Goal: Task Accomplishment & Management: Use online tool/utility

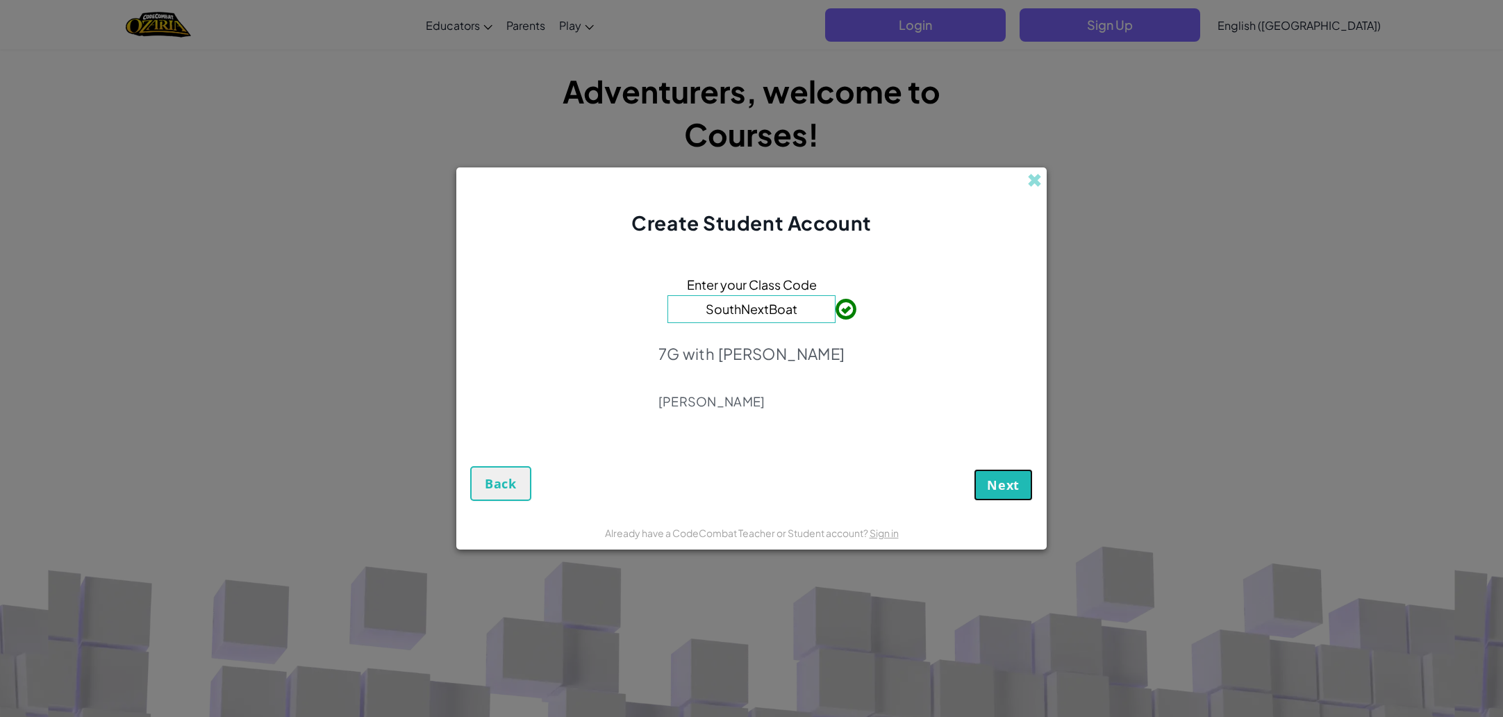
click at [1009, 499] on button "Next" at bounding box center [1003, 485] width 59 height 32
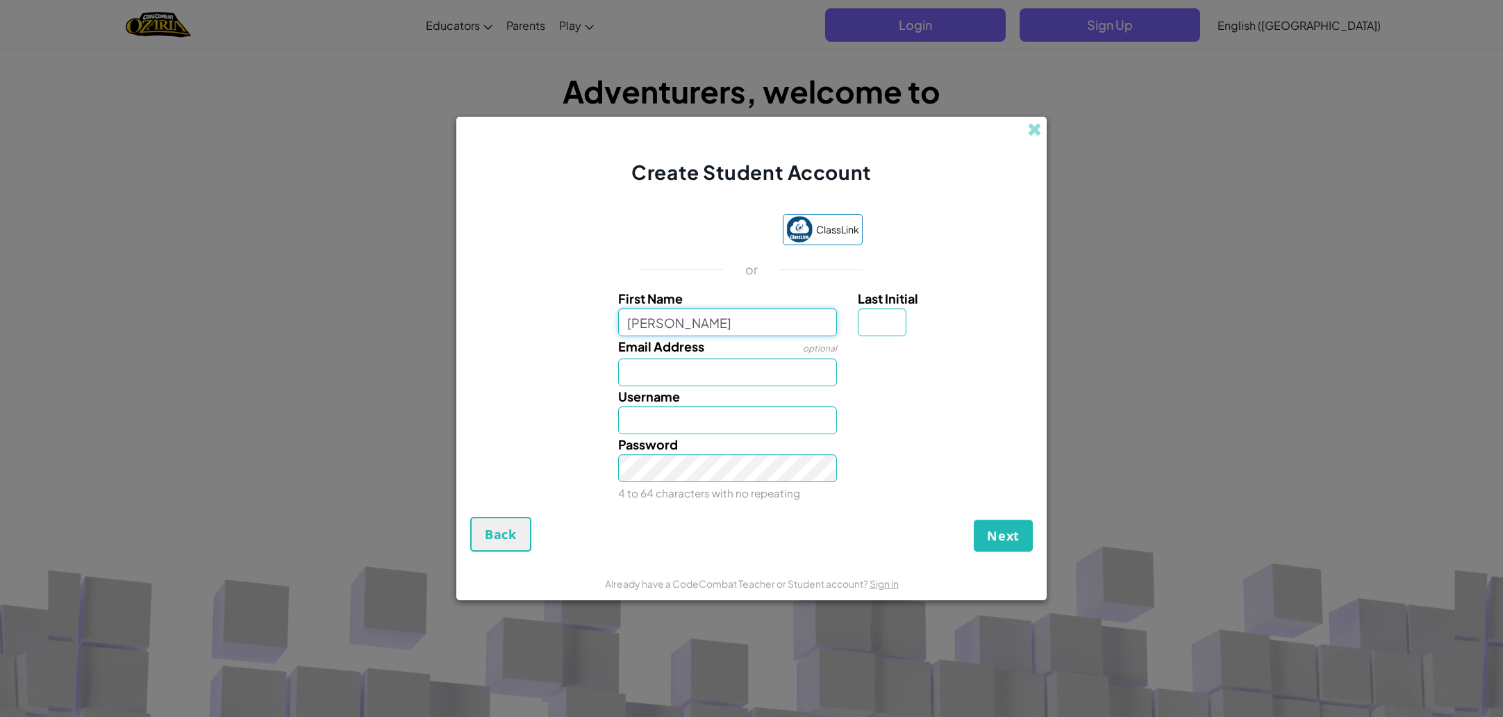
type input "[PERSON_NAME]"
click at [888, 329] on input "Last Initial" at bounding box center [882, 322] width 49 height 28
type input "R"
click at [791, 375] on input "Email Address" at bounding box center [728, 372] width 220 height 28
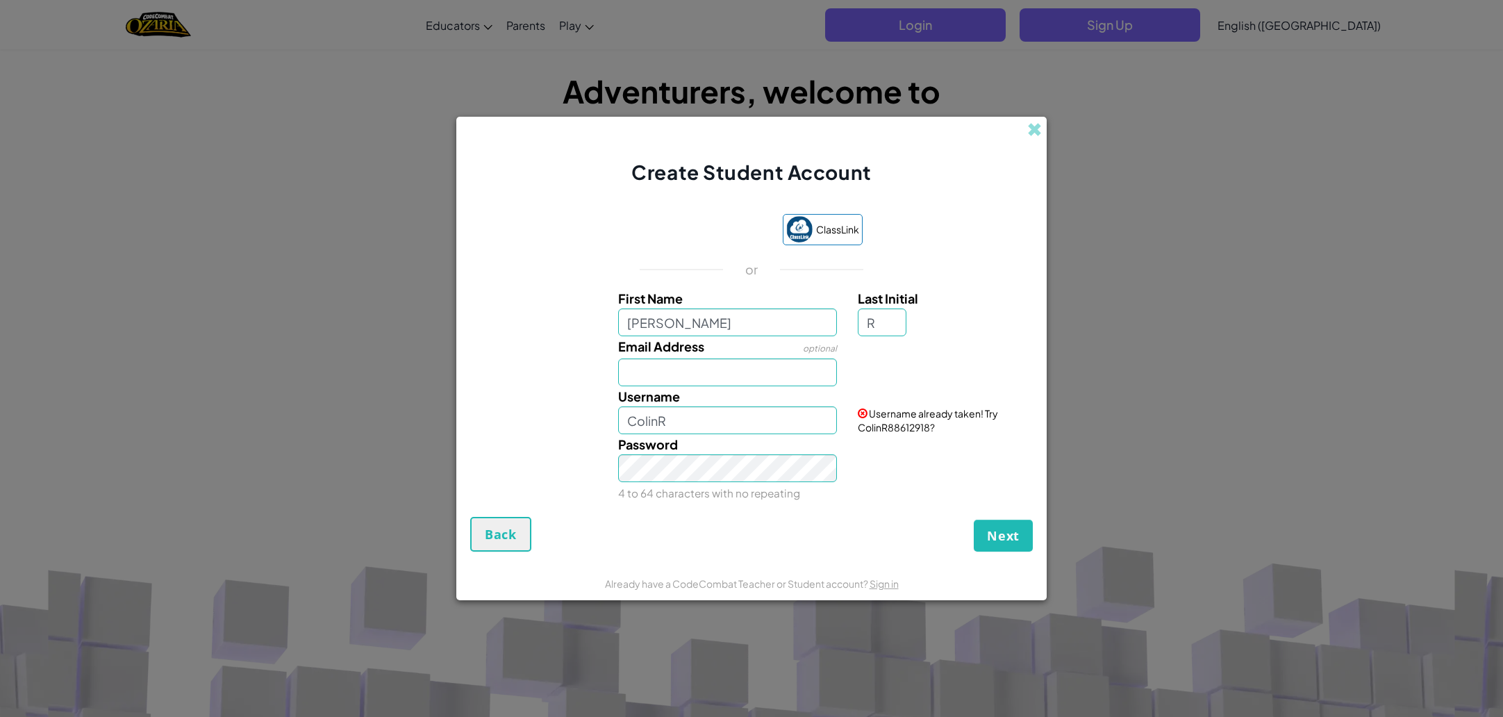
click at [734, 481] on div "Password 4 to 64 characters with no repeating" at bounding box center [728, 468] width 240 height 69
click at [766, 421] on input "ColinR" at bounding box center [728, 420] width 220 height 28
click at [899, 424] on span "Username already taken! Try ColinR88612918?" at bounding box center [928, 420] width 140 height 26
click at [920, 429] on span "Username already taken! Try ColinR88612918?" at bounding box center [928, 420] width 140 height 26
click at [810, 426] on input "ColinR" at bounding box center [728, 420] width 220 height 28
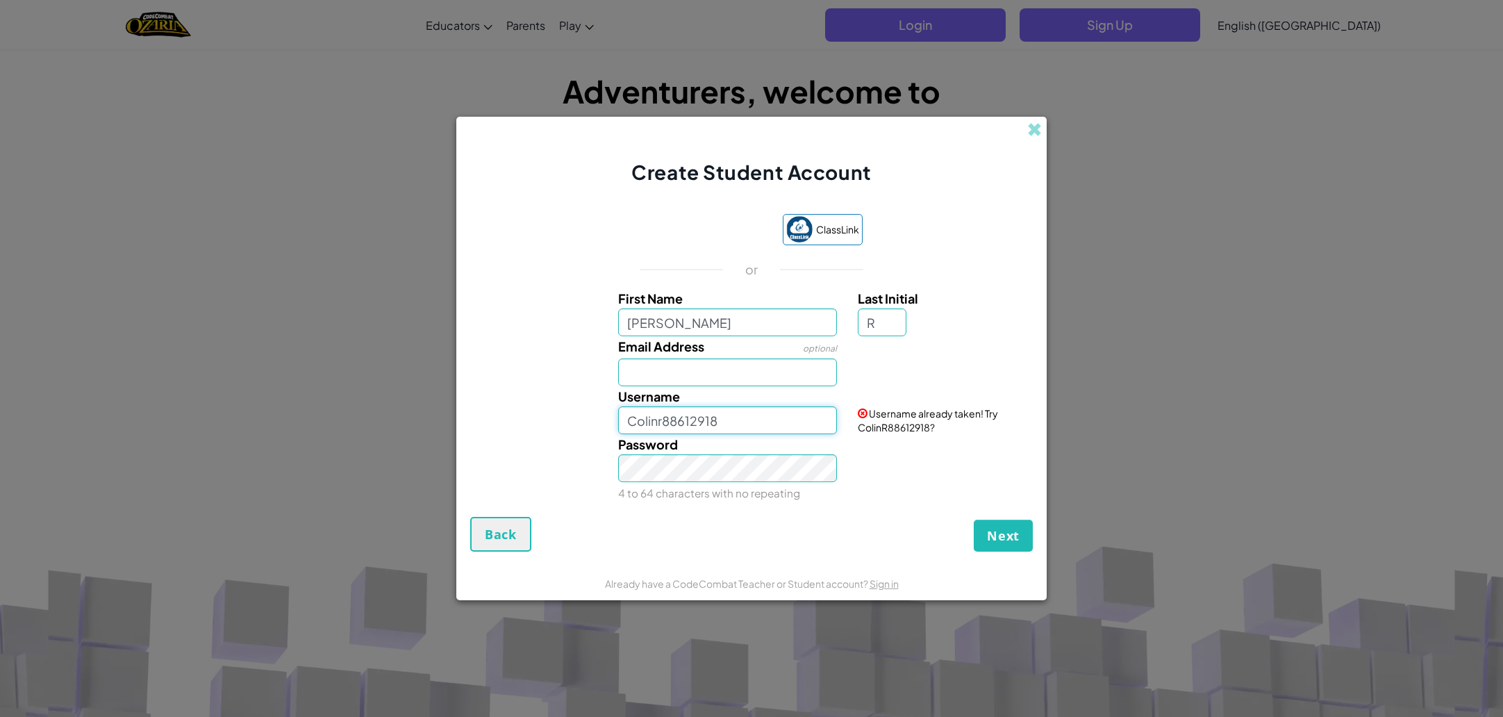
type input "Colinr88612918"
click at [691, 371] on input "Email Address" at bounding box center [728, 372] width 220 height 28
type input "rob0063@ngsc.com.au"
click at [998, 530] on span "Next" at bounding box center [1003, 535] width 33 height 17
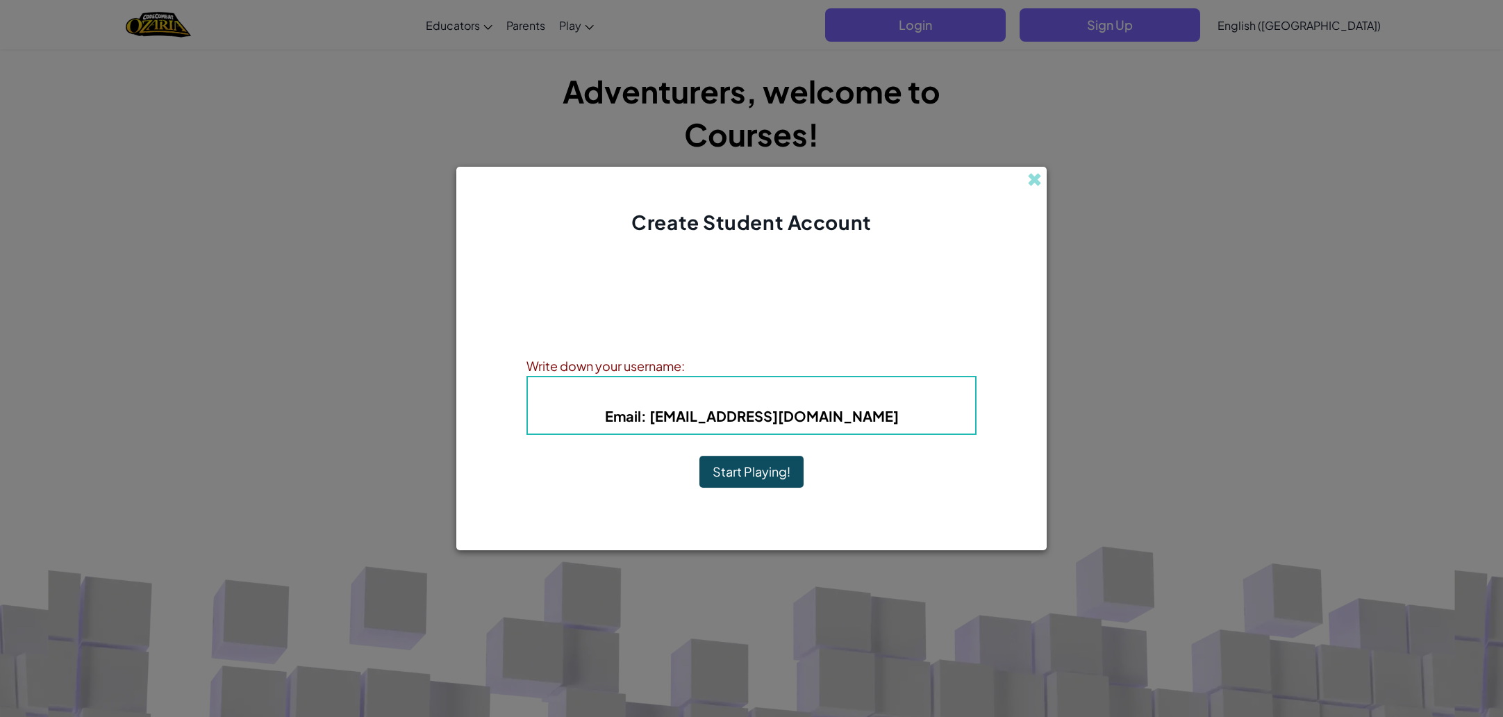
drag, startPoint x: 839, startPoint y: 416, endPoint x: 831, endPoint y: 426, distance: 12.8
click at [839, 418] on b "Email : rob0063@ngsc.com.au" at bounding box center [752, 415] width 294 height 17
click at [759, 469] on button "Start Playing!" at bounding box center [752, 472] width 104 height 32
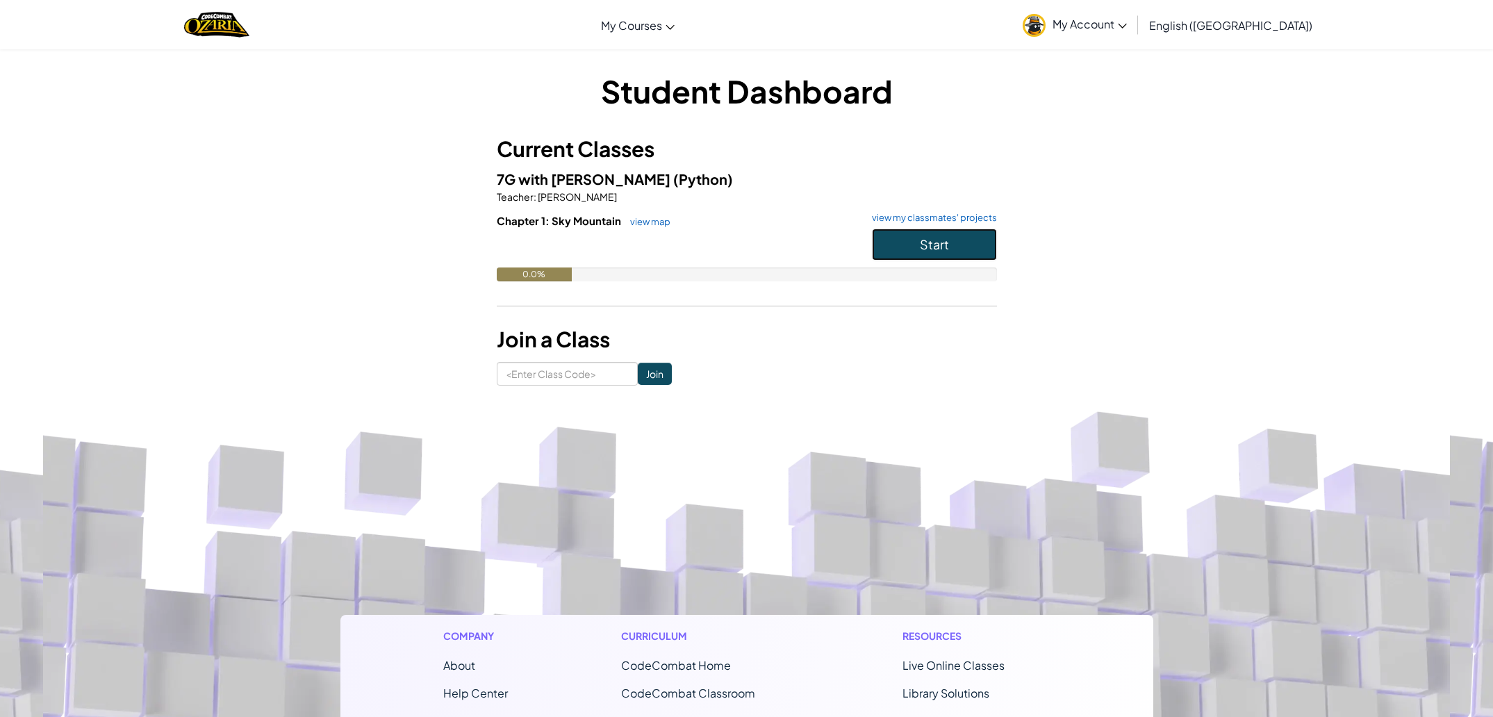
click at [953, 242] on button "Start" at bounding box center [934, 245] width 125 height 32
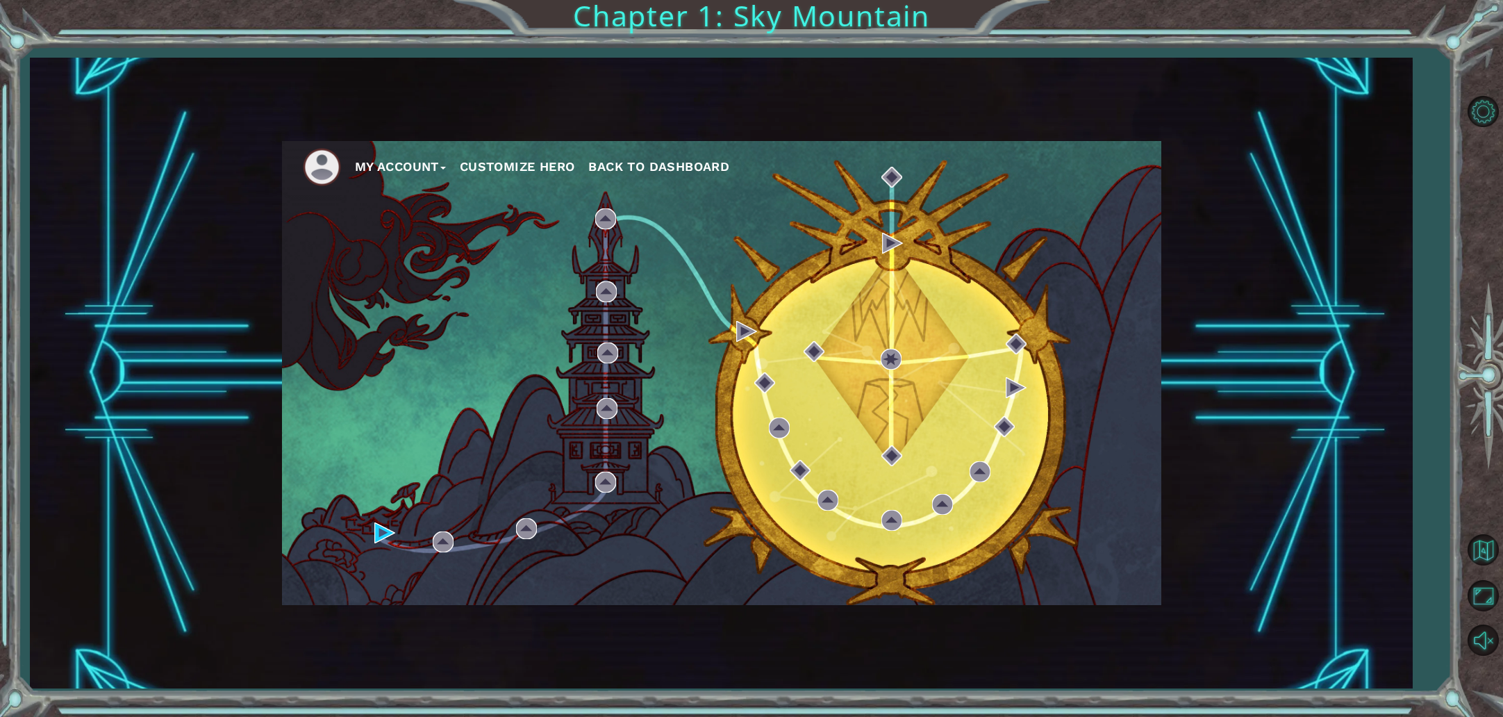
click at [475, 166] on button "Customize Hero" at bounding box center [517, 166] width 115 height 21
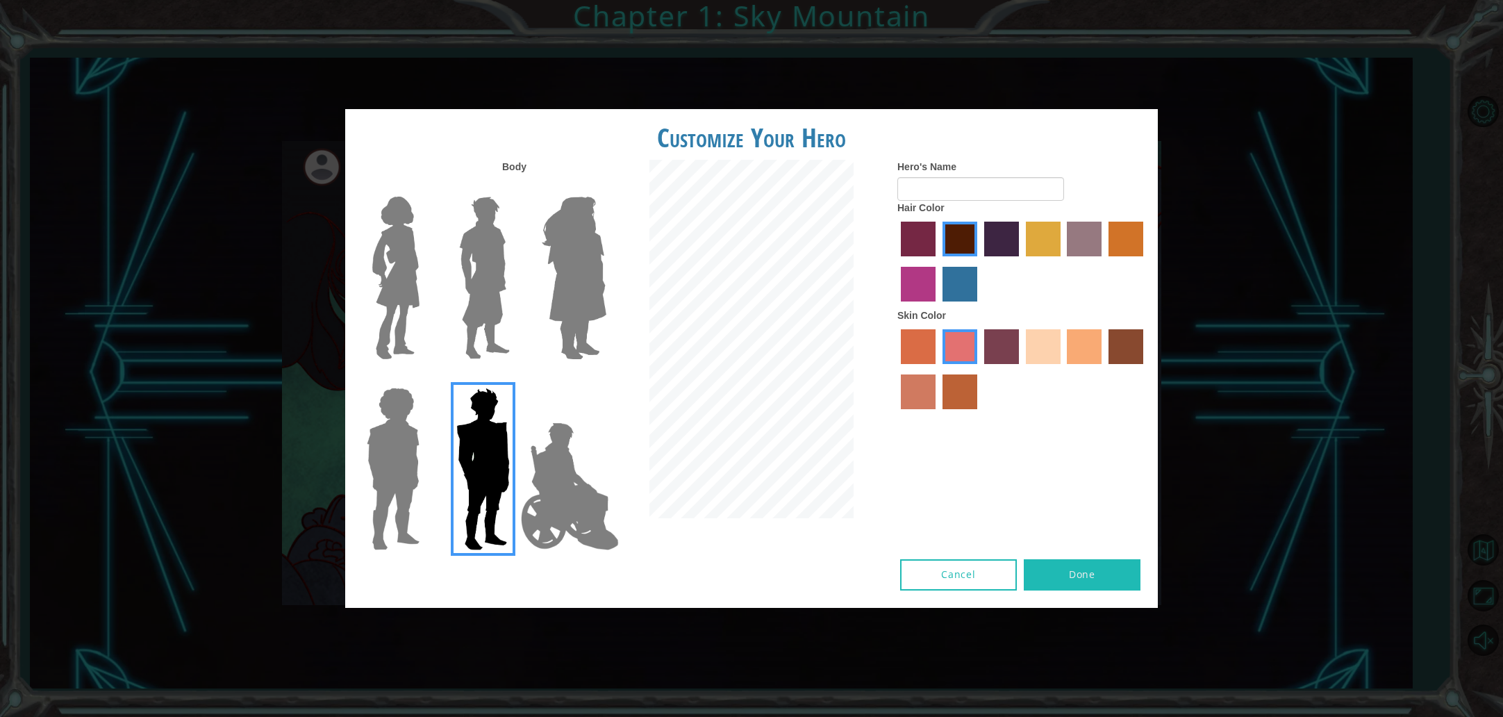
click at [544, 487] on img at bounding box center [569, 486] width 109 height 139
click at [606, 379] on input "Hero Jamie" at bounding box center [606, 379] width 0 height 0
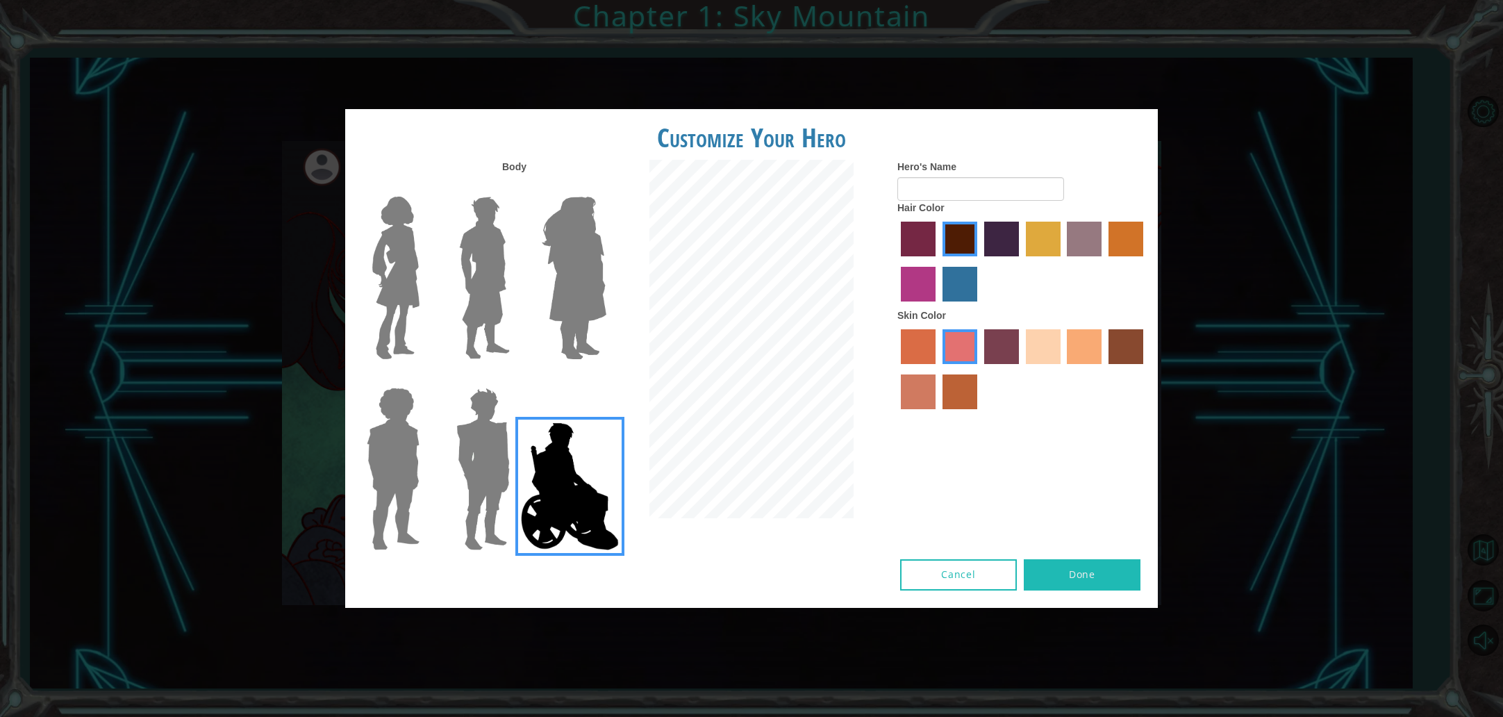
click at [406, 423] on img at bounding box center [393, 469] width 64 height 174
click at [425, 379] on input "Hero Steven" at bounding box center [425, 379] width 0 height 0
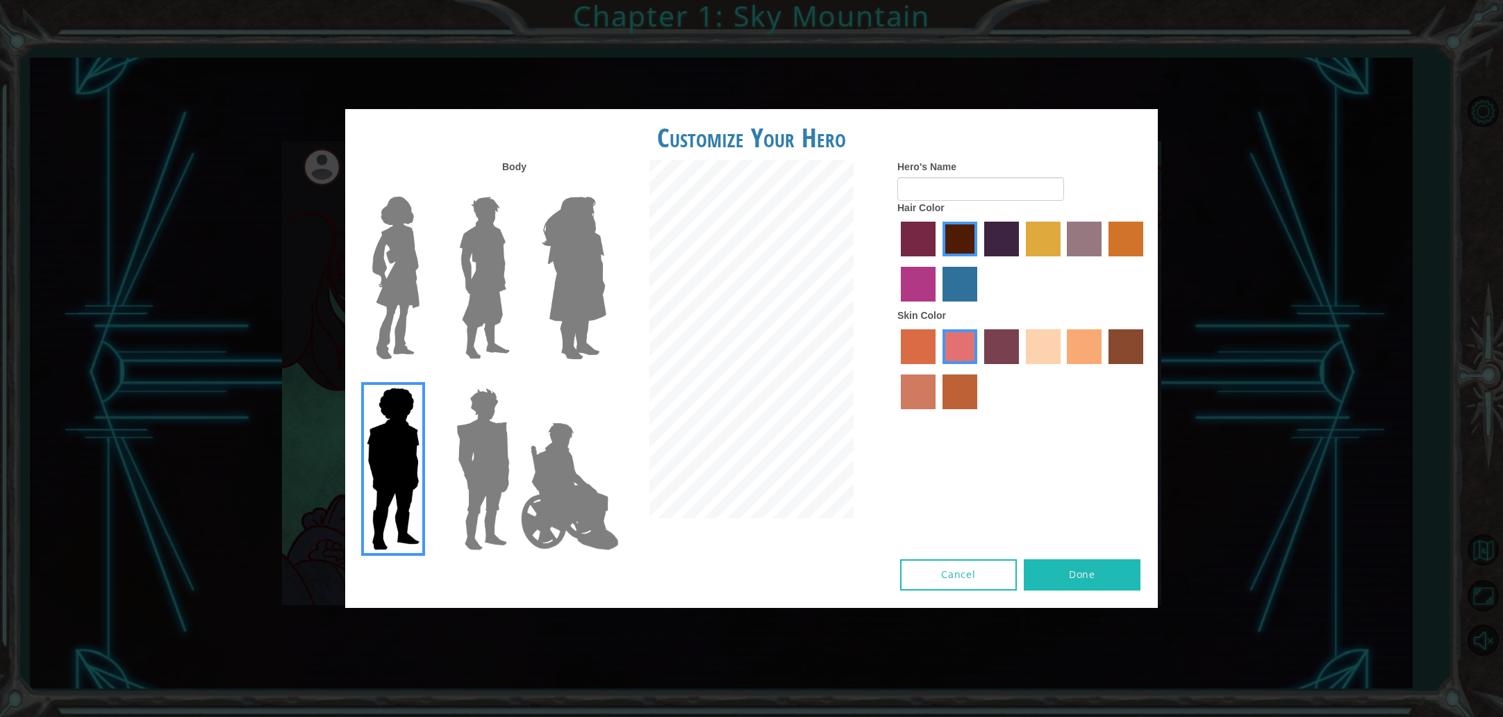
click at [579, 286] on img at bounding box center [574, 278] width 76 height 174
click at [606, 188] on input "Hero Amethyst" at bounding box center [606, 188] width 0 height 0
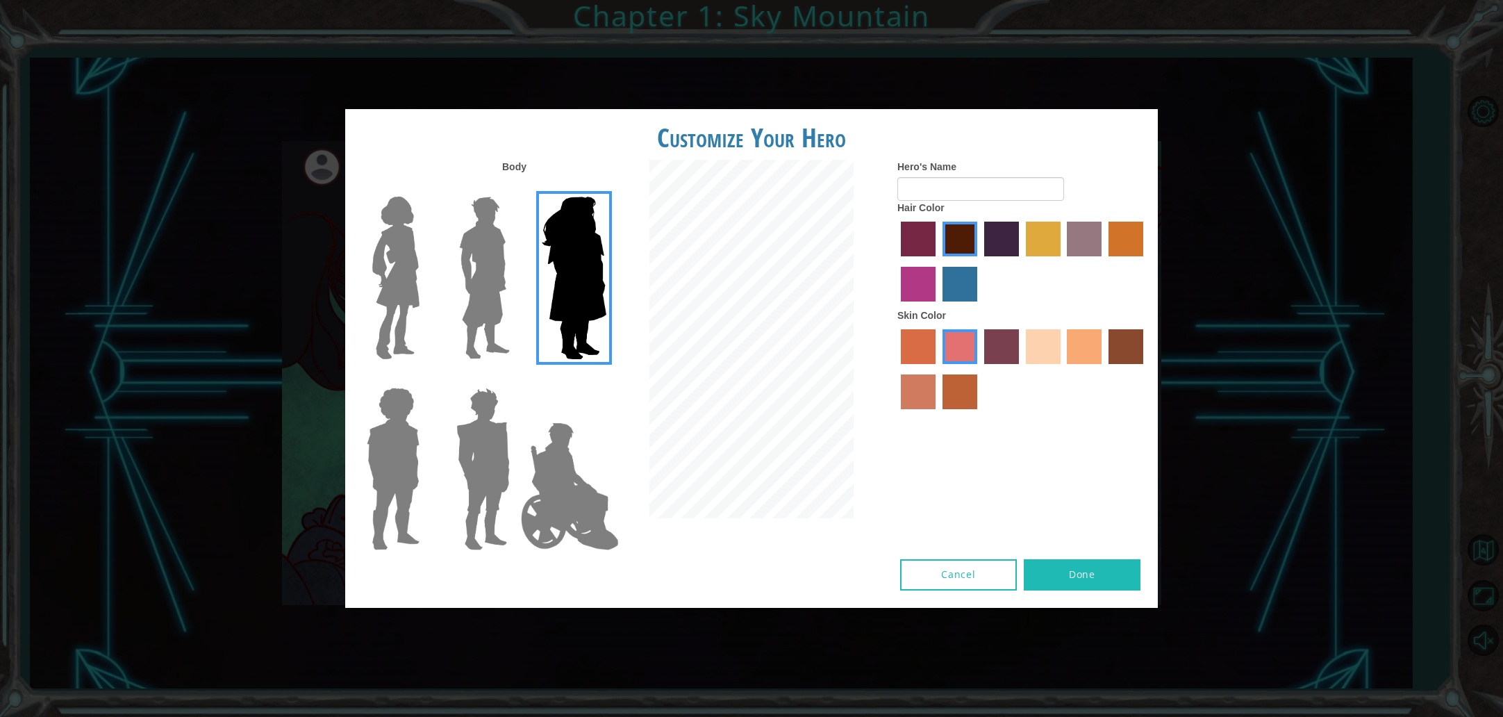
click at [475, 302] on img at bounding box center [485, 278] width 62 height 174
click at [515, 188] on input "Hero Lars" at bounding box center [515, 188] width 0 height 0
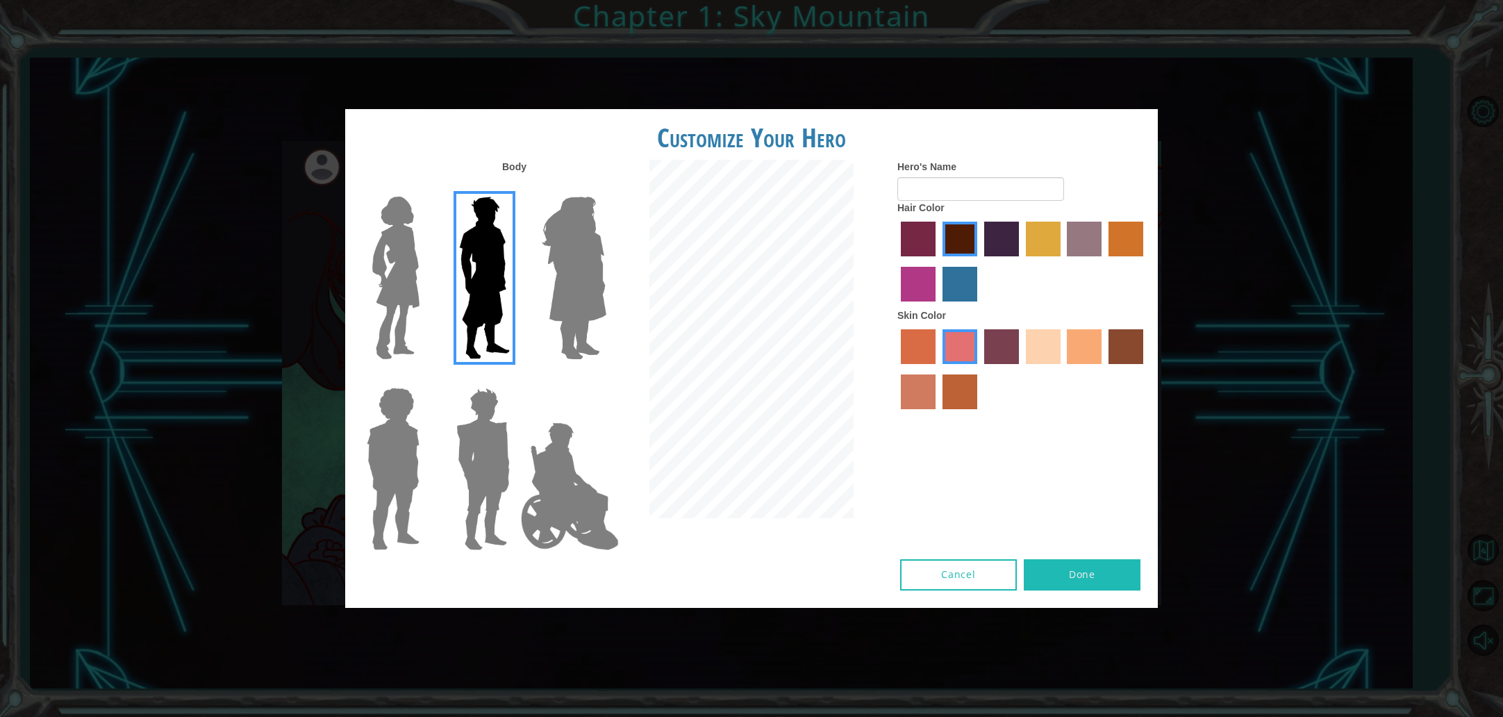
click at [396, 304] on img at bounding box center [396, 278] width 58 height 174
click at [425, 188] on input "Hero Connie" at bounding box center [425, 188] width 0 height 0
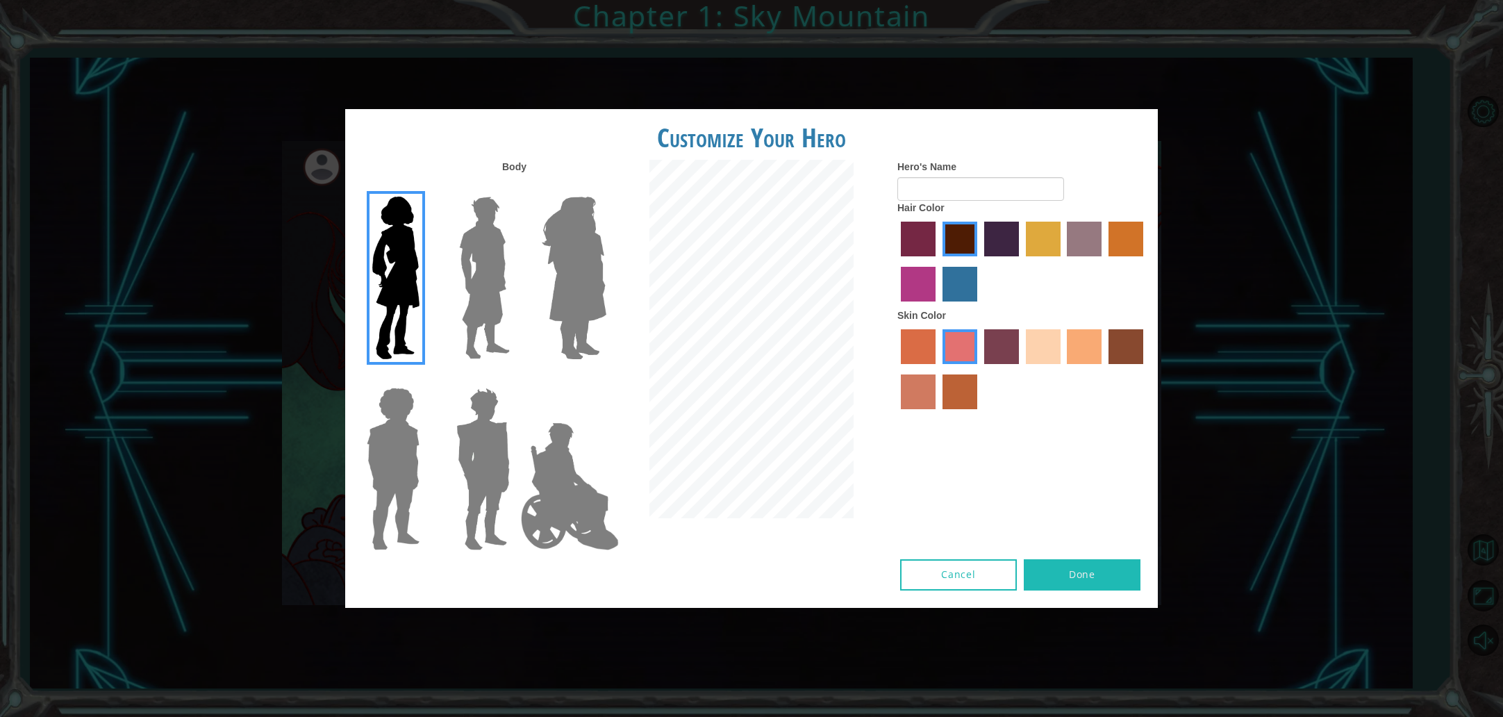
click at [475, 292] on img at bounding box center [485, 278] width 62 height 174
click at [515, 188] on input "Hero Lars" at bounding box center [515, 188] width 0 height 0
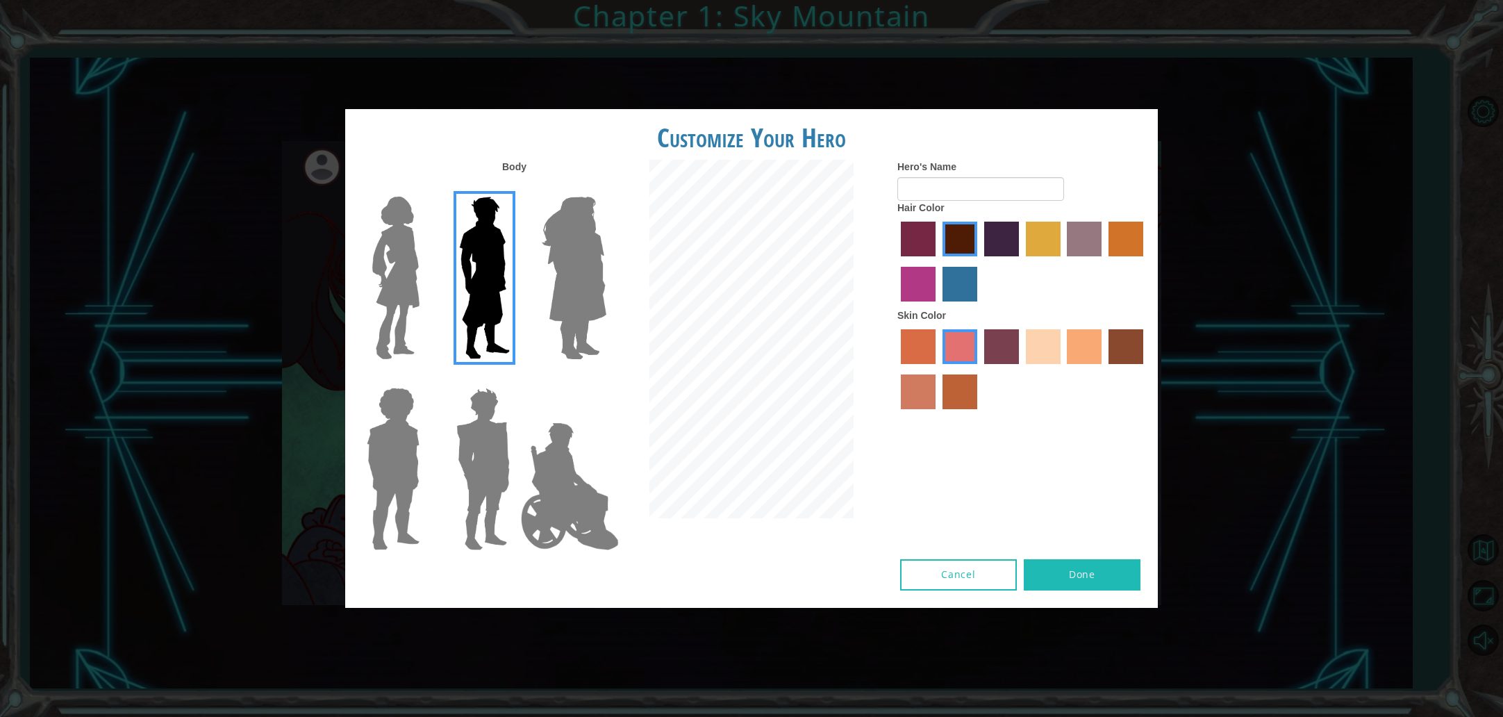
click at [989, 256] on label "hot purple hair color" at bounding box center [1001, 239] width 35 height 35
click at [980, 261] on input "hot purple hair color" at bounding box center [980, 261] width 0 height 0
click at [1053, 256] on label "tulip tree hair color" at bounding box center [1043, 239] width 35 height 35
click at [1021, 261] on input "tulip tree hair color" at bounding box center [1021, 261] width 0 height 0
click at [955, 300] on label "lachmara hair color" at bounding box center [960, 284] width 35 height 35
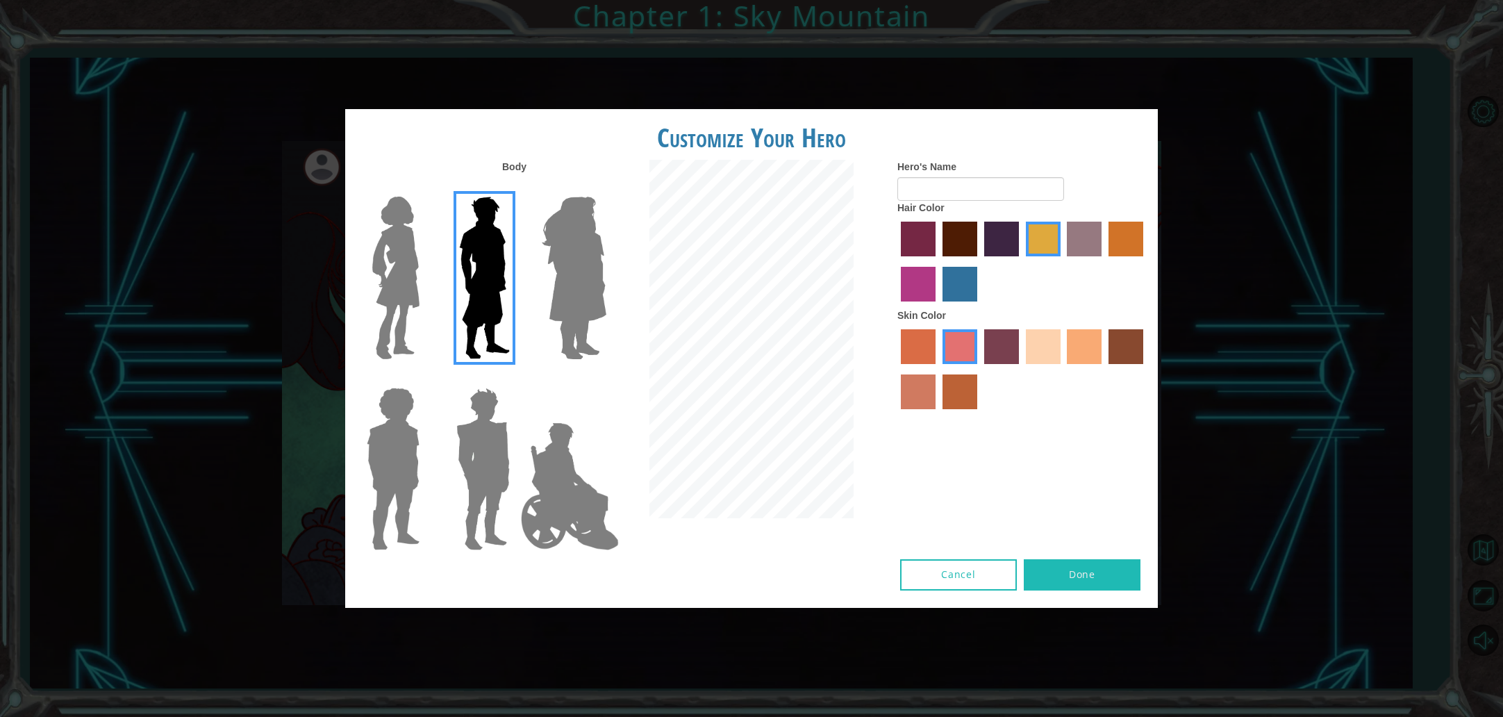
click at [938, 306] on input "lachmara hair color" at bounding box center [938, 306] width 0 height 0
click at [907, 256] on label "paprika hair color" at bounding box center [918, 239] width 35 height 35
click at [896, 261] on input "paprika hair color" at bounding box center [896, 261] width 0 height 0
drag, startPoint x: 916, startPoint y: 258, endPoint x: 936, endPoint y: 264, distance: 21.6
click at [914, 256] on label "paprika hair color" at bounding box center [918, 239] width 35 height 35
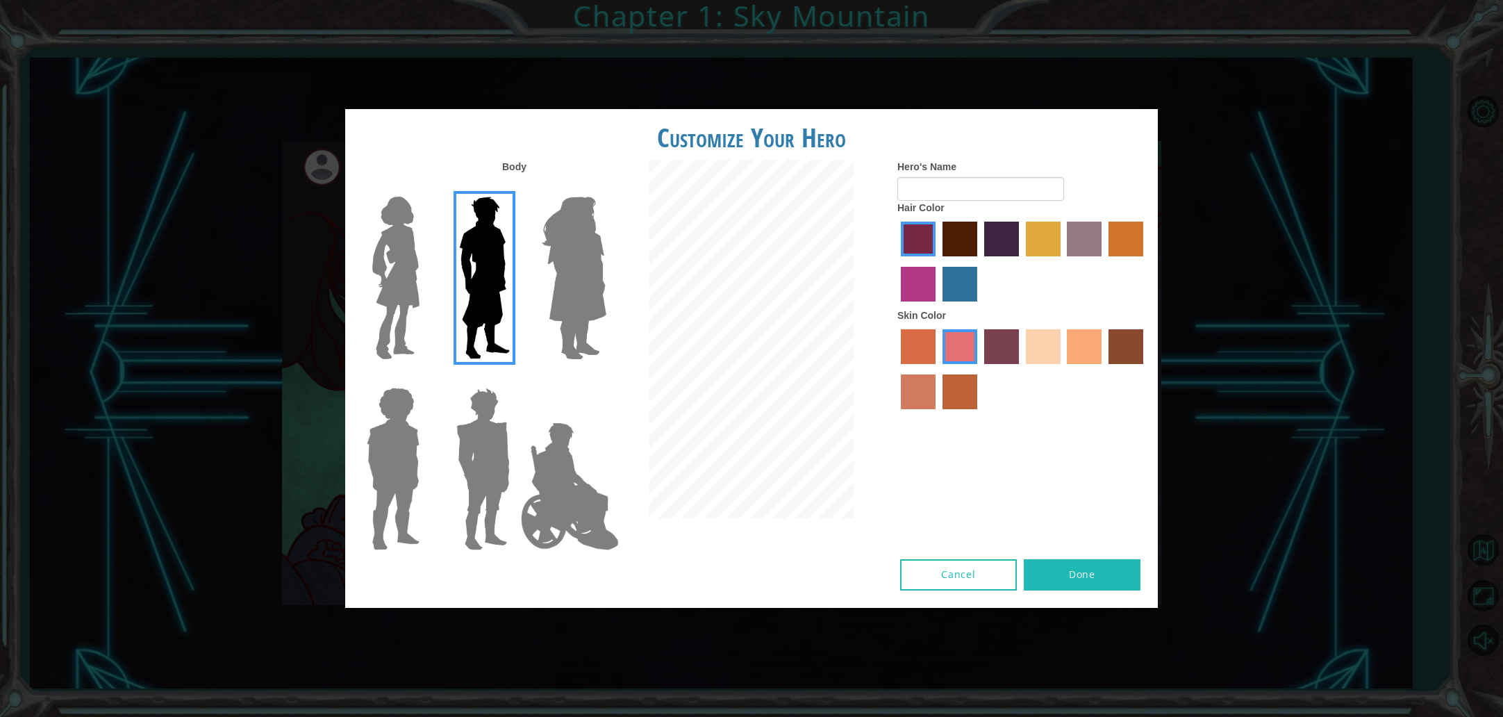
click at [896, 261] on input "paprika hair color" at bounding box center [896, 261] width 0 height 0
click at [974, 252] on label "maroon hair color" at bounding box center [960, 239] width 35 height 35
click at [938, 261] on input "maroon hair color" at bounding box center [938, 261] width 0 height 0
click at [1003, 254] on label "hot purple hair color" at bounding box center [1001, 239] width 35 height 35
click at [980, 261] on input "hot purple hair color" at bounding box center [980, 261] width 0 height 0
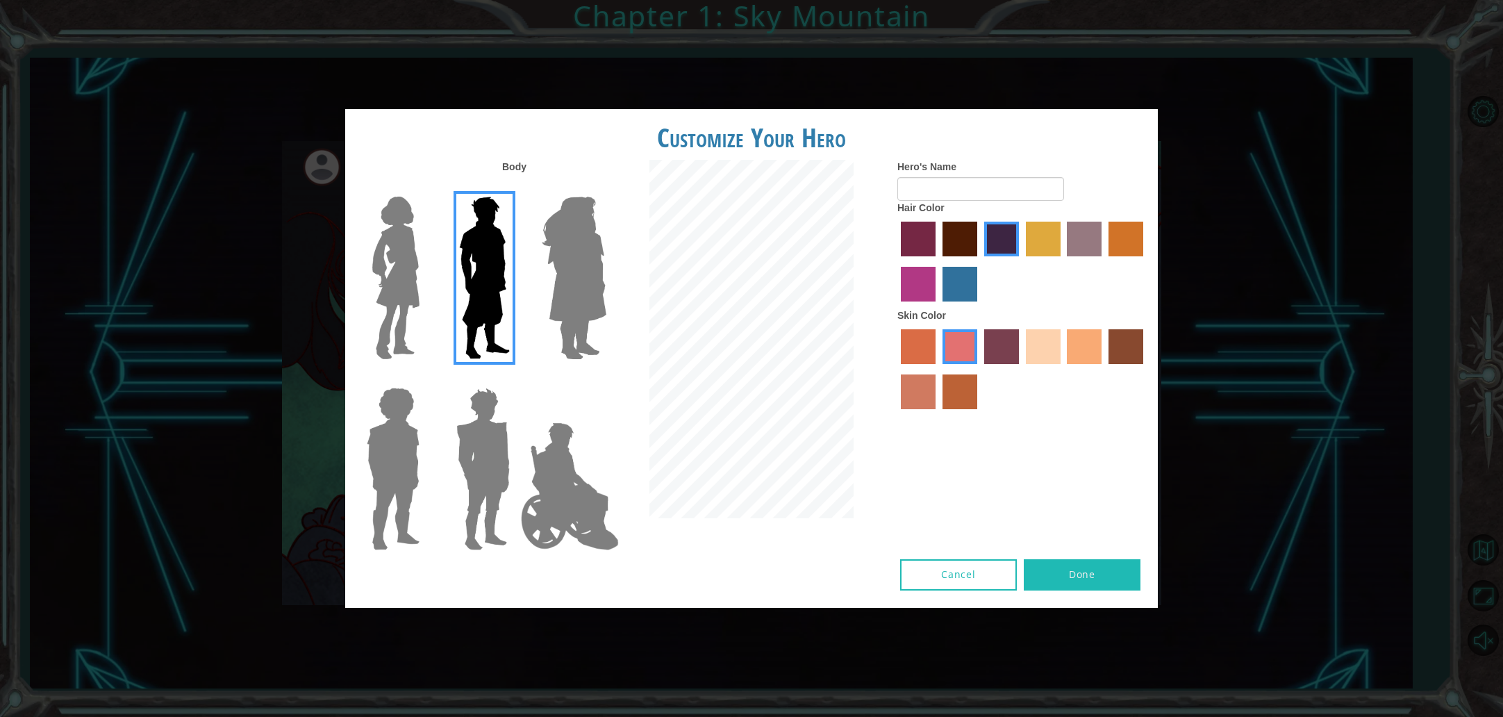
click at [969, 254] on label "maroon hair color" at bounding box center [960, 239] width 35 height 35
click at [938, 261] on input "maroon hair color" at bounding box center [938, 261] width 0 height 0
click at [1005, 256] on label "hot purple hair color" at bounding box center [1001, 239] width 35 height 35
click at [980, 261] on input "hot purple hair color" at bounding box center [980, 261] width 0 height 0
click at [1035, 255] on label "tulip tree hair color" at bounding box center [1043, 239] width 35 height 35
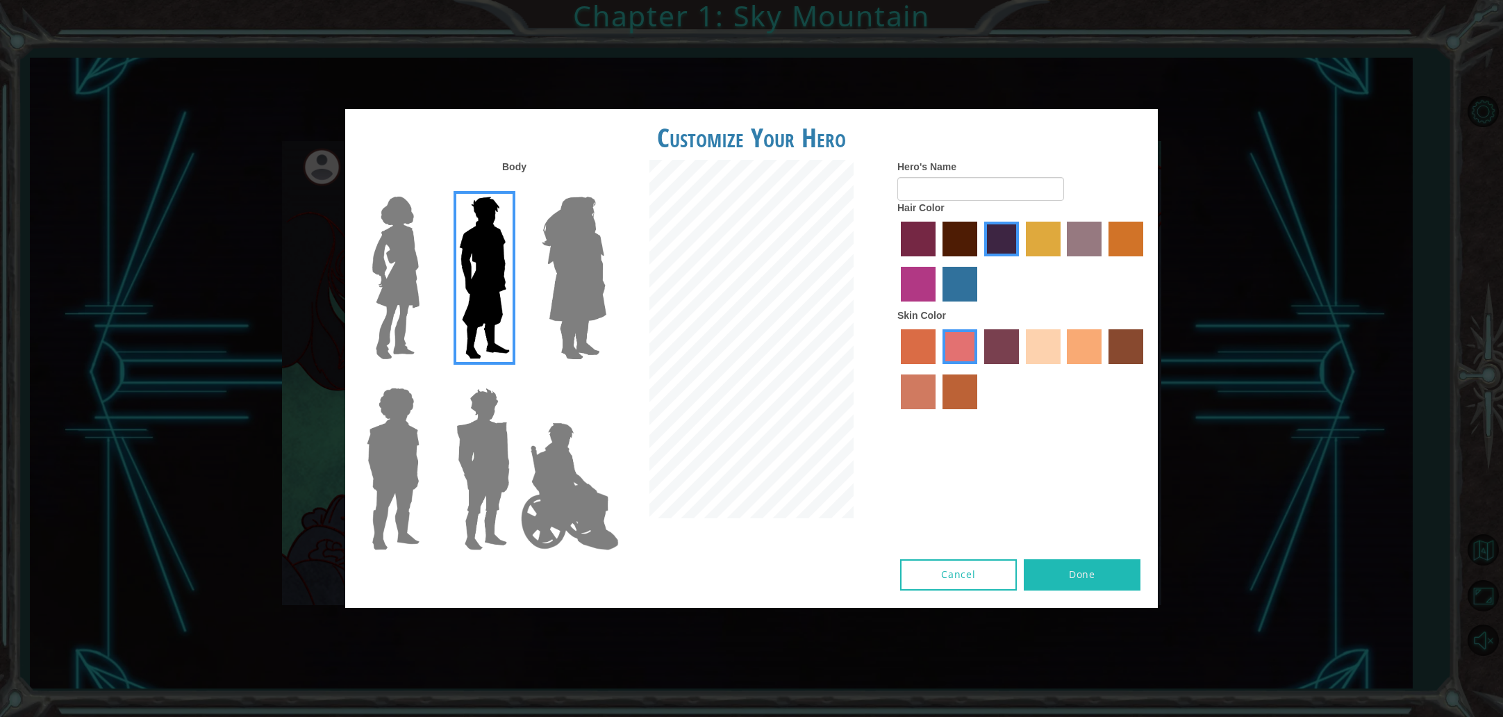
click at [1021, 261] on input "tulip tree hair color" at bounding box center [1021, 261] width 0 height 0
click at [1002, 256] on label "hot purple hair color" at bounding box center [1001, 239] width 35 height 35
click at [980, 261] on input "hot purple hair color" at bounding box center [980, 261] width 0 height 0
click at [916, 364] on label "sorbus skin color" at bounding box center [918, 346] width 35 height 35
click at [896, 369] on input "sorbus skin color" at bounding box center [896, 369] width 0 height 0
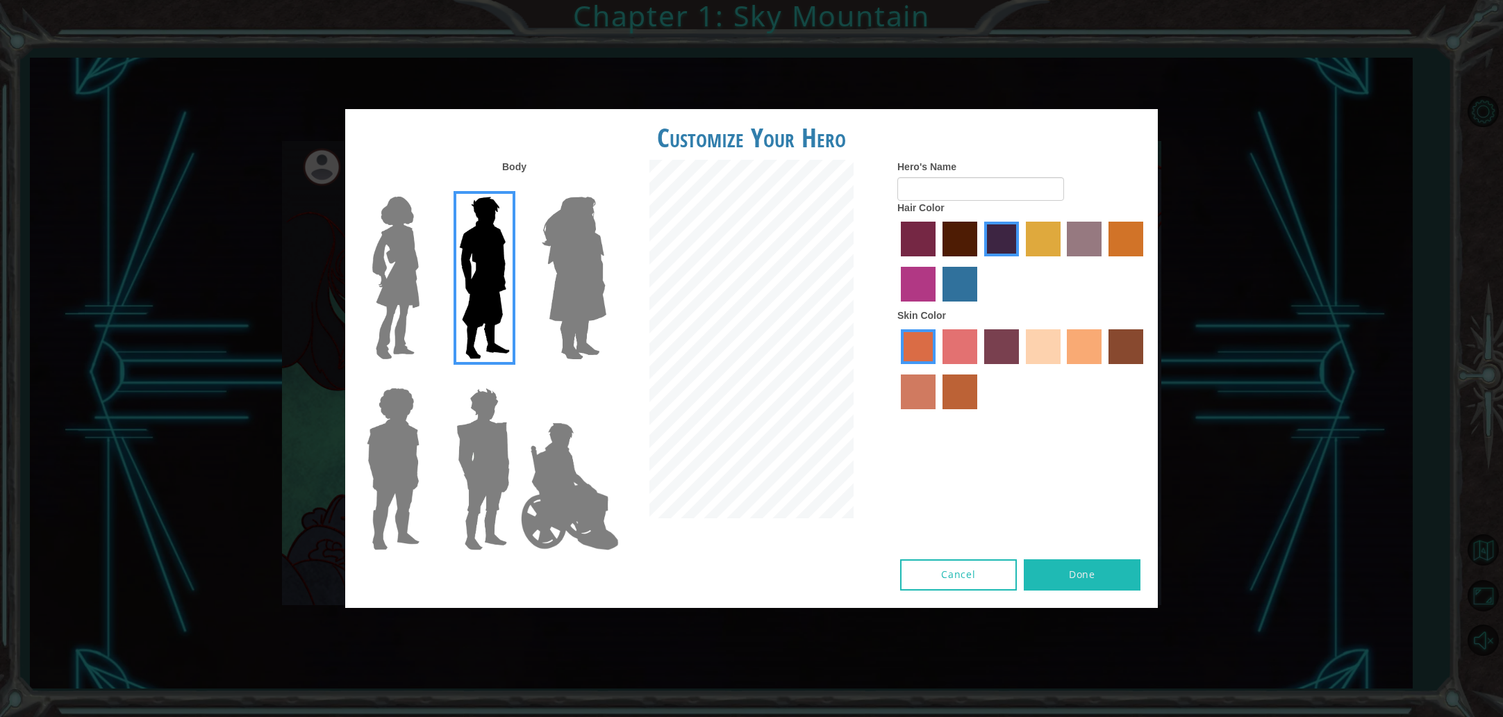
click at [963, 402] on label "smoke tree skin color" at bounding box center [960, 391] width 35 height 35
click at [938, 414] on input "smoke tree skin color" at bounding box center [938, 414] width 0 height 0
click at [1050, 364] on label "sandy beach skin color" at bounding box center [1043, 346] width 35 height 35
click at [1021, 369] on input "sandy beach skin color" at bounding box center [1021, 369] width 0 height 0
click at [1071, 364] on label "tacao skin color" at bounding box center [1084, 346] width 35 height 35
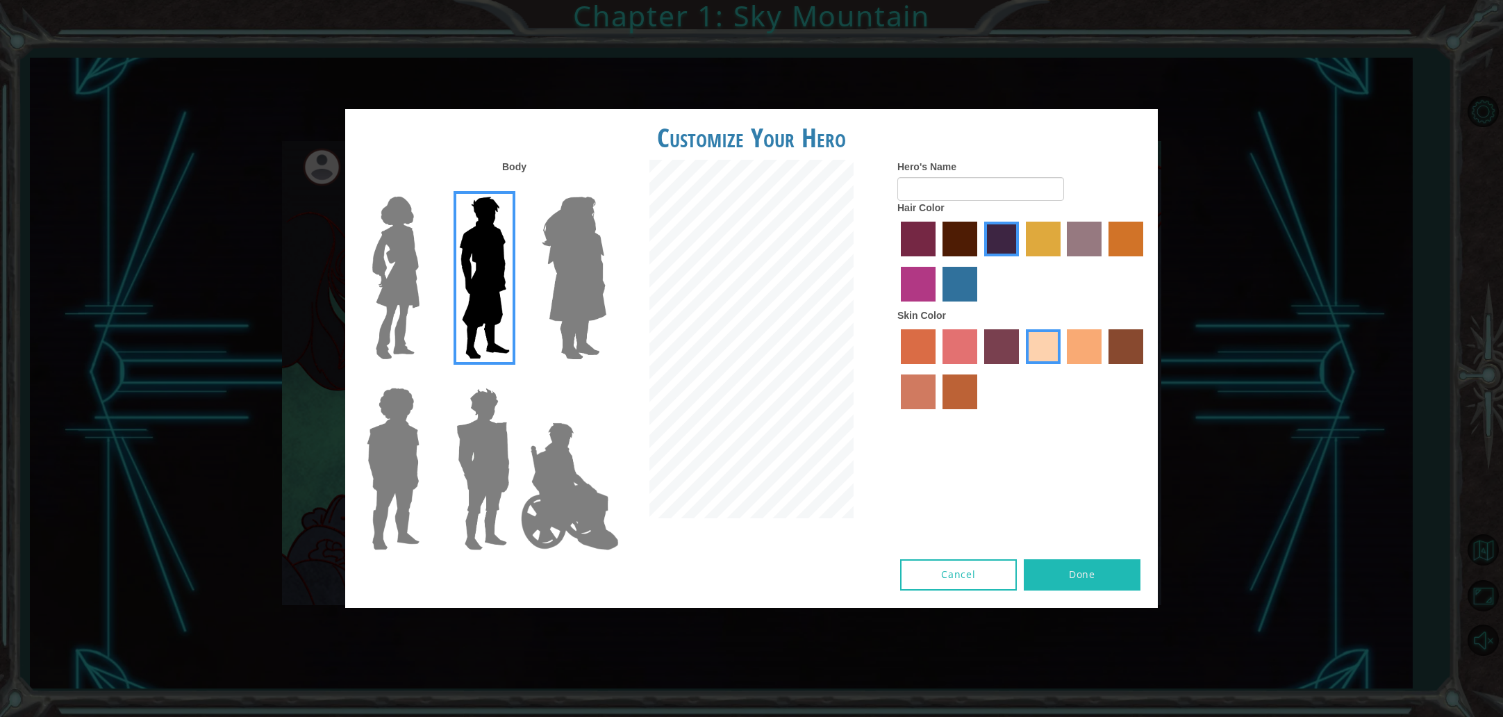
click at [1063, 369] on input "tacao skin color" at bounding box center [1063, 369] width 0 height 0
click at [977, 197] on input "Hero's Name" at bounding box center [981, 189] width 167 height 24
type input "[PERSON_NAME]"
click at [1069, 575] on div "Cancel Done" at bounding box center [751, 583] width 813 height 49
click at [1055, 564] on button "Done" at bounding box center [1082, 574] width 117 height 31
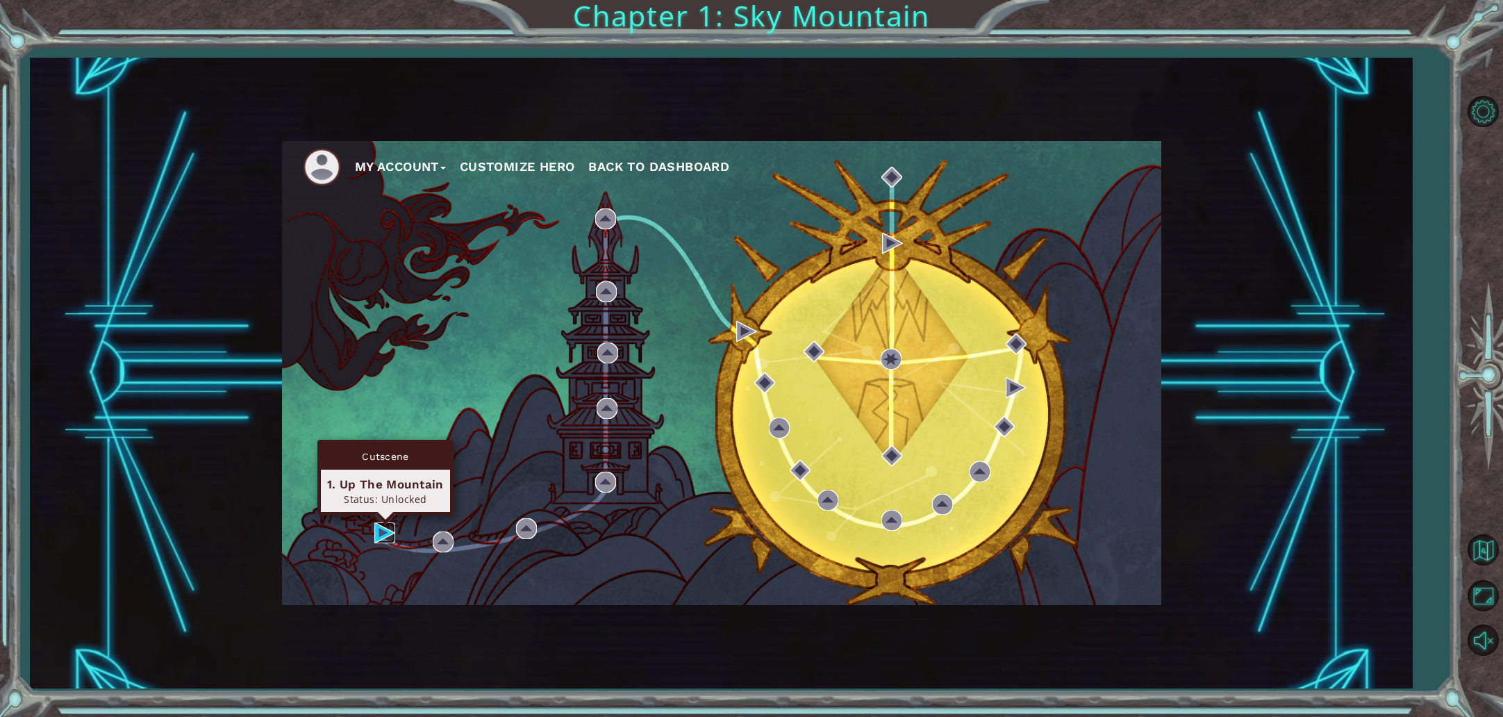
click at [377, 539] on img at bounding box center [384, 532] width 21 height 21
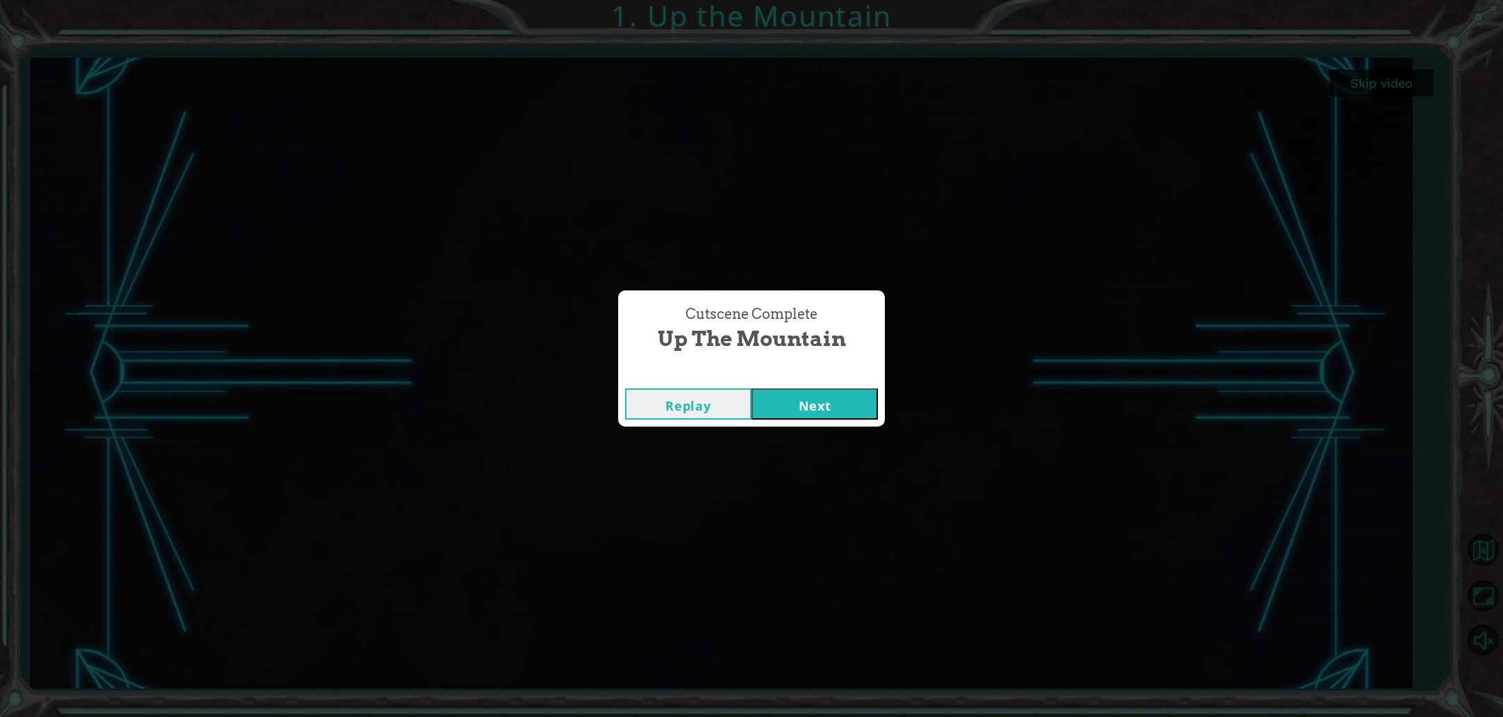
drag, startPoint x: 640, startPoint y: 327, endPoint x: 850, endPoint y: 341, distance: 211.0
click at [850, 341] on div "Cutscene Complete Up the Mountain" at bounding box center [751, 328] width 253 height 63
click at [844, 349] on span "Up the Mountain" at bounding box center [752, 339] width 188 height 30
click at [786, 392] on button "Next" at bounding box center [815, 403] width 126 height 31
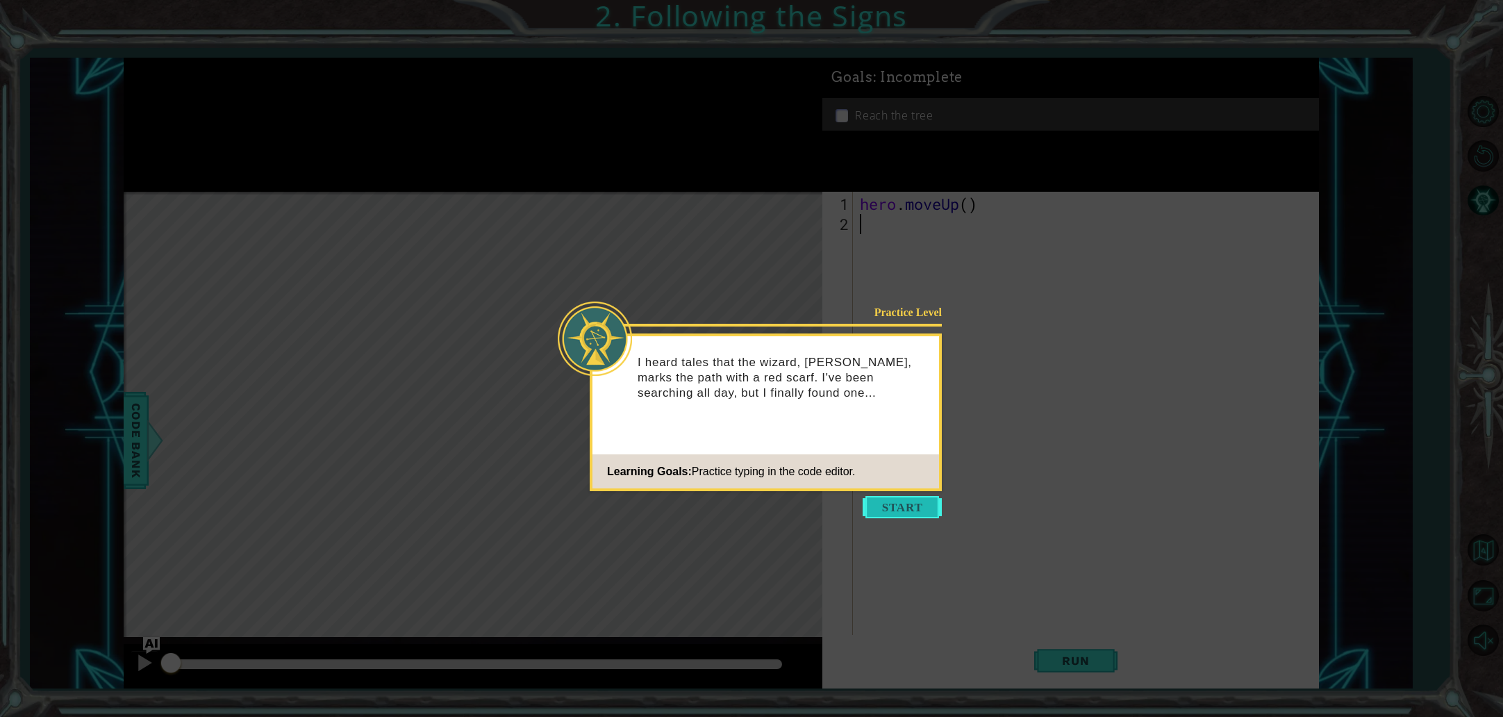
click at [897, 499] on button "Start" at bounding box center [902, 507] width 79 height 22
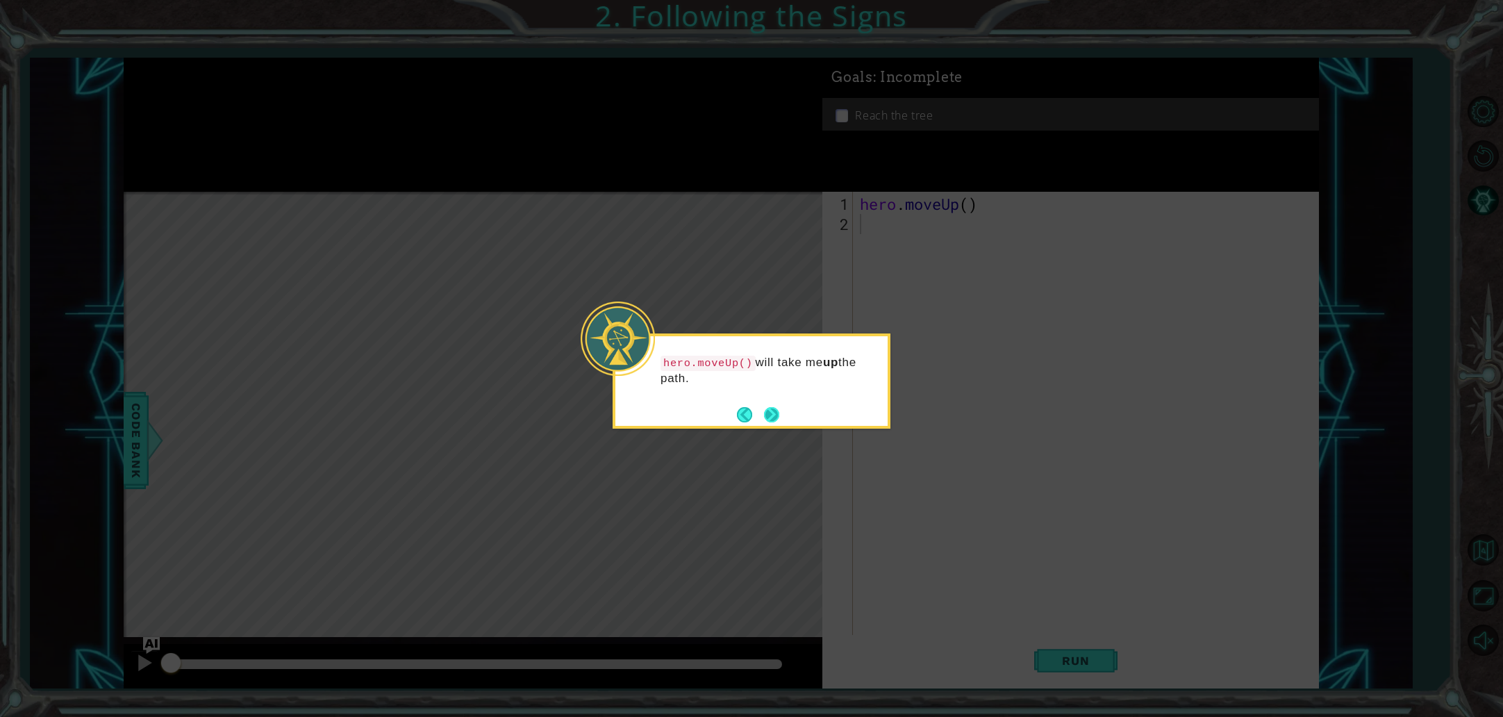
click at [774, 409] on button "Next" at bounding box center [771, 414] width 15 height 15
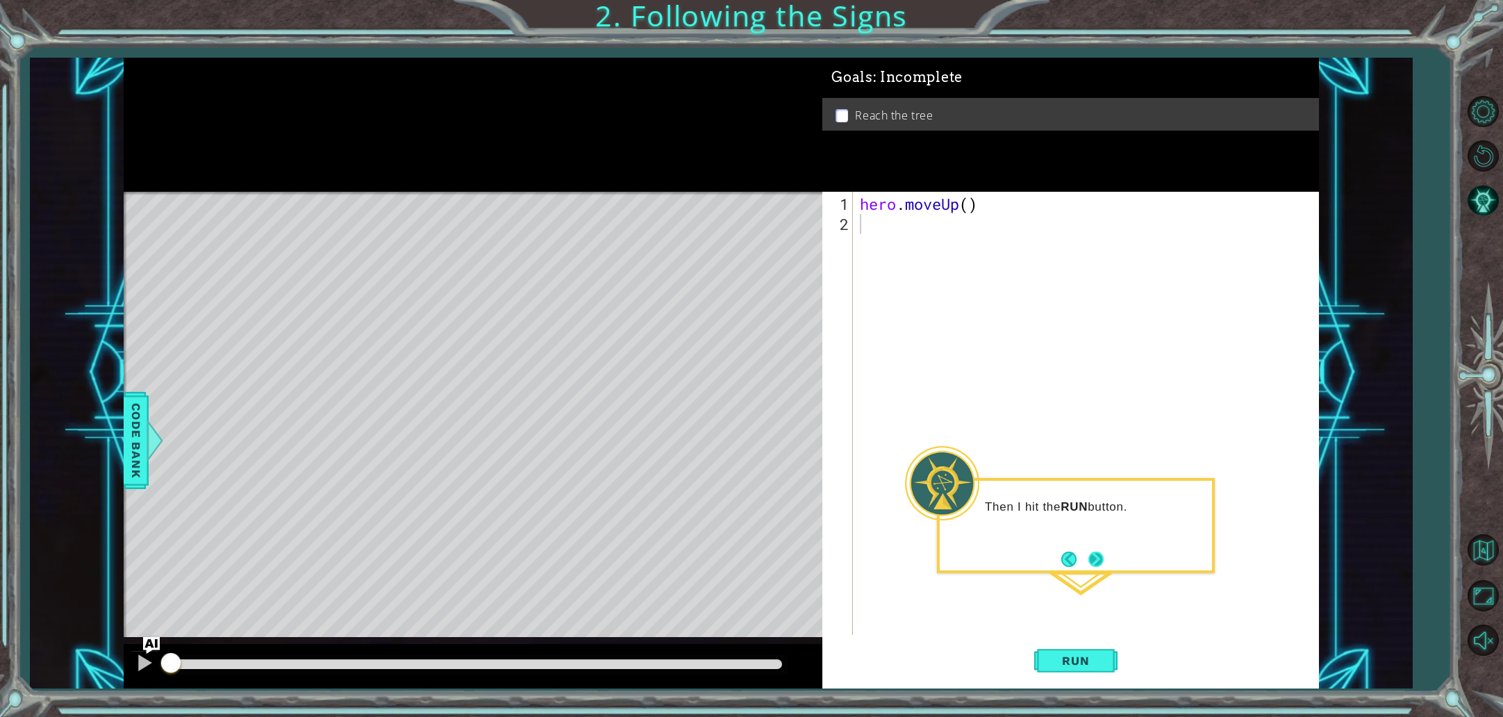
click at [1093, 559] on button "Next" at bounding box center [1096, 559] width 15 height 15
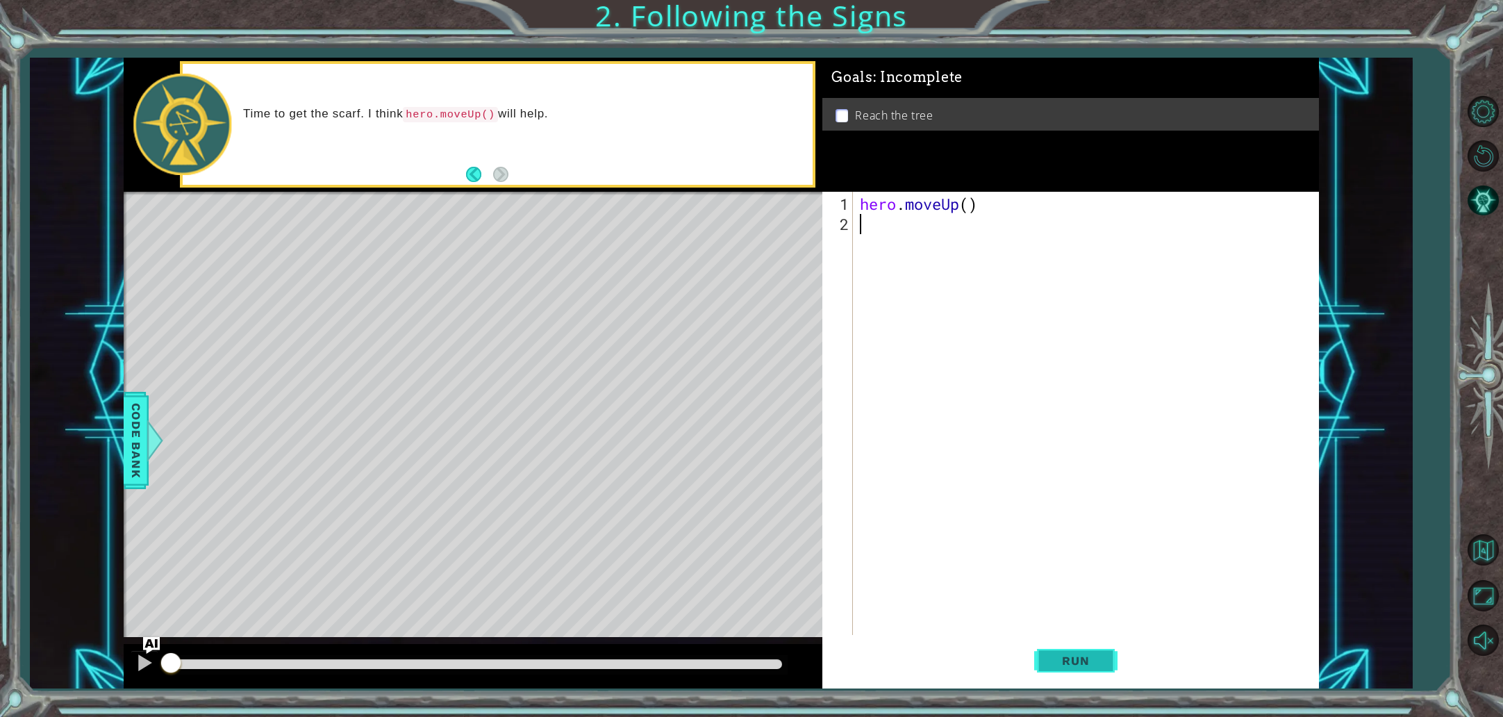
click at [1079, 670] on button "Run" at bounding box center [1075, 660] width 83 height 49
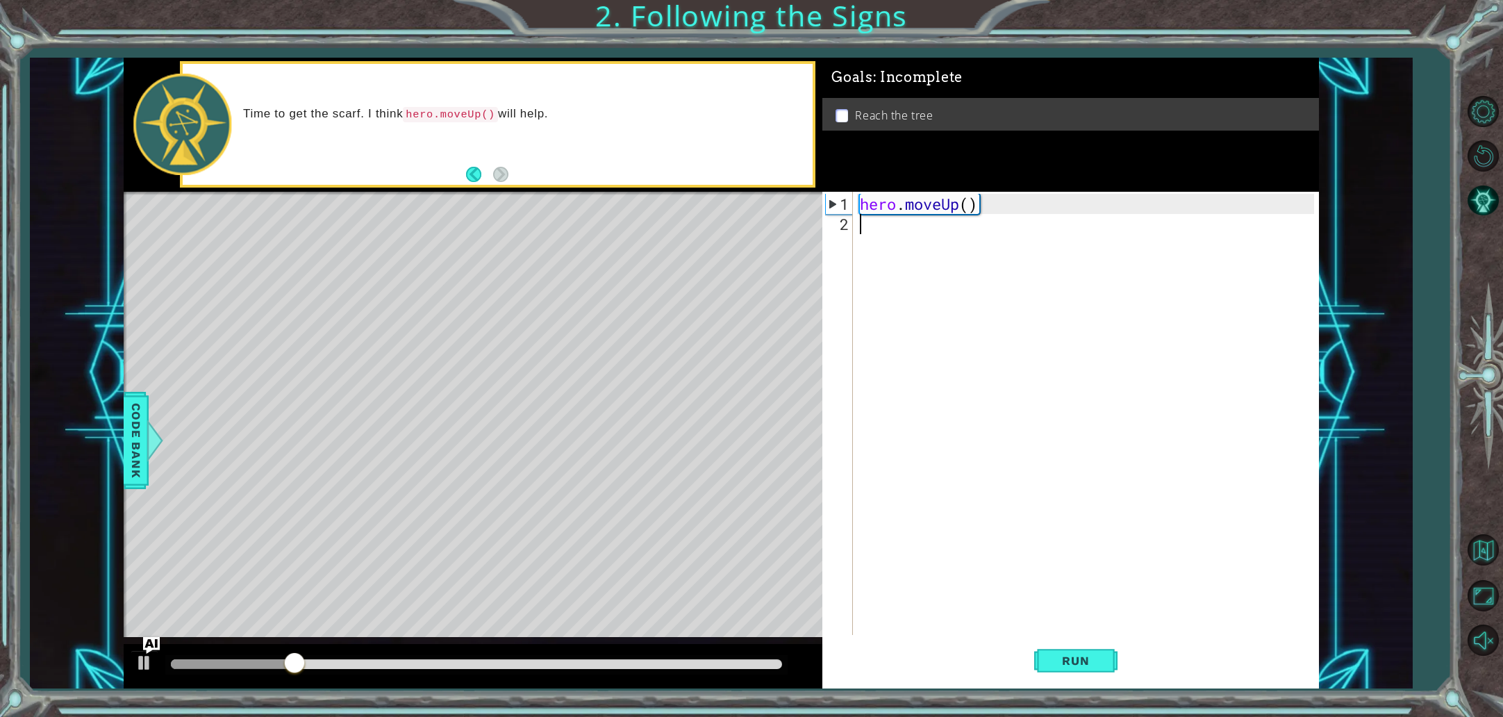
click at [430, 223] on div "Level Map" at bounding box center [445, 396] width 642 height 409
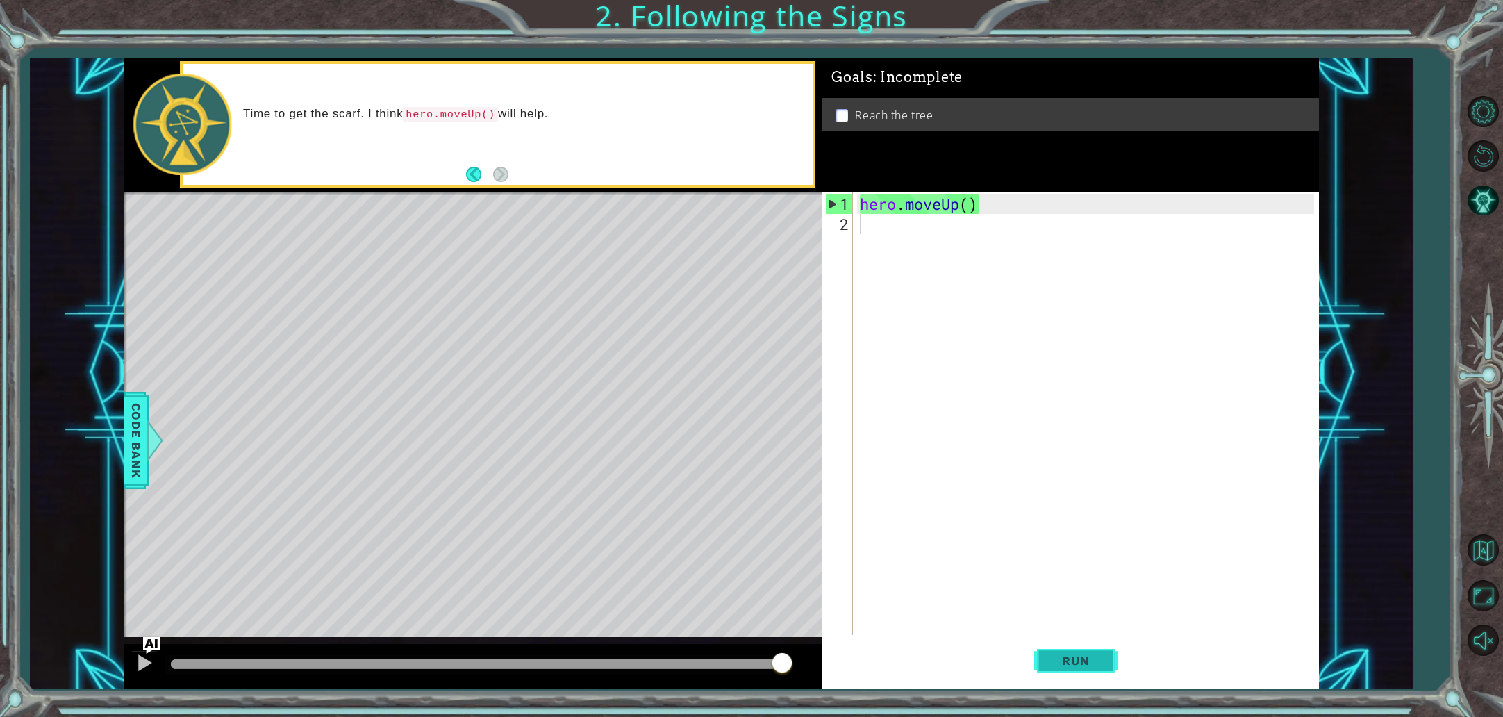
click at [1051, 670] on button "Run" at bounding box center [1075, 660] width 83 height 49
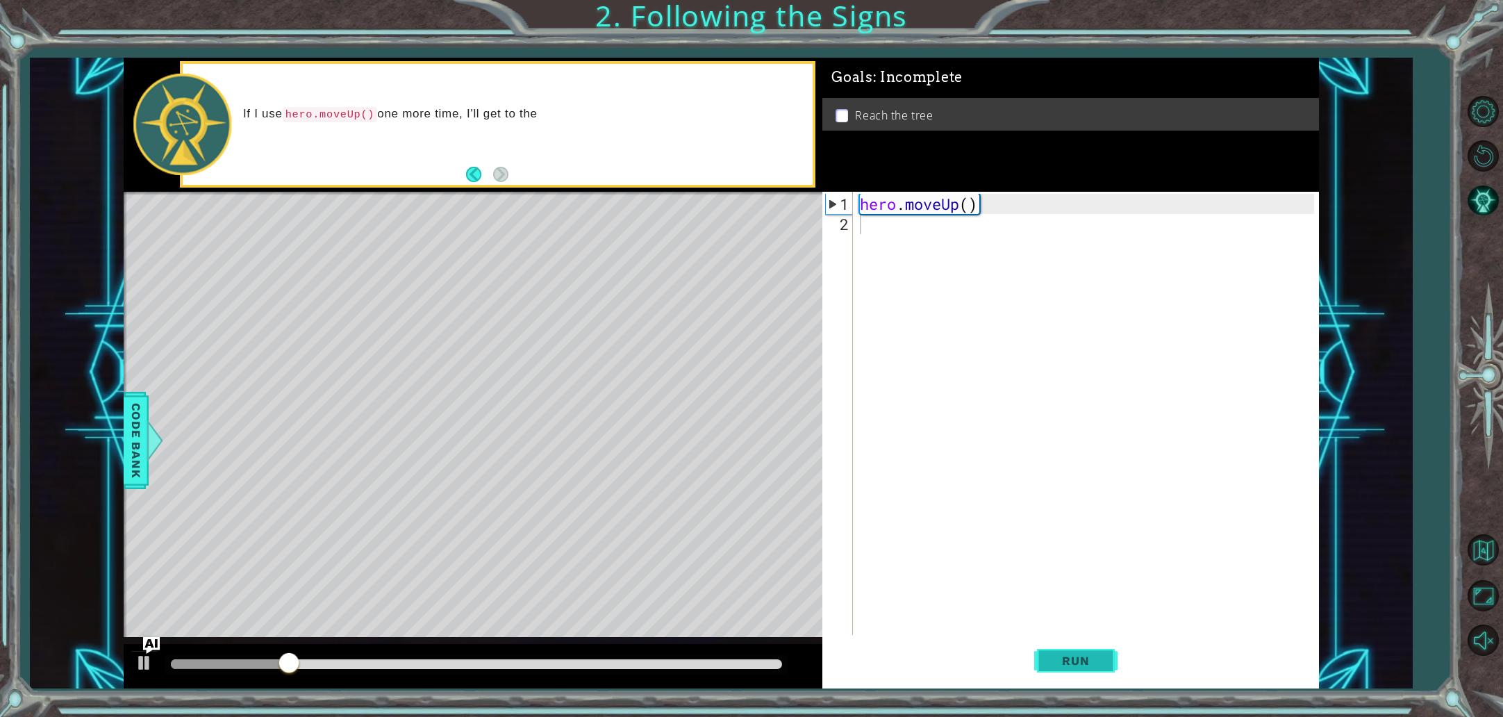
click at [1051, 670] on button "Run" at bounding box center [1075, 660] width 83 height 49
click at [928, 206] on div "hero . moveUp ( )" at bounding box center [1089, 436] width 464 height 484
type textarea "hero.moveUp()"
click at [916, 229] on div "hero . moveUp ( )" at bounding box center [1089, 436] width 464 height 484
type textarea "h"
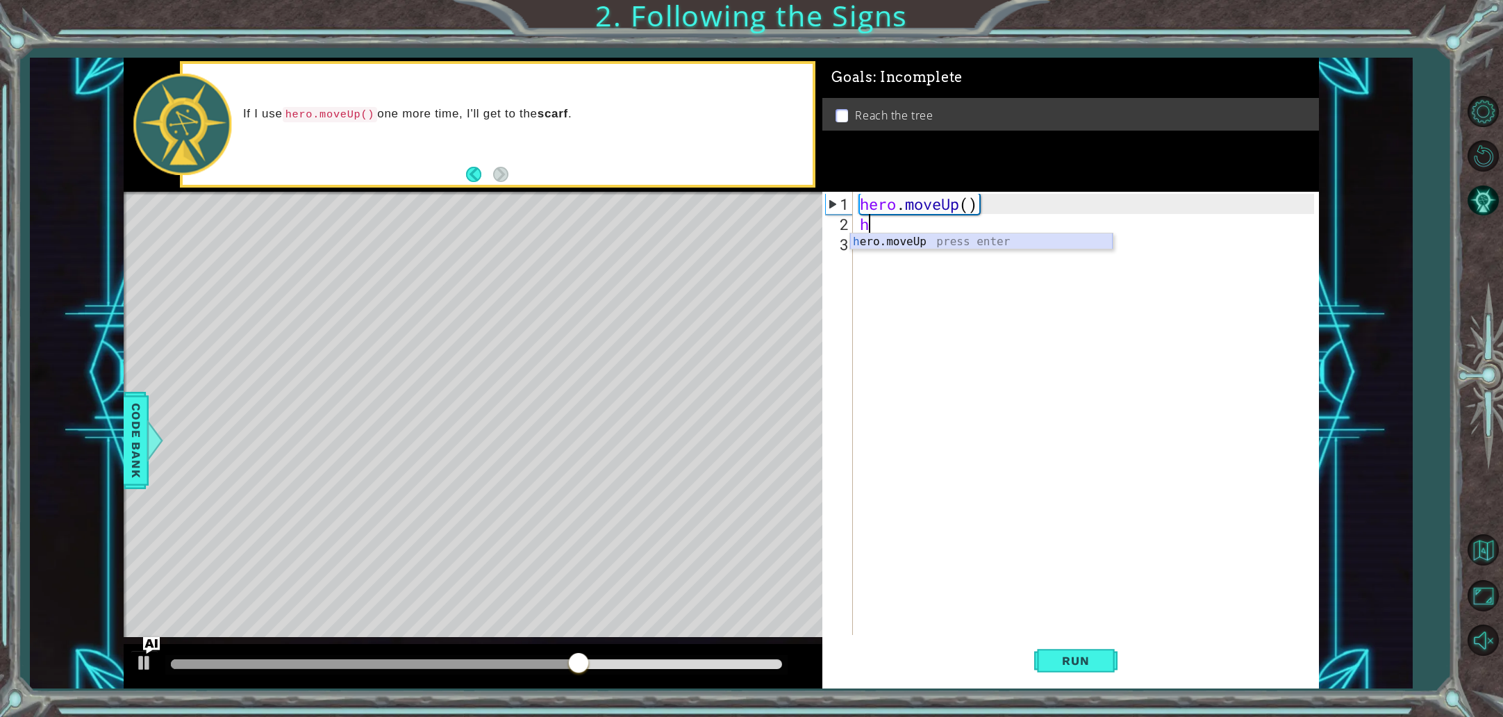
click at [917, 243] on div "h ero.moveUp press enter" at bounding box center [981, 258] width 263 height 50
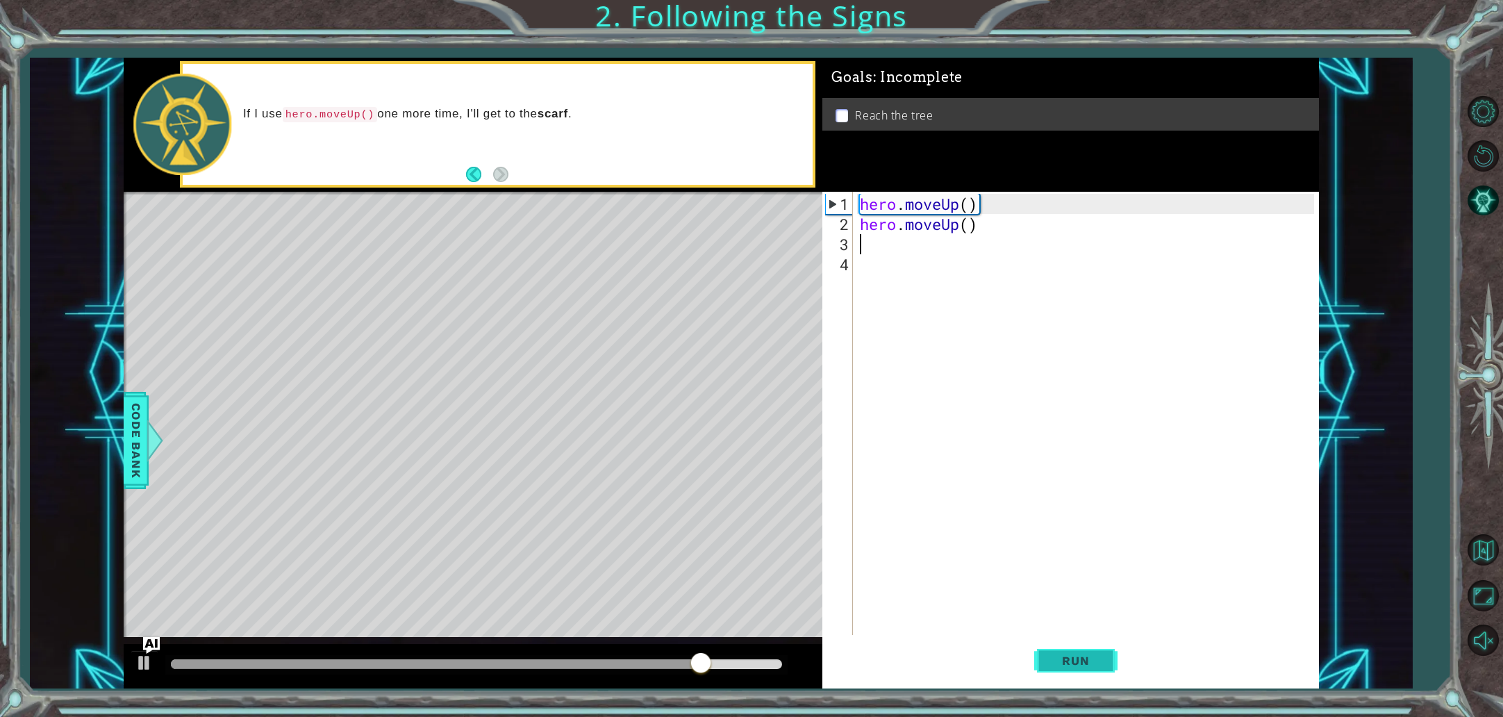
click at [1082, 658] on span "Run" at bounding box center [1075, 661] width 55 height 14
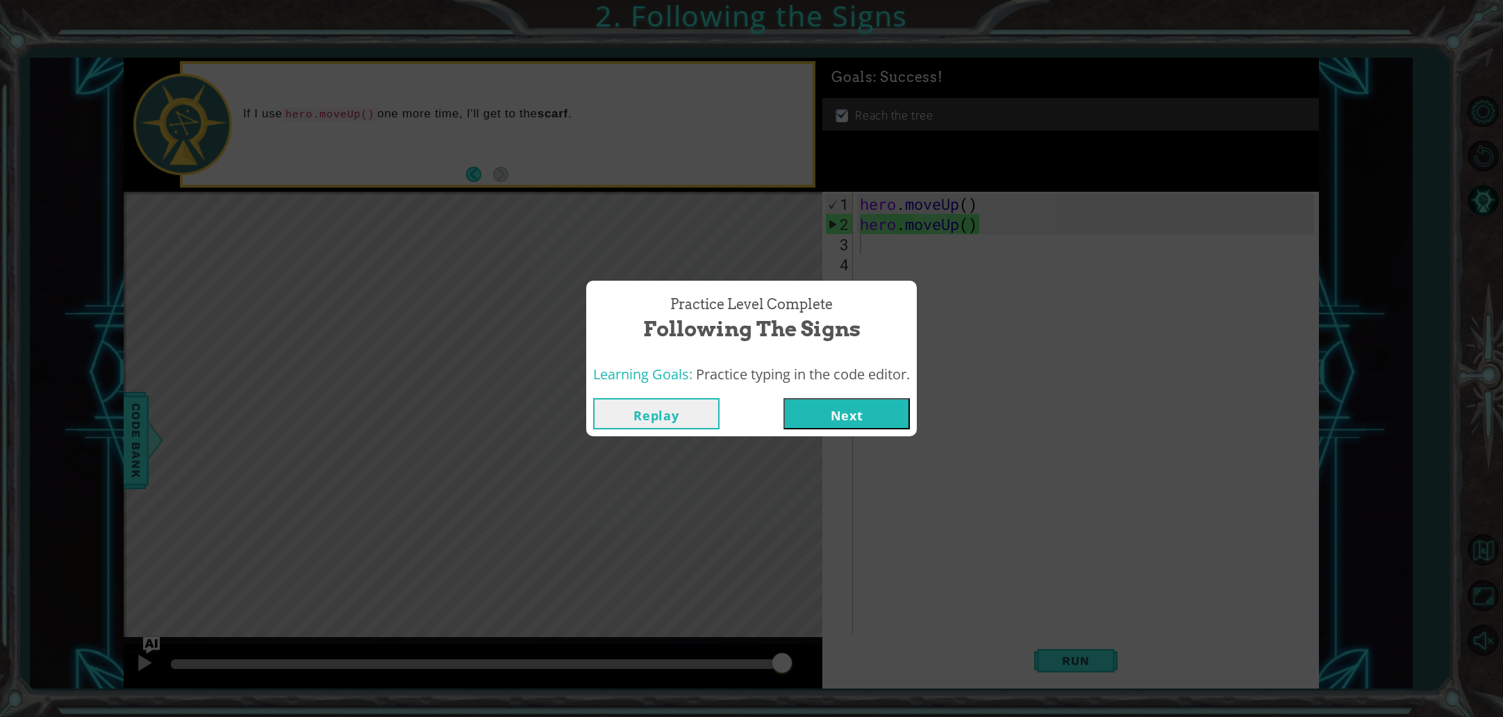
click at [861, 423] on button "Next" at bounding box center [847, 413] width 126 height 31
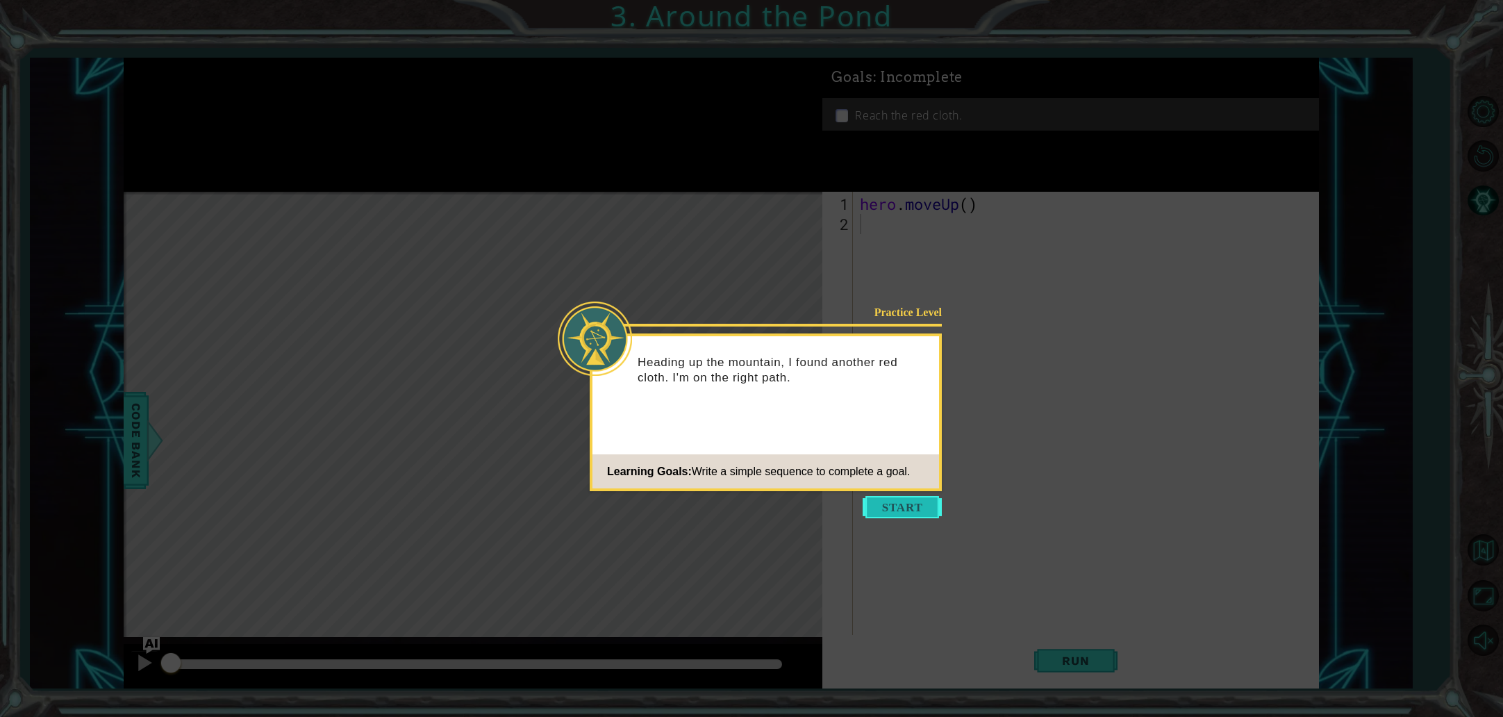
click at [877, 509] on button "Start" at bounding box center [902, 507] width 79 height 22
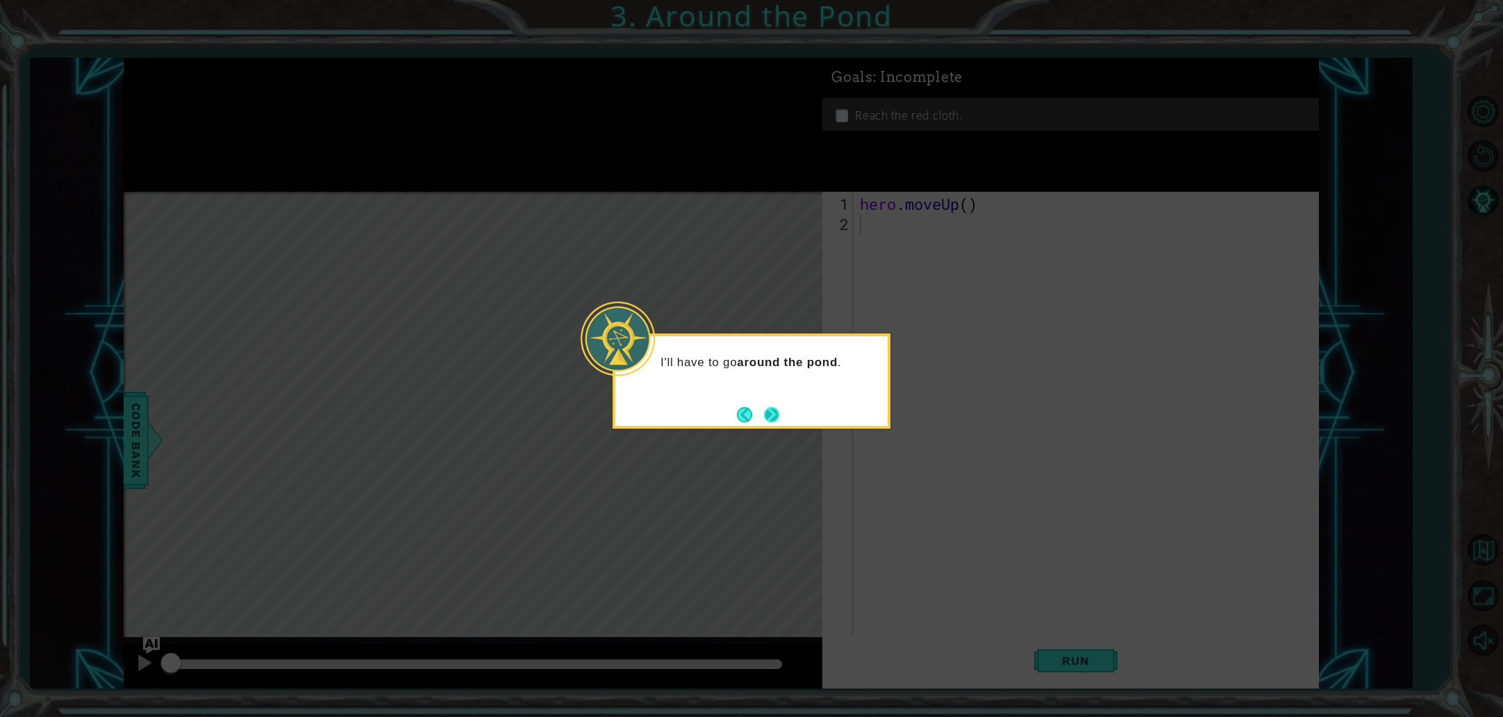
click at [776, 414] on button "Next" at bounding box center [771, 414] width 15 height 15
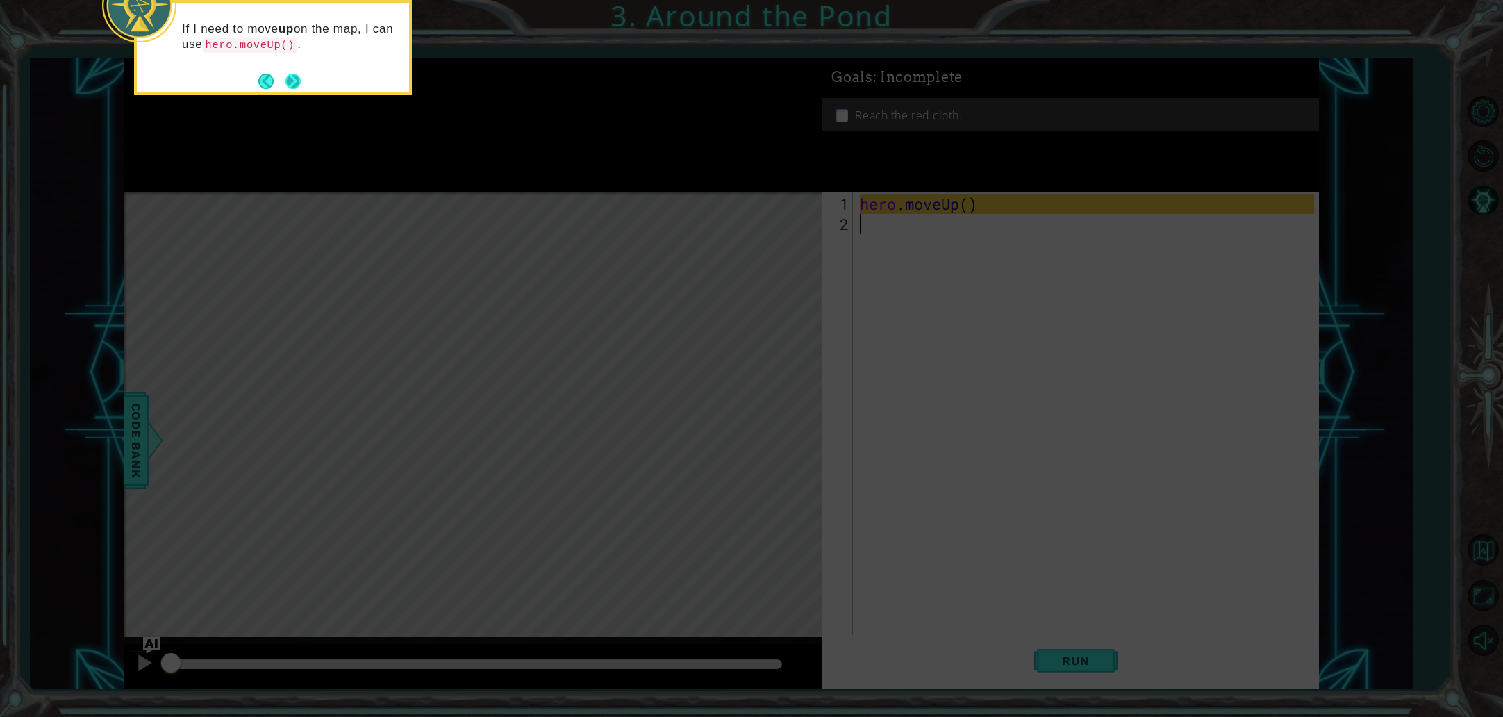
click at [287, 83] on button "Next" at bounding box center [293, 81] width 15 height 15
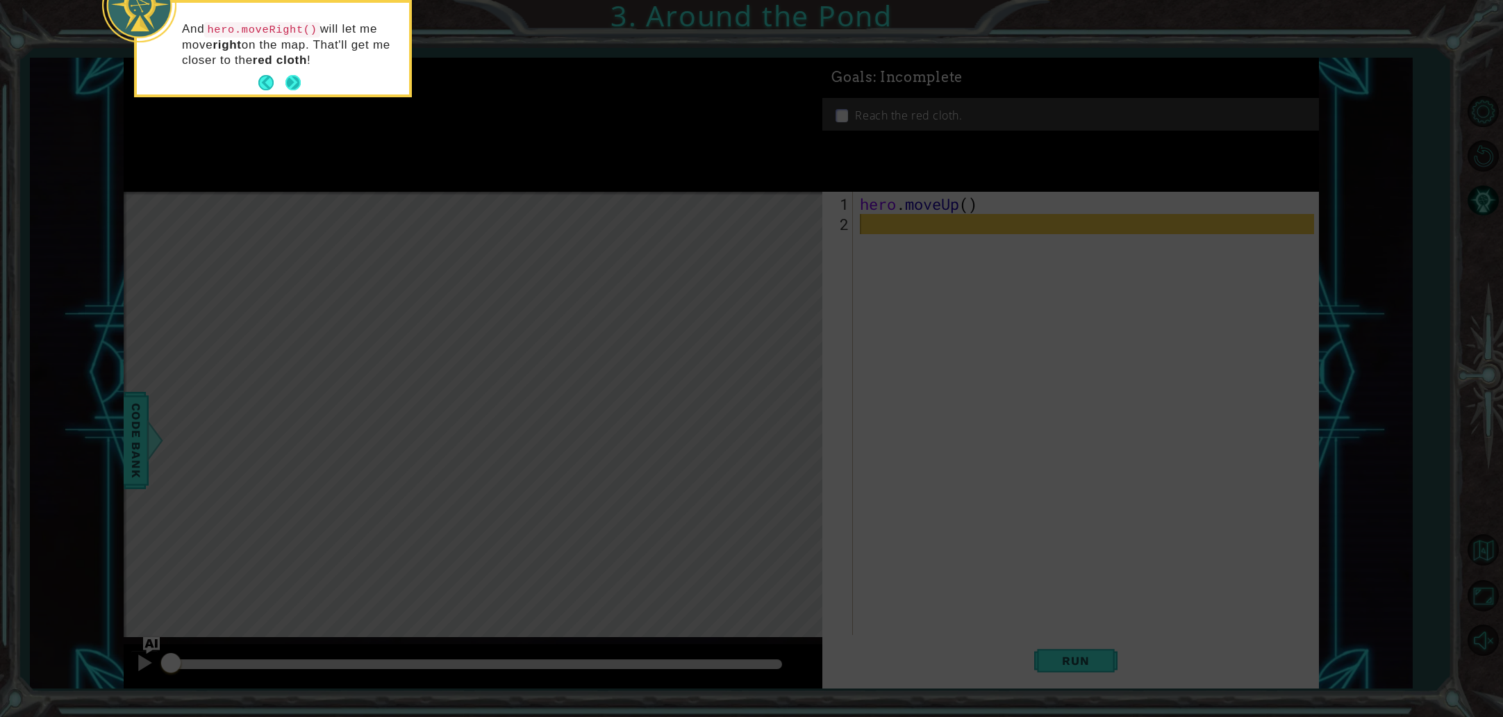
click at [298, 78] on button "Next" at bounding box center [293, 82] width 15 height 15
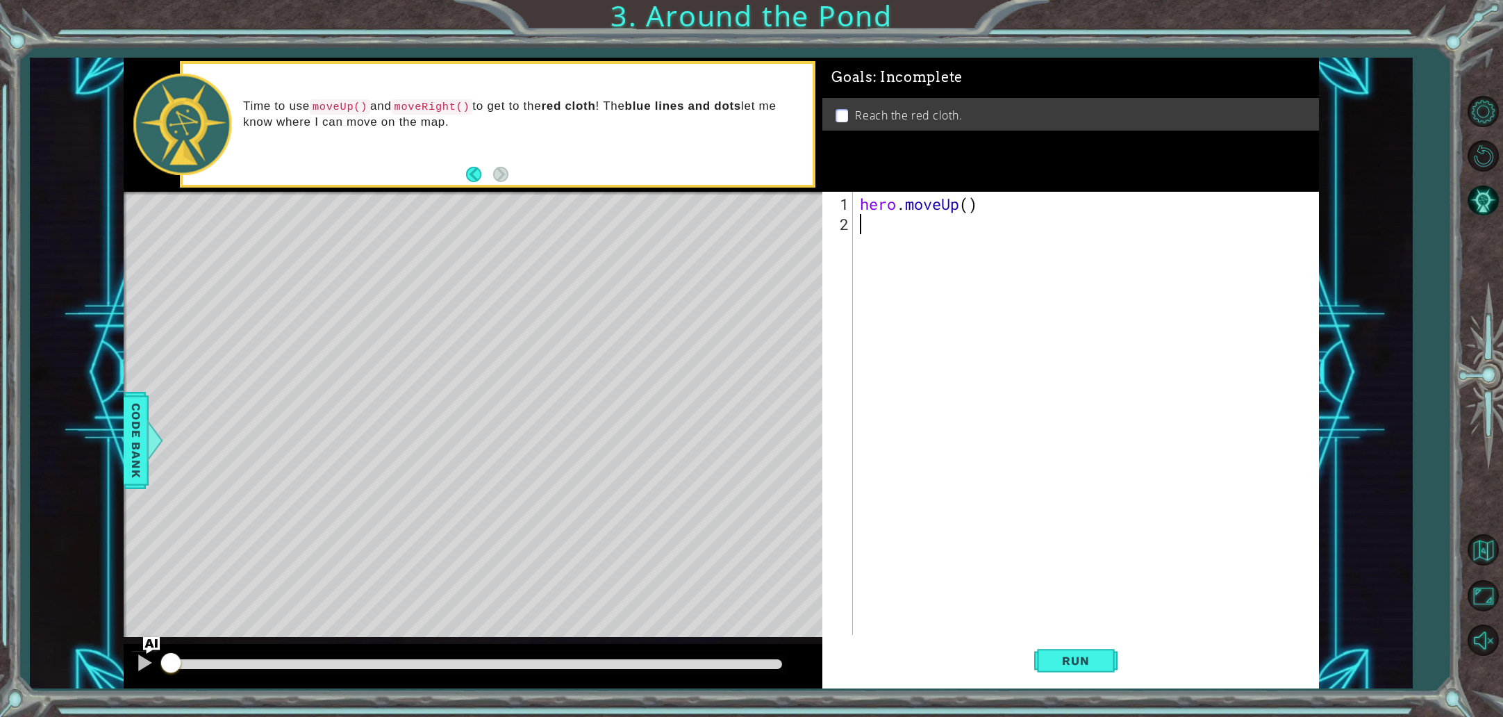
type textarea "m"
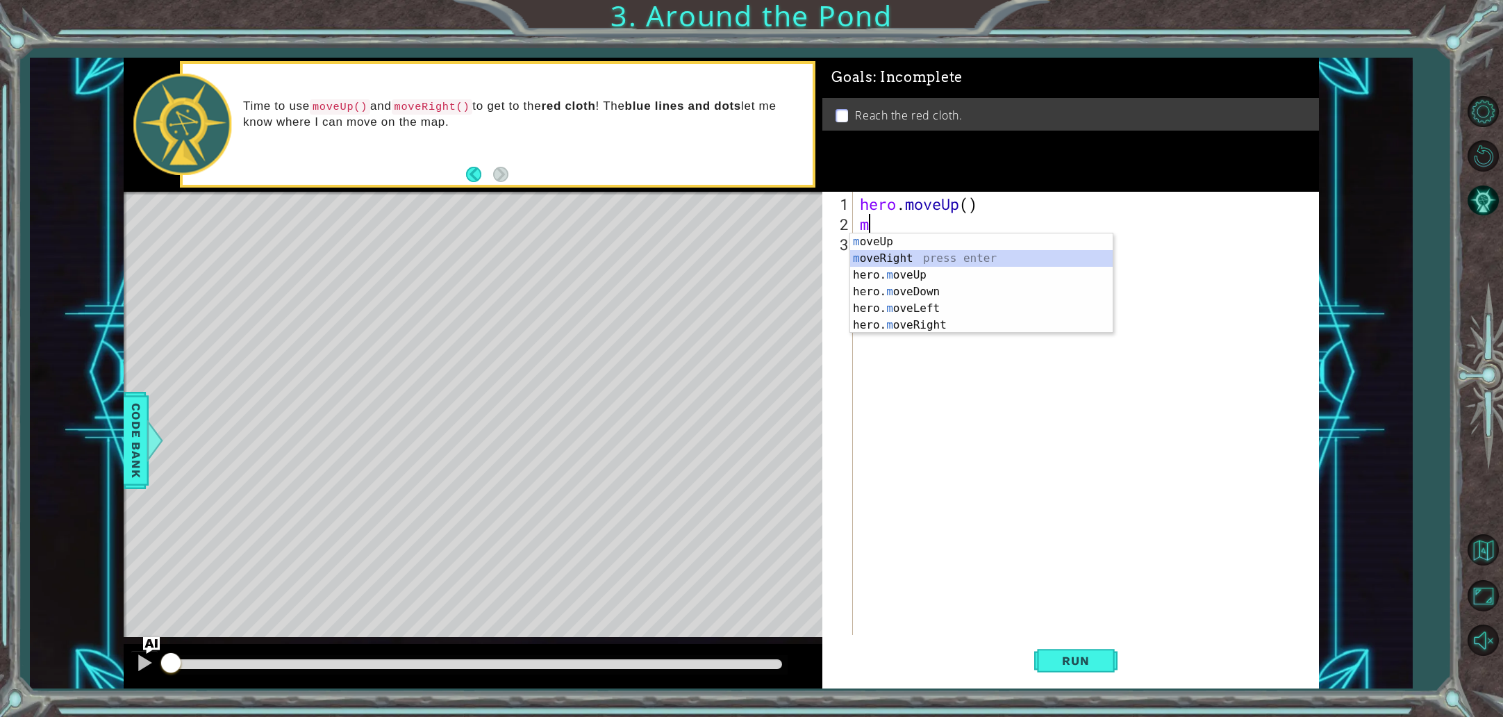
click at [895, 259] on div "m oveUp press enter m oveRight press enter hero. m oveUp press enter hero. m ov…" at bounding box center [981, 299] width 263 height 133
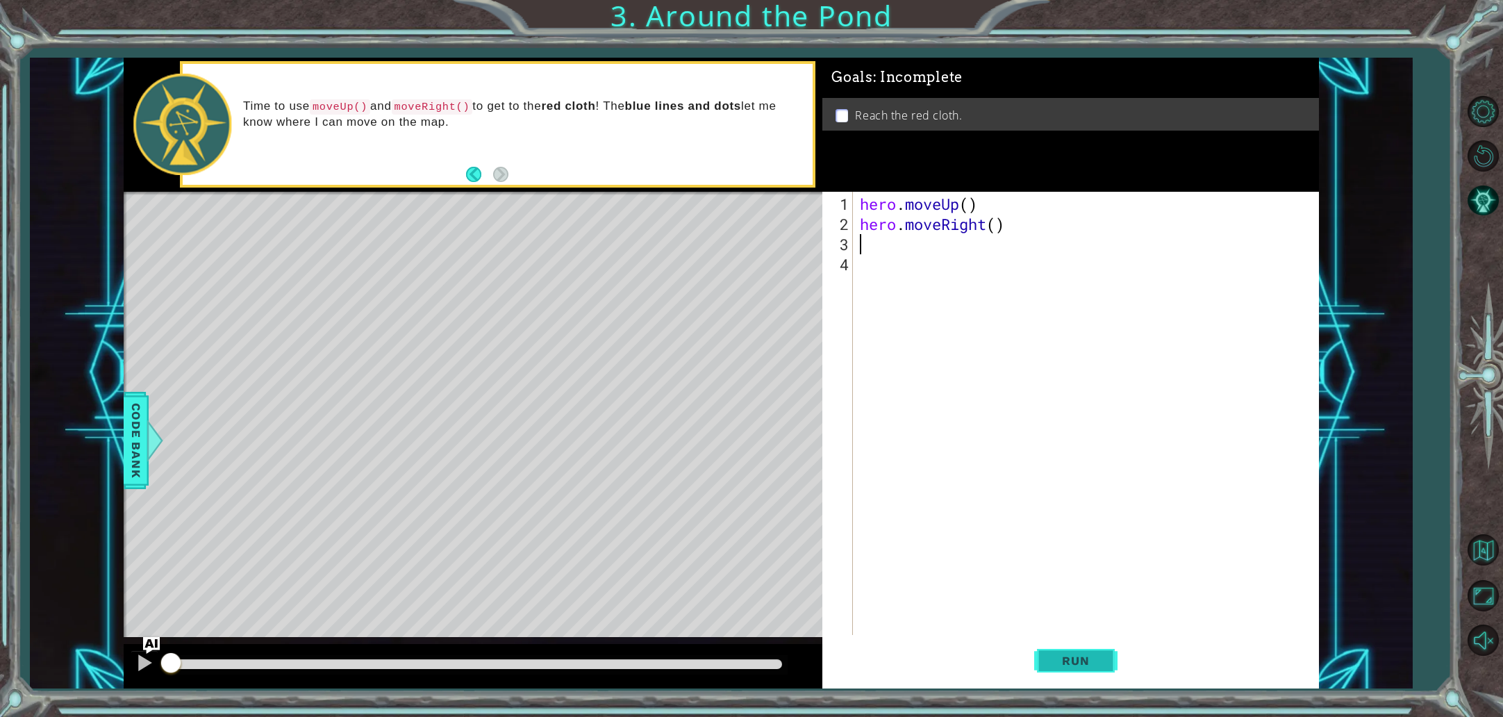
click at [1080, 675] on button "Run" at bounding box center [1075, 660] width 83 height 49
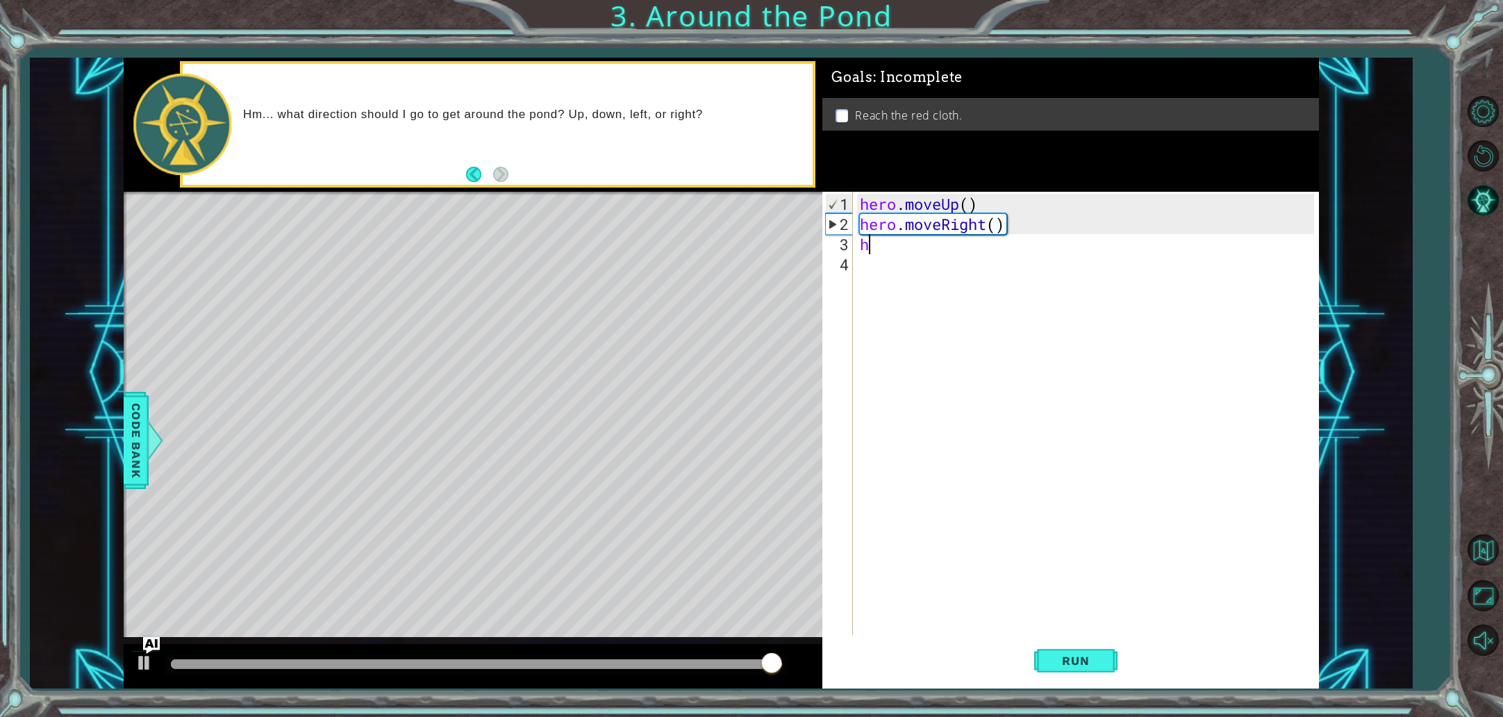
type textarea "he"
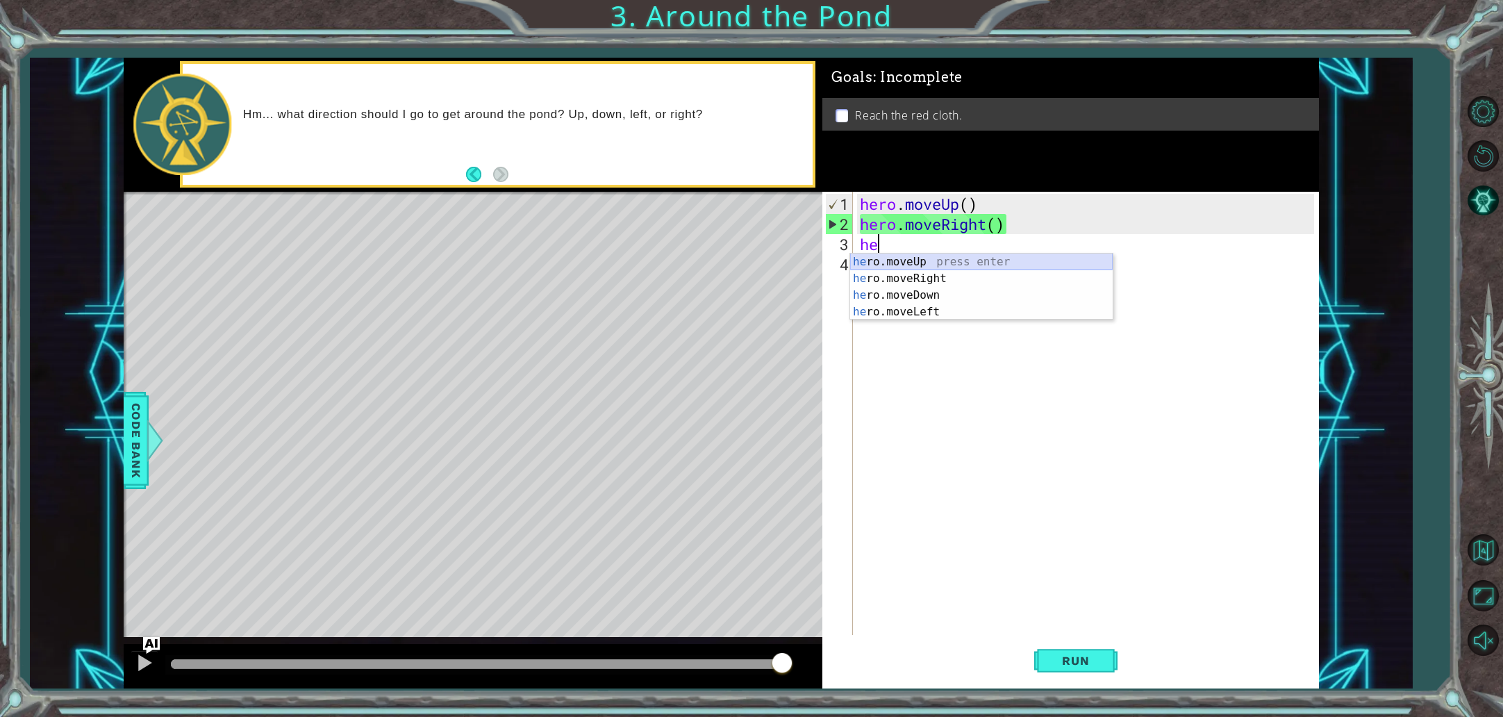
click at [974, 263] on div "he ro.moveUp press enter he ro.moveRight press enter he ro.moveDown press enter…" at bounding box center [981, 304] width 263 height 100
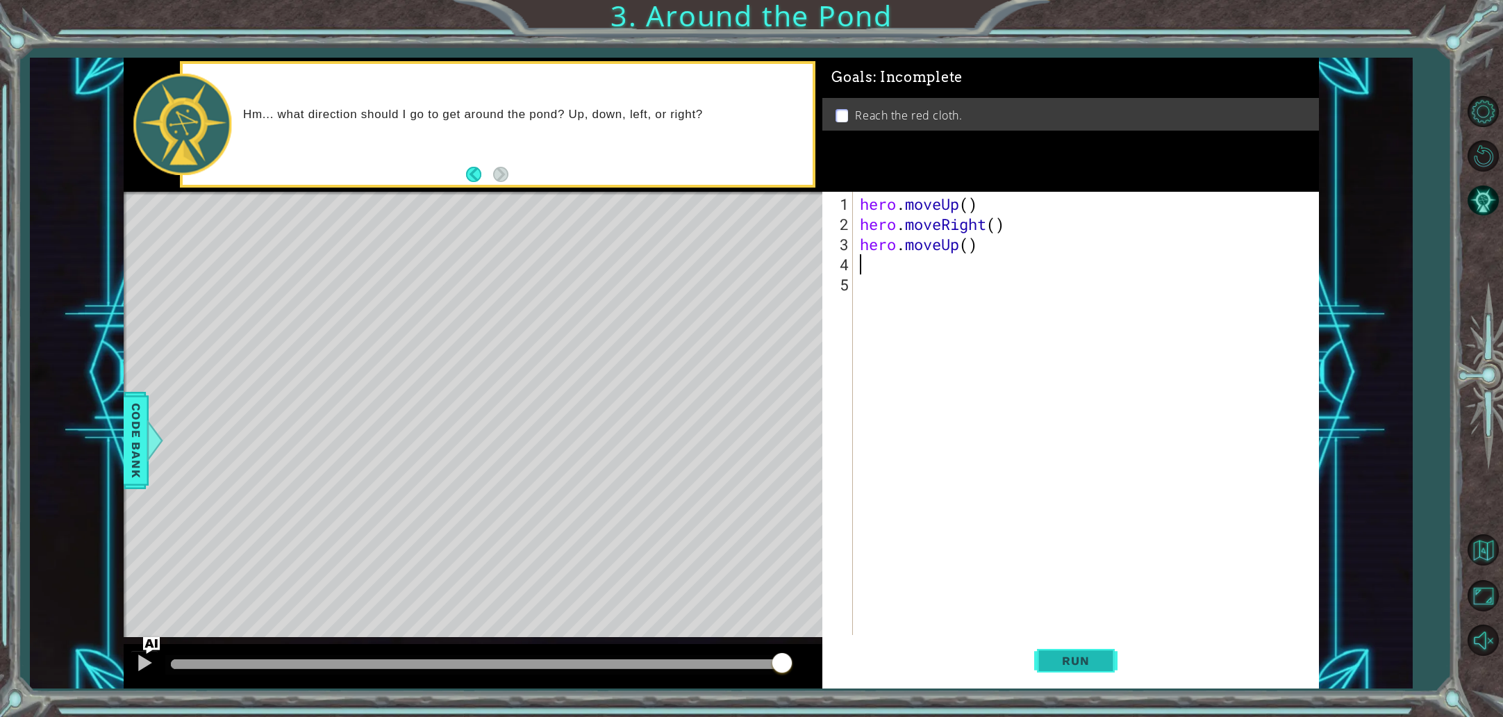
click at [1061, 666] on span "Run" at bounding box center [1075, 661] width 55 height 14
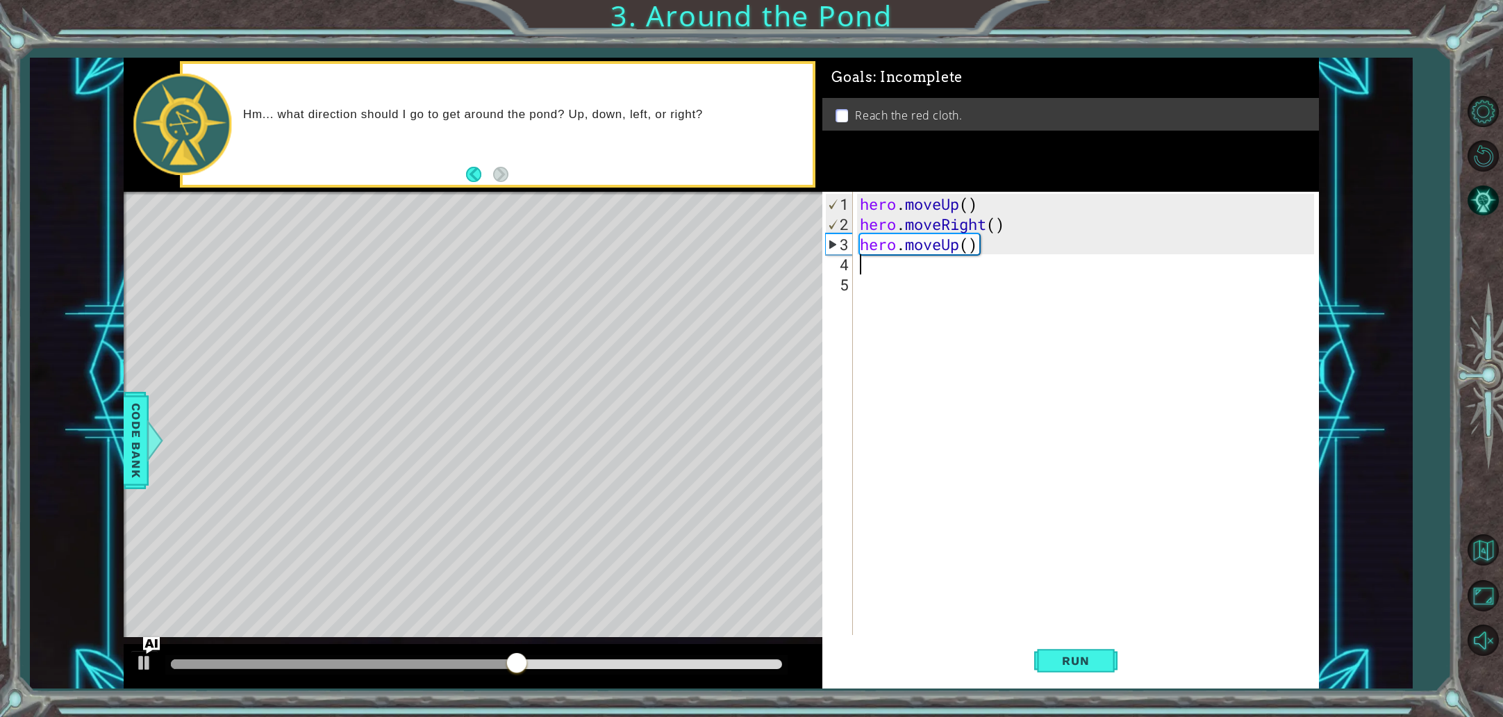
type textarea "j"
click at [908, 290] on div "hero . moveUp ( ) hero . moveRight ( ) hero . moveUp ( )" at bounding box center [1089, 436] width 464 height 484
click at [904, 280] on div "hero . moveUp ( ) hero . moveRight ( ) hero . moveUp ( )" at bounding box center [1089, 436] width 464 height 484
click at [903, 275] on div "hero . moveUp ( ) hero . moveRight ( ) hero . moveUp ( )" at bounding box center [1089, 436] width 464 height 484
click at [897, 267] on div "hero . moveUp ( ) hero . moveRight ( ) hero . moveUp ( )" at bounding box center [1089, 436] width 464 height 484
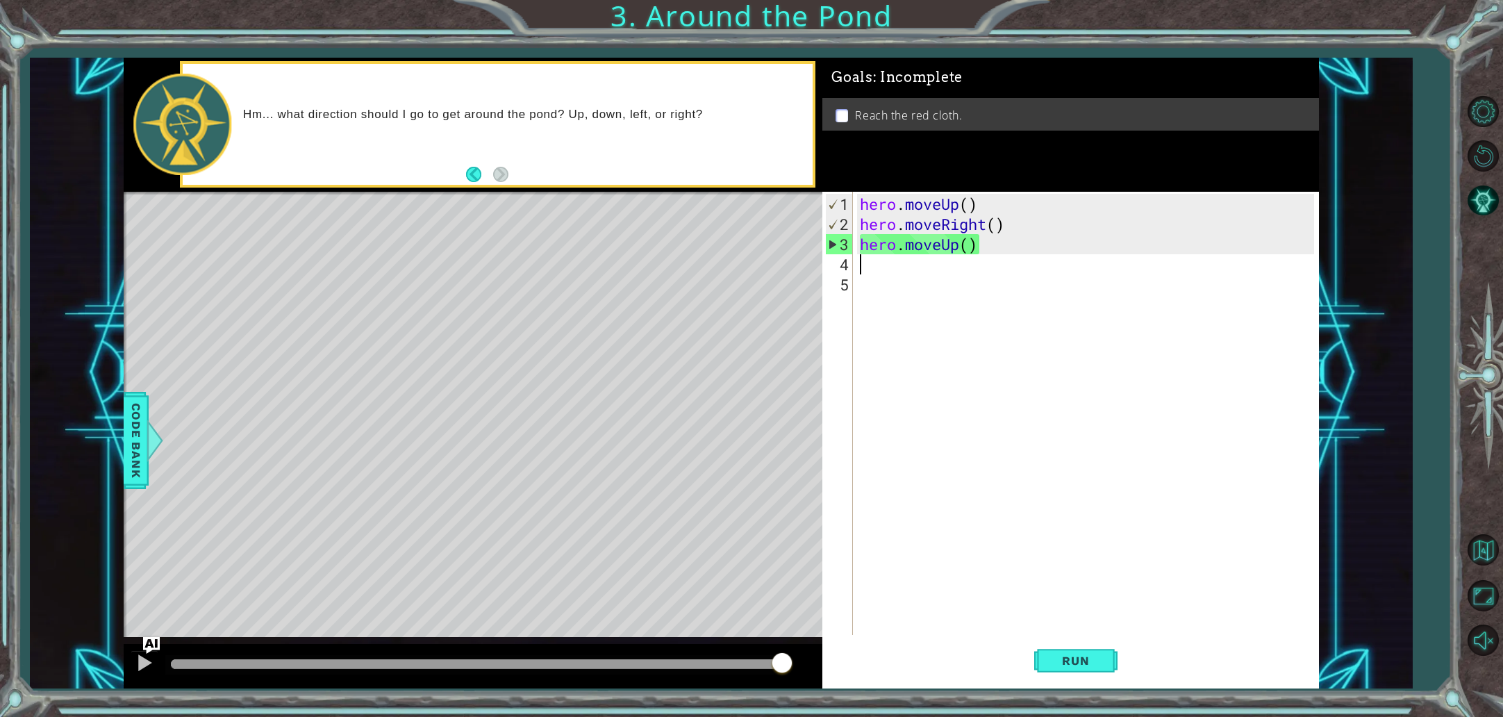
type textarea "h"
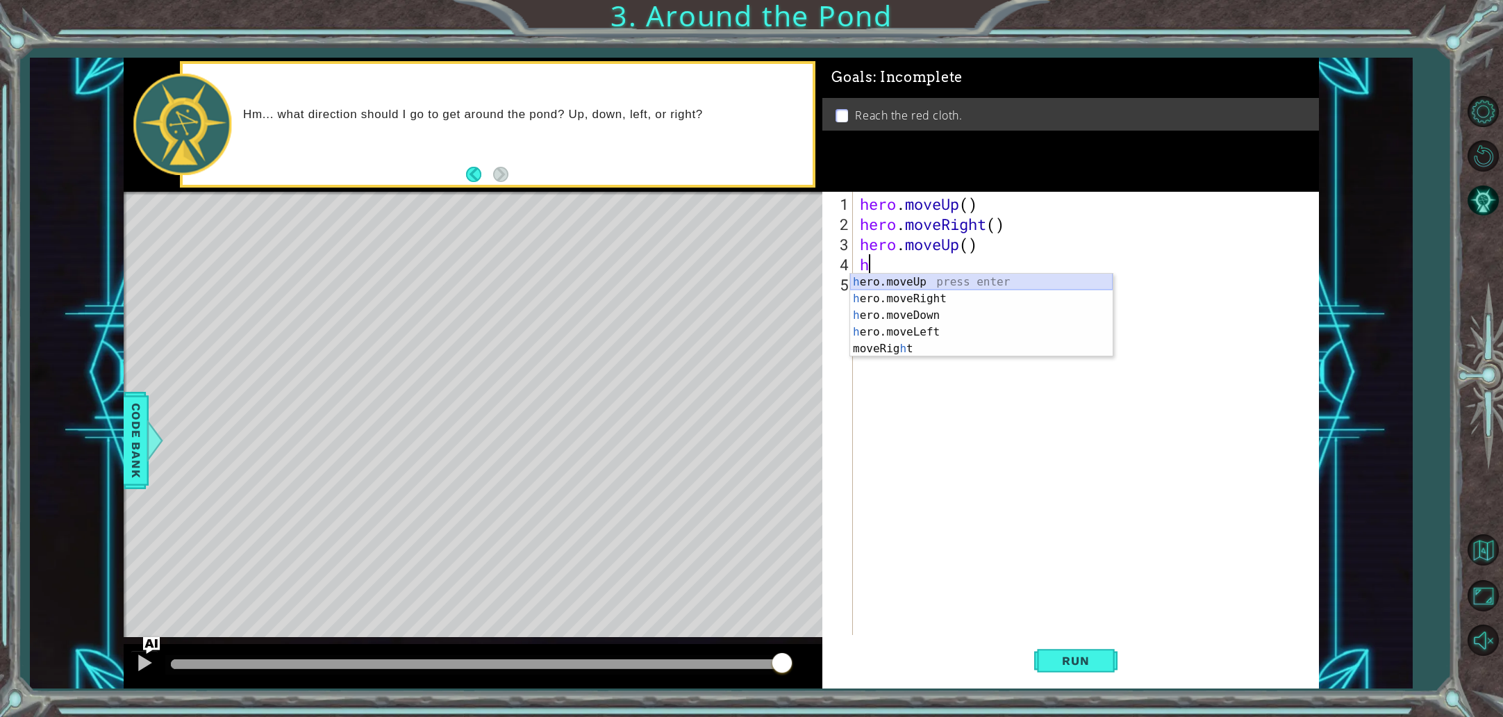
click at [902, 285] on div "h ero.moveUp press enter h ero.moveRight press enter h ero.moveDown press enter…" at bounding box center [981, 332] width 263 height 117
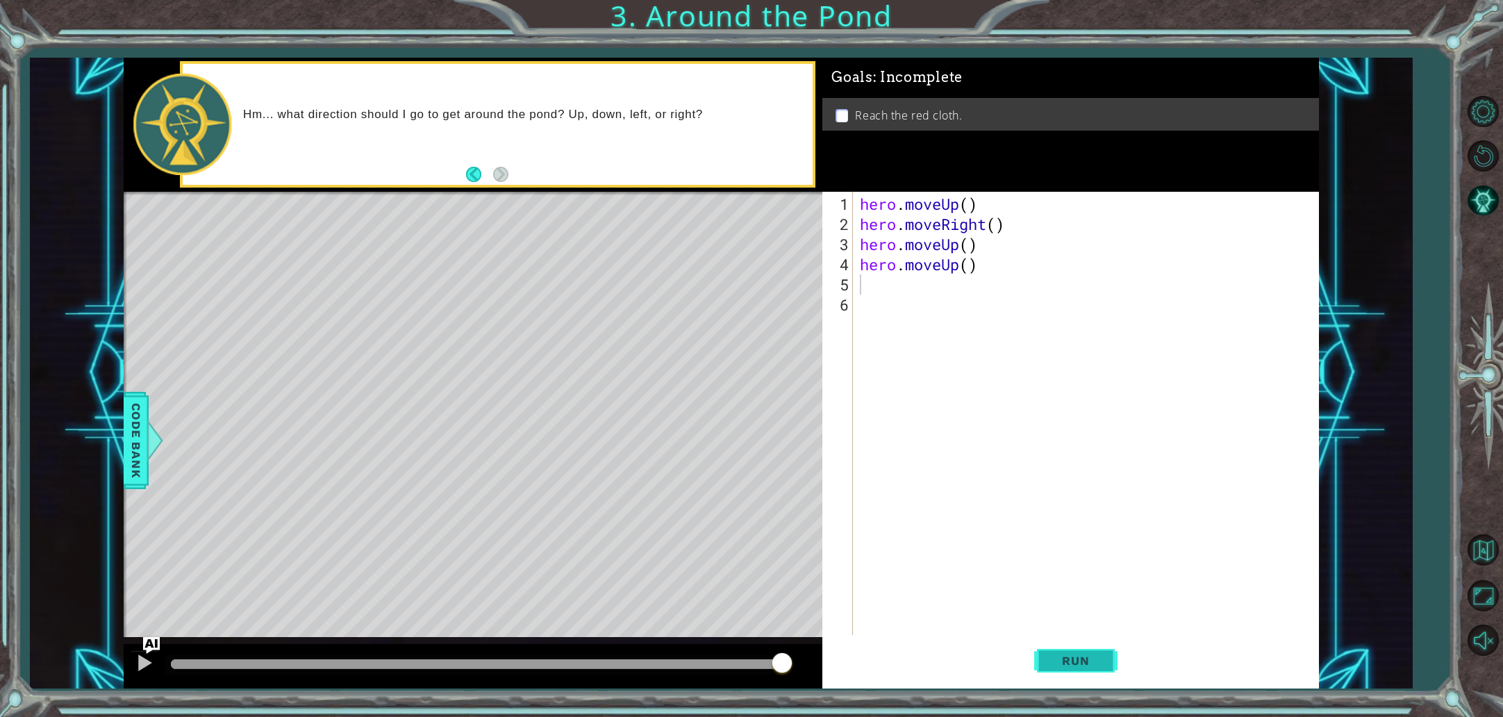
click at [1085, 664] on span "Run" at bounding box center [1075, 661] width 55 height 14
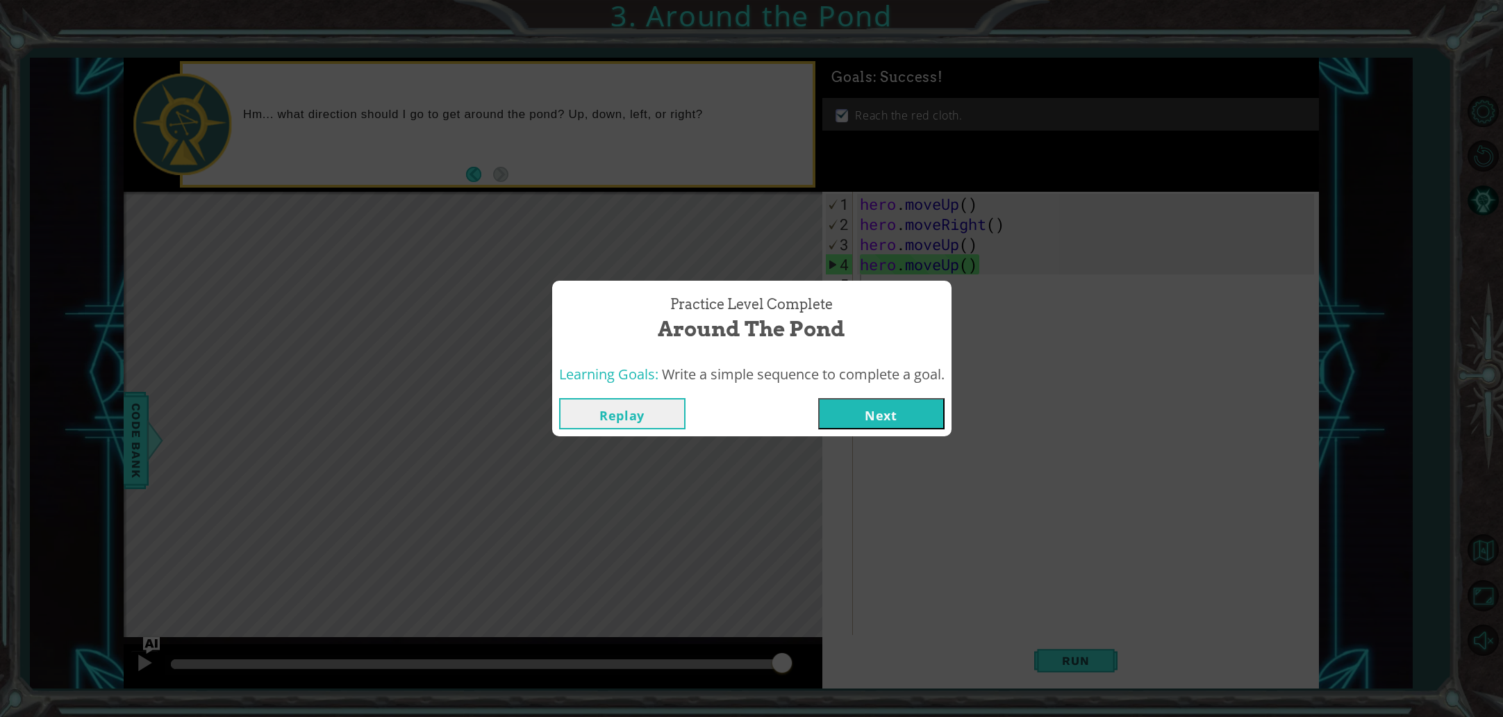
click at [913, 402] on button "Next" at bounding box center [881, 413] width 126 height 31
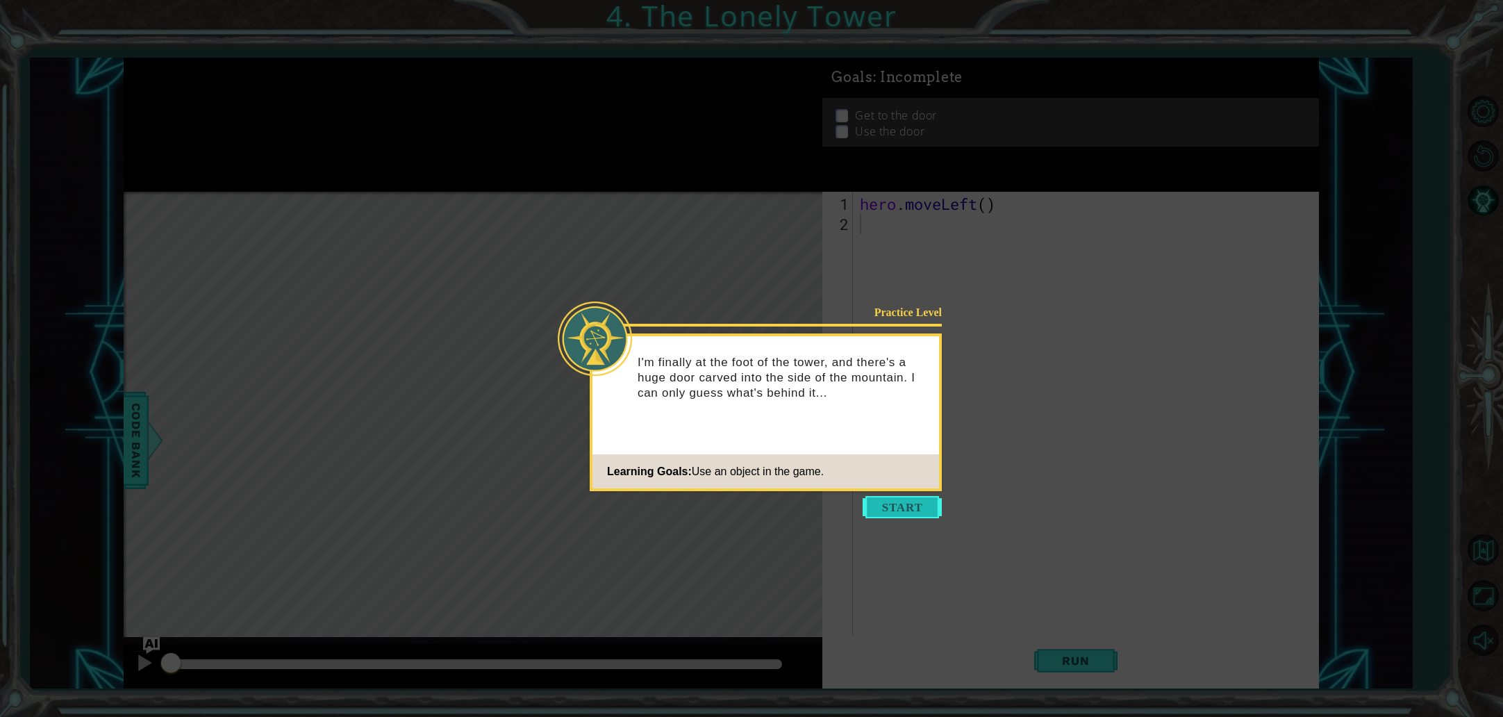
click at [929, 505] on button "Start" at bounding box center [902, 507] width 79 height 22
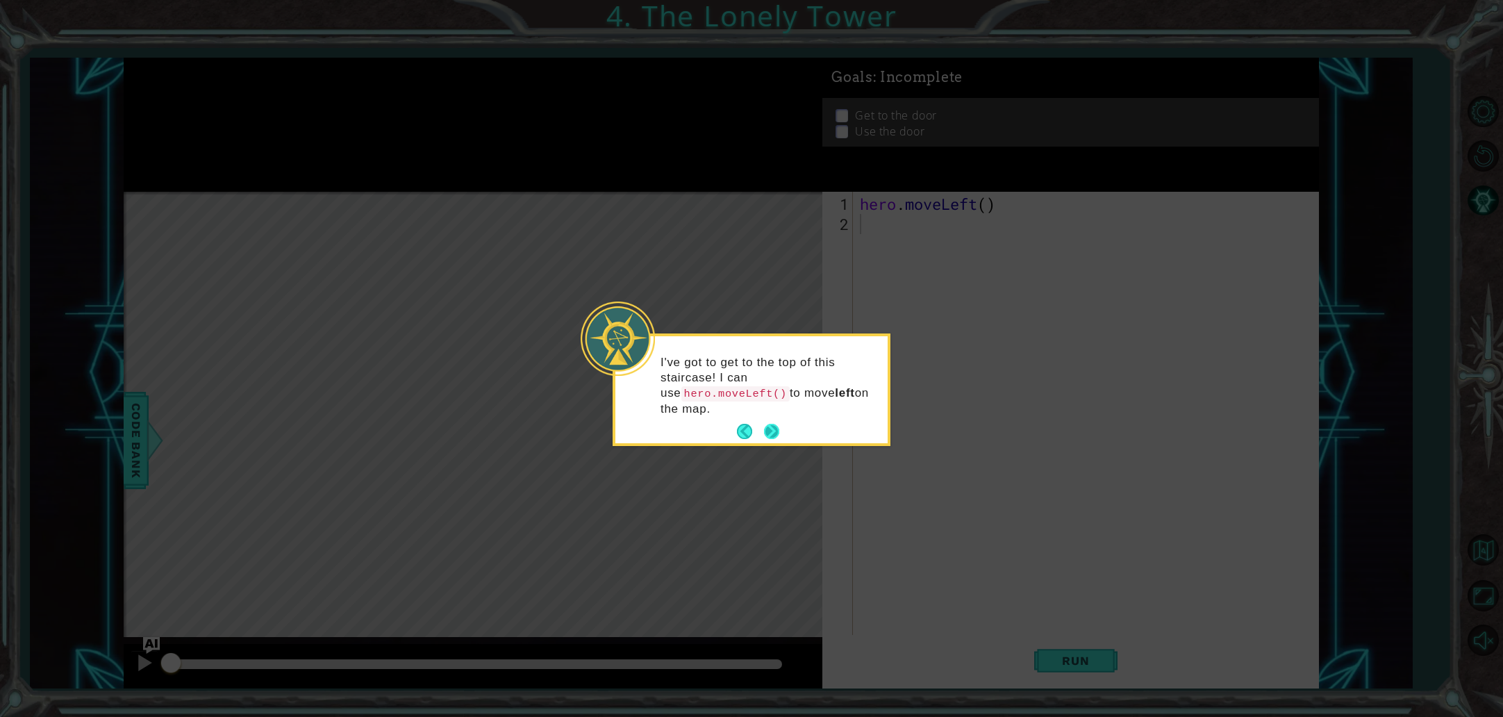
click at [776, 424] on button "Next" at bounding box center [771, 431] width 15 height 15
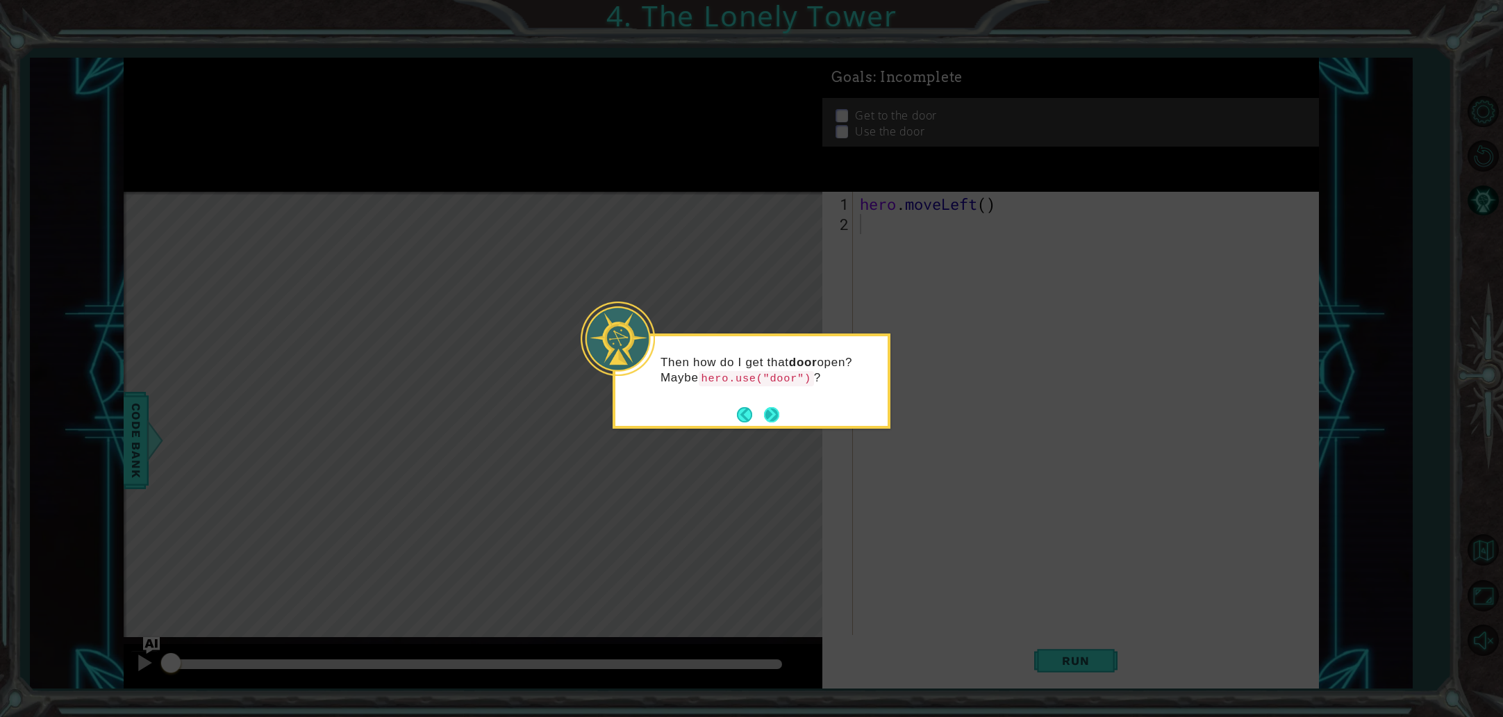
click at [776, 407] on button "Next" at bounding box center [771, 414] width 15 height 15
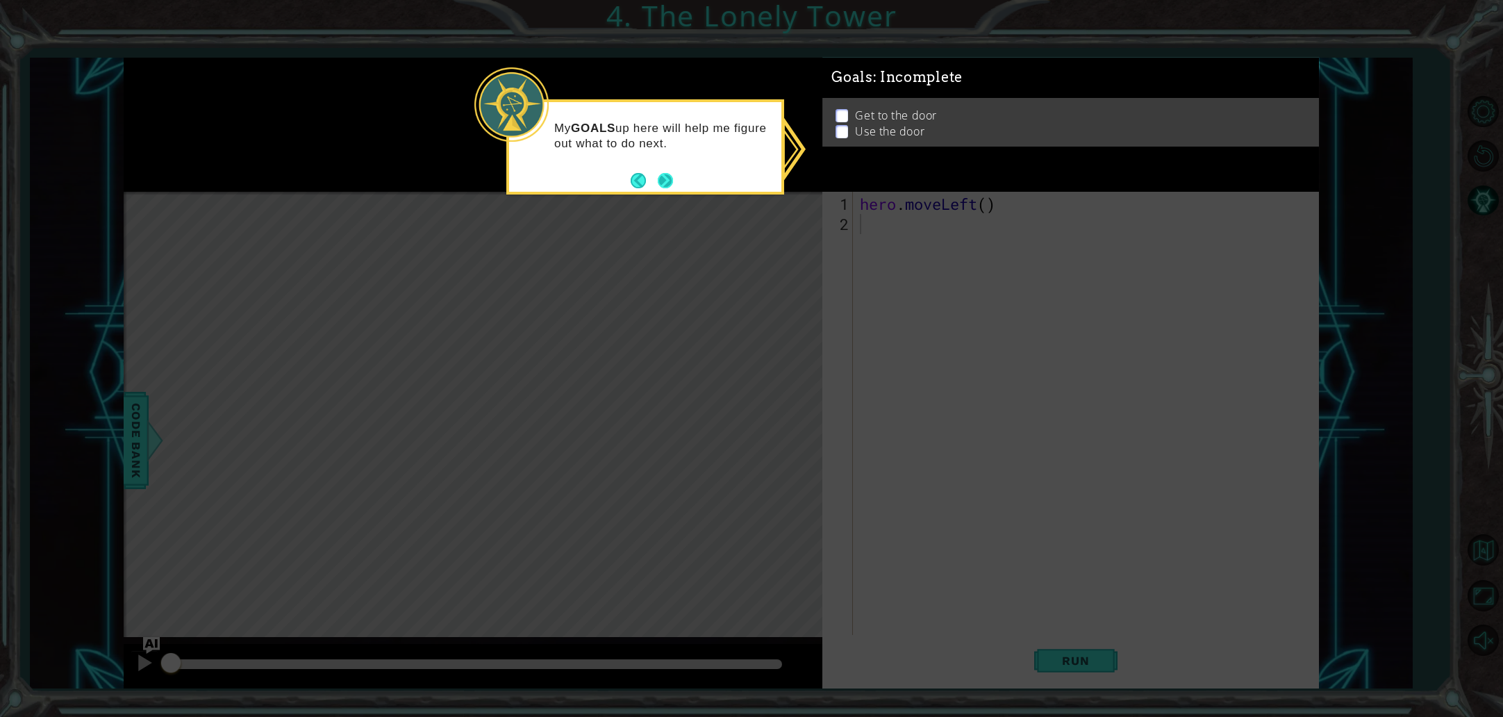
click at [668, 181] on button "Next" at bounding box center [665, 180] width 15 height 15
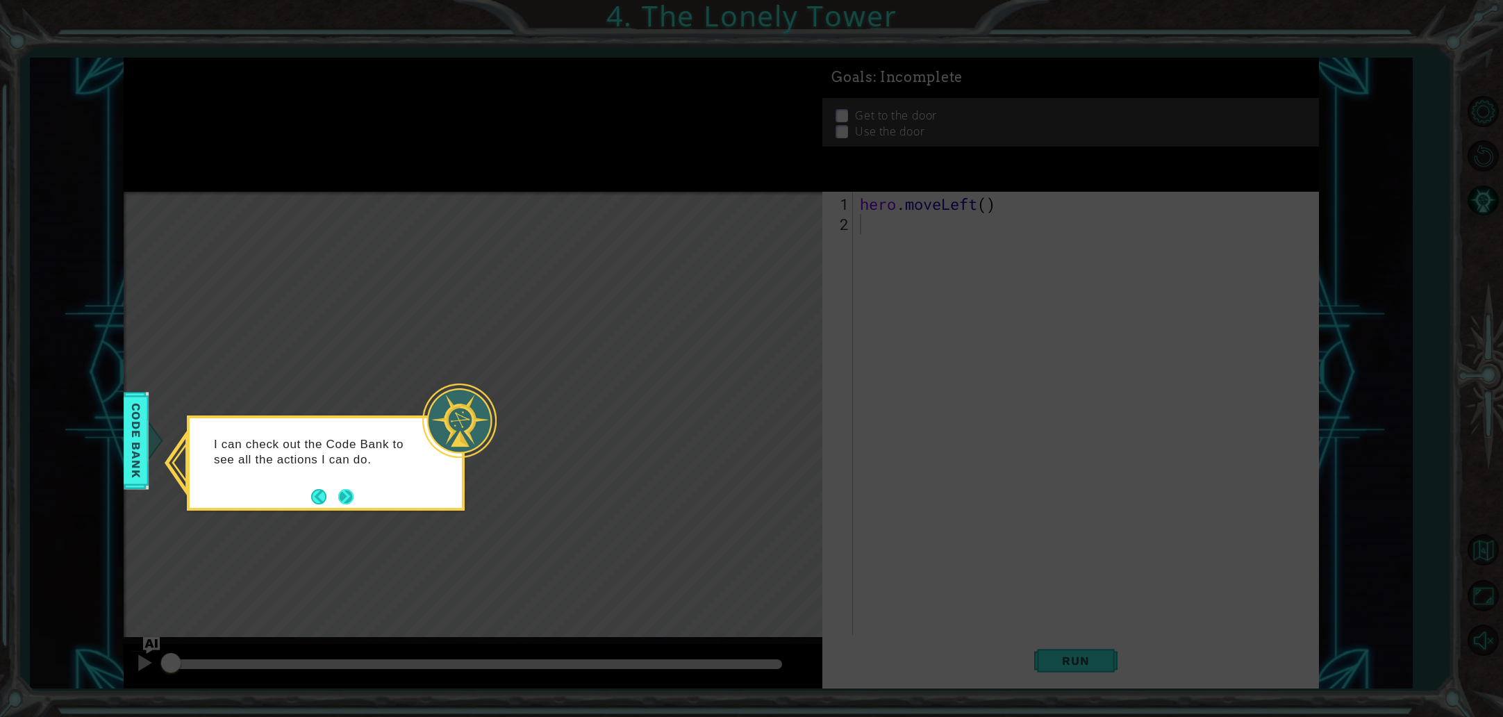
click at [341, 497] on button "Next" at bounding box center [345, 496] width 15 height 15
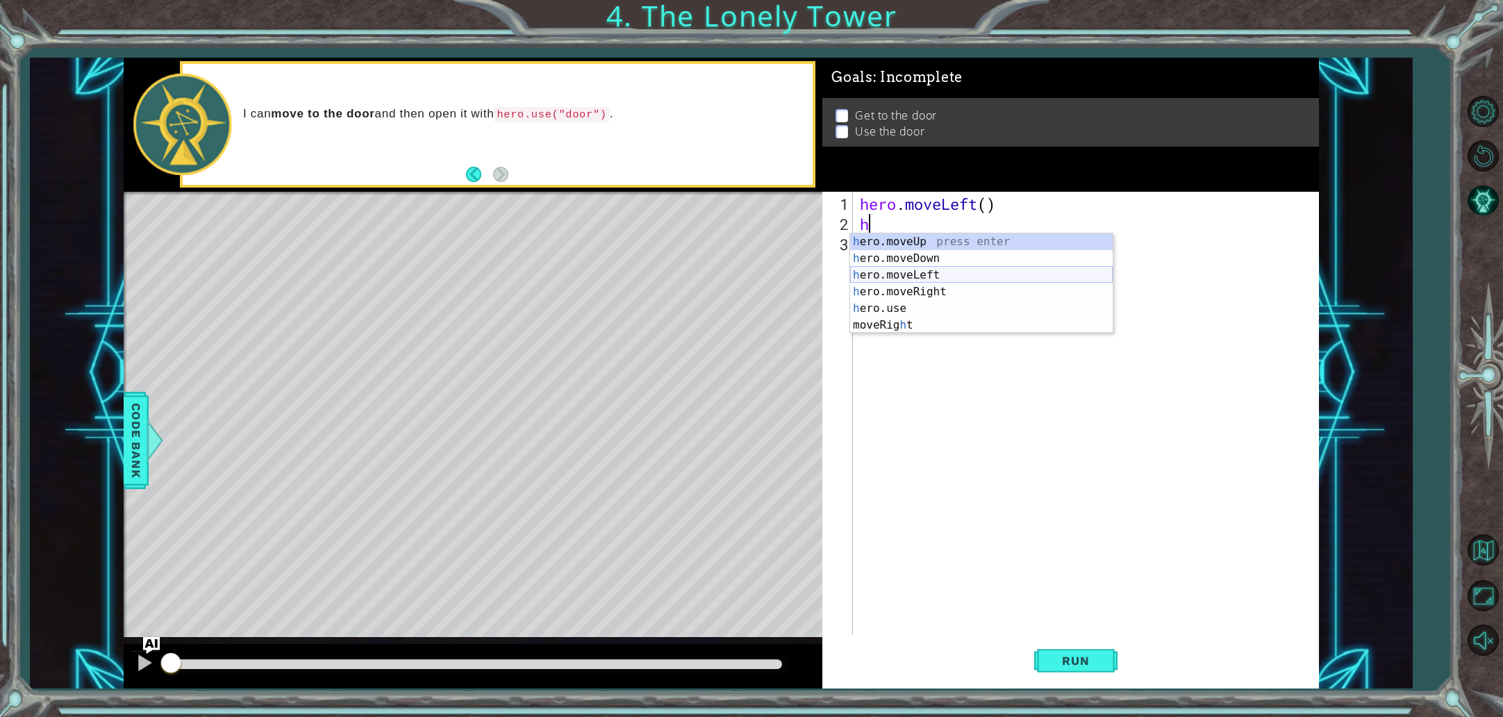
type textarea "h"
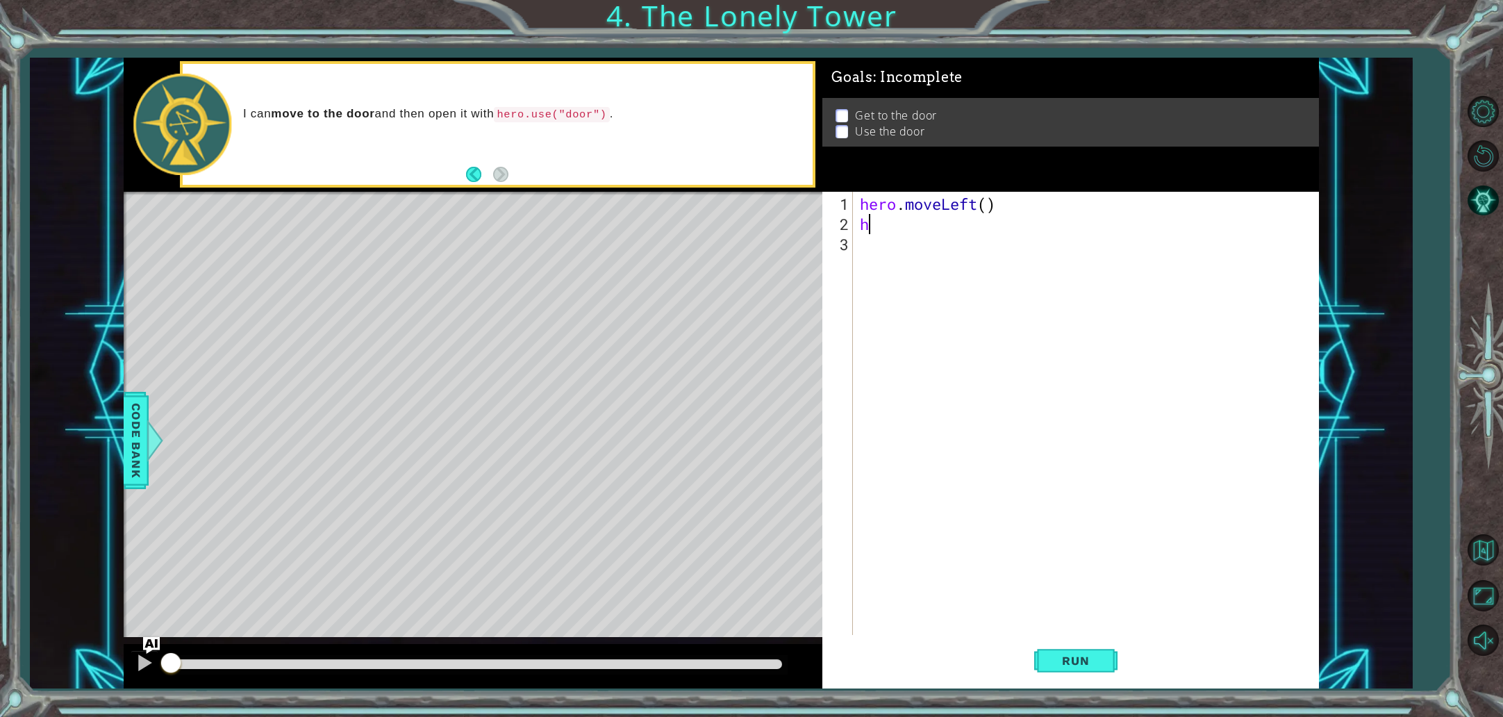
type textarea "hr"
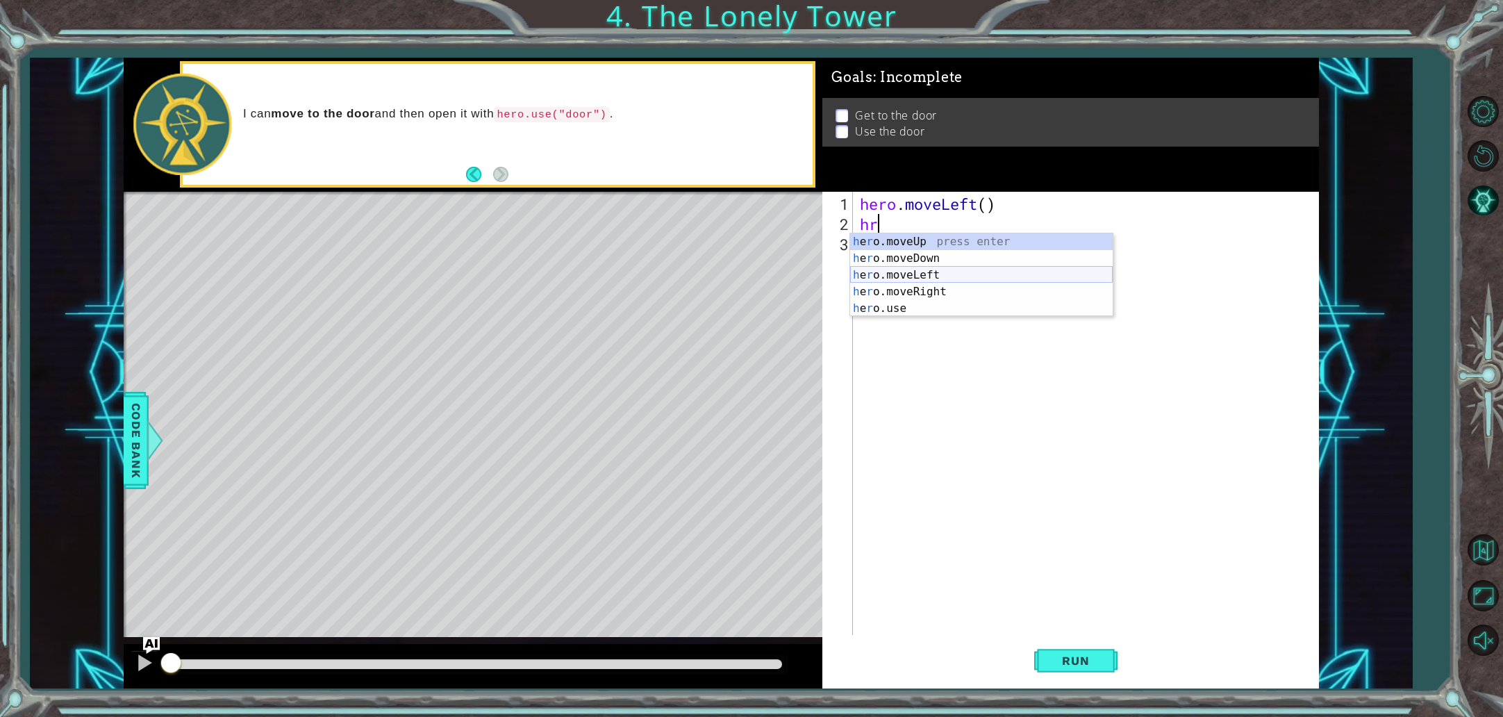
click at [941, 271] on div "h e r o.moveUp press enter h e r o.moveDown press enter h e r o.moveLeft press …" at bounding box center [981, 291] width 263 height 117
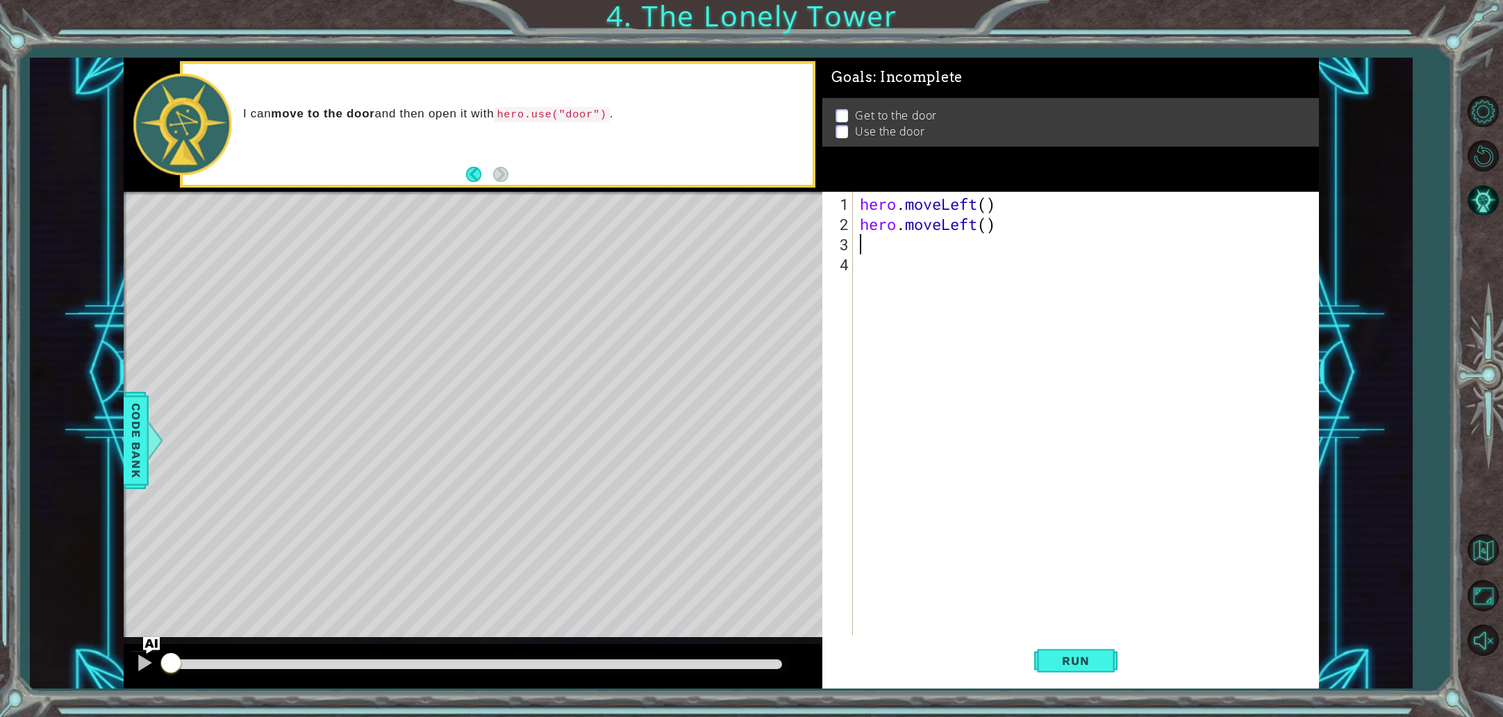
type textarea "h"
click at [932, 263] on div "h ero.moveUp press enter h ero.moveDown press enter h ero.moveLeft press enter …" at bounding box center [981, 320] width 263 height 133
type textarea "h"
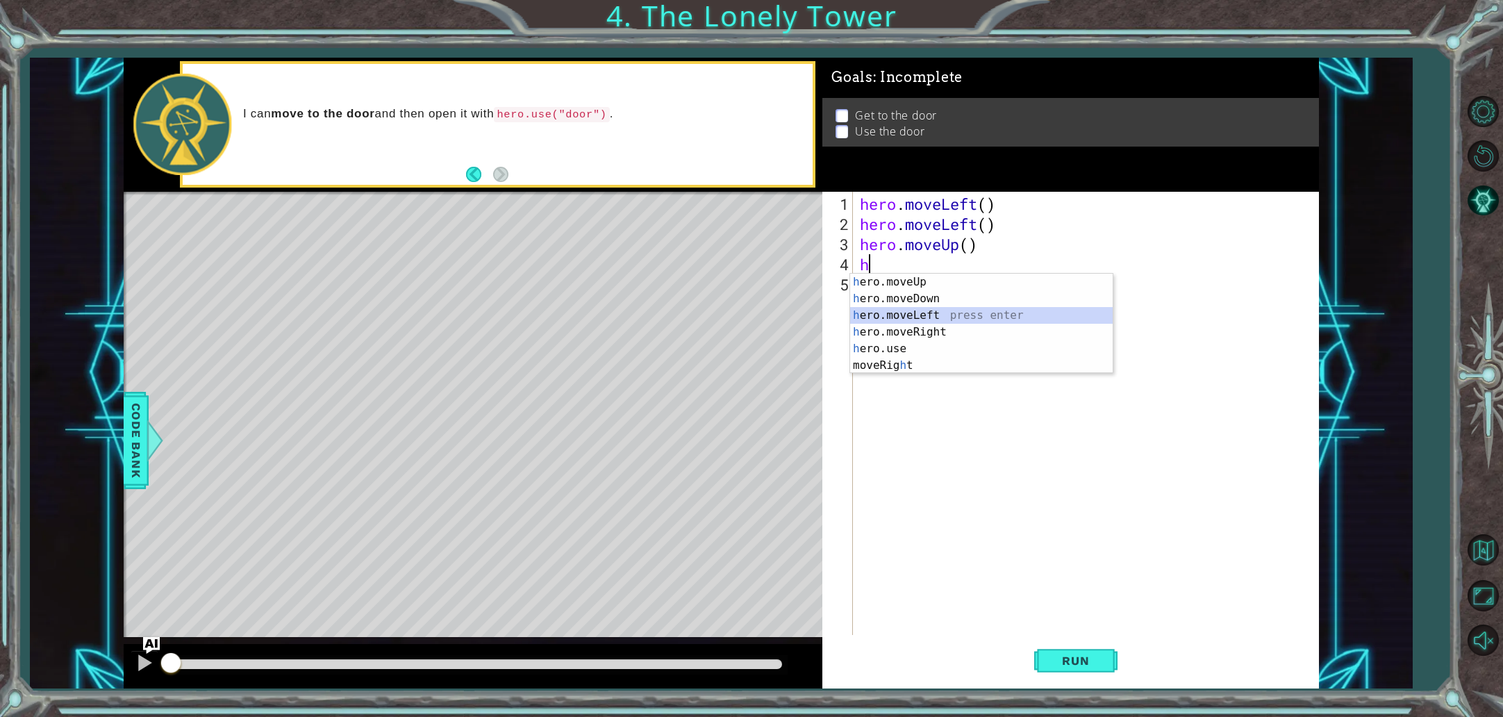
click at [939, 316] on div "h ero.moveUp press enter h ero.moveDown press enter h ero.moveLeft press enter …" at bounding box center [981, 340] width 263 height 133
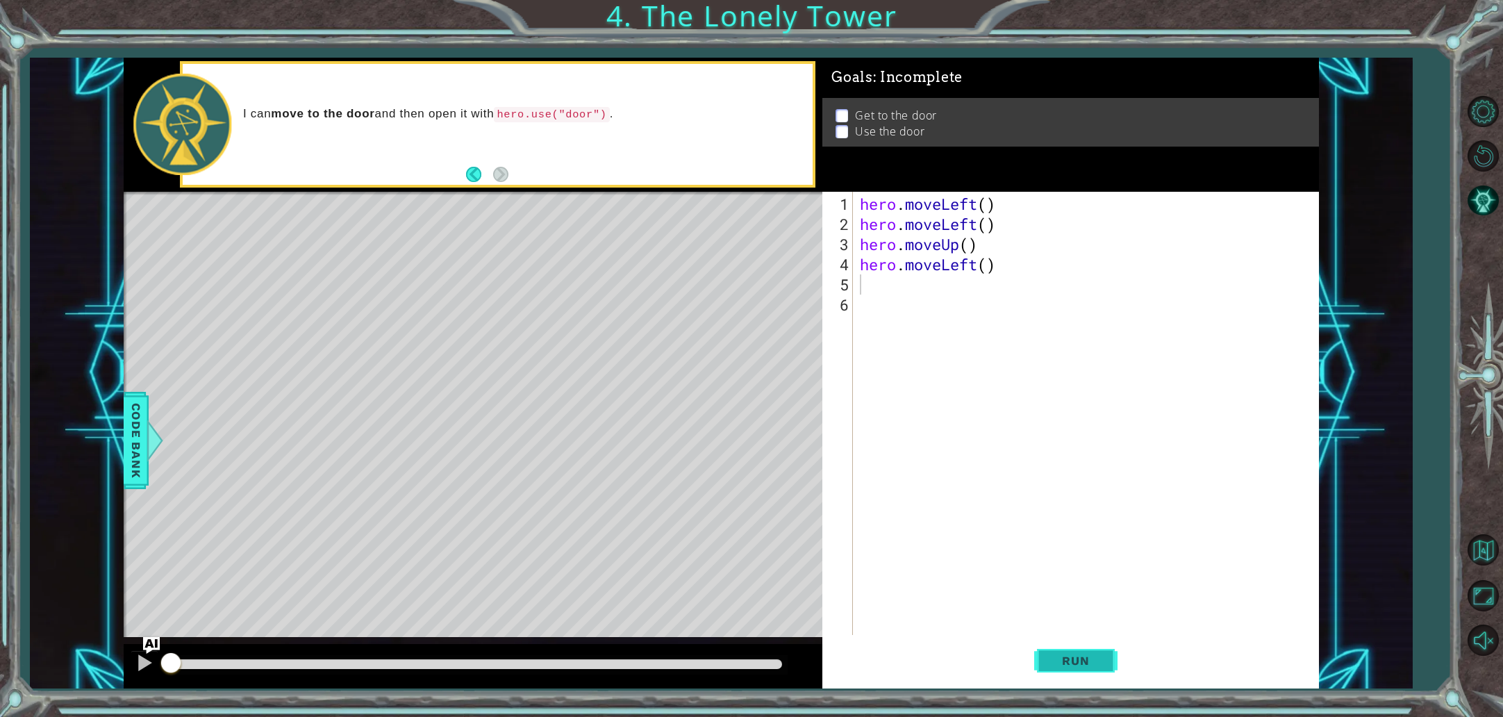
click at [1070, 657] on span "Run" at bounding box center [1075, 661] width 55 height 14
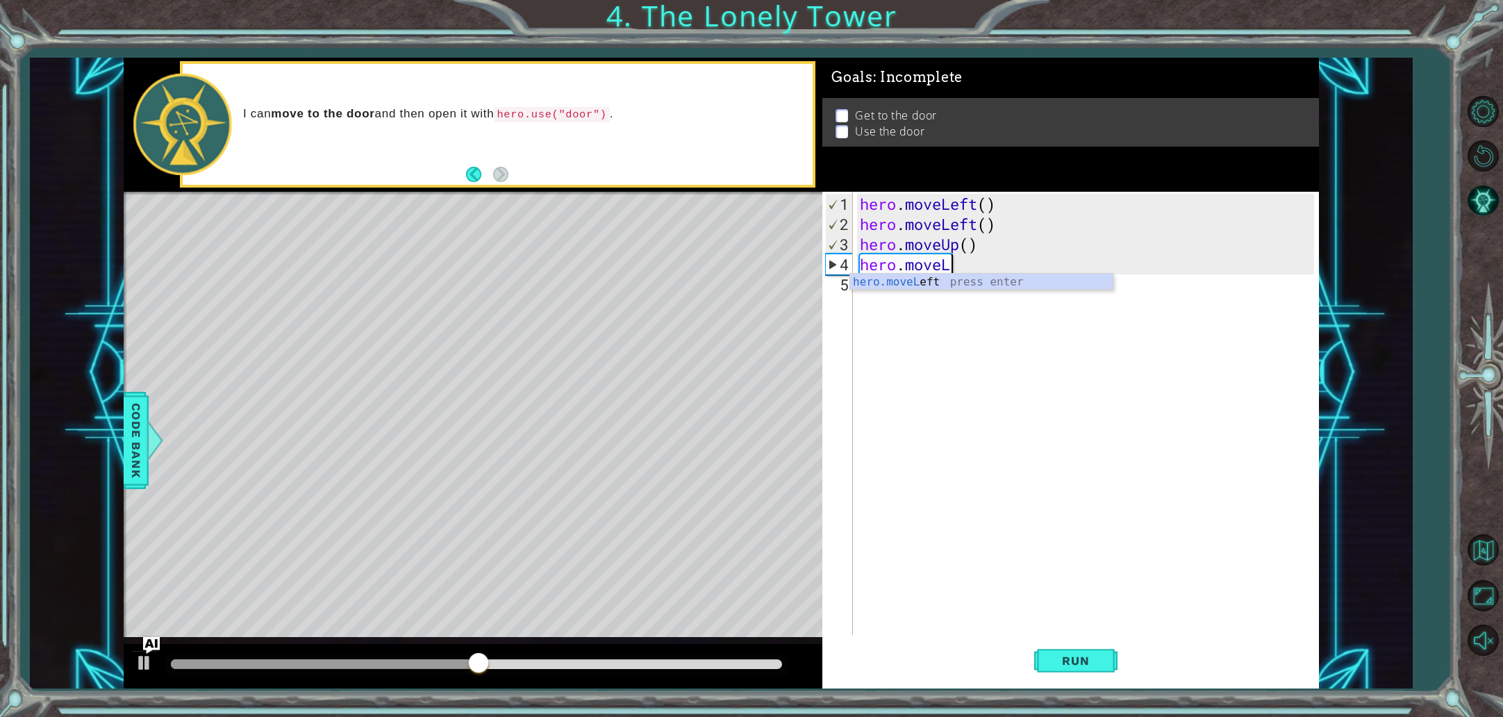
type textarea "hero.move"
click at [968, 279] on div "hero.move Up press enter hero.move Down press enter hero.move Left press enter …" at bounding box center [981, 324] width 263 height 100
click at [1050, 659] on span "Run" at bounding box center [1075, 661] width 55 height 14
type textarea "h"
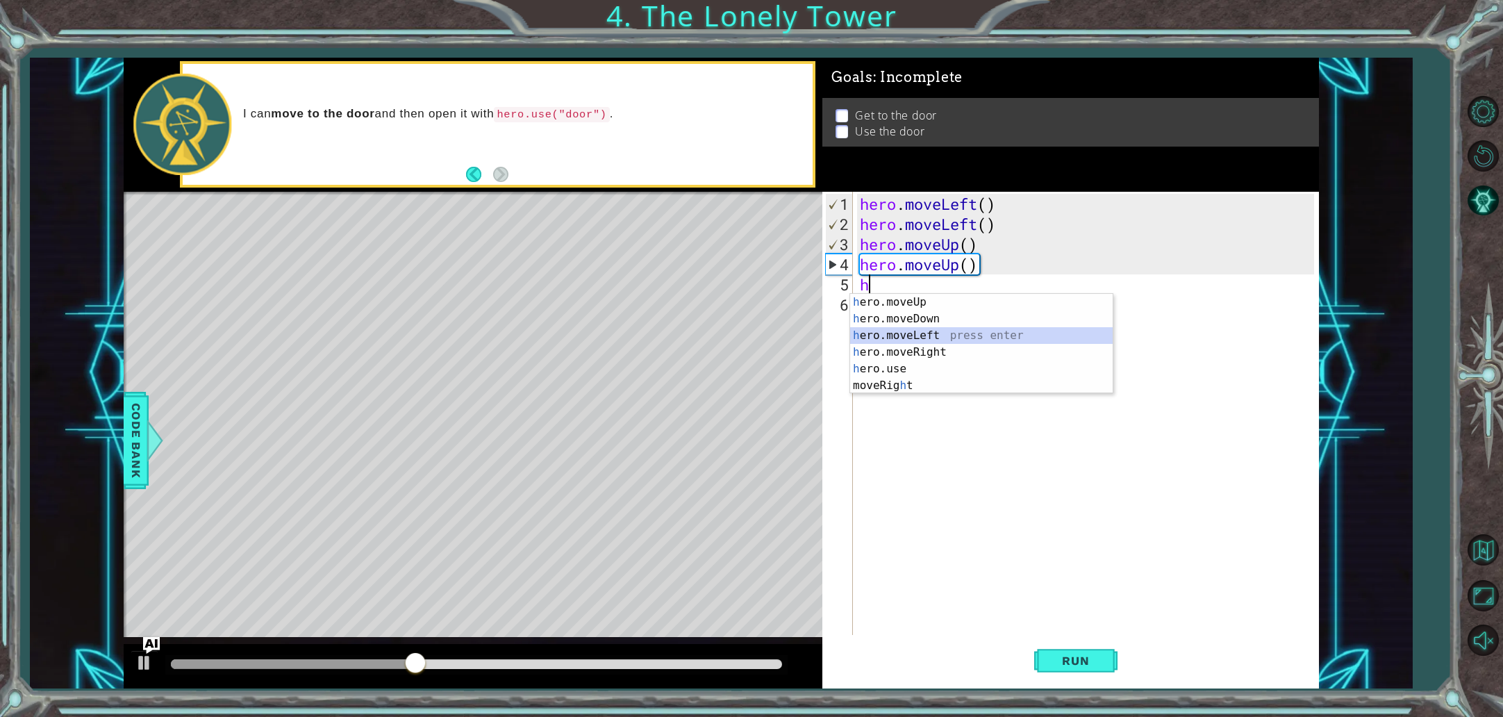
click at [970, 332] on div "h ero.moveUp press enter h ero.moveDown press enter h ero.moveLeft press enter …" at bounding box center [981, 360] width 263 height 133
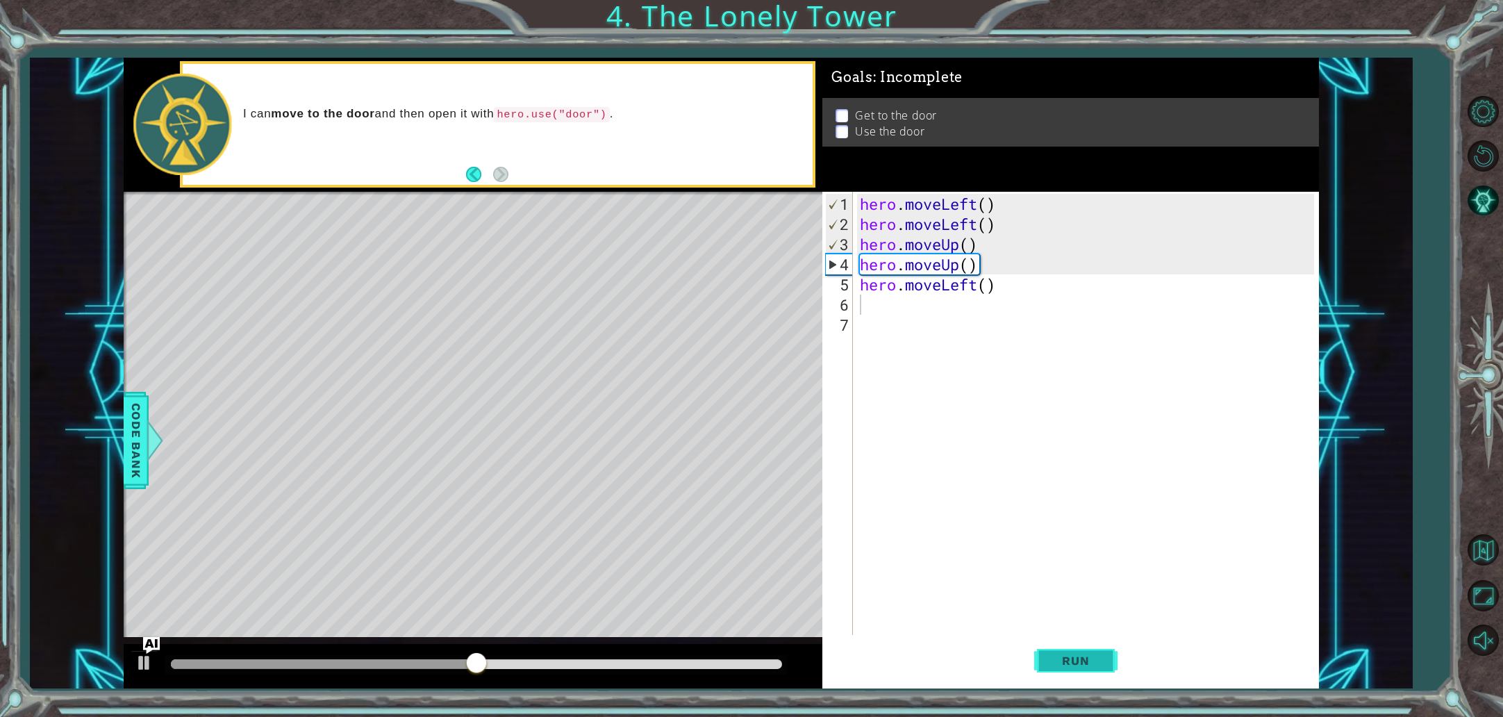
click at [1078, 655] on span "Run" at bounding box center [1075, 661] width 55 height 14
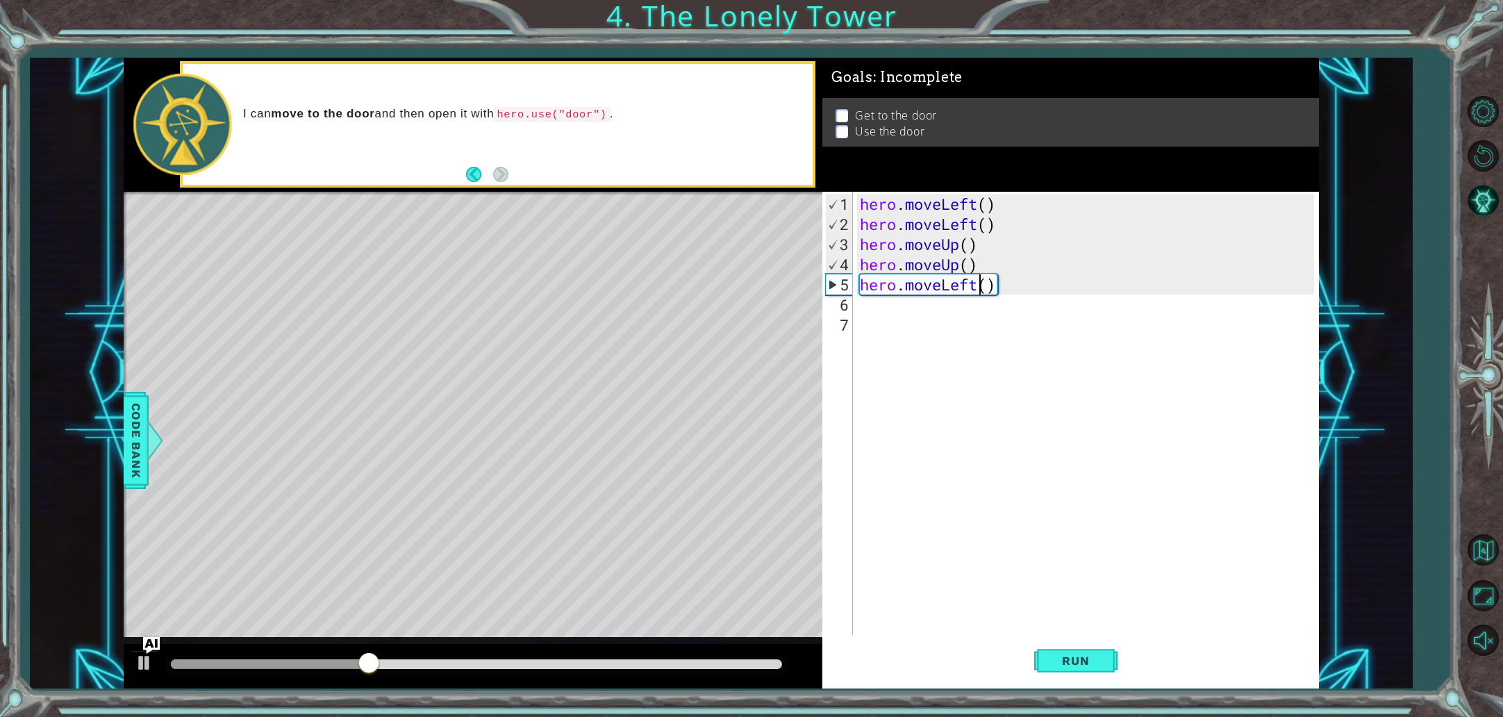
click at [980, 289] on div "hero . moveLeft ( ) hero . moveLeft ( ) hero . moveUp ( ) hero . moveUp ( ) her…" at bounding box center [1089, 436] width 464 height 484
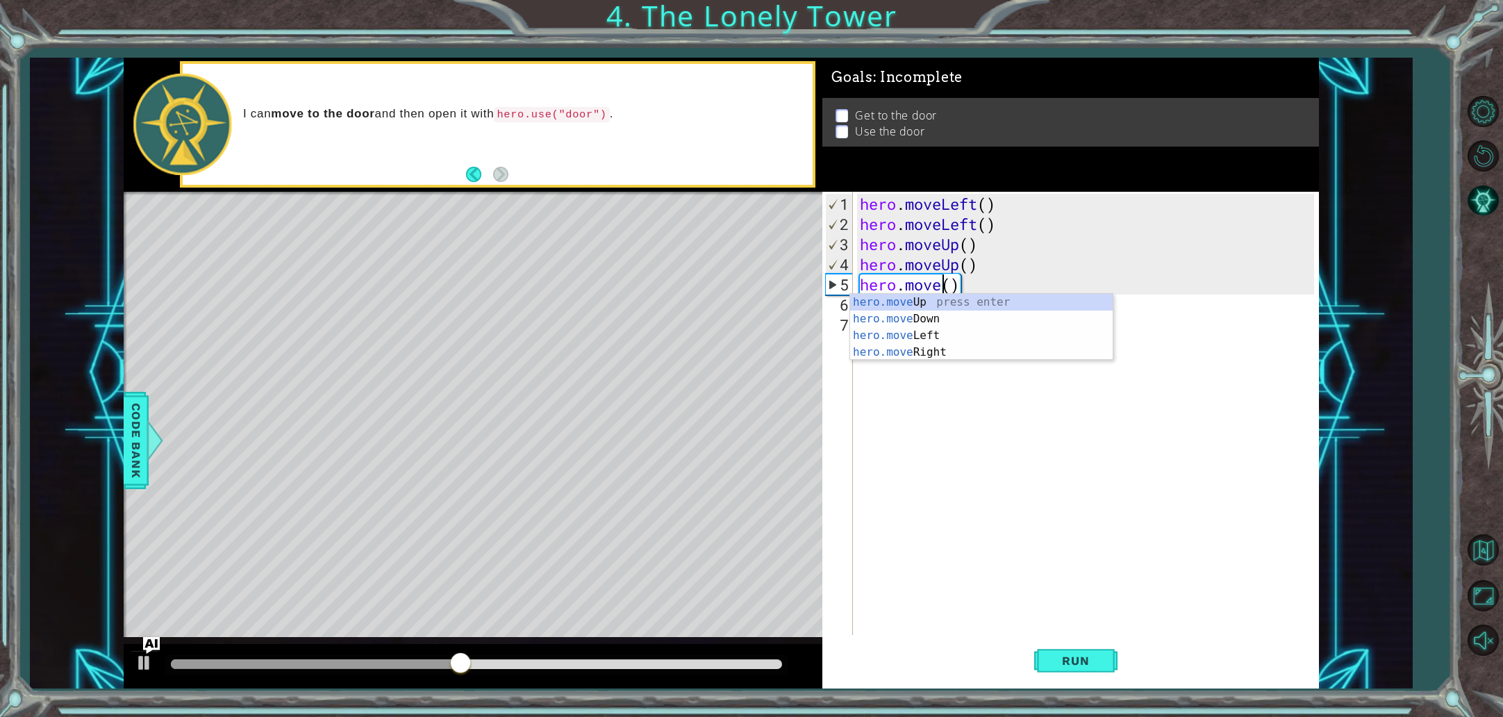
scroll to position [0, 4]
click at [976, 302] on div "hero.moveR ight press enter" at bounding box center [981, 319] width 263 height 50
type textarea "hero.moveRight"
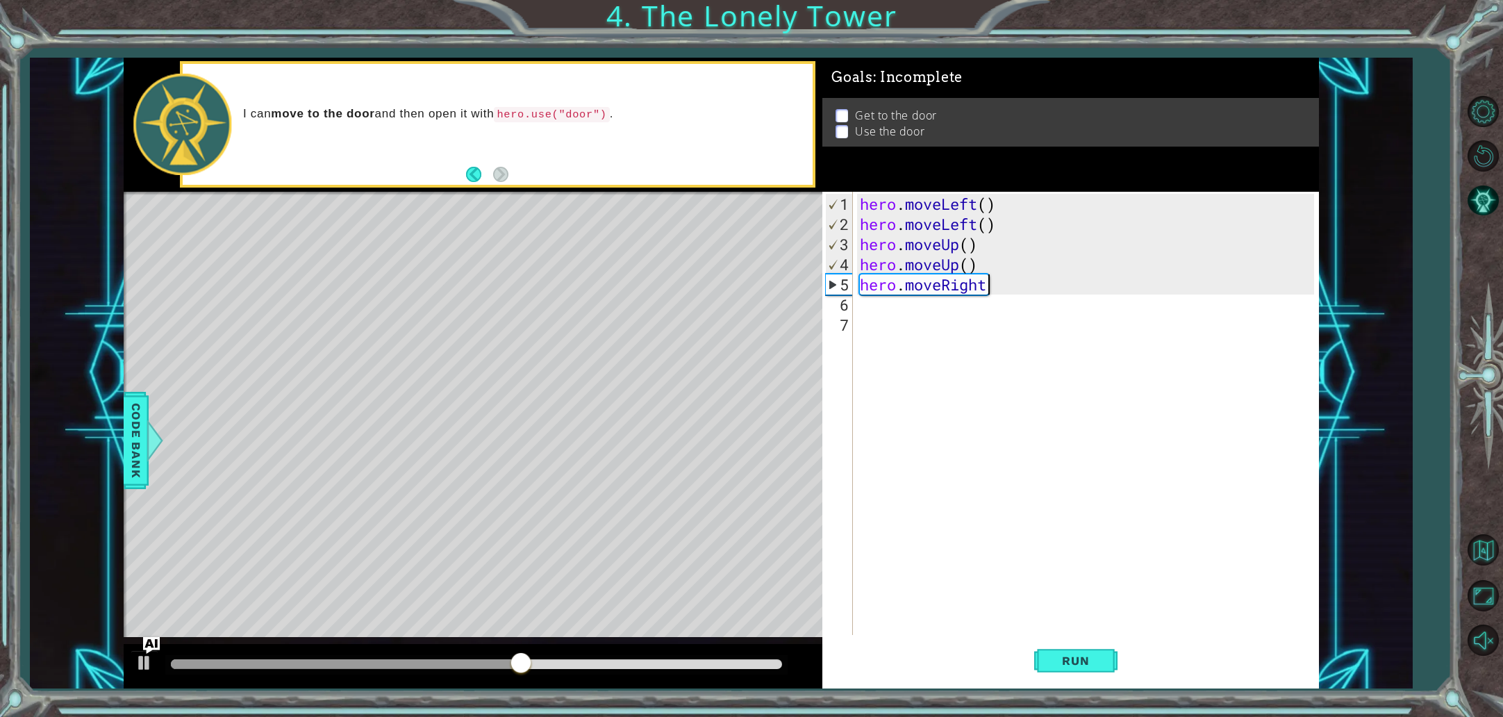
click at [973, 308] on div "hero . moveLeft ( ) hero . moveLeft ( ) hero . moveUp ( ) hero . moveUp ( ) her…" at bounding box center [1089, 436] width 464 height 484
type textarea "h"
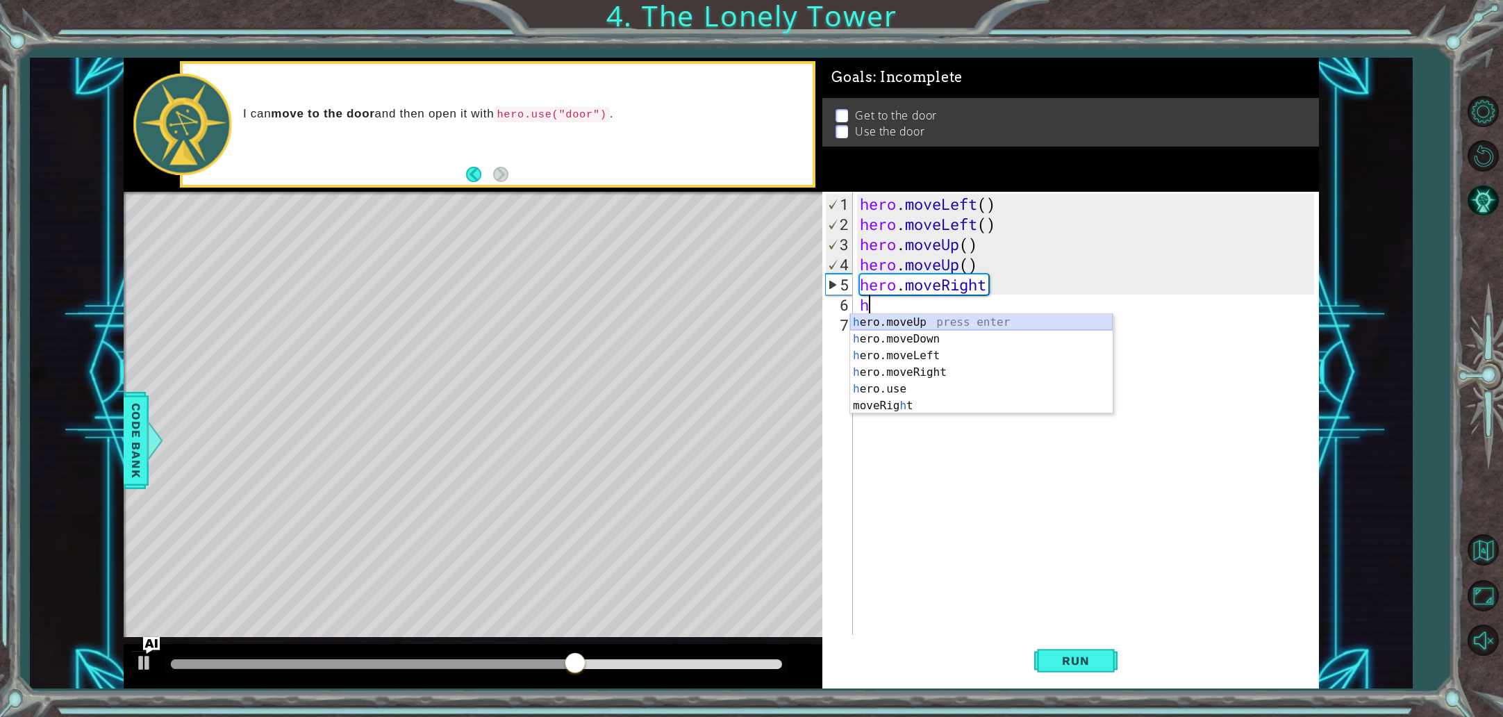
click at [964, 319] on div "h ero.moveUp press enter h ero.moveDown press enter h ero.moveLeft press enter …" at bounding box center [981, 380] width 263 height 133
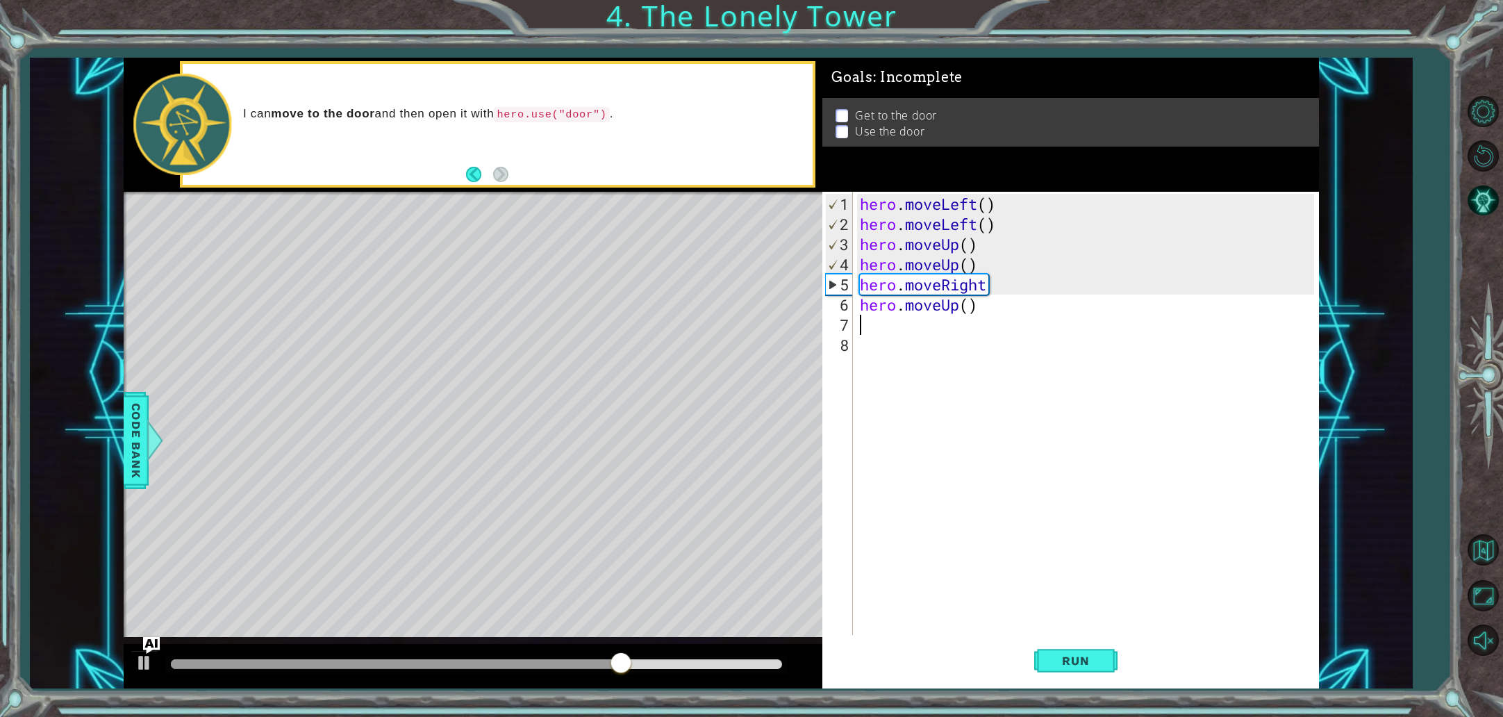
type textarea "h"
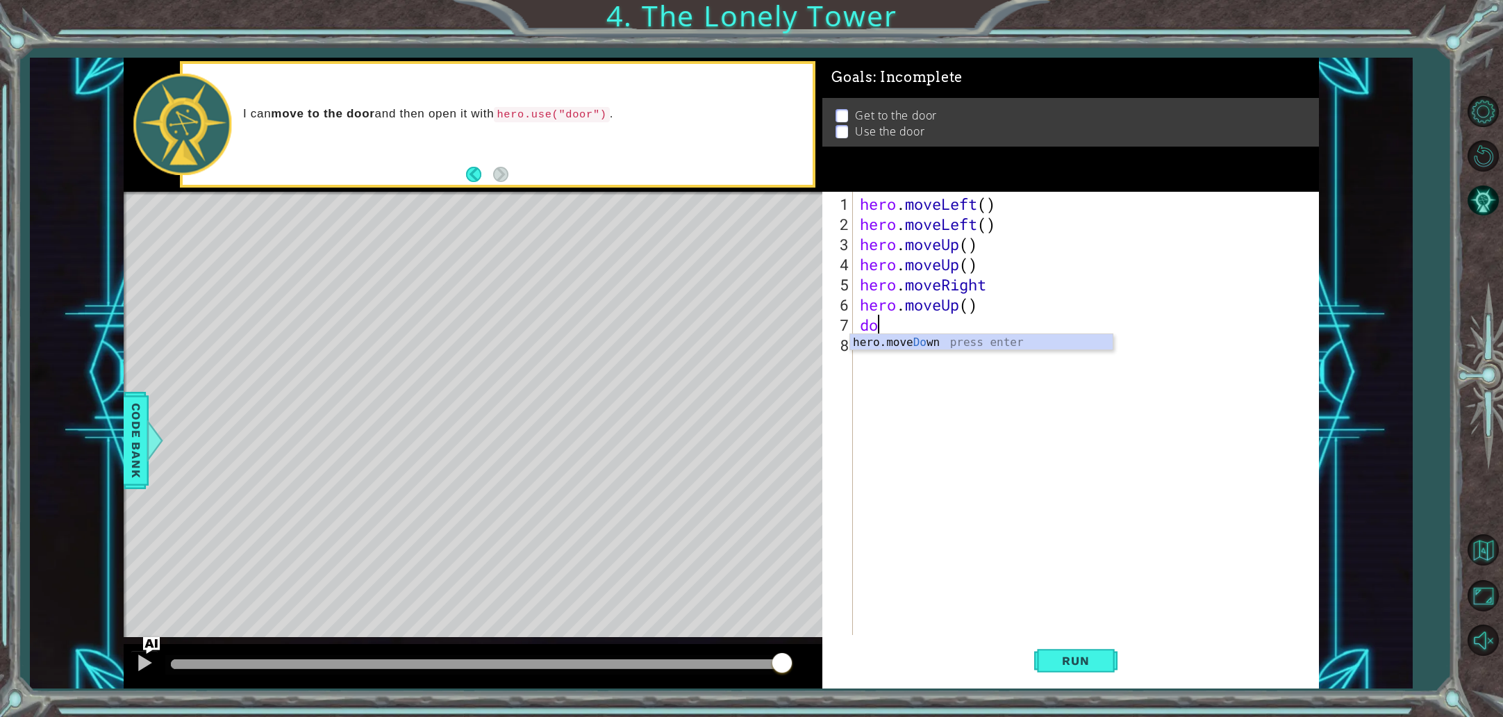
type textarea "d"
type textarea "o"
type textarea "j"
type textarea "h"
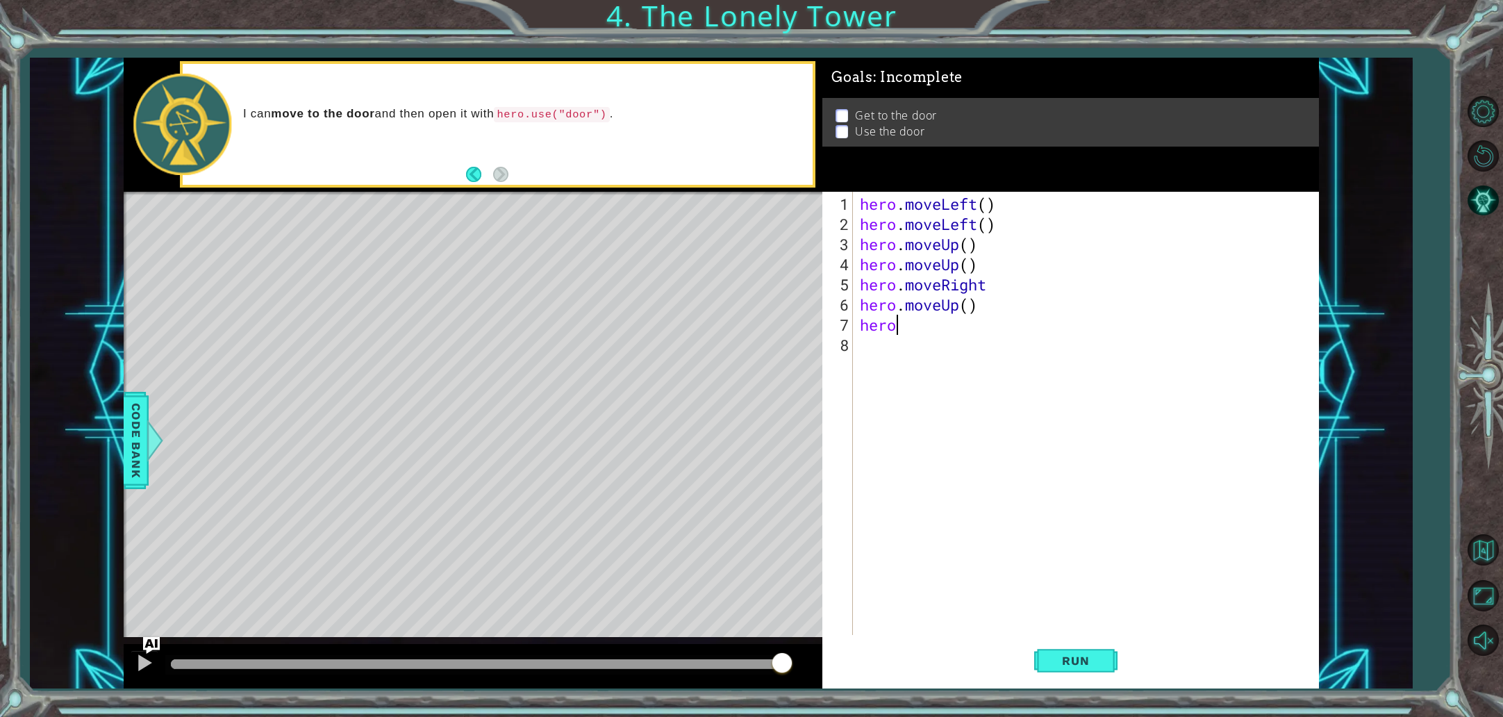
click at [917, 327] on div "hero . moveLeft ( ) hero . moveLeft ( ) hero . moveUp ( ) hero . moveUp ( ) her…" at bounding box center [1089, 436] width 464 height 484
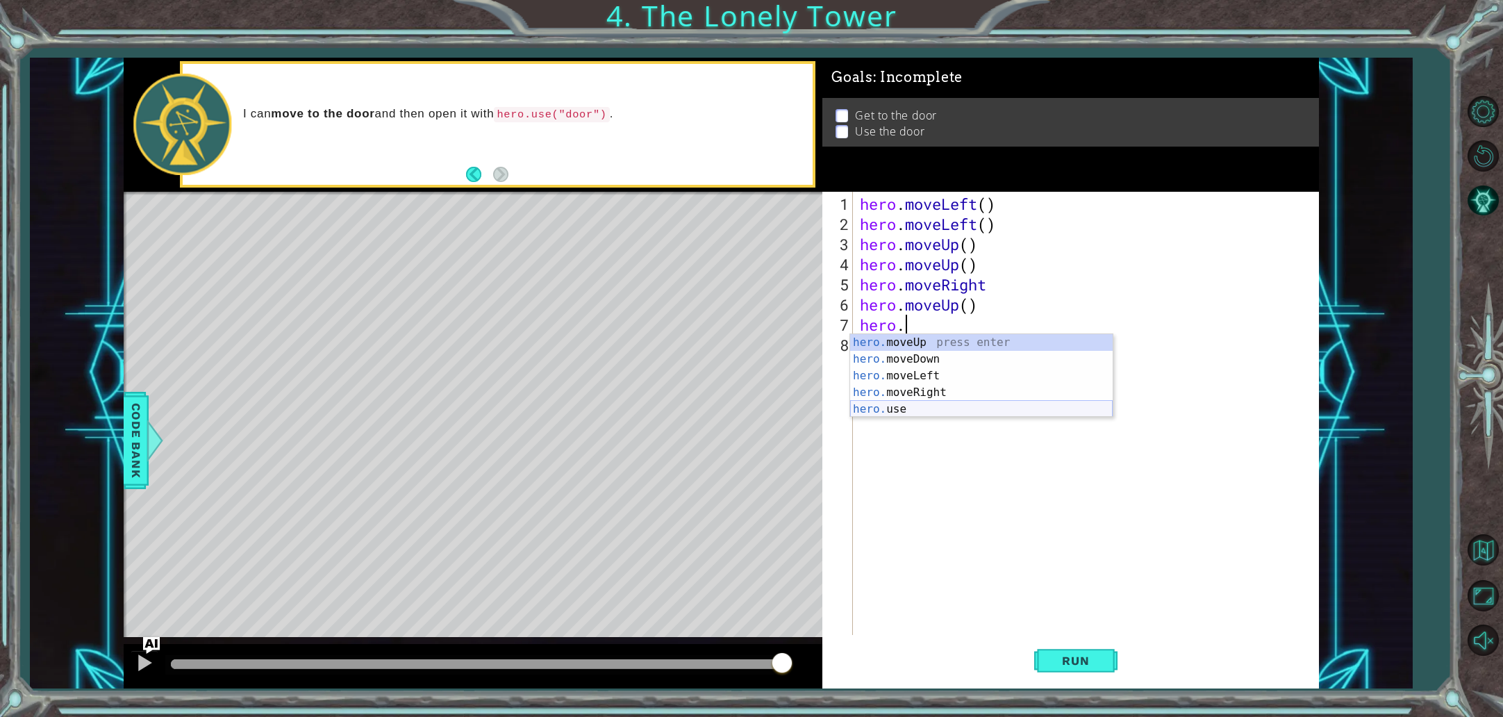
click at [909, 408] on div "hero. moveUp press enter hero. moveDown press enter hero. moveLeft press enter …" at bounding box center [981, 392] width 263 height 117
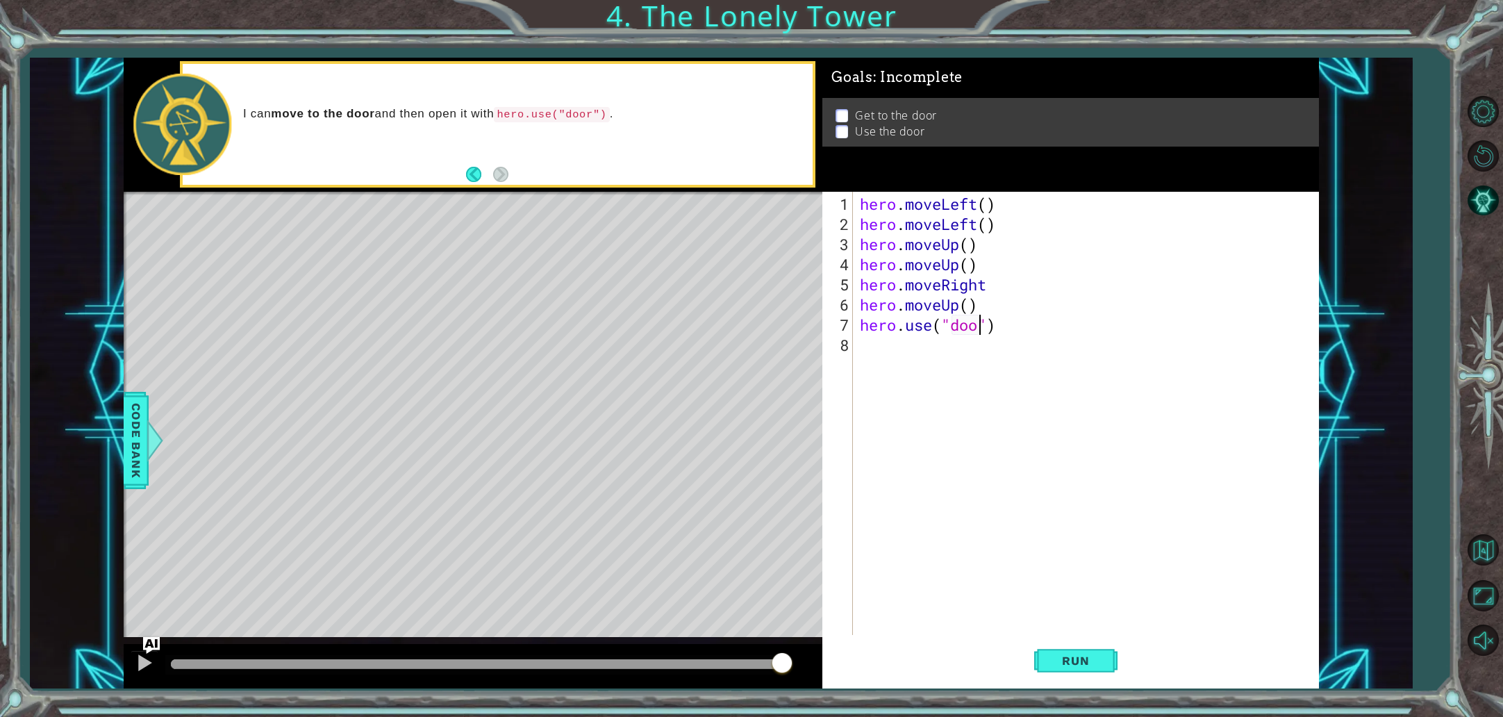
scroll to position [0, 6]
click at [1059, 652] on button "Run" at bounding box center [1075, 660] width 83 height 49
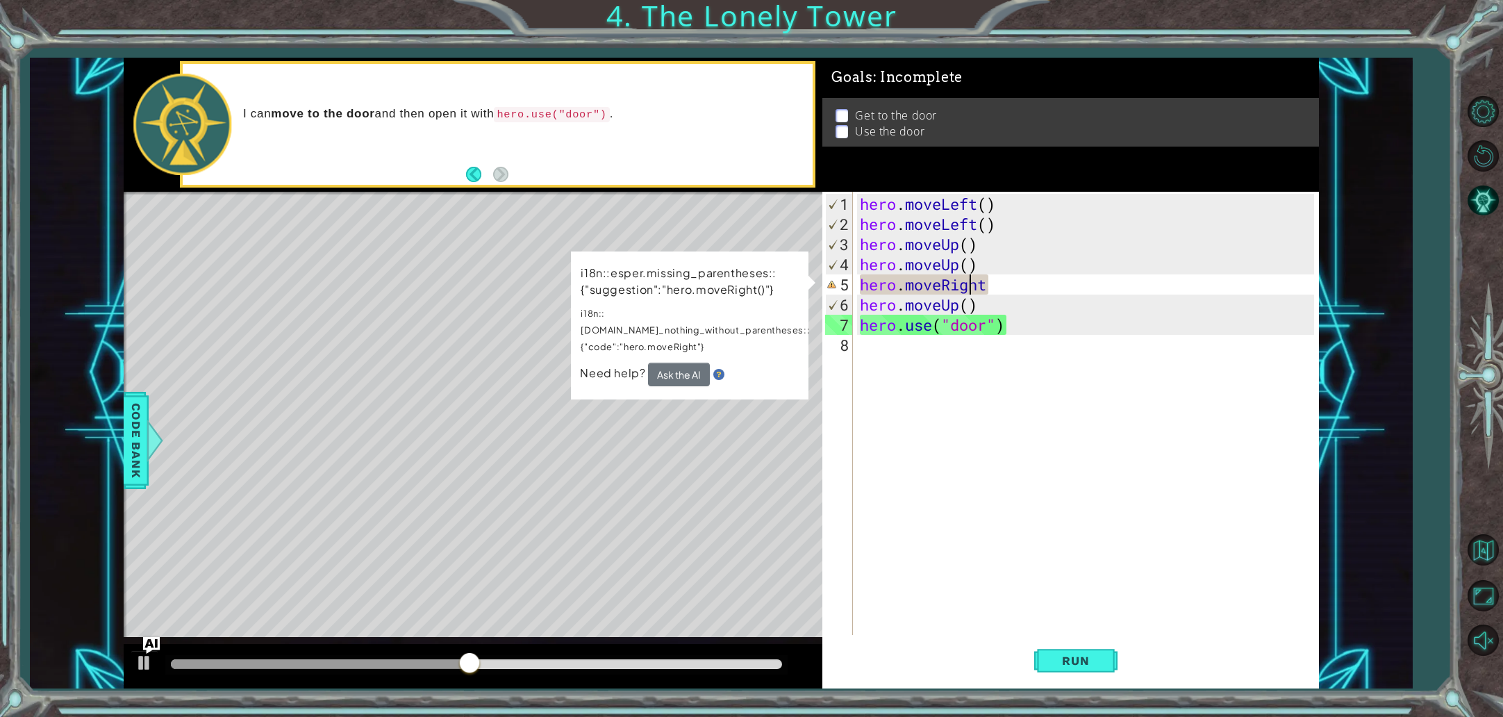
scroll to position [0, 0]
click at [986, 284] on div "hero . moveLeft ( ) hero . moveLeft ( ) hero . moveUp ( ) hero . moveUp ( ) her…" at bounding box center [1089, 436] width 464 height 484
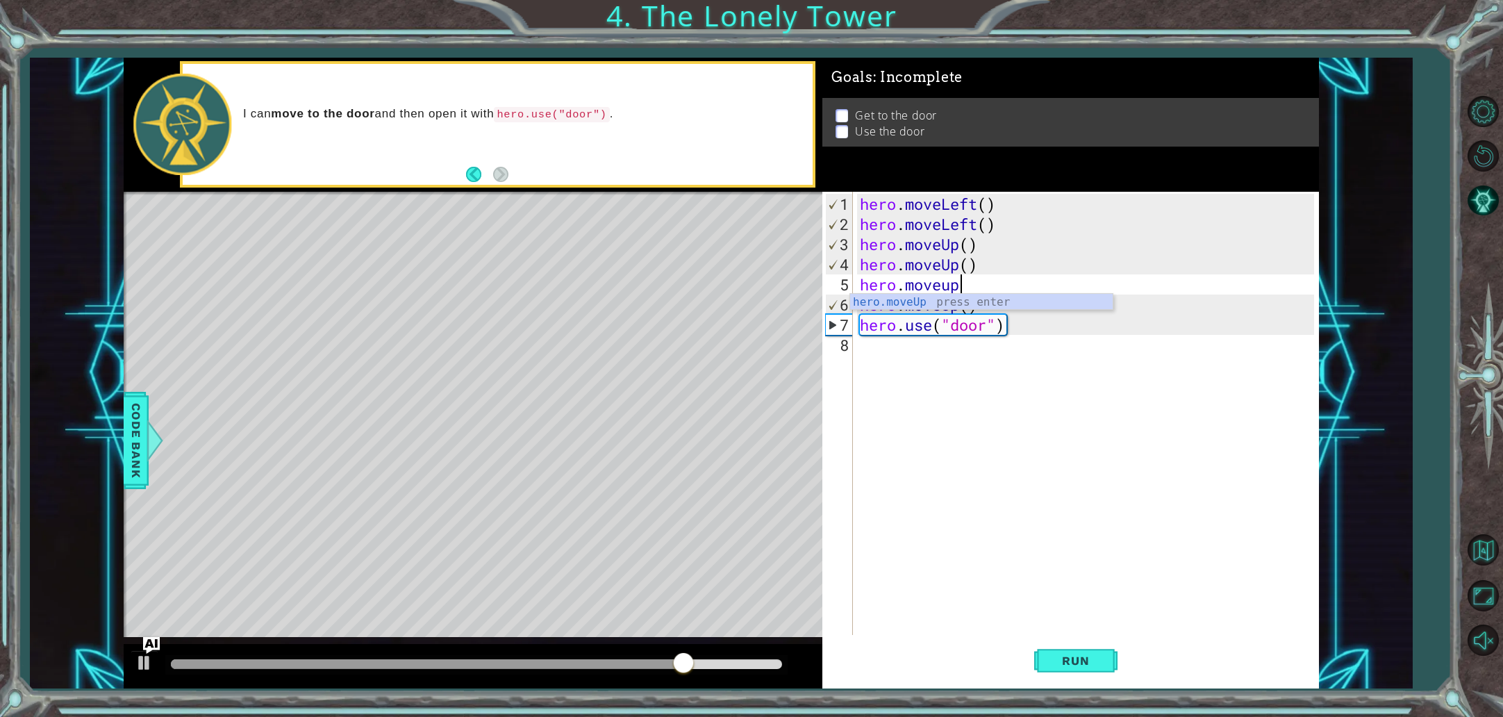
scroll to position [0, 3]
click at [1055, 661] on span "Run" at bounding box center [1075, 661] width 55 height 14
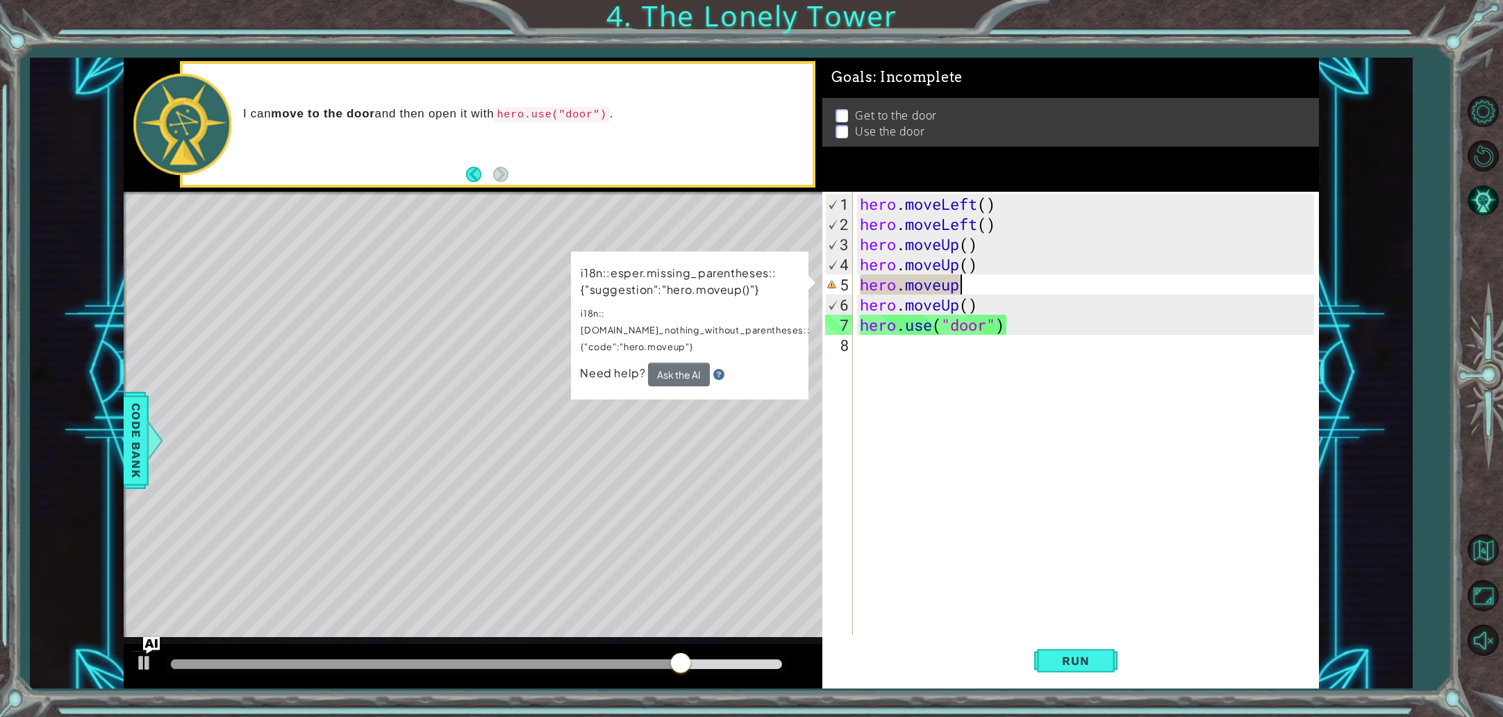
click at [959, 286] on div "hero . moveLeft ( ) hero . moveLeft ( ) hero . moveUp ( ) hero . moveUp ( ) her…" at bounding box center [1089, 436] width 464 height 484
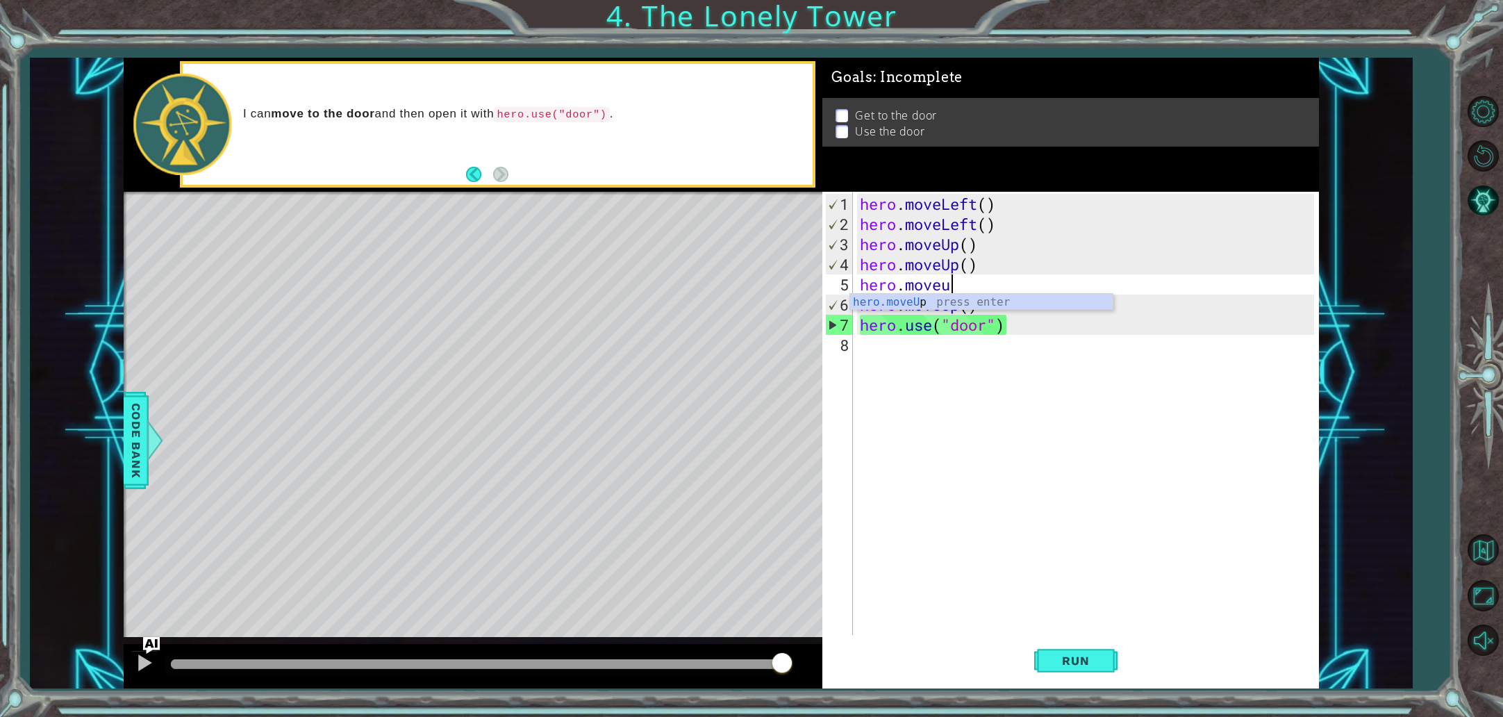
type textarea "hero.move"
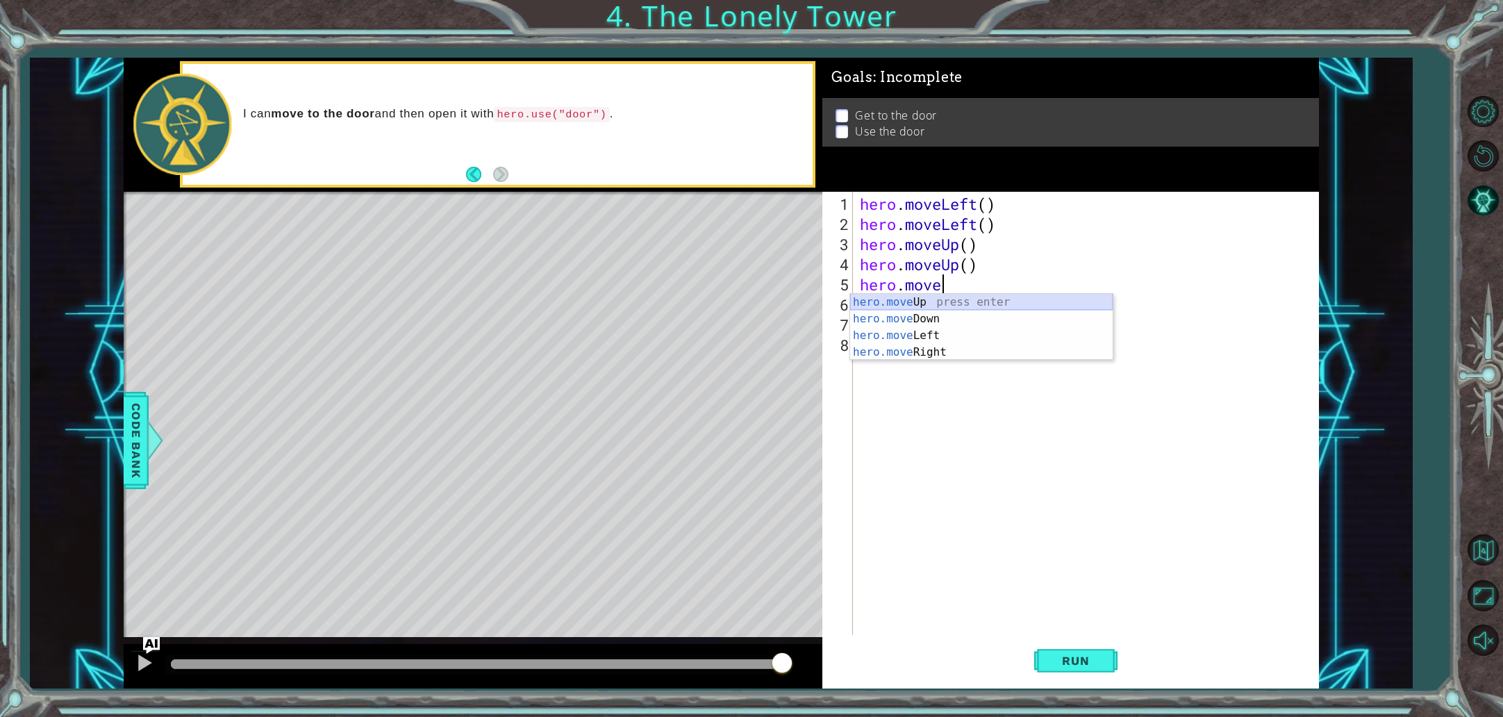
click at [943, 303] on div "hero.move Up press enter hero.move Down press enter hero.move Left press enter …" at bounding box center [981, 344] width 263 height 100
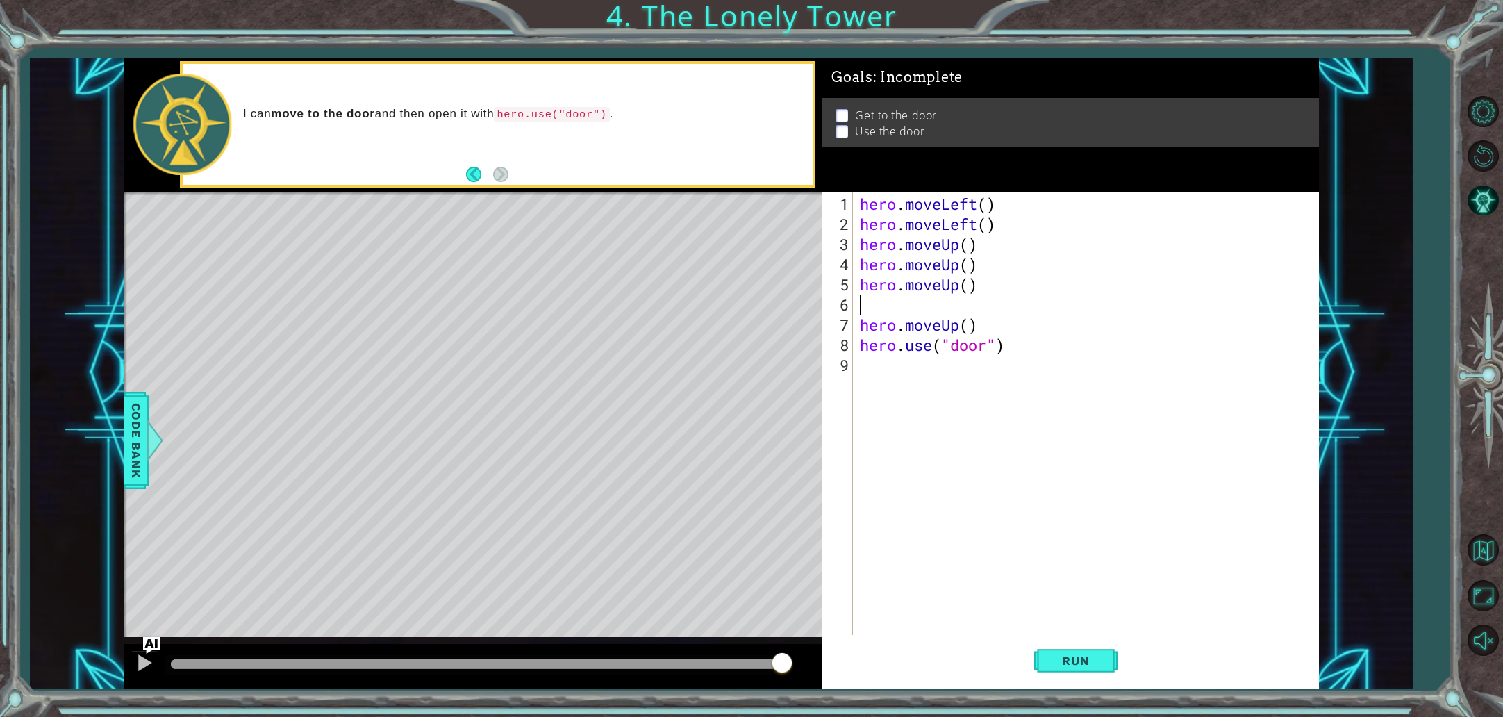
scroll to position [0, 0]
click at [1070, 661] on span "Run" at bounding box center [1075, 661] width 55 height 14
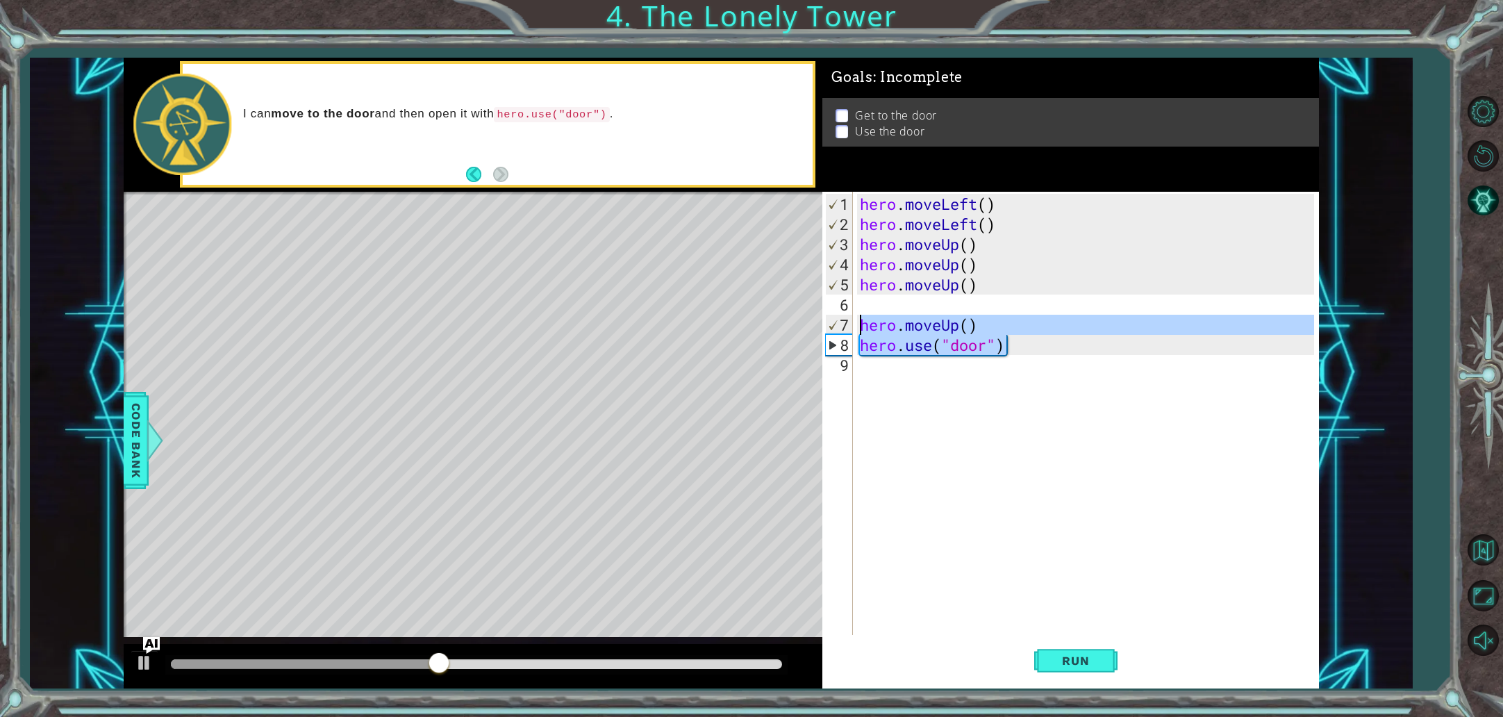
drag, startPoint x: 1008, startPoint y: 344, endPoint x: 862, endPoint y: 328, distance: 146.8
click at [862, 328] on div "hero . moveLeft ( ) hero . moveLeft ( ) hero . moveUp ( ) hero . moveUp ( ) her…" at bounding box center [1089, 436] width 464 height 484
type textarea "hero.moveUp() hero.use("door")"
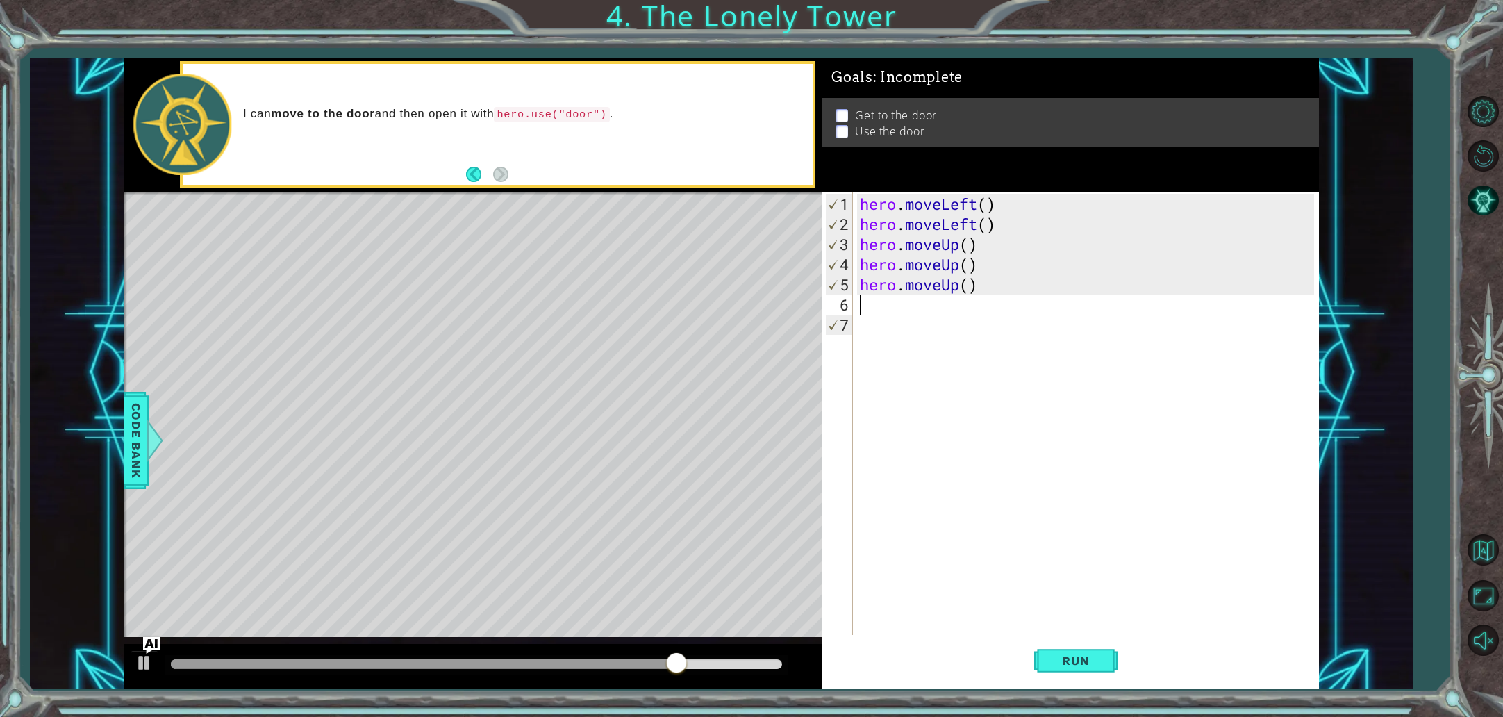
type textarea "h"
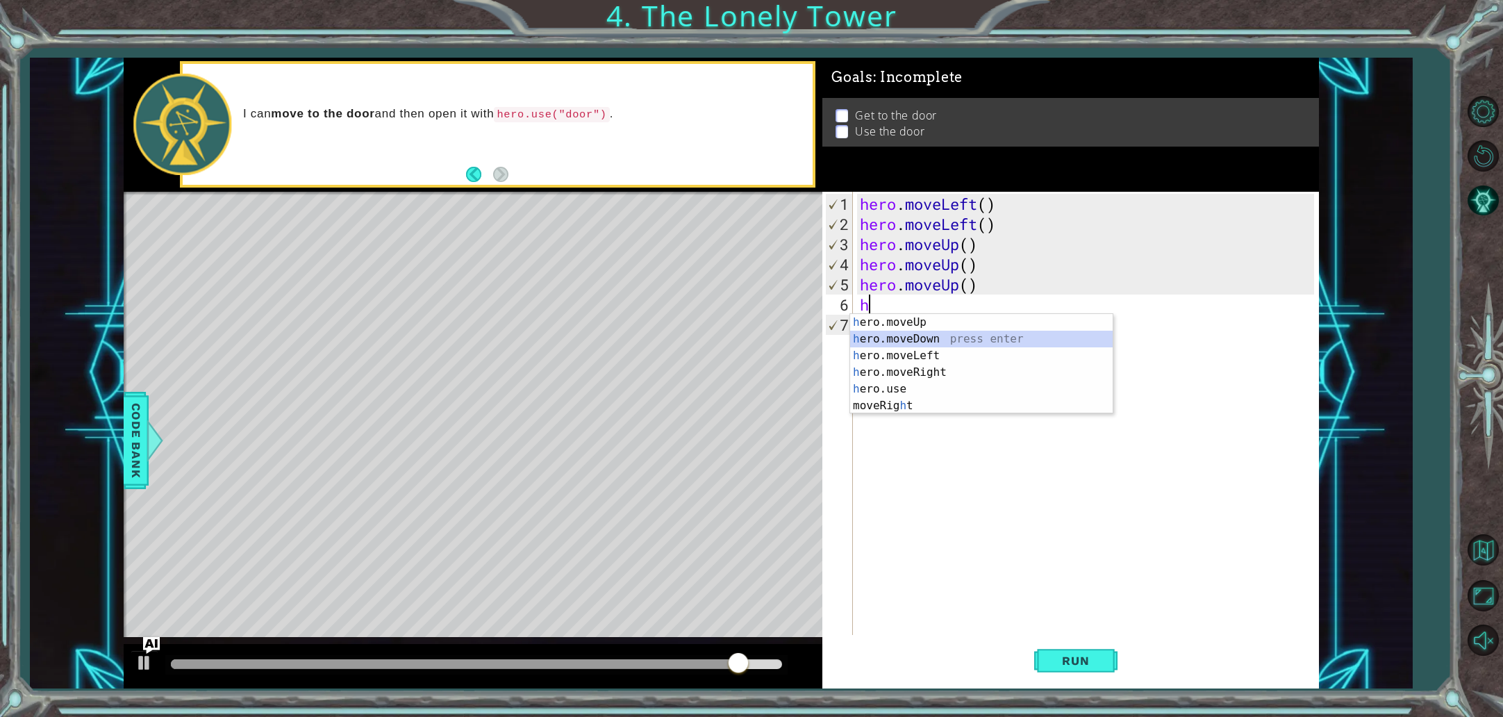
click at [951, 340] on div "h ero.moveUp press enter h ero.moveDown press enter h ero.moveLeft press enter …" at bounding box center [981, 380] width 263 height 133
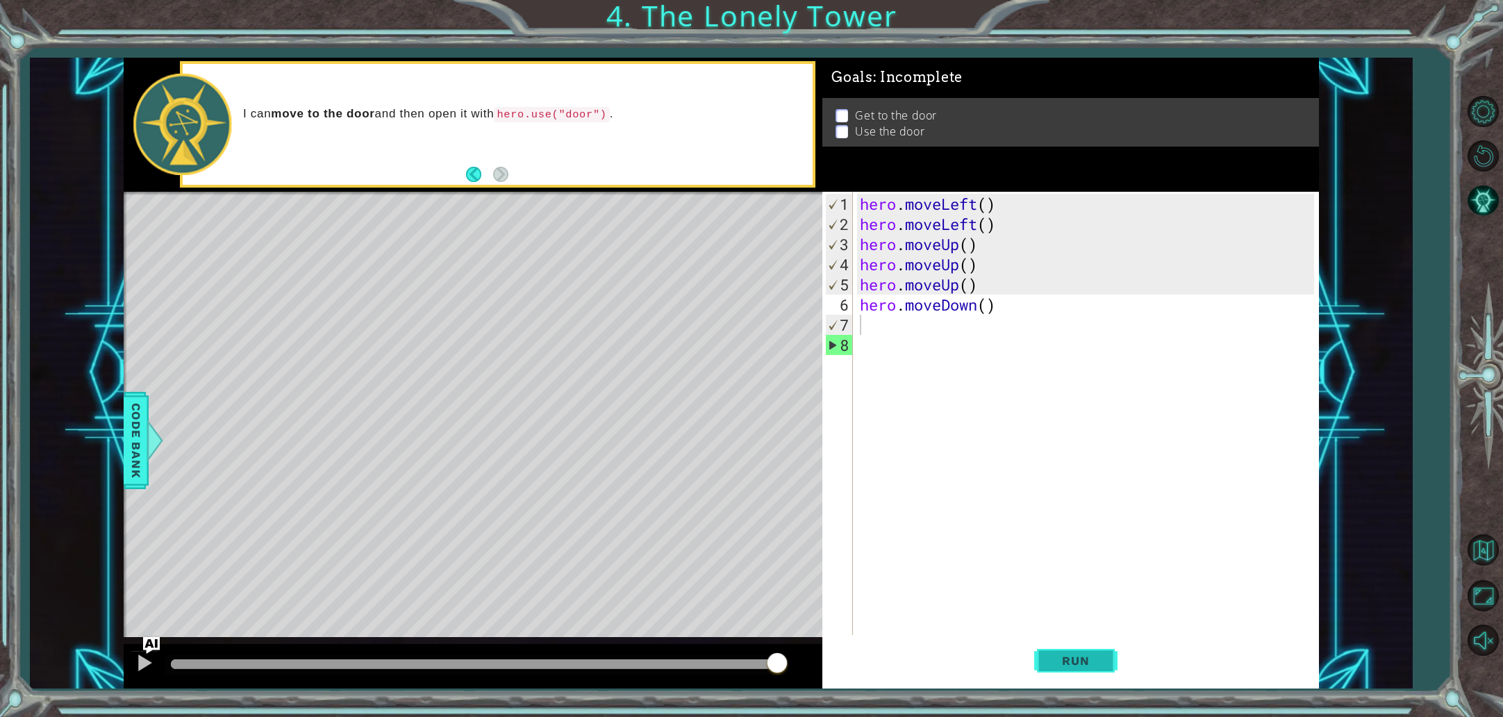
click at [1109, 660] on button "Run" at bounding box center [1075, 660] width 83 height 49
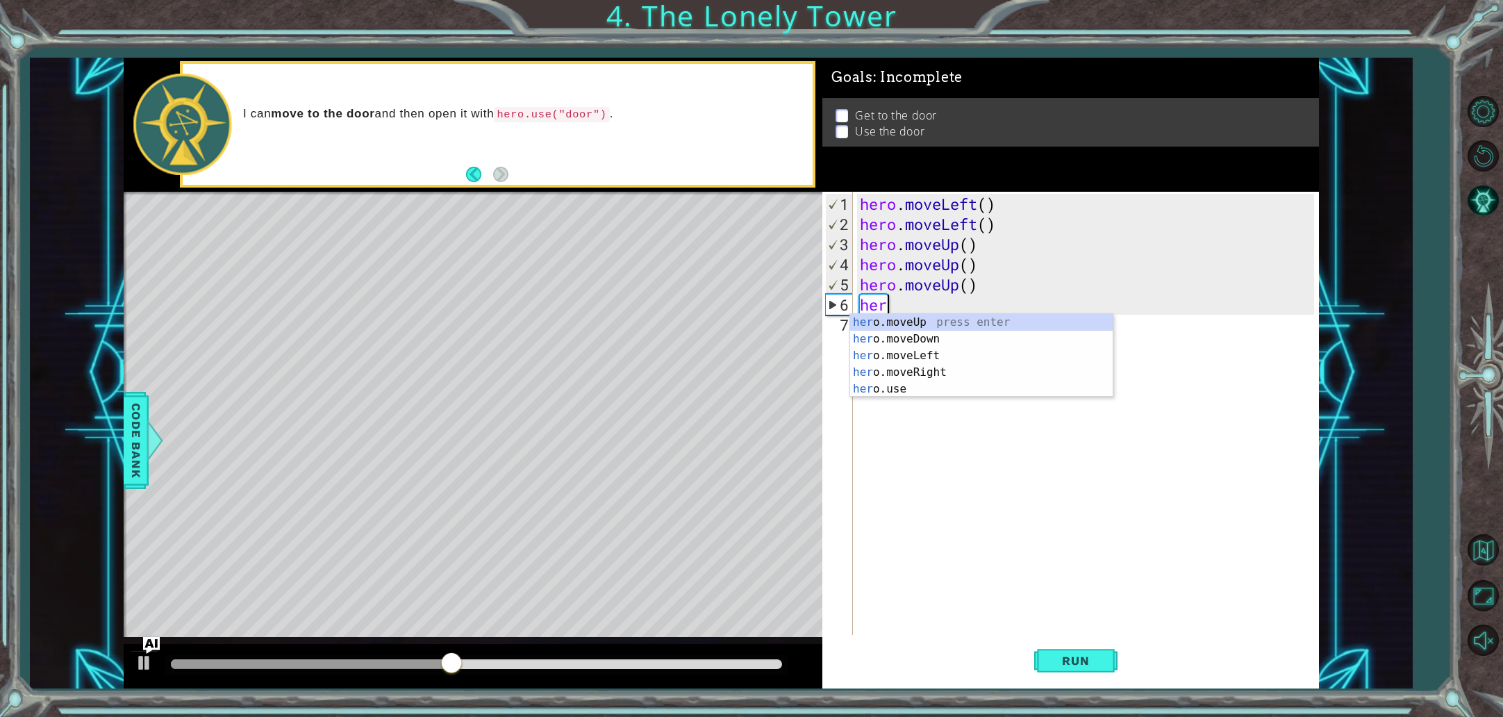
type textarea "h"
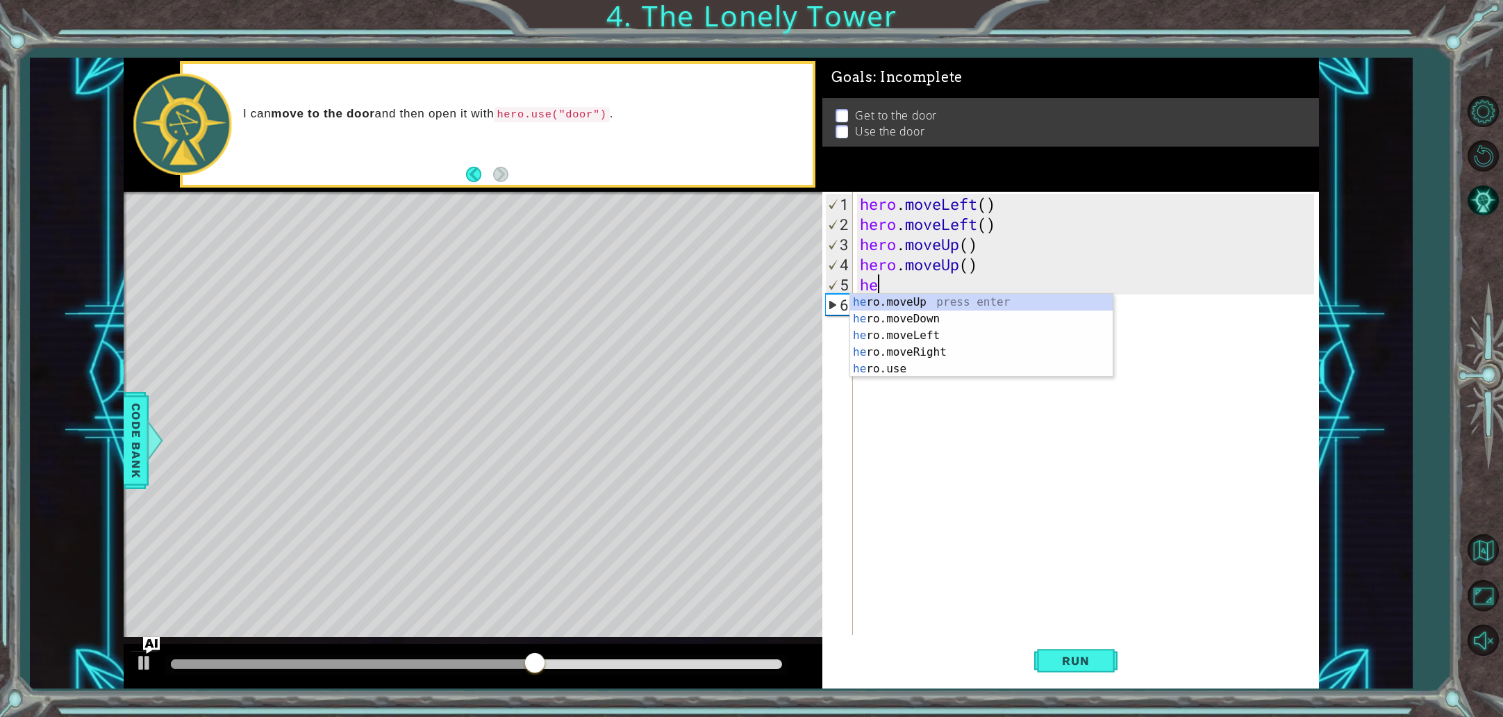
type textarea "h"
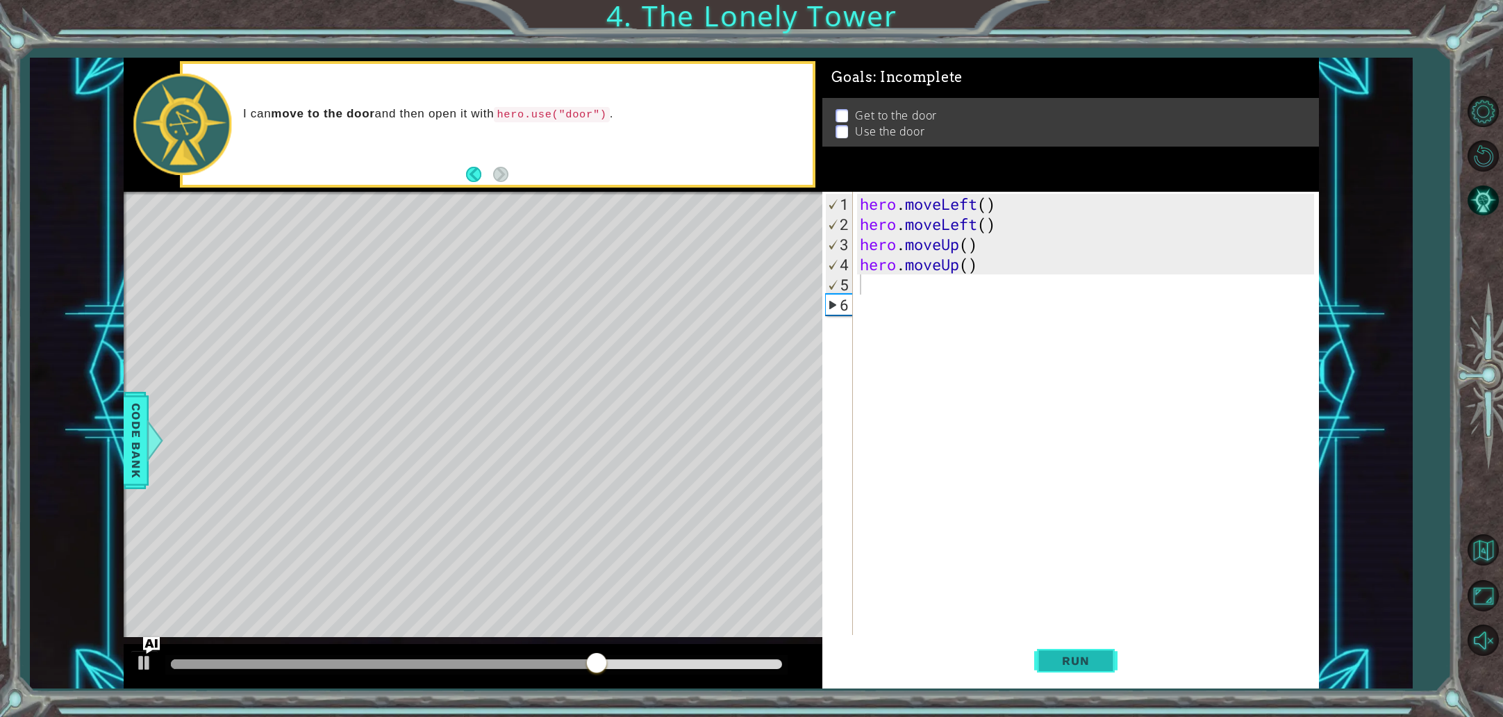
click at [1094, 656] on span "Run" at bounding box center [1075, 661] width 55 height 14
type textarea "h"
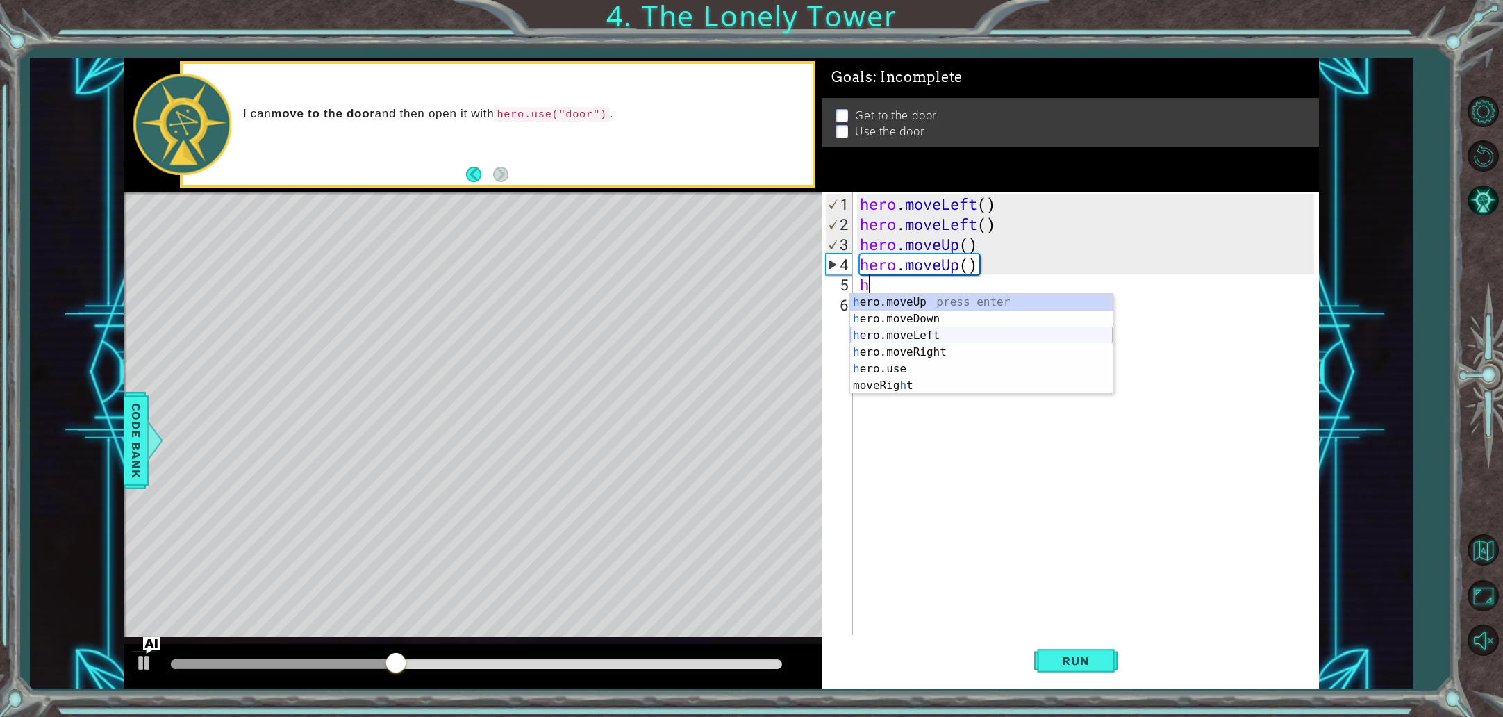
click at [914, 329] on div "h ero.moveUp press enter h ero.moveDown press enter h ero.moveLeft press enter …" at bounding box center [981, 360] width 263 height 133
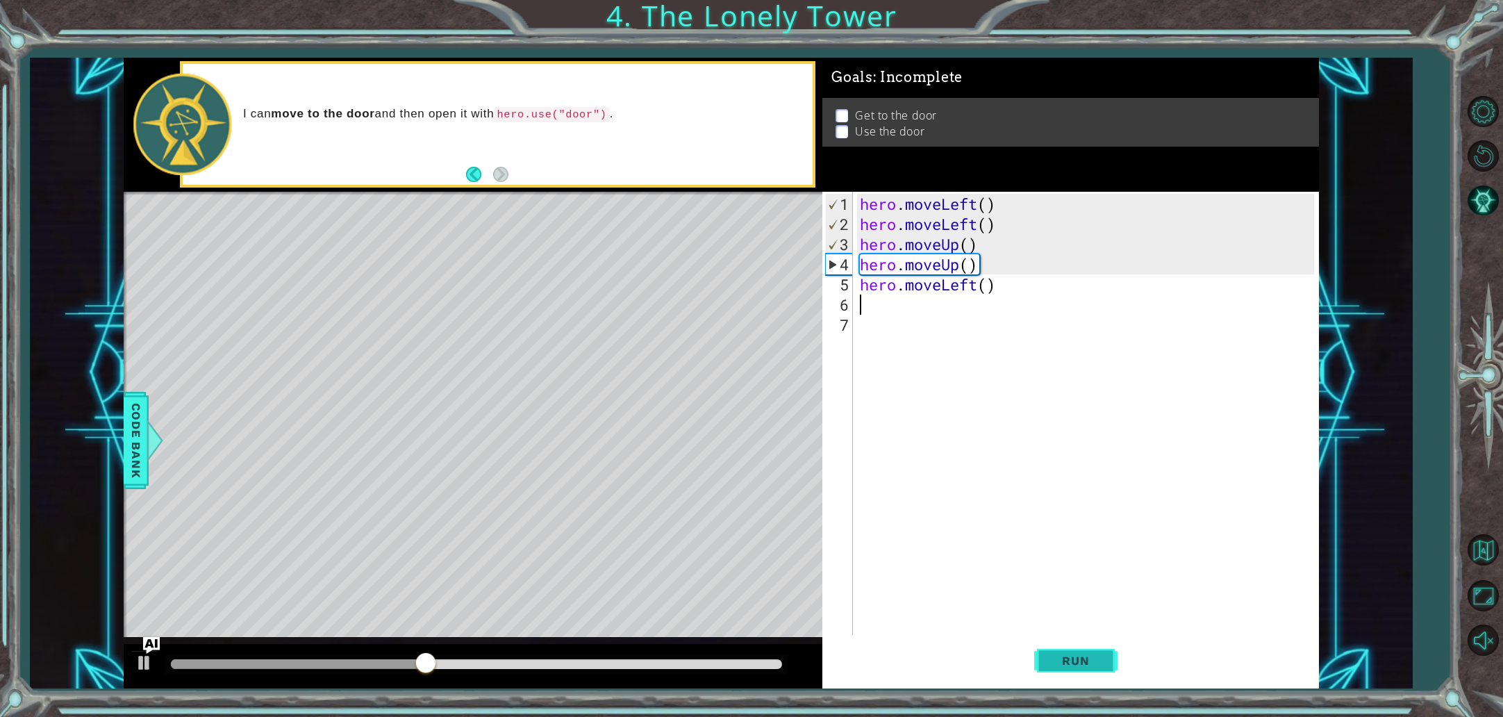
click at [1060, 647] on button "Run" at bounding box center [1075, 660] width 83 height 49
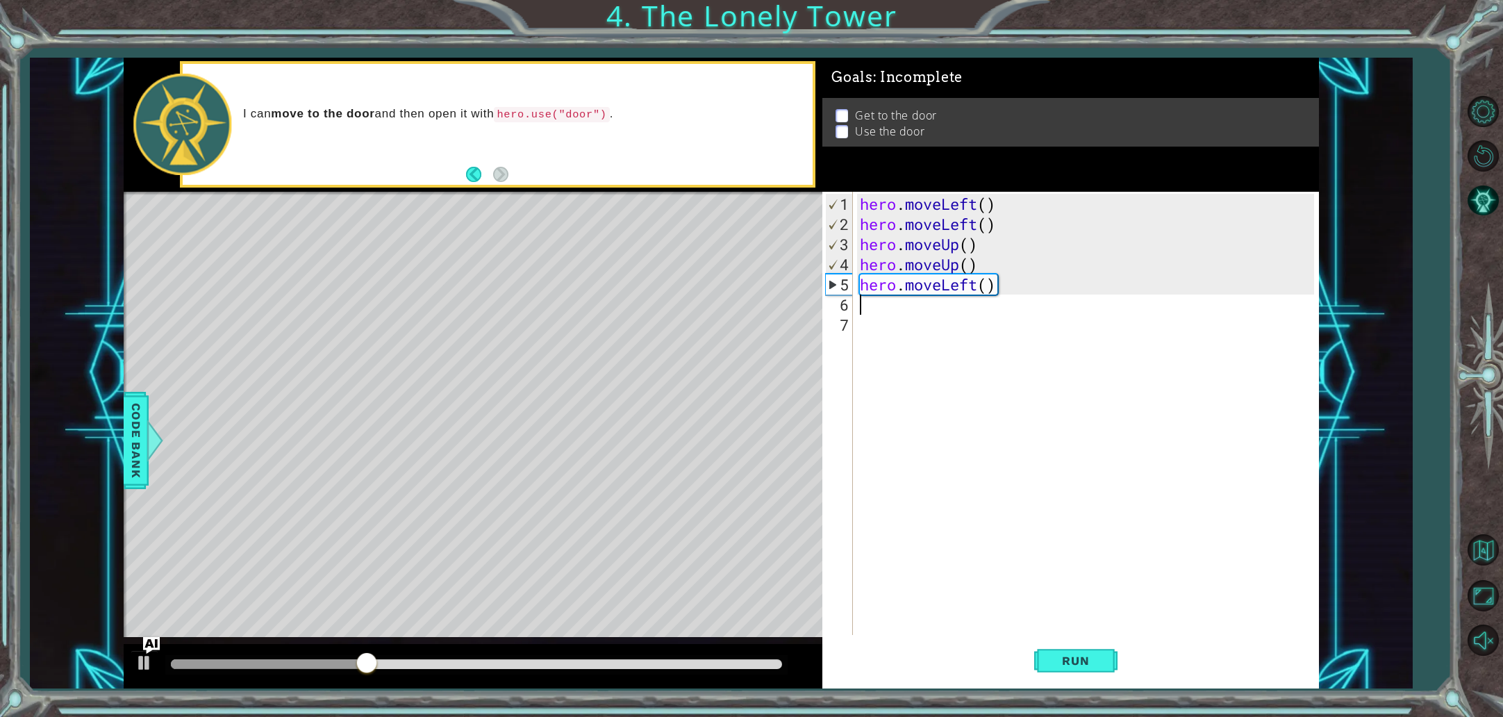
click at [976, 291] on div "hero . moveLeft ( ) hero . moveLeft ( ) hero . moveUp ( ) hero . moveUp ( ) her…" at bounding box center [1089, 436] width 464 height 484
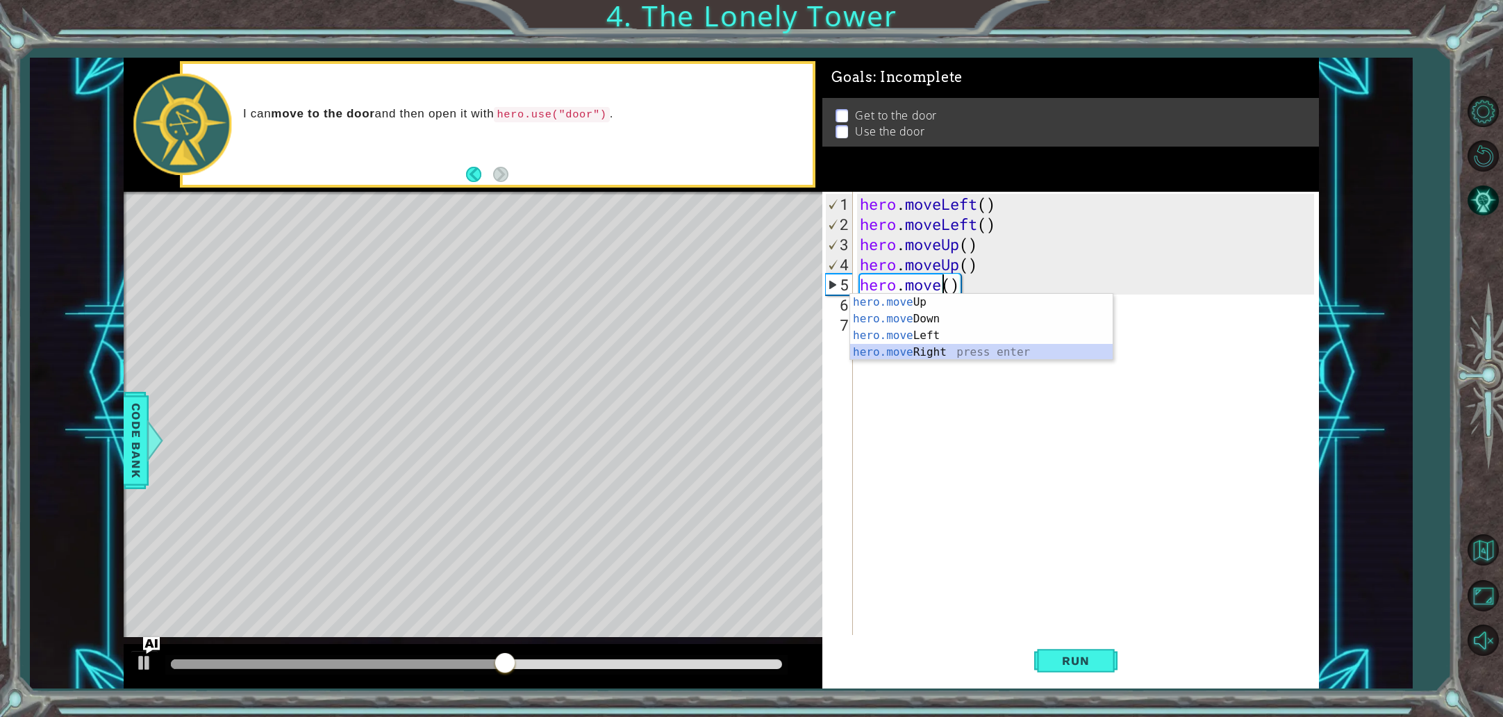
click at [931, 348] on div "hero.move Up press enter hero.move Down press enter hero.move Left press enter …" at bounding box center [981, 344] width 263 height 100
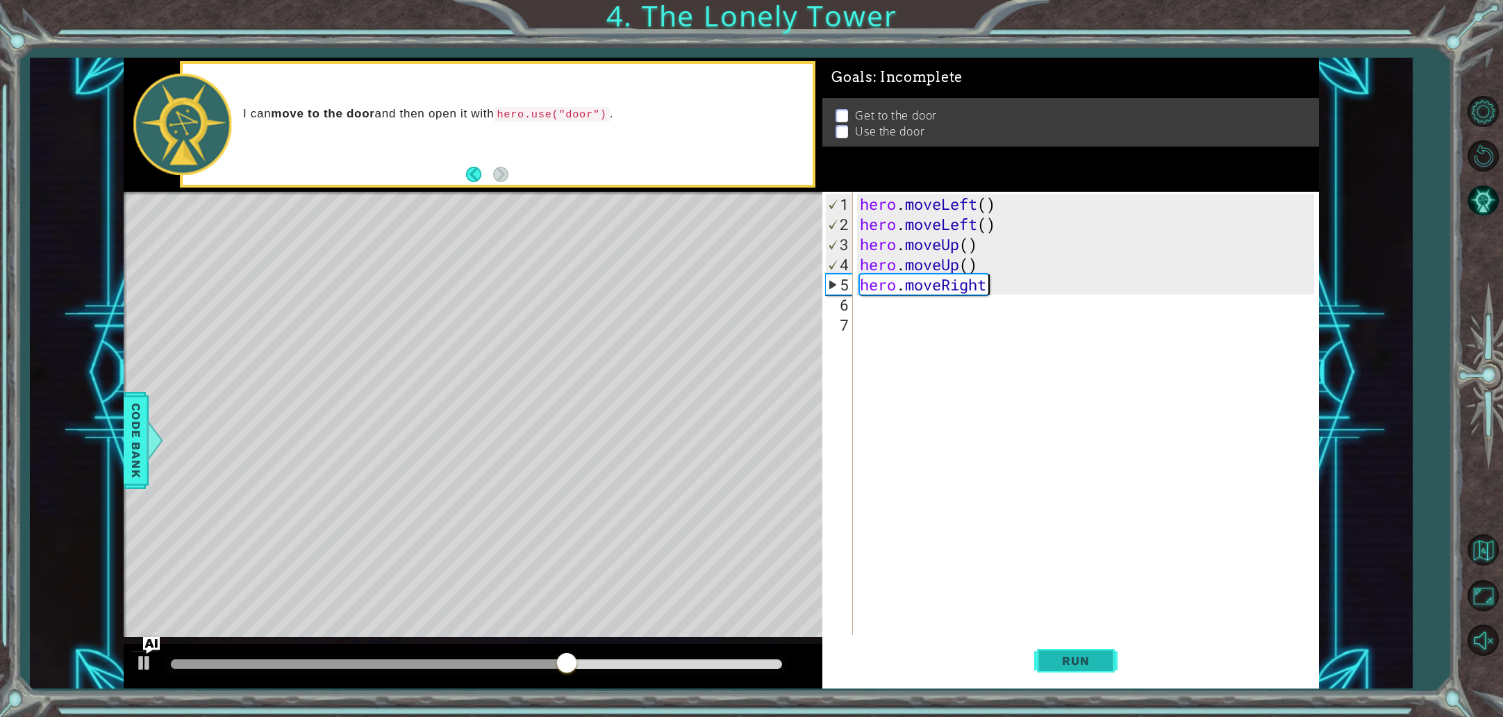
click at [1092, 661] on span "Run" at bounding box center [1075, 661] width 55 height 14
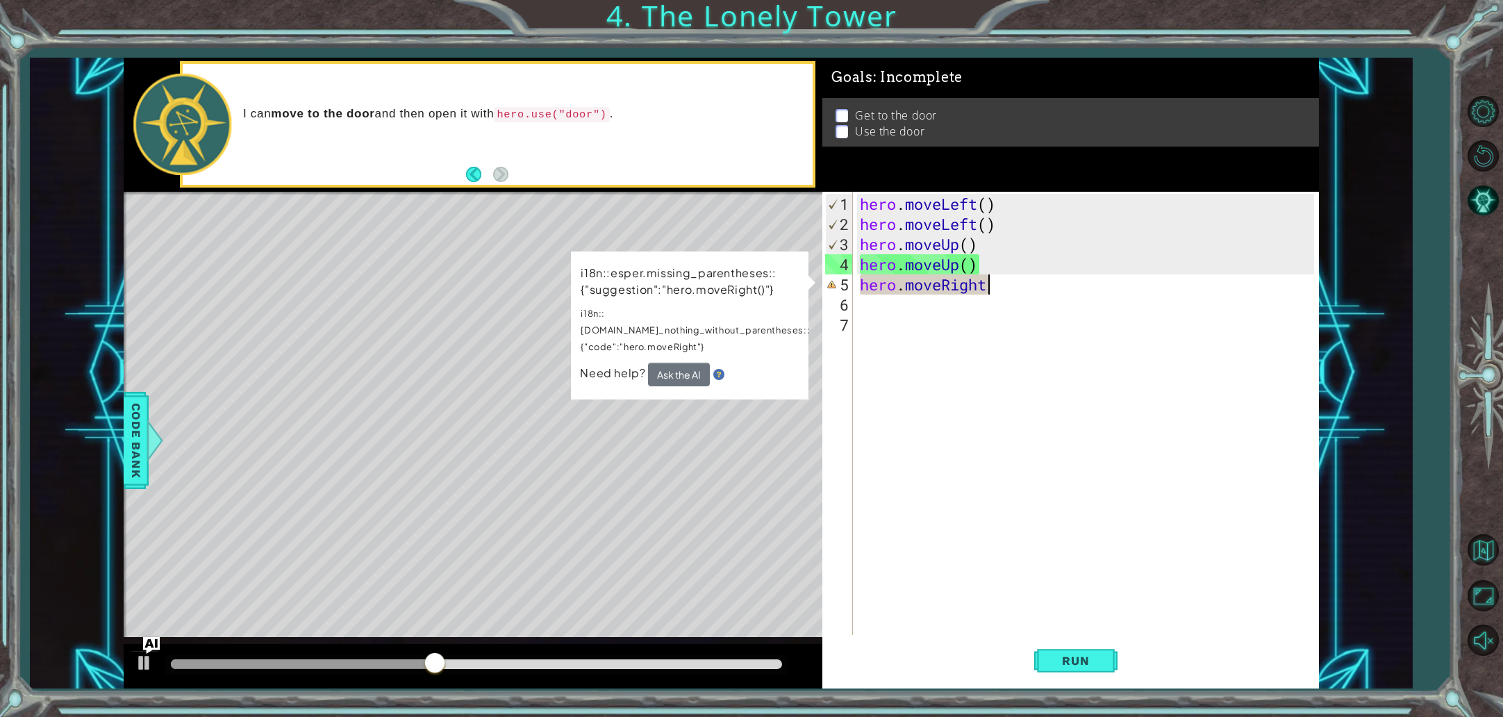
type textarea "hero.moveRigh"
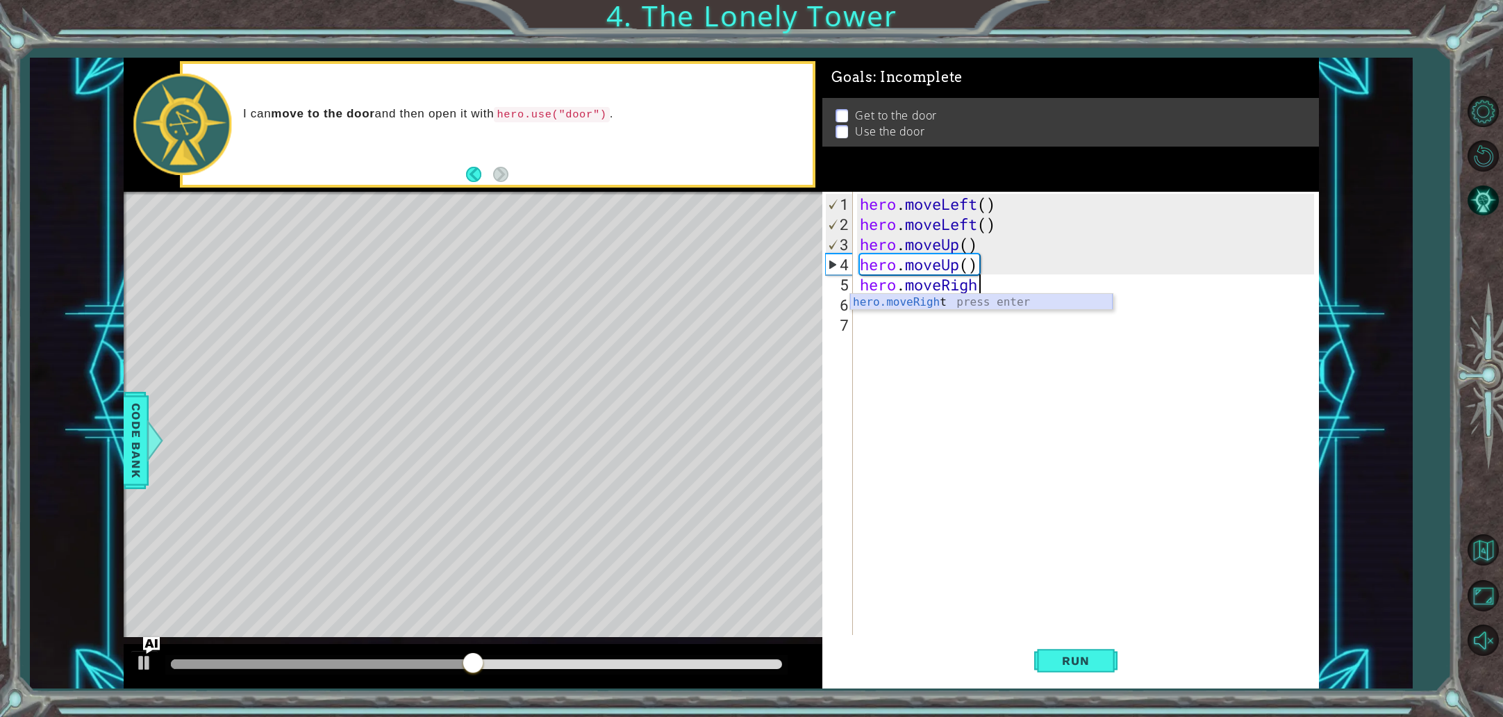
click at [971, 301] on div "hero.moveRigh t press enter" at bounding box center [981, 319] width 263 height 50
click at [1094, 659] on span "Run" at bounding box center [1075, 661] width 55 height 14
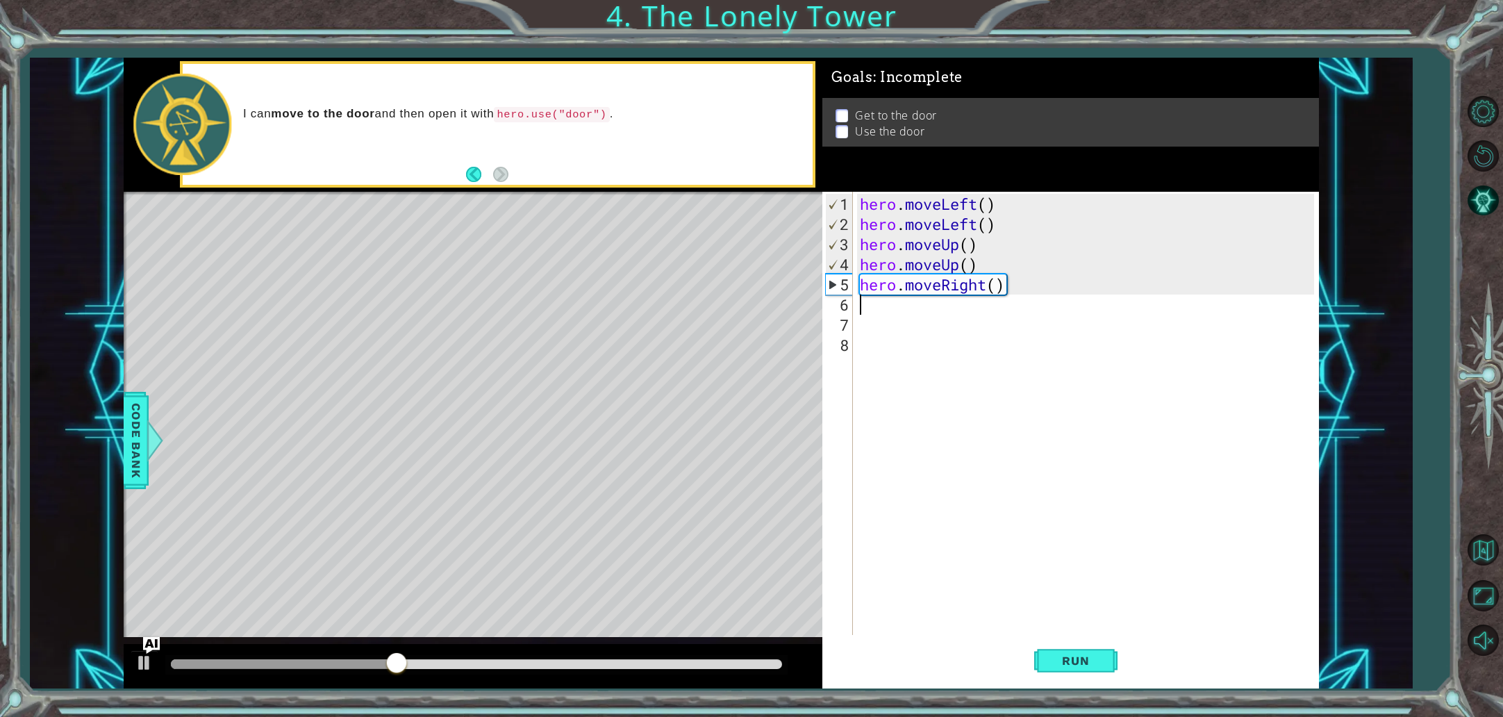
type textarea "h"
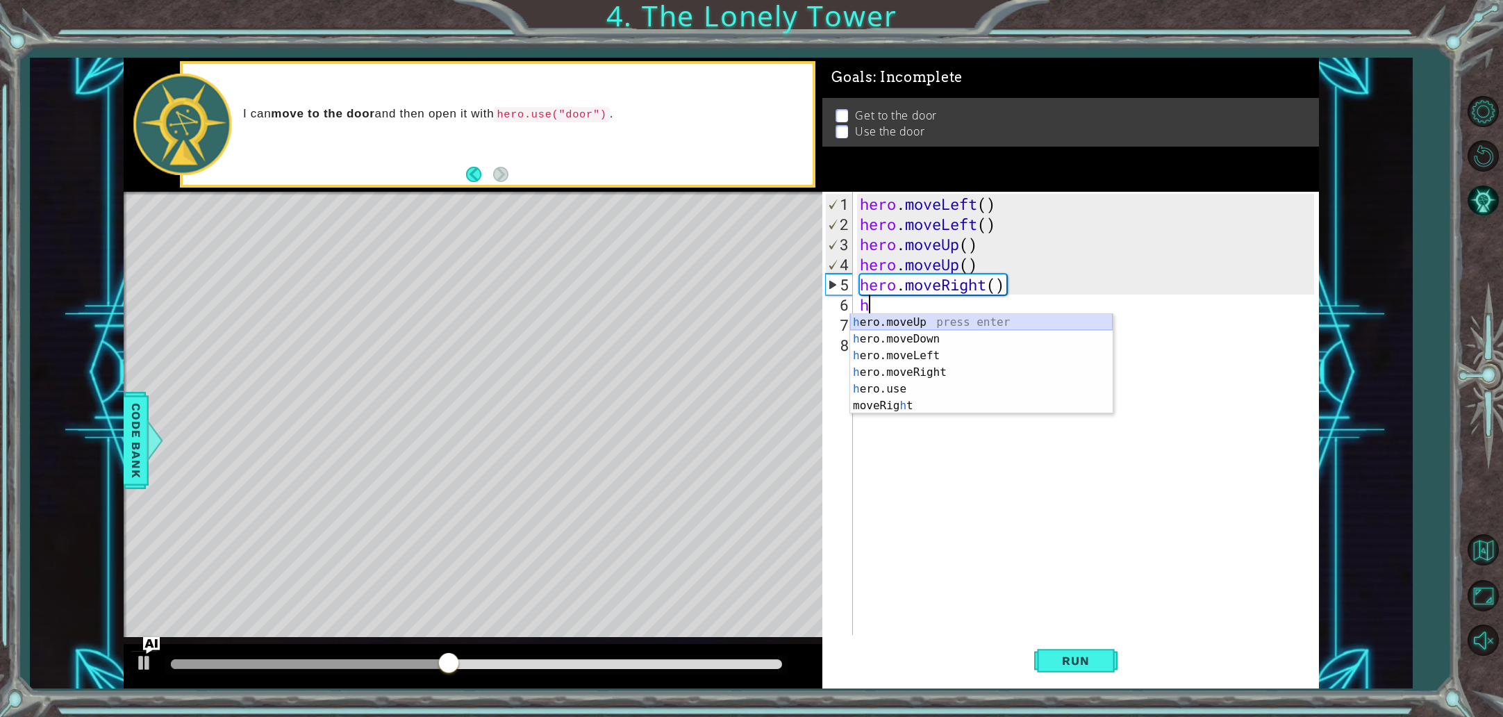
click at [933, 323] on div "h ero.moveUp press enter h ero.moveDown press enter h ero.moveLeft press enter …" at bounding box center [981, 380] width 263 height 133
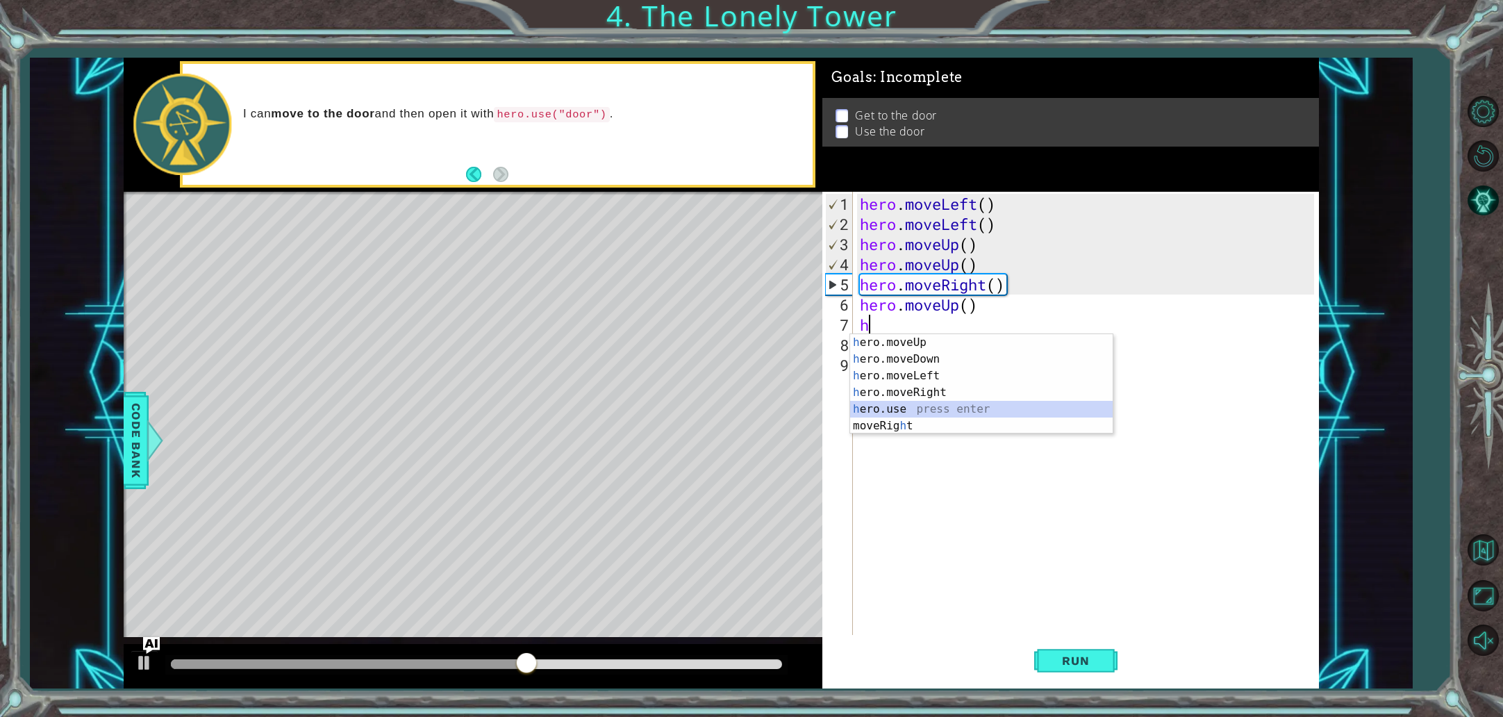
click at [928, 413] on div "h ero.moveUp press enter h ero.moveDown press enter h ero.moveLeft press enter …" at bounding box center [981, 400] width 263 height 133
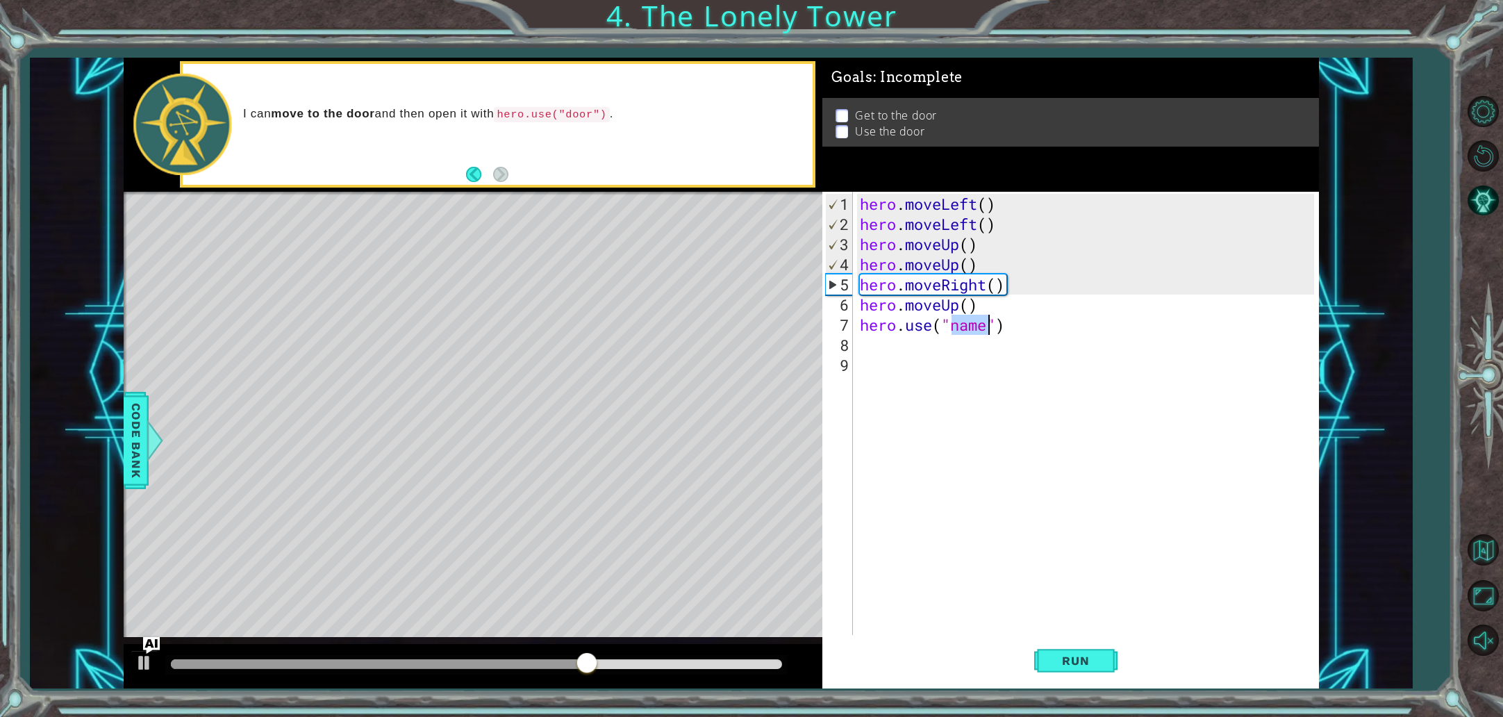
scroll to position [0, 4]
type textarea "hero.use("door")"
click at [1067, 481] on div "hero . moveLeft ( ) hero . moveLeft ( ) hero . moveUp ( ) hero . moveUp ( ) her…" at bounding box center [1089, 436] width 464 height 484
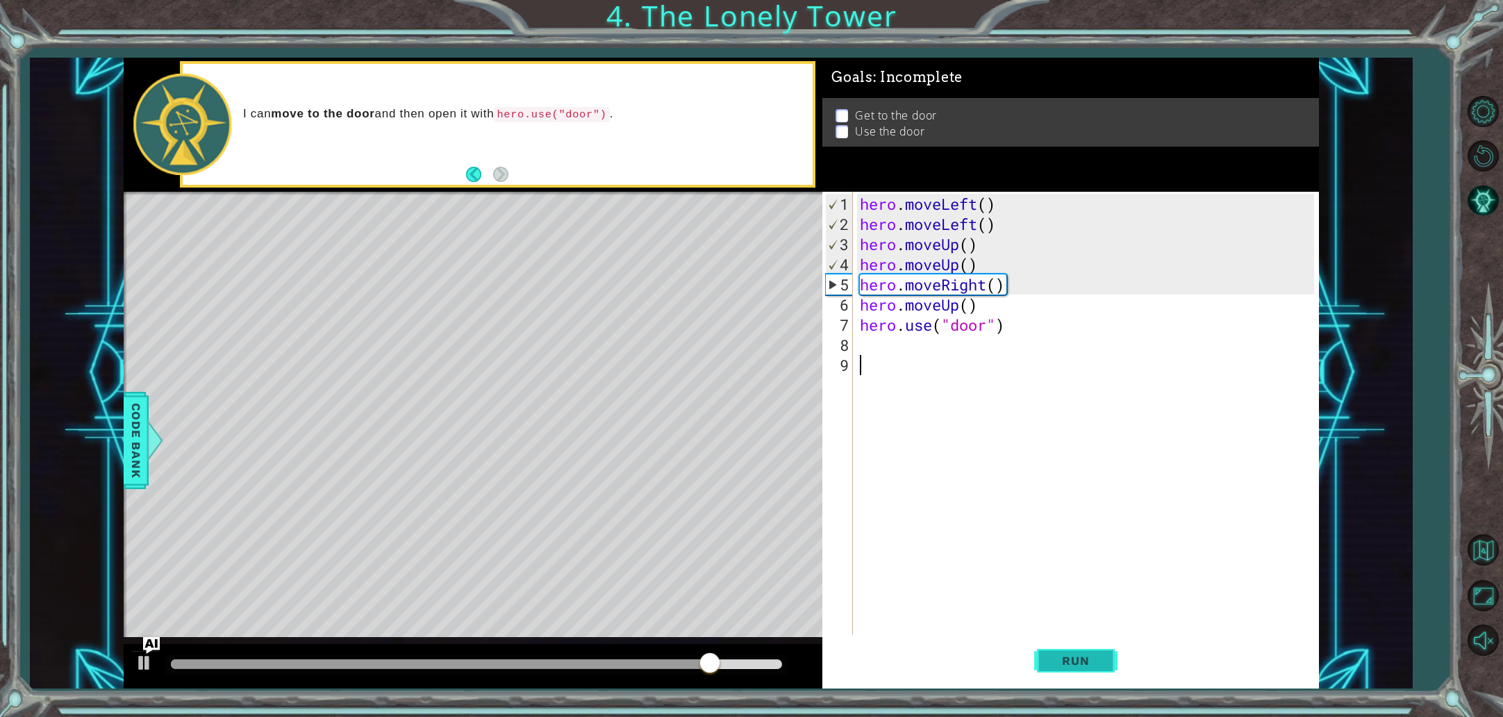
click at [1103, 669] on button "Run" at bounding box center [1075, 660] width 83 height 49
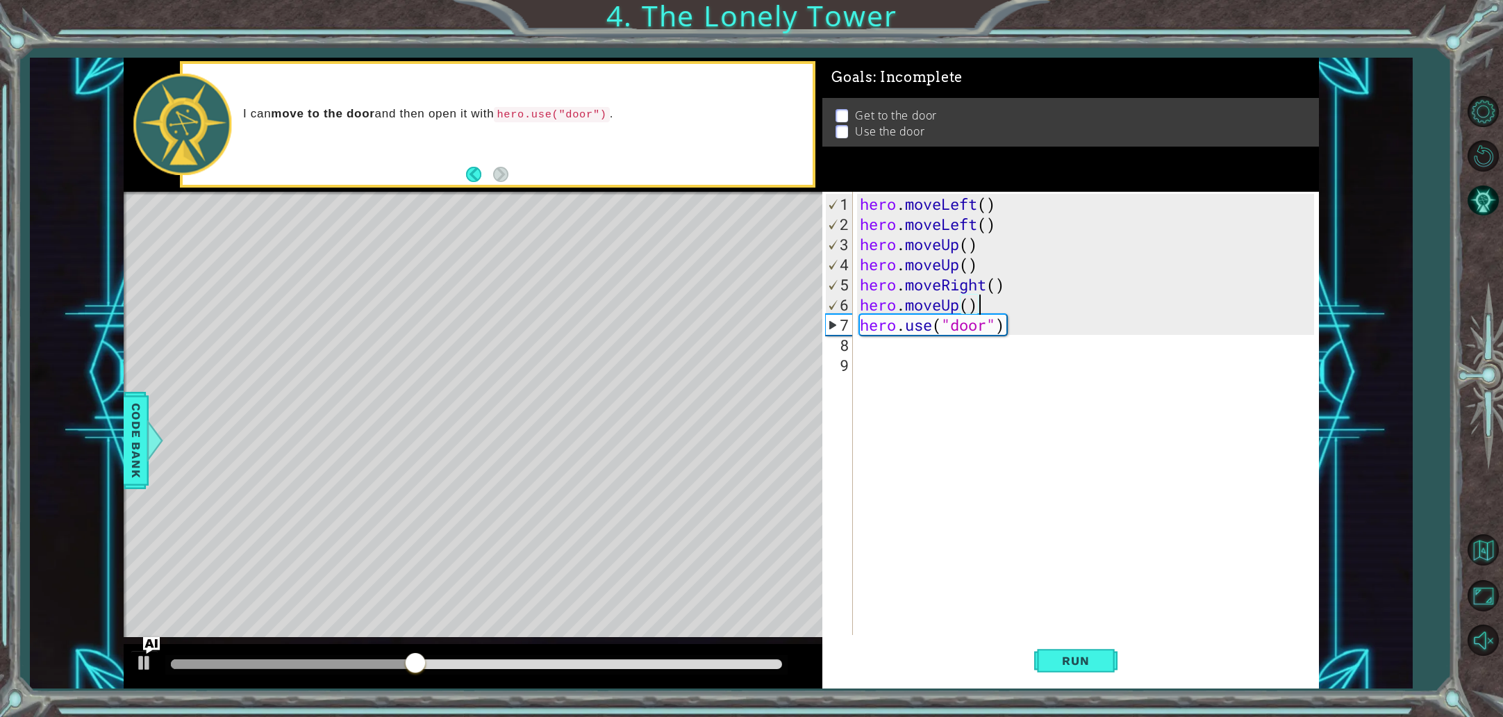
click at [985, 305] on div "hero . moveLeft ( ) hero . moveLeft ( ) hero . moveUp ( ) hero . moveUp ( ) her…" at bounding box center [1089, 436] width 464 height 484
type textarea "hero.moveUp()"
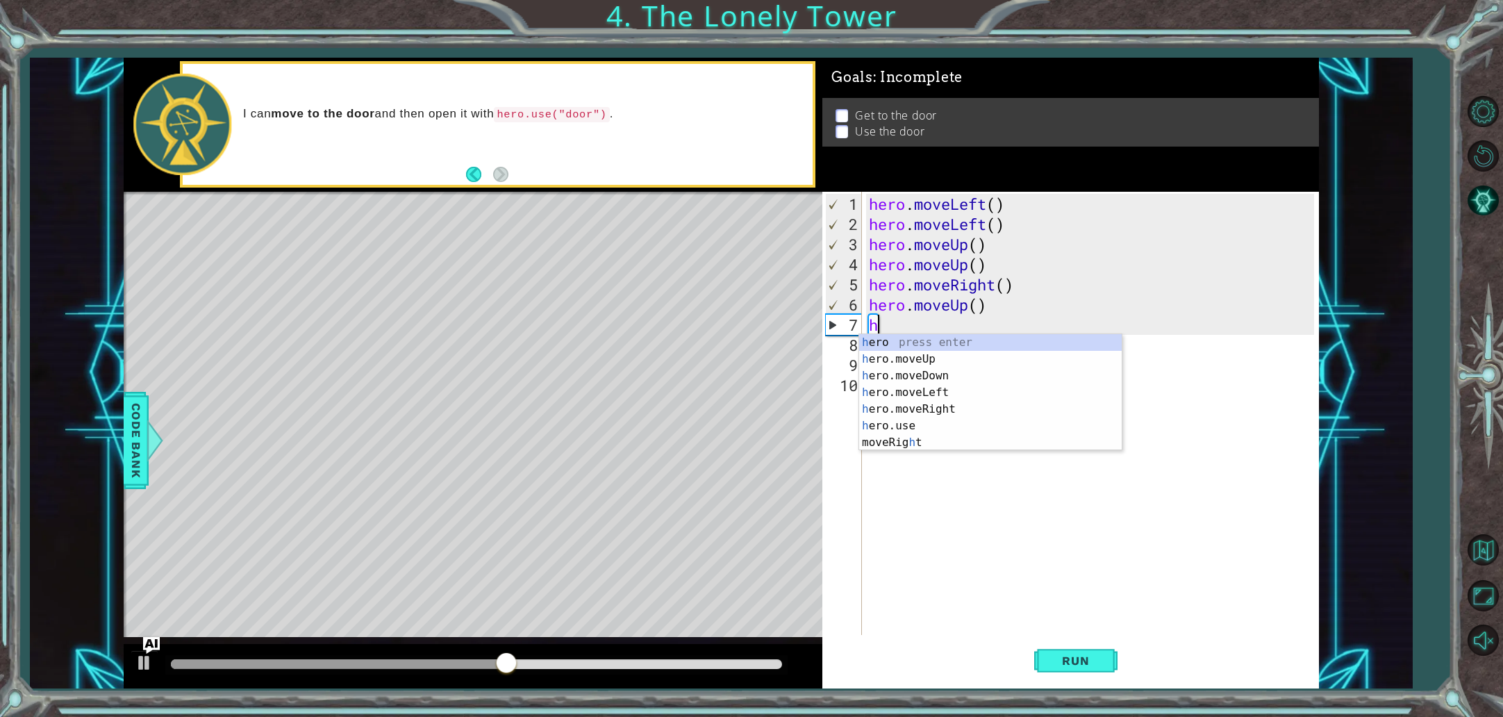
type textarea "he"
click at [962, 364] on div "he ro press enter he ro.moveUp press enter he ro.moveDown press enter he ro.mov…" at bounding box center [990, 400] width 263 height 133
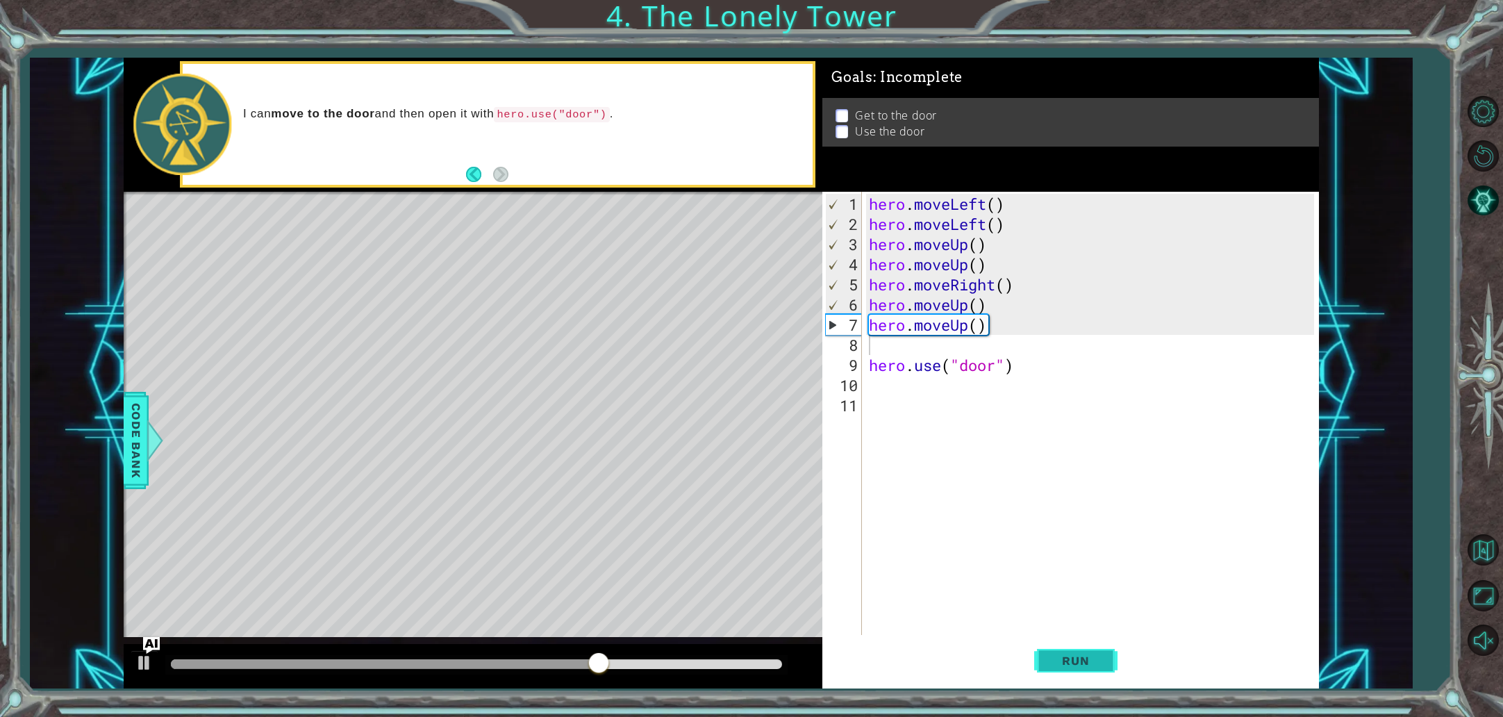
click at [1073, 661] on span "Run" at bounding box center [1075, 661] width 55 height 14
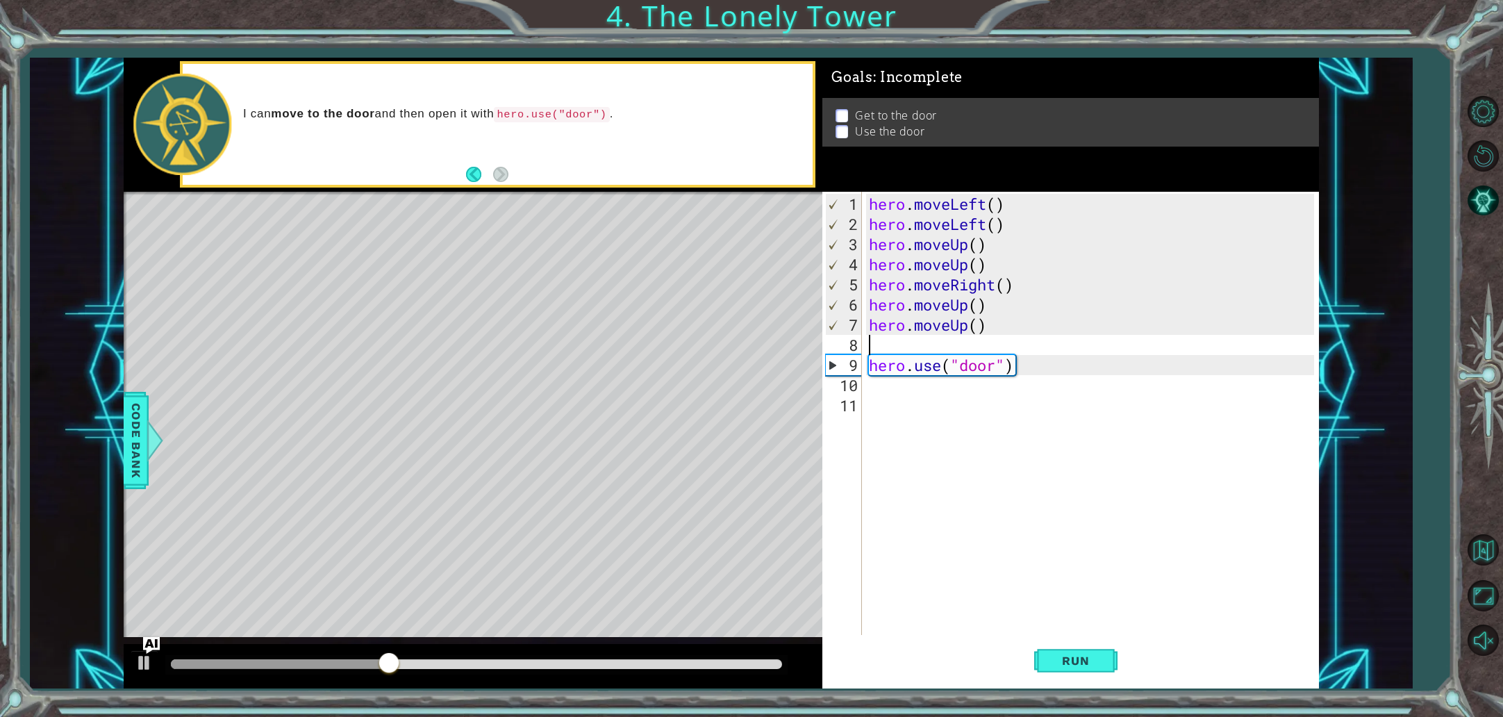
click at [1022, 370] on div "hero . moveLeft ( ) hero . moveLeft ( ) hero . moveUp ( ) hero . moveUp ( ) her…" at bounding box center [1094, 436] width 456 height 484
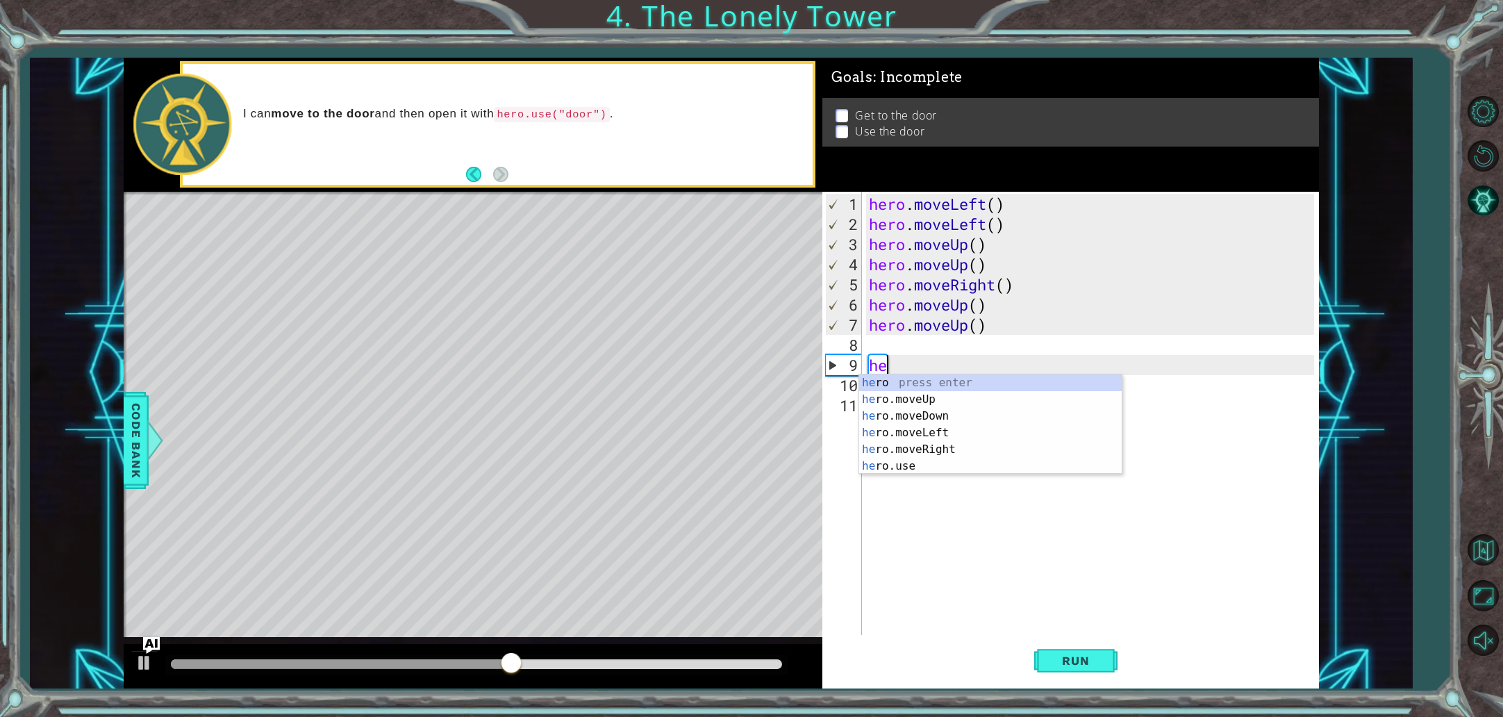
type textarea "h"
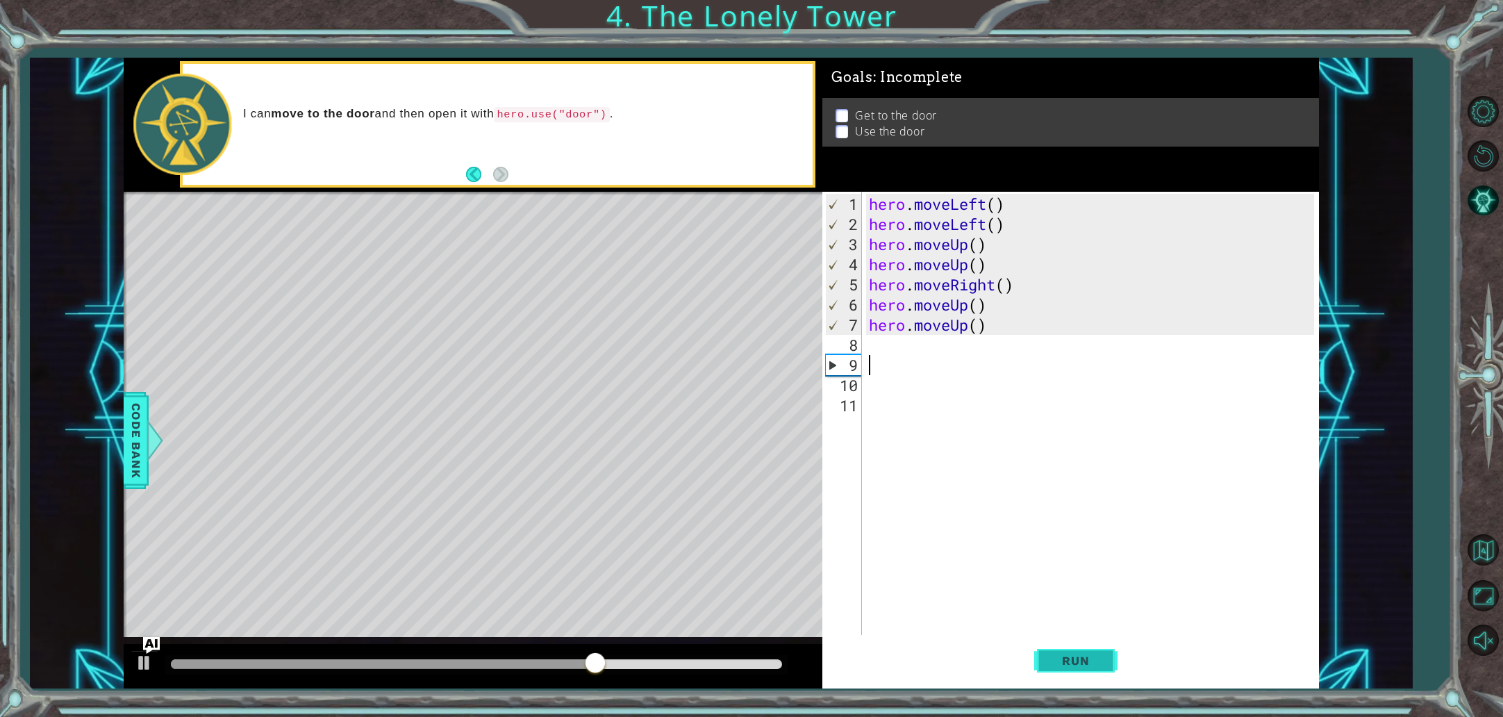
click at [1080, 668] on button "Run" at bounding box center [1075, 660] width 83 height 49
click at [966, 328] on div "hero . moveLeft ( ) hero . moveLeft ( ) hero . moveUp ( ) hero . moveUp ( ) her…" at bounding box center [1094, 436] width 456 height 484
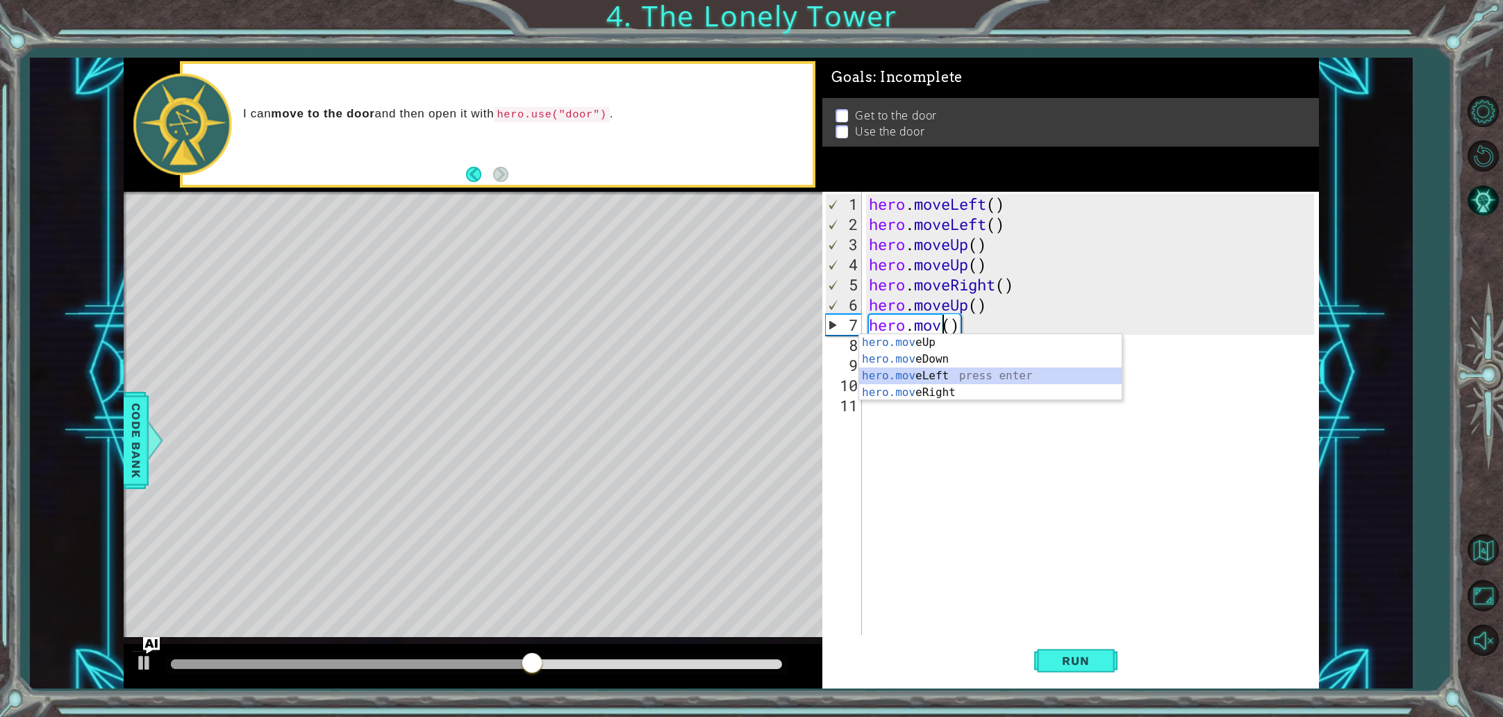
click at [950, 370] on div "hero.mov eUp press enter hero.mov eDown press enter hero.mov eLeft press enter …" at bounding box center [990, 384] width 263 height 100
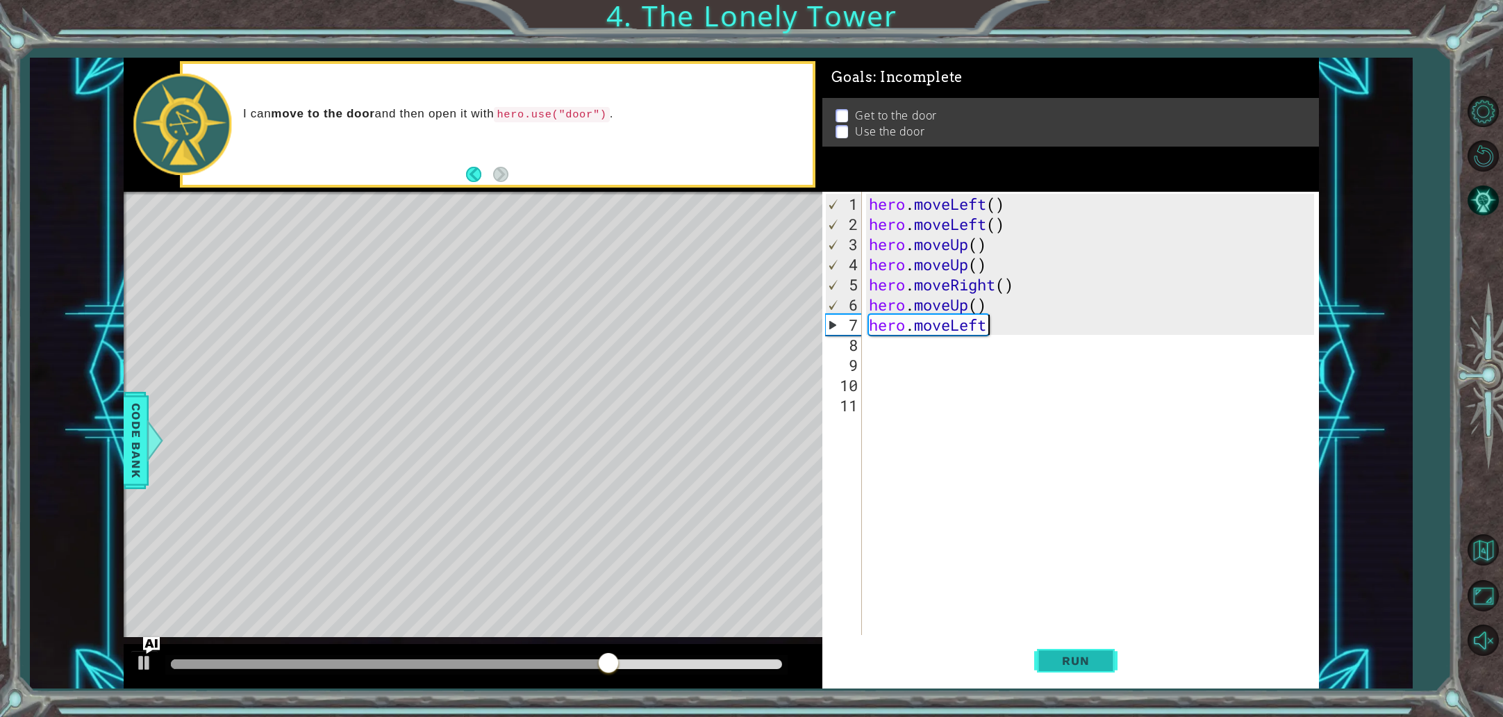
click at [1046, 657] on button "Run" at bounding box center [1075, 660] width 83 height 49
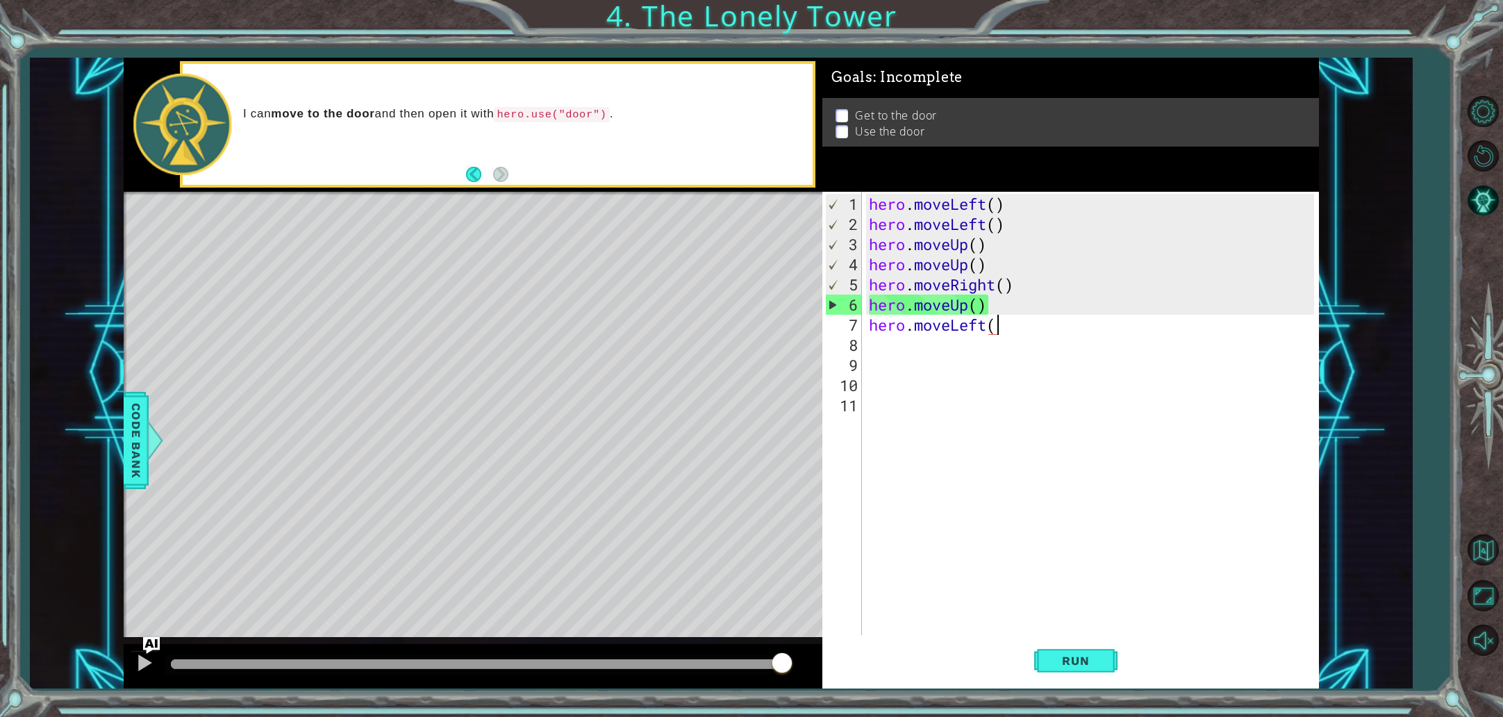
scroll to position [0, 6]
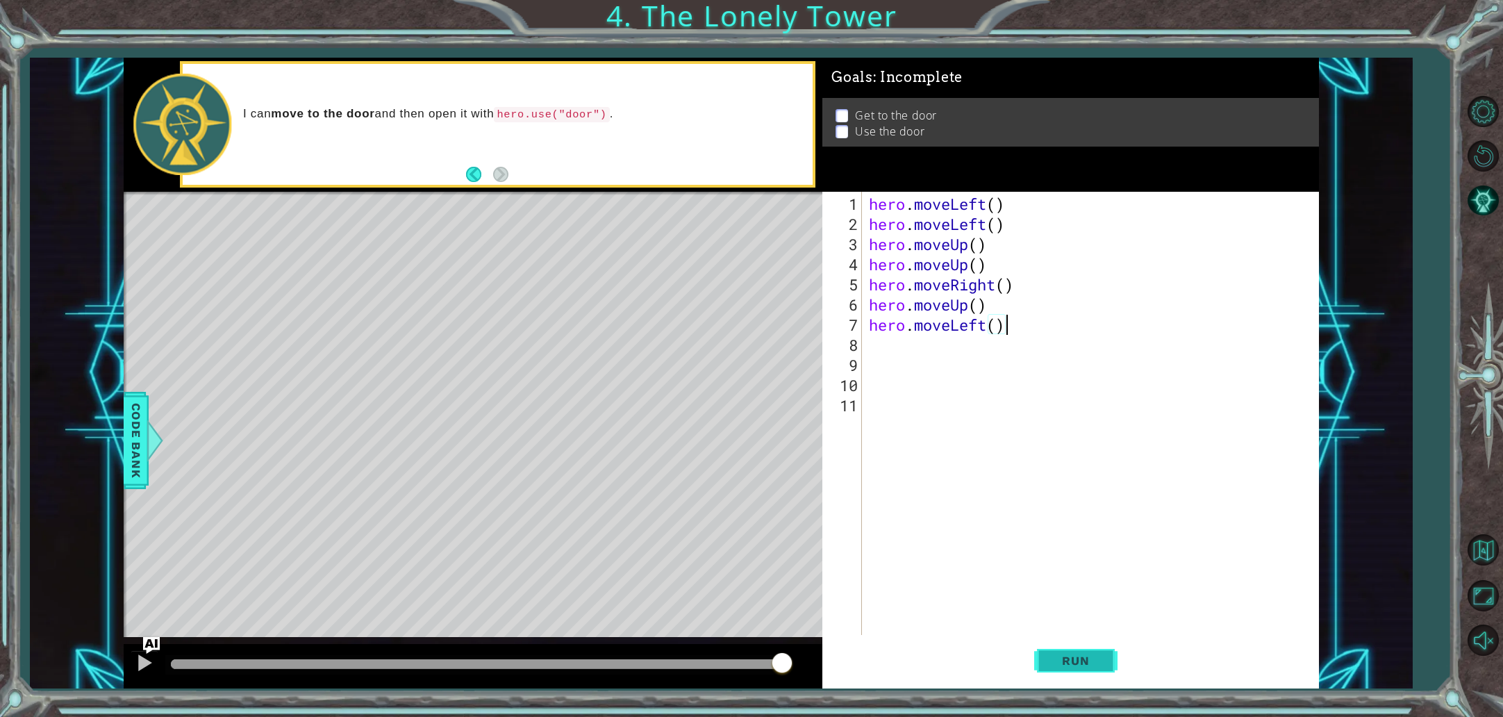
click at [1073, 652] on button "Run" at bounding box center [1075, 660] width 83 height 49
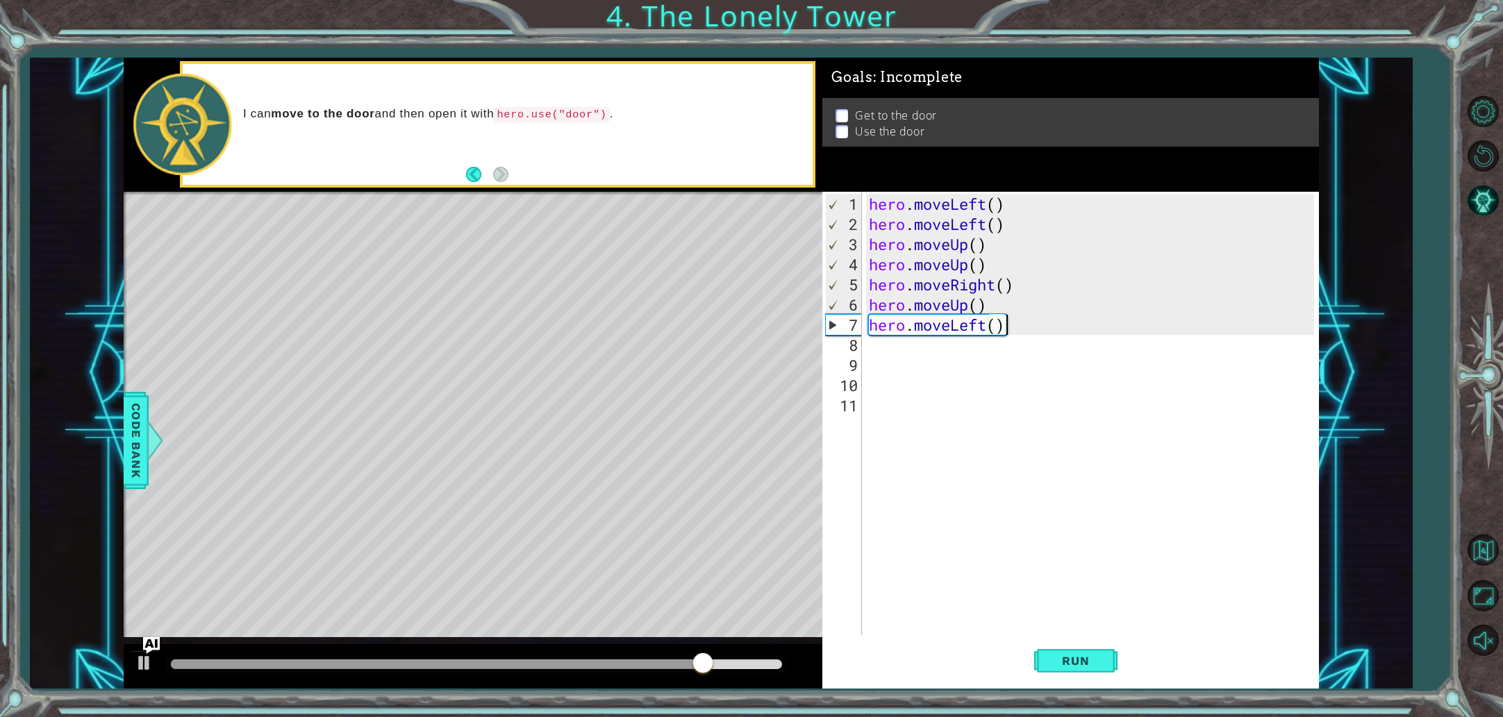
click at [983, 324] on div "hero . moveLeft ( ) hero . moveLeft ( ) hero . moveUp ( ) hero . moveUp ( ) her…" at bounding box center [1094, 436] width 456 height 484
click at [982, 329] on div "hero . moveLeft ( ) hero . moveLeft ( ) hero . moveUp ( ) hero . moveUp ( ) her…" at bounding box center [1094, 436] width 456 height 484
click at [986, 328] on div "hero . moveLeft ( ) hero . moveLeft ( ) hero . moveUp ( ) hero . moveUp ( ) her…" at bounding box center [1094, 436] width 456 height 484
click at [987, 328] on div "hero . moveLeft ( ) hero . moveLeft ( ) hero . moveUp ( ) hero . moveUp ( ) her…" at bounding box center [1094, 436] width 456 height 484
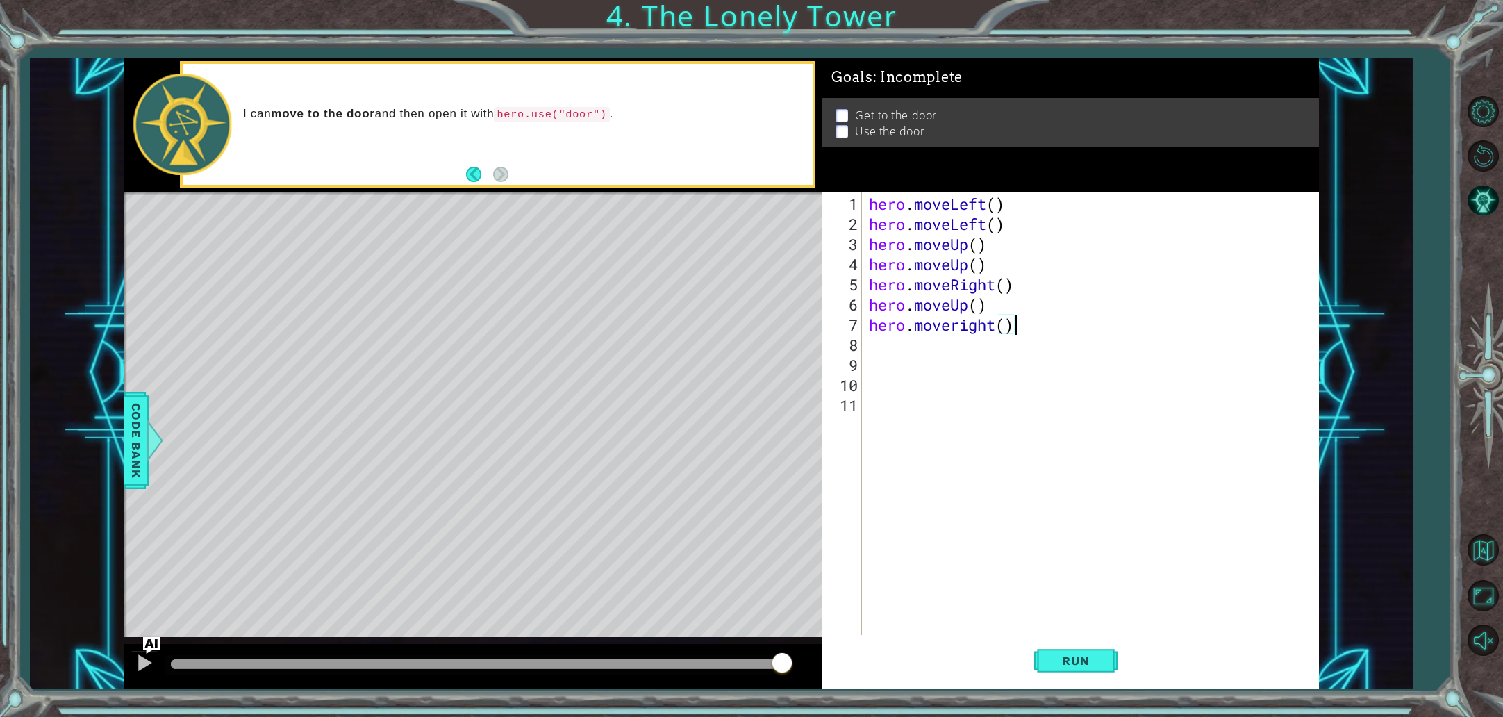
click at [1023, 330] on div "hero . moveLeft ( ) hero . moveLeft ( ) hero . moveUp ( ) hero . moveUp ( ) her…" at bounding box center [1094, 436] width 456 height 484
type textarea "hero.moveright()"
click at [1079, 663] on span "Run" at bounding box center [1075, 661] width 55 height 14
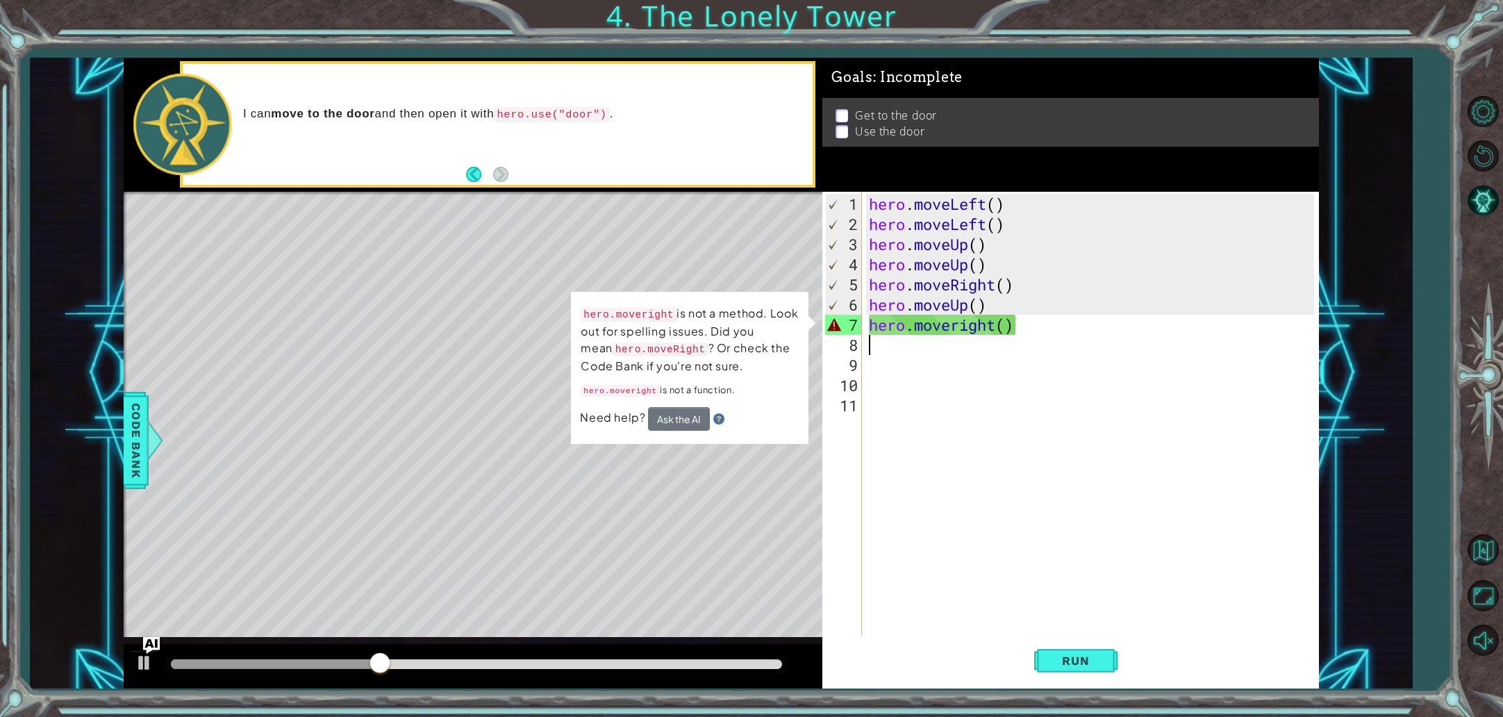
scroll to position [0, 0]
click at [959, 328] on div "hero . moveLeft ( ) hero . moveLeft ( ) hero . moveUp ( ) hero . moveUp ( ) her…" at bounding box center [1094, 436] width 456 height 484
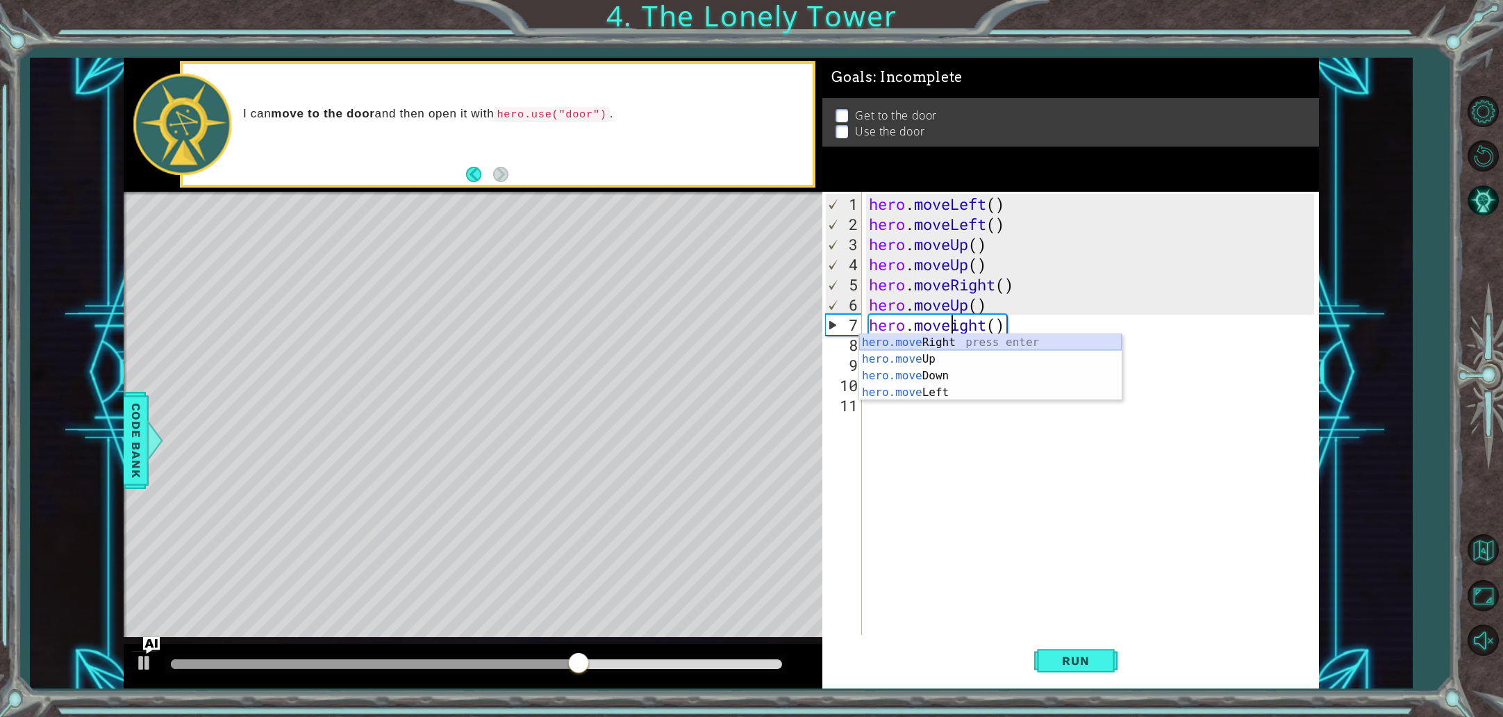
click at [961, 343] on div "hero.move Right press enter hero.move Up press enter hero.move Down press enter…" at bounding box center [990, 384] width 263 height 100
type textarea "hero.moveRight"
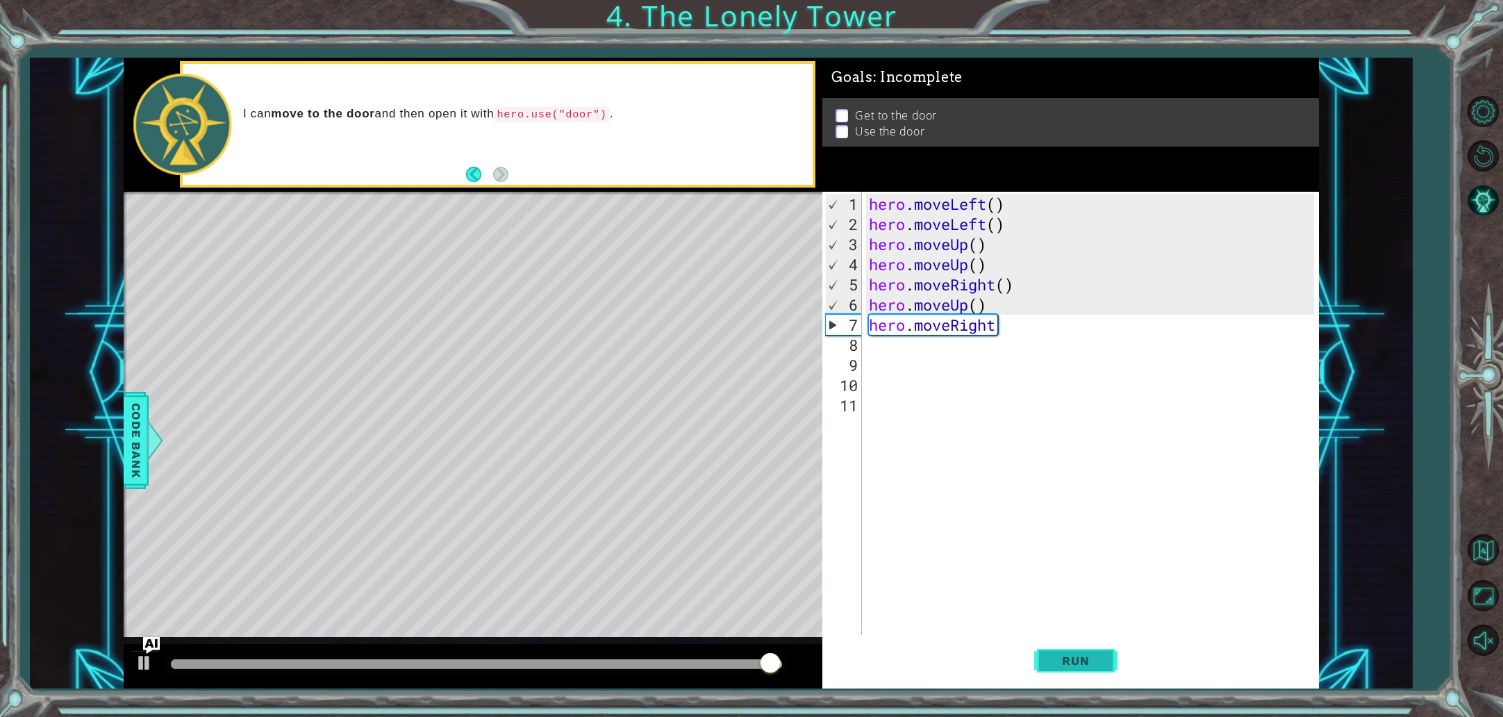
click at [1053, 659] on span "Run" at bounding box center [1075, 661] width 55 height 14
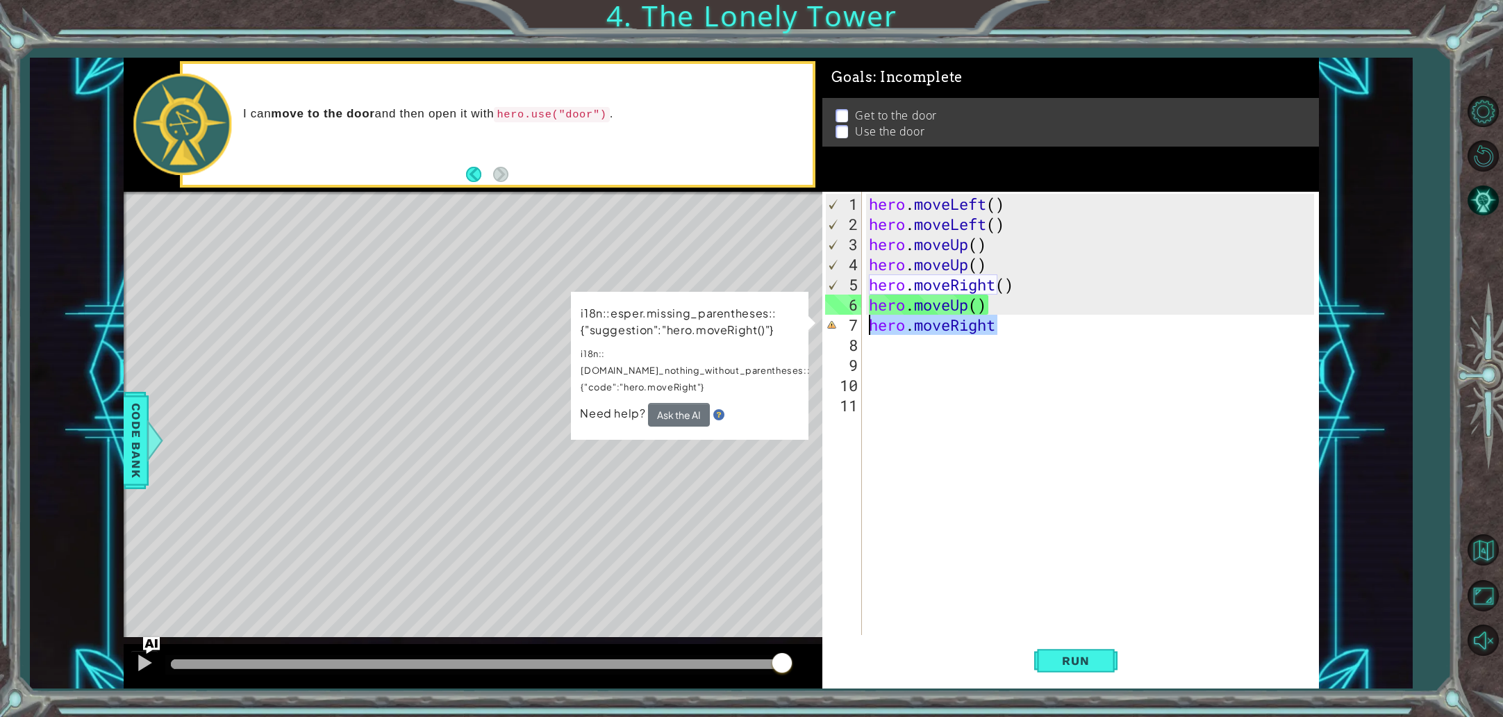
drag, startPoint x: 1007, startPoint y: 329, endPoint x: 871, endPoint y: 324, distance: 135.6
click at [871, 324] on div "hero . moveLeft ( ) hero . moveLeft ( ) hero . moveUp ( ) hero . moveUp ( ) her…" at bounding box center [1094, 436] width 456 height 484
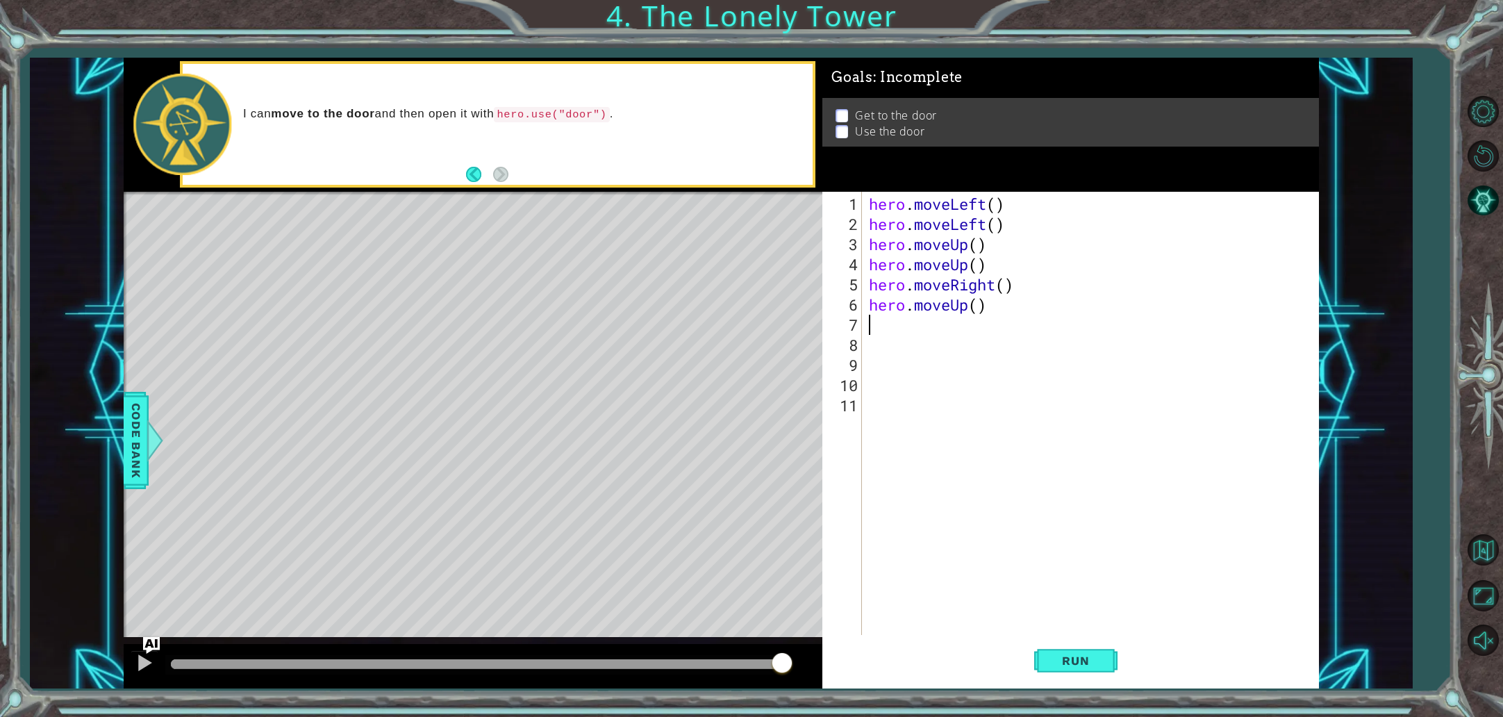
scroll to position [0, 0]
click at [1073, 661] on span "Run" at bounding box center [1075, 661] width 55 height 14
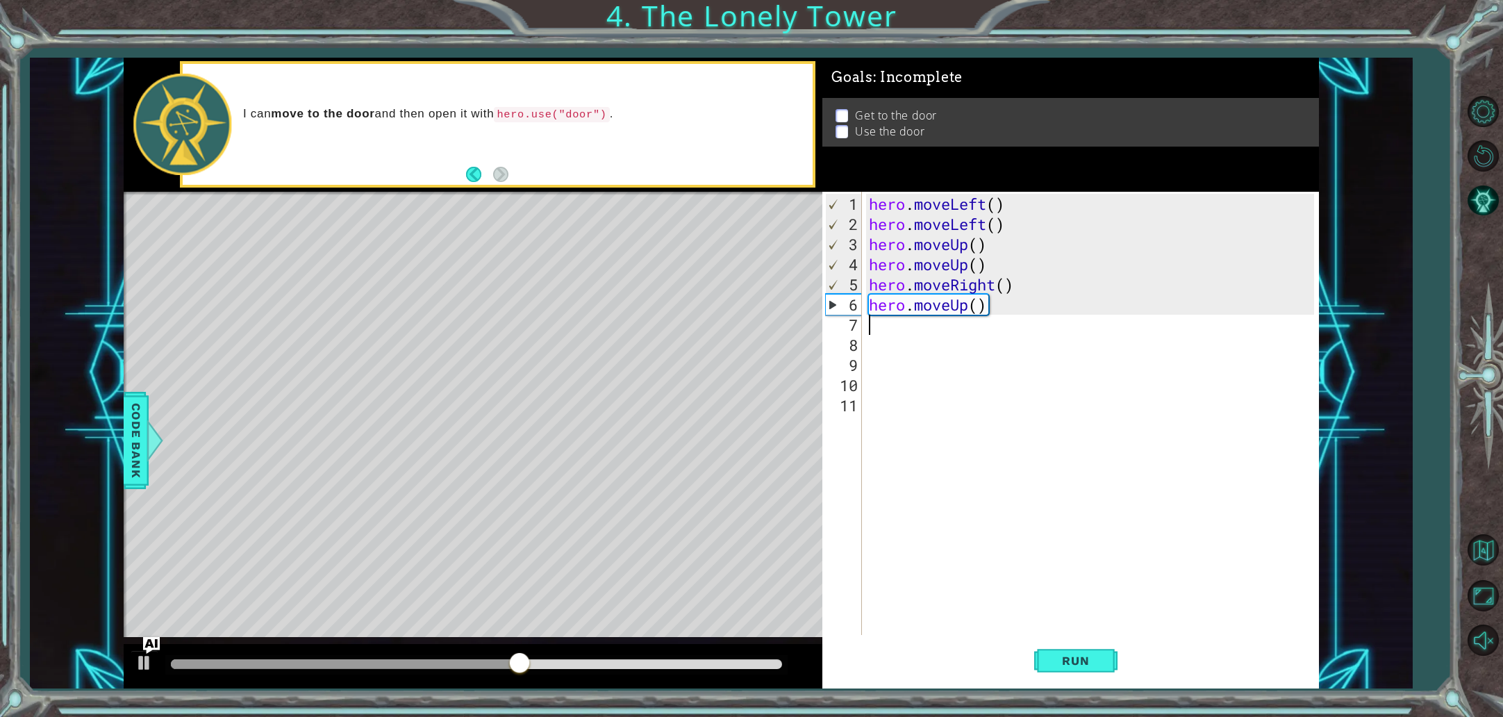
click at [1017, 305] on div "hero . moveLeft ( ) hero . moveLeft ( ) hero . moveUp ( ) hero . moveUp ( ) her…" at bounding box center [1094, 436] width 456 height 484
type textarea "hero.moveUp()"
drag, startPoint x: 997, startPoint y: 306, endPoint x: 868, endPoint y: 306, distance: 129.2
click at [868, 306] on div "hero . moveLeft ( ) hero . moveLeft ( ) hero . moveUp ( ) hero . moveUp ( ) her…" at bounding box center [1094, 436] width 456 height 484
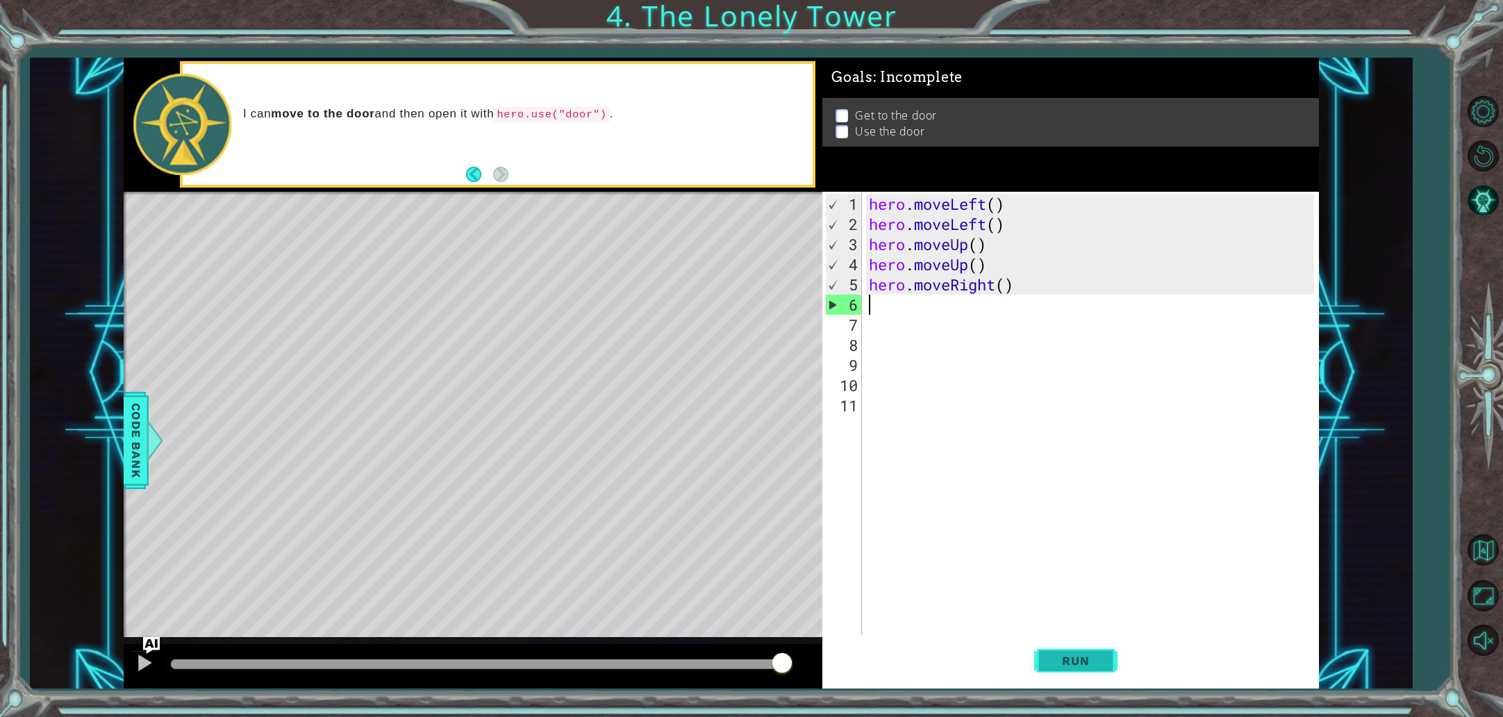
click at [1071, 663] on span "Run" at bounding box center [1075, 661] width 55 height 14
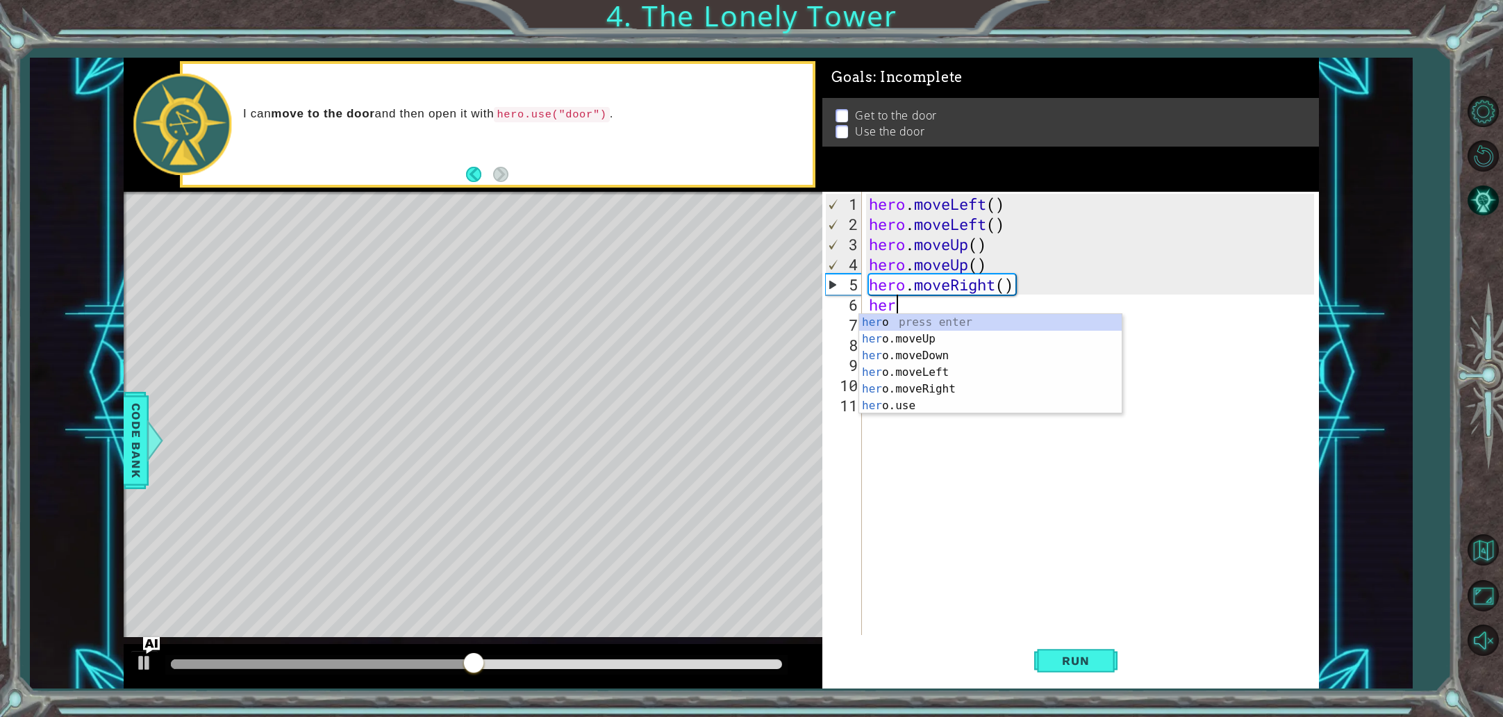
scroll to position [0, 1]
type textarea "her"
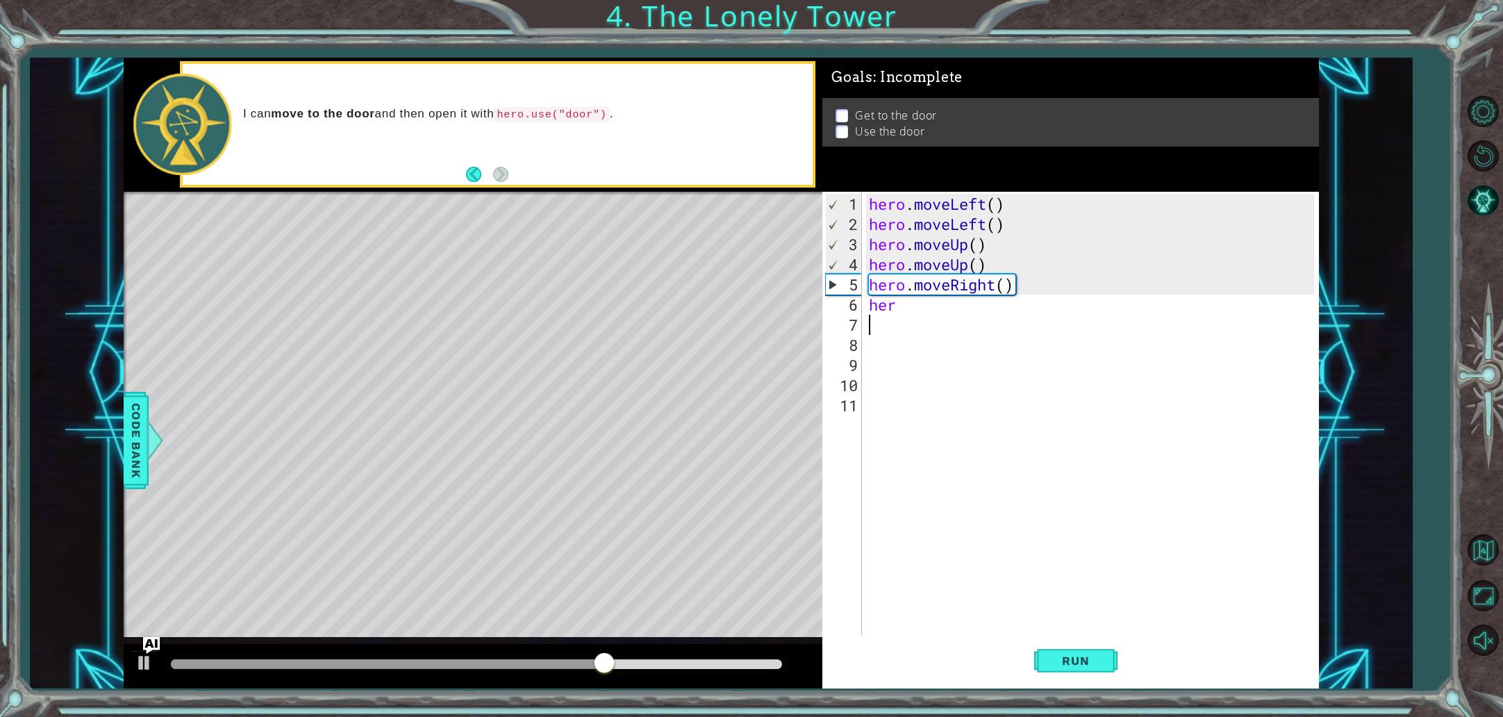
scroll to position [0, 0]
type textarea "hero"
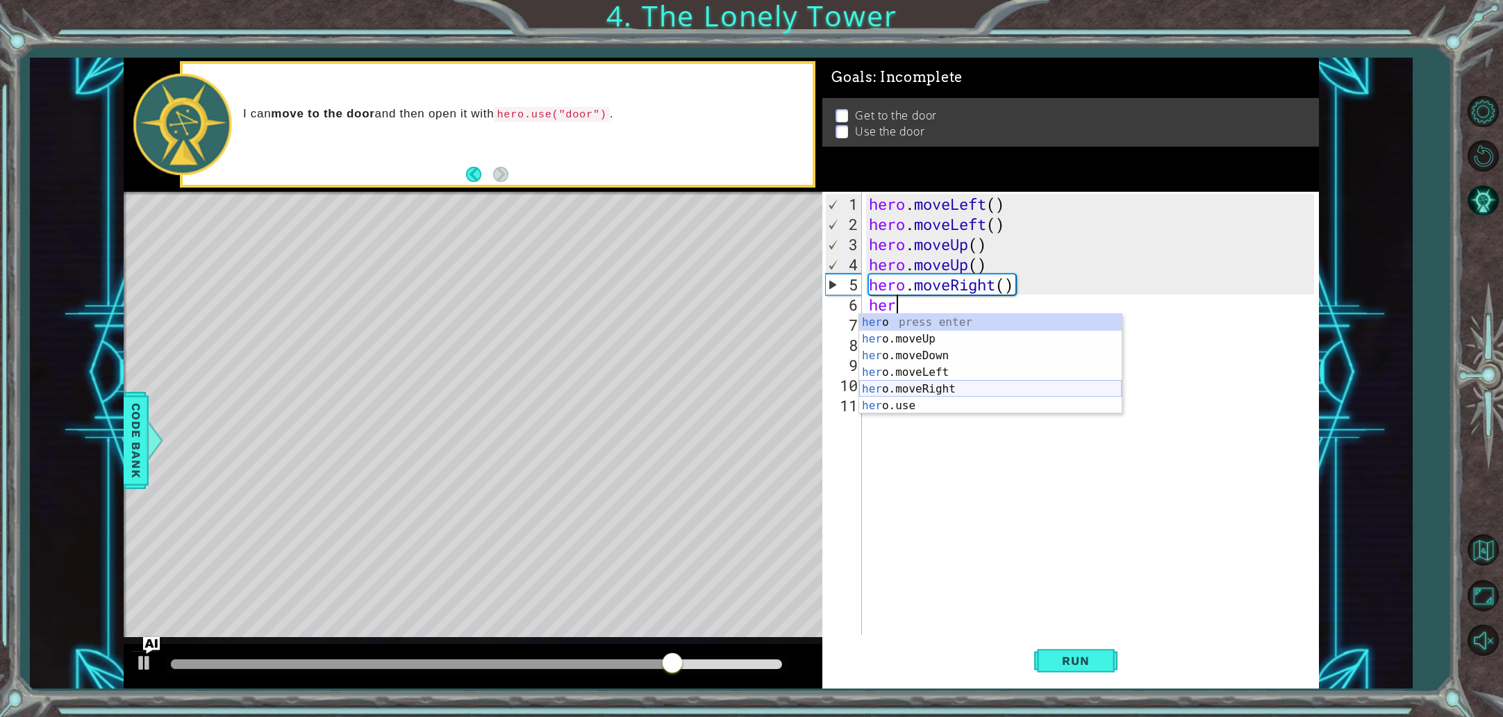
scroll to position [0, 1]
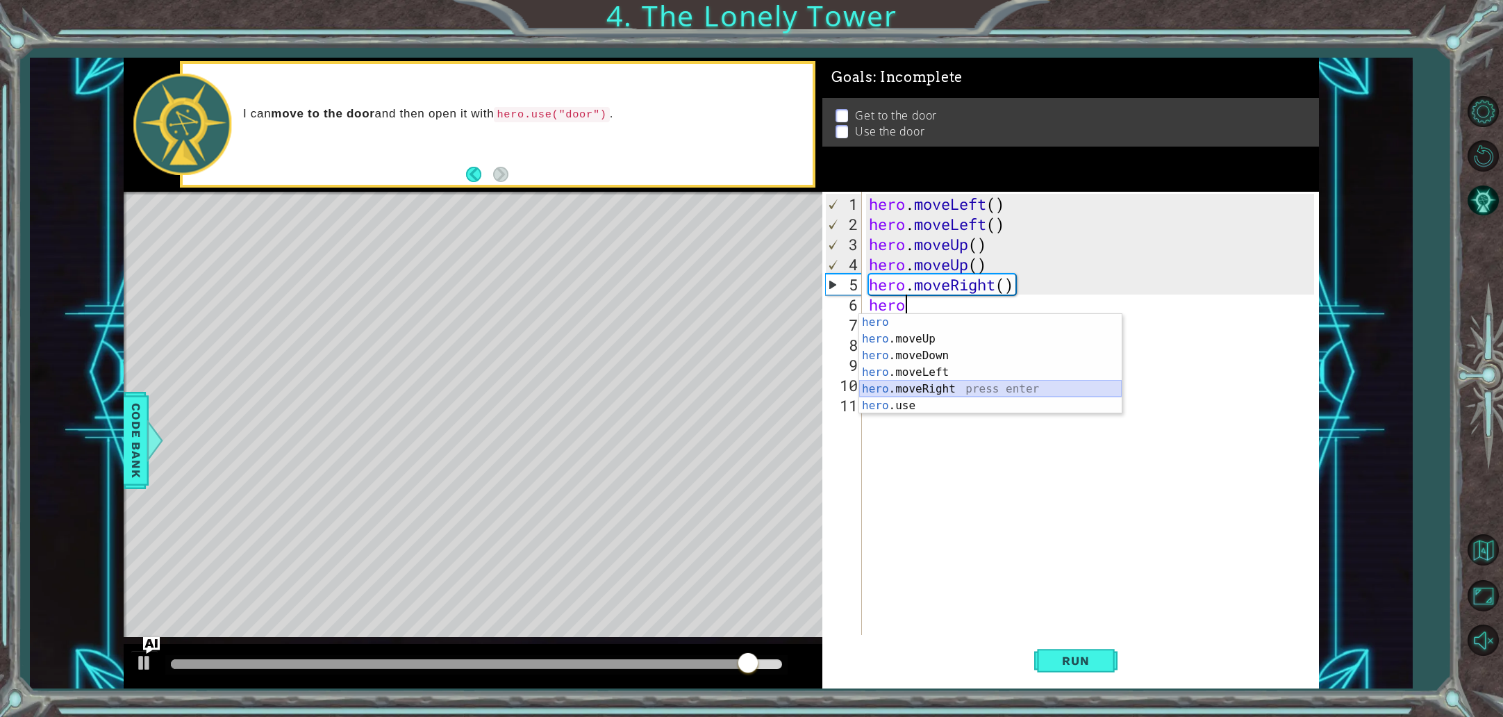
click at [961, 388] on div "hero press enter hero .moveUp press enter hero .moveDown press enter hero .move…" at bounding box center [990, 380] width 263 height 133
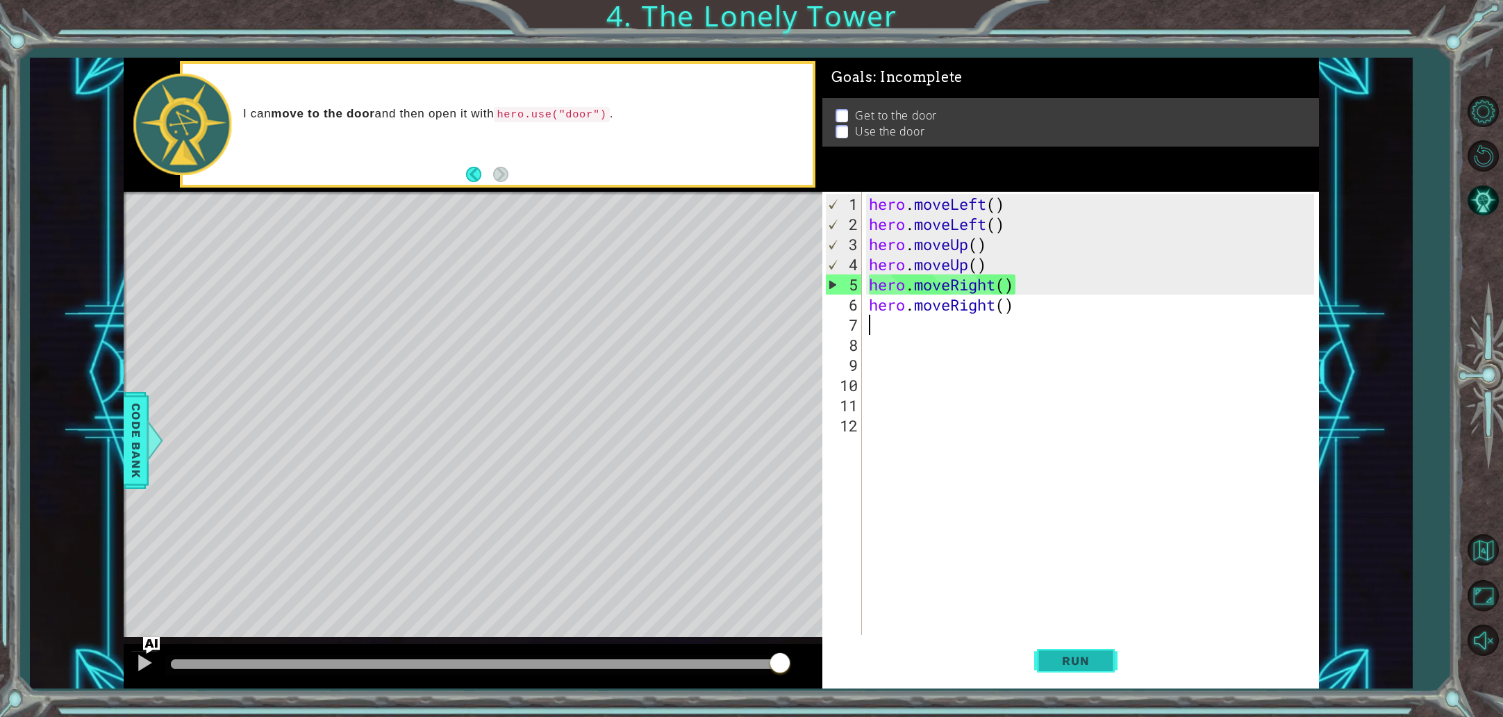
click at [1103, 658] on button "Run" at bounding box center [1075, 660] width 83 height 49
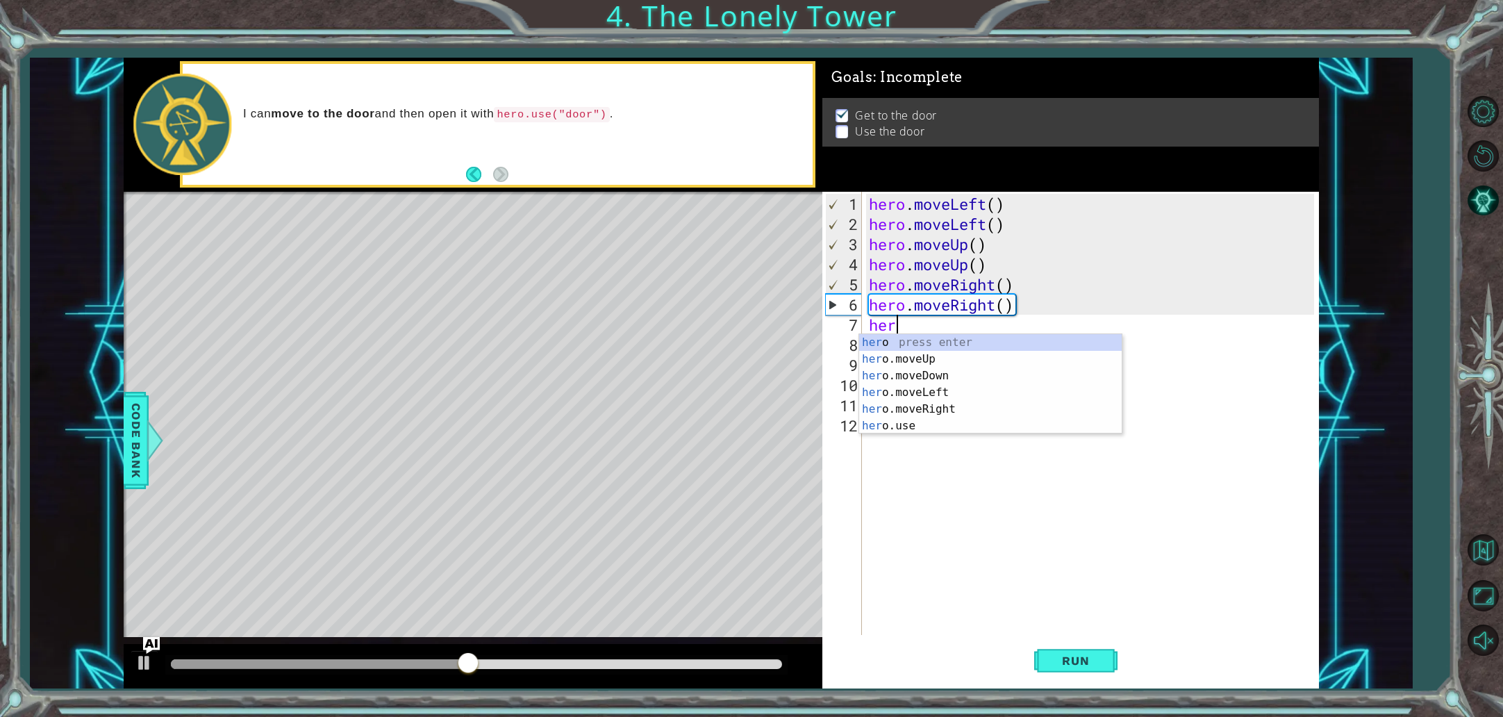
scroll to position [0, 1]
click at [942, 429] on div "hero press enter hero .moveUp press enter hero .moveDown press enter hero .move…" at bounding box center [990, 400] width 263 height 133
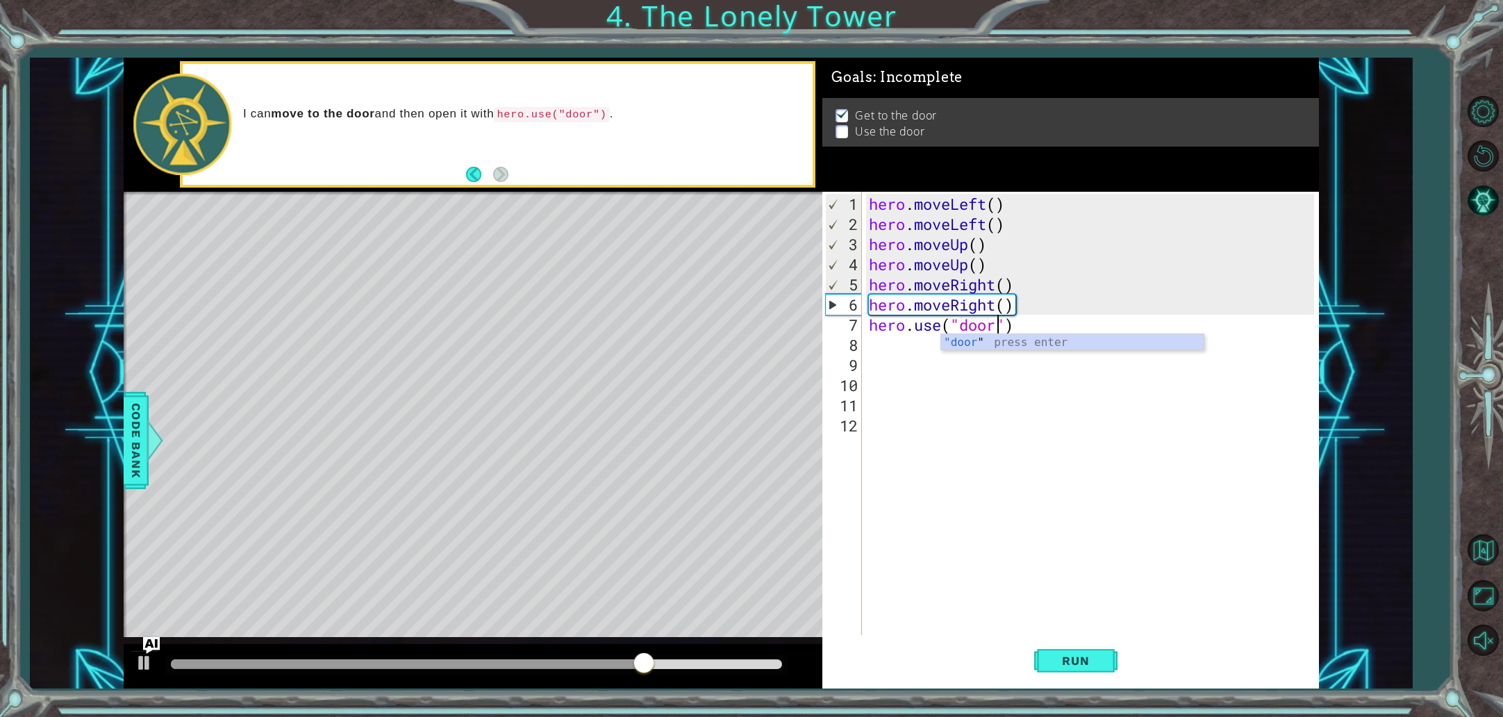
scroll to position [0, 6]
type textarea "hero.use("door")"
click at [1072, 662] on span "Run" at bounding box center [1075, 661] width 55 height 14
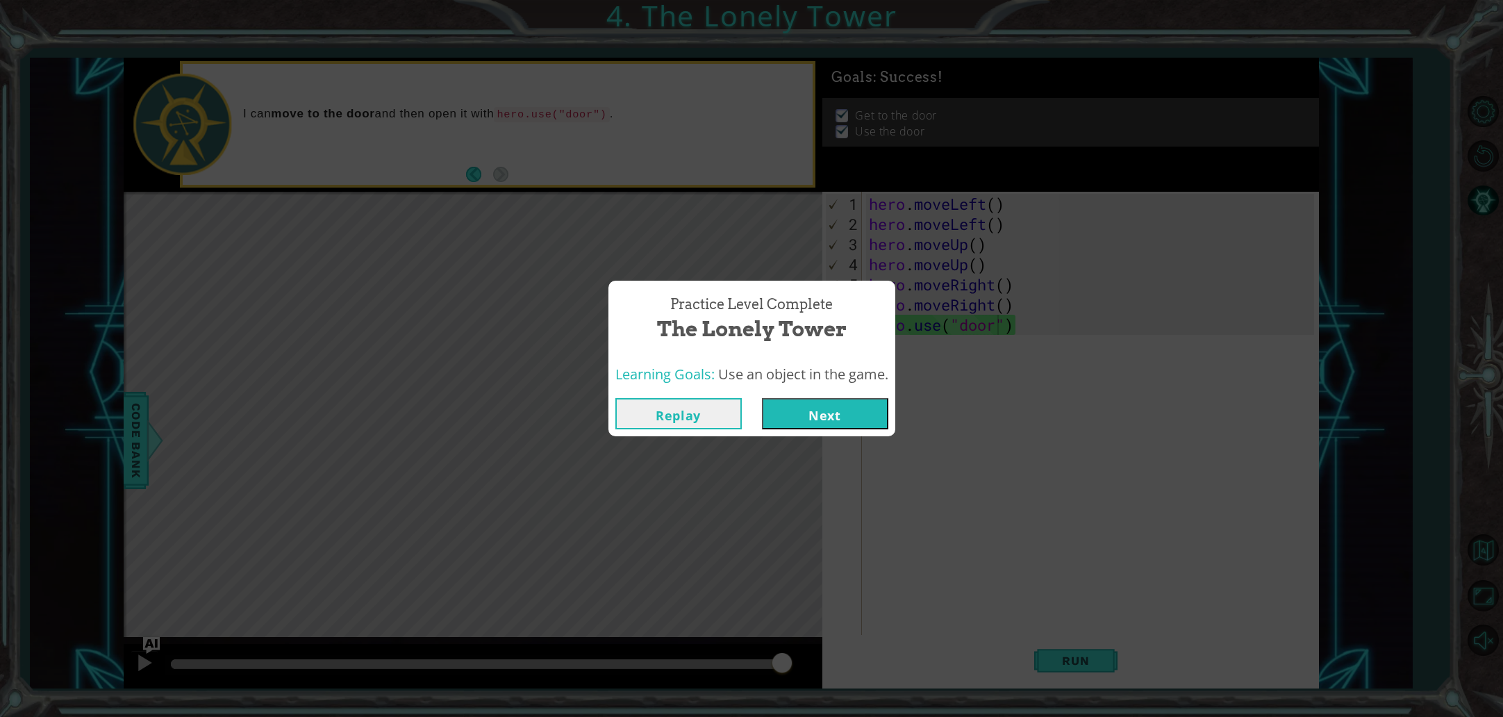
click at [831, 412] on button "Next" at bounding box center [825, 413] width 126 height 31
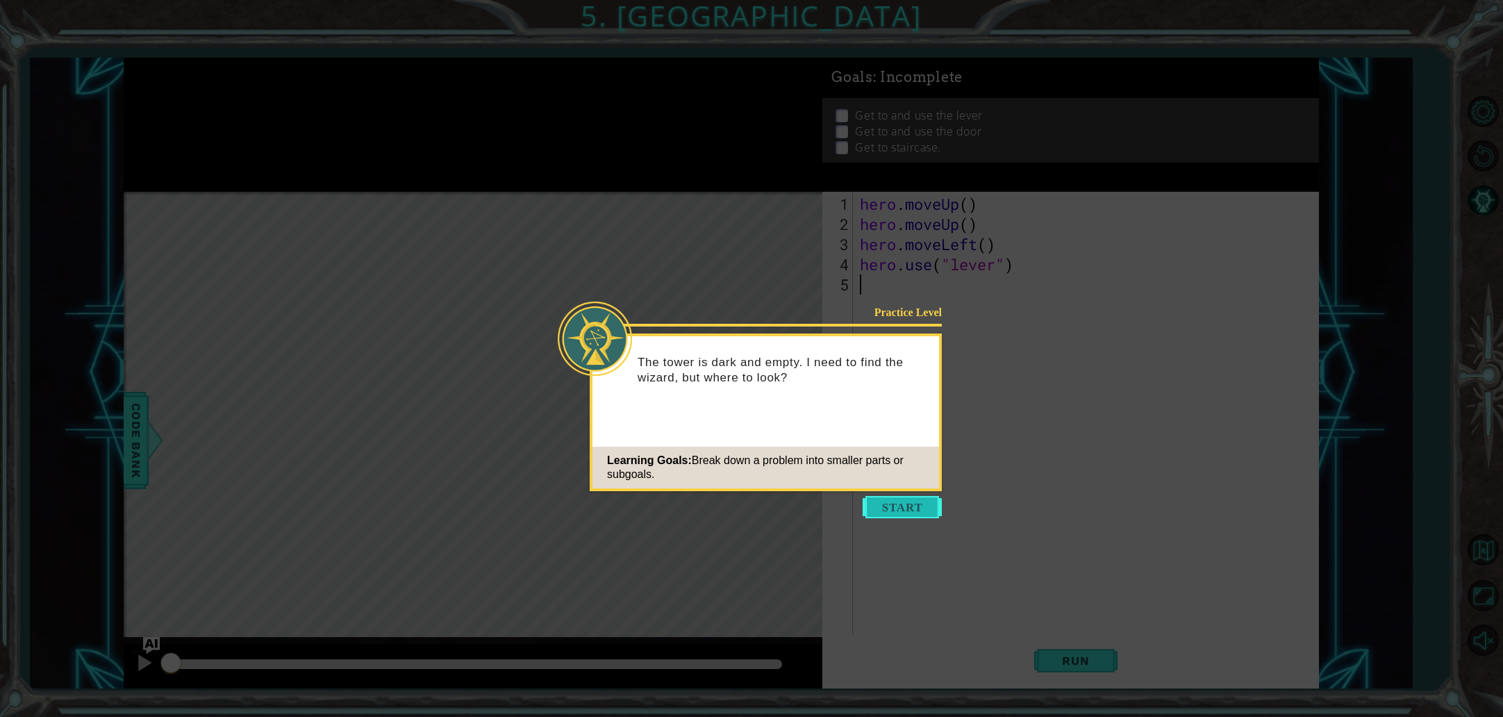
click at [872, 509] on button "Start" at bounding box center [902, 507] width 79 height 22
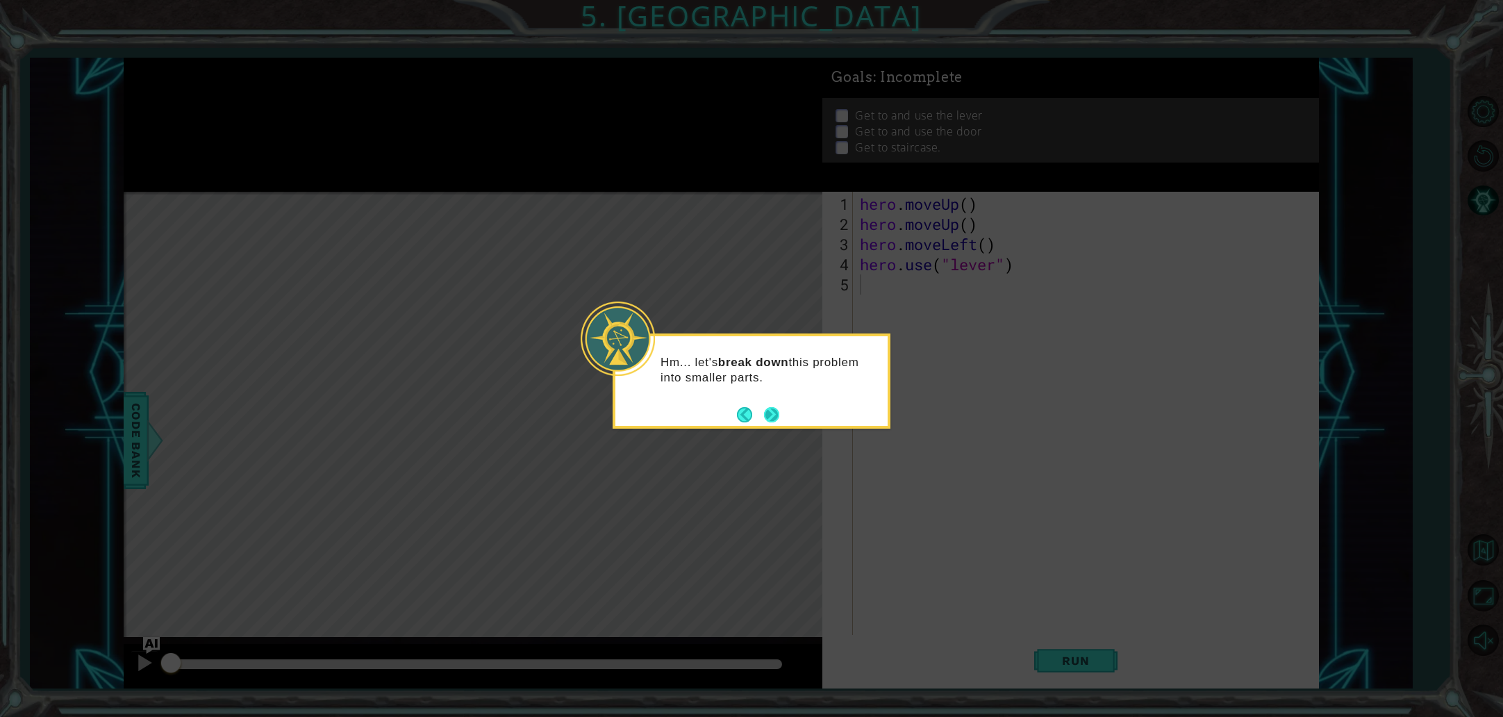
click at [778, 409] on button "Next" at bounding box center [771, 414] width 15 height 15
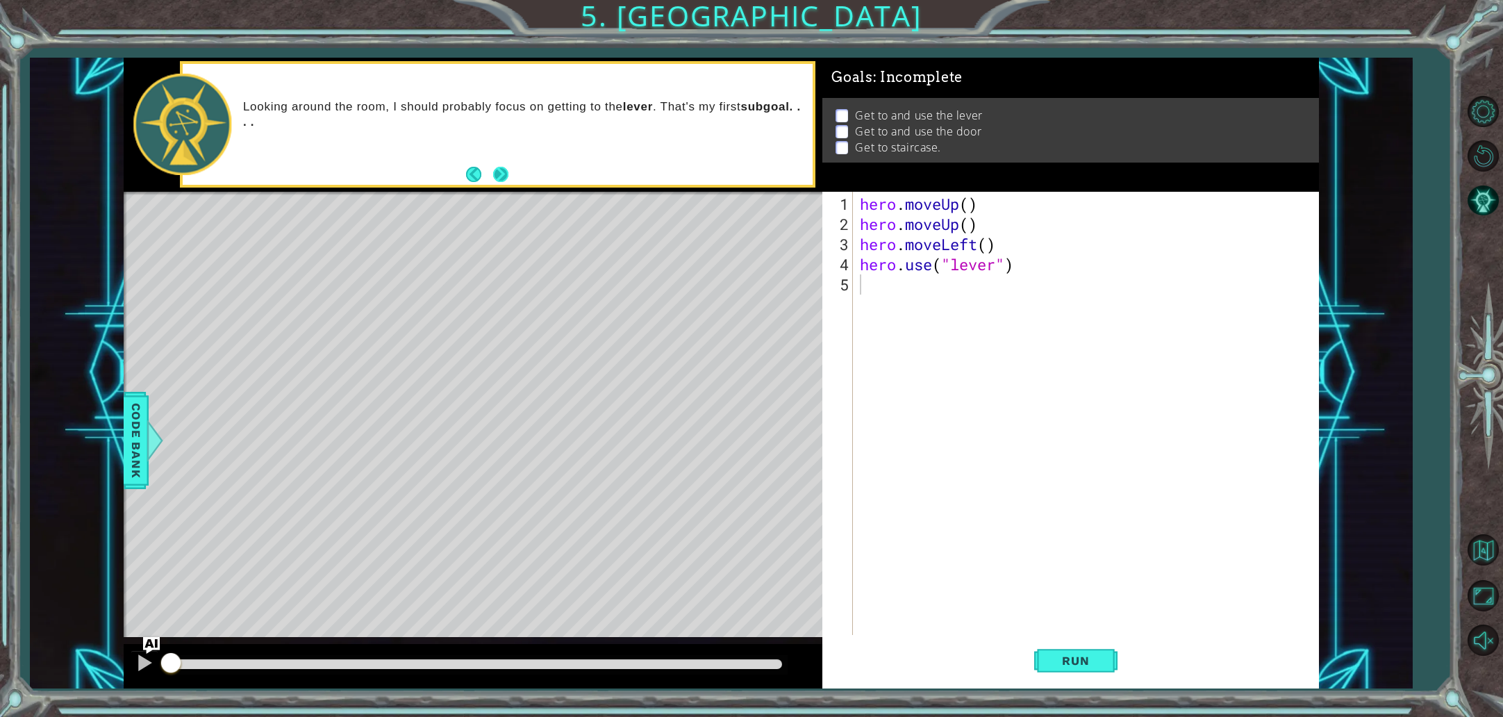
click at [500, 174] on button "Next" at bounding box center [500, 174] width 15 height 15
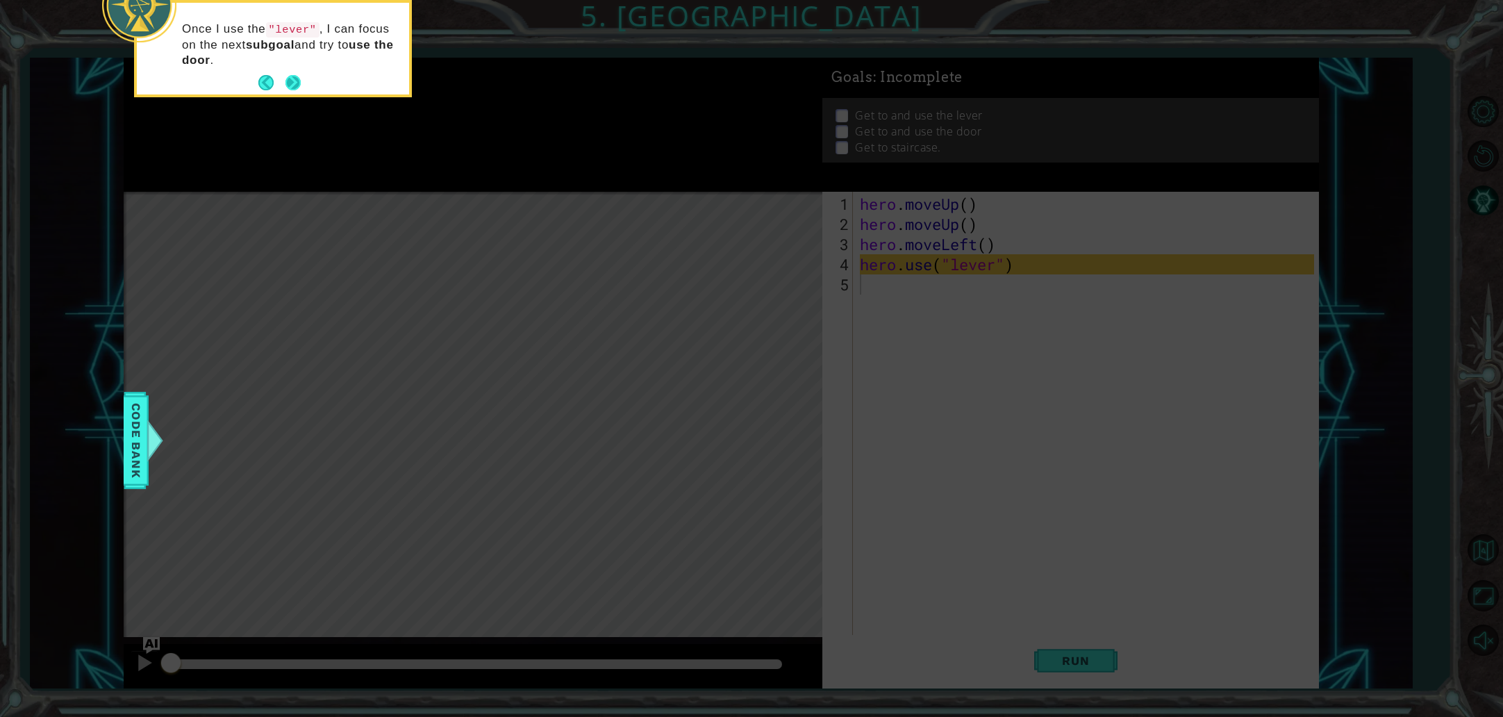
click at [292, 82] on button "Next" at bounding box center [293, 82] width 15 height 15
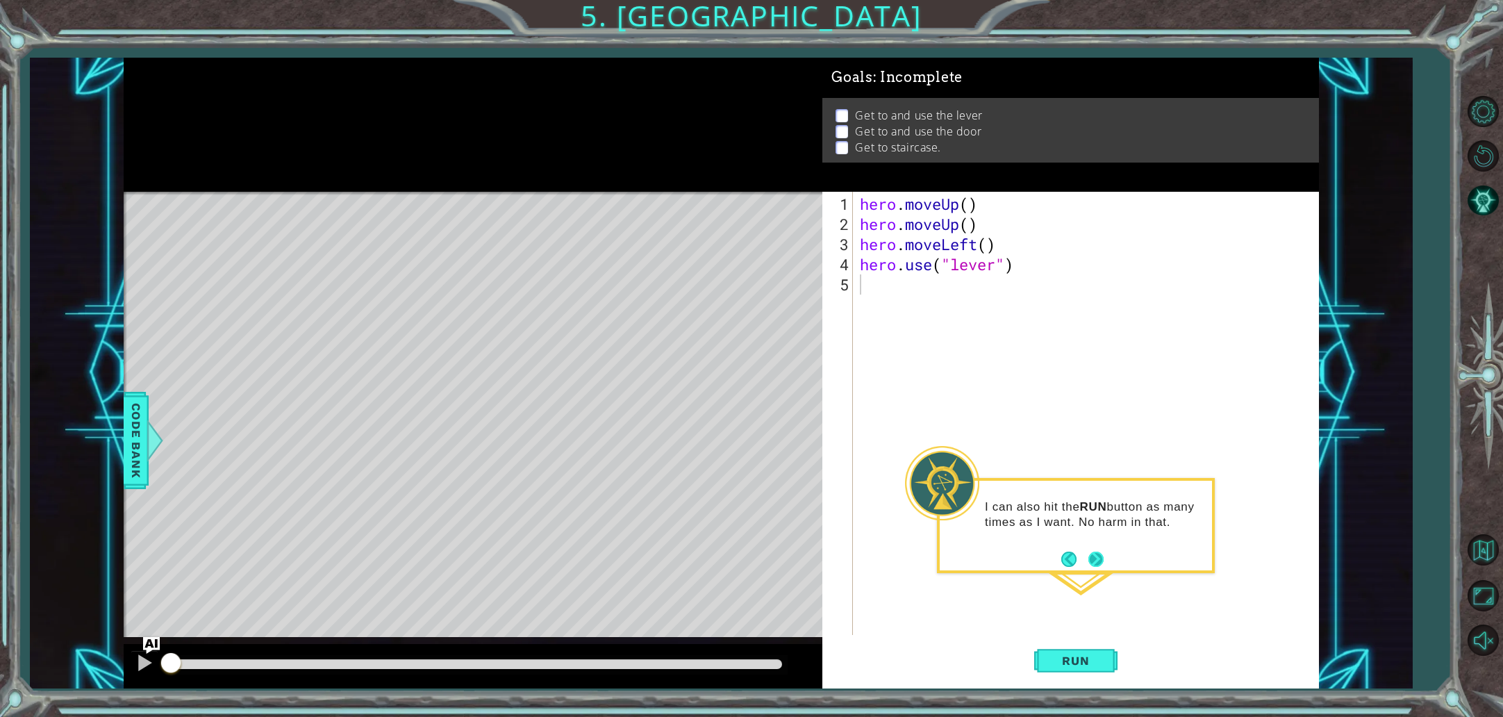
click at [1094, 556] on button "Next" at bounding box center [1096, 559] width 15 height 15
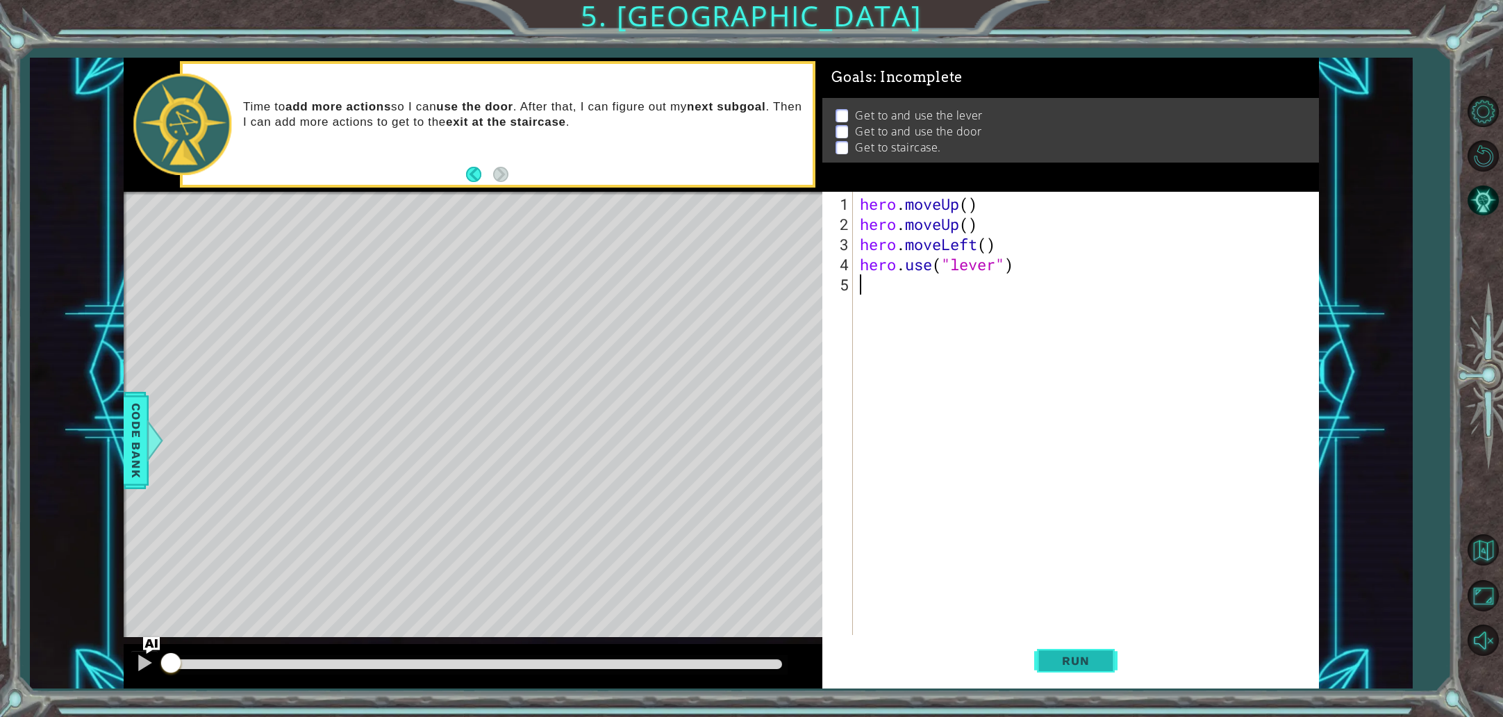
click at [1089, 652] on button "Run" at bounding box center [1075, 660] width 83 height 49
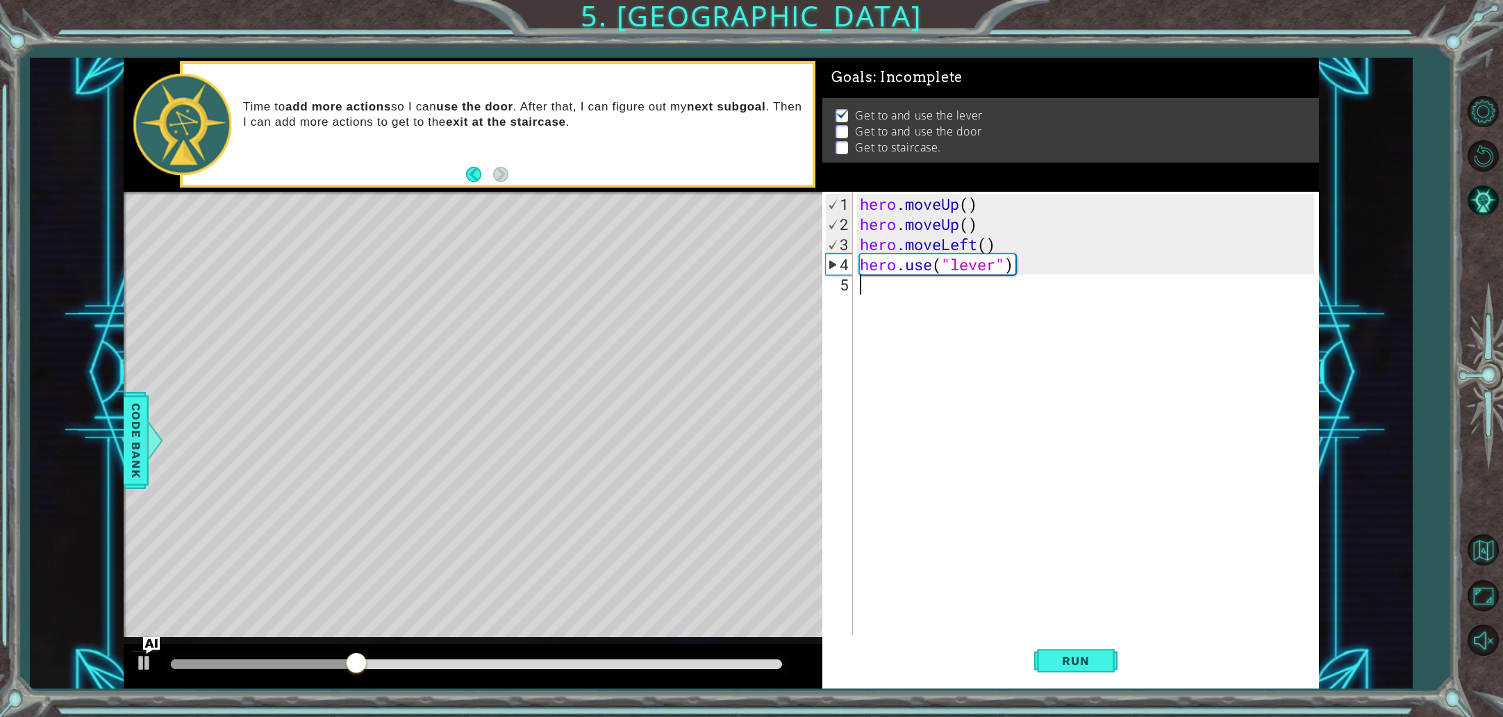
type textarea "h"
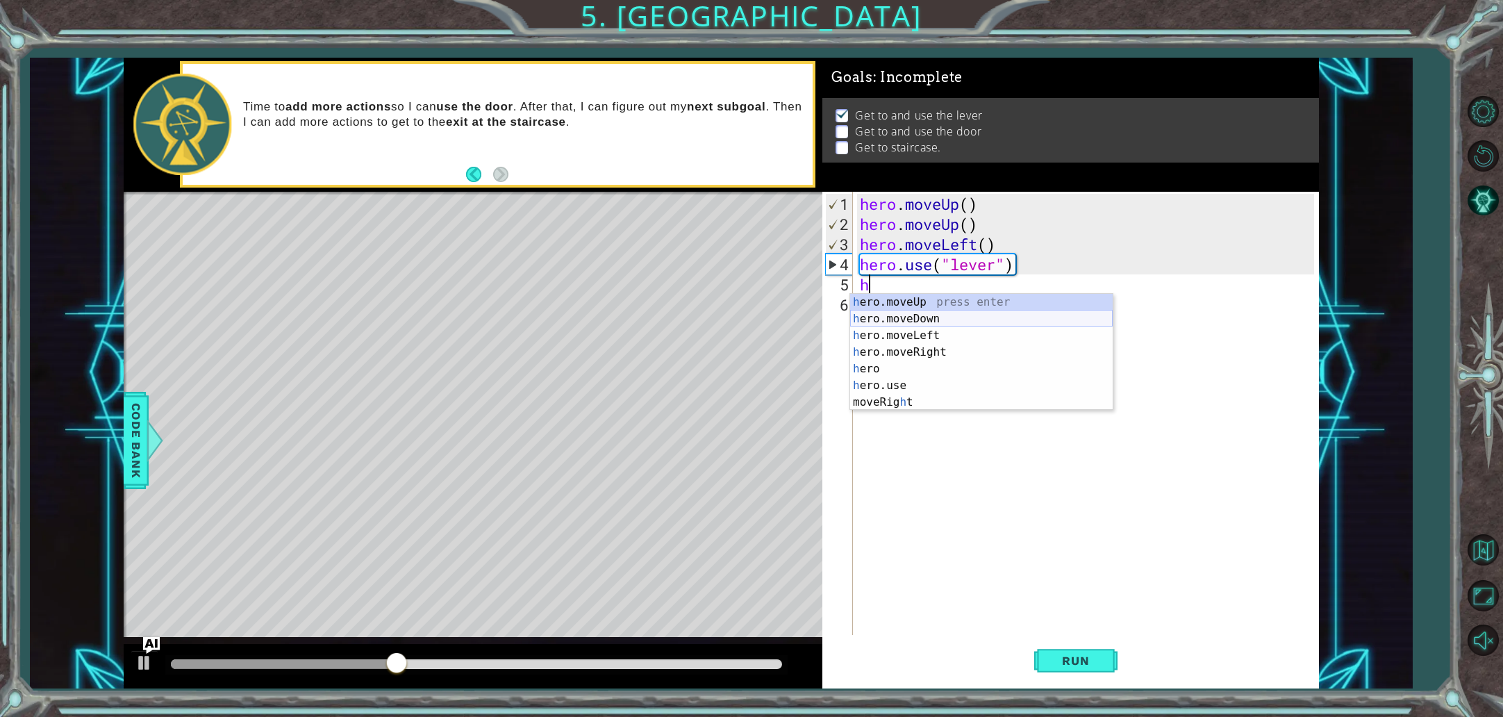
click at [900, 315] on div "h ero.moveUp press enter h ero.moveDown press enter h ero.moveLeft press enter …" at bounding box center [981, 369] width 263 height 150
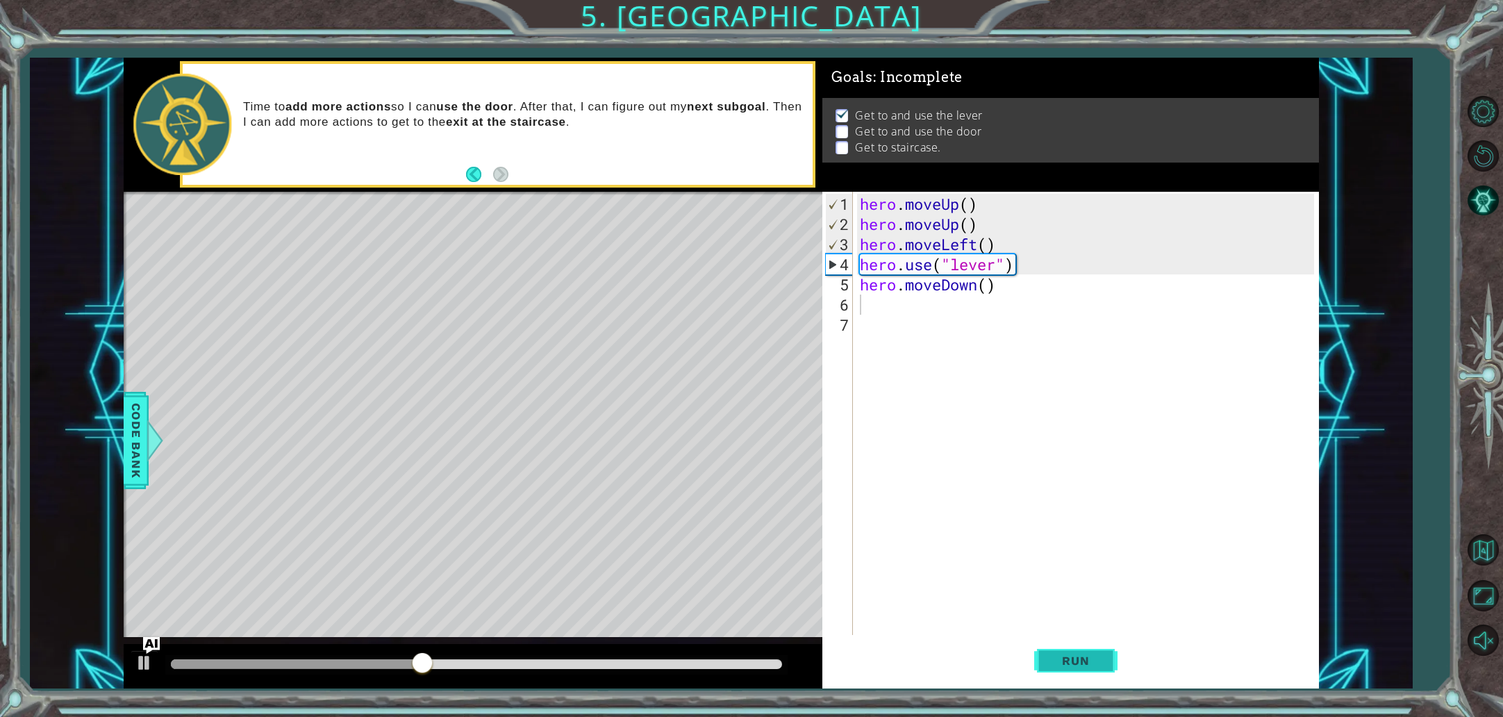
click at [1075, 661] on span "Run" at bounding box center [1075, 661] width 55 height 14
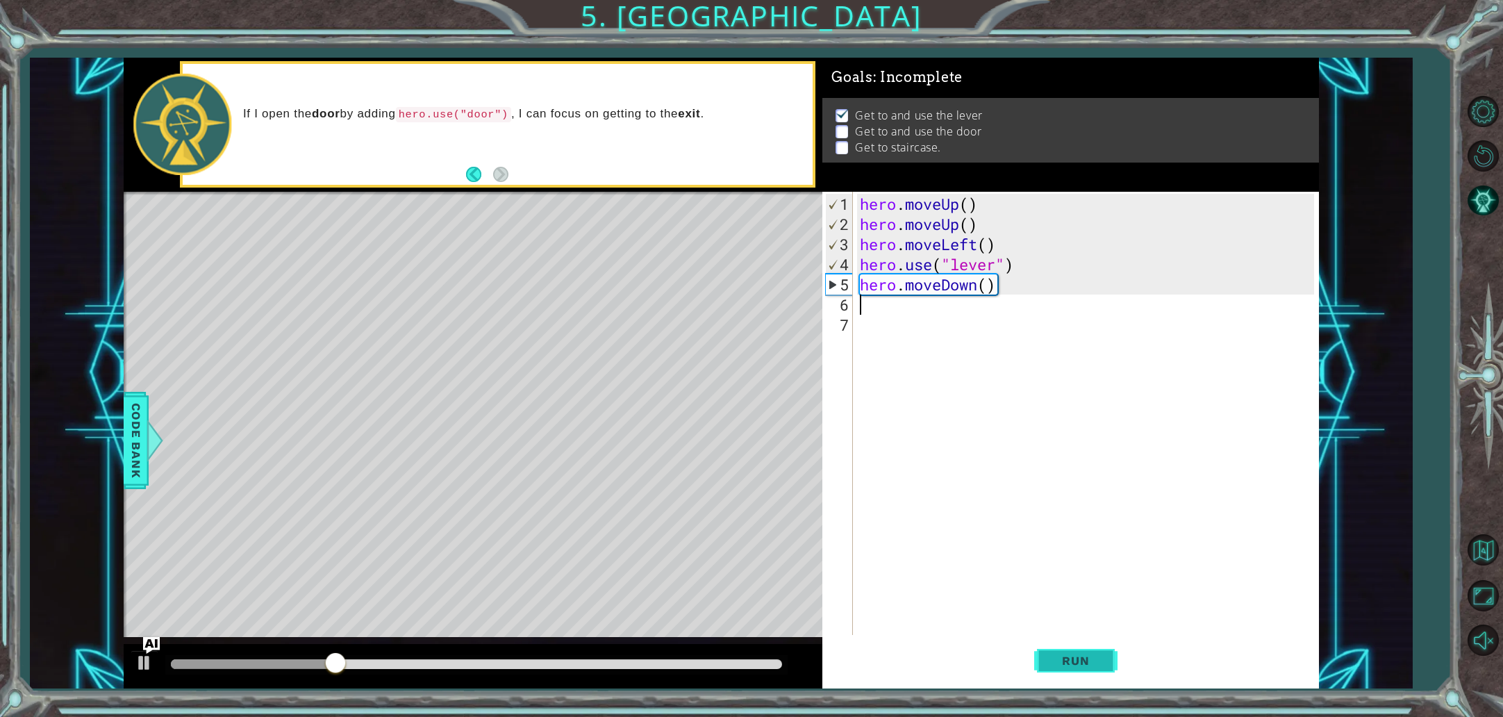
type textarea "h"
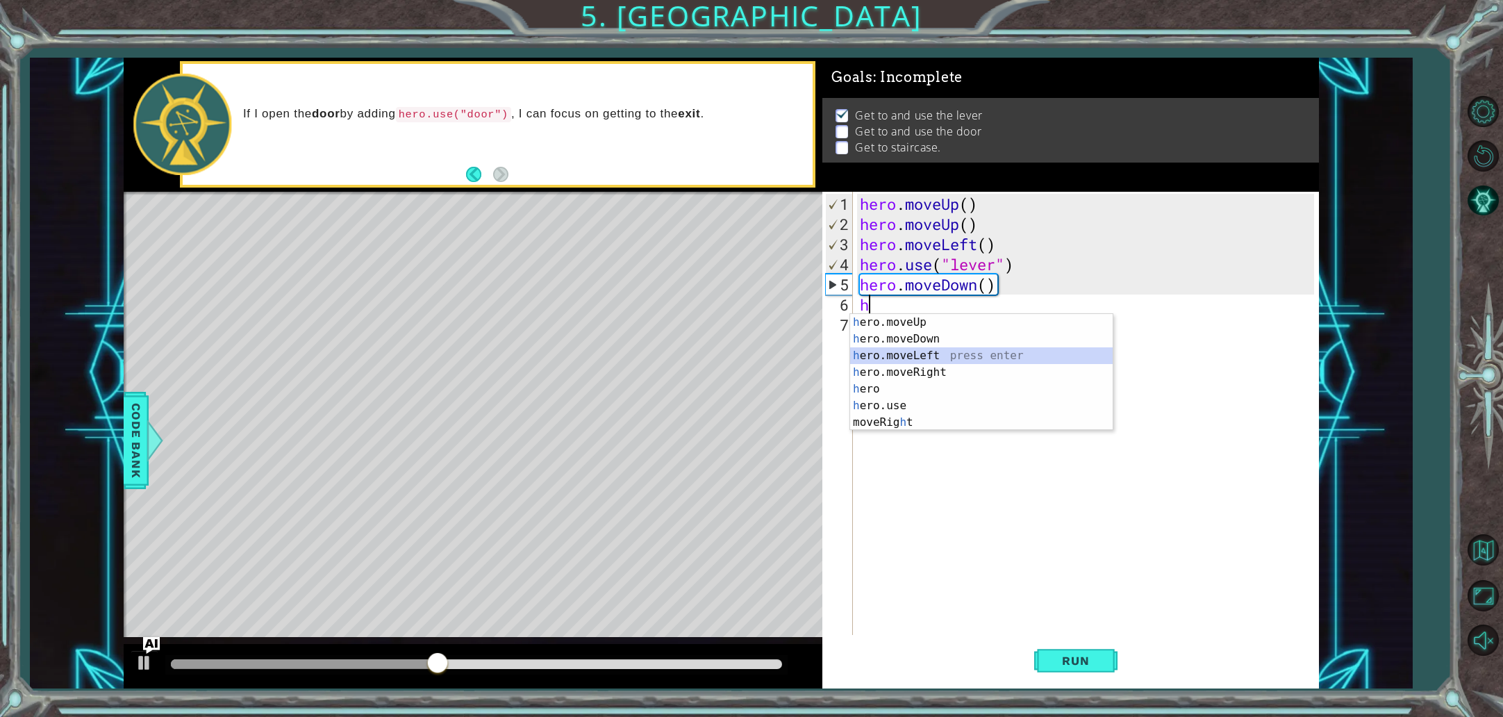
click at [991, 356] on div "h ero.moveUp press enter h ero.moveDown press enter h ero.moveLeft press enter …" at bounding box center [981, 389] width 263 height 150
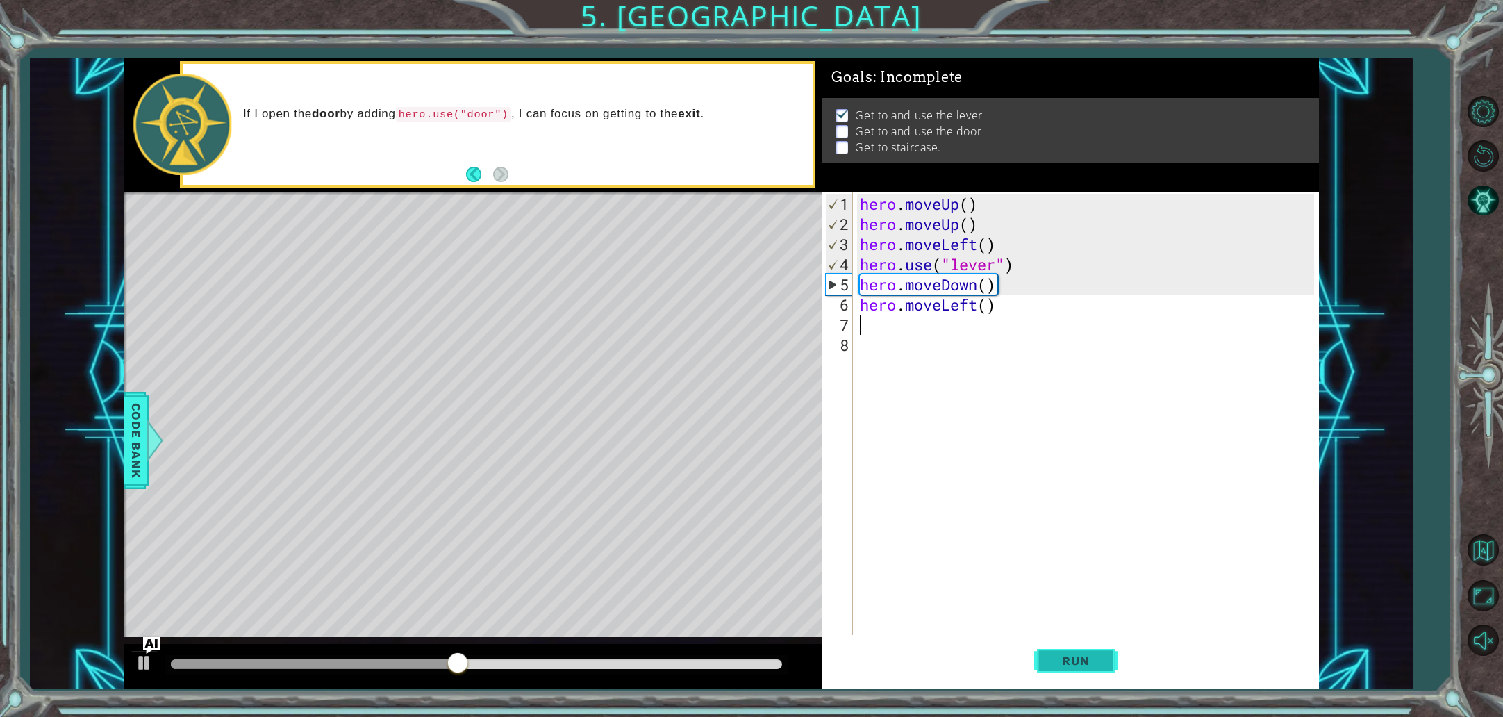
click at [1082, 650] on button "Run" at bounding box center [1075, 660] width 83 height 49
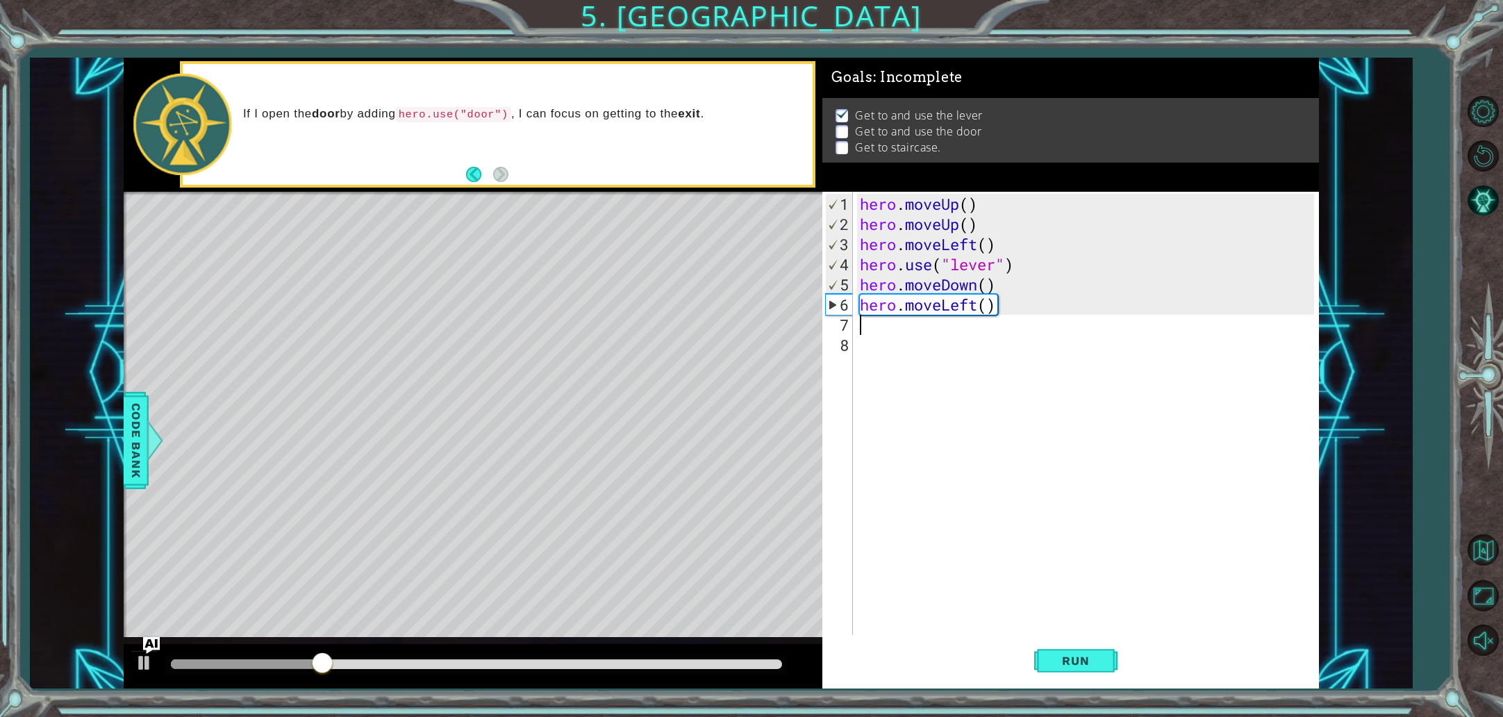
click at [1013, 303] on div "hero . moveUp ( ) hero . moveUp ( ) hero . moveLeft ( ) hero . use ( "lever" ) …" at bounding box center [1089, 436] width 464 height 484
click at [987, 304] on div "hero . moveUp ( ) hero . moveUp ( ) hero . moveLeft ( ) hero . use ( "lever" ) …" at bounding box center [1089, 436] width 464 height 484
click at [970, 306] on div "hero . moveUp ( ) hero . moveUp ( ) hero . moveLeft ( ) hero . use ( "lever" ) …" at bounding box center [1089, 436] width 464 height 484
click at [977, 306] on div "hero . moveUp ( ) hero . moveUp ( ) hero . moveLeft ( ) hero . use ( "lever" ) …" at bounding box center [1089, 436] width 464 height 484
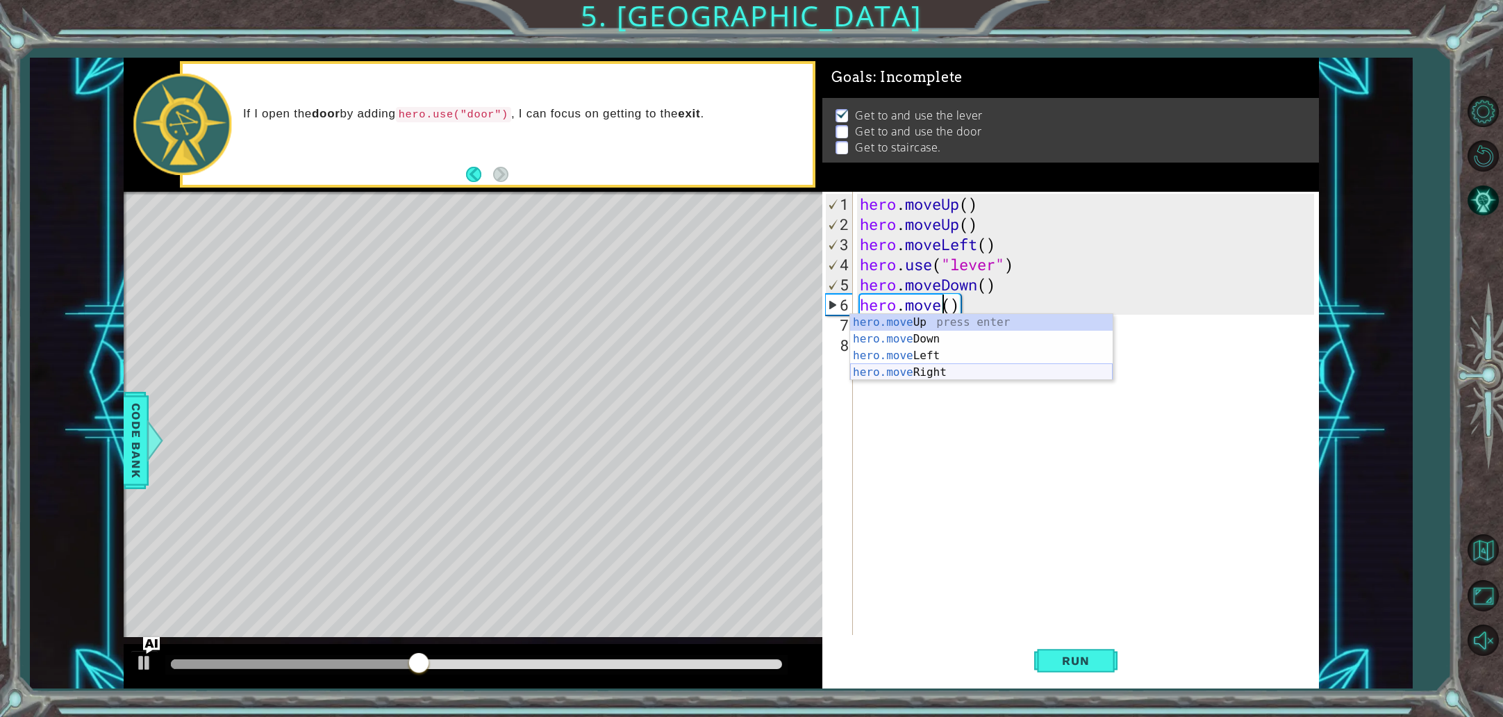
click at [952, 369] on div "hero.move Up press enter hero.move Down press enter hero.move Left press enter …" at bounding box center [981, 364] width 263 height 100
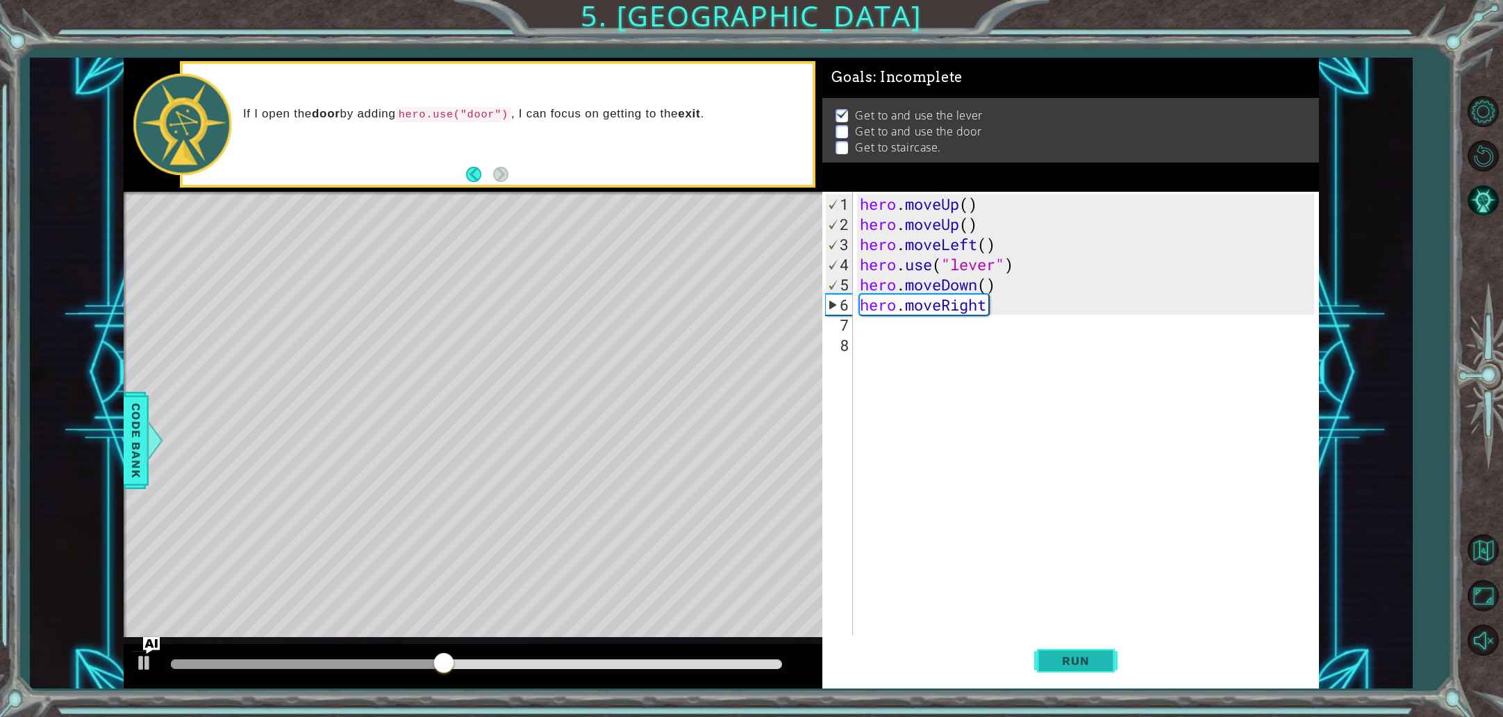
click at [1070, 655] on span "Run" at bounding box center [1075, 661] width 55 height 14
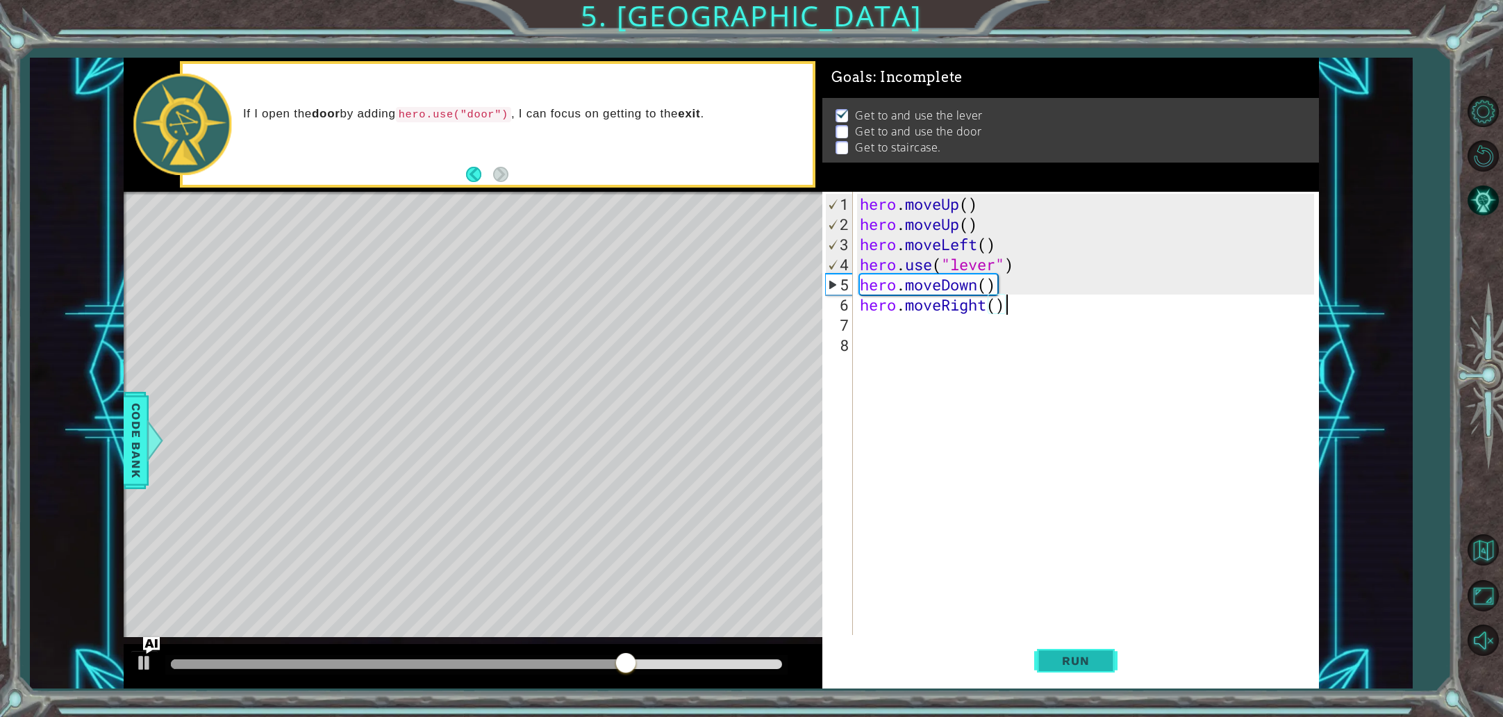
type textarea "hero.moveRight()"
click at [1039, 654] on button "Run" at bounding box center [1075, 660] width 83 height 49
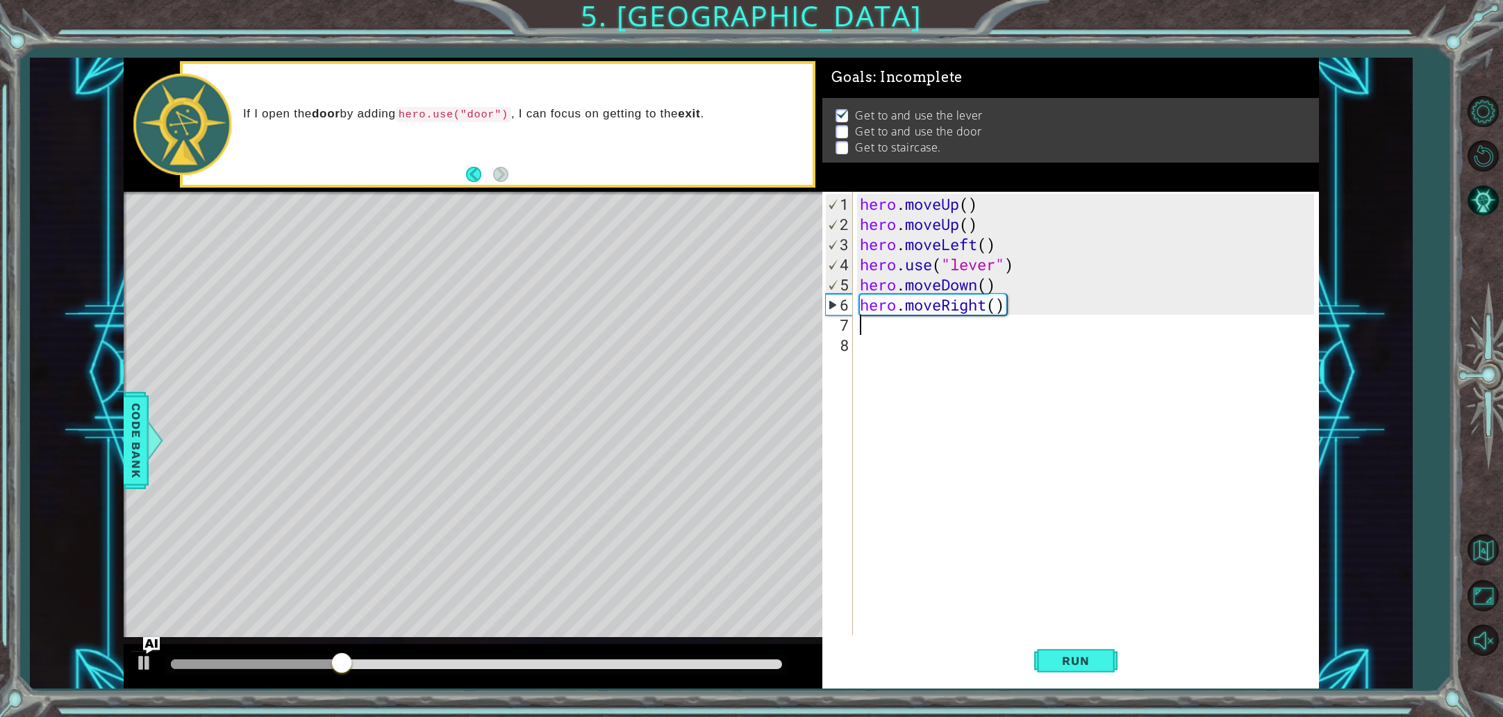
click at [913, 324] on div "hero . moveUp ( ) hero . moveUp ( ) hero . moveLeft ( ) hero . use ( "lever" ) …" at bounding box center [1089, 436] width 464 height 484
click at [895, 332] on div "hero . moveUp ( ) hero . moveUp ( ) hero . moveLeft ( ) hero . use ( "lever" ) …" at bounding box center [1089, 436] width 464 height 484
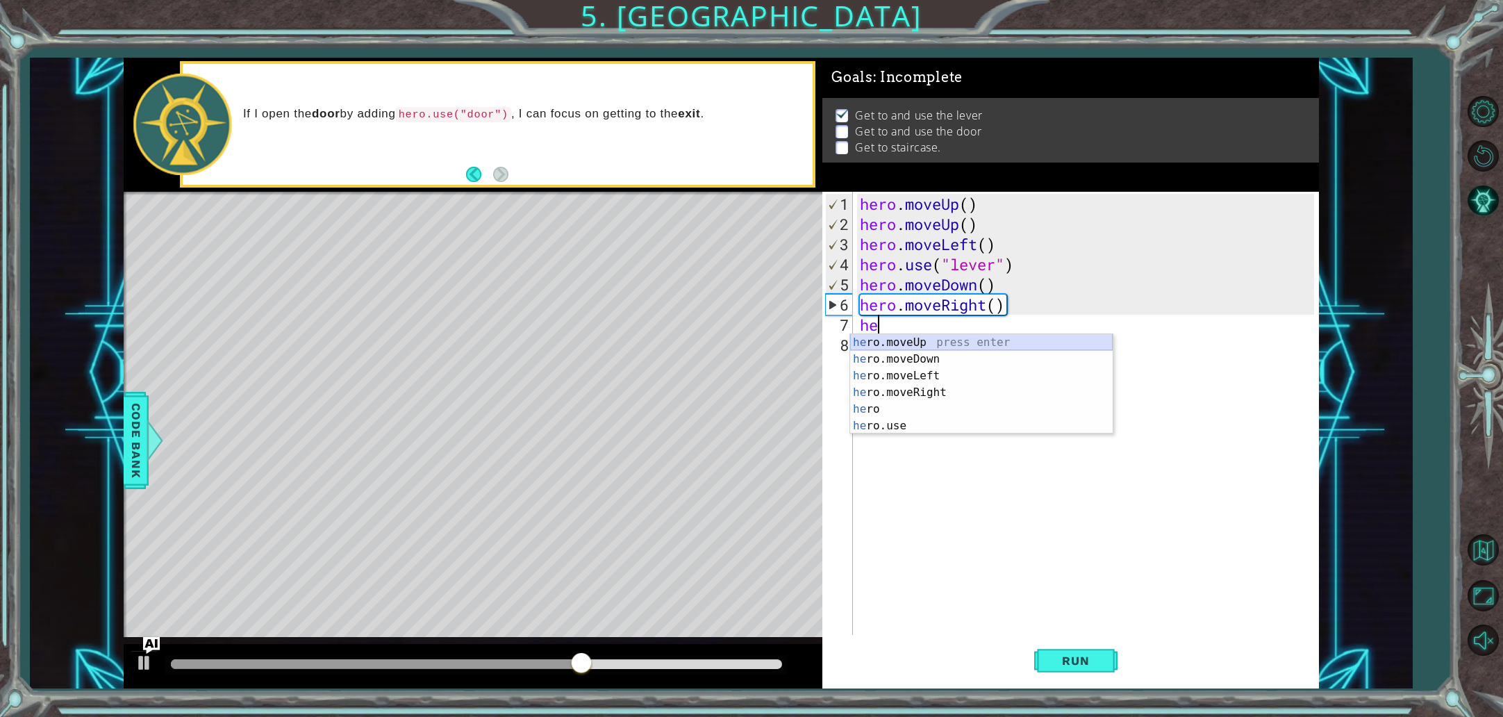
type textarea "he"
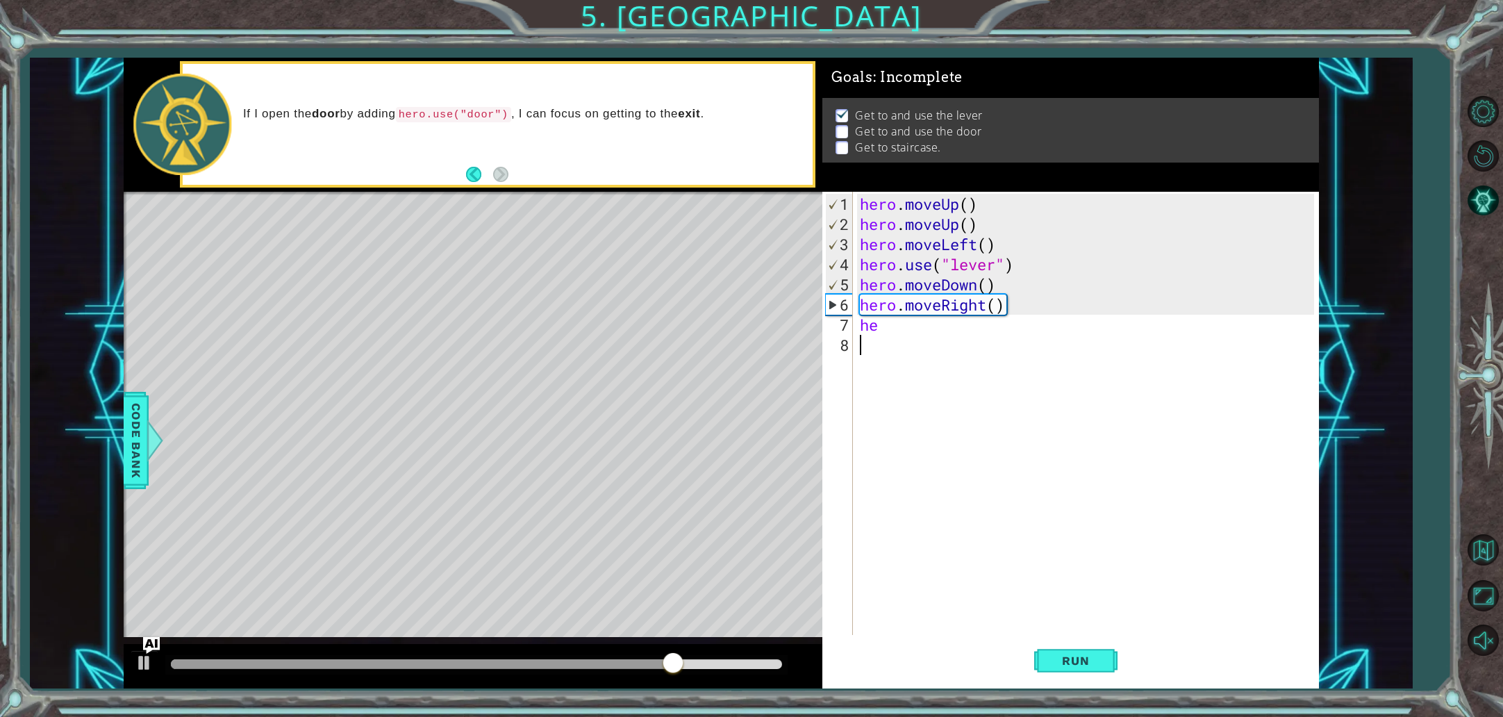
click at [1094, 395] on div "hero . moveUp ( ) hero . moveUp ( ) hero . moveLeft ( ) hero . use ( "lever" ) …" at bounding box center [1089, 436] width 464 height 484
click at [1091, 378] on div "hero . moveUp ( ) hero . moveUp ( ) hero . moveLeft ( ) hero . use ( "lever" ) …" at bounding box center [1089, 436] width 464 height 484
click at [1093, 356] on div "hero . moveUp ( ) hero . moveUp ( ) hero . moveLeft ( ) hero . use ( "lever" ) …" at bounding box center [1089, 436] width 464 height 484
click at [1092, 327] on div "hero . moveUp ( ) hero . moveUp ( ) hero . moveLeft ( ) hero . use ( "lever" ) …" at bounding box center [1089, 436] width 464 height 484
type textarea "her"
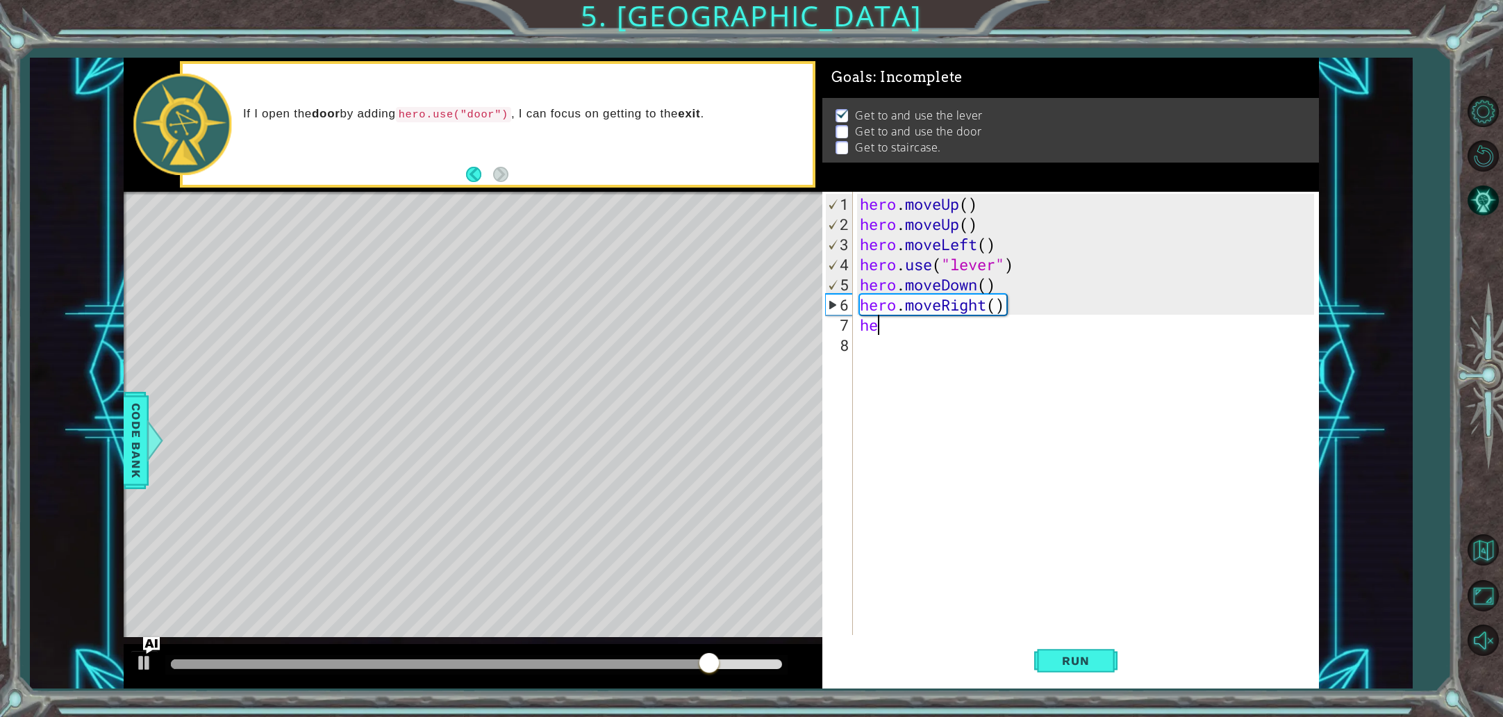
scroll to position [0, 1]
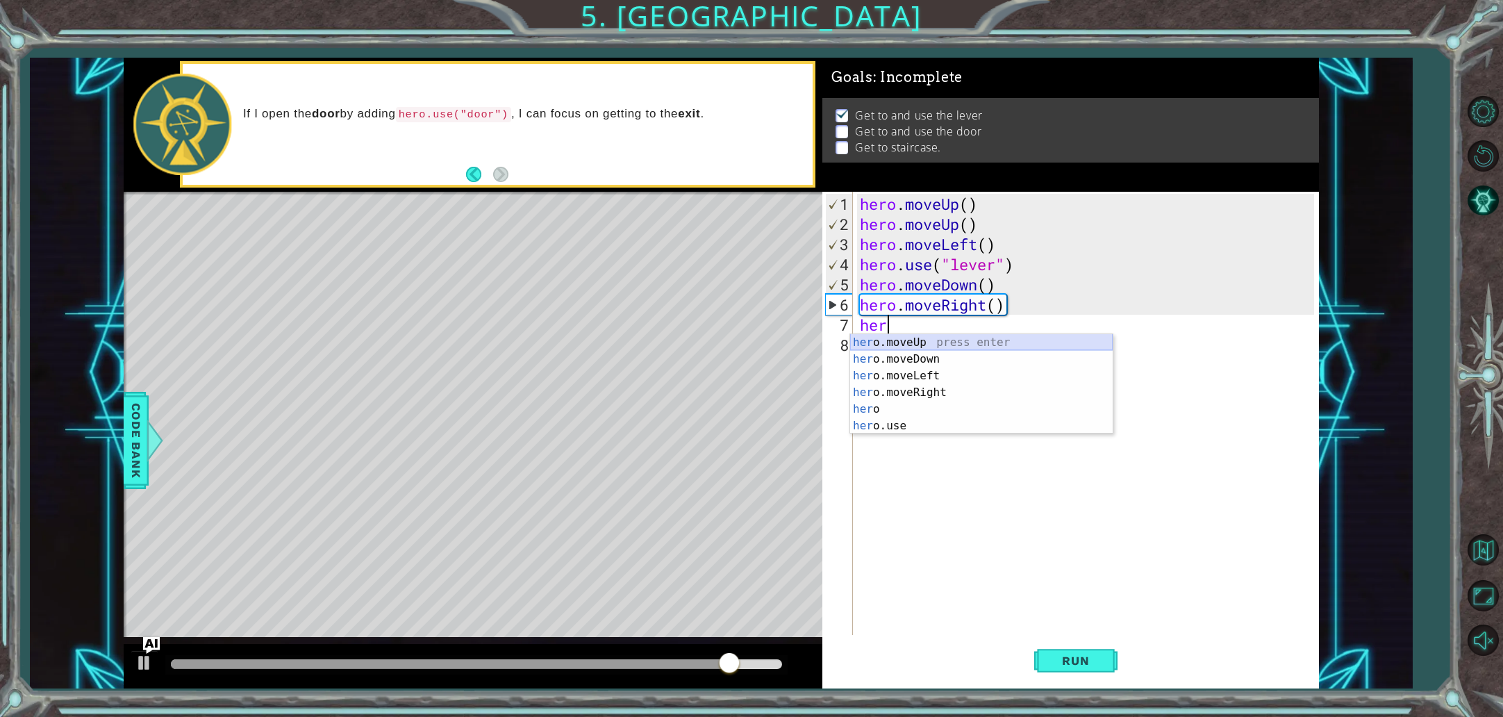
click at [1052, 342] on div "her o.moveUp press enter her o.moveDown press enter her o.moveLeft press enter …" at bounding box center [981, 400] width 263 height 133
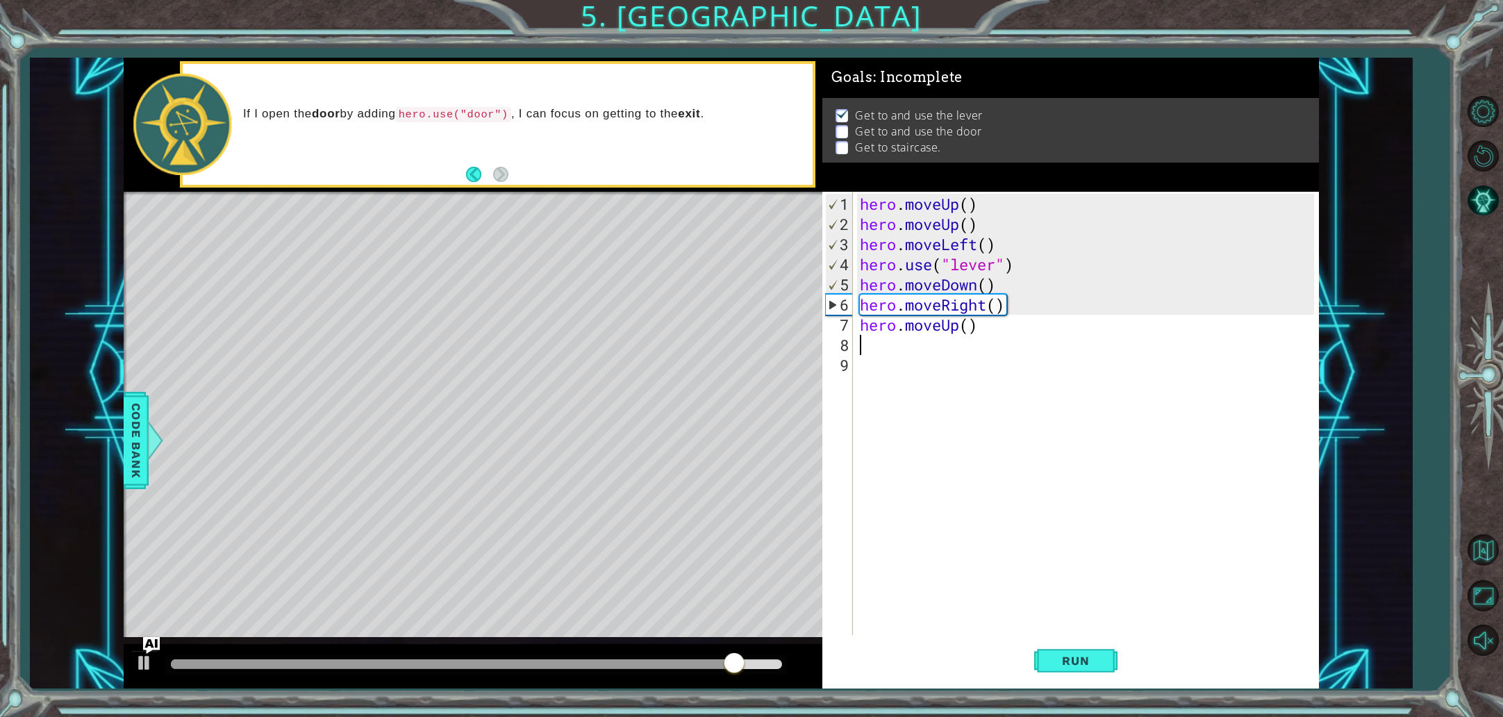
scroll to position [0, 0]
click at [1086, 658] on span "Run" at bounding box center [1075, 661] width 55 height 14
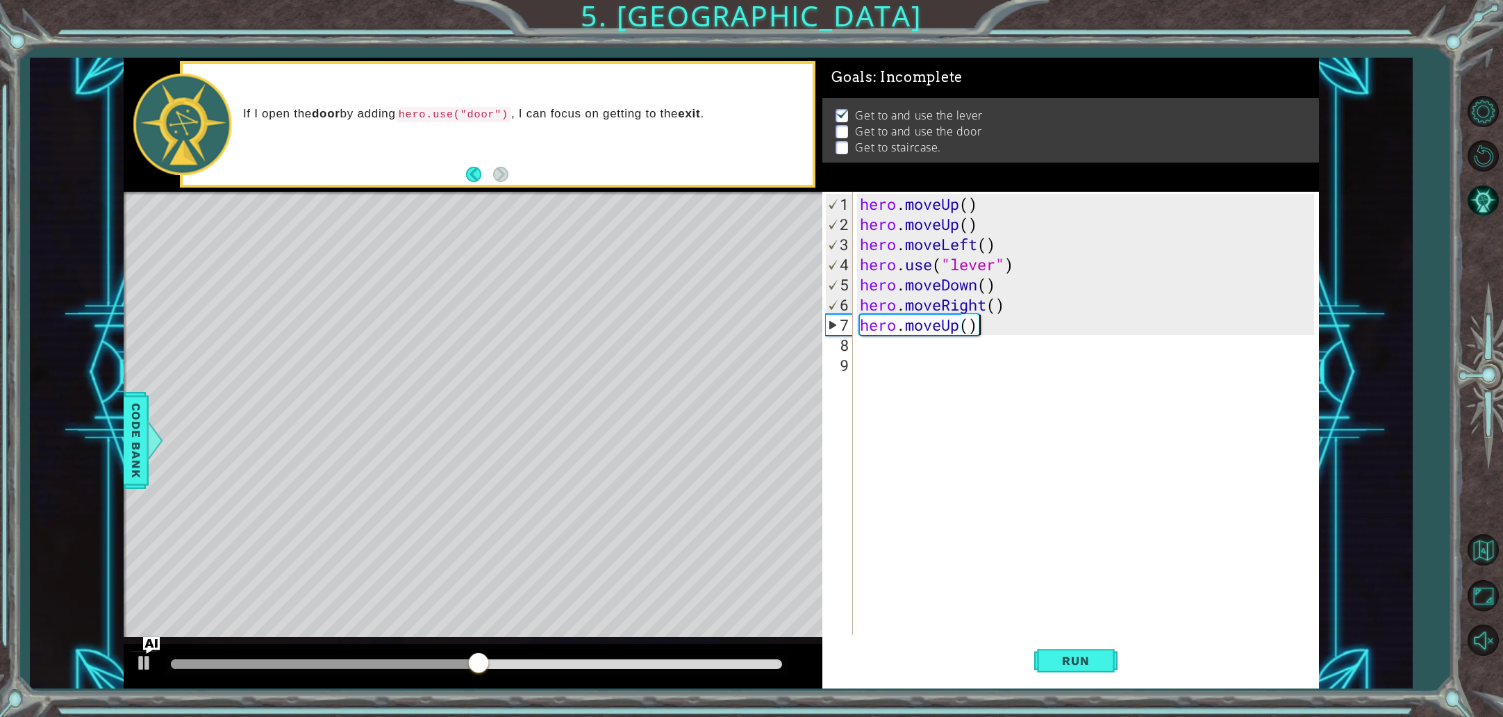
click at [961, 327] on div "hero . moveUp ( ) hero . moveUp ( ) hero . moveLeft ( ) hero . use ( "lever" ) …" at bounding box center [1089, 436] width 464 height 484
click at [941, 326] on div "hero . moveUp ( ) hero . moveUp ( ) hero . moveLeft ( ) hero . use ( "lever" ) …" at bounding box center [1089, 436] width 464 height 484
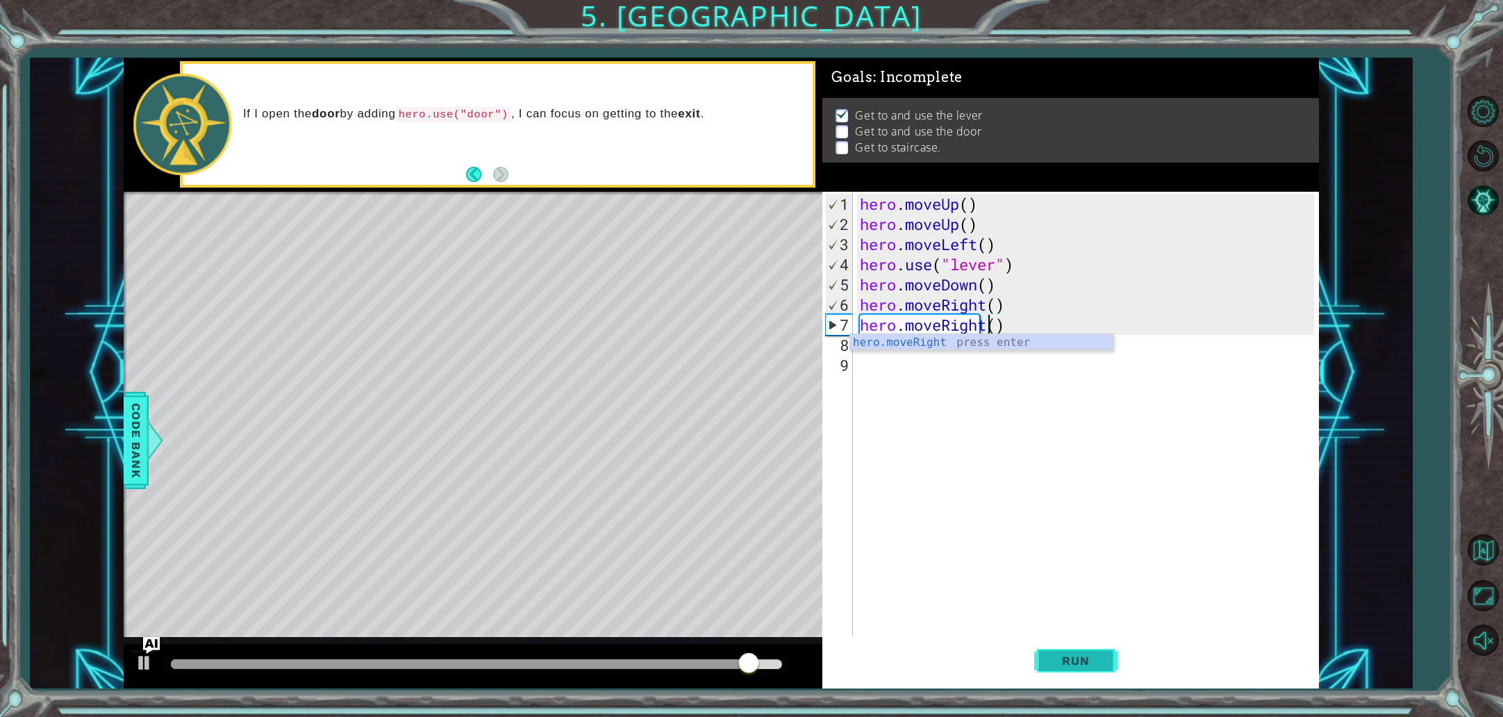
type textarea "hero.moveRight()"
click at [1086, 659] on span "Run" at bounding box center [1075, 661] width 55 height 14
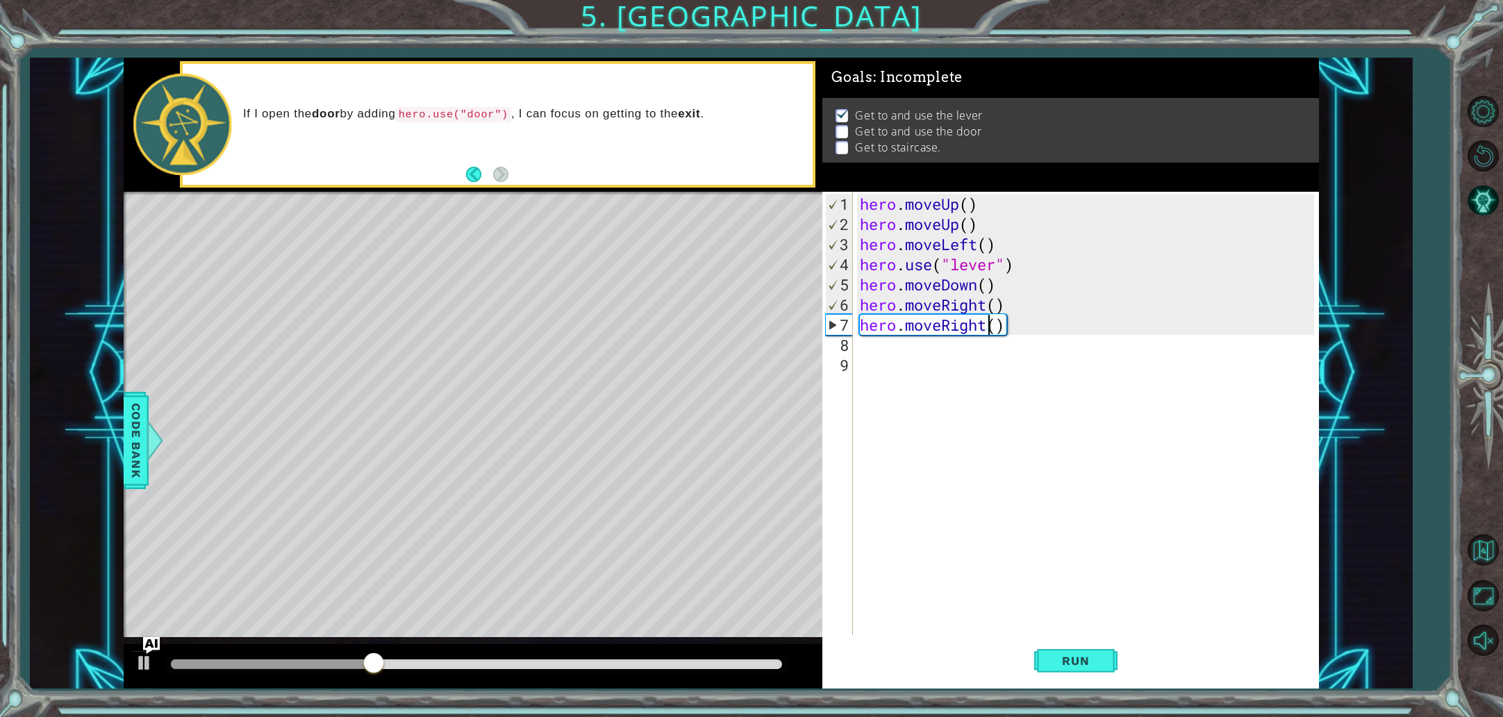
scroll to position [0, 0]
click at [879, 342] on div "hero . moveUp ( ) hero . moveUp ( ) hero . moveLeft ( ) hero . use ( "lever" ) …" at bounding box center [1089, 436] width 464 height 484
type textarea "j"
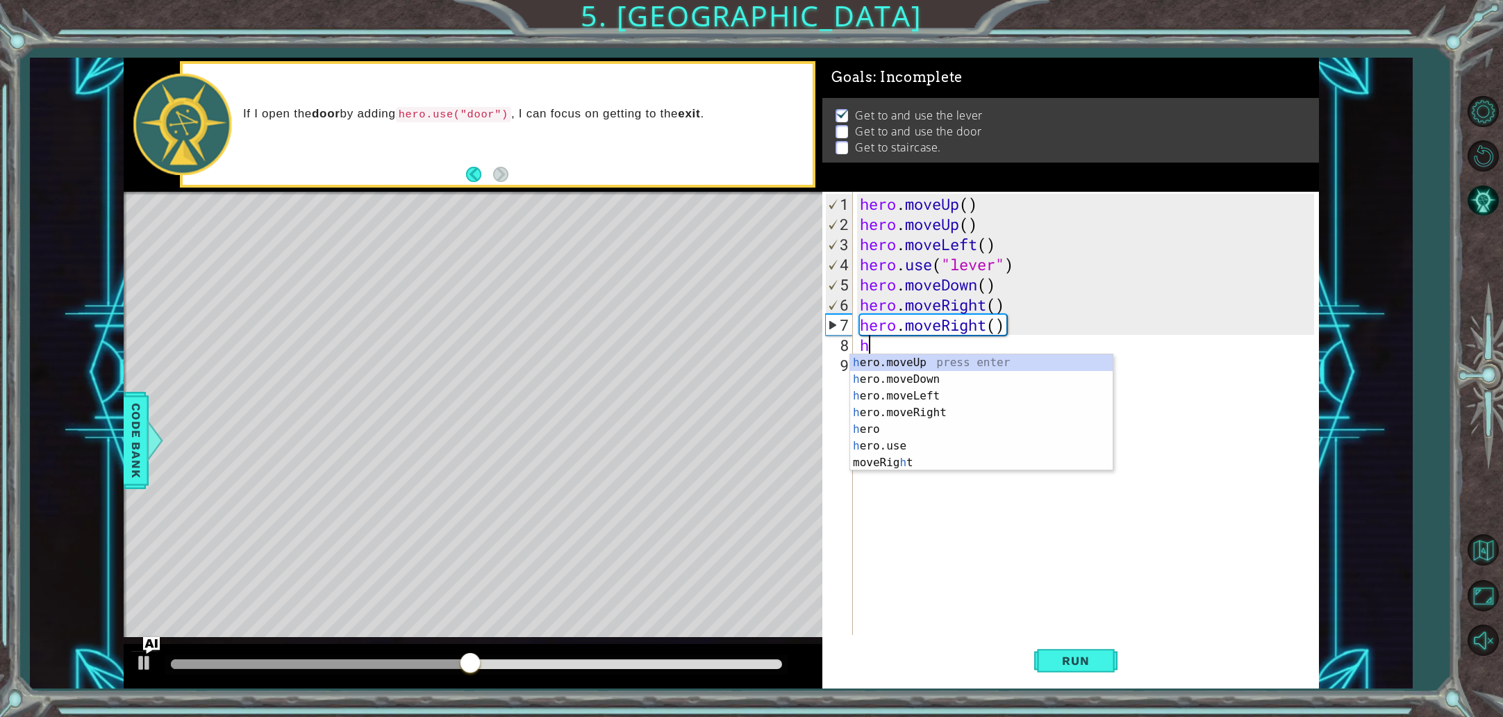
type textarea "he"
click at [875, 357] on div "he ro.moveUp press enter he ro.moveDown press enter he ro.moveLeft press enter …" at bounding box center [981, 420] width 263 height 133
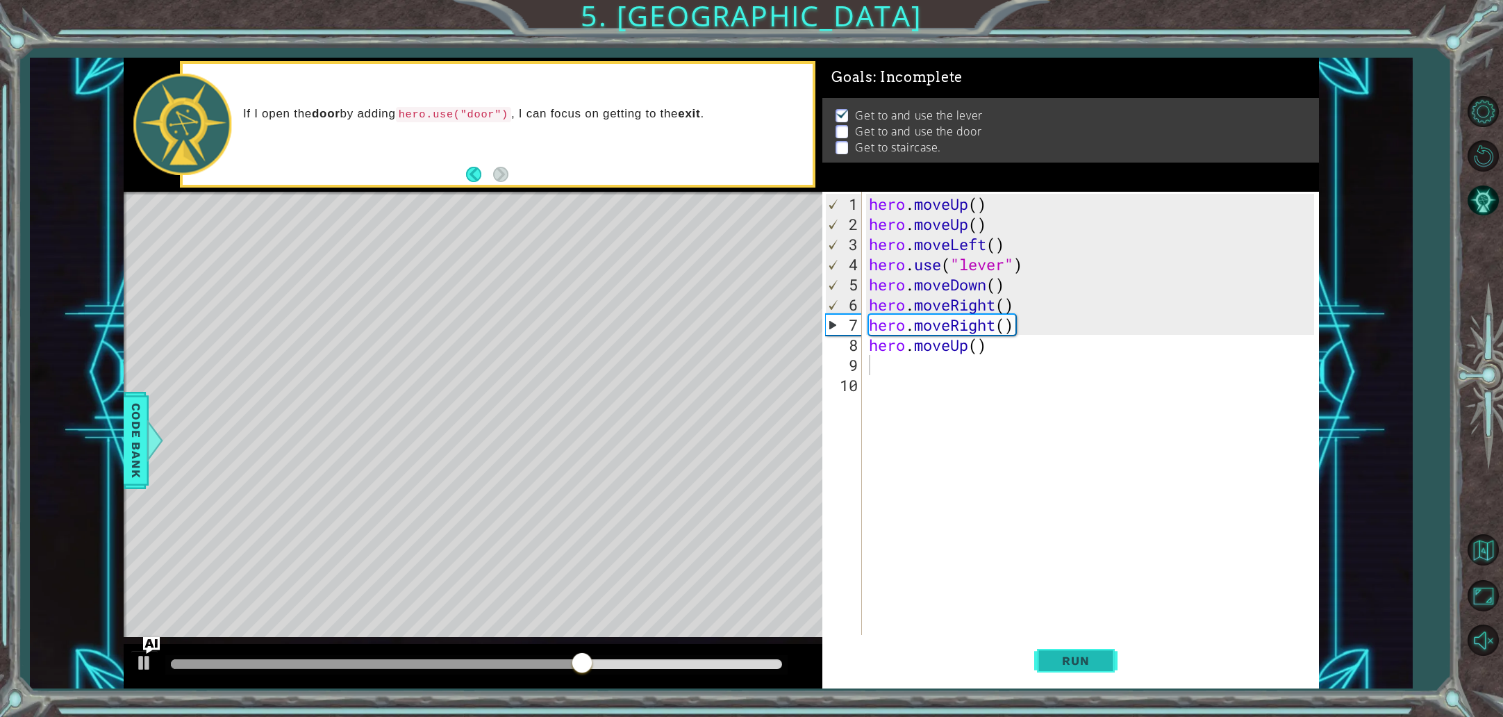
click at [1077, 653] on button "Run" at bounding box center [1075, 660] width 83 height 49
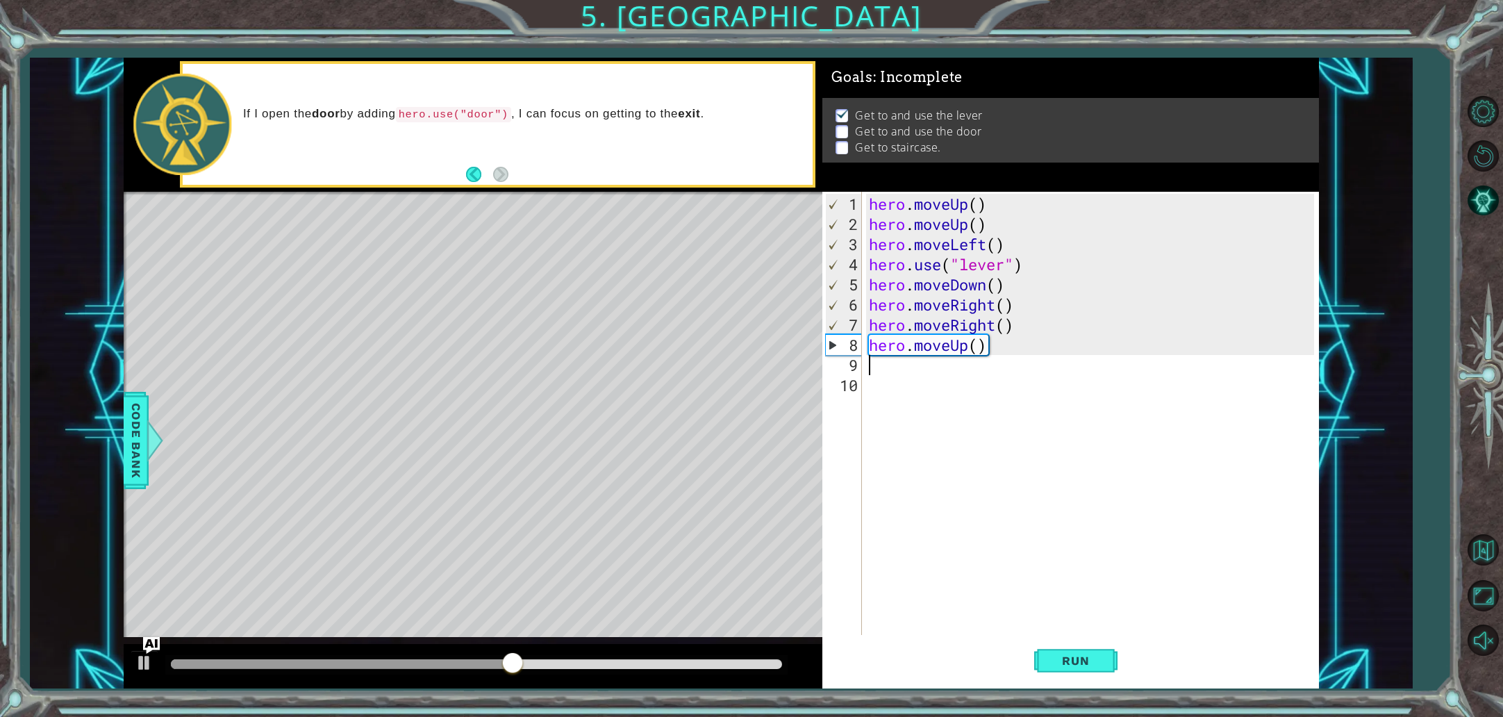
type textarea "h"
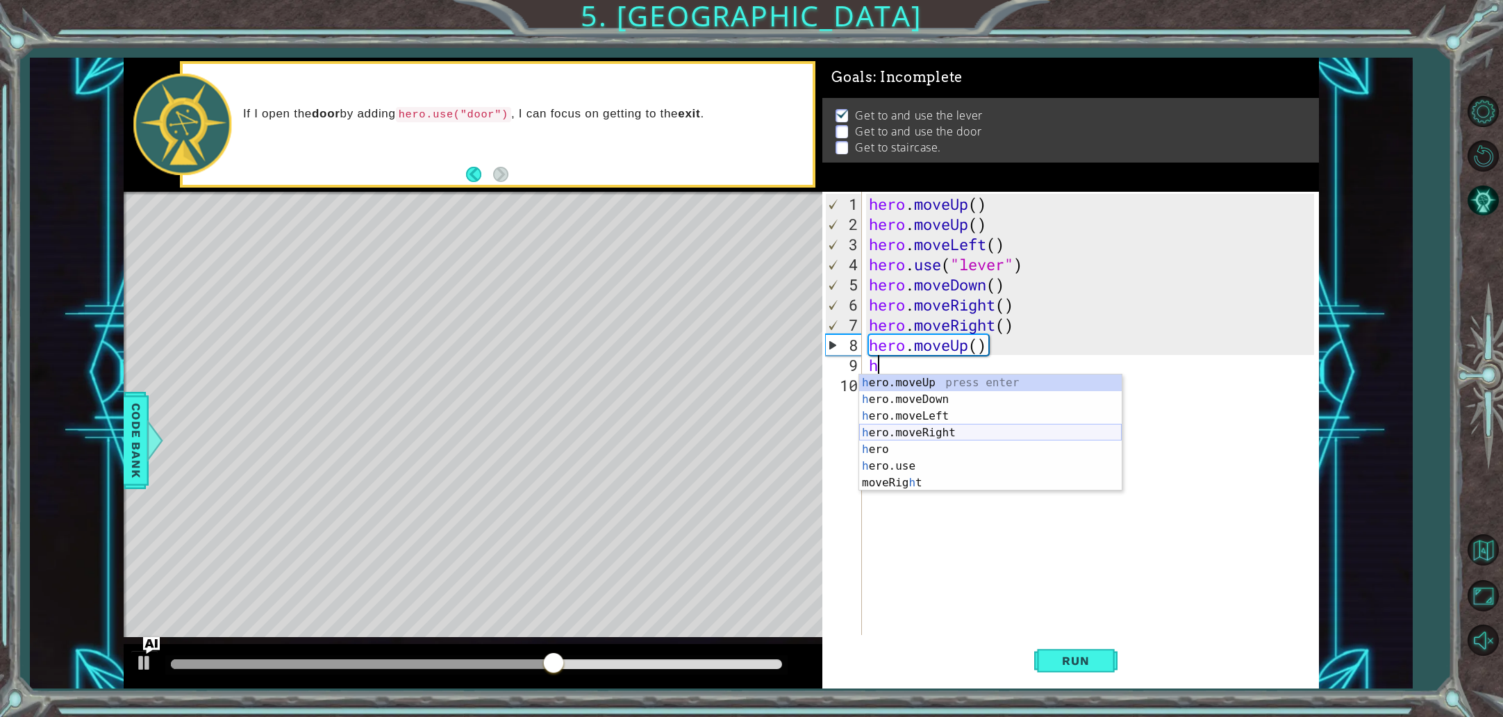
click at [952, 429] on div "h ero.moveUp press enter h ero.moveDown press enter h ero.moveLeft press enter …" at bounding box center [990, 449] width 263 height 150
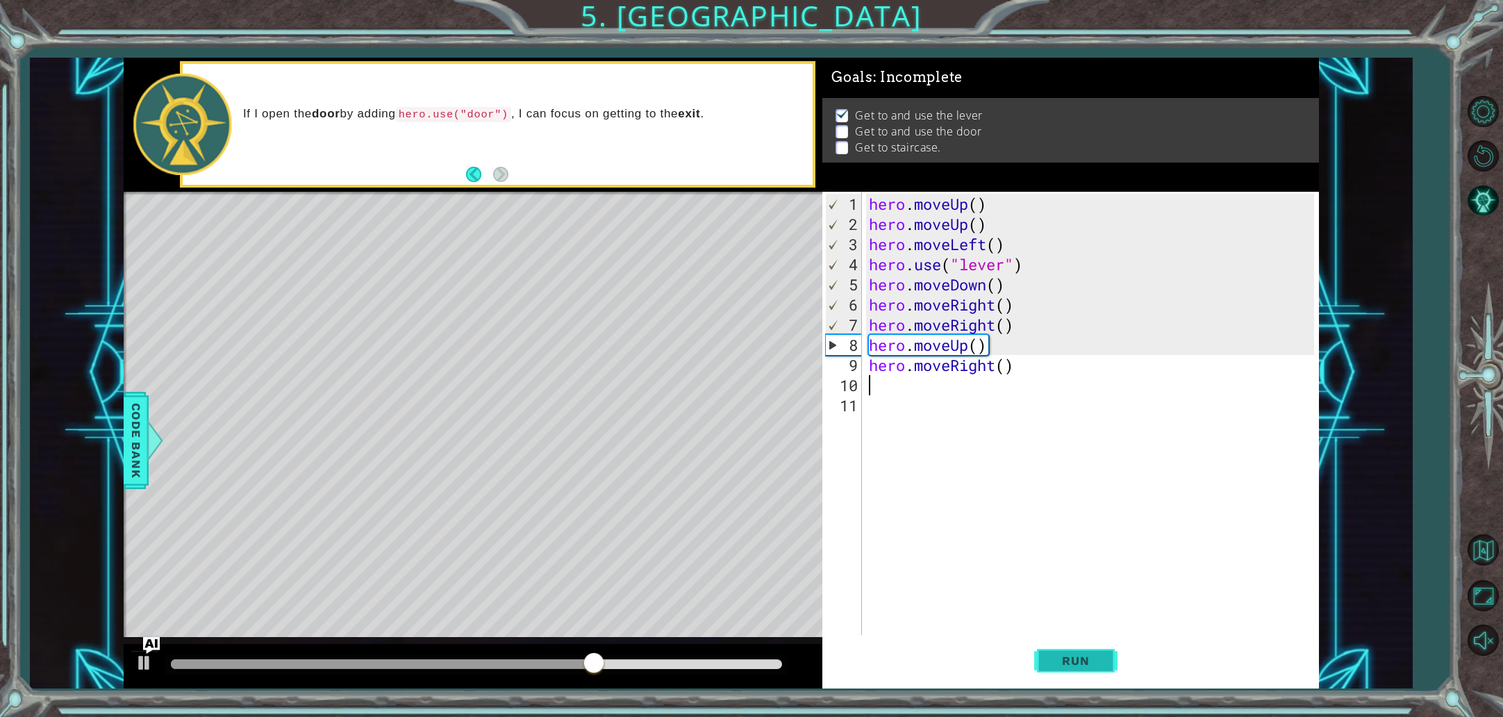
click at [1077, 654] on span "Run" at bounding box center [1075, 661] width 55 height 14
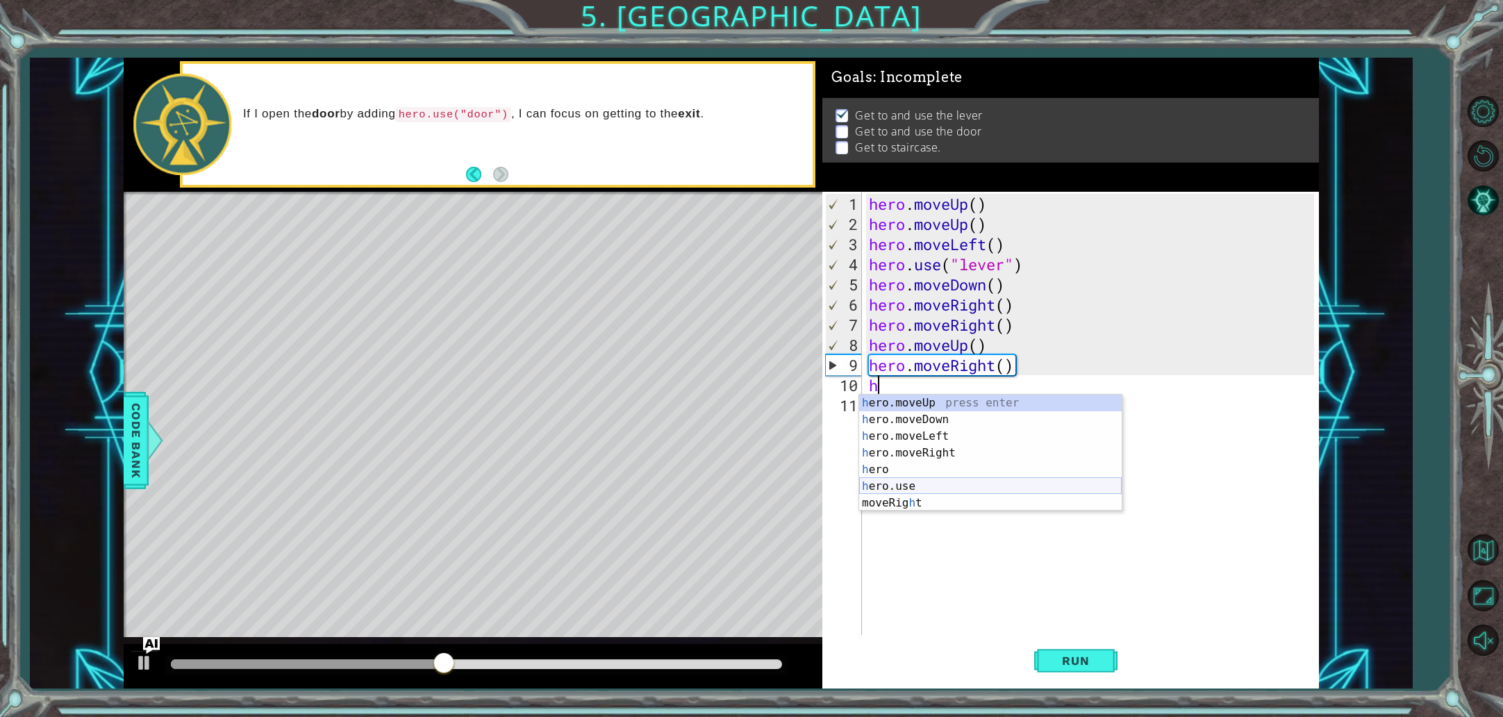
click at [947, 483] on div "h ero.moveUp press enter h ero.moveDown press enter h ero.moveLeft press enter …" at bounding box center [990, 470] width 263 height 150
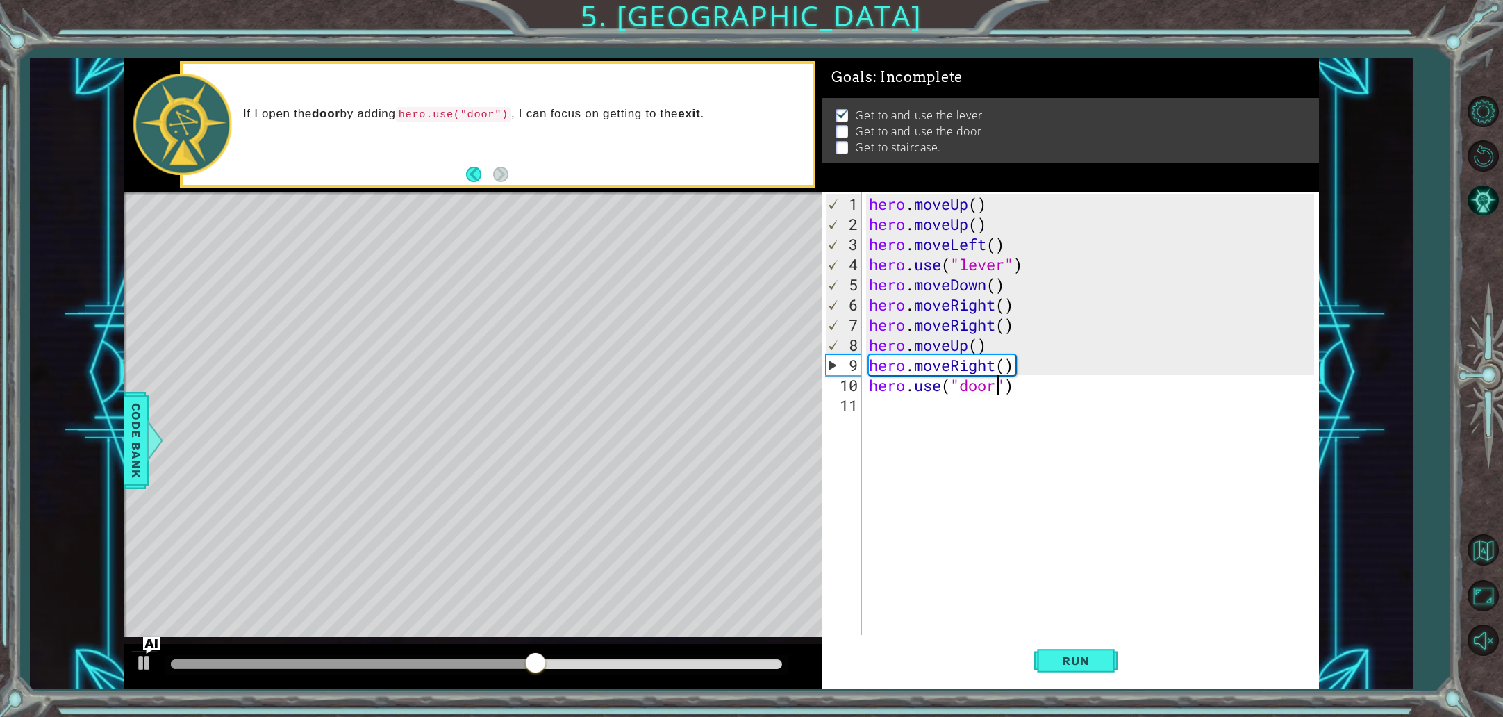
scroll to position [0, 6]
type textarea "hero.use("door")"
drag, startPoint x: 1075, startPoint y: 653, endPoint x: 1075, endPoint y: 643, distance: 10.4
click at [1076, 652] on button "Run" at bounding box center [1075, 660] width 83 height 49
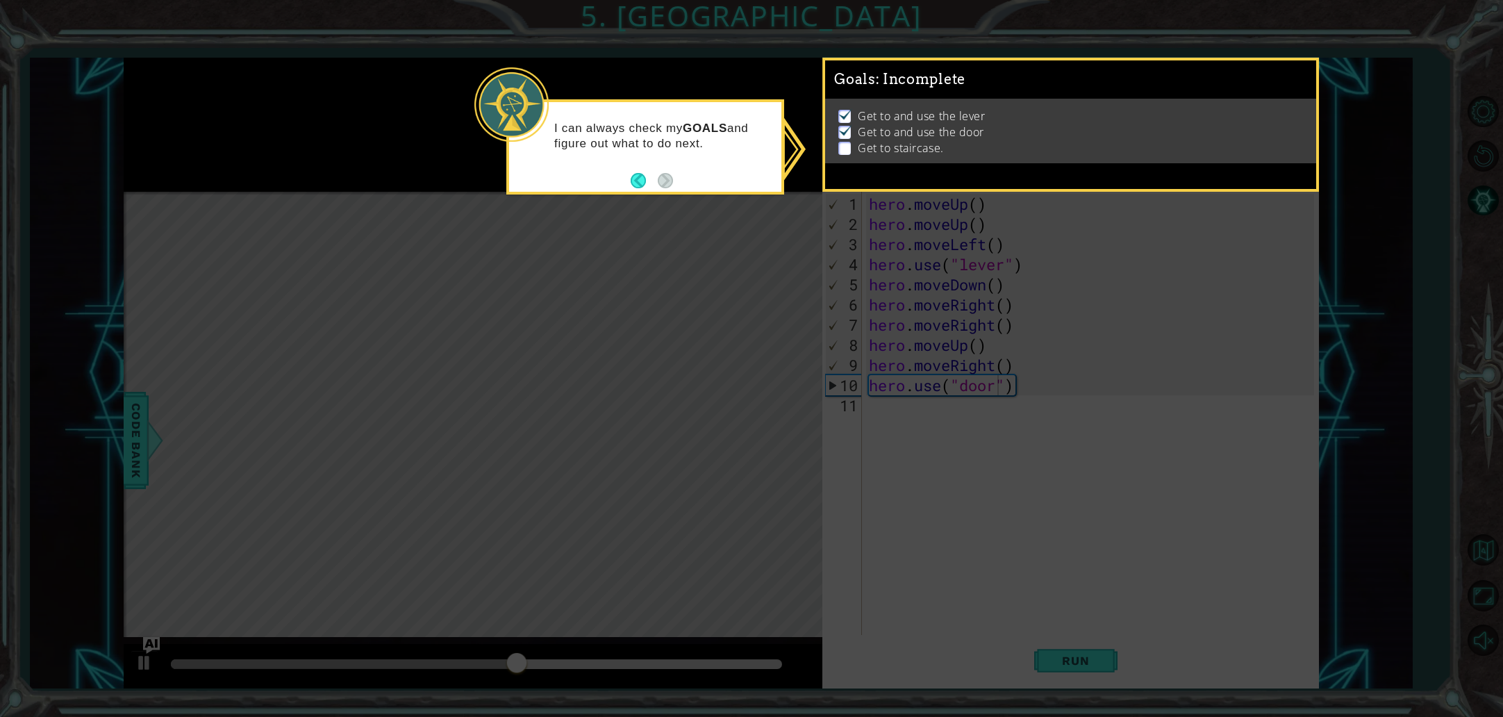
click at [1170, 595] on icon at bounding box center [751, 358] width 1503 height 717
click at [580, 429] on icon at bounding box center [751, 358] width 1503 height 717
click at [581, 429] on icon at bounding box center [751, 358] width 1503 height 717
click at [582, 429] on icon at bounding box center [751, 358] width 1503 height 717
click at [583, 431] on icon at bounding box center [751, 358] width 1503 height 717
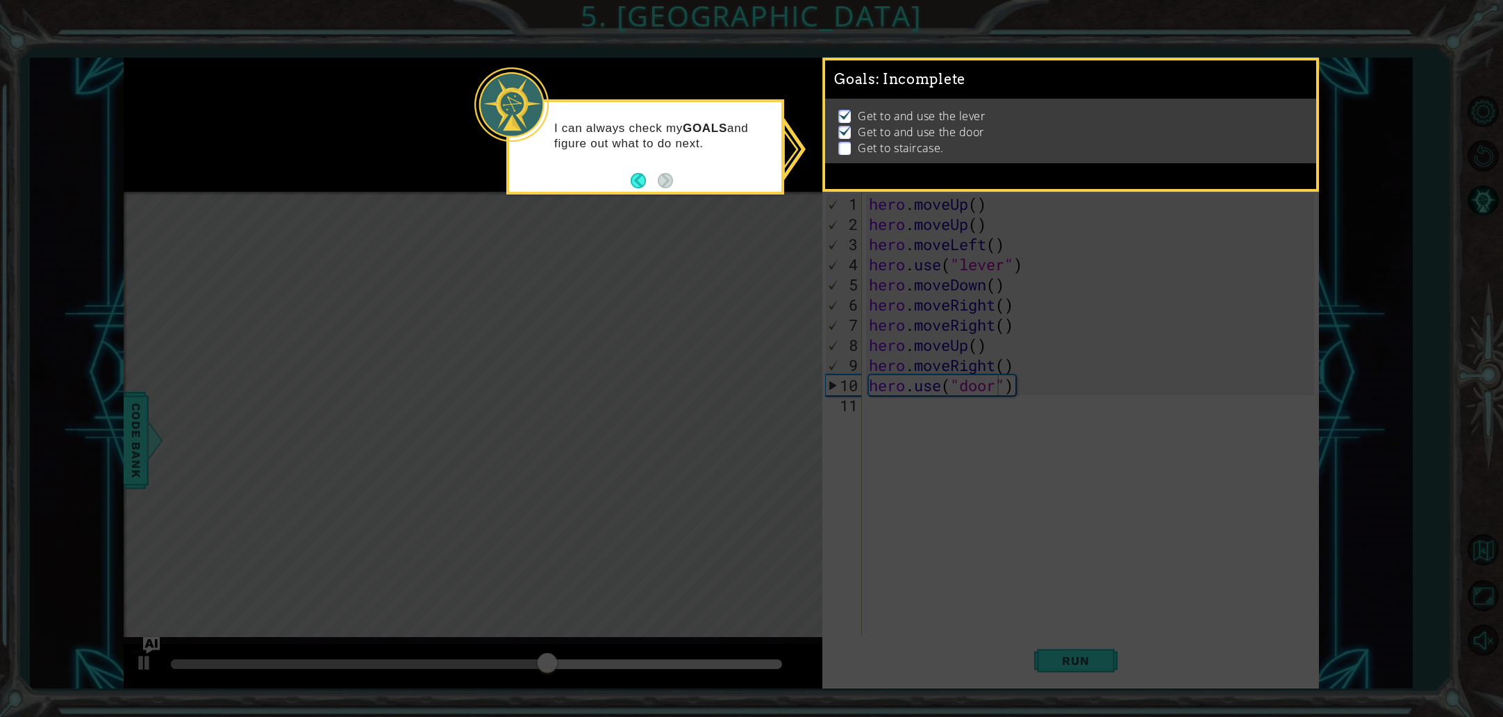
drag, startPoint x: 584, startPoint y: 431, endPoint x: 600, endPoint y: 399, distance: 36.1
click at [582, 436] on icon at bounding box center [751, 358] width 1503 height 717
click at [641, 174] on button "Back" at bounding box center [644, 180] width 27 height 15
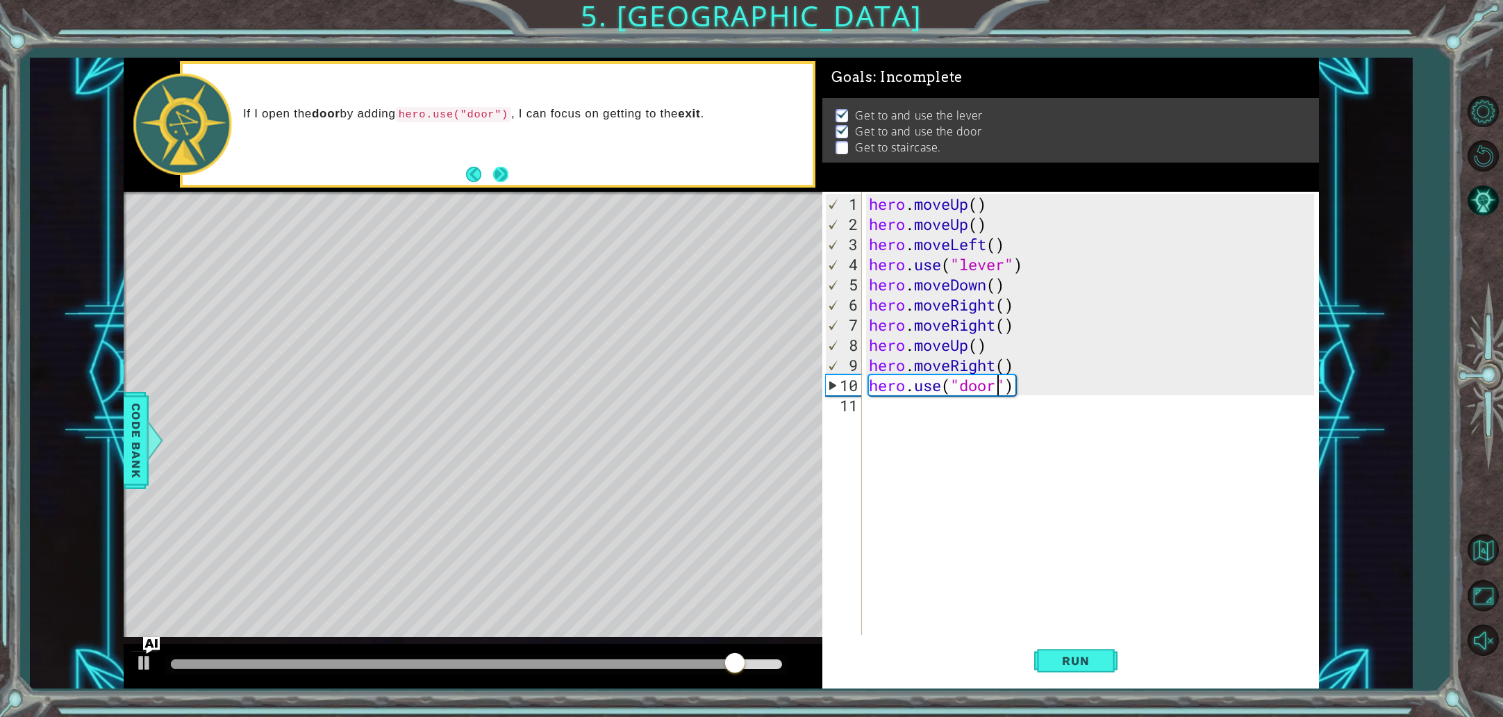
click at [506, 167] on button "Next" at bounding box center [500, 174] width 15 height 15
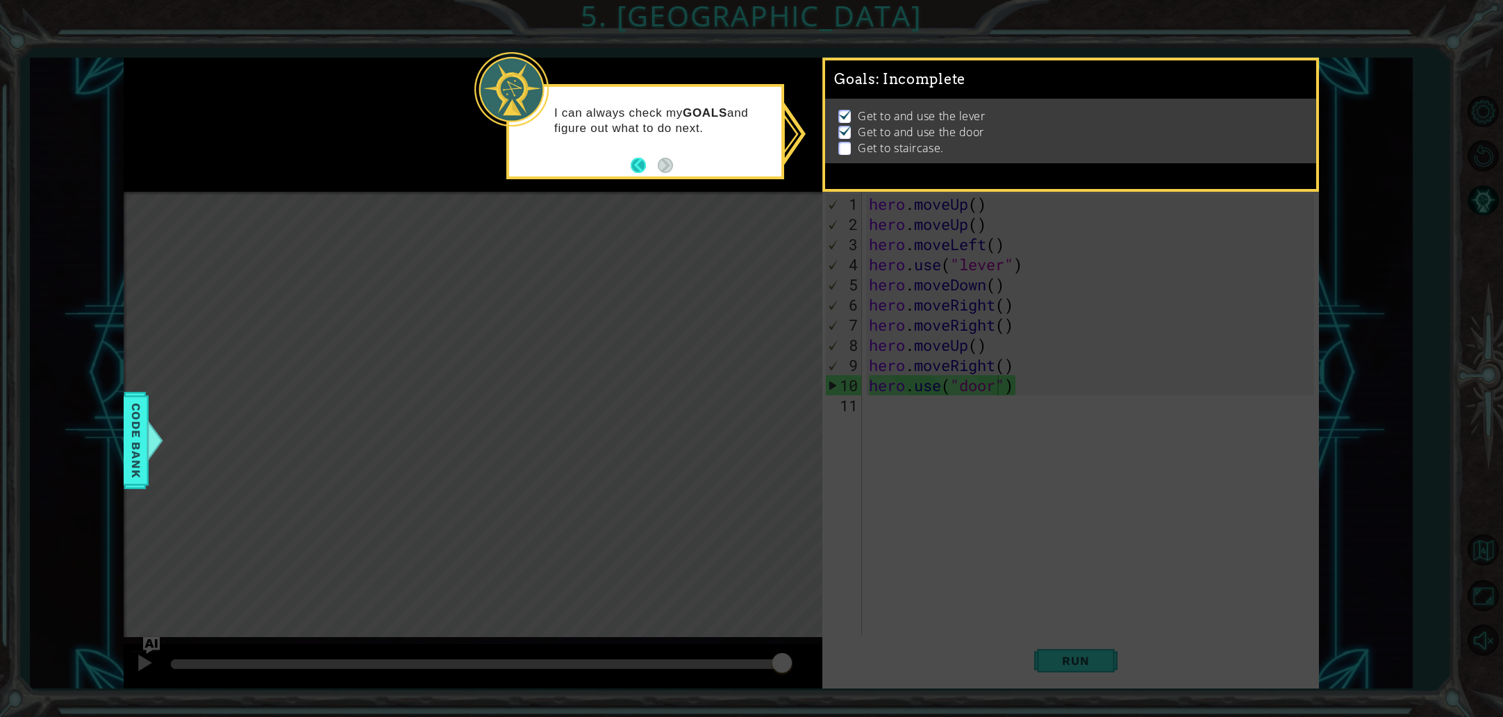
copy div
click at [634, 162] on button "Back" at bounding box center [644, 165] width 27 height 15
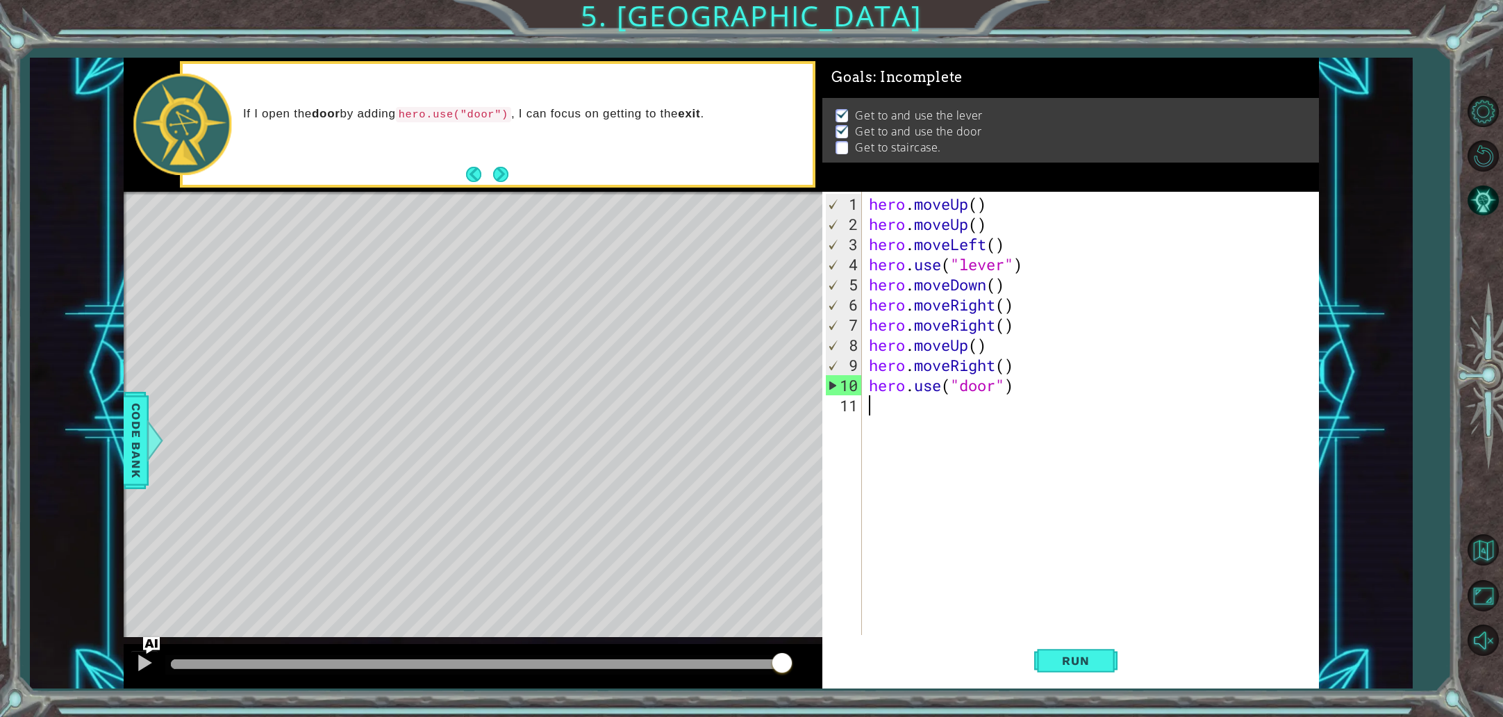
click at [898, 412] on div "hero . moveUp ( ) hero . moveUp ( ) hero . moveLeft ( ) hero . use ( "lever" ) …" at bounding box center [1094, 436] width 456 height 484
type textarea "h"
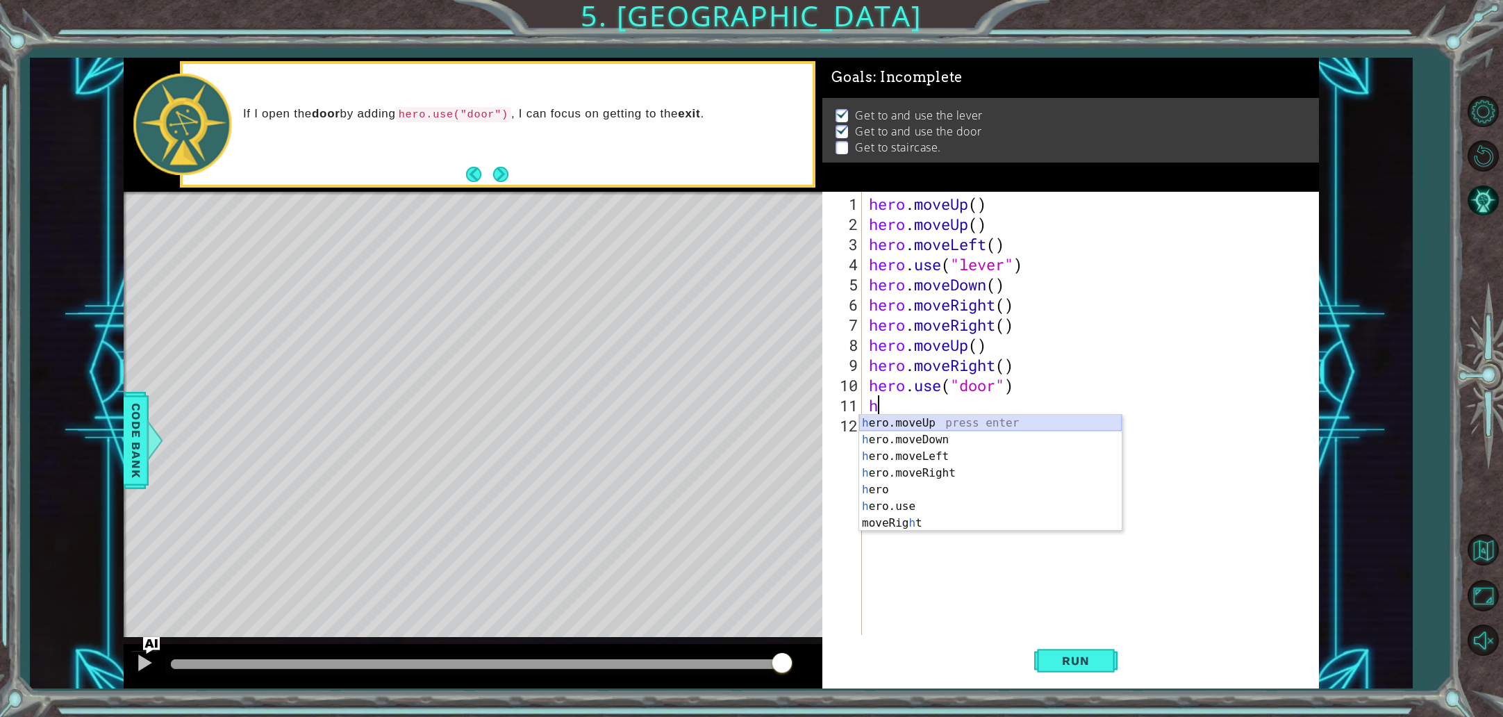
click at [907, 418] on div "h ero.moveUp press enter h ero.moveDown press enter h ero.moveLeft press enter …" at bounding box center [990, 490] width 263 height 150
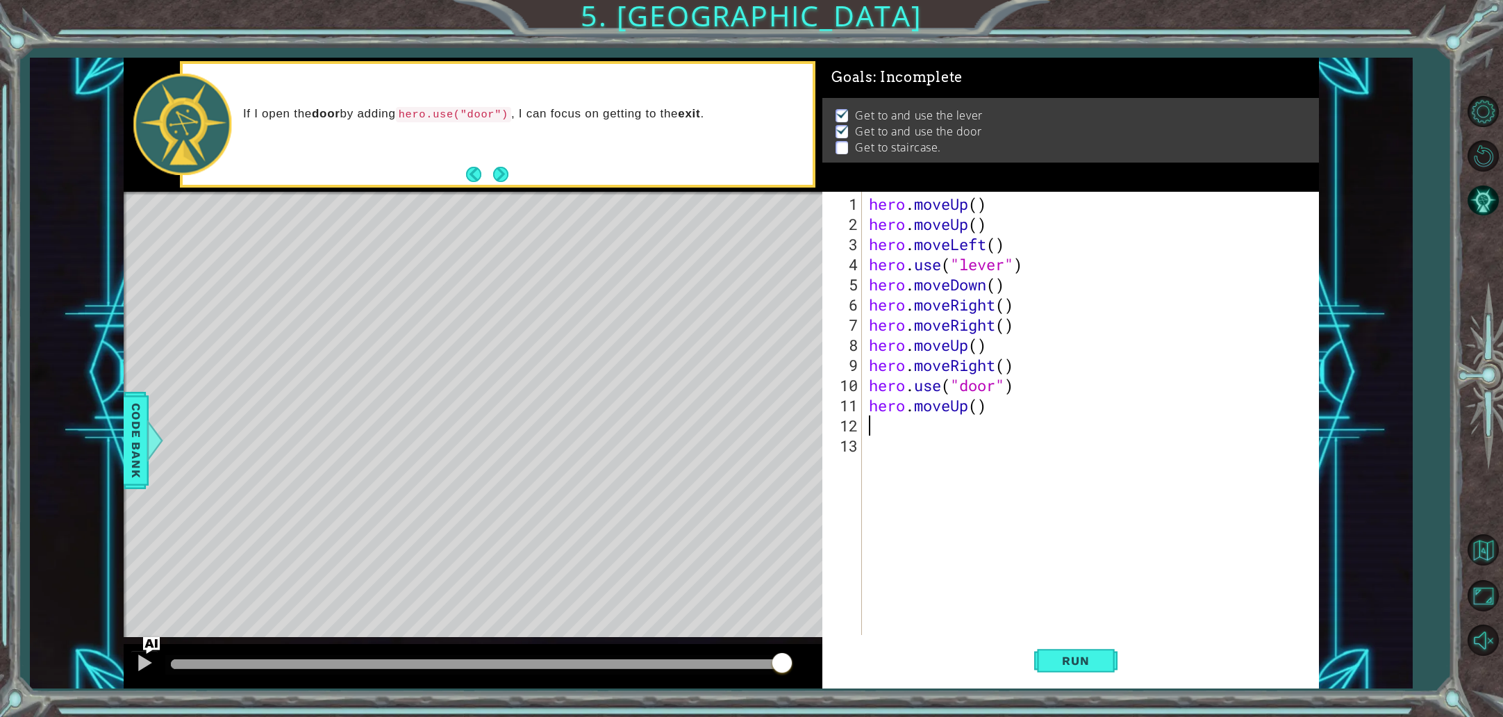
type textarea "h"
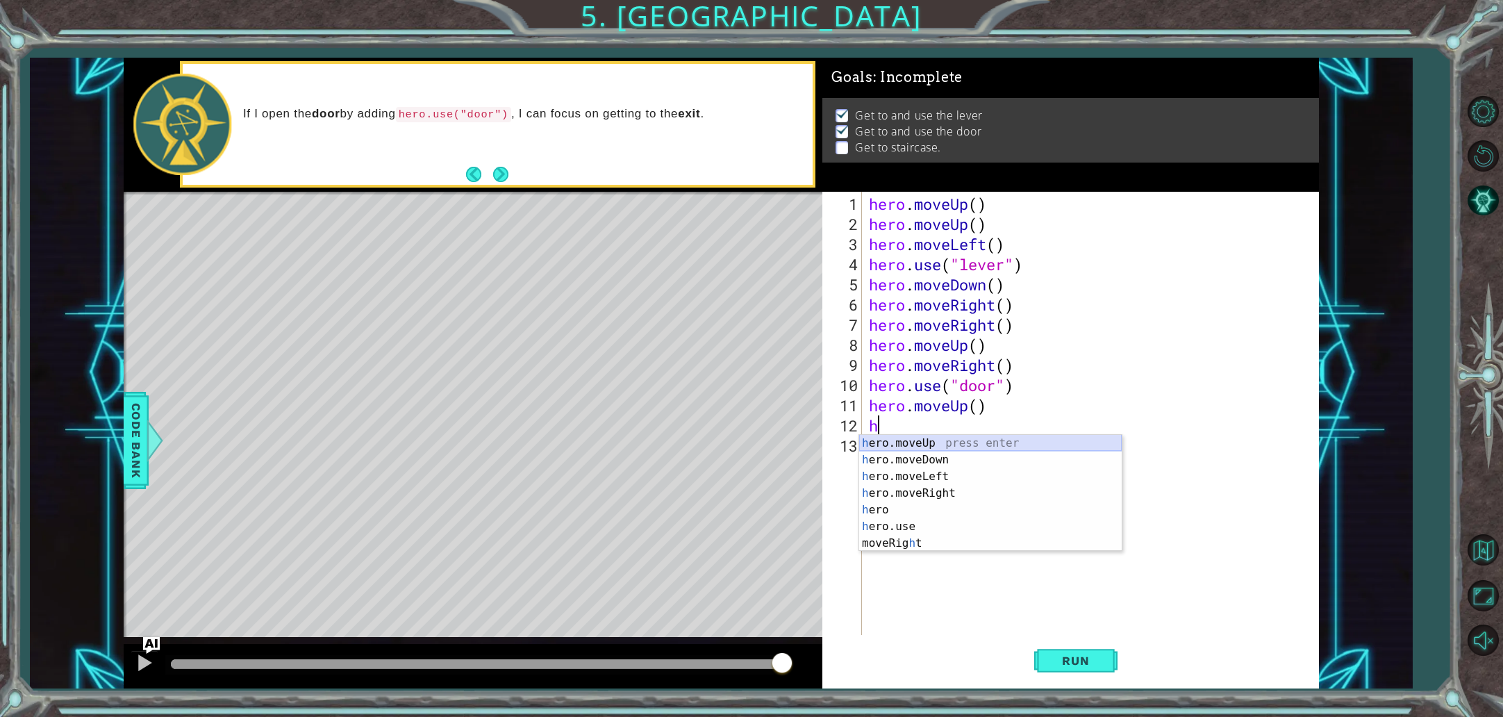
click at [927, 440] on div "h ero.moveUp press enter h ero.moveDown press enter h ero.moveLeft press enter …" at bounding box center [990, 510] width 263 height 150
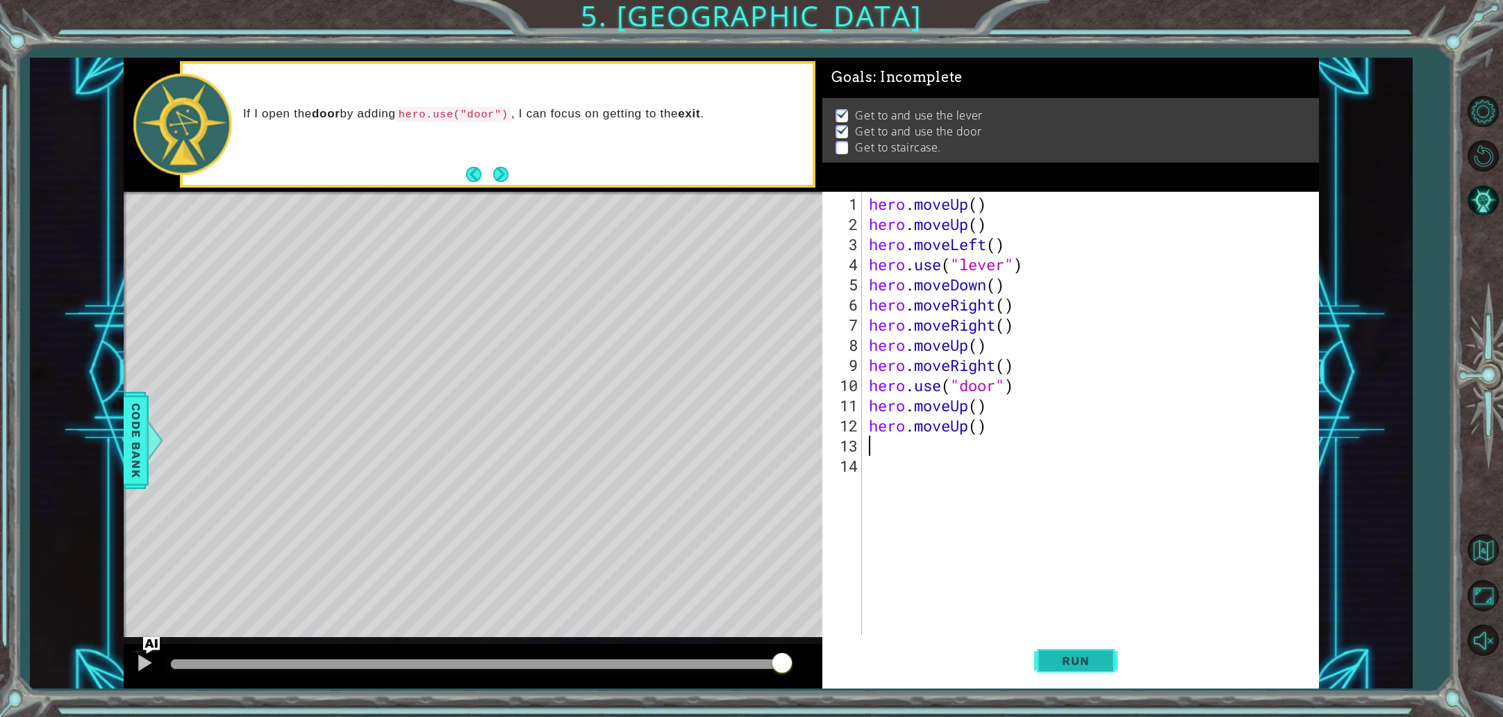
click at [1056, 660] on span "Run" at bounding box center [1075, 661] width 55 height 14
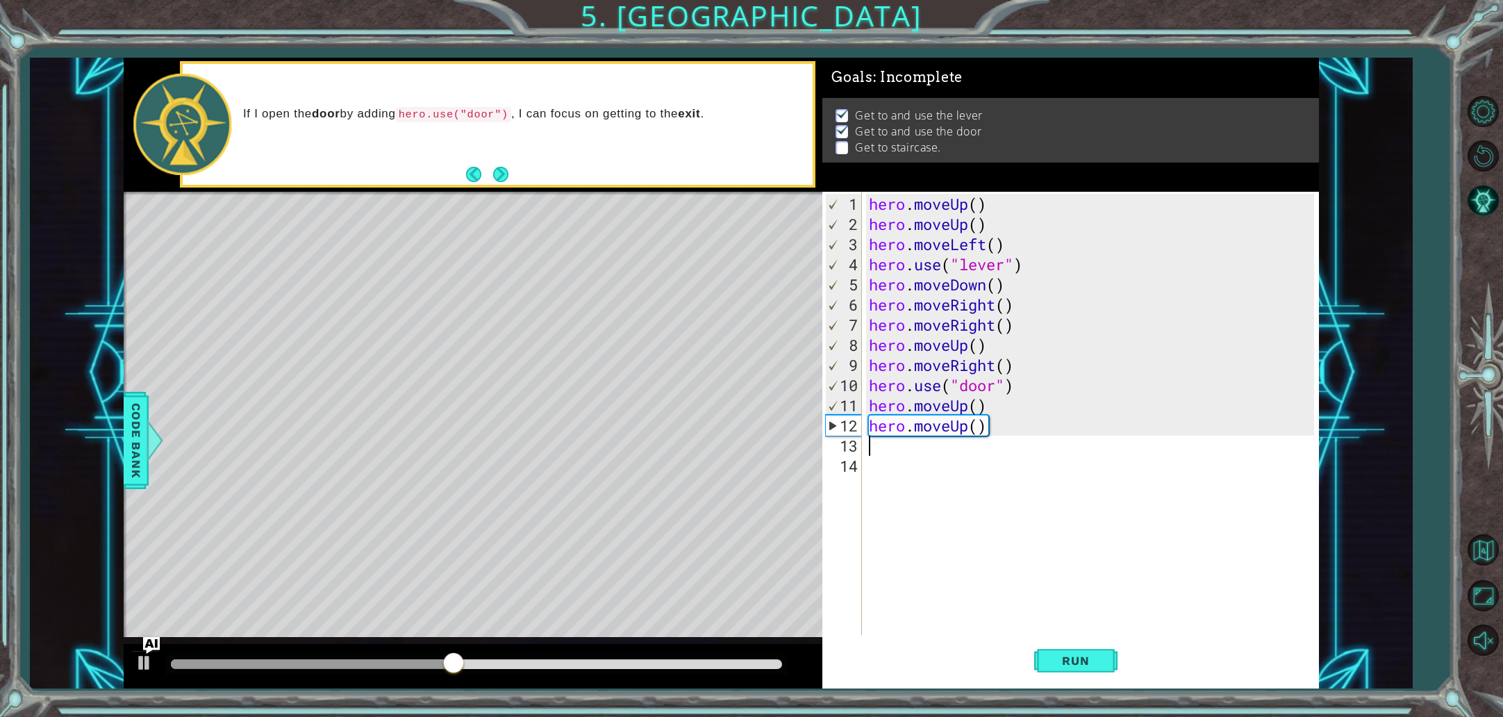
click at [878, 452] on div "hero . moveUp ( ) hero . moveUp ( ) hero . moveLeft ( ) hero . use ( "lever" ) …" at bounding box center [1094, 436] width 456 height 484
type textarea "he"
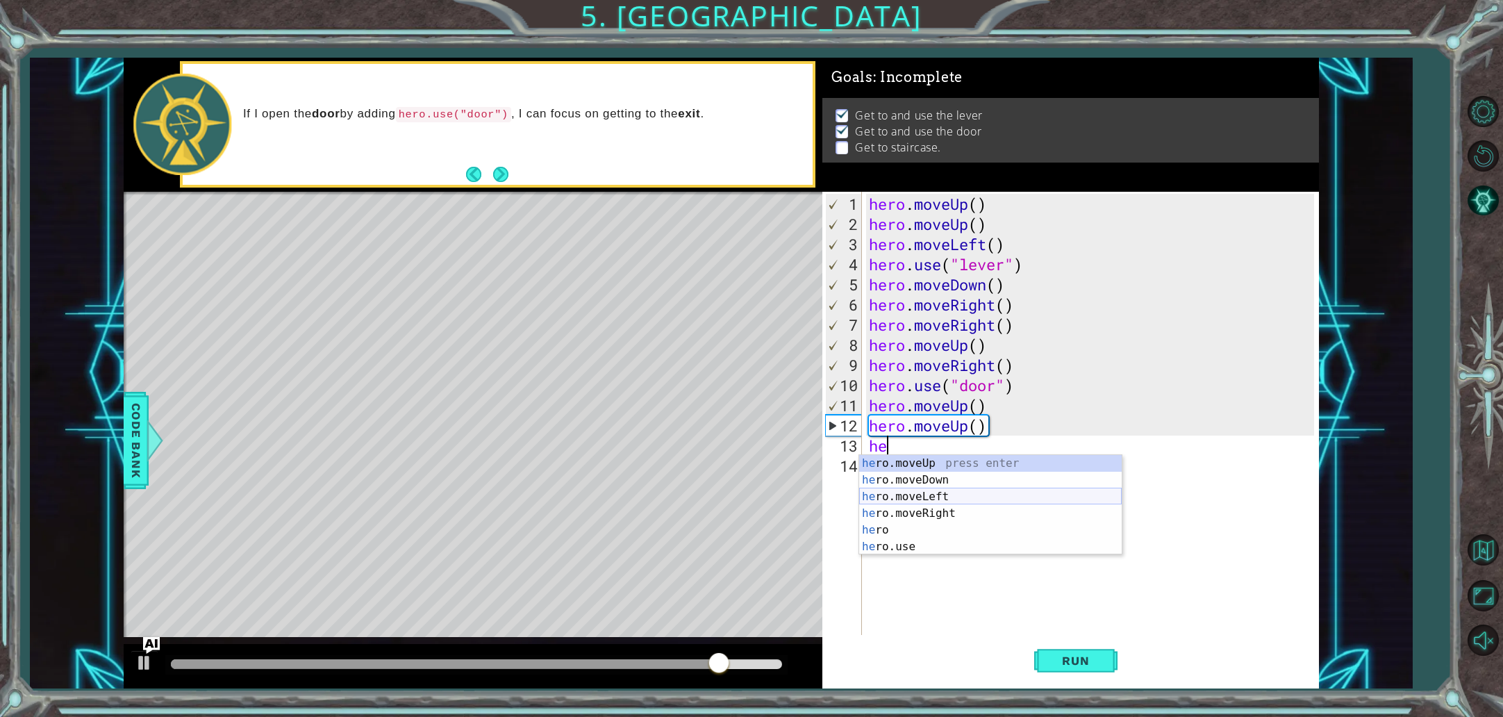
click at [923, 501] on div "he ro.moveUp press enter he ro.moveDown press enter he ro.moveLeft press enter …" at bounding box center [990, 521] width 263 height 133
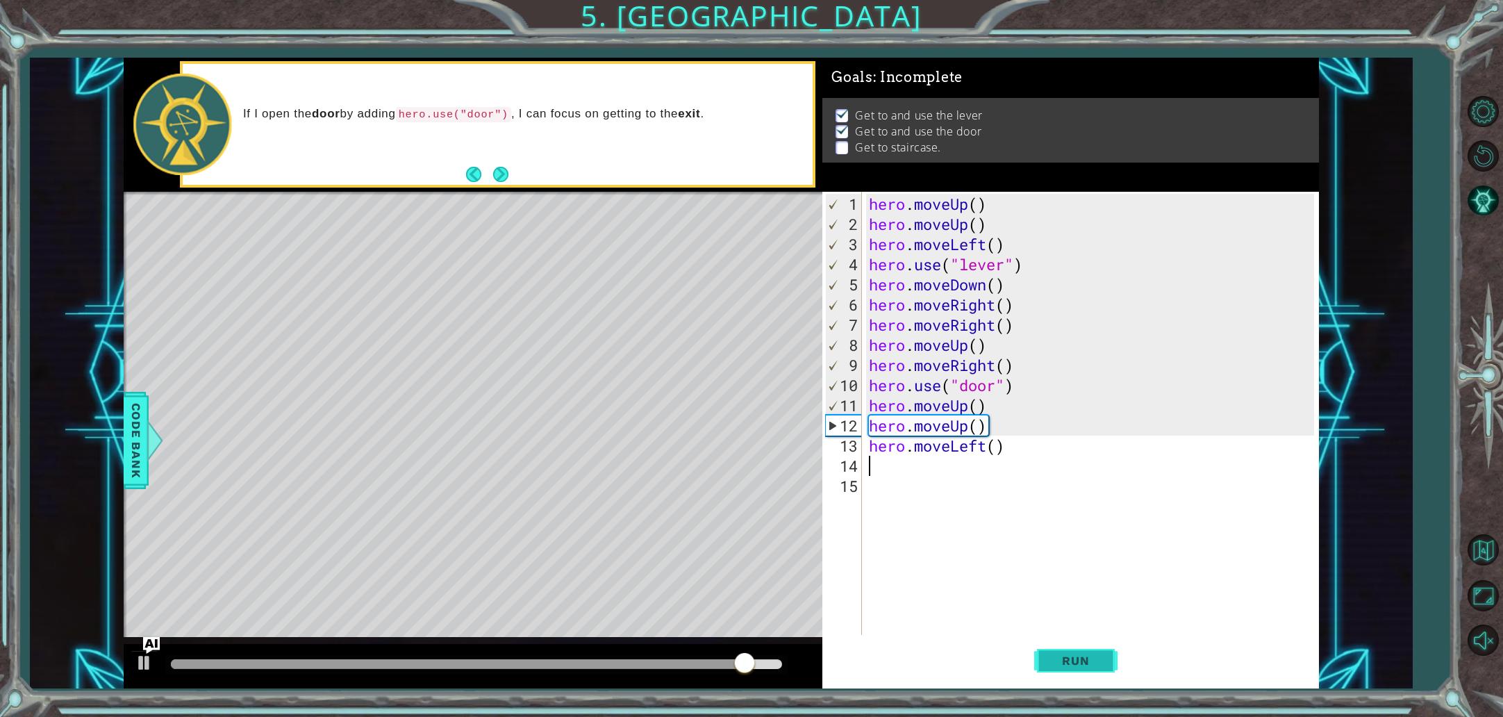
click at [1070, 660] on span "Run" at bounding box center [1075, 661] width 55 height 14
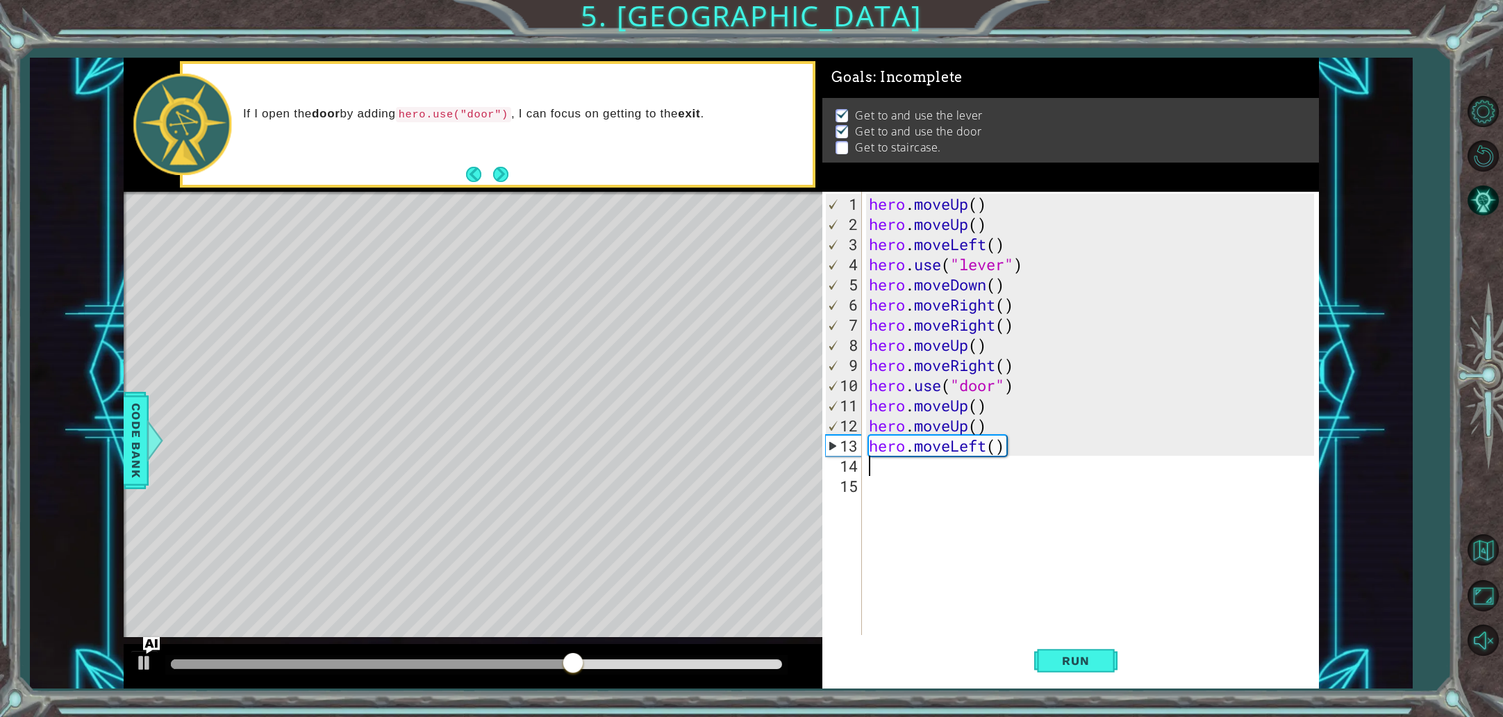
type textarea "h"
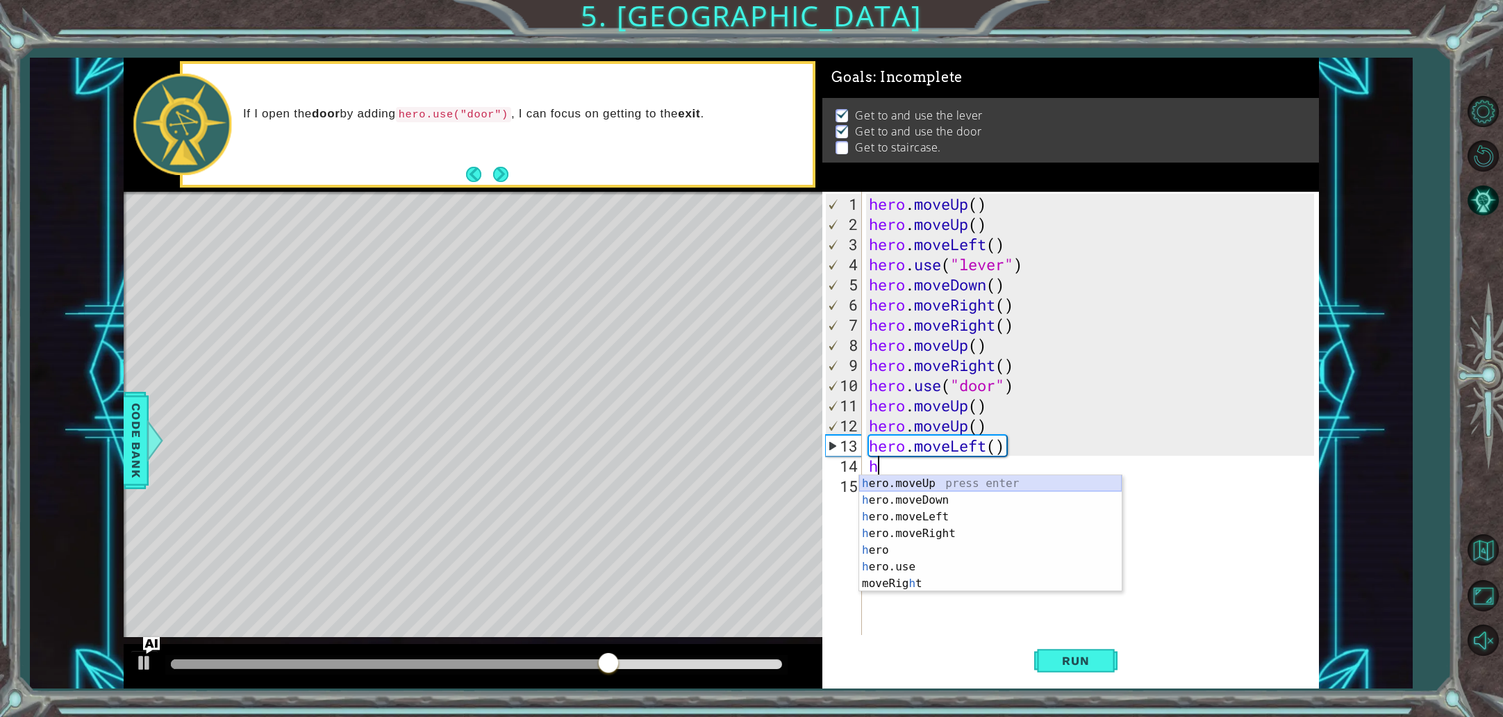
click at [907, 482] on div "h ero.moveUp press enter h ero.moveDown press enter h ero.moveLeft press enter …" at bounding box center [990, 550] width 263 height 150
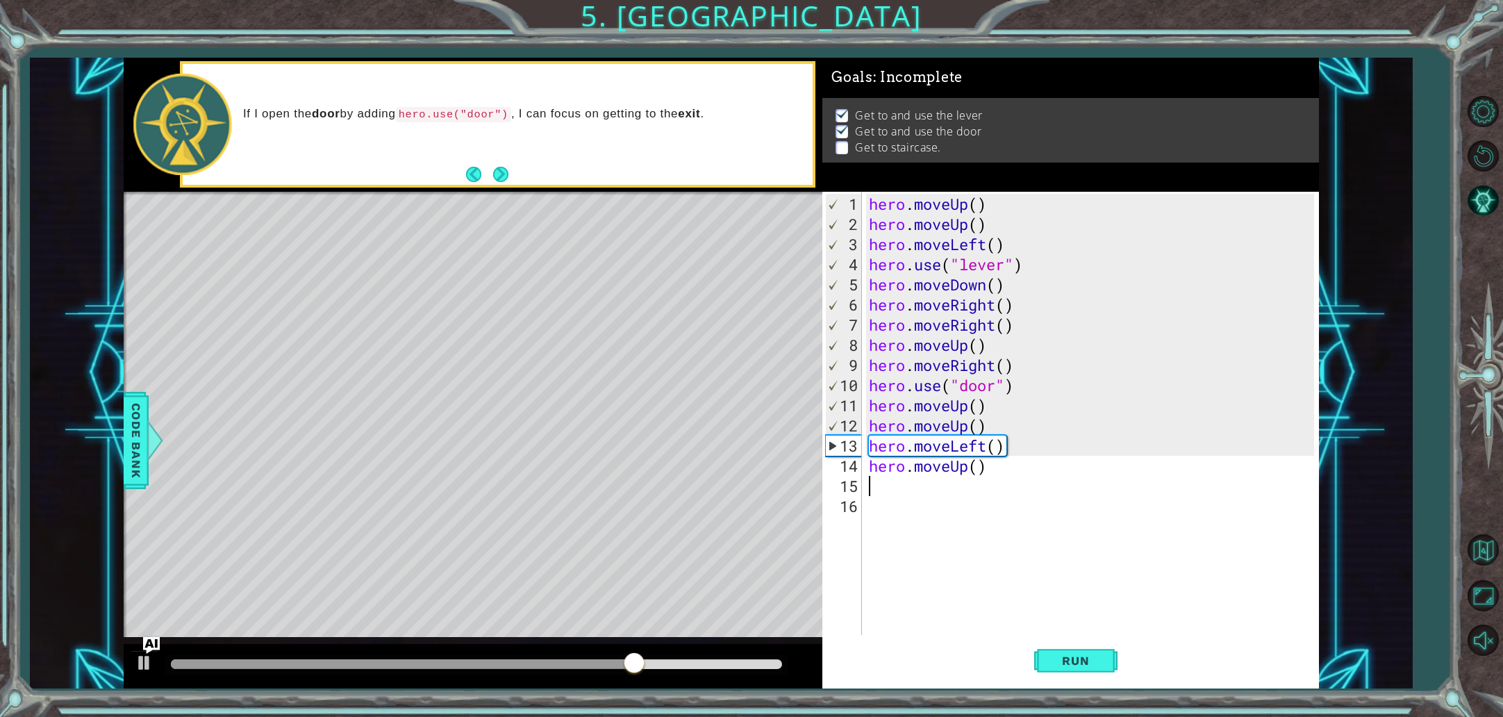
type textarea "h"
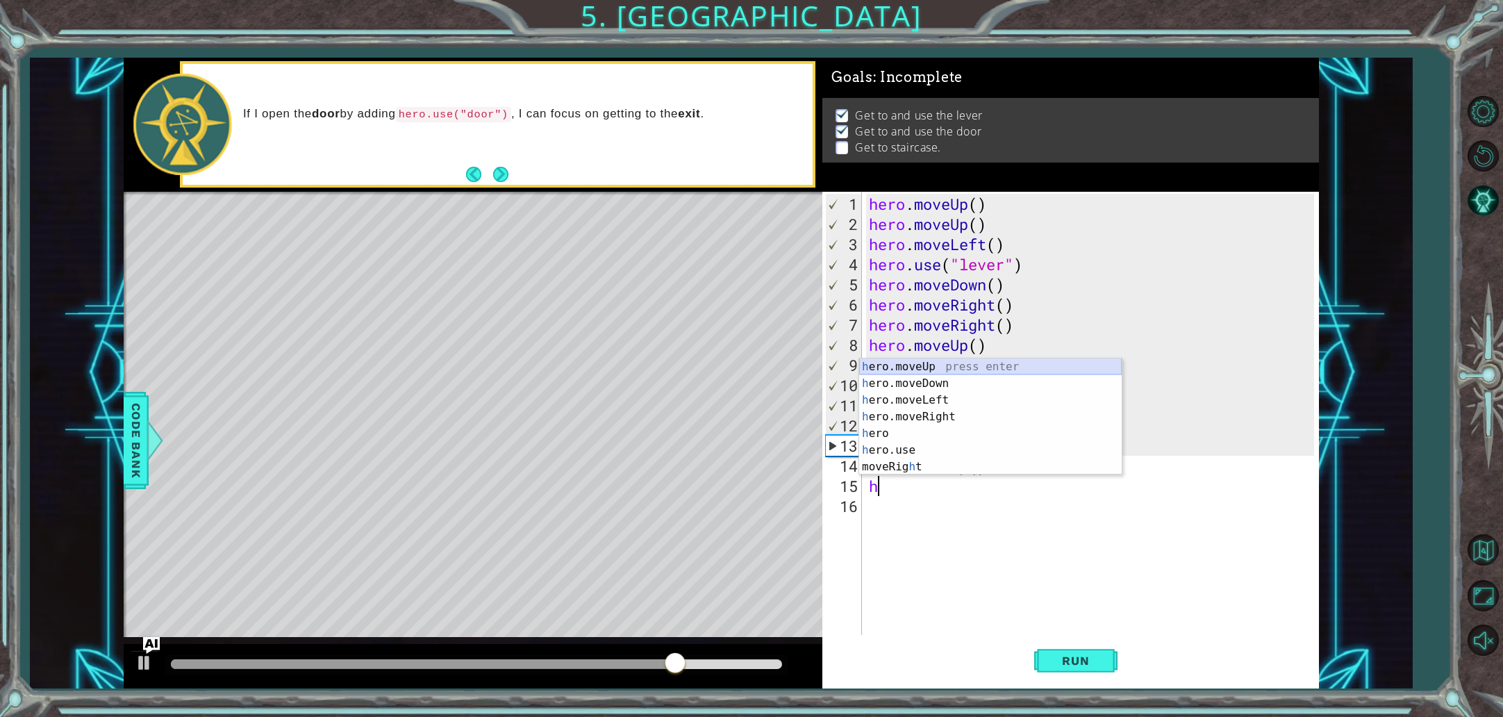
click at [928, 366] on div "h ero.moveUp press enter h ero.moveDown press enter h ero.moveLeft press enter …" at bounding box center [990, 433] width 263 height 150
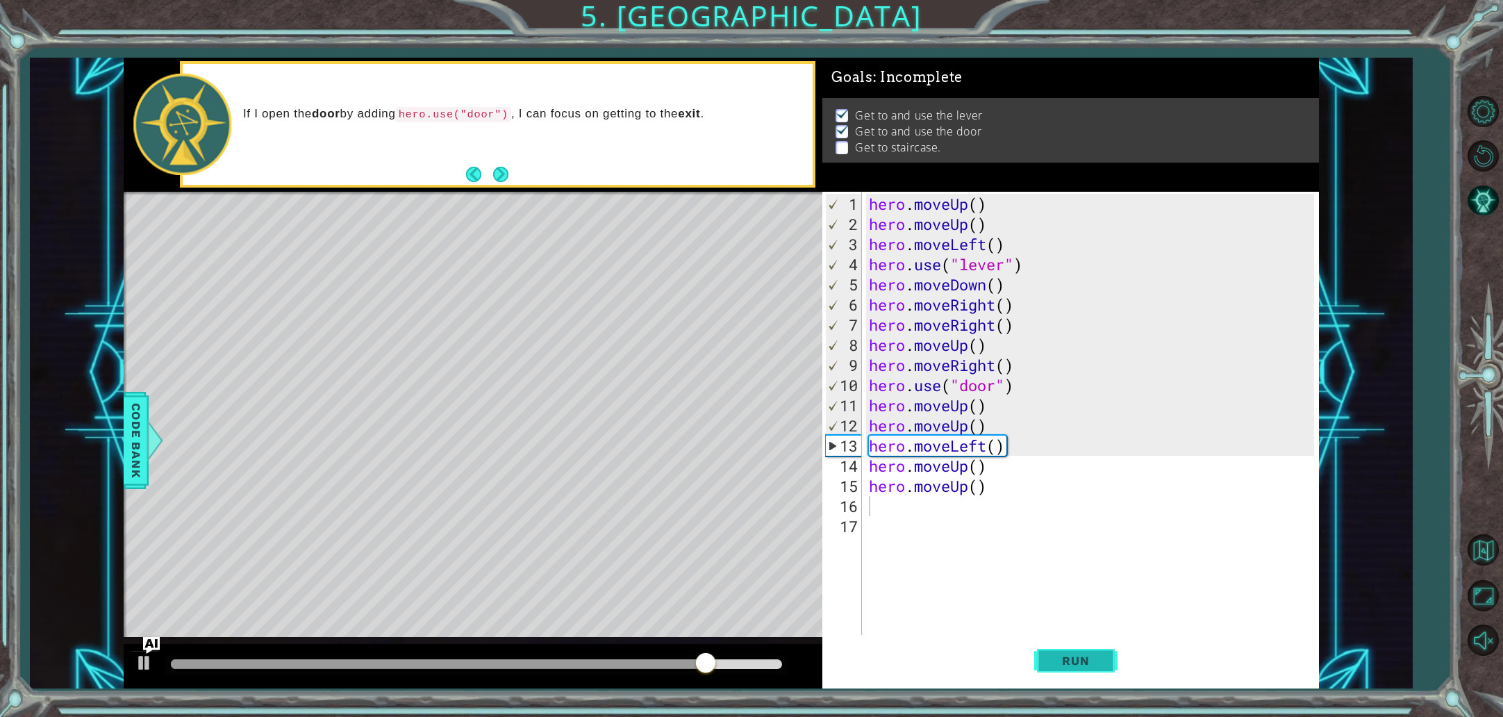
click at [1096, 670] on button "Run" at bounding box center [1075, 660] width 83 height 49
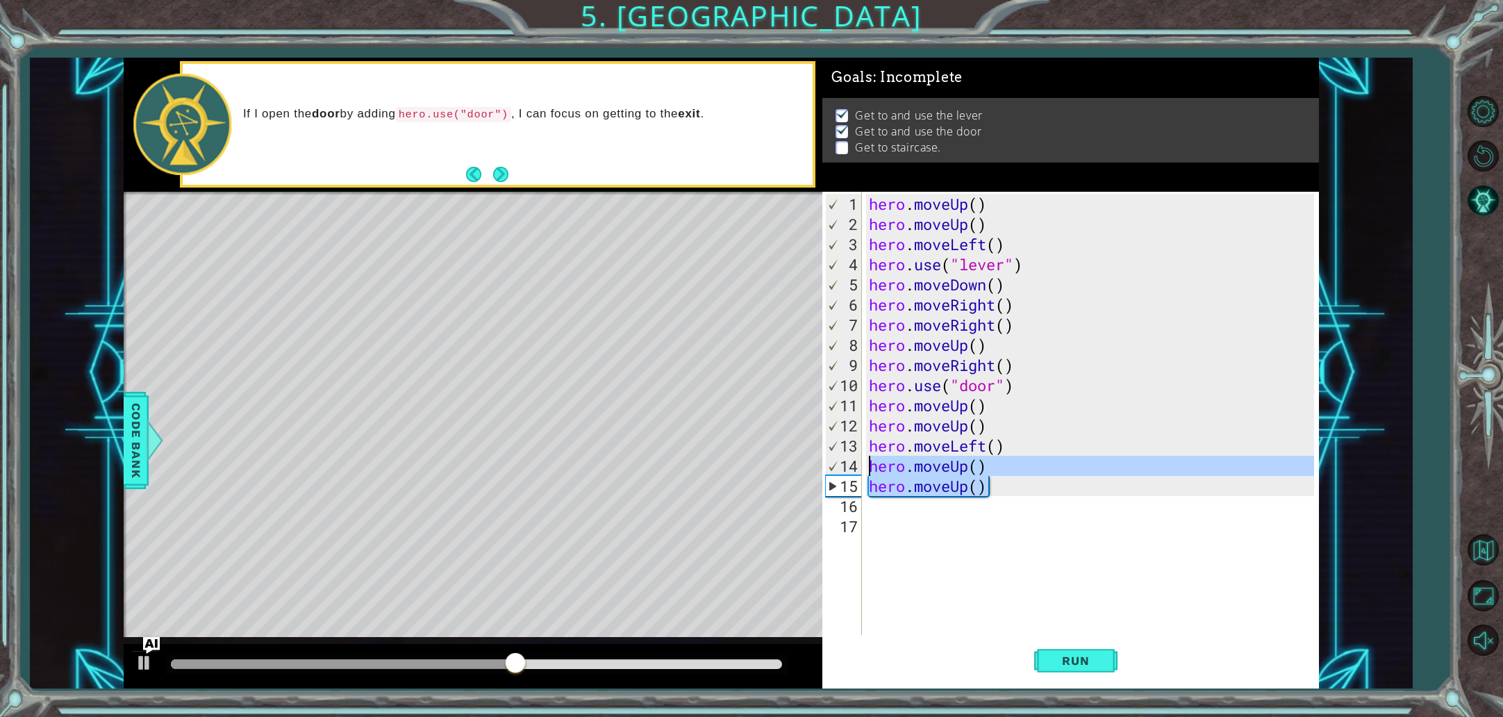
drag, startPoint x: 988, startPoint y: 490, endPoint x: 854, endPoint y: 468, distance: 136.0
click at [854, 468] on div "1 2 3 4 5 6 7 8 9 10 11 12 13 14 15 16 17 hero . moveUp ( ) hero . moveUp ( ) h…" at bounding box center [1069, 413] width 492 height 443
type textarea "hero.moveUp() hero.moveUp()"
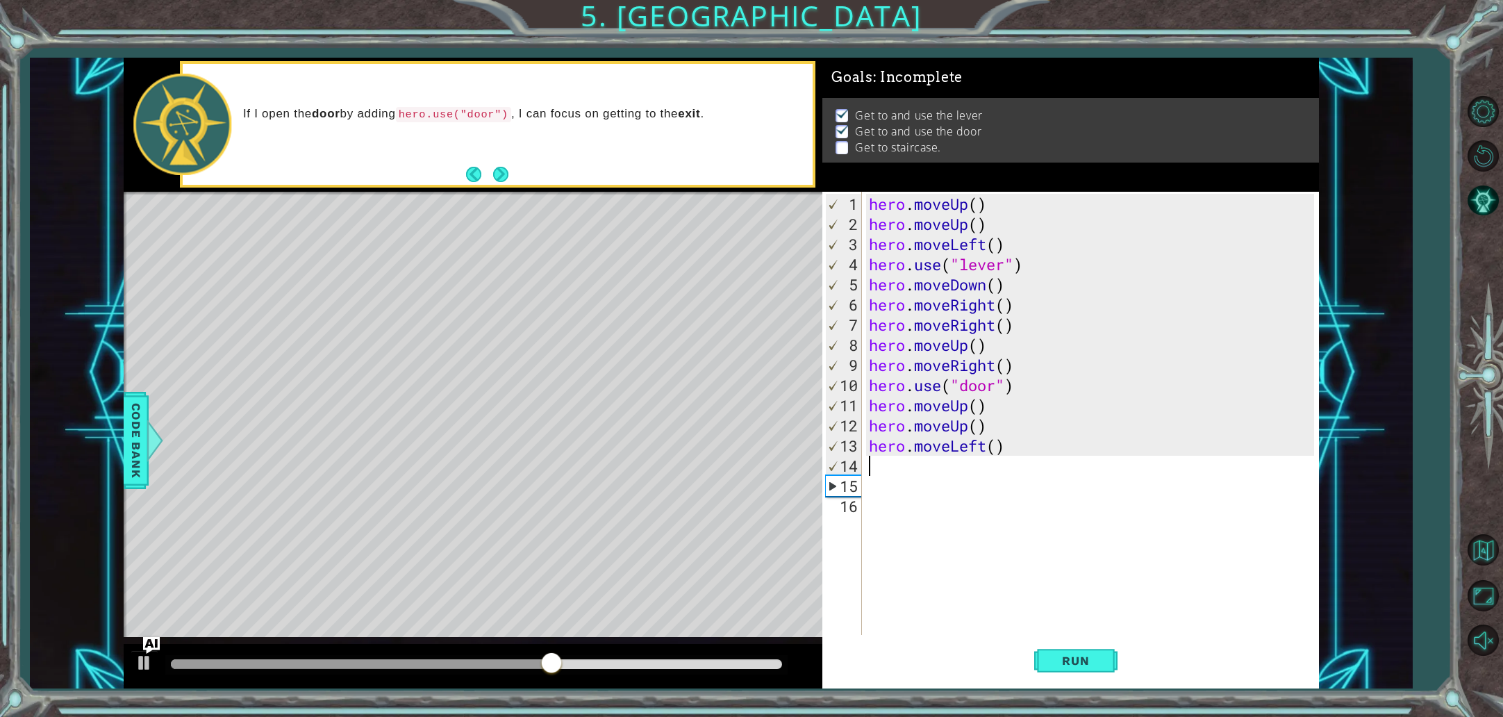
type textarea "h"
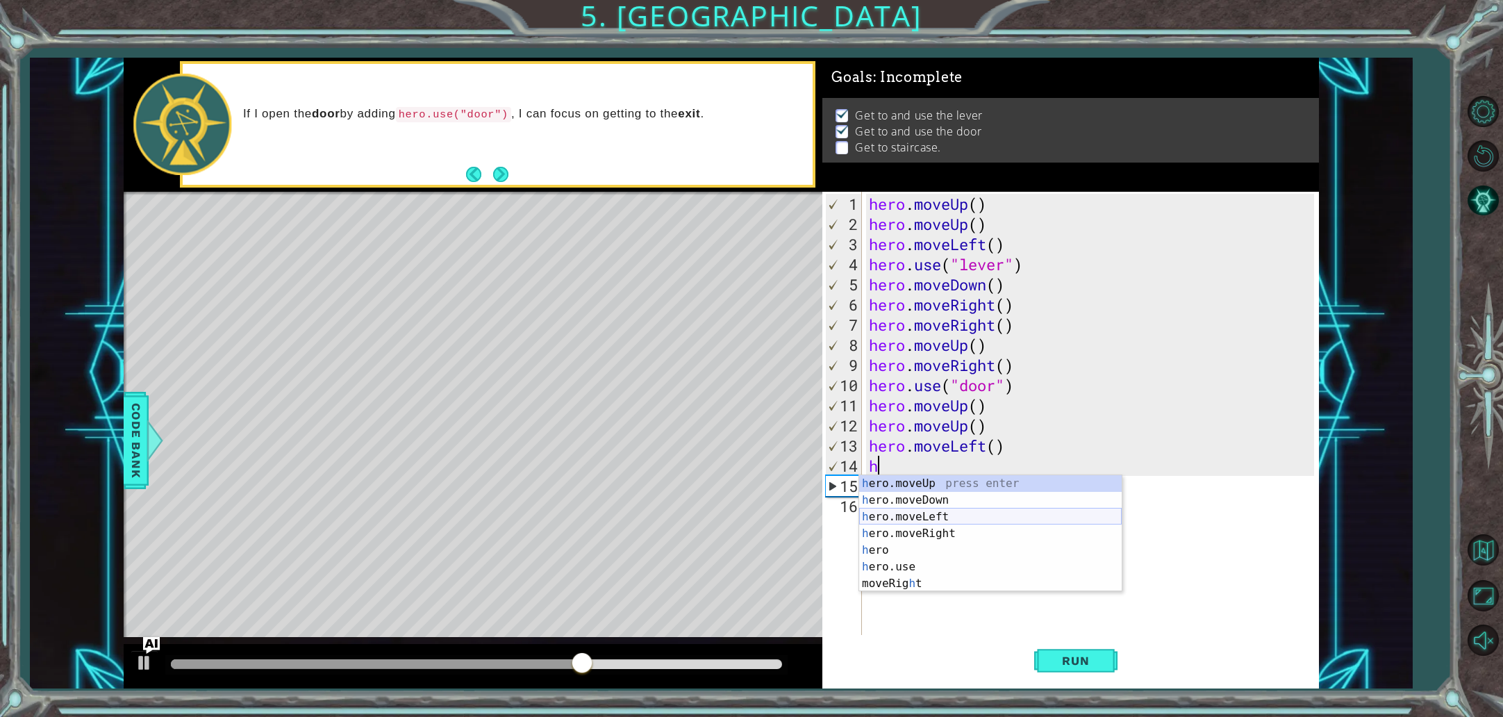
click at [900, 514] on div "h ero.moveUp press enter h ero.moveDown press enter h ero.moveLeft press enter …" at bounding box center [990, 550] width 263 height 150
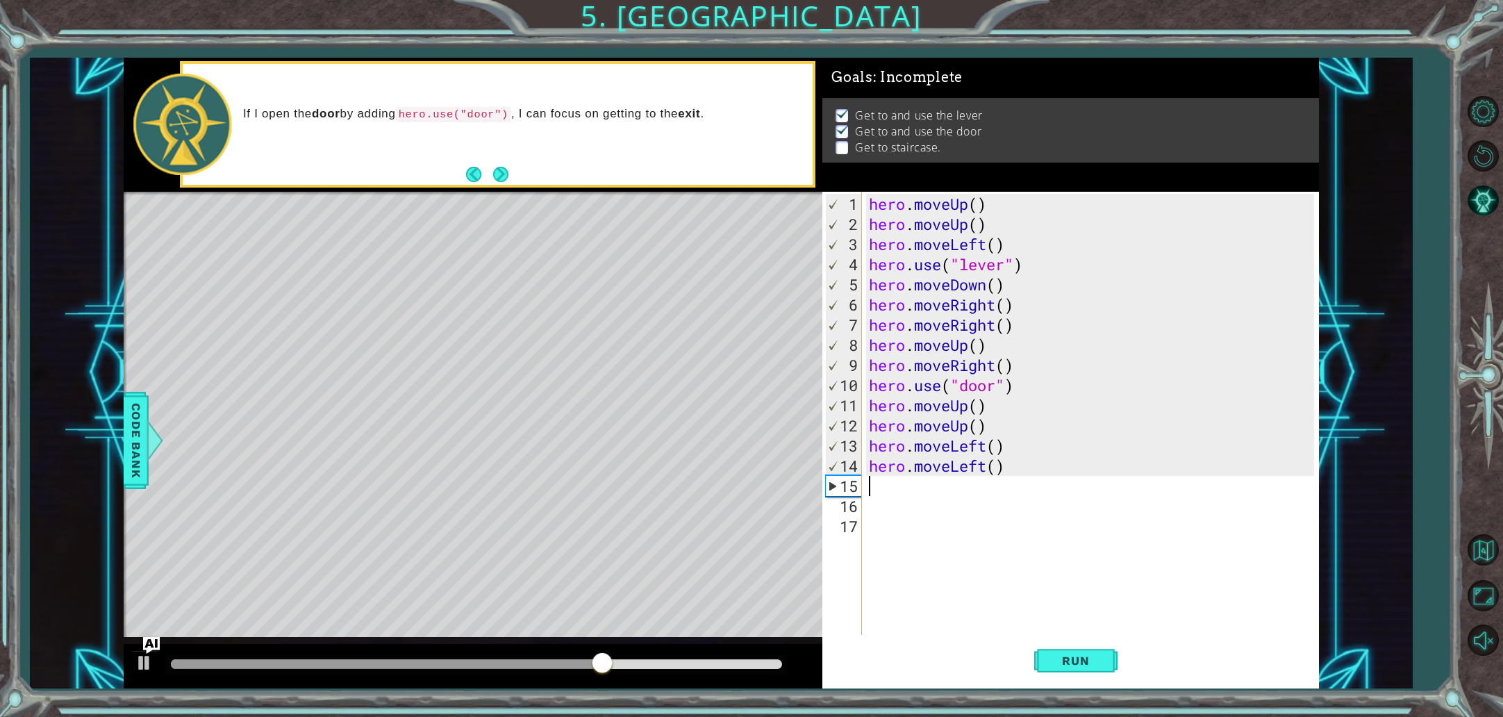
type textarea "h"
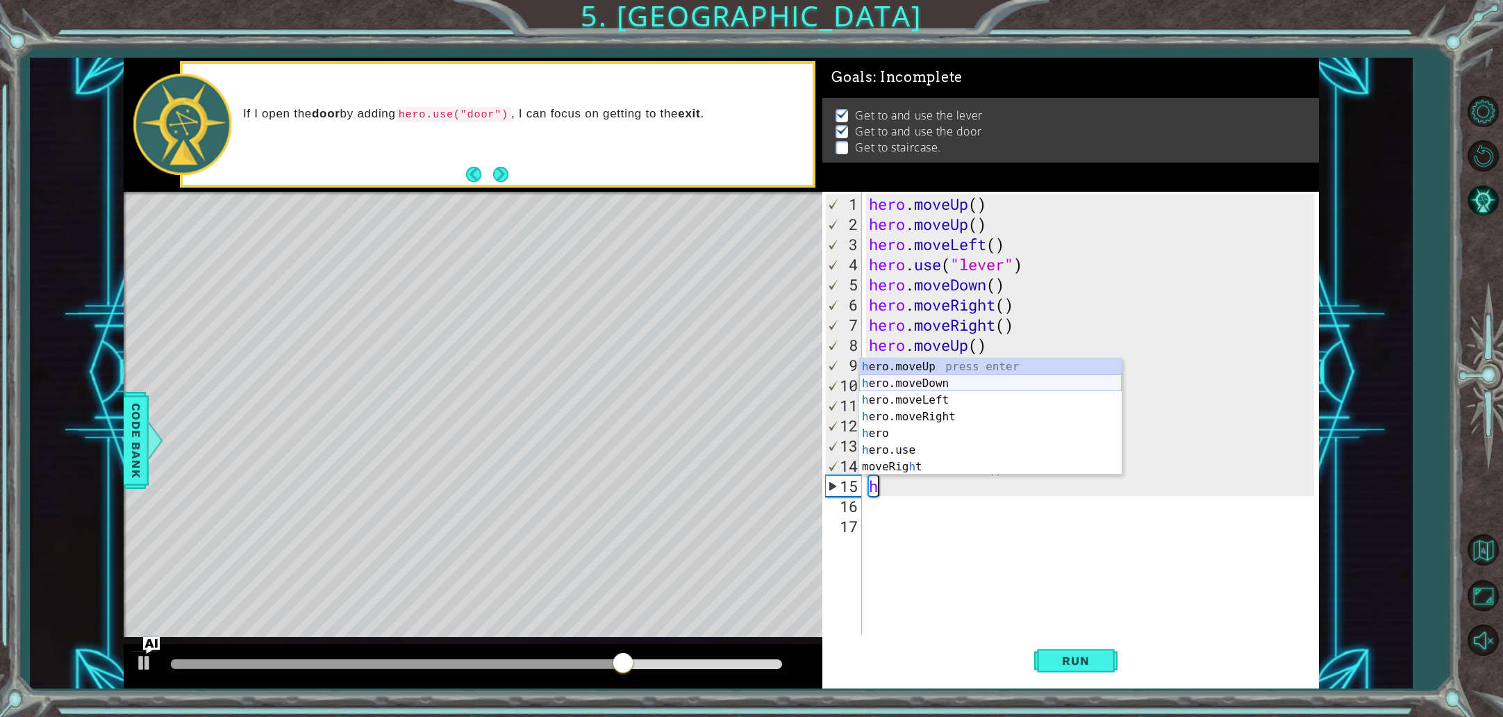
click at [933, 391] on div "h ero.moveUp press enter h ero.moveDown press enter h ero.moveLeft press enter …" at bounding box center [990, 433] width 263 height 150
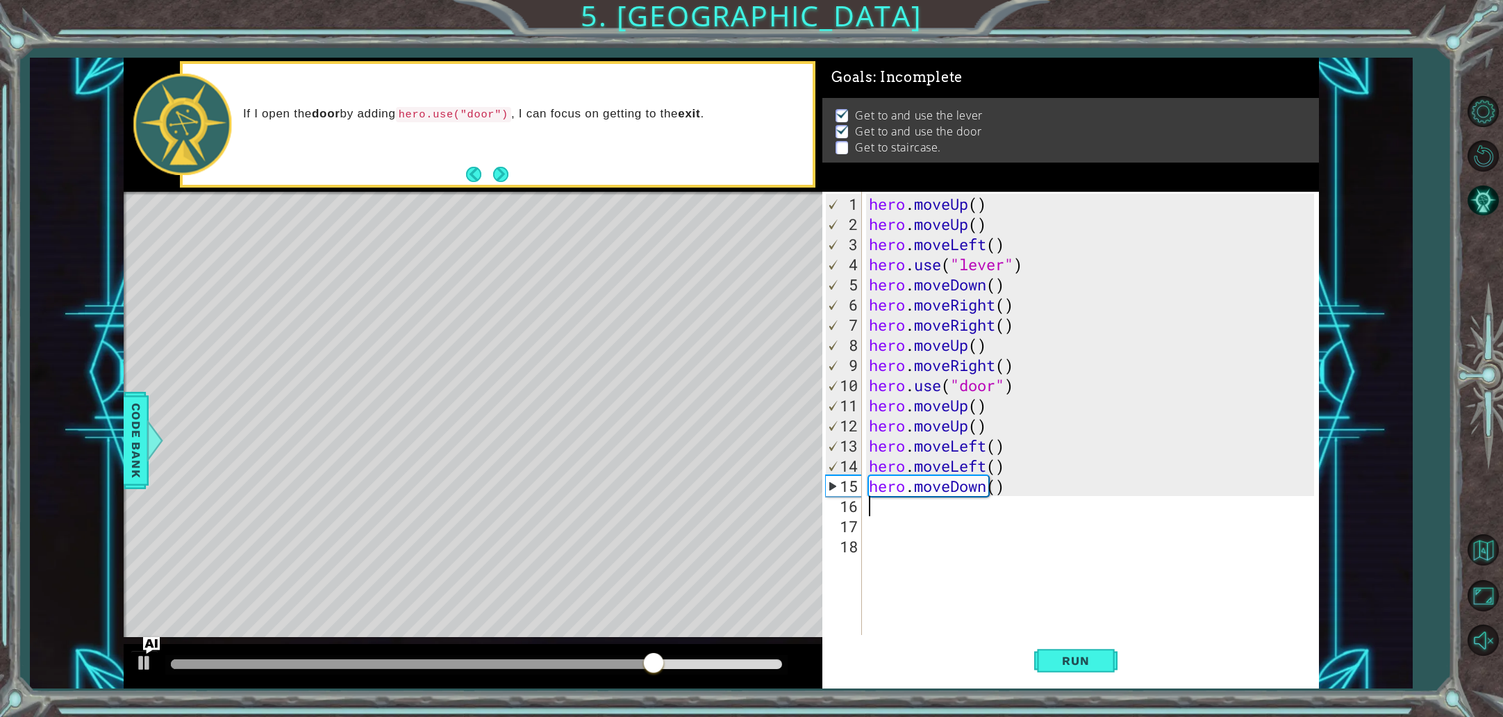
drag, startPoint x: 977, startPoint y: 489, endPoint x: 987, endPoint y: 490, distance: 10.4
click at [981, 489] on div "hero . moveUp ( ) hero . moveUp ( ) hero . moveLeft ( ) hero . use ( "lever" ) …" at bounding box center [1094, 436] width 456 height 484
click at [987, 490] on div "hero . moveUp ( ) hero . moveUp ( ) hero . moveLeft ( ) hero . use ( "lever" ) …" at bounding box center [1094, 436] width 456 height 484
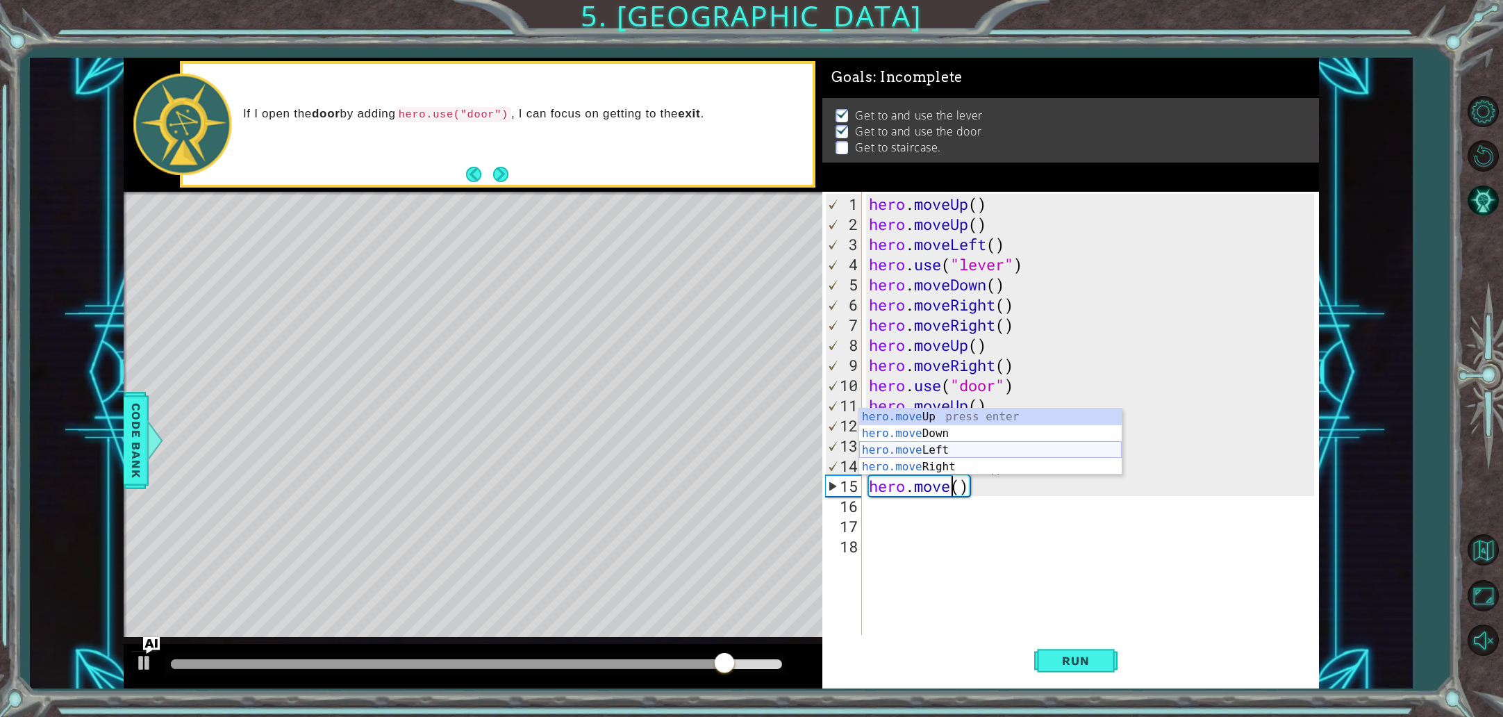
click at [976, 450] on div "hero.move Up press enter hero.move Down press enter hero.move Left press enter …" at bounding box center [990, 458] width 263 height 100
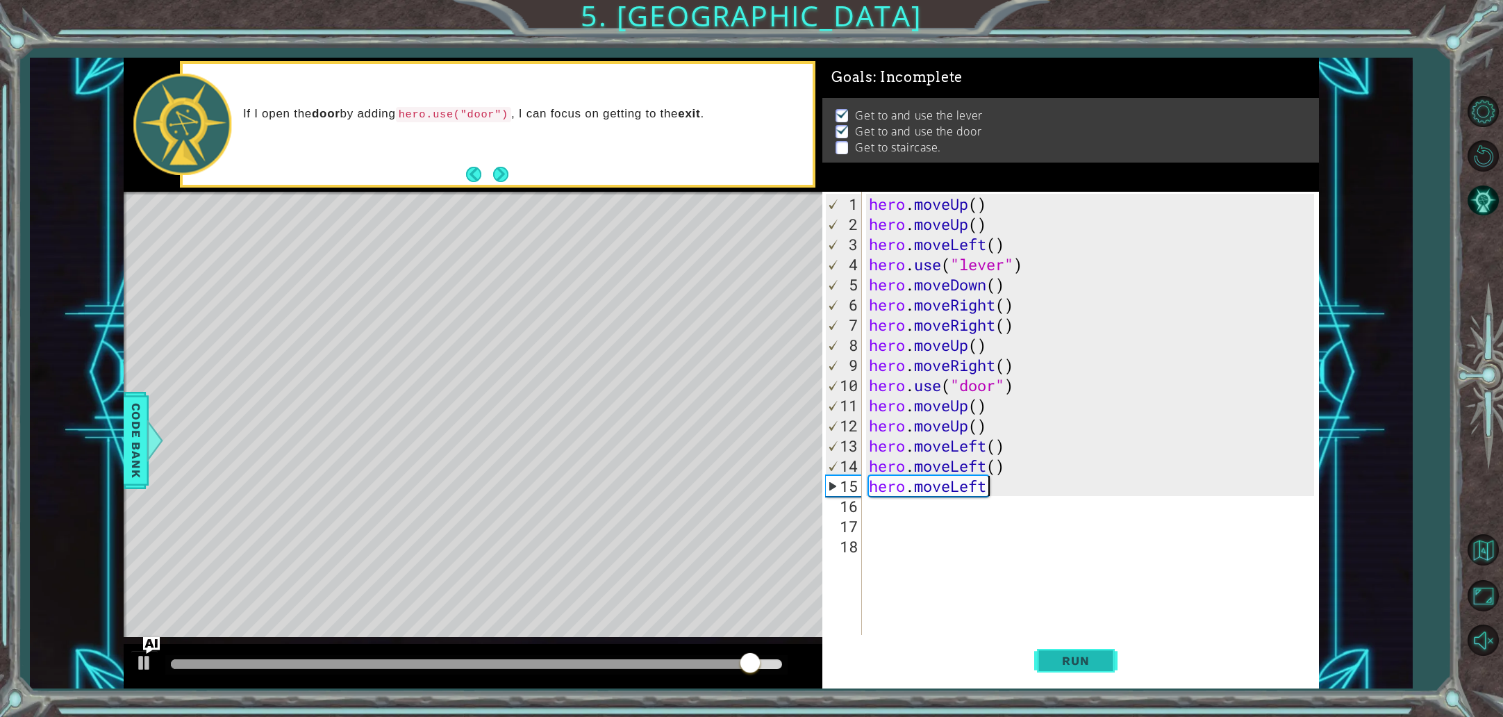
click at [1074, 654] on span "Run" at bounding box center [1075, 661] width 55 height 14
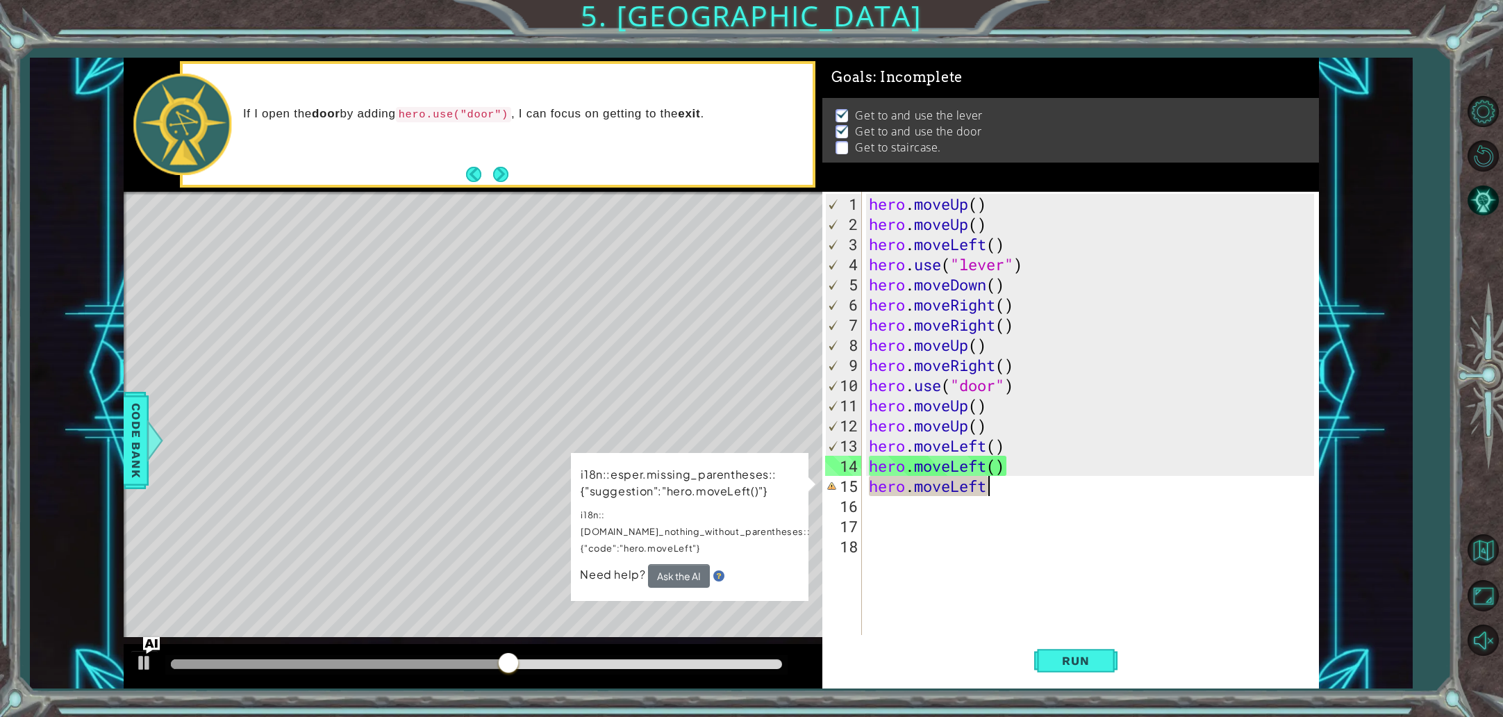
click at [1012, 486] on div "hero . moveUp ( ) hero . moveUp ( ) hero . moveLeft ( ) hero . use ( "lever" ) …" at bounding box center [1094, 436] width 456 height 484
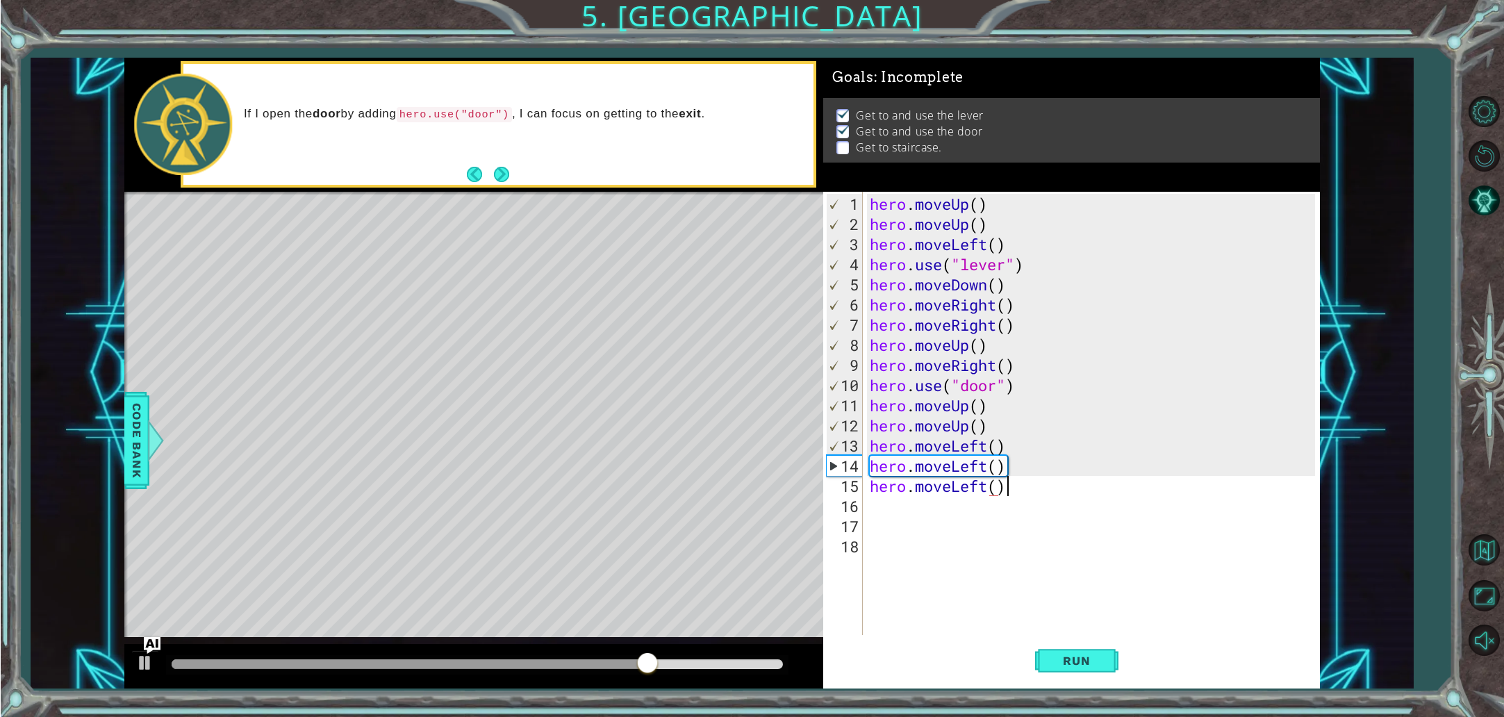
scroll to position [0, 6]
type textarea "hero.moveLeft()"
click at [1098, 665] on span "Run" at bounding box center [1075, 661] width 55 height 14
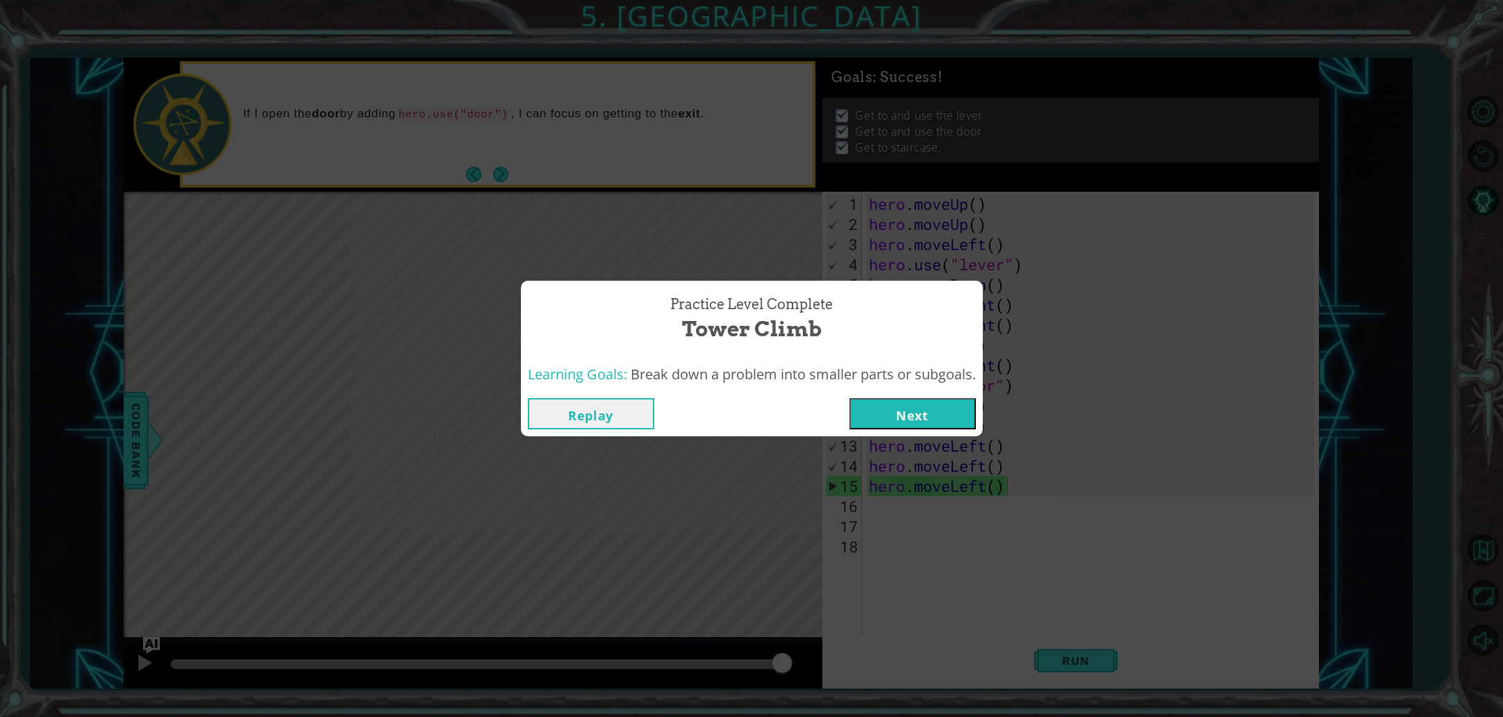
click at [891, 418] on button "Next" at bounding box center [913, 413] width 126 height 31
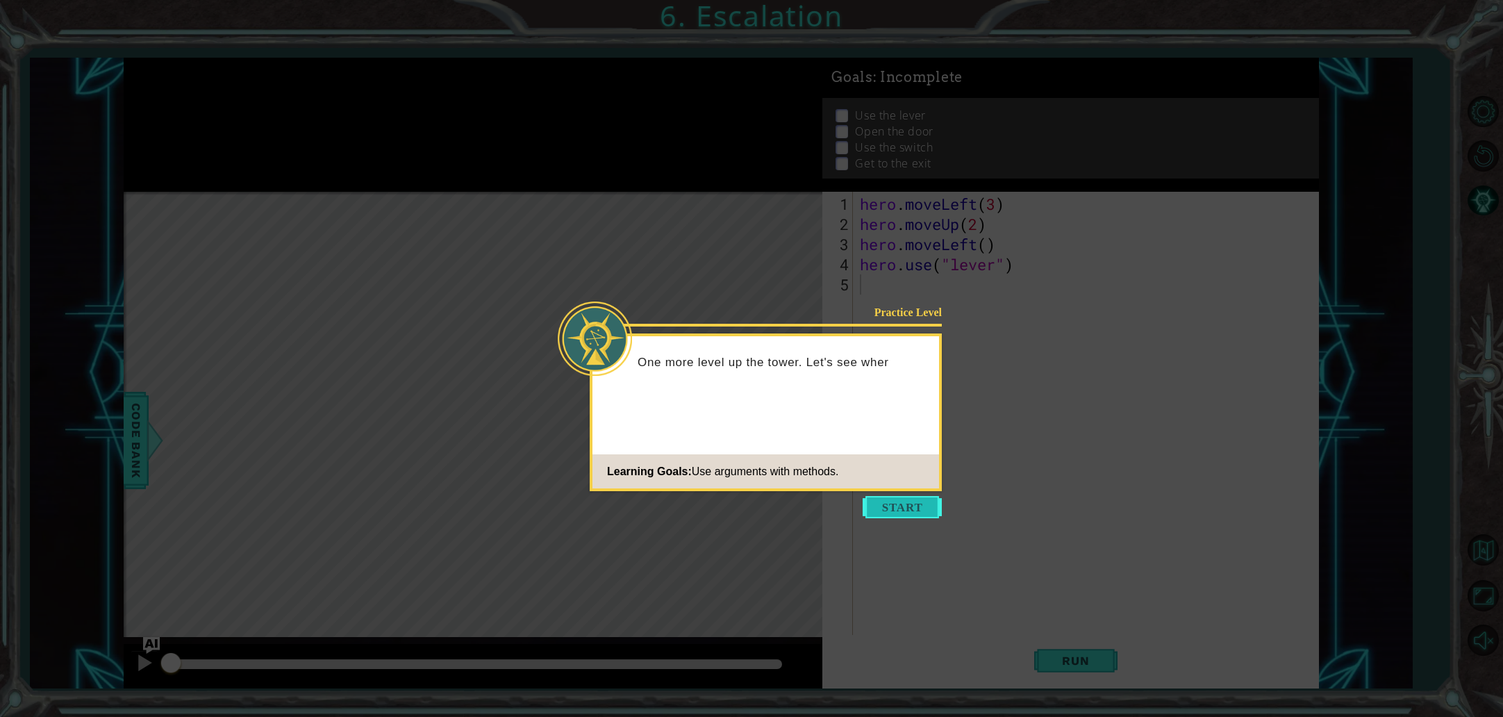
click at [886, 506] on button "Start" at bounding box center [902, 507] width 79 height 22
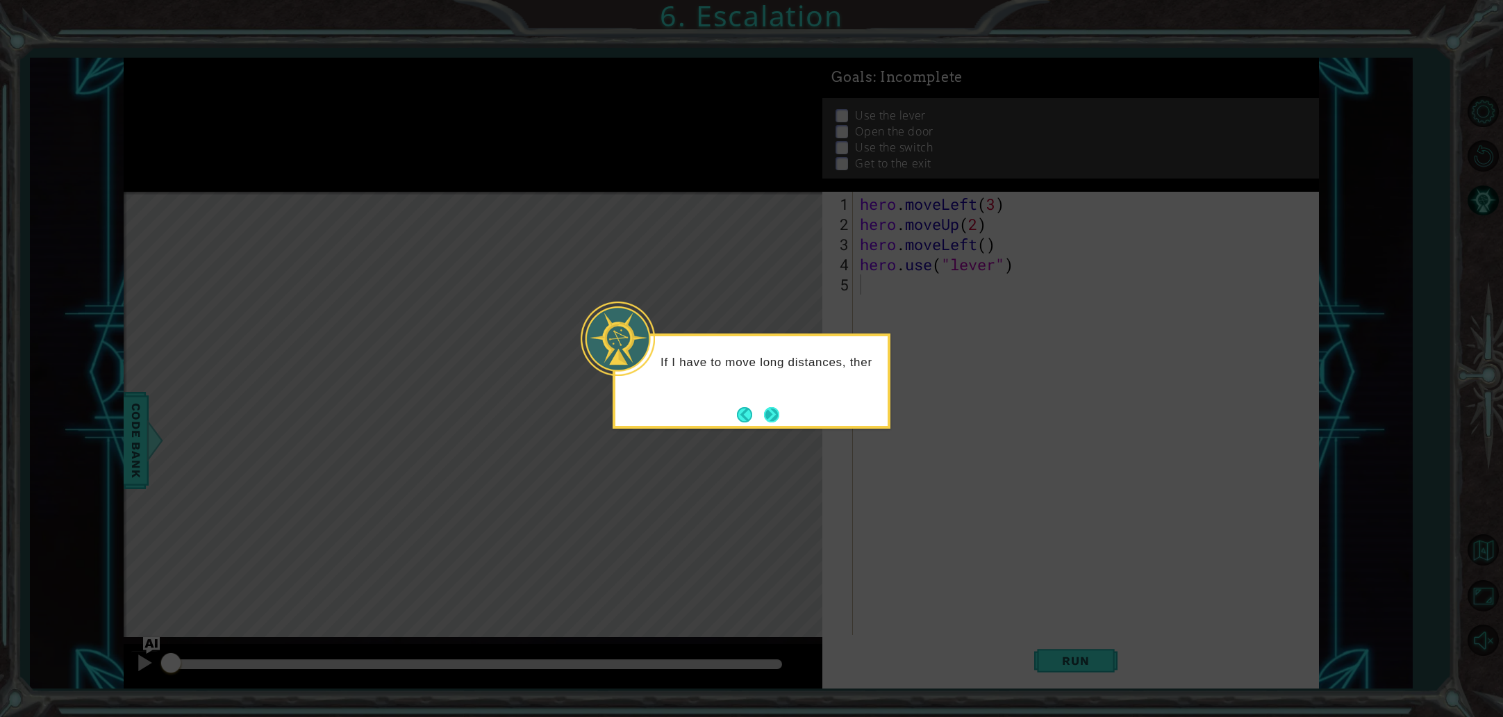
click at [768, 411] on button "Next" at bounding box center [771, 414] width 15 height 15
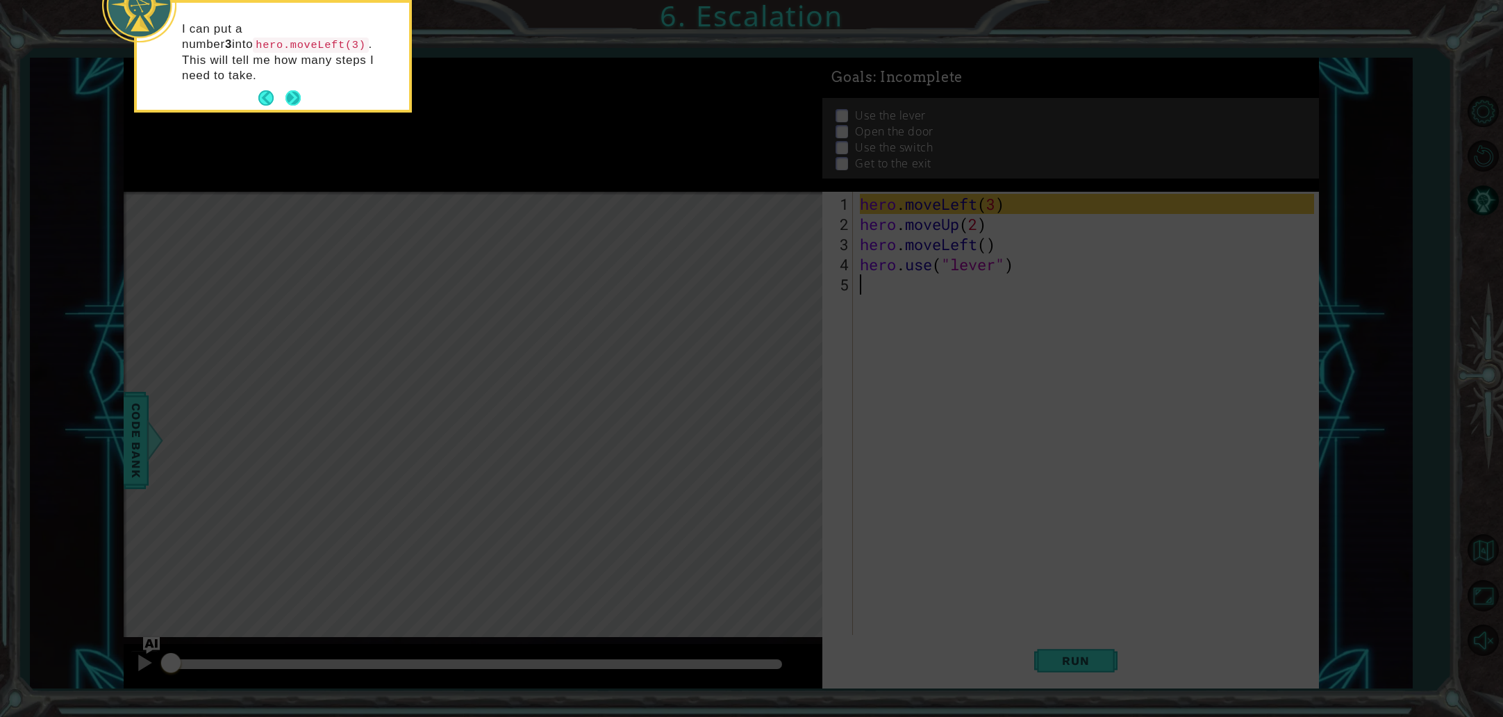
click at [297, 90] on button "Next" at bounding box center [293, 97] width 15 height 15
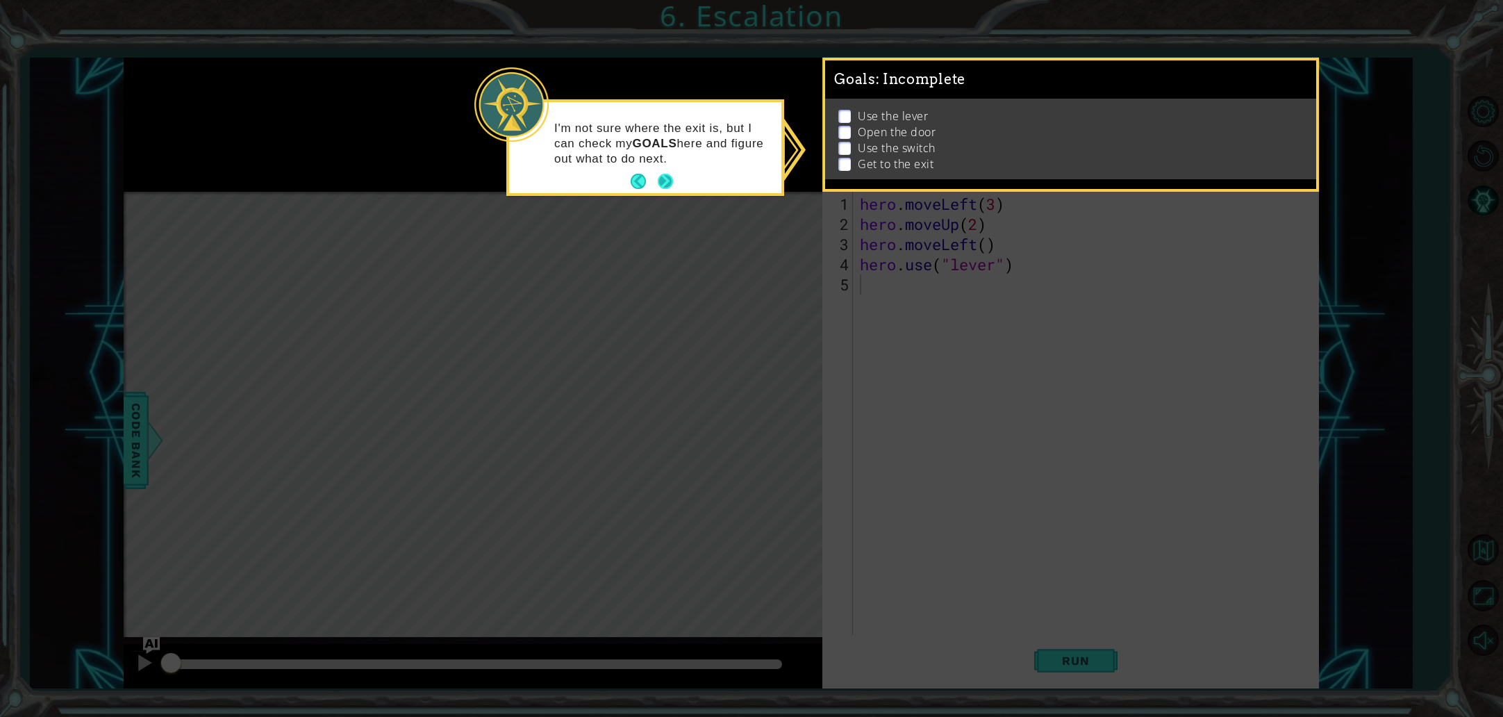
click at [662, 179] on button "Next" at bounding box center [665, 181] width 15 height 15
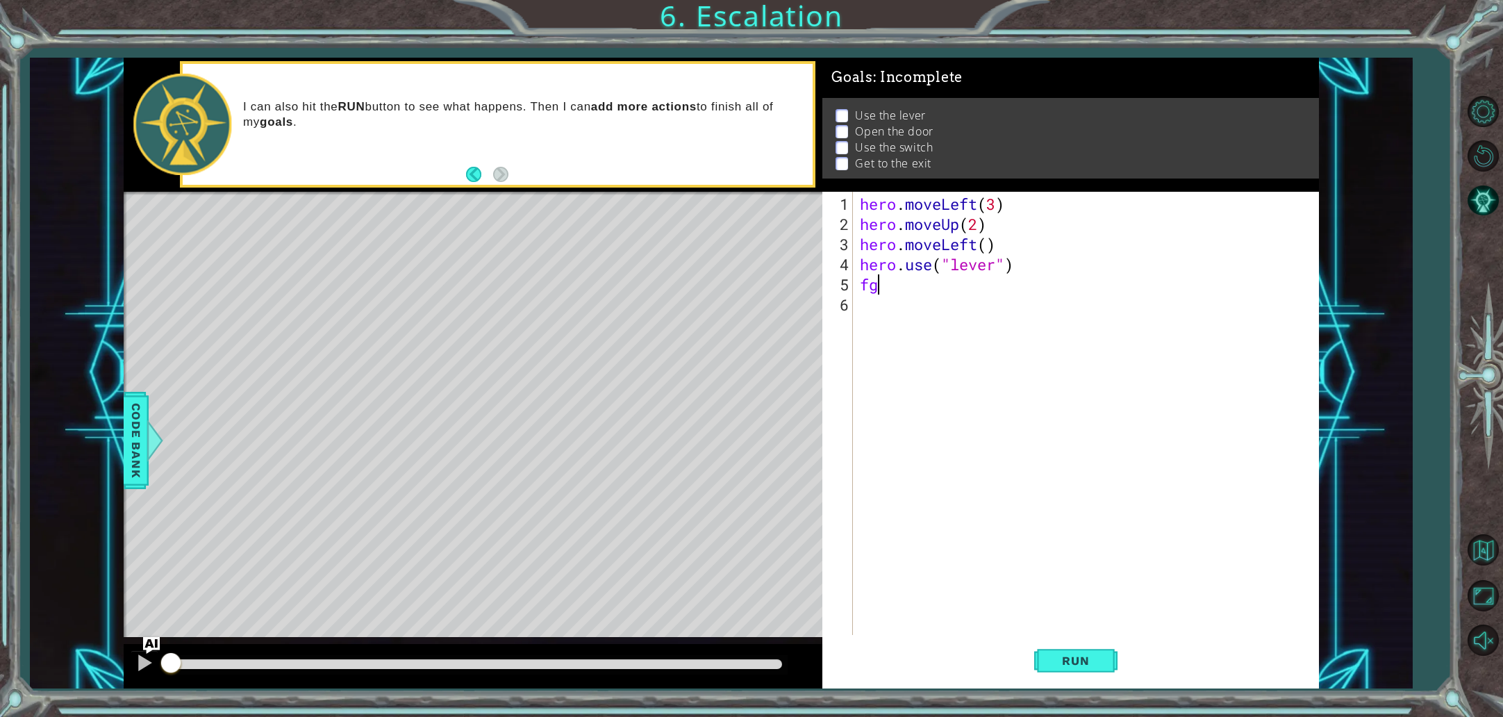
type textarea "f"
click at [1070, 649] on button "Run" at bounding box center [1075, 660] width 83 height 49
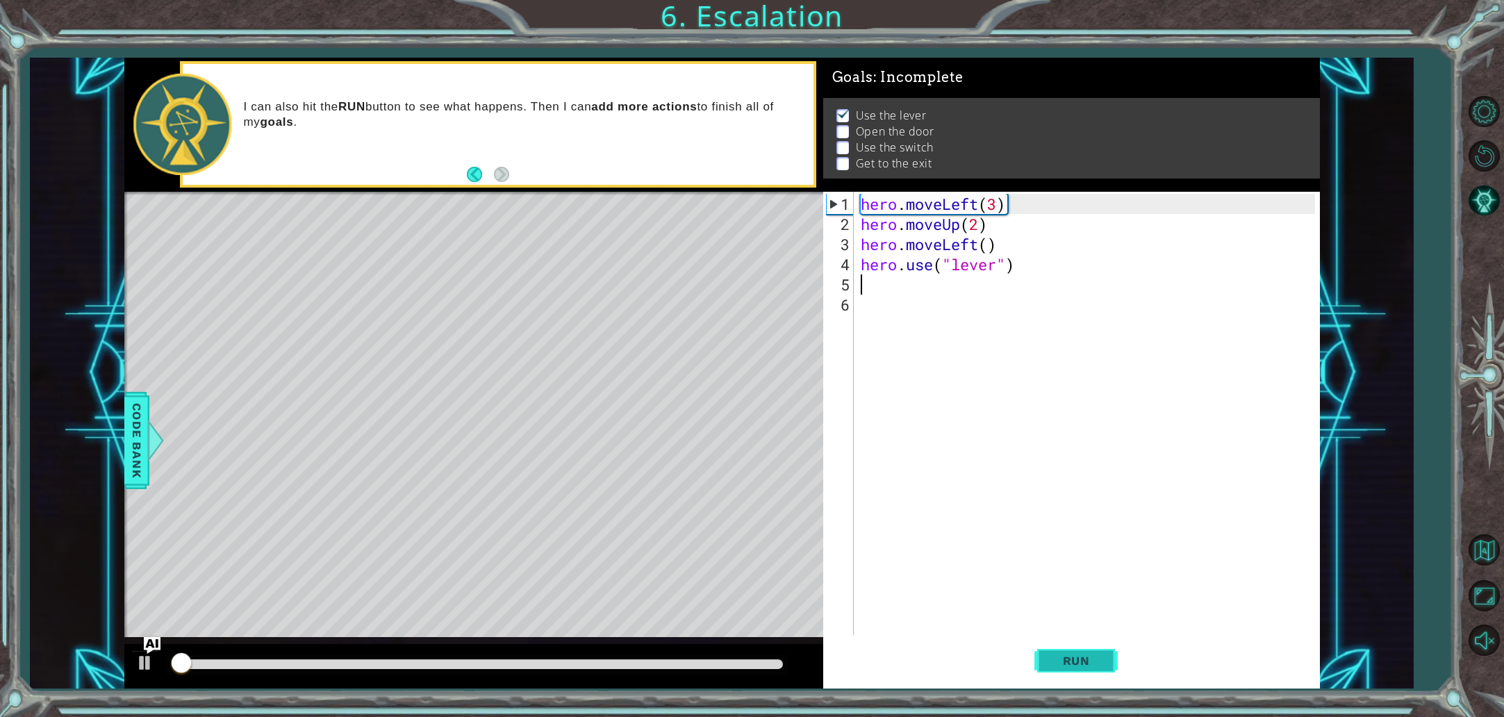
scroll to position [2, 0]
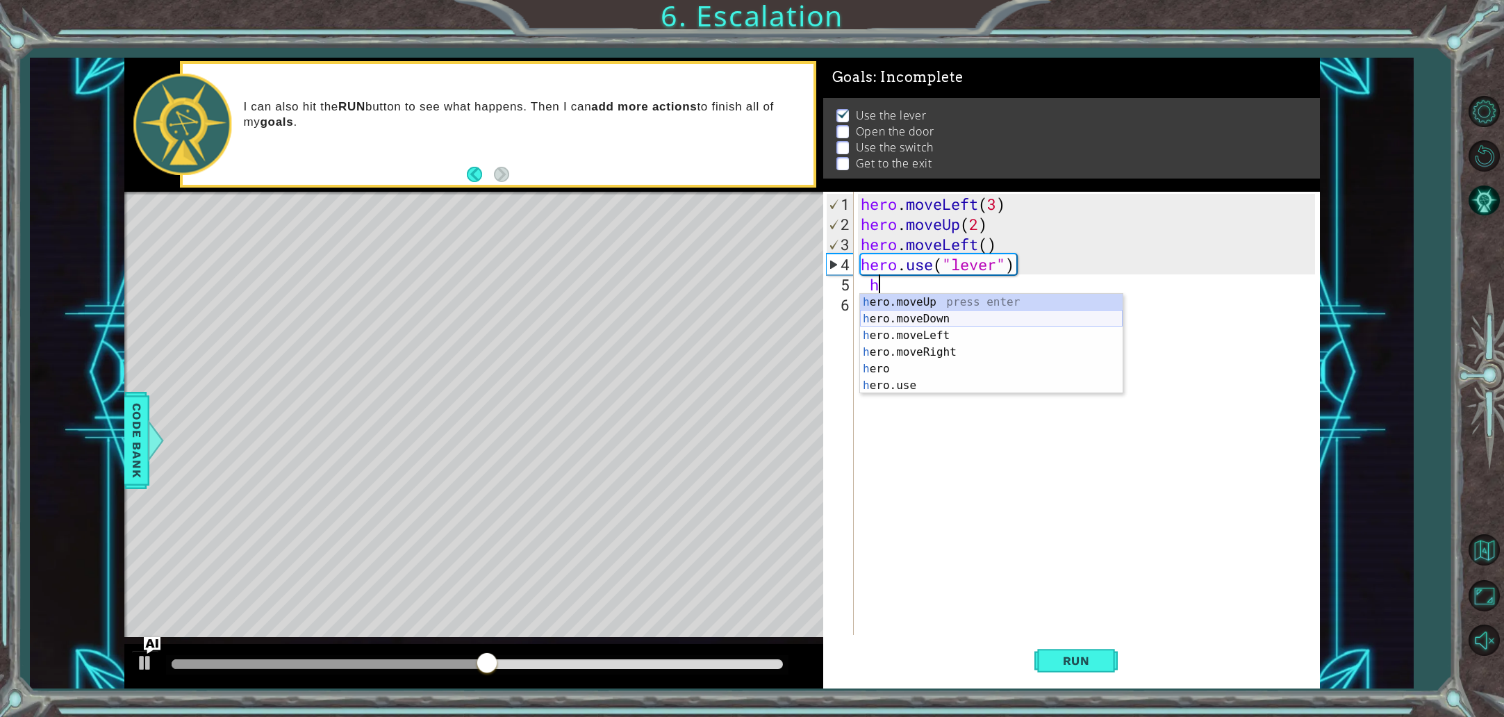
click at [975, 313] on div "h ero.moveUp press enter h ero.moveDown press enter h ero.moveLeft press enter …" at bounding box center [991, 360] width 263 height 133
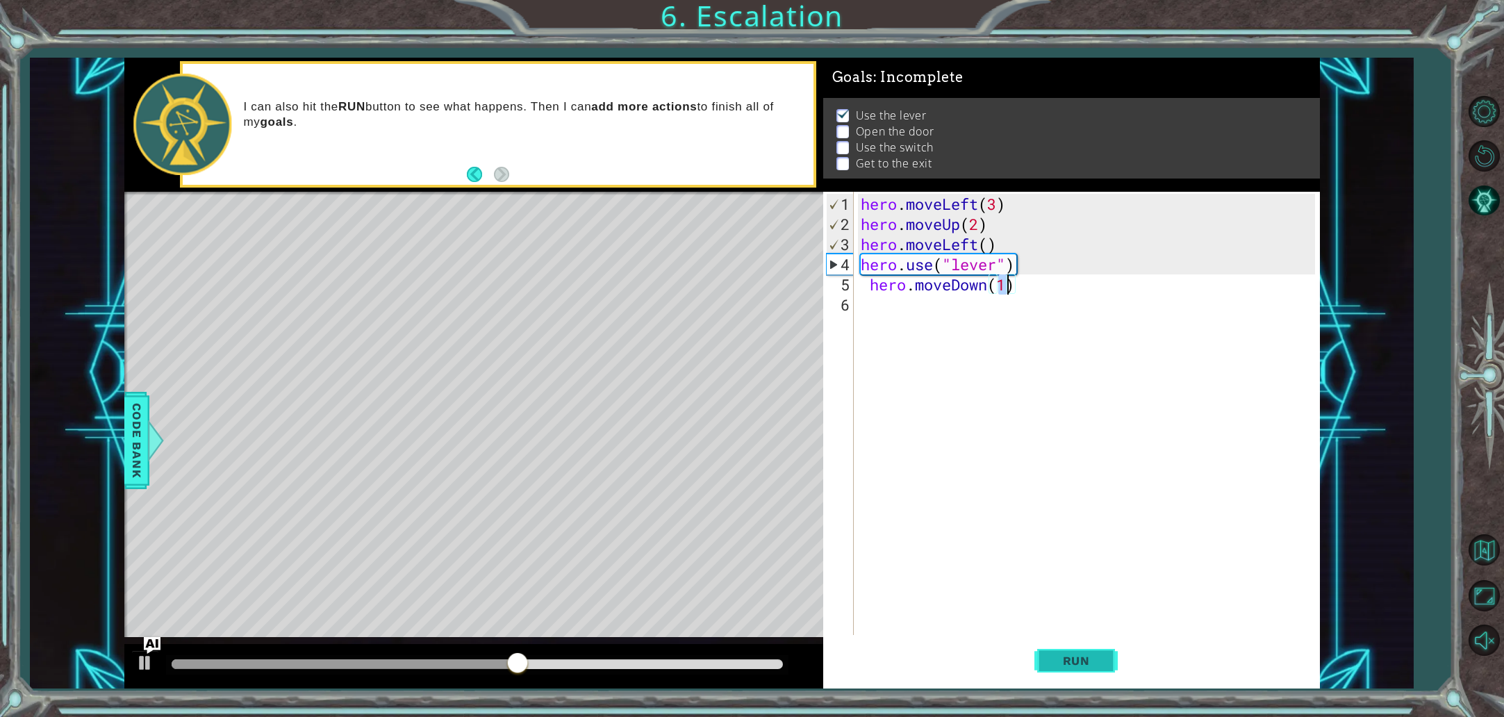
click at [1097, 670] on button "Run" at bounding box center [1075, 660] width 83 height 49
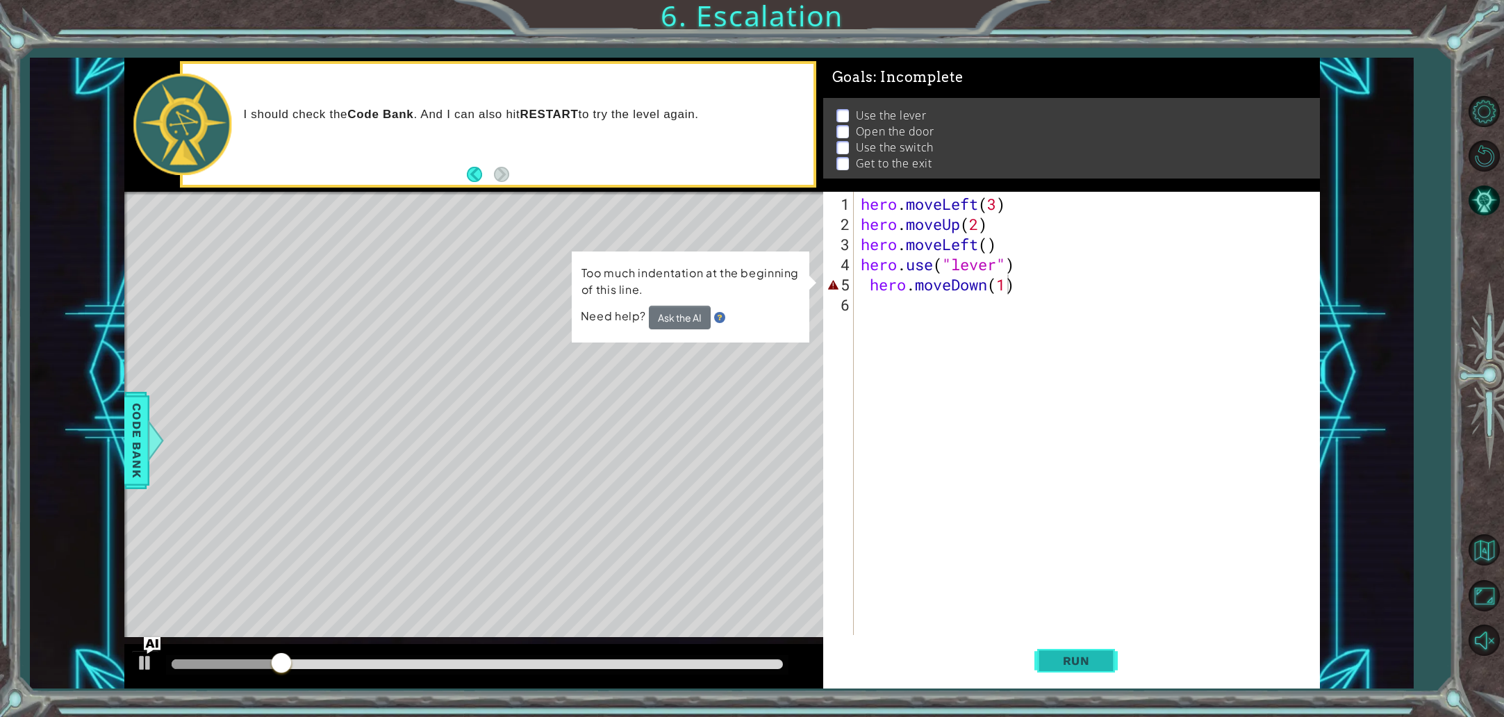
click at [1079, 661] on span "Run" at bounding box center [1076, 661] width 55 height 14
click at [1084, 659] on span "Run" at bounding box center [1076, 661] width 55 height 14
click at [1009, 288] on div "hero . moveLeft ( 3 ) hero . moveUp ( 2 ) hero . moveLeft ( ) hero . use ( "lev…" at bounding box center [1090, 436] width 464 height 484
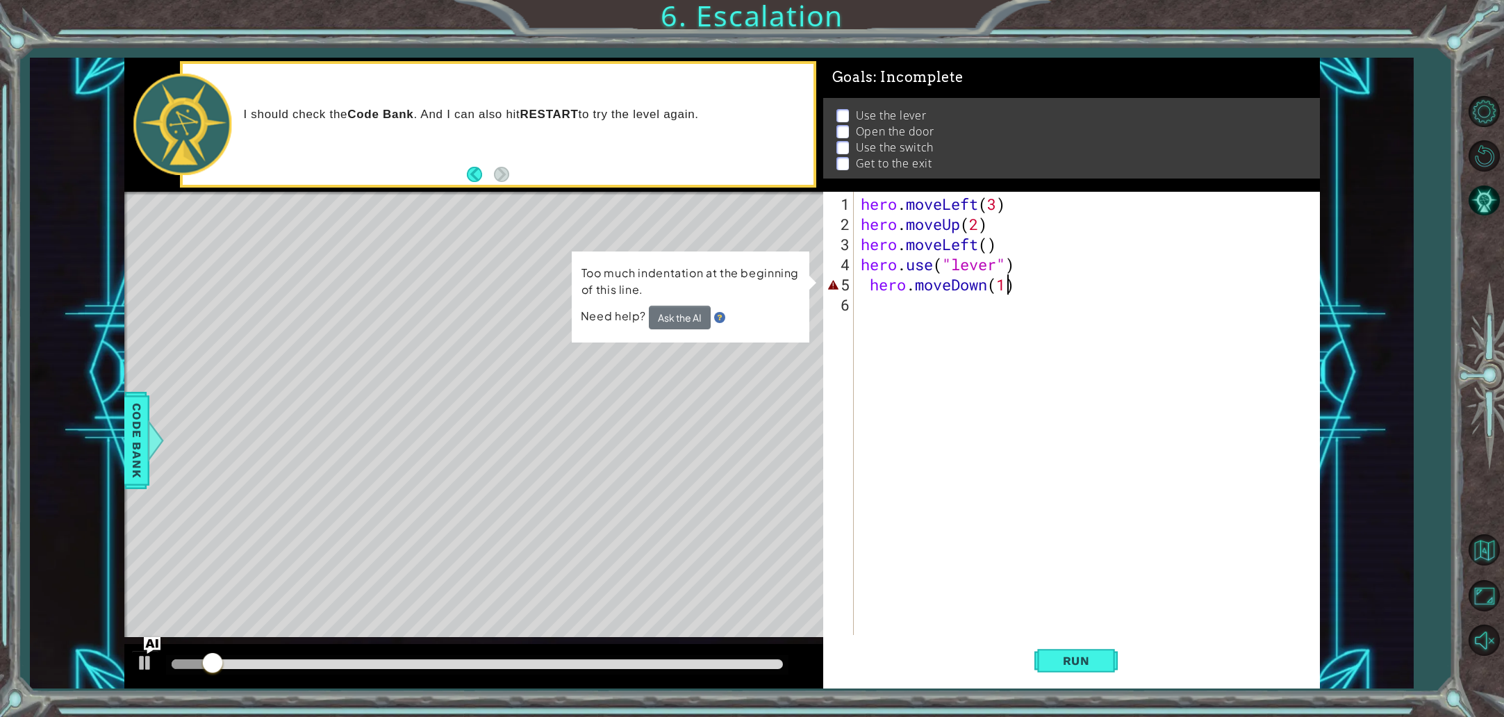
drag, startPoint x: 1009, startPoint y: 288, endPoint x: 1007, endPoint y: 299, distance: 11.5
click at [1007, 292] on div "hero . moveLeft ( 3 ) hero . moveUp ( 2 ) hero . moveLeft ( ) hero . use ( "lev…" at bounding box center [1090, 436] width 464 height 484
click at [993, 284] on div "hero . moveLeft ( 3 ) hero . moveUp ( 2 ) hero . moveLeft ( ) hero . use ( "lev…" at bounding box center [1090, 436] width 464 height 484
click at [1000, 287] on div "hero . moveLeft ( 3 ) hero . moveUp ( 2 ) hero . moveLeft ( ) hero . use ( "lev…" at bounding box center [1090, 436] width 464 height 484
click at [1002, 283] on div "hero . moveLeft ( 3 ) hero . moveUp ( 2 ) hero . moveLeft ( ) hero . use ( "lev…" at bounding box center [1090, 436] width 464 height 484
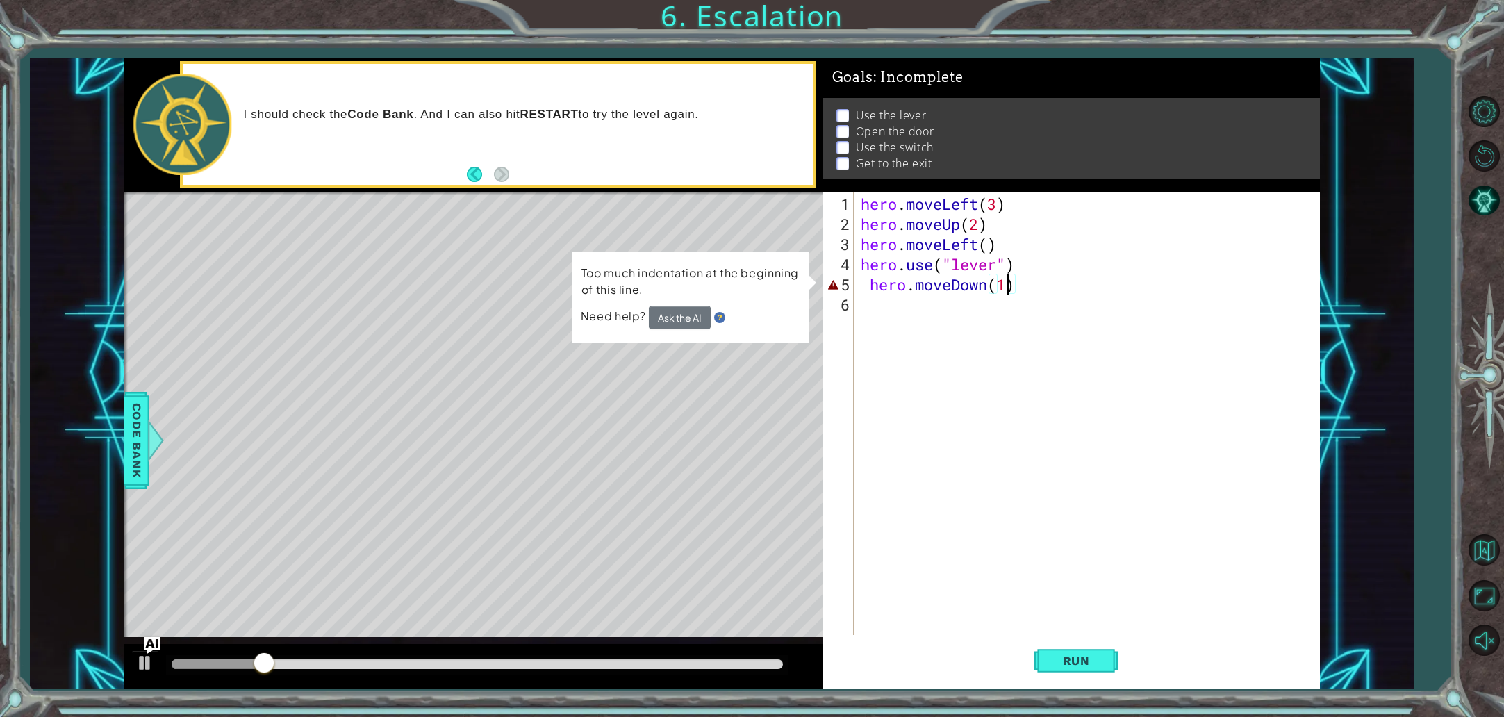
click at [1006, 282] on div "hero . moveLeft ( 3 ) hero . moveUp ( 2 ) hero . moveLeft ( ) hero . use ( "lev…" at bounding box center [1090, 436] width 464 height 484
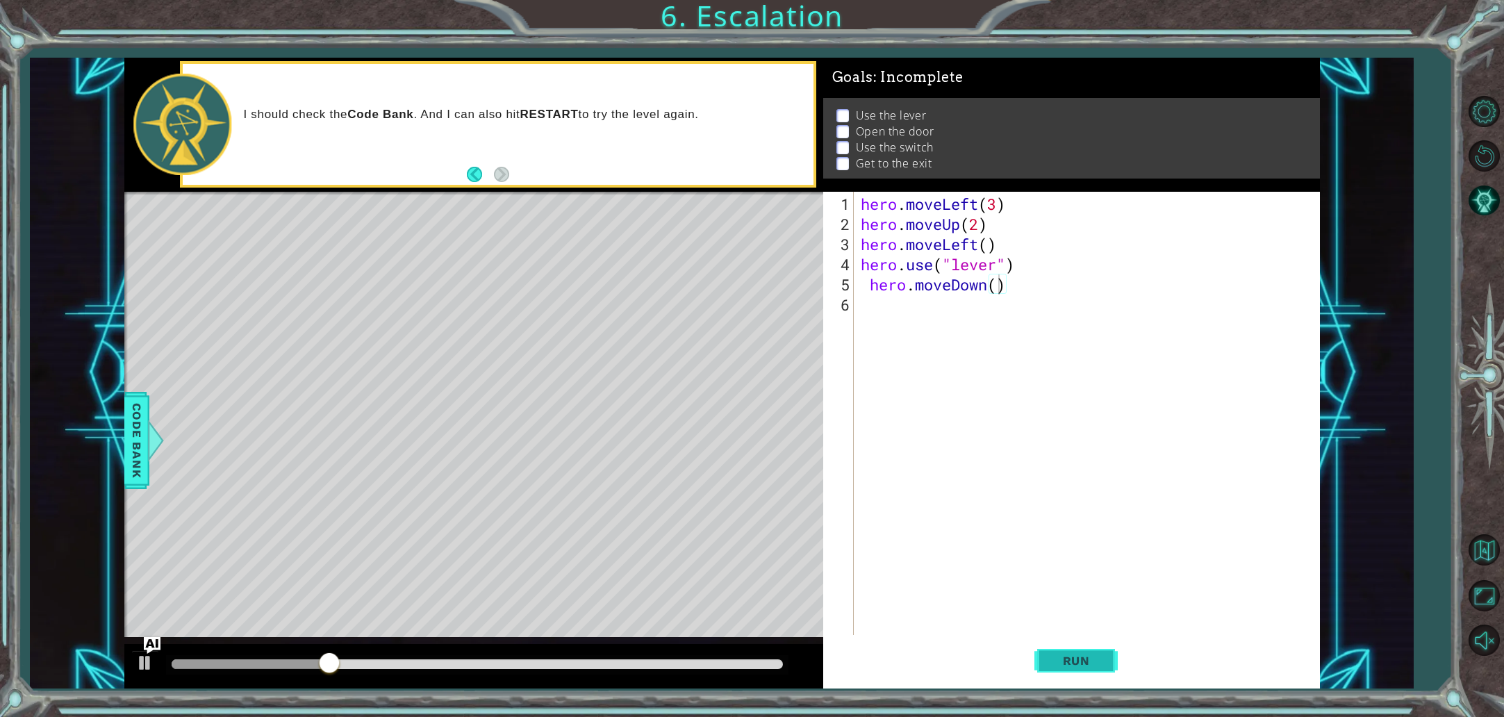
click at [1094, 663] on span "Run" at bounding box center [1076, 661] width 55 height 14
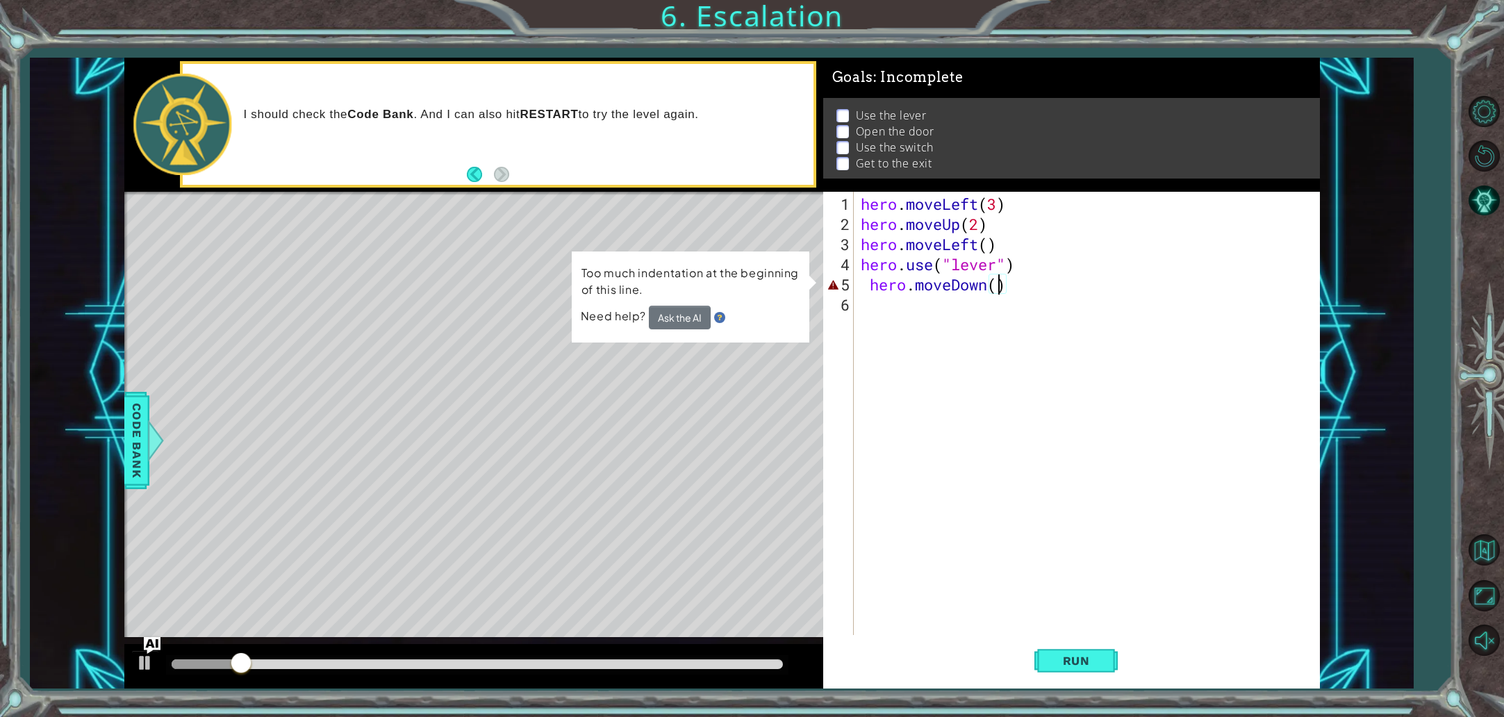
click at [870, 286] on div "hero . moveLeft ( 3 ) hero . moveUp ( 2 ) hero . moveLeft ( ) hero . use ( "lev…" at bounding box center [1090, 436] width 464 height 484
type textarea "hero.moveDown()"
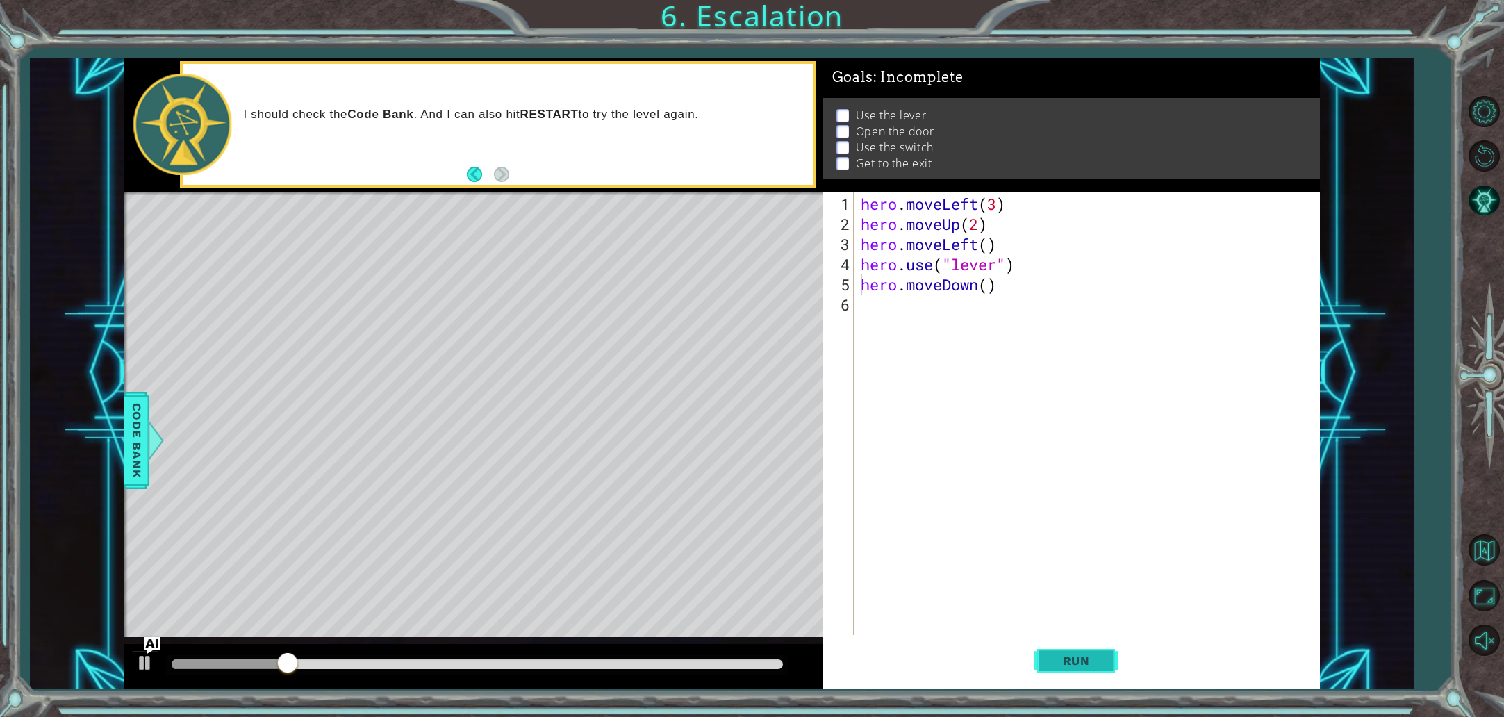
click at [1046, 646] on button "Run" at bounding box center [1075, 660] width 83 height 49
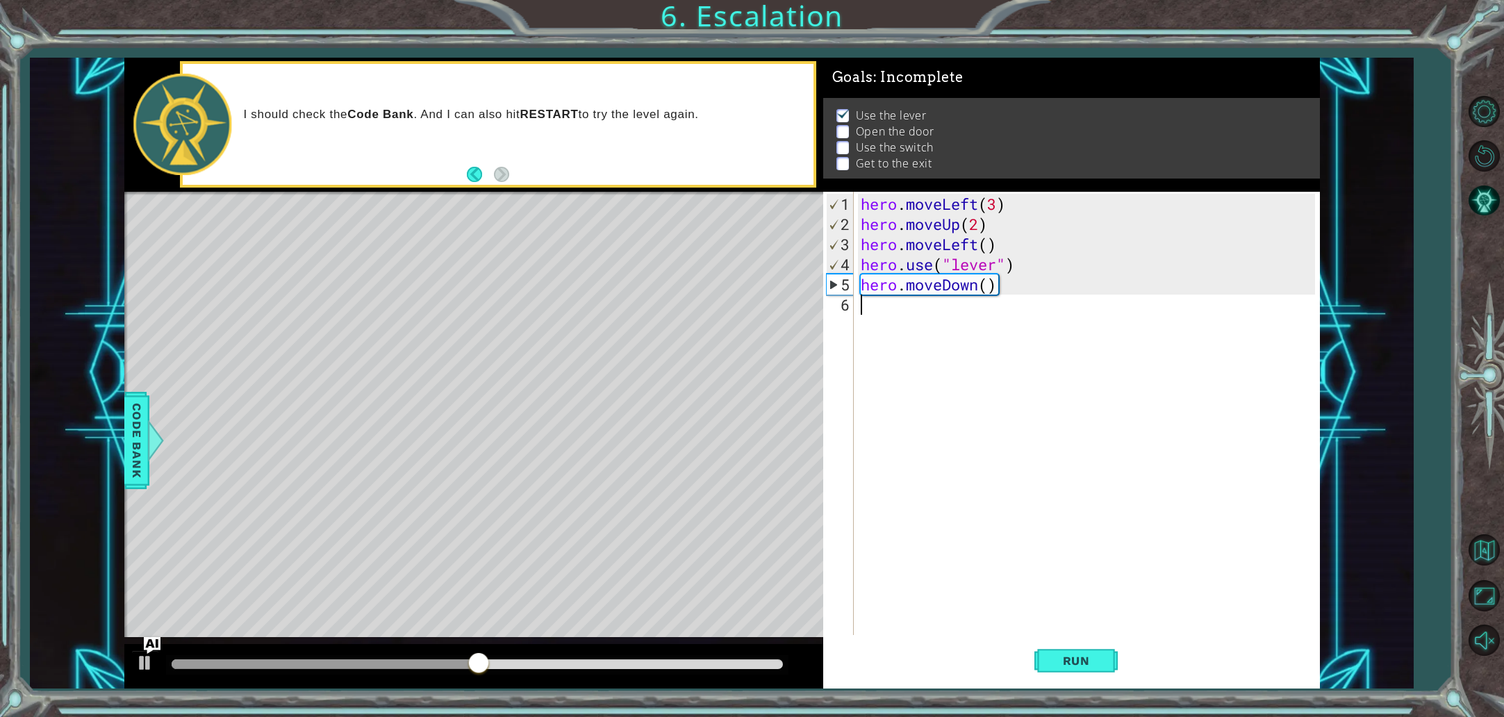
click at [883, 313] on div "hero . moveLeft ( 3 ) hero . moveUp ( 2 ) hero . moveLeft ( ) hero . use ( "lev…" at bounding box center [1090, 436] width 464 height 484
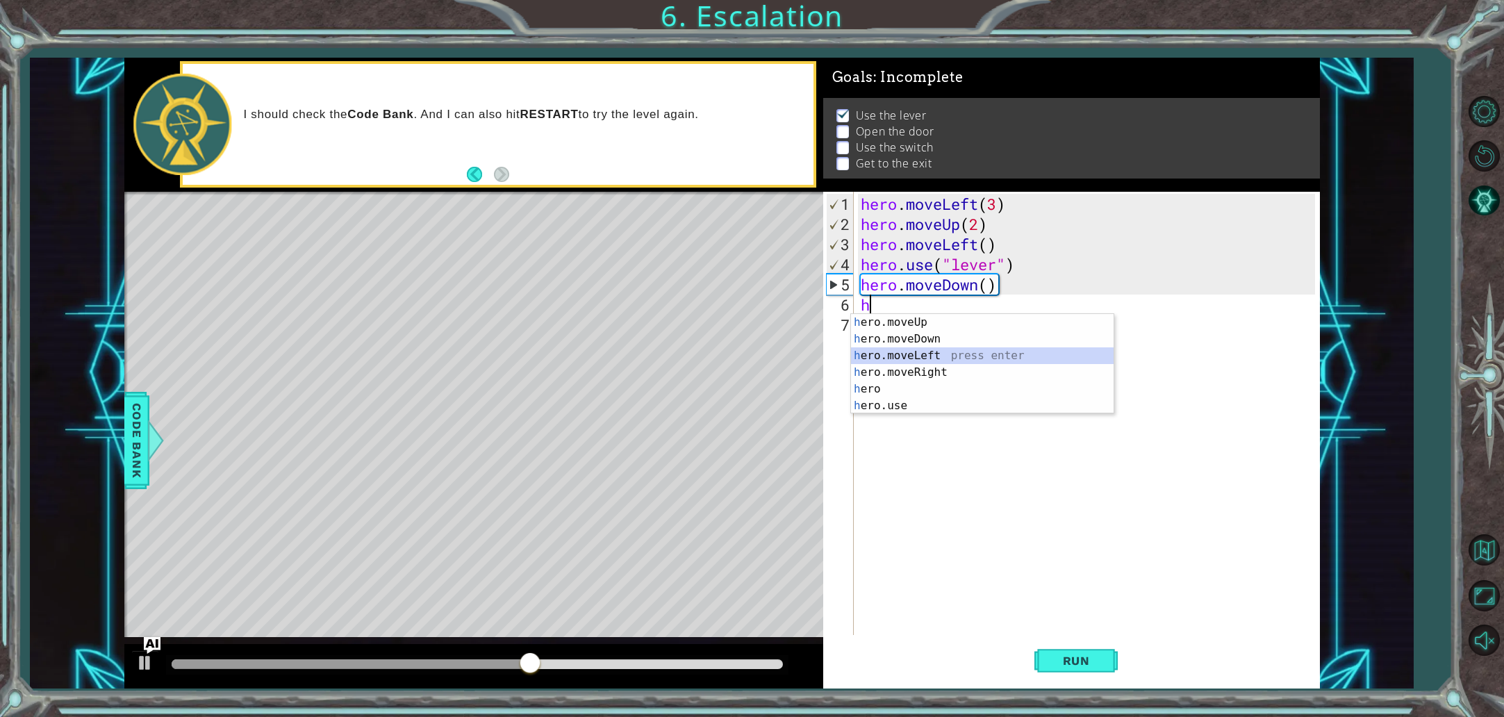
click at [884, 351] on div "h ero.moveUp press enter h ero.moveDown press enter h ero.moveLeft press enter …" at bounding box center [982, 380] width 263 height 133
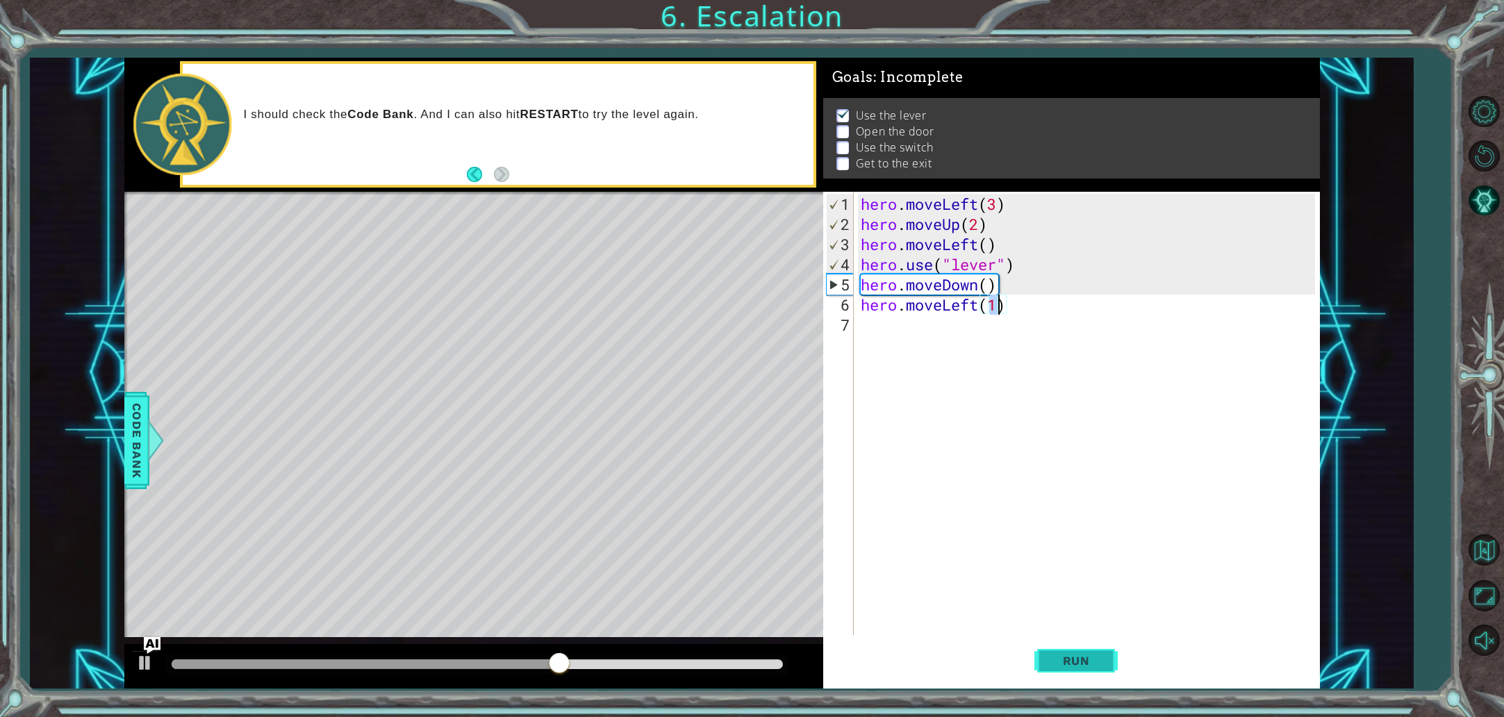
type textarea "hero.moveLeft(1)"
click at [1059, 662] on span "Run" at bounding box center [1076, 661] width 55 height 14
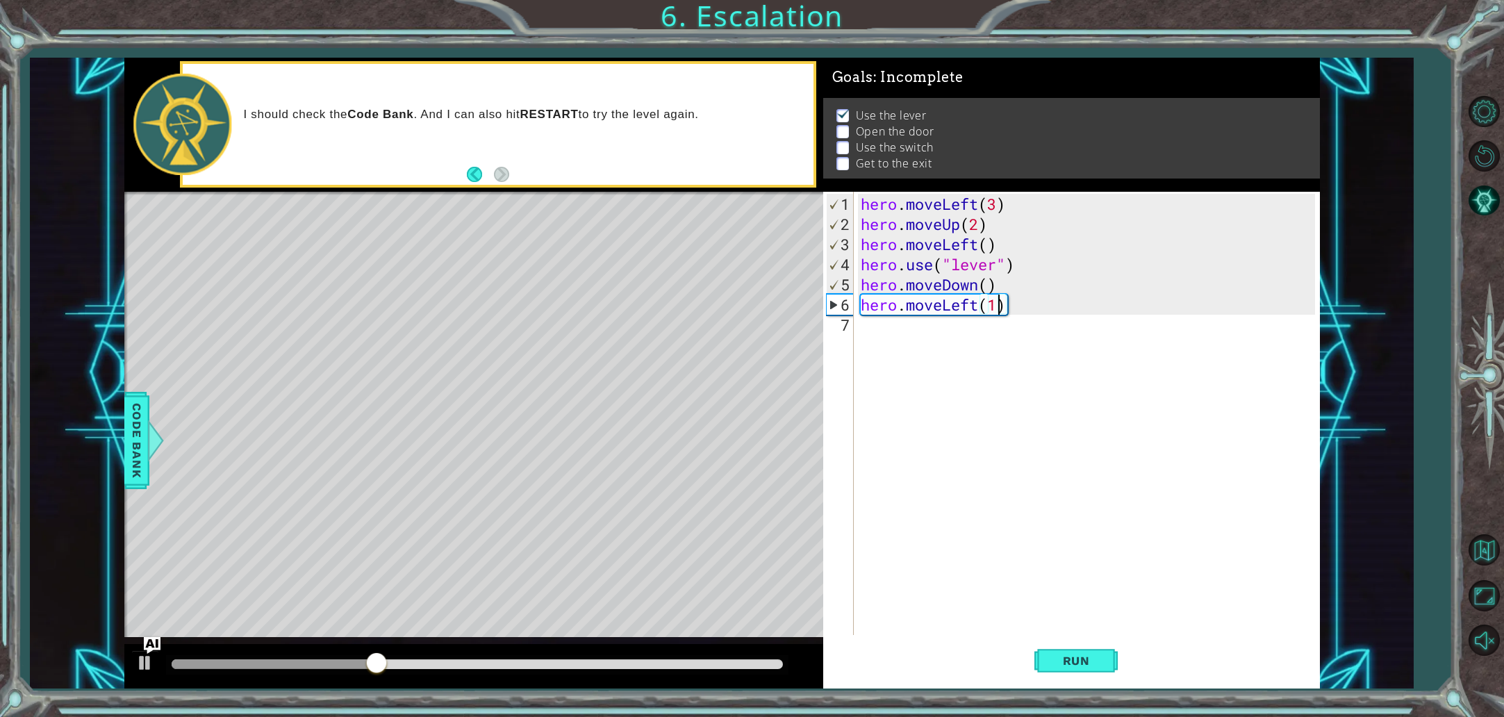
click at [918, 340] on div "hero . moveLeft ( 3 ) hero . moveUp ( 2 ) hero . moveLeft ( ) hero . use ( "lev…" at bounding box center [1090, 436] width 464 height 484
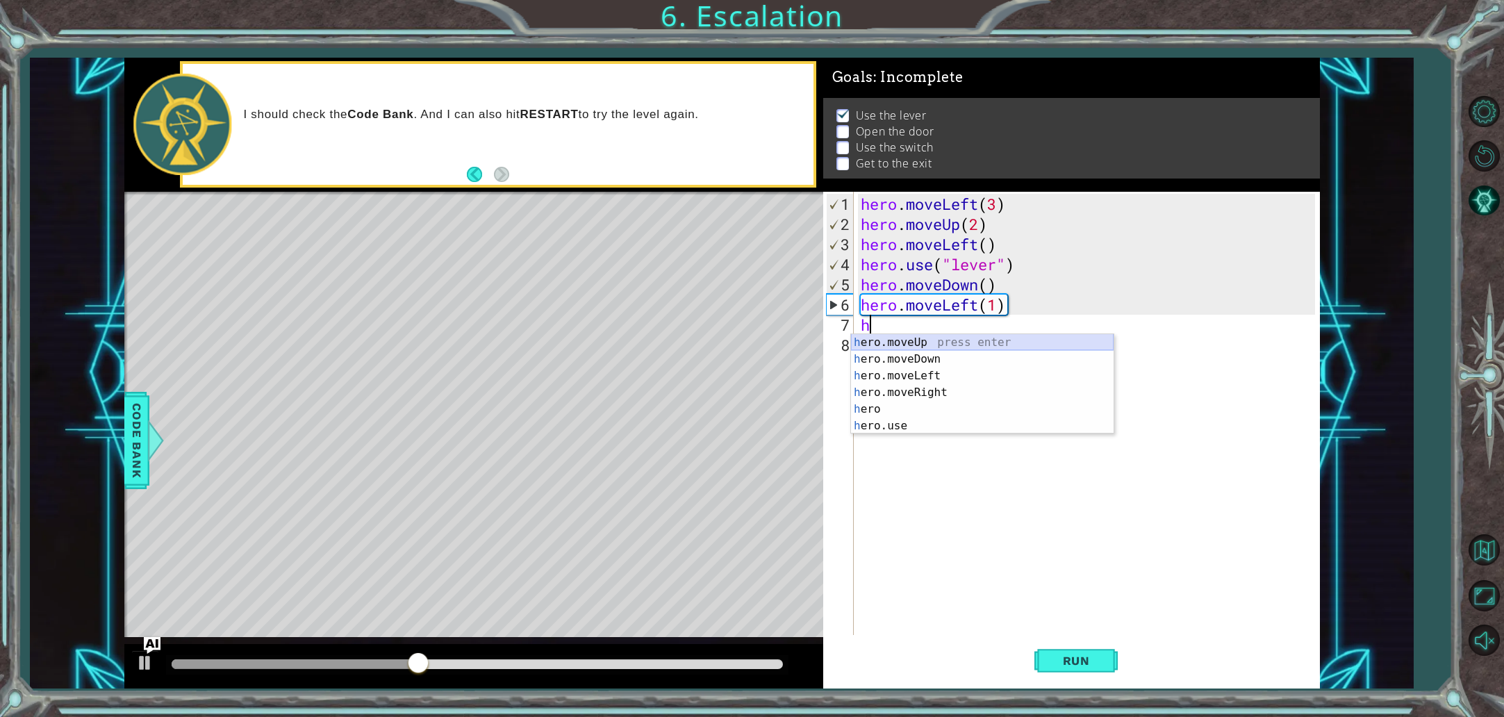
click at [916, 342] on div "h ero.moveUp press enter h ero.moveDown press enter h ero.moveLeft press enter …" at bounding box center [982, 400] width 263 height 133
type textarea "hero.moveUp(1)"
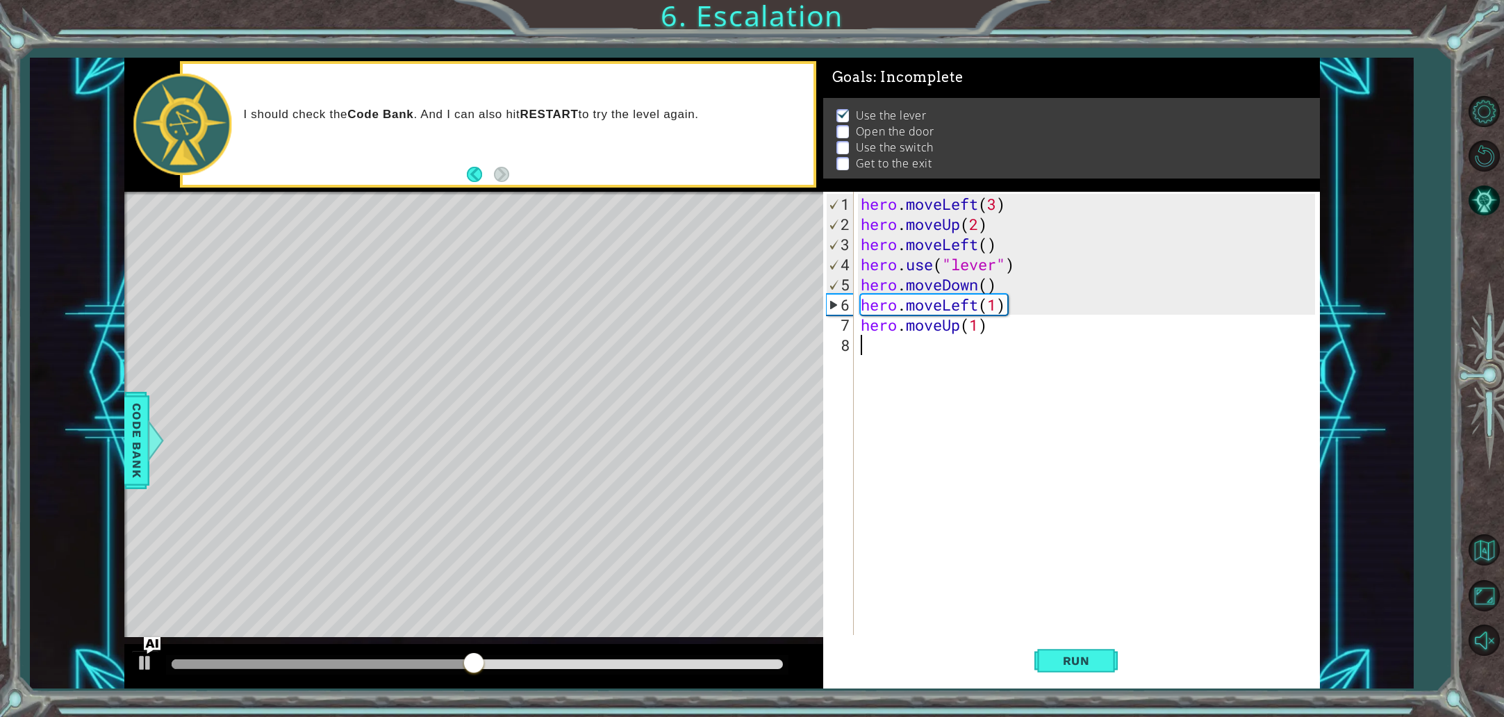
click at [905, 347] on div "hero . moveLeft ( 3 ) hero . moveUp ( 2 ) hero . moveLeft ( ) hero . use ( "lev…" at bounding box center [1090, 436] width 464 height 484
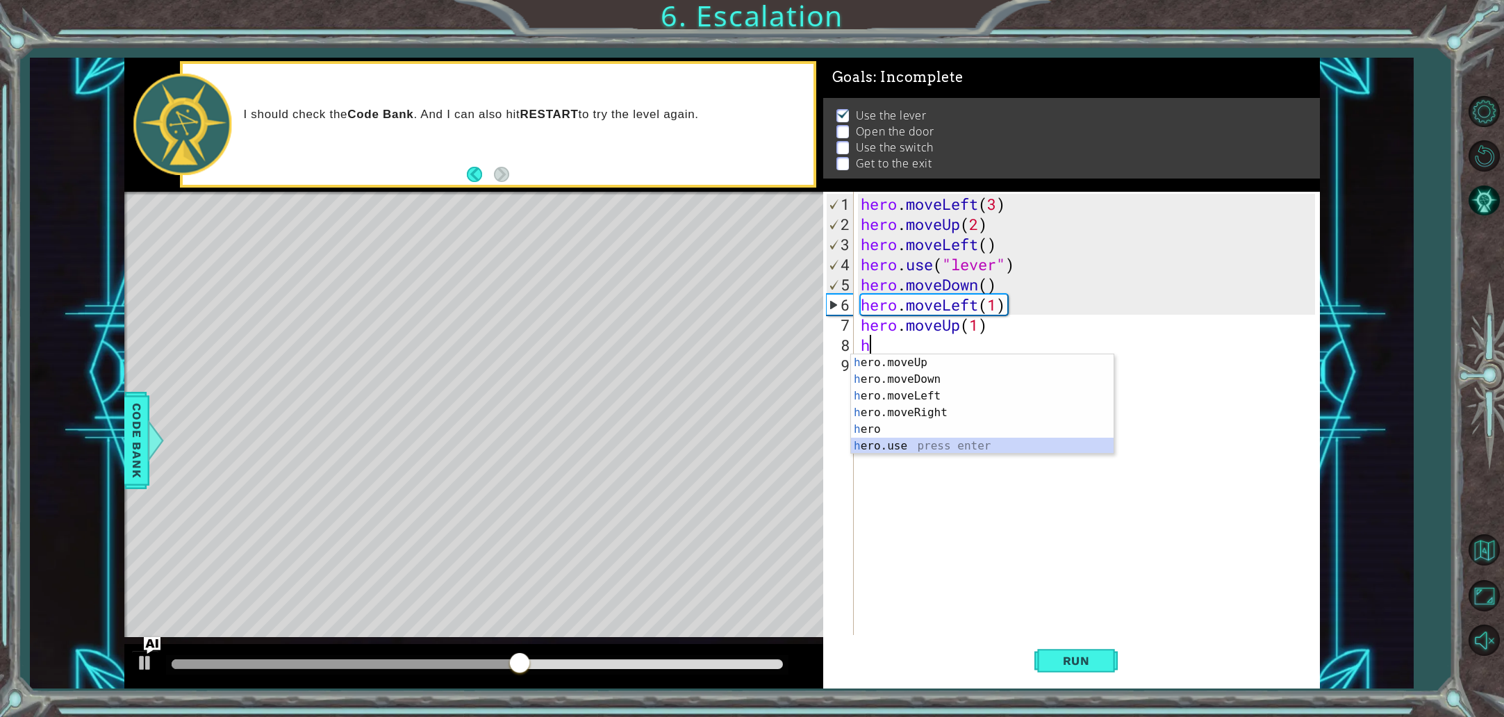
click at [925, 447] on div "h ero.moveUp press enter h ero.moveDown press enter h ero.moveLeft press enter …" at bounding box center [982, 420] width 263 height 133
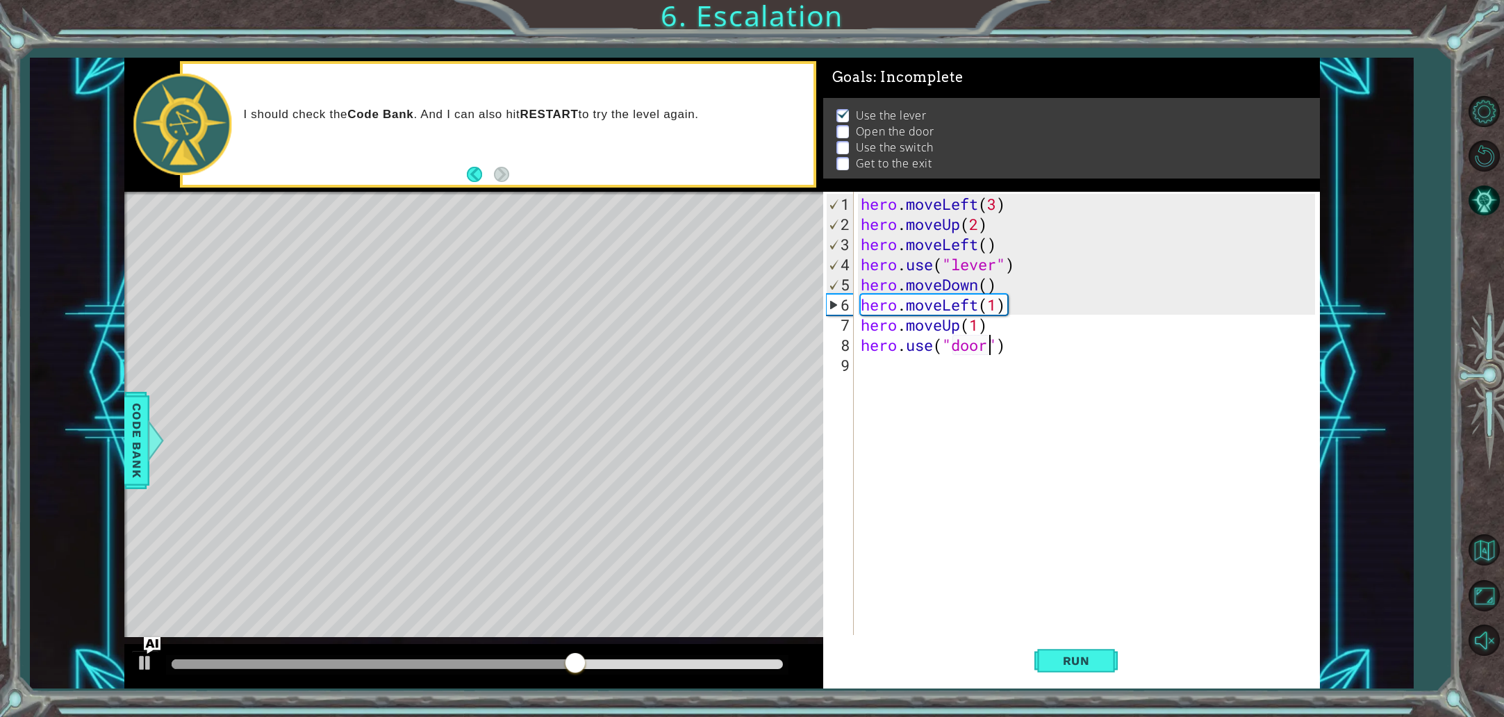
scroll to position [0, 6]
type textarea "hero.use("door")"
click at [1109, 656] on button "Run" at bounding box center [1075, 660] width 83 height 49
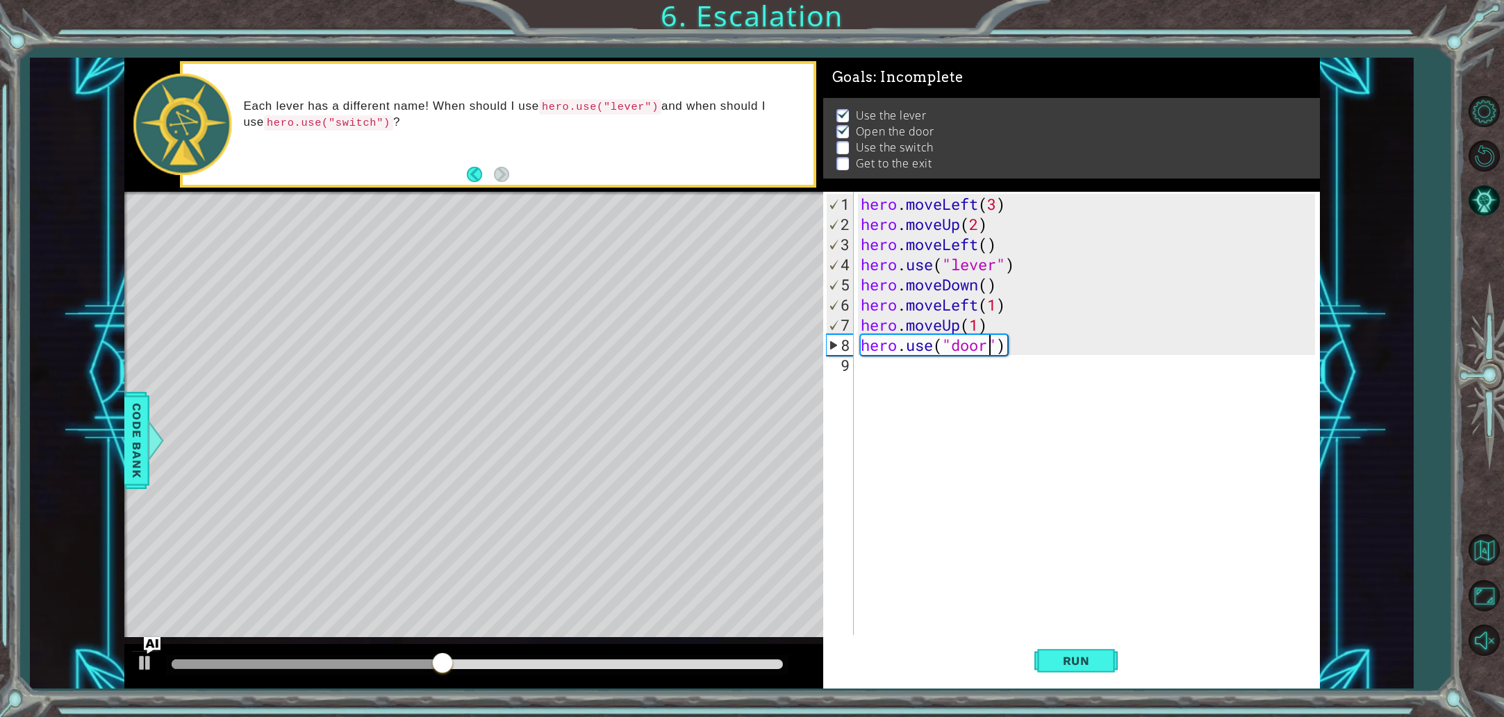
click at [952, 375] on div "hero . moveLeft ( 3 ) hero . moveUp ( 2 ) hero . moveLeft ( ) hero . use ( "lev…" at bounding box center [1090, 436] width 464 height 484
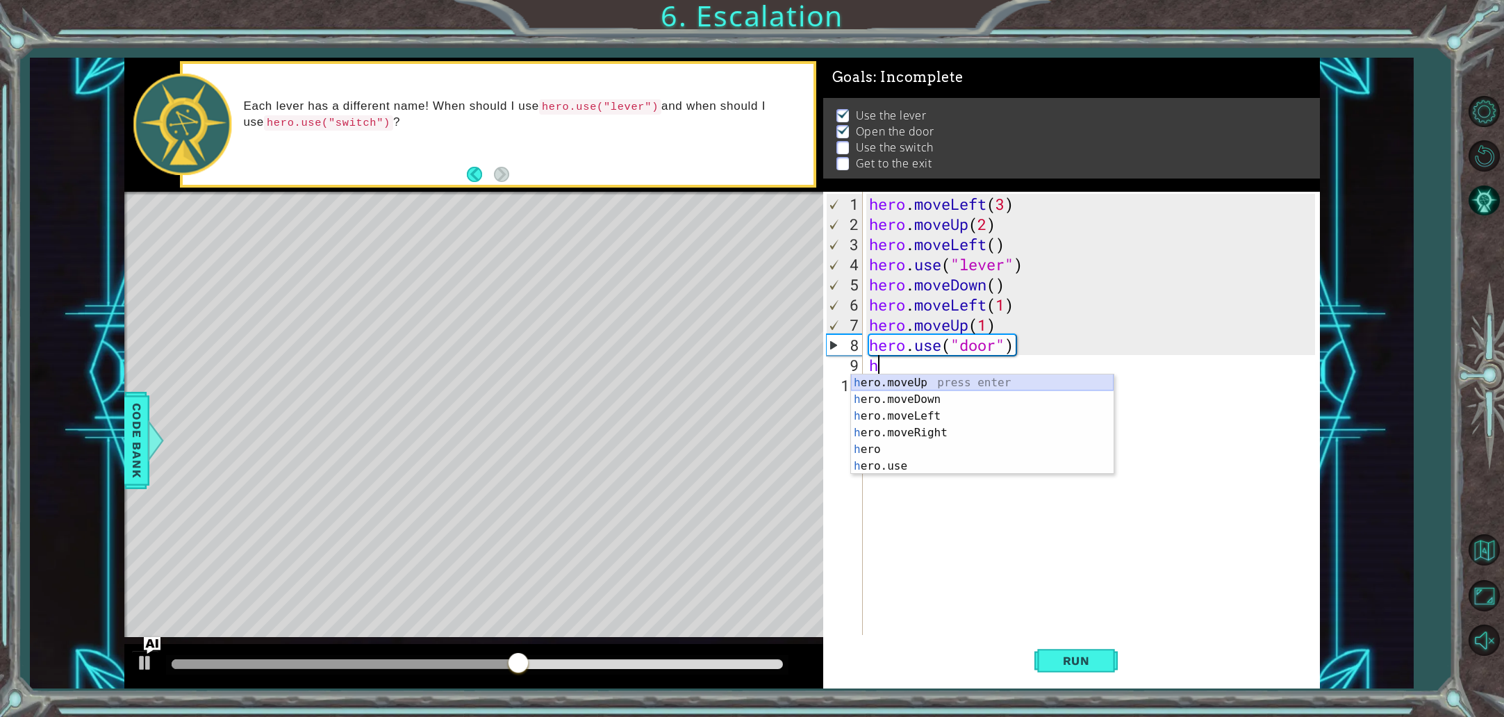
click at [941, 380] on div "h ero.moveUp press enter h ero.moveDown press enter h ero.moveLeft press enter …" at bounding box center [982, 440] width 263 height 133
type textarea "hero.moveUp(1)"
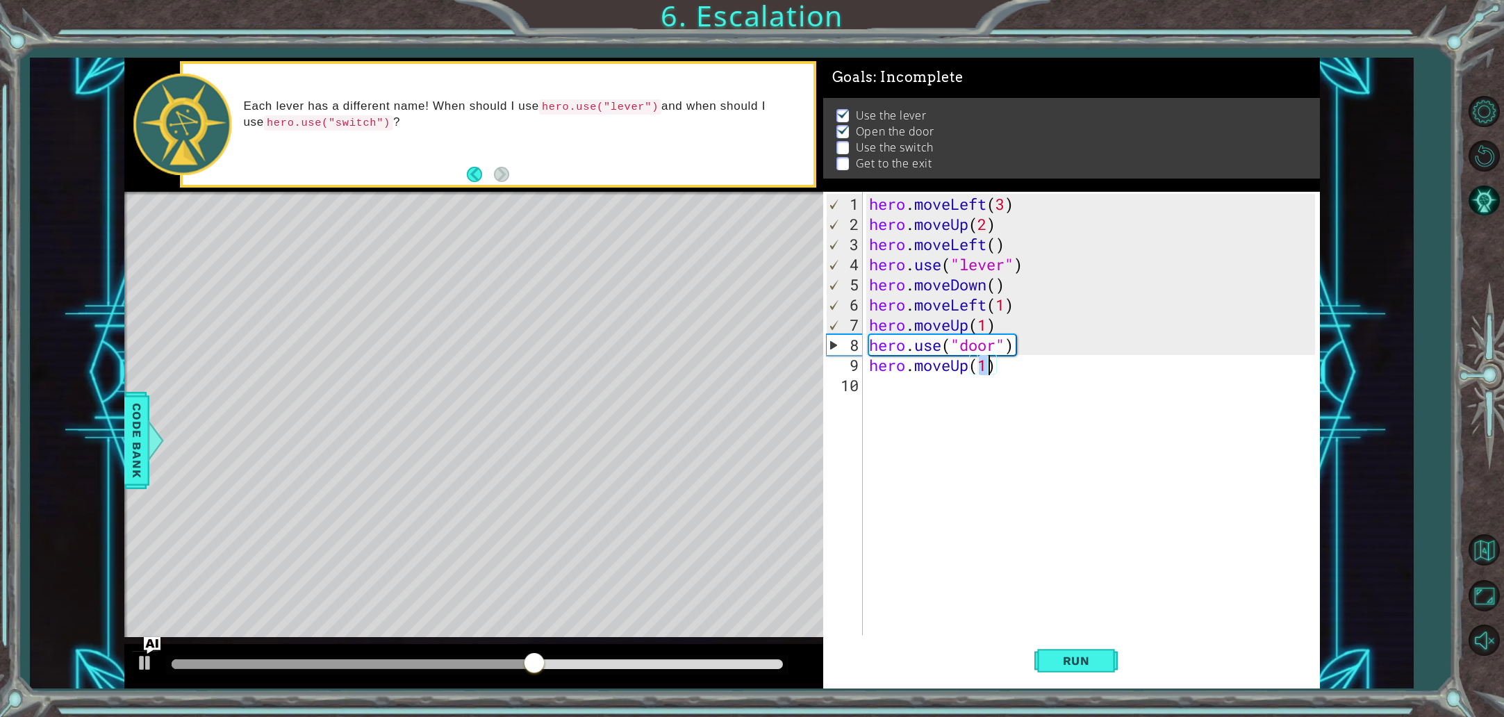
click at [940, 393] on div "hero . moveLeft ( 3 ) hero . moveUp ( 2 ) hero . moveLeft ( ) hero . use ( "lev…" at bounding box center [1094, 436] width 456 height 484
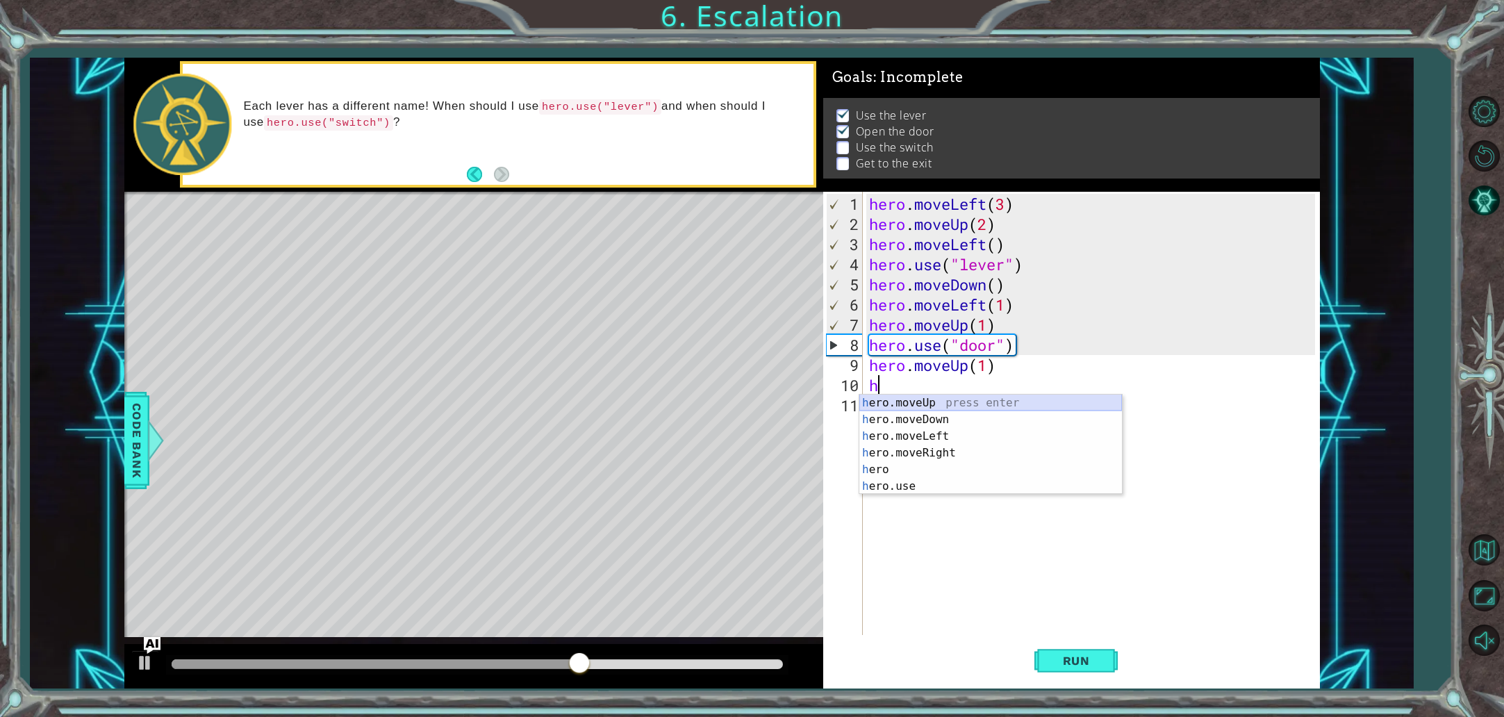
click at [950, 398] on div "h ero.moveUp press enter h ero.moveDown press enter h ero.moveLeft press enter …" at bounding box center [990, 461] width 263 height 133
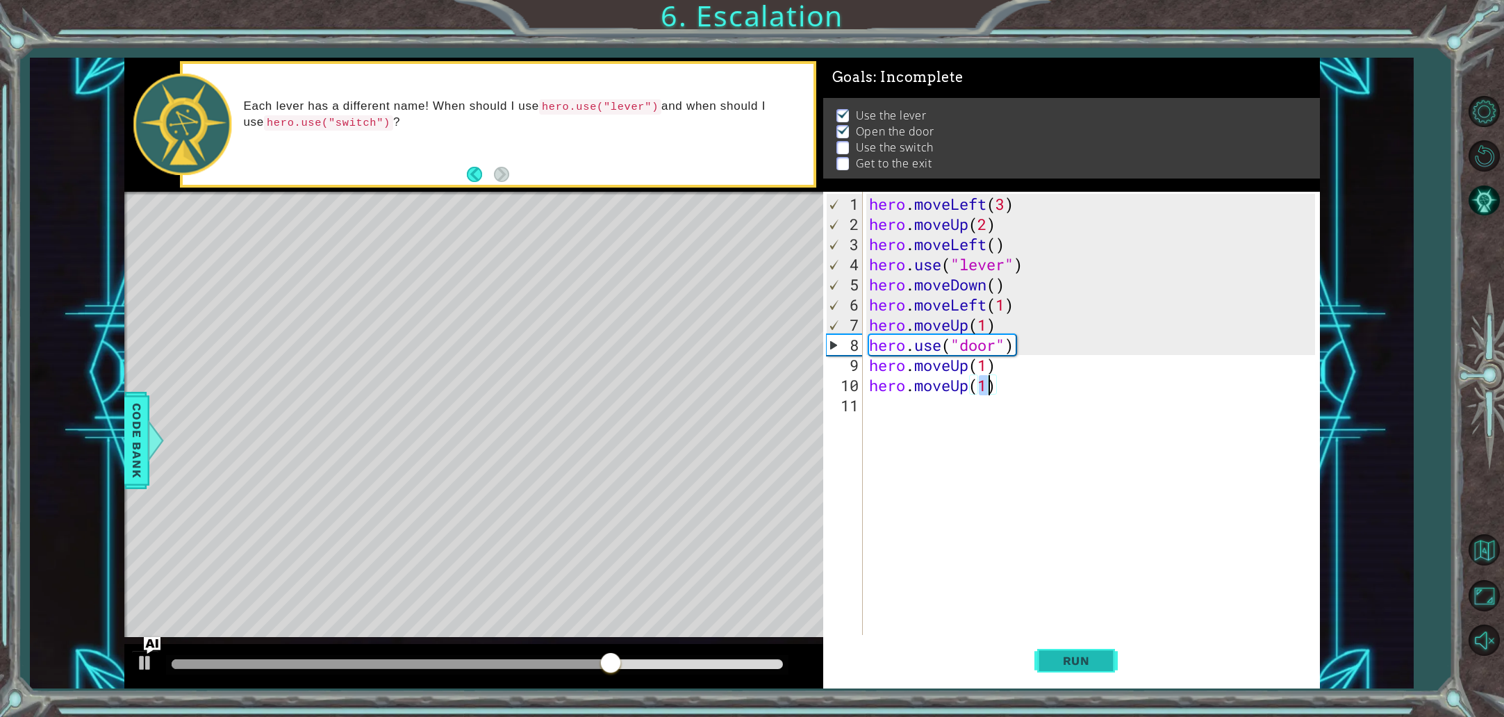
type textarea "hero.moveUp(1)"
click at [1103, 668] on button "Run" at bounding box center [1075, 660] width 83 height 49
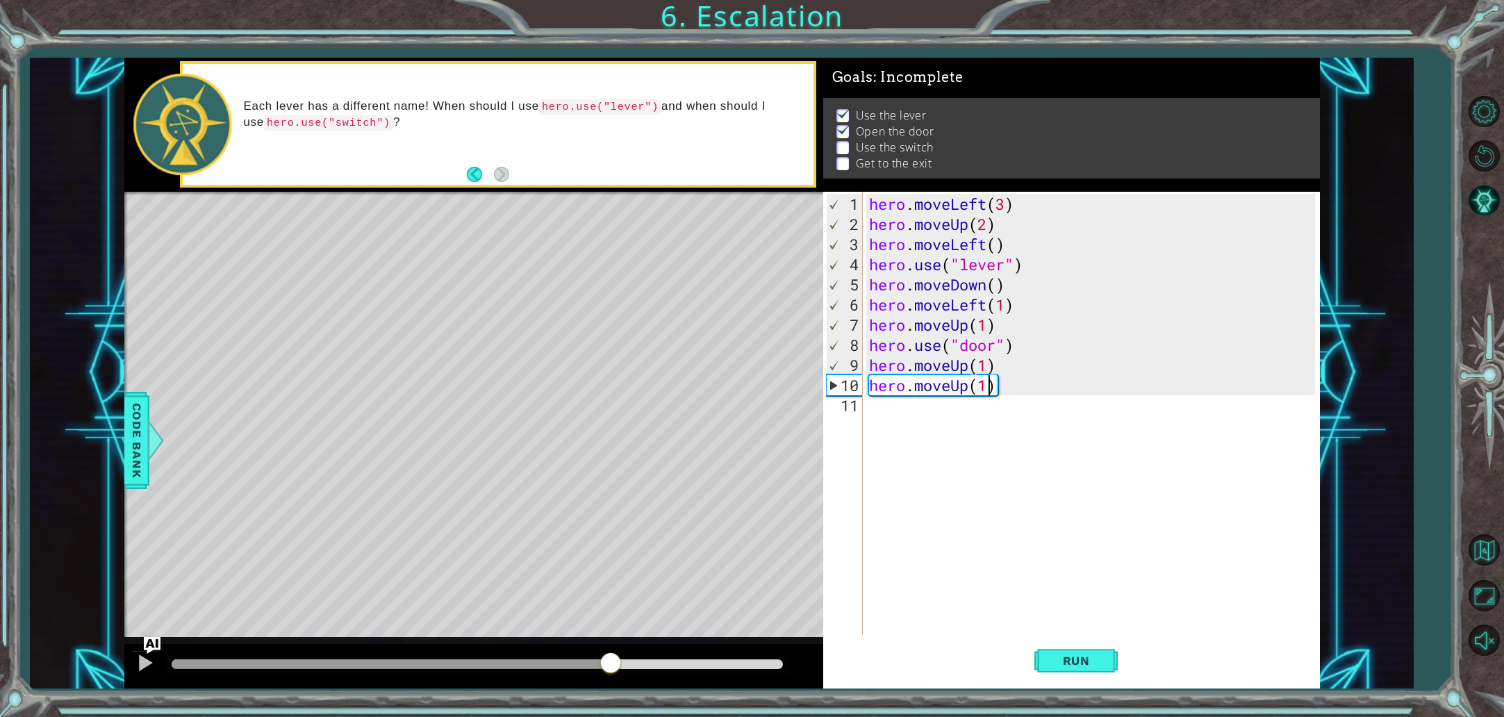
click at [610, 664] on div at bounding box center [477, 664] width 611 height 10
click at [920, 415] on div "hero . moveLeft ( 3 ) hero . moveUp ( 2 ) hero . moveLeft ( ) hero . use ( "lev…" at bounding box center [1094, 436] width 456 height 484
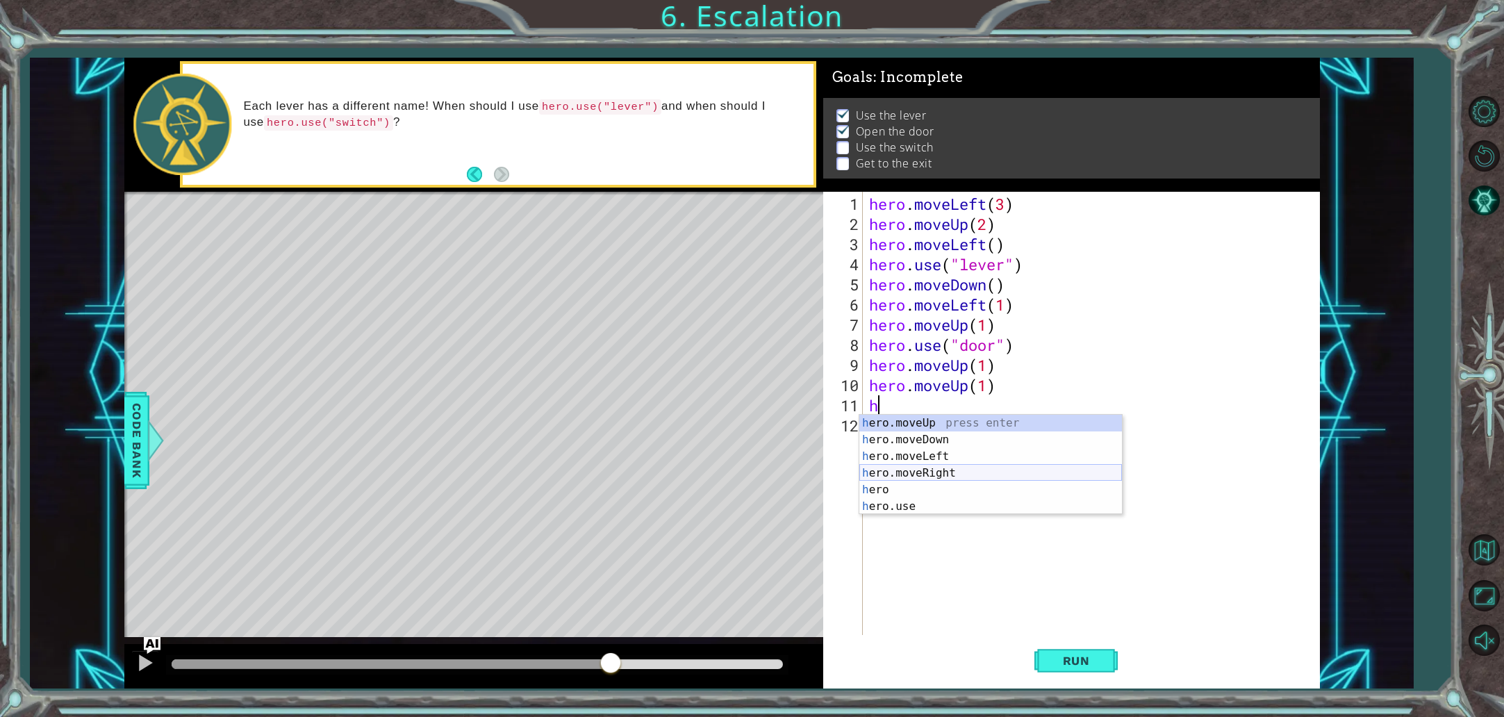
click at [930, 470] on div "h ero.moveUp press enter h ero.moveDown press enter h ero.moveLeft press enter …" at bounding box center [990, 481] width 263 height 133
type textarea "hero.moveRight(1)"
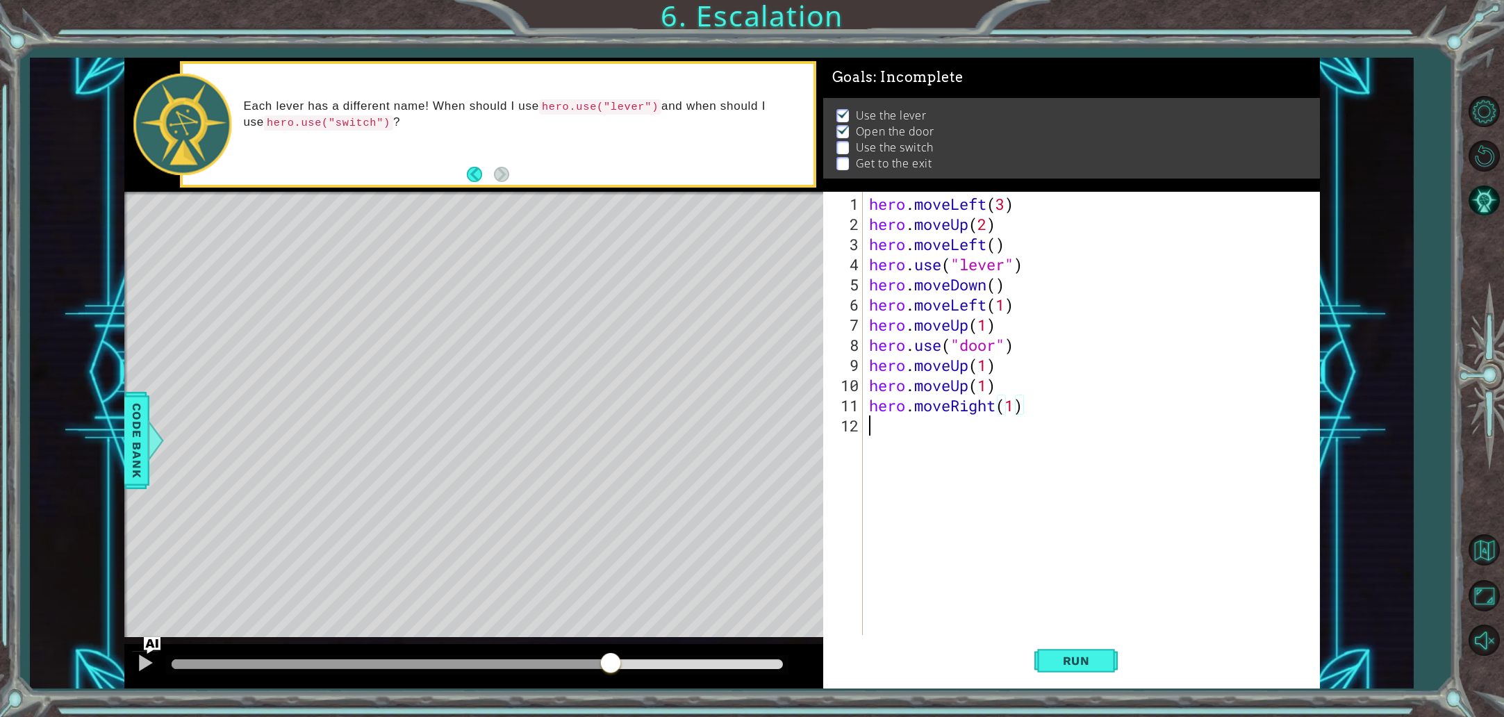
click at [1020, 451] on div "hero . moveLeft ( 3 ) hero . moveUp ( 2 ) hero . moveLeft ( ) hero . use ( "lev…" at bounding box center [1094, 436] width 456 height 484
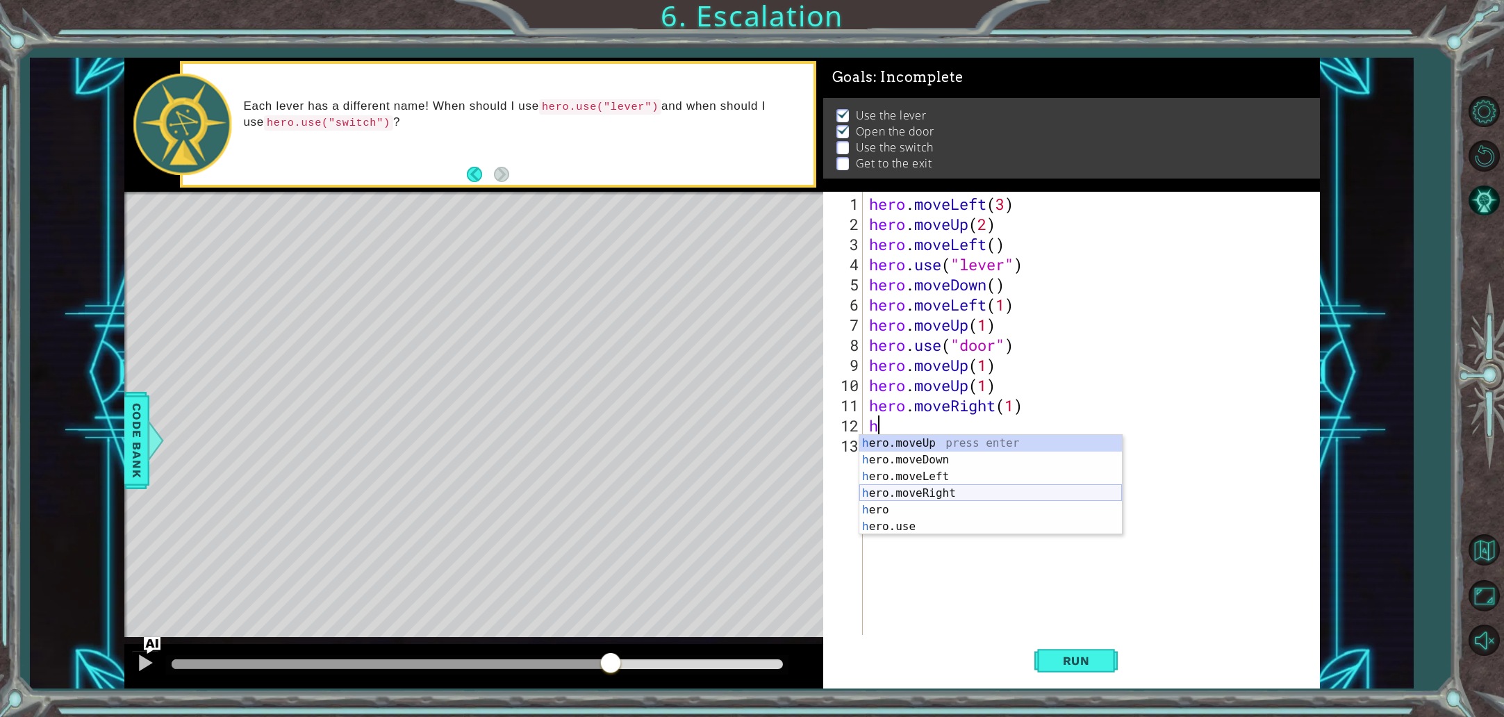
click at [962, 495] on div "h ero.moveUp press enter h ero.moveDown press enter h ero.moveLeft press enter …" at bounding box center [990, 501] width 263 height 133
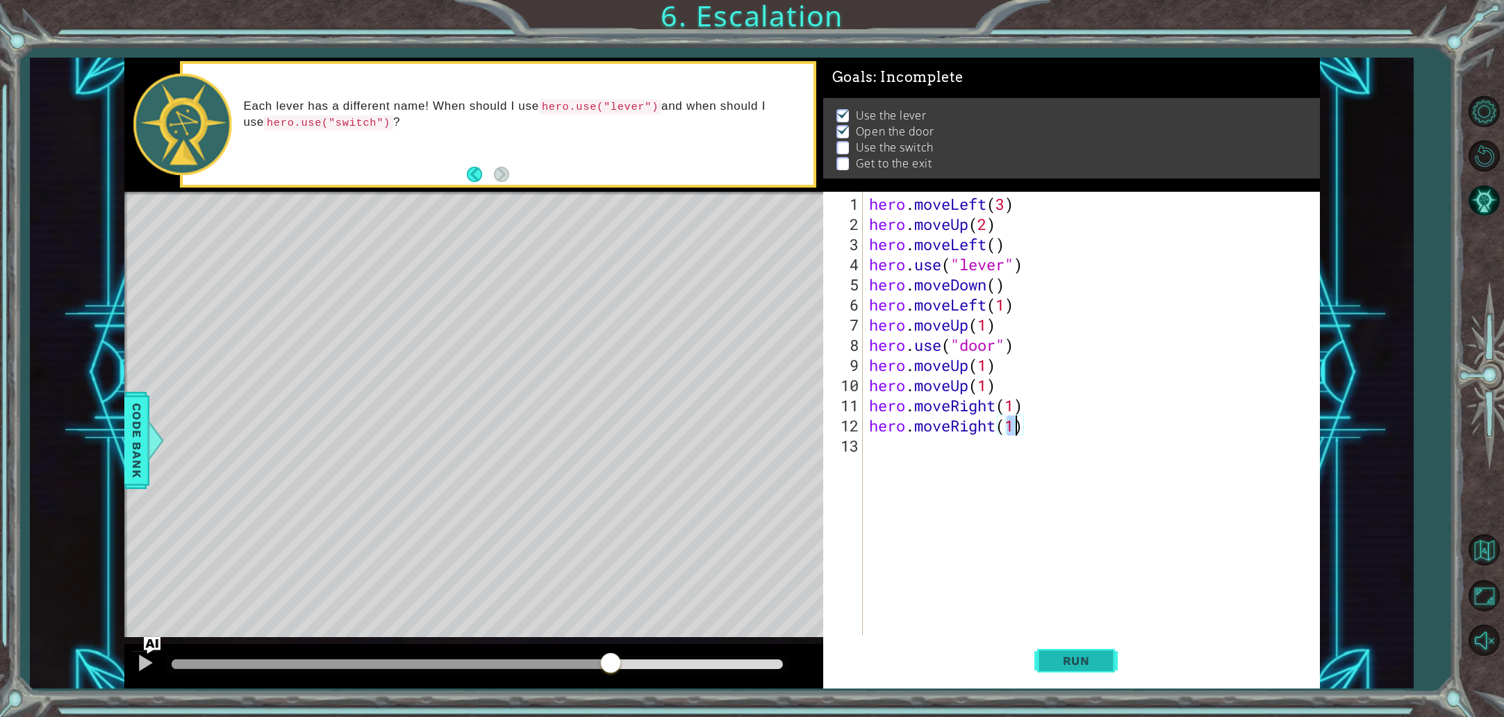
type textarea "hero.moveRight(1)"
click at [1063, 656] on span "Run" at bounding box center [1076, 661] width 55 height 14
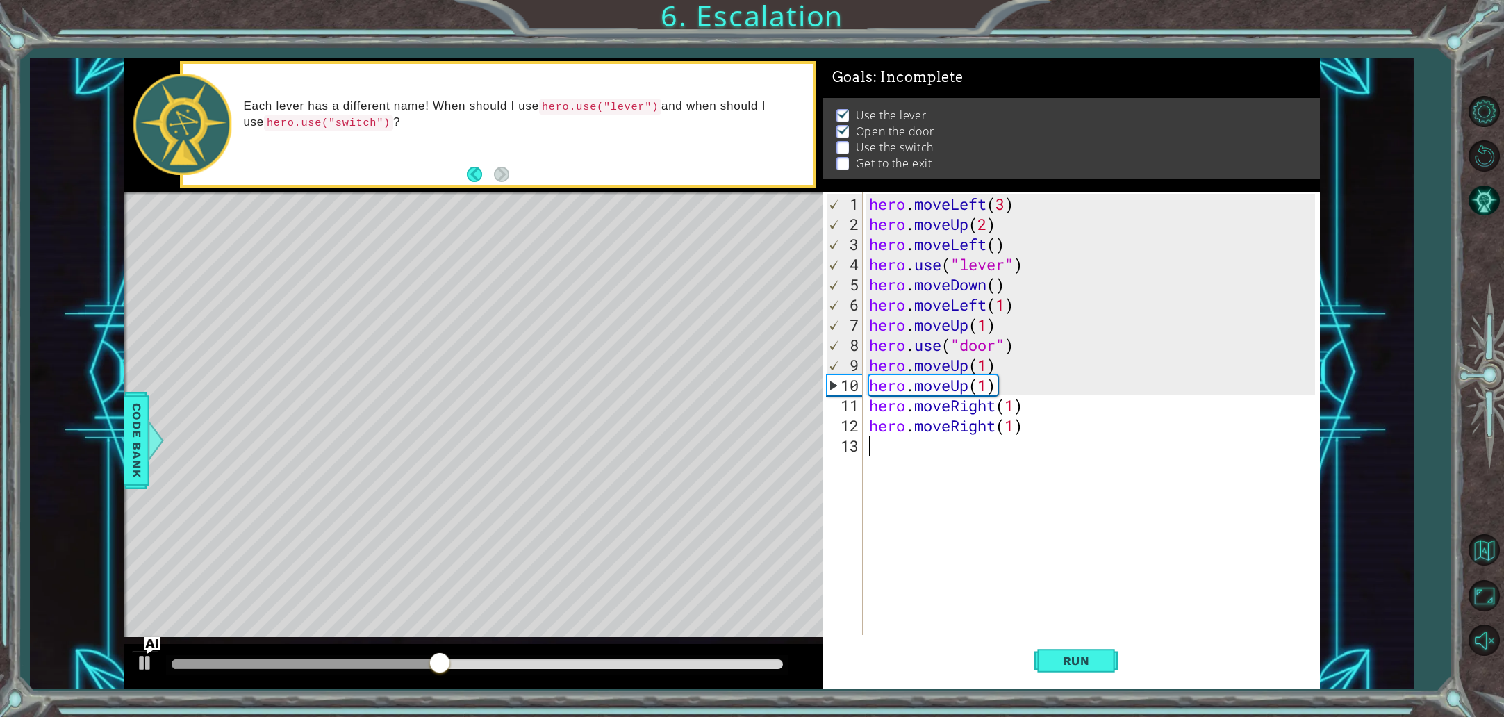
click at [636, 665] on div at bounding box center [477, 664] width 611 height 10
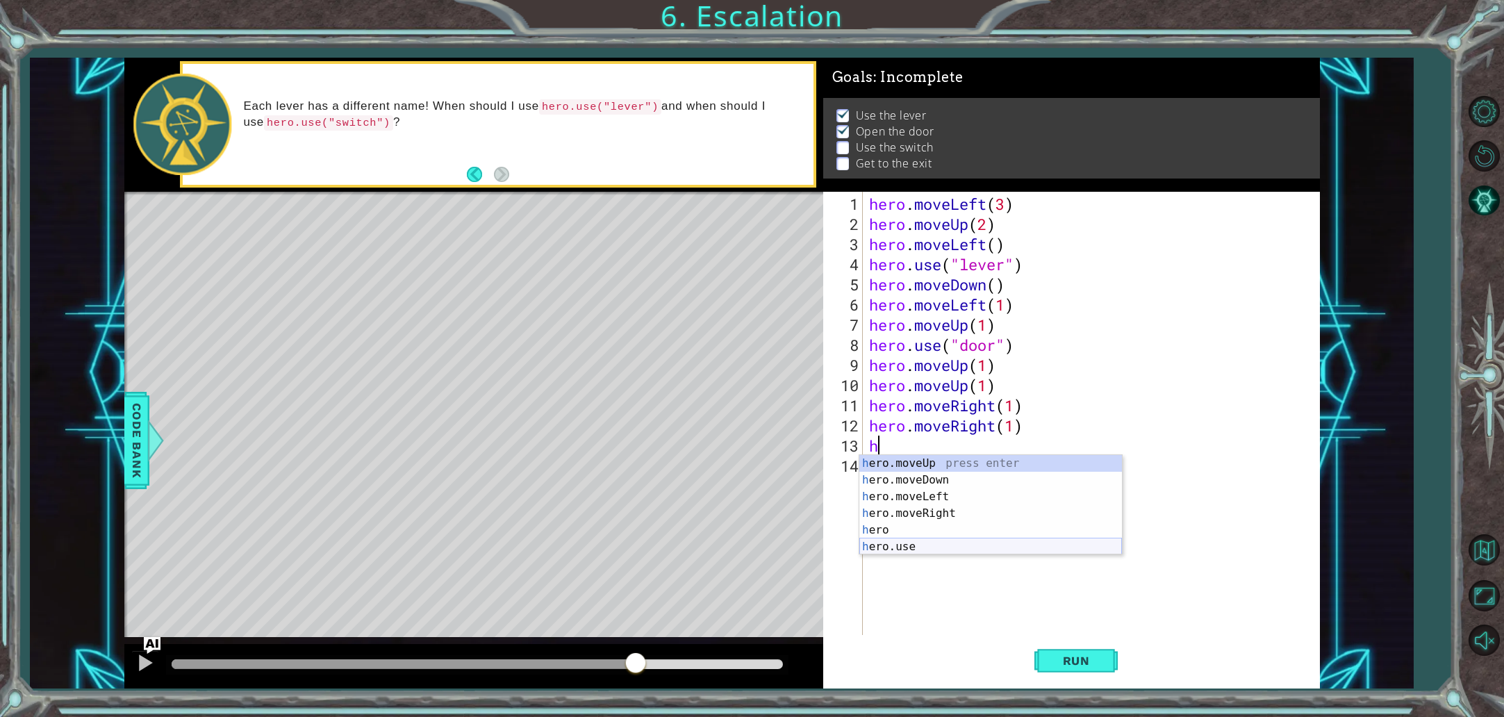
click at [880, 547] on div "h ero.moveUp press enter h ero.moveDown press enter h ero.moveLeft press enter …" at bounding box center [990, 521] width 263 height 133
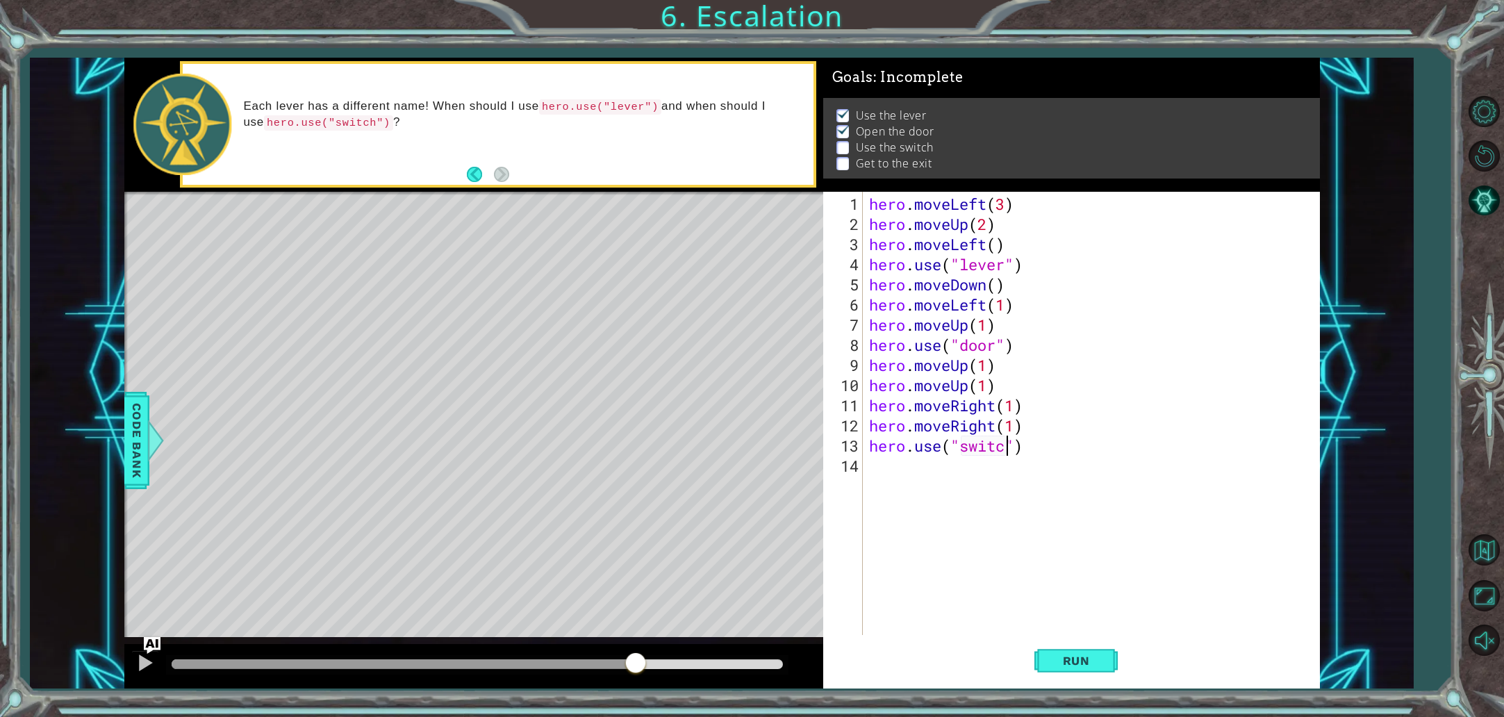
scroll to position [0, 6]
type textarea "hero.use("switch")"
click at [1022, 654] on div "Run" at bounding box center [1076, 660] width 497 height 49
click at [908, 497] on div "hero . moveLeft ( 3 ) hero . moveUp ( 2 ) hero . moveLeft ( ) hero . use ( "lev…" at bounding box center [1094, 436] width 456 height 484
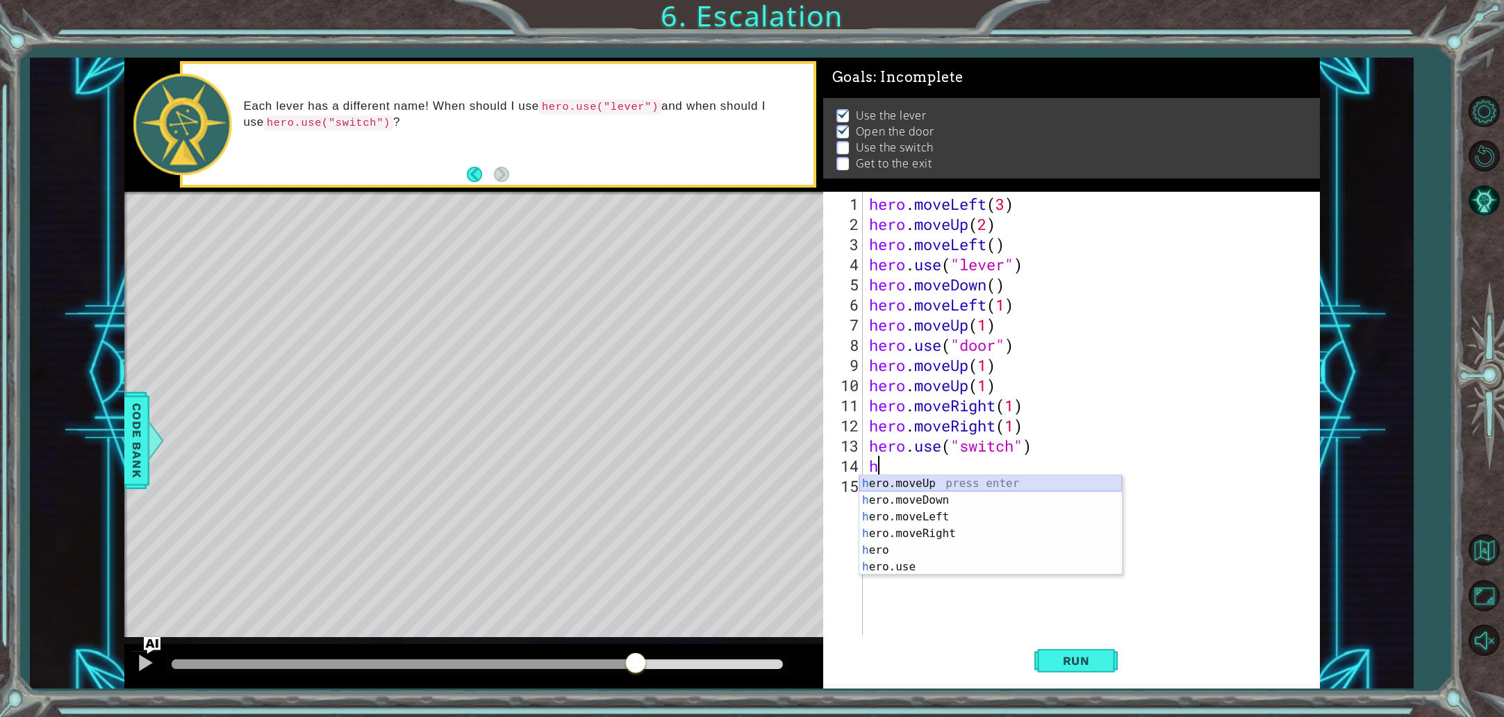
click at [911, 486] on div "h ero.moveUp press enter h ero.moveDown press enter h ero.moveLeft press enter …" at bounding box center [990, 541] width 263 height 133
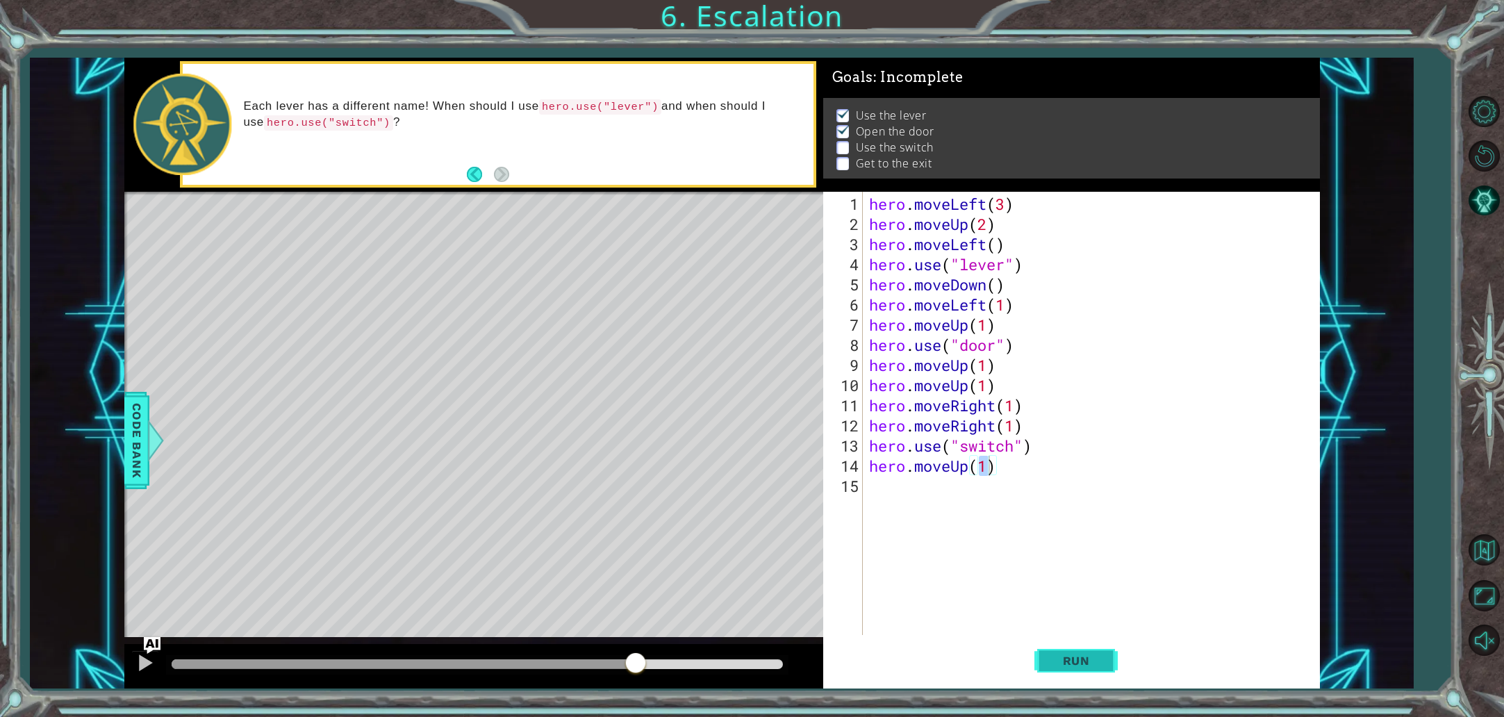
click at [1041, 659] on button "Run" at bounding box center [1075, 660] width 83 height 49
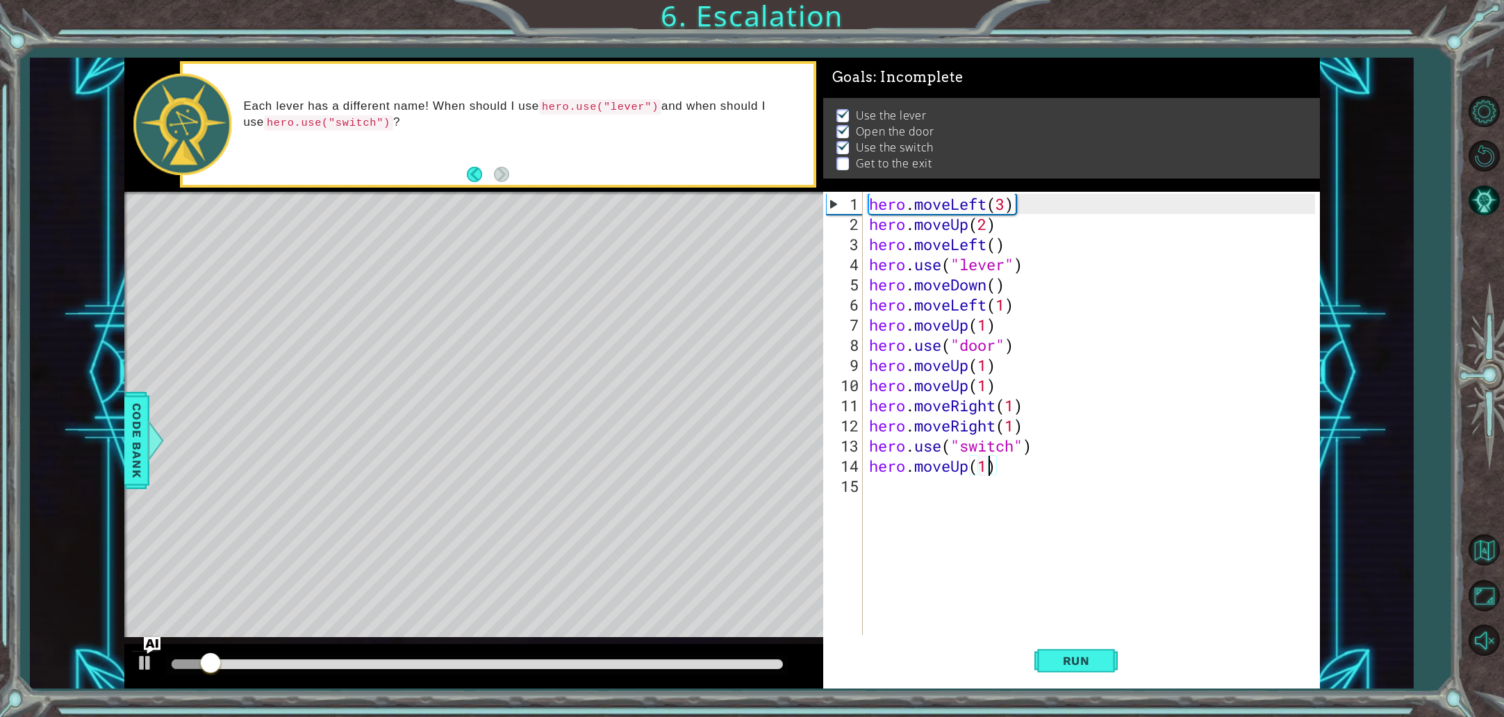
click at [1002, 472] on div "hero . moveLeft ( 3 ) hero . moveUp ( 2 ) hero . moveLeft ( ) hero . use ( "lev…" at bounding box center [1094, 436] width 456 height 484
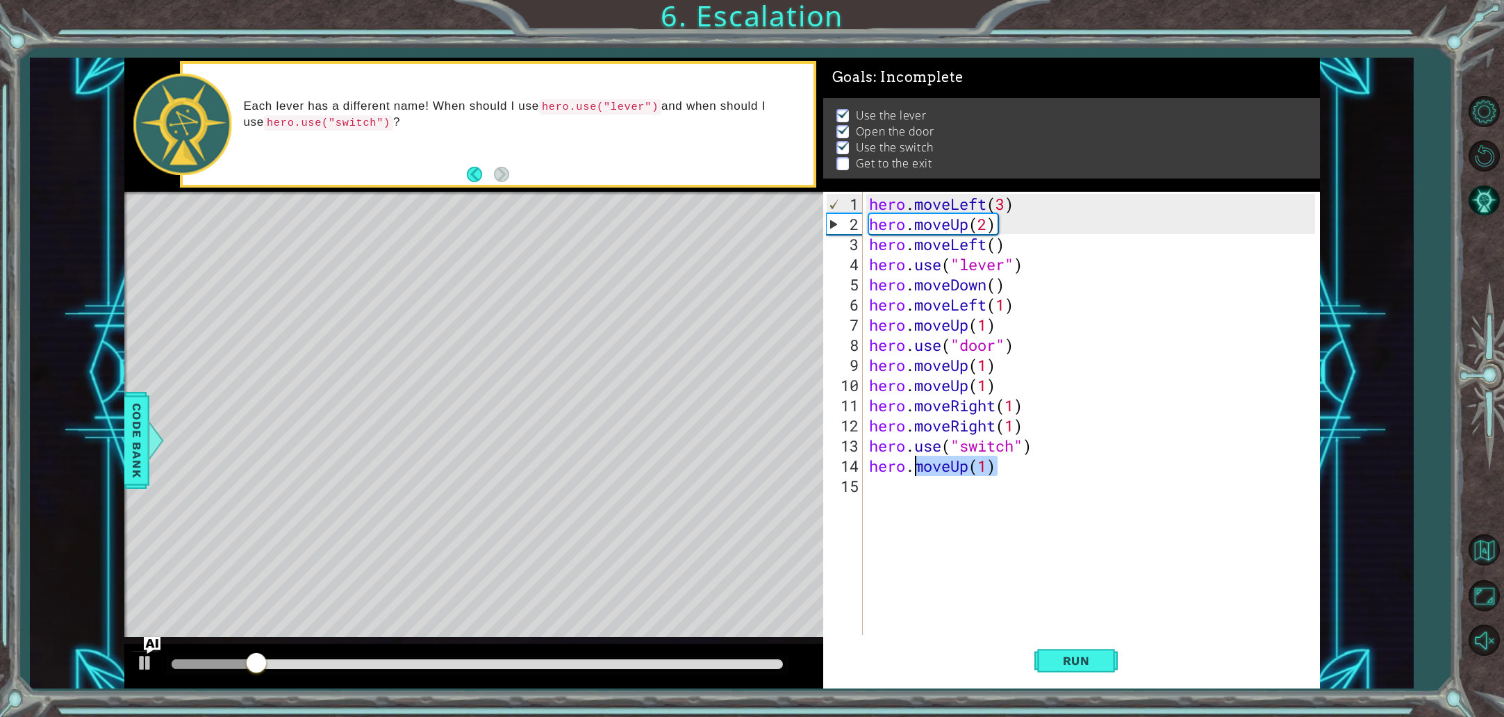
drag, startPoint x: 1001, startPoint y: 472, endPoint x: 914, endPoint y: 468, distance: 87.7
click at [914, 468] on div "hero . moveLeft ( 3 ) hero . moveUp ( 2 ) hero . moveLeft ( ) hero . use ( "lev…" at bounding box center [1094, 436] width 456 height 484
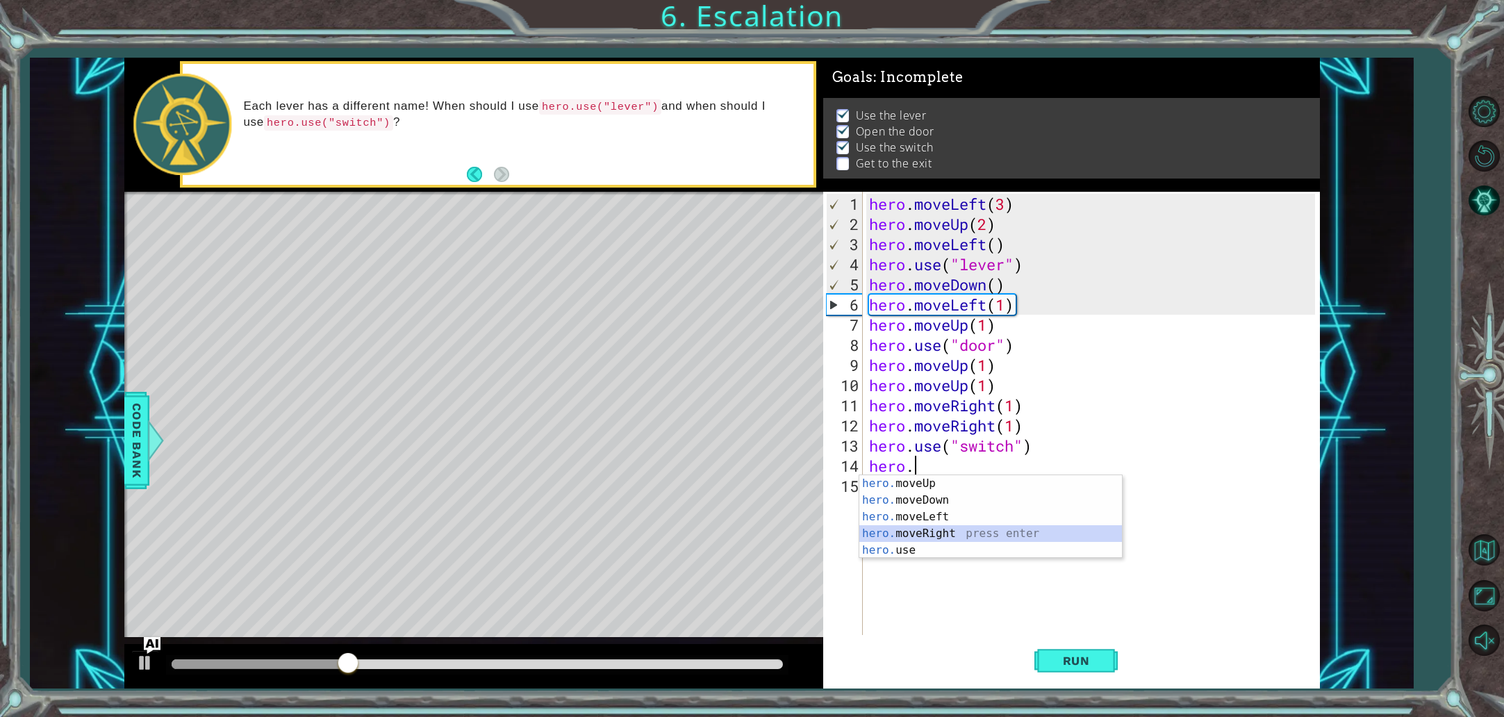
click at [941, 527] on div "hero. moveUp press enter hero. moveDown press enter hero. moveLeft press enter …" at bounding box center [990, 533] width 263 height 117
type textarea "hero.moveRight(1)"
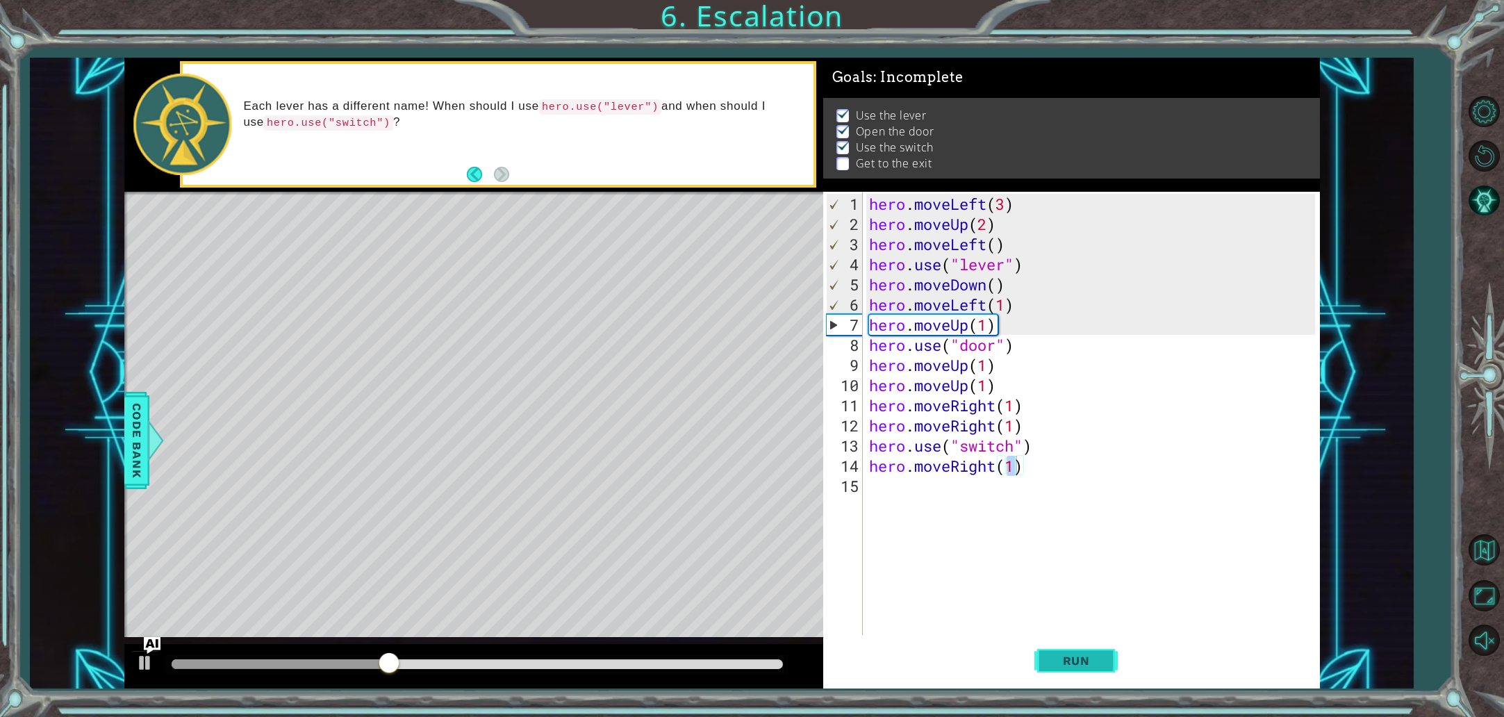
click at [1065, 646] on button "Run" at bounding box center [1075, 660] width 83 height 49
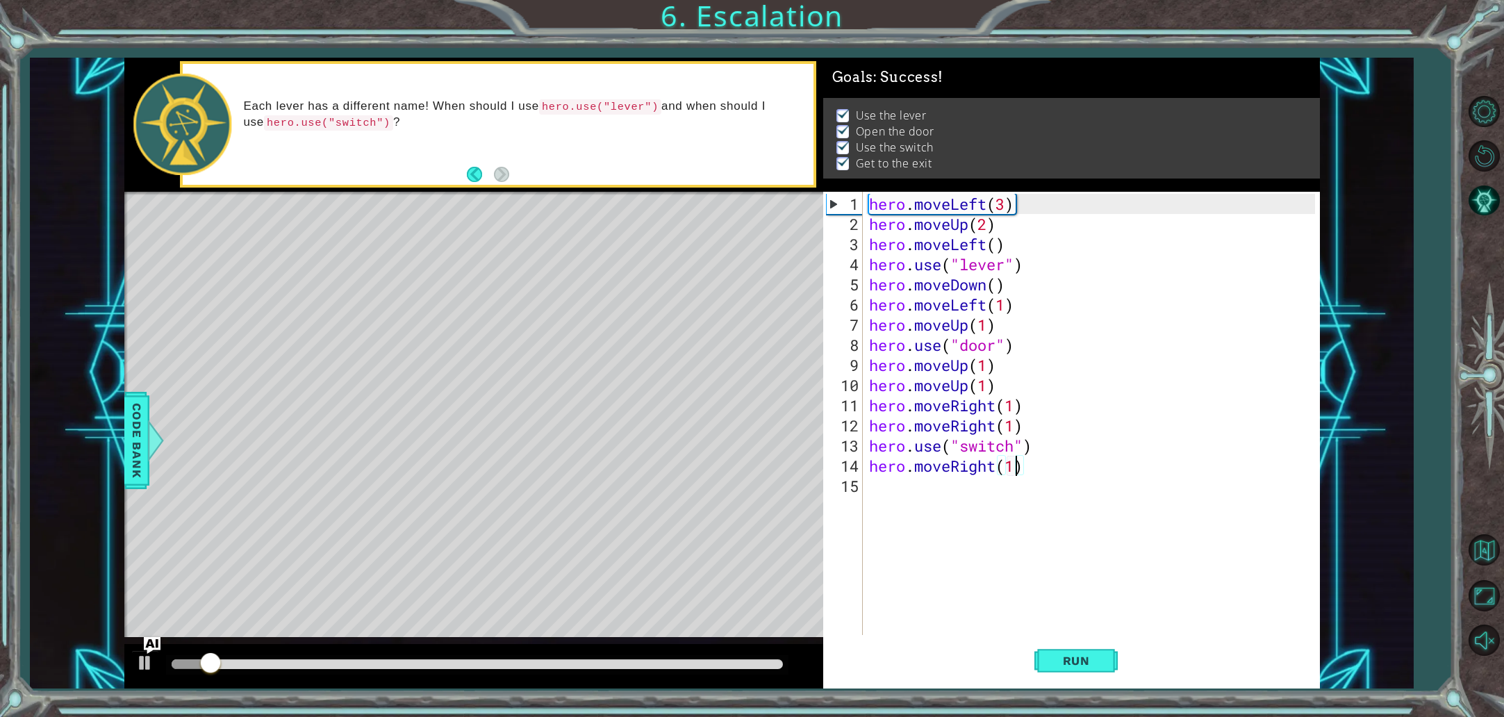
click at [938, 510] on div "hero . moveLeft ( 3 ) hero . moveUp ( 2 ) hero . moveLeft ( ) hero . use ( "lev…" at bounding box center [1094, 436] width 456 height 484
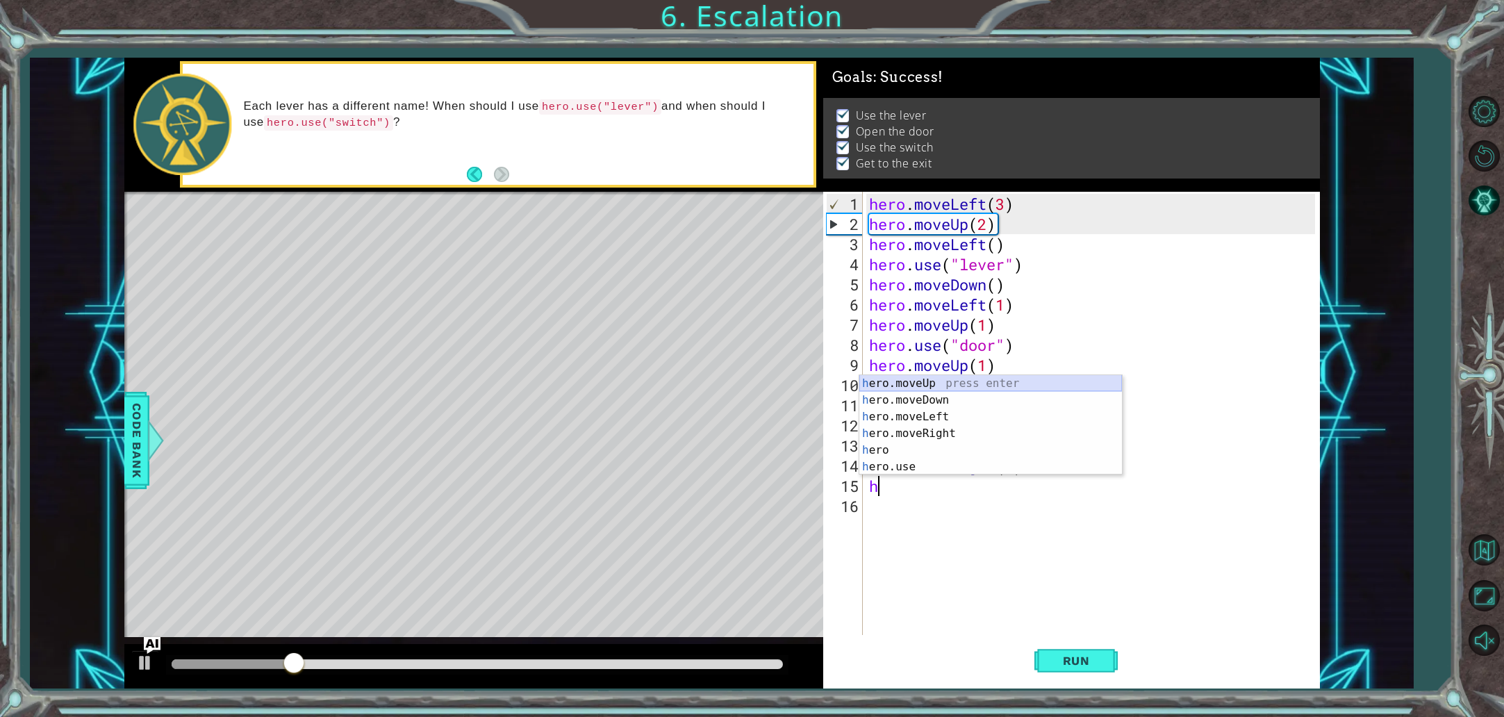
click at [941, 384] on div "h ero.moveUp press enter h ero.moveDown press enter h ero.moveLeft press enter …" at bounding box center [990, 441] width 263 height 133
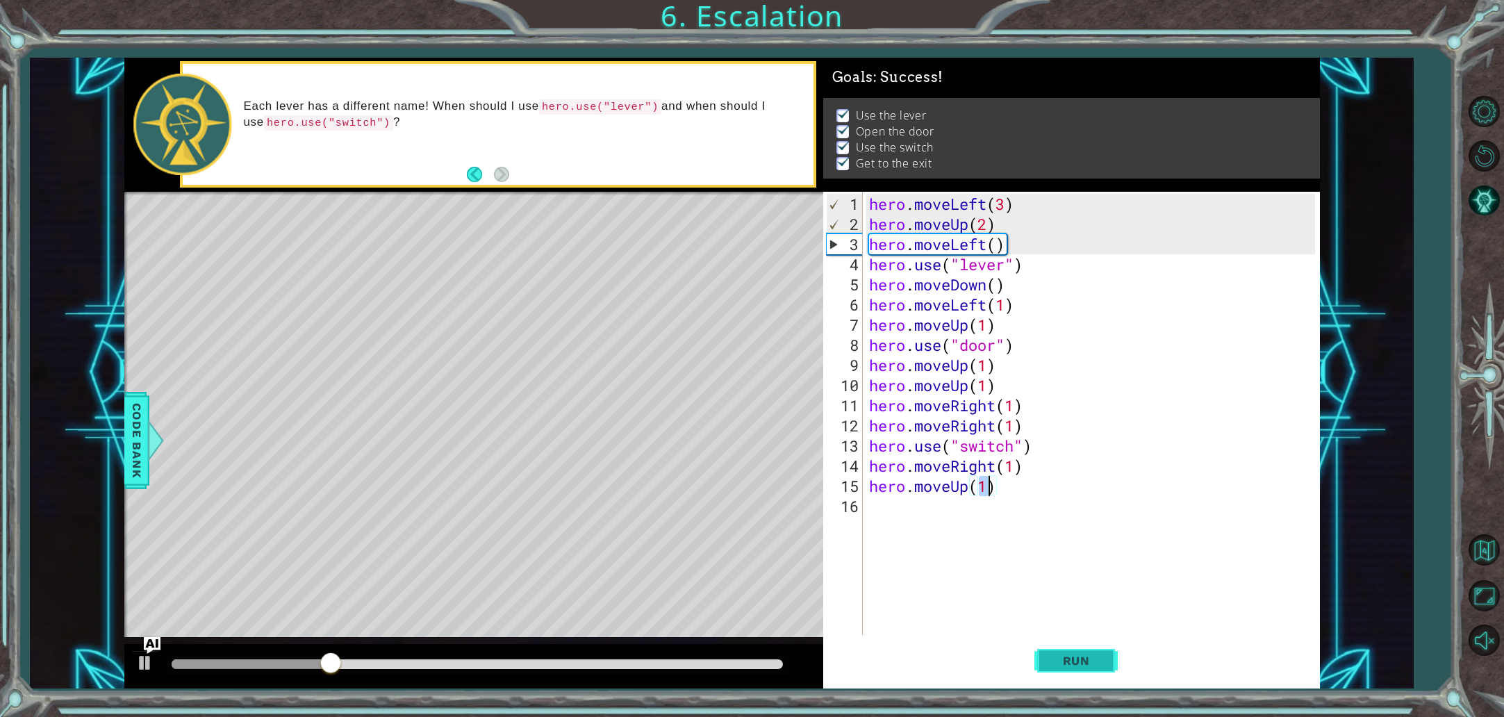
type textarea "hero.moveUp(1)"
click at [1046, 664] on button "Run" at bounding box center [1075, 660] width 83 height 49
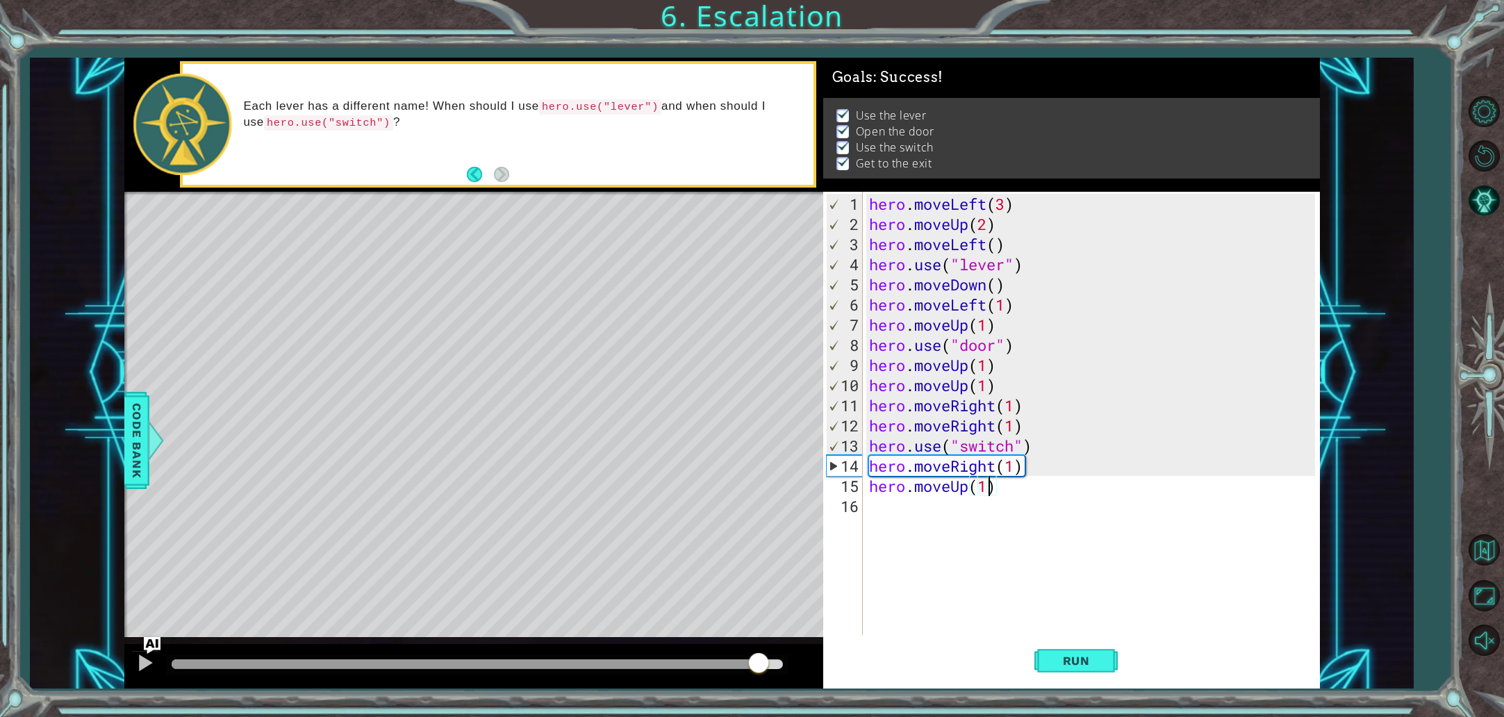
drag, startPoint x: 558, startPoint y: 661, endPoint x: 757, endPoint y: 642, distance: 199.6
click at [757, 642] on div "methods hero moveDown(steps) moveUp(steps) moveLeft(steps) moveRight(steps) use…" at bounding box center [722, 373] width 1196 height 631
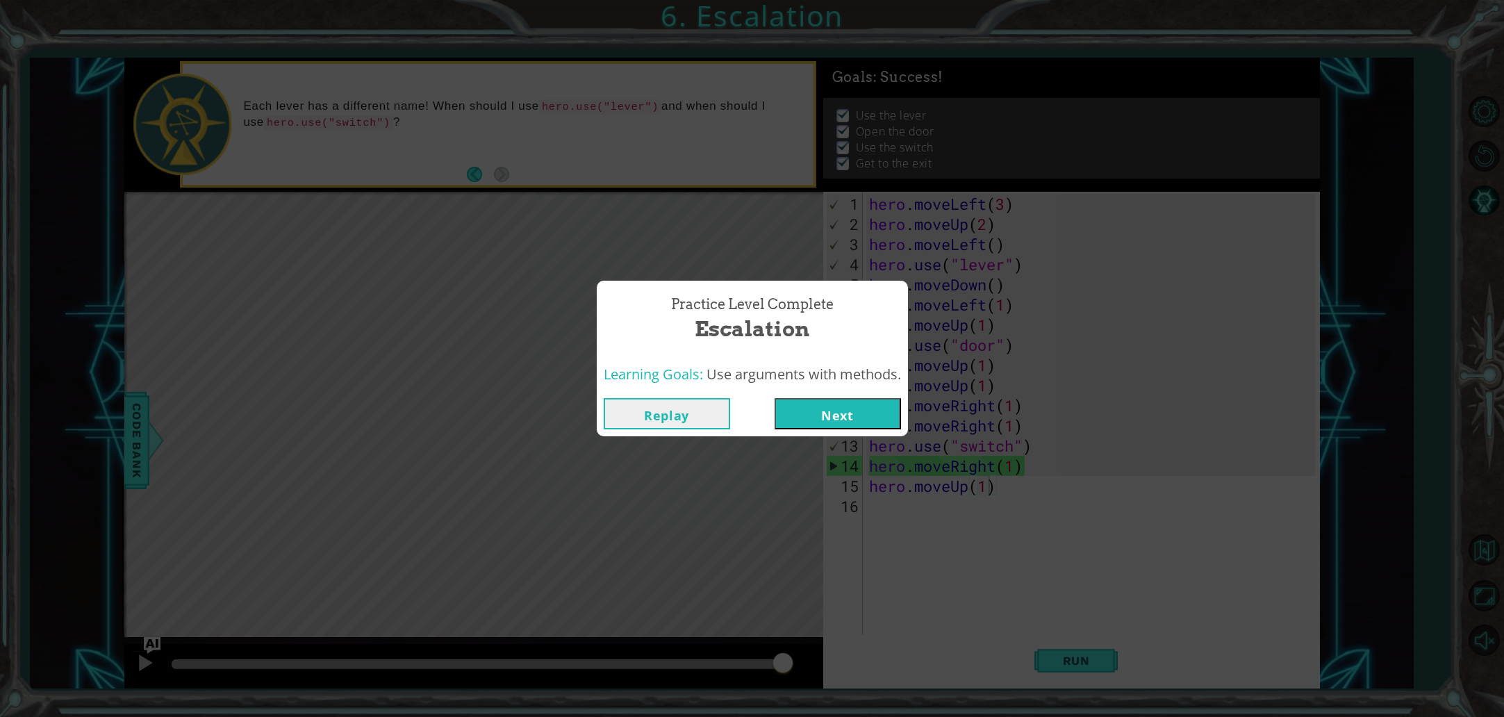
click at [805, 420] on button "Next" at bounding box center [838, 413] width 126 height 31
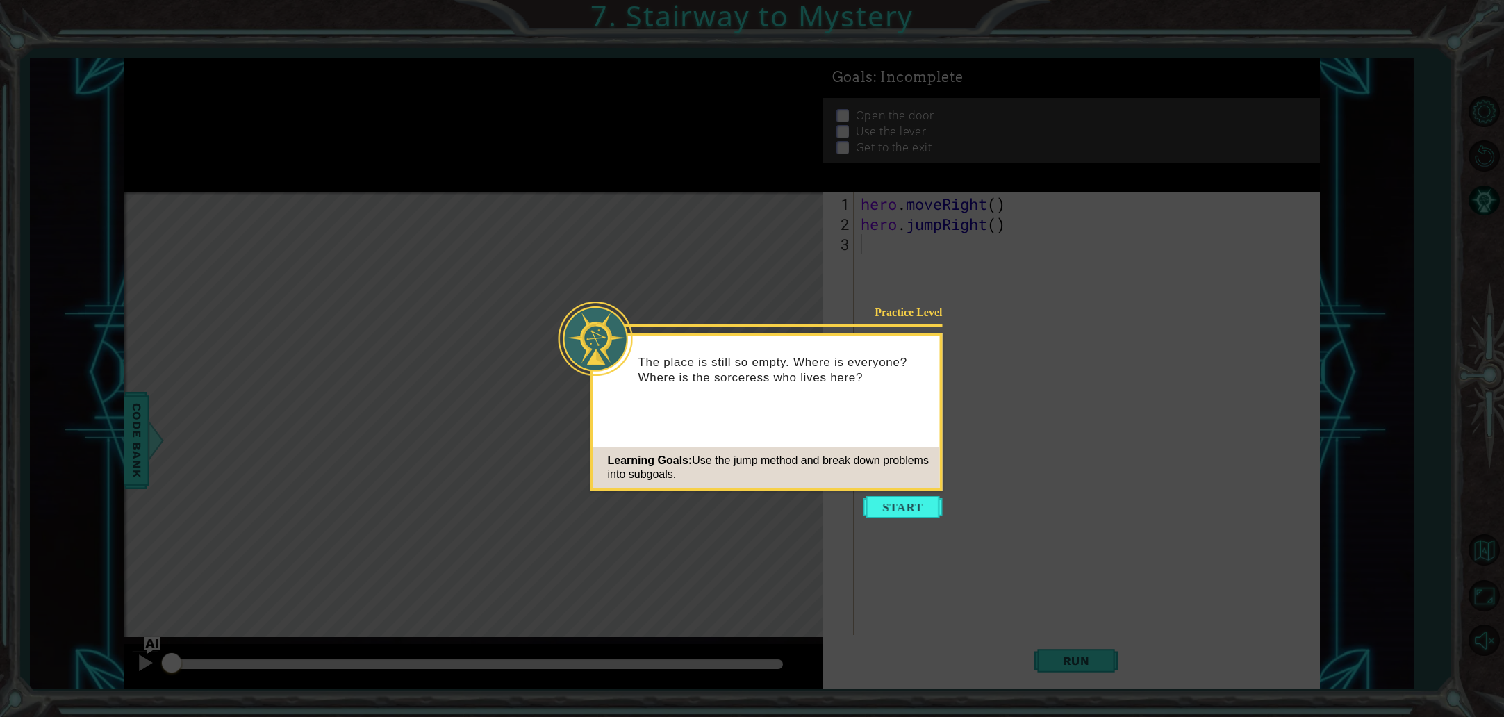
drag, startPoint x: 907, startPoint y: 498, endPoint x: 912, endPoint y: 526, distance: 28.3
click at [913, 520] on body "1 ההההההההההההההההההההההההההההההההההההההההההההההההההההההההההההההההההההההההההההה…" at bounding box center [752, 358] width 1504 height 717
click at [910, 515] on button "Start" at bounding box center [902, 507] width 79 height 22
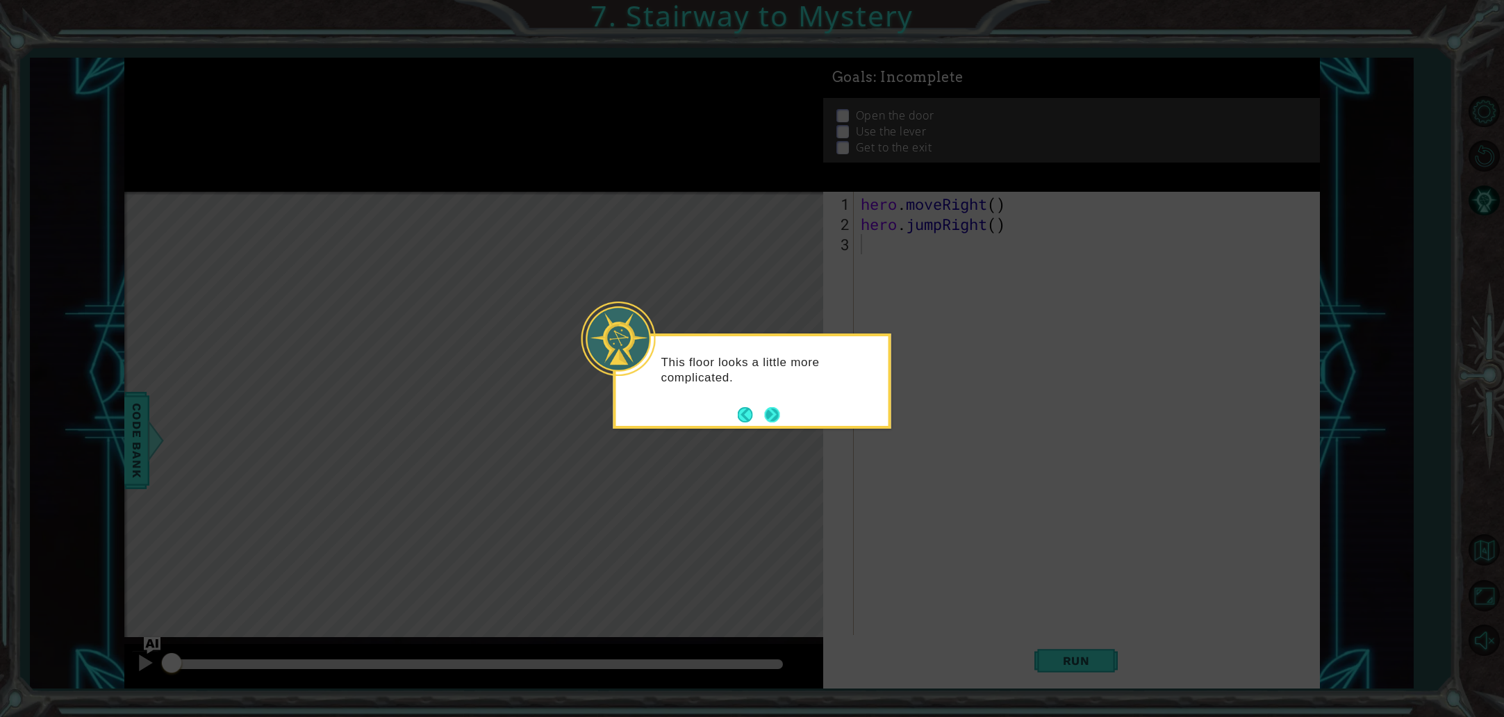
click at [777, 411] on button "Next" at bounding box center [771, 414] width 15 height 15
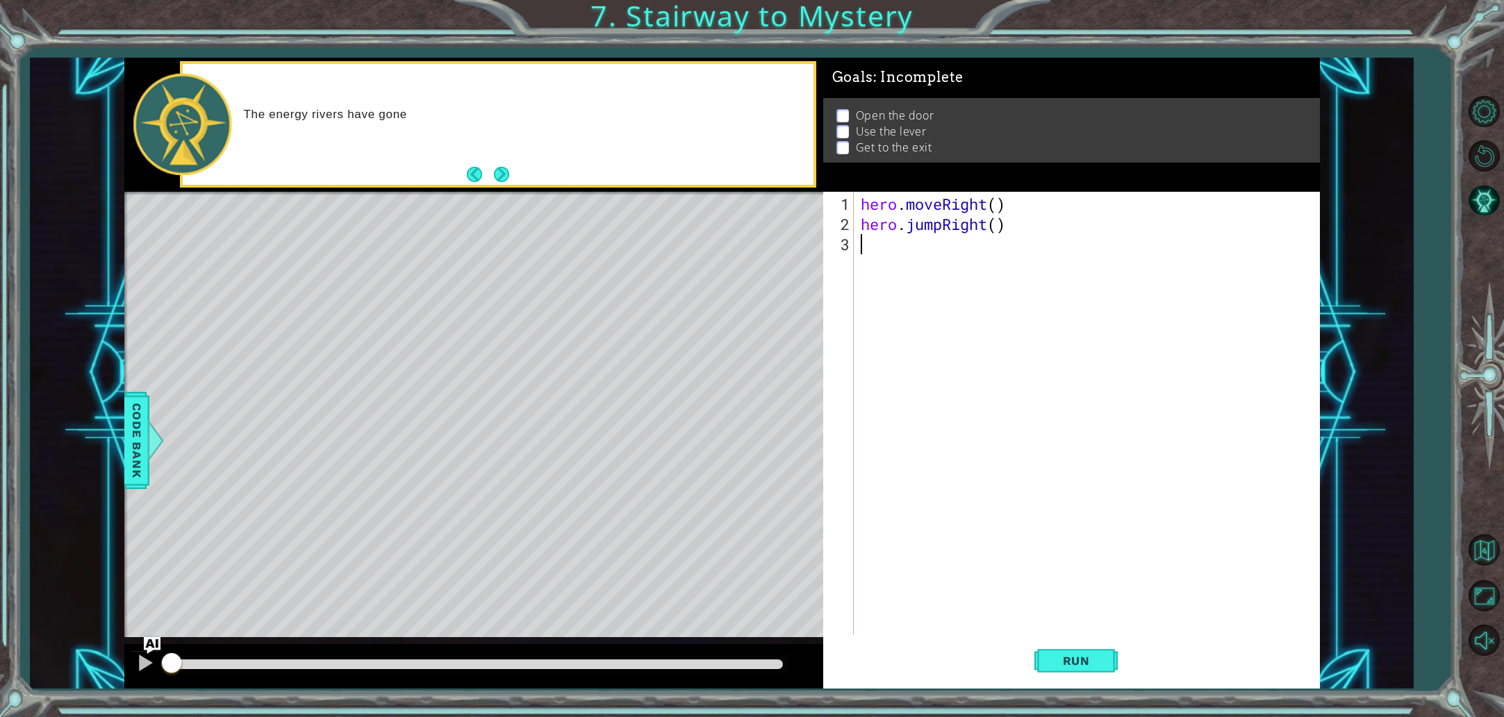
click at [998, 300] on div "hero . moveRight ( ) hero . jumpRight ( )" at bounding box center [1090, 436] width 464 height 484
type textarea "h"
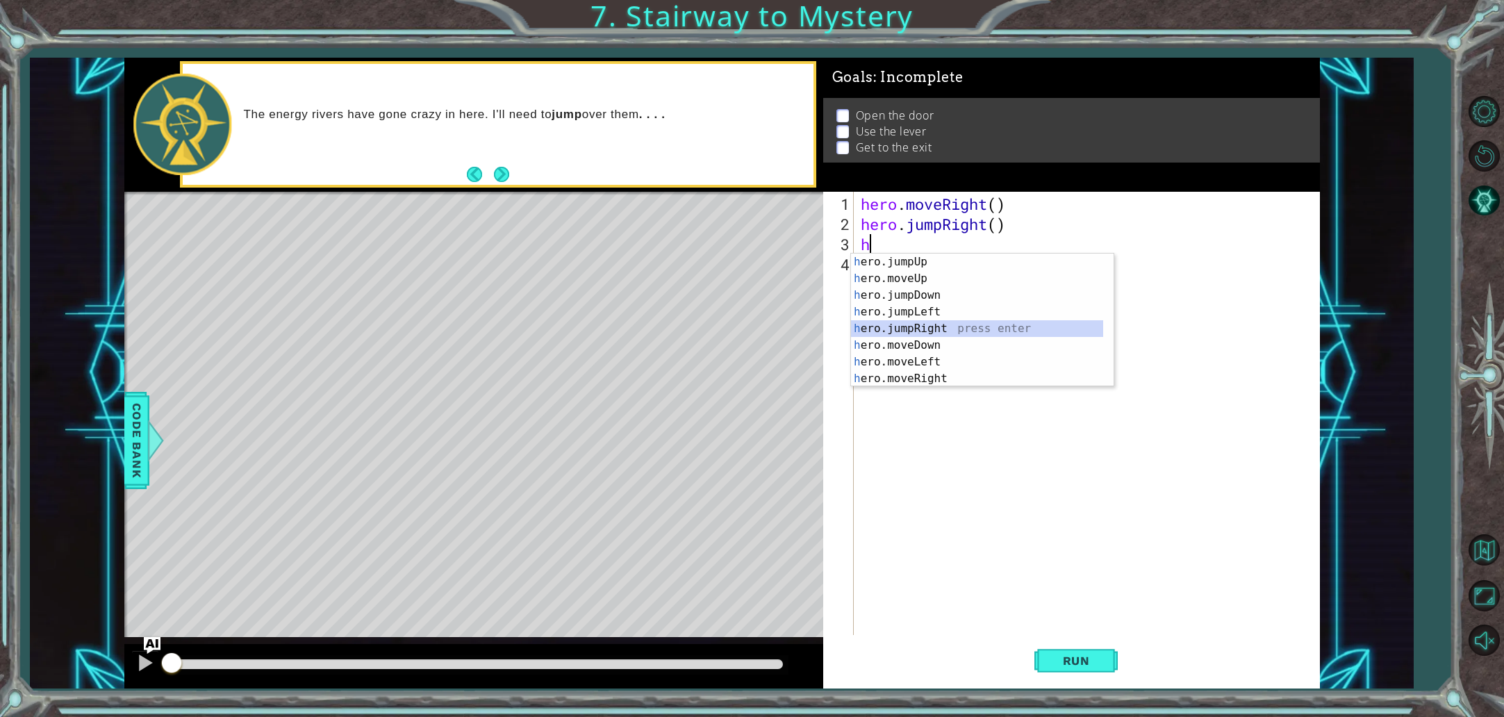
click at [943, 323] on div "h ero.jumpUp press enter h ero.moveUp press enter h ero.jumpDown press enter h …" at bounding box center [977, 337] width 252 height 167
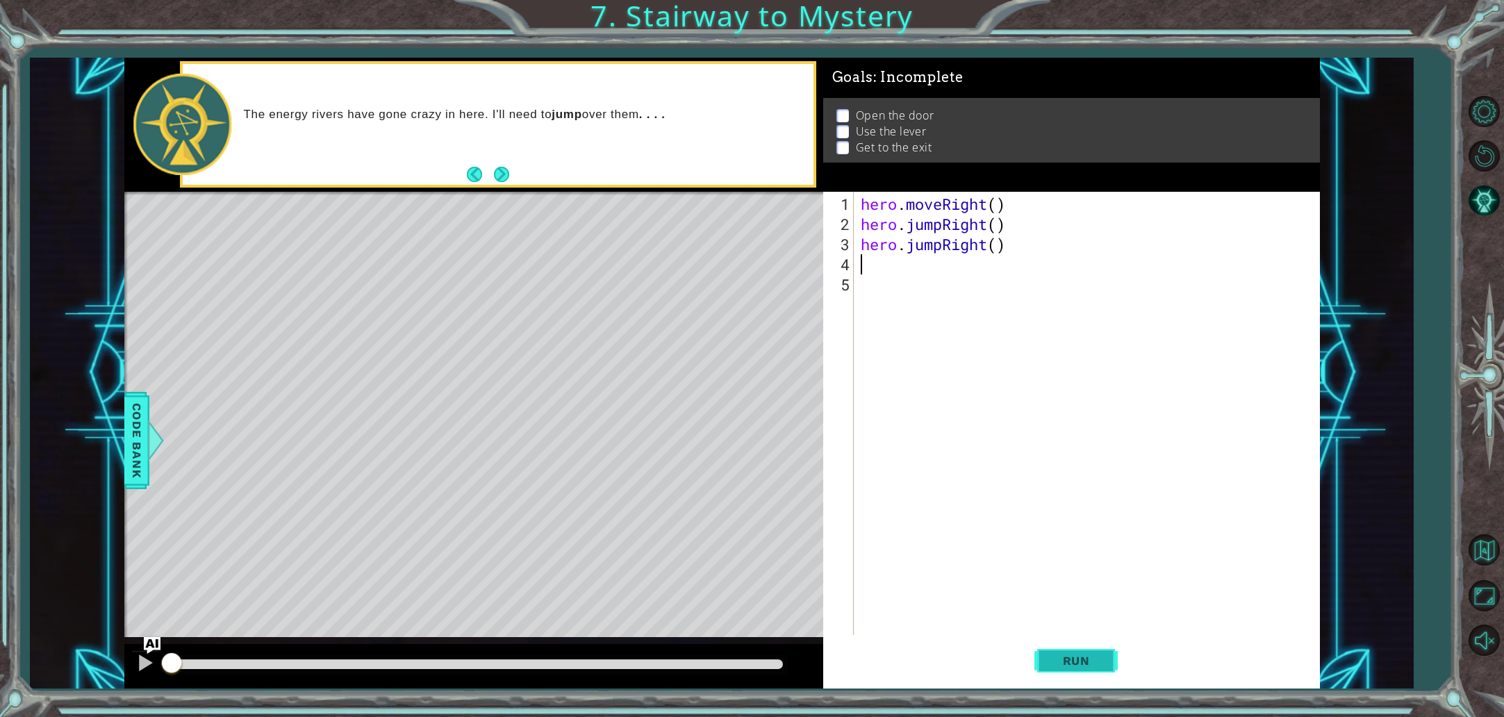
click at [1075, 654] on span "Run" at bounding box center [1076, 661] width 55 height 14
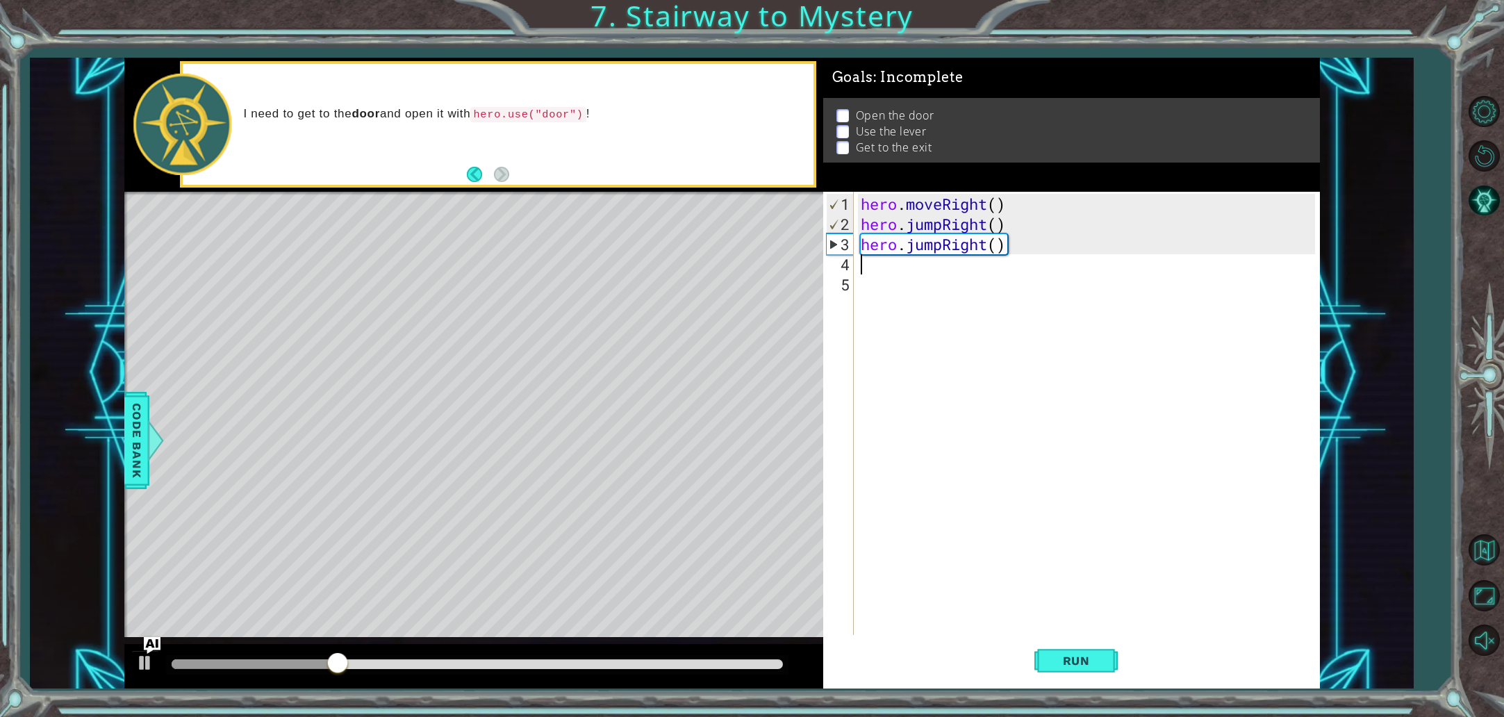
type textarea "h"
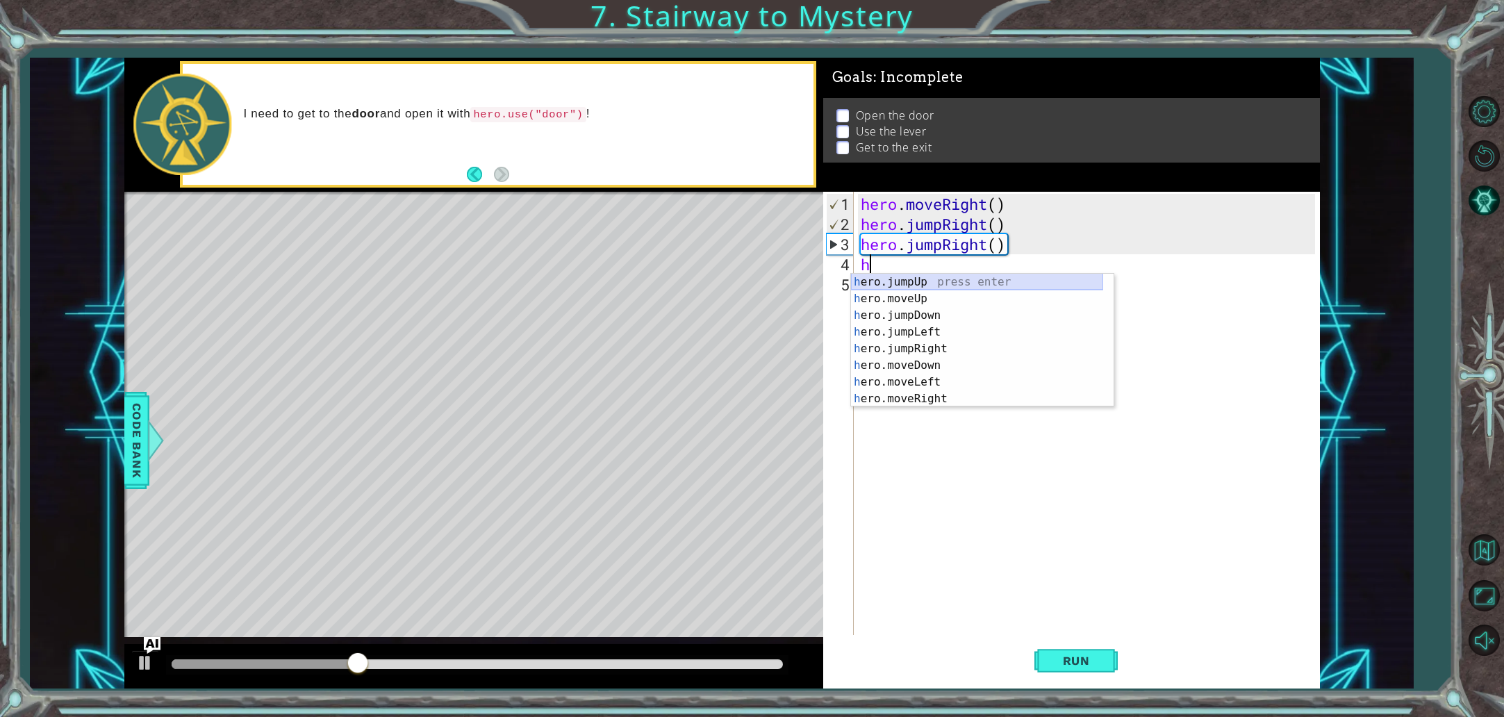
click at [904, 283] on div "h ero.jumpUp press enter h ero.moveUp press enter h ero.jumpDown press enter h …" at bounding box center [977, 357] width 252 height 167
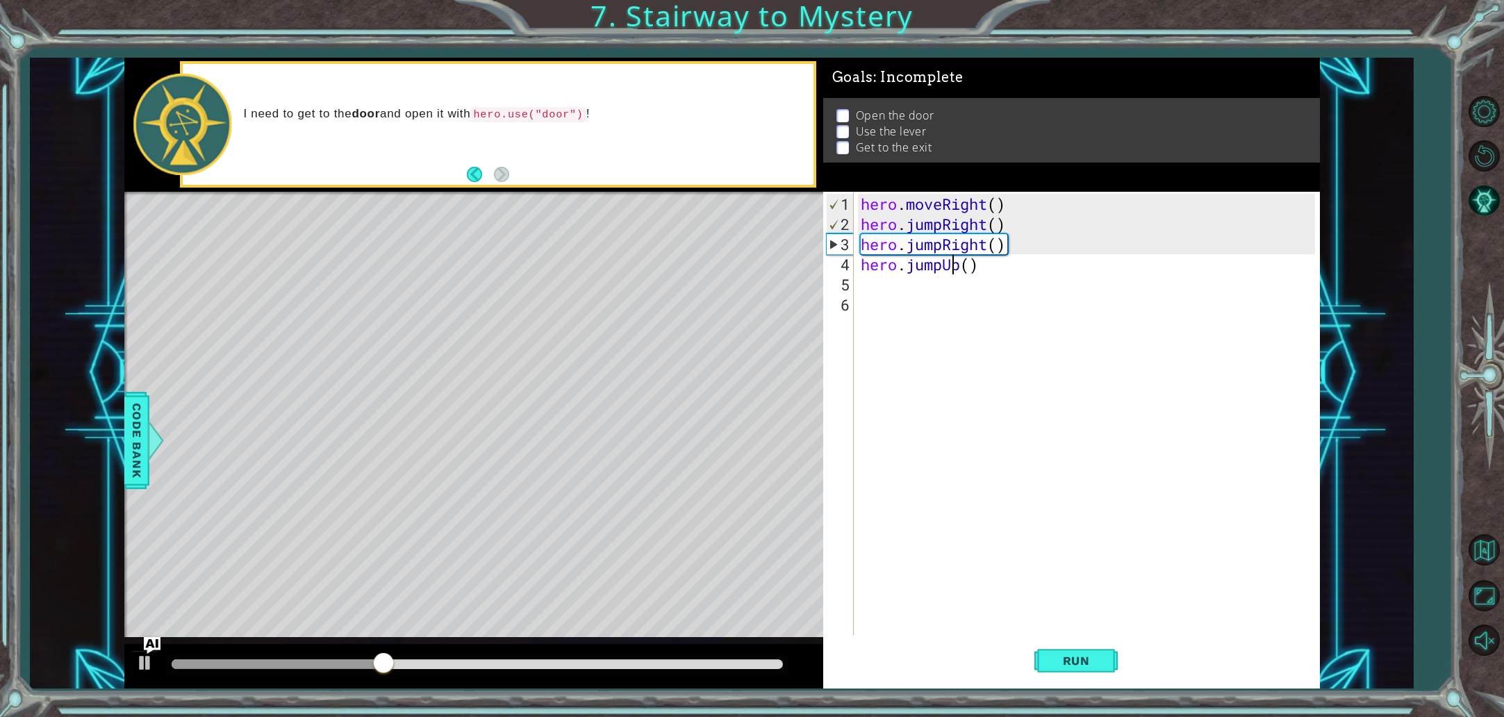
click at [950, 270] on div "hero . moveRight ( ) hero . jumpRight ( ) hero . jumpRight ( ) hero . jumpUp ( )" at bounding box center [1090, 436] width 464 height 484
click at [959, 267] on div "hero . moveRight ( ) hero . jumpRight ( ) hero . jumpRight ( ) hero . jumpUp ( )" at bounding box center [1090, 436] width 464 height 484
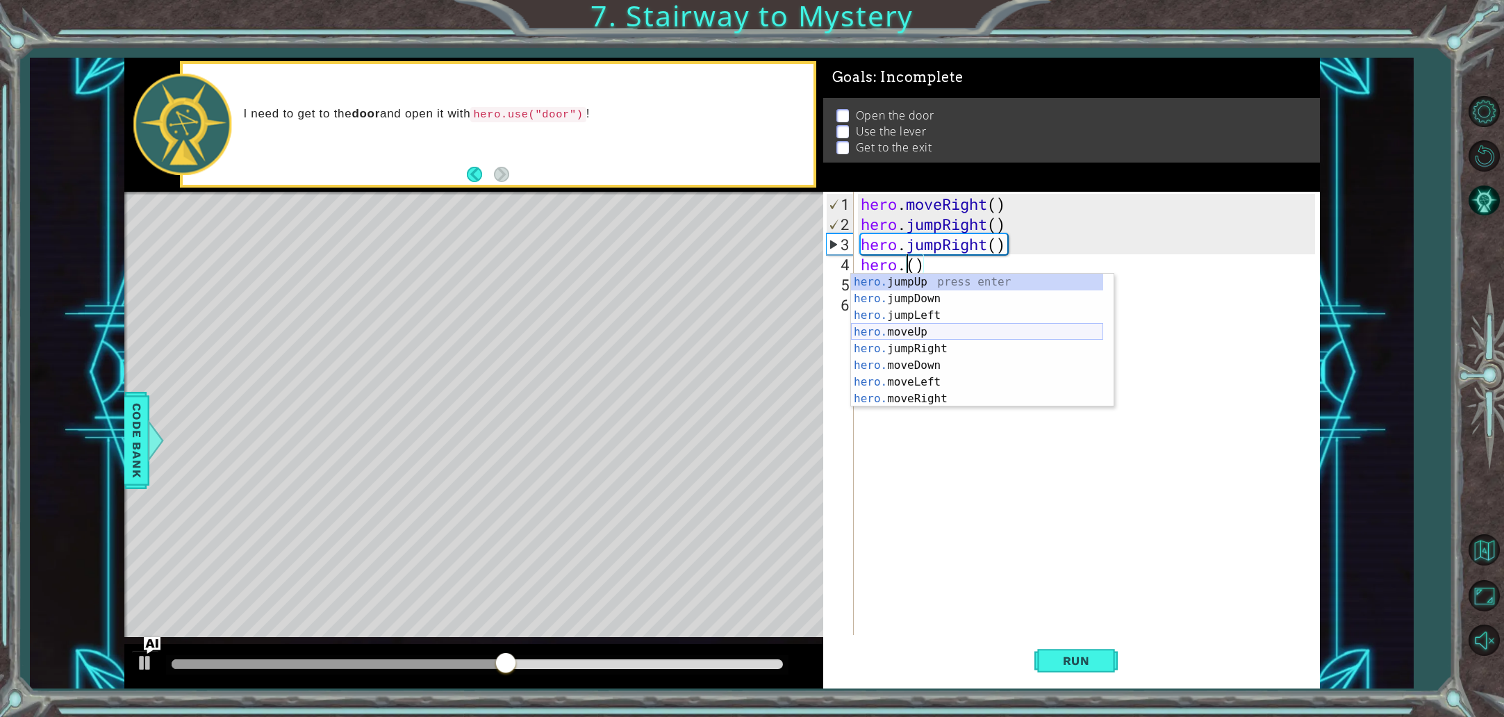
click at [956, 337] on div "hero. jumpUp press enter hero. jumpDown press enter hero. jumpLeft press enter …" at bounding box center [977, 357] width 252 height 167
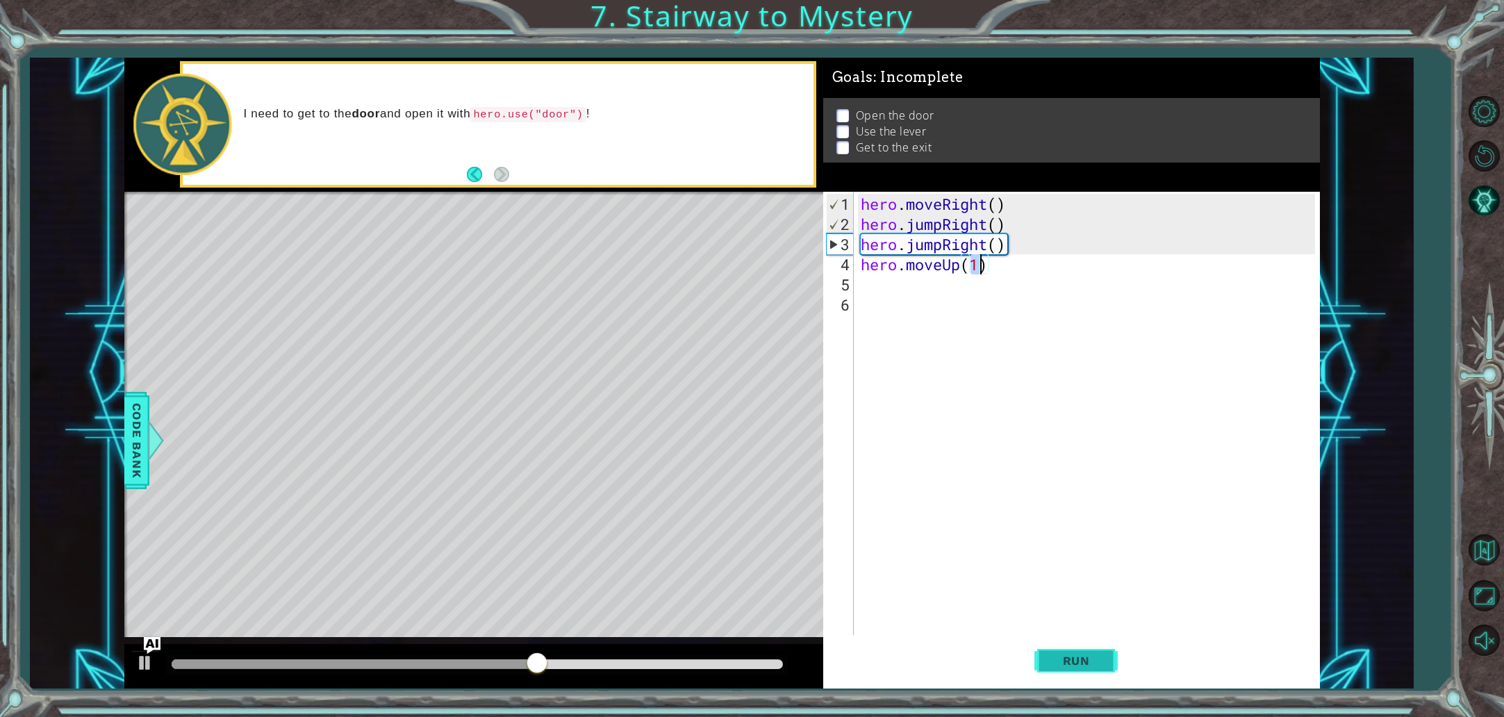
type textarea "hero.moveUp(1)"
click at [1061, 659] on span "Run" at bounding box center [1076, 661] width 55 height 14
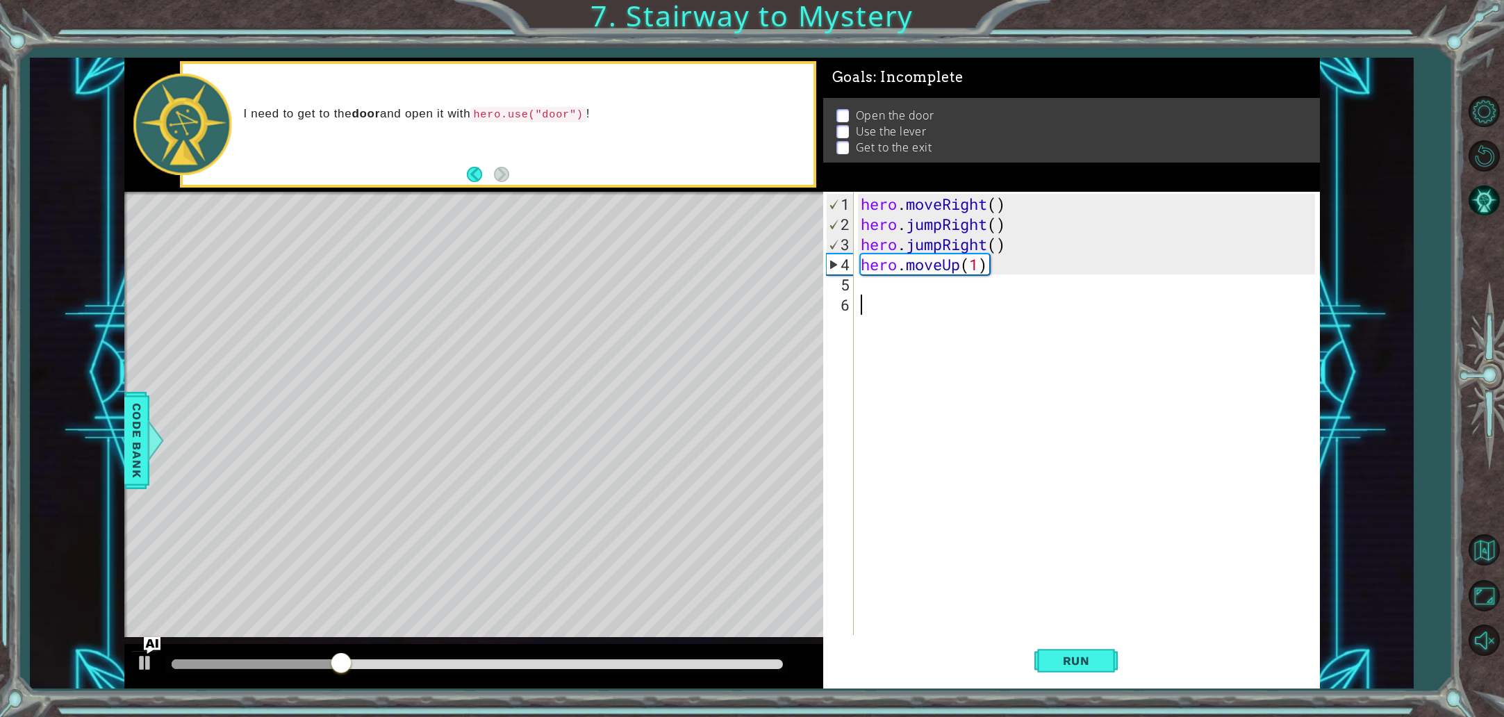
click at [925, 288] on div "hero . moveRight ( ) hero . jumpRight ( ) hero . jumpRight ( ) hero . moveUp ( …" at bounding box center [1090, 436] width 464 height 484
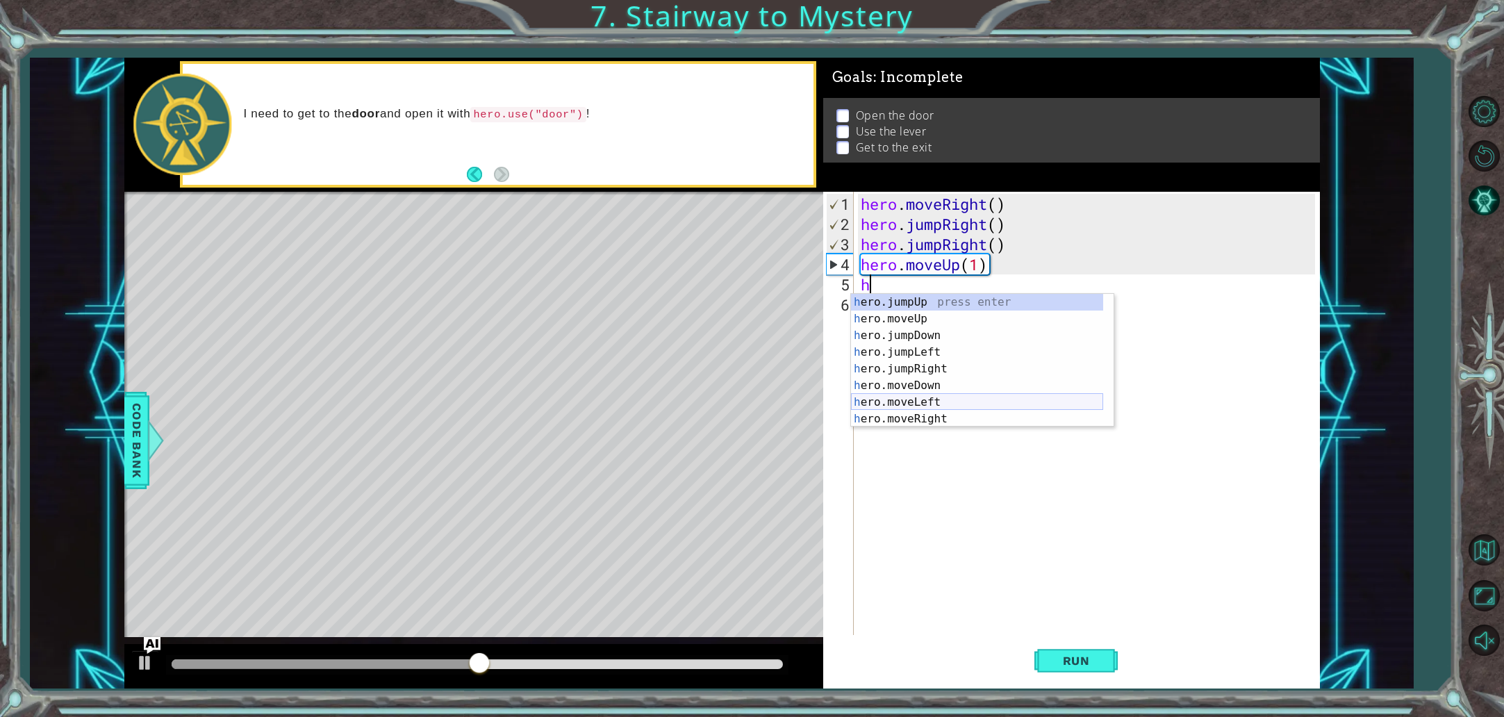
click at [945, 396] on div "h ero.jumpUp press enter h ero.moveUp press enter h ero.jumpDown press enter h …" at bounding box center [977, 377] width 252 height 167
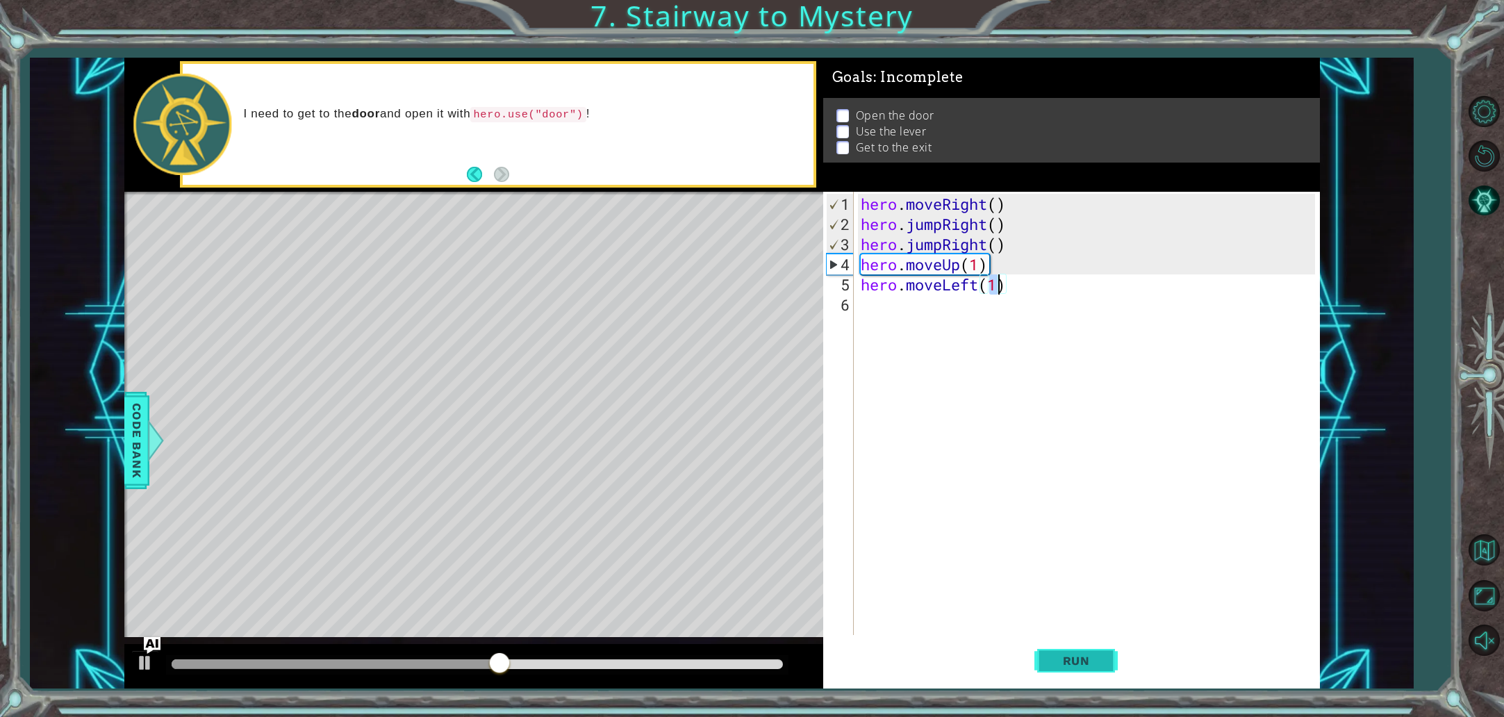
type textarea "hero.moveLeft(1)"
click at [1067, 650] on button "Run" at bounding box center [1075, 660] width 83 height 49
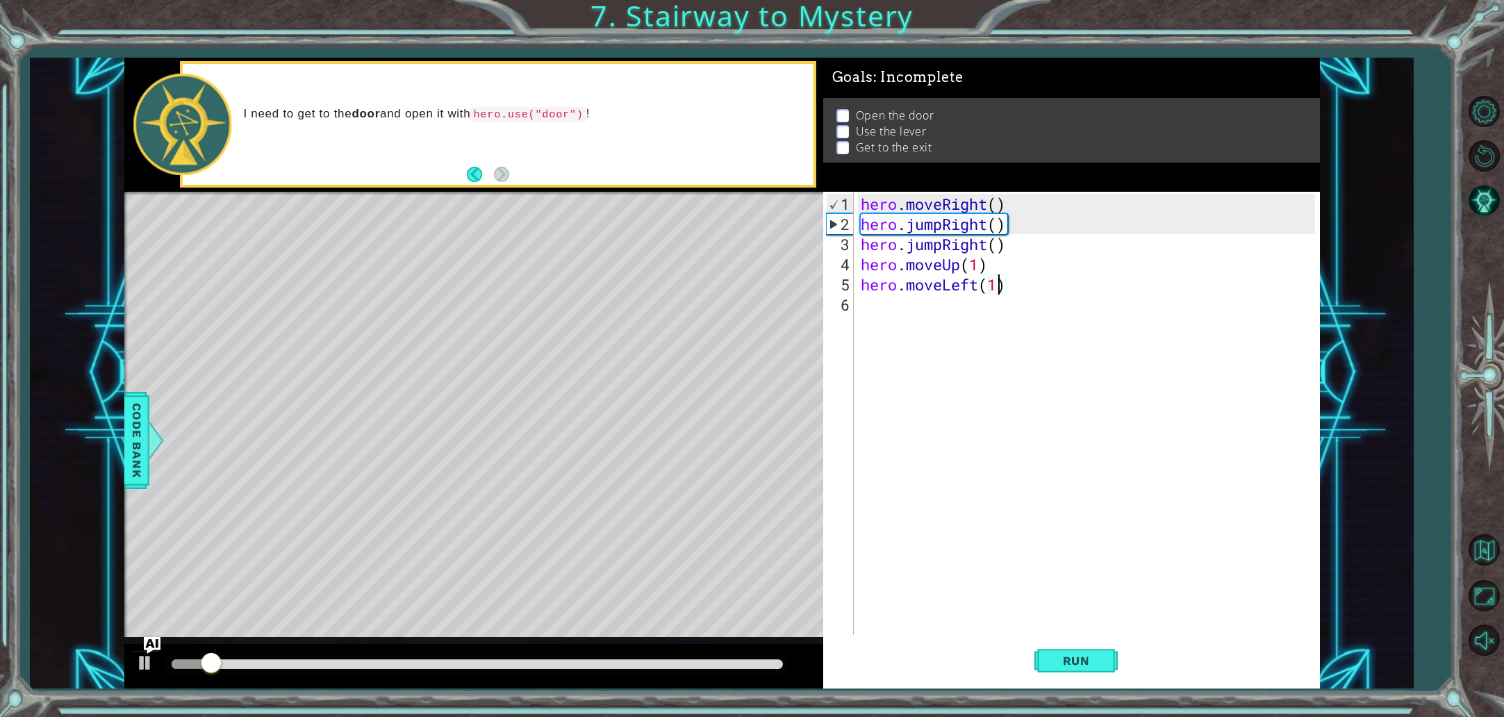
click at [884, 317] on div "hero . moveRight ( ) hero . jumpRight ( ) hero . jumpRight ( ) hero . moveUp ( …" at bounding box center [1090, 436] width 464 height 484
type textarea "h"
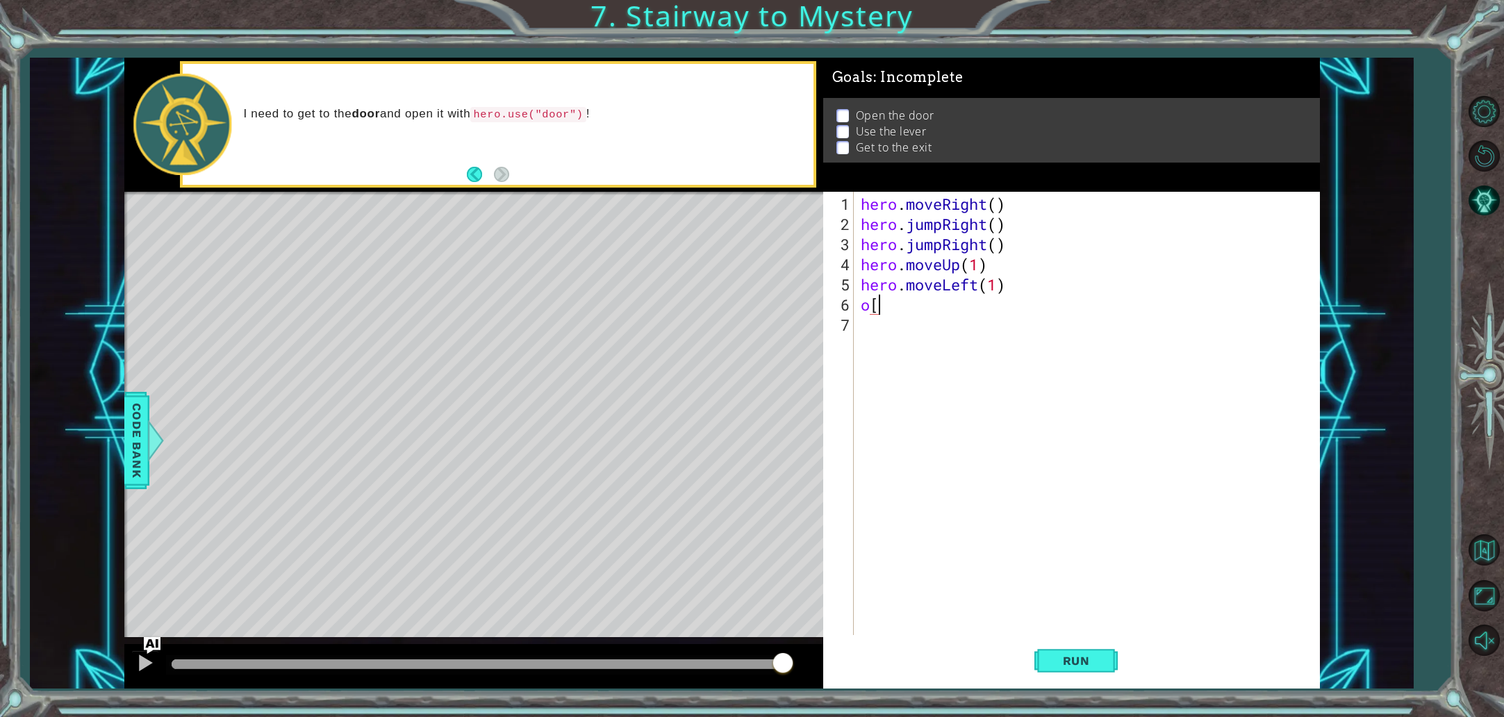
type textarea "o"
click at [948, 306] on div "hero . moveRight ( ) hero . jumpRight ( ) hero . jumpRight ( ) hero . moveUp ( …" at bounding box center [1090, 436] width 464 height 484
click at [932, 301] on div "hero . moveRight ( ) hero . jumpRight ( ) hero . jumpRight ( ) hero . moveUp ( …" at bounding box center [1090, 436] width 464 height 484
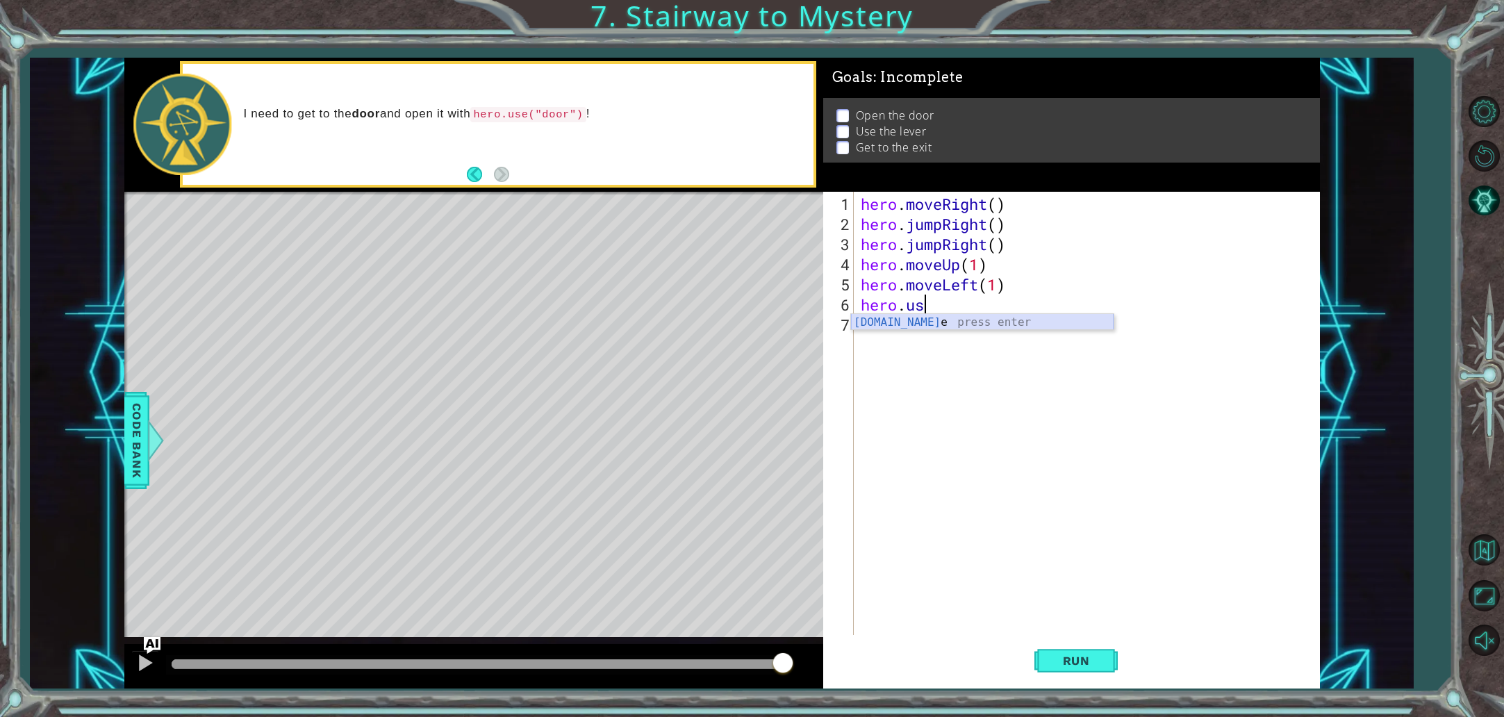
click at [907, 319] on div "[DOMAIN_NAME] e press enter" at bounding box center [982, 339] width 263 height 50
type textarea "hero.use("door")"
click at [982, 534] on div "hero . moveRight ( ) hero . jumpRight ( ) hero . jumpRight ( ) hero . moveUp ( …" at bounding box center [1090, 436] width 464 height 484
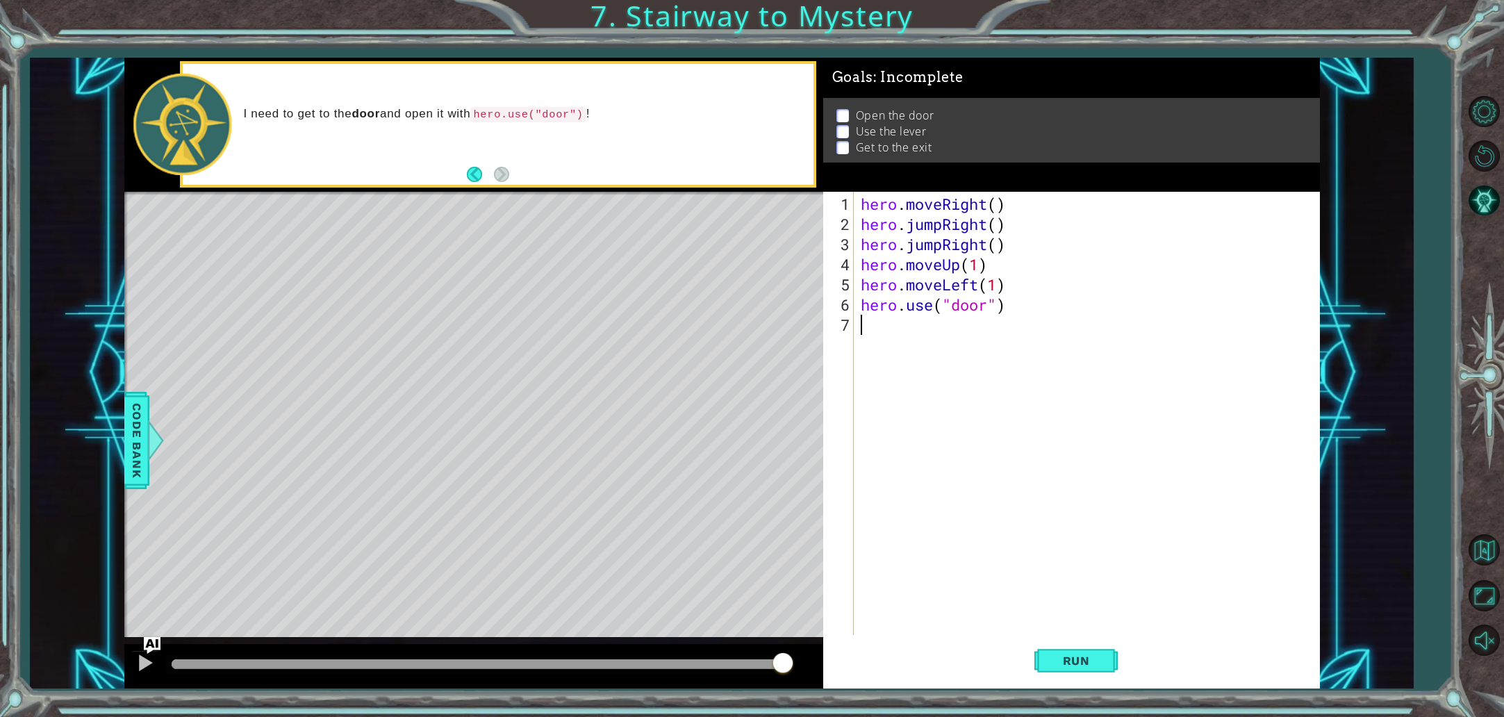
click at [982, 534] on div "hero . moveRight ( ) hero . jumpRight ( ) hero . jumpRight ( ) hero . moveUp ( …" at bounding box center [1090, 436] width 464 height 484
click at [1078, 385] on div "hero . moveRight ( ) hero . jumpRight ( ) hero . jumpRight ( ) hero . moveUp ( …" at bounding box center [1090, 436] width 464 height 484
drag, startPoint x: 1078, startPoint y: 385, endPoint x: 1075, endPoint y: 403, distance: 18.4
click at [1075, 401] on div "hero . moveRight ( ) hero . jumpRight ( ) hero . jumpRight ( ) hero . moveUp ( …" at bounding box center [1090, 436] width 464 height 484
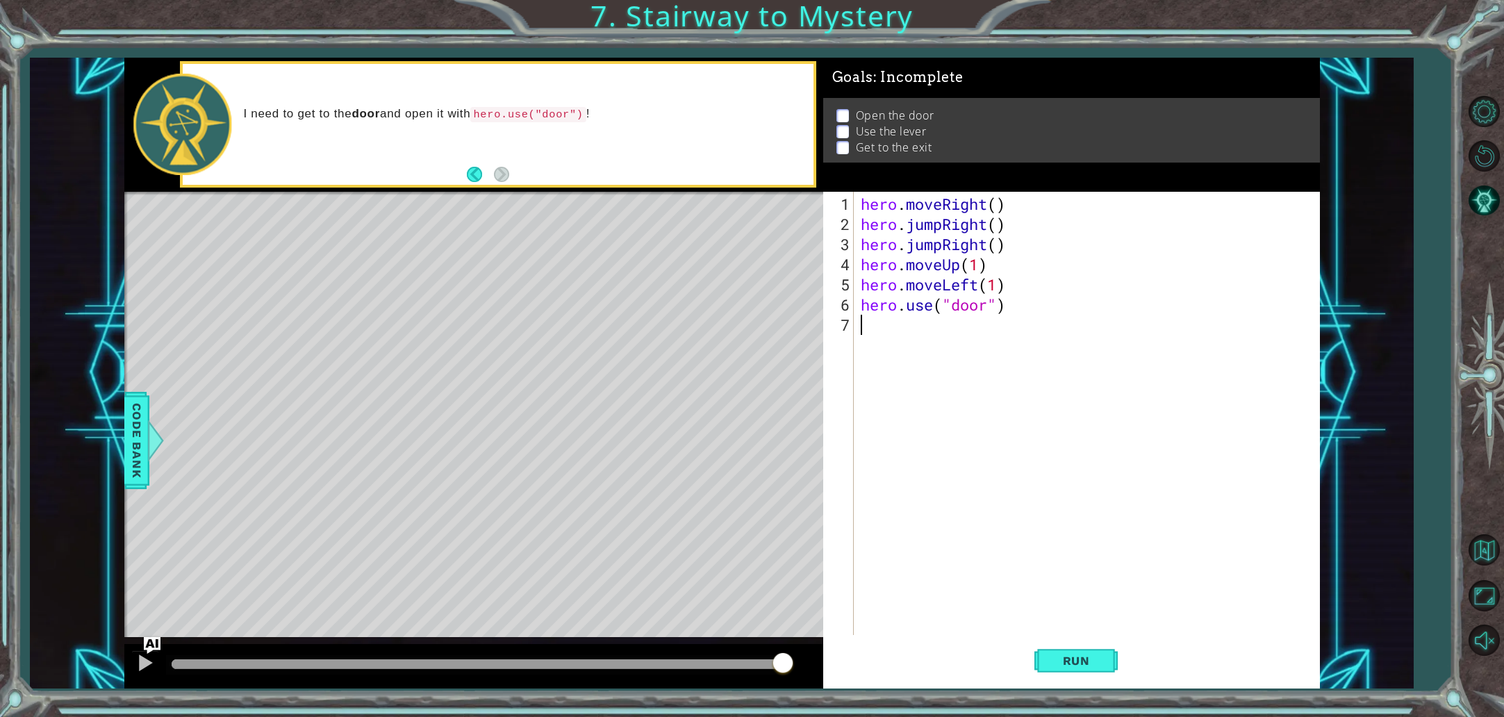
click at [1075, 403] on div "hero . moveRight ( ) hero . jumpRight ( ) hero . jumpRight ( ) hero . moveUp ( …" at bounding box center [1090, 436] width 464 height 484
click at [1063, 658] on span "Run" at bounding box center [1076, 661] width 55 height 14
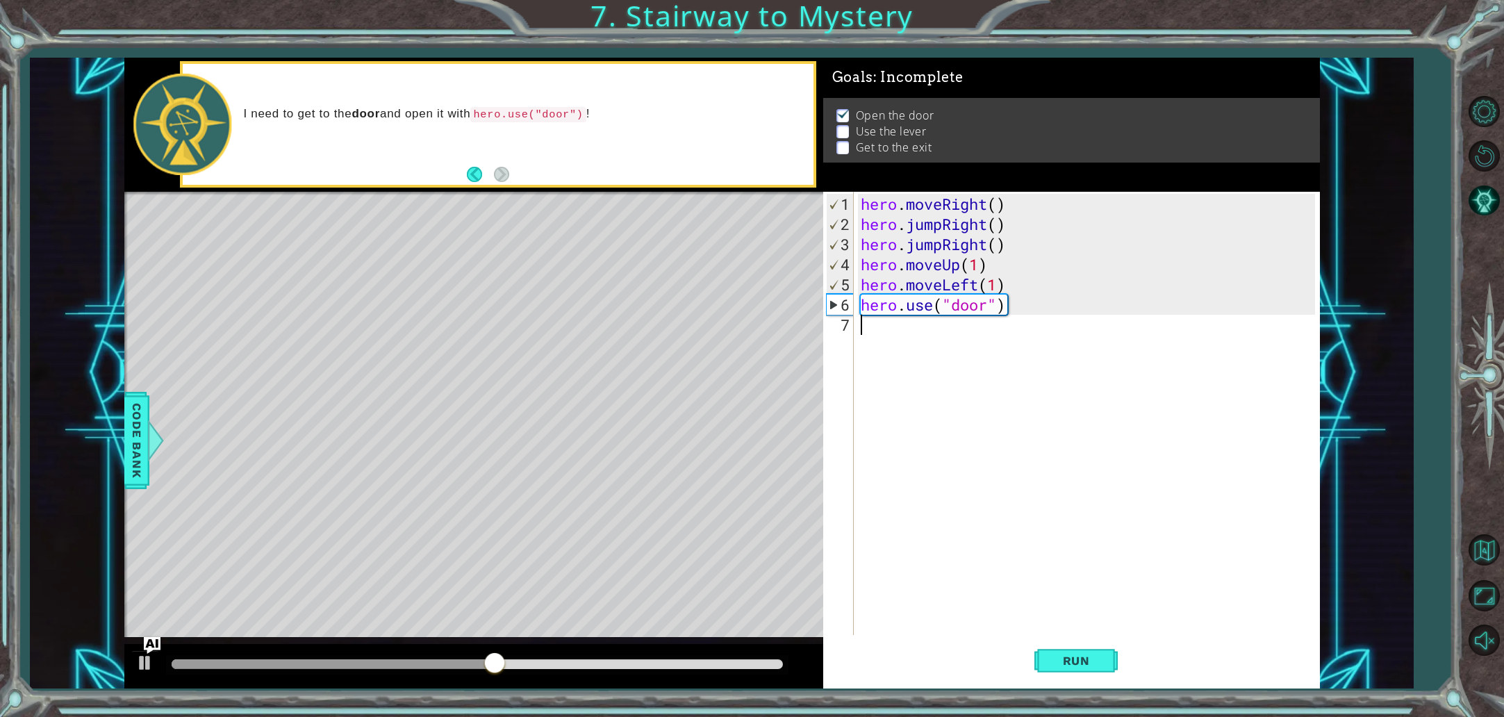
type textarea "h"
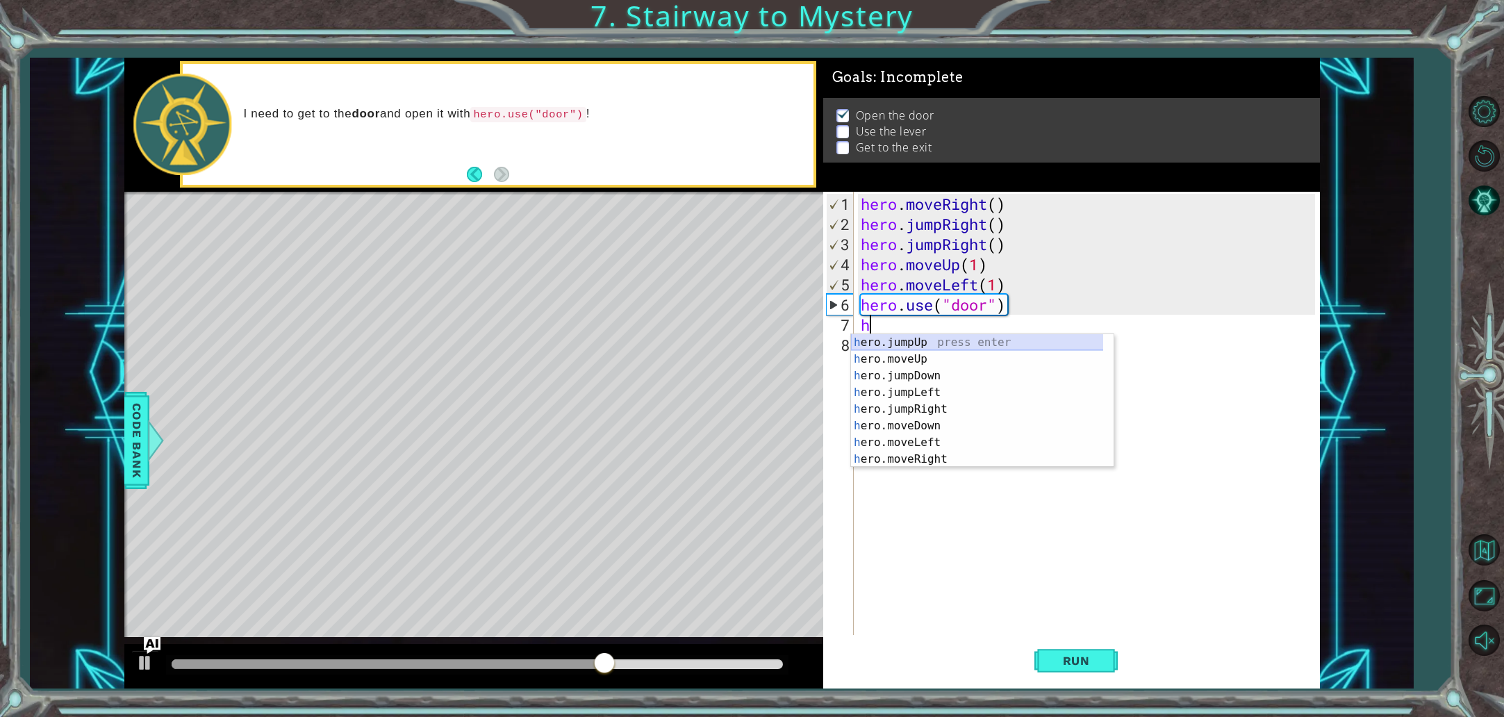
click at [965, 346] on div "h ero.jumpUp press enter h ero.moveUp press enter h ero.jumpDown press enter h …" at bounding box center [982, 417] width 263 height 167
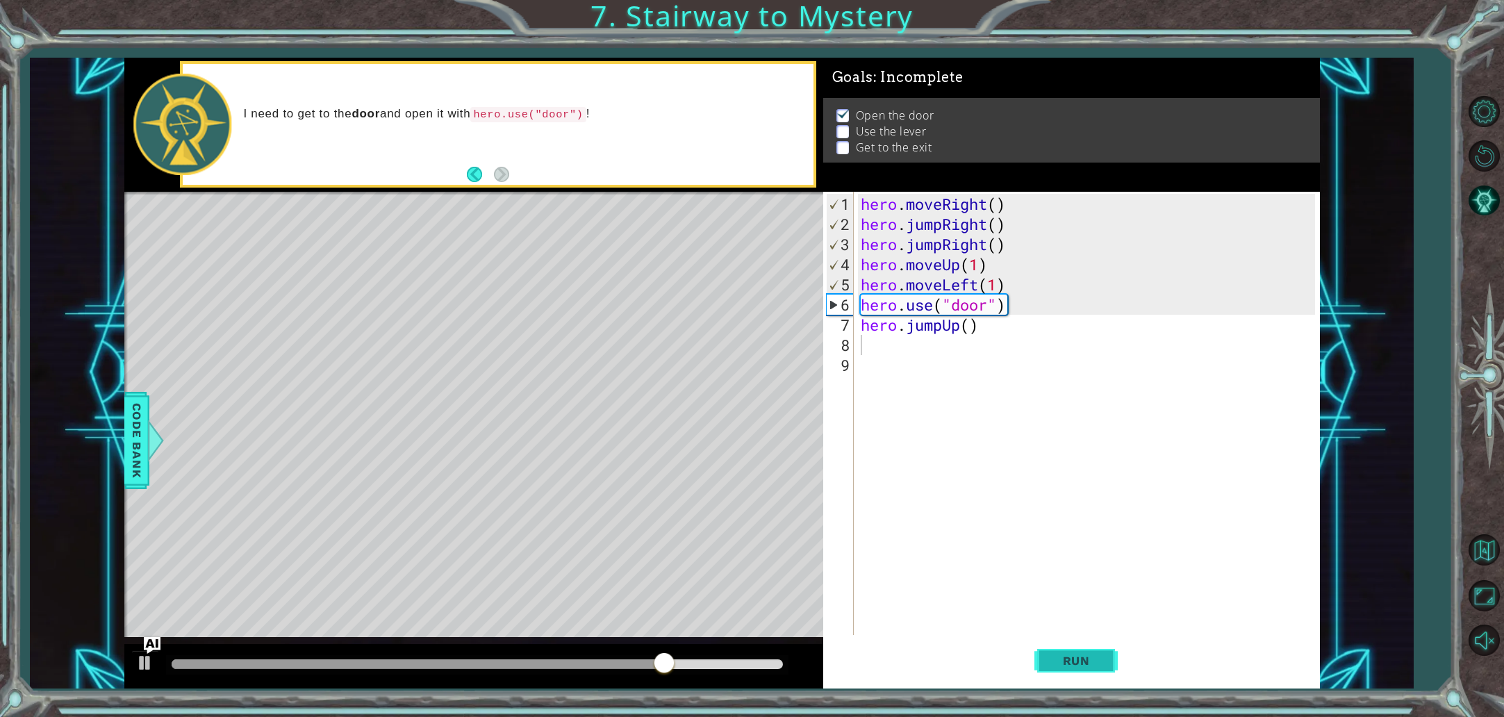
click at [1044, 662] on button "Run" at bounding box center [1075, 660] width 83 height 49
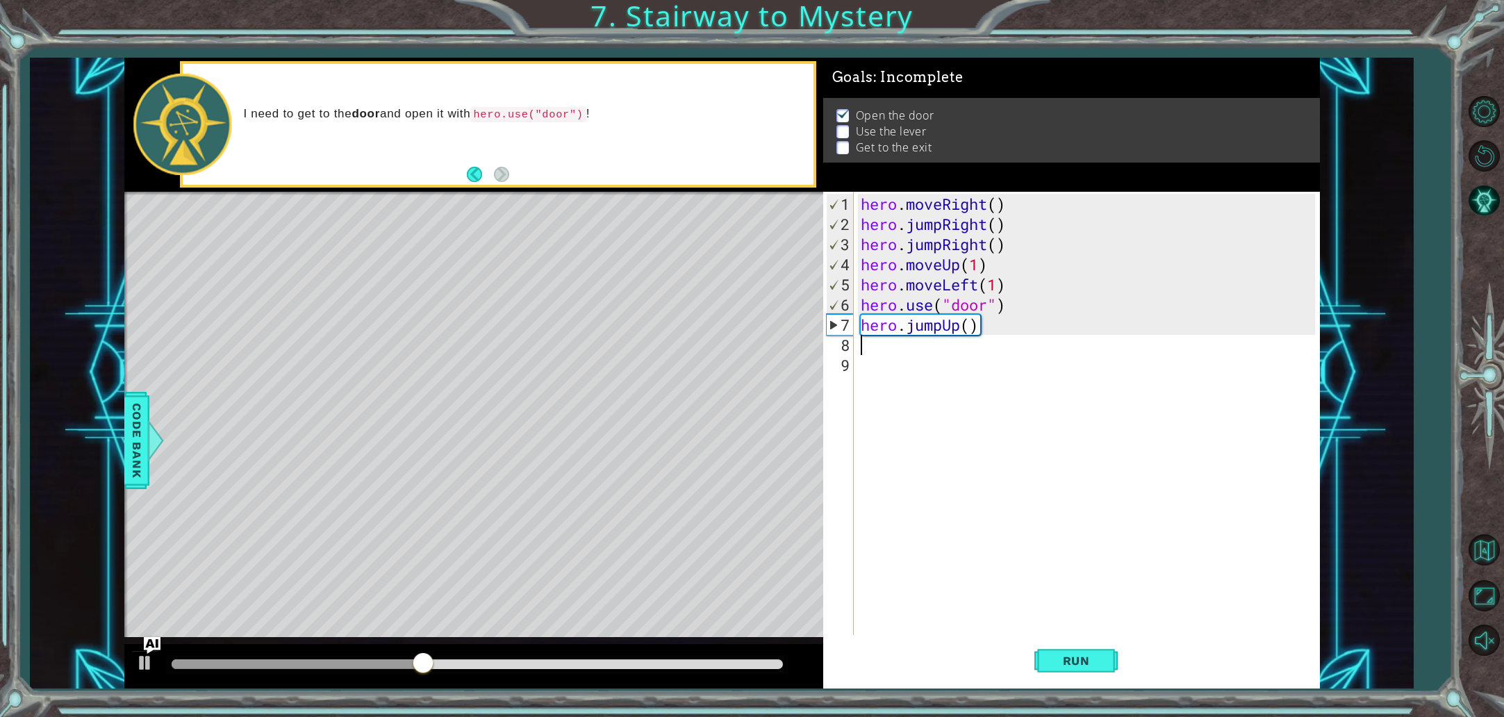
type textarea "h"
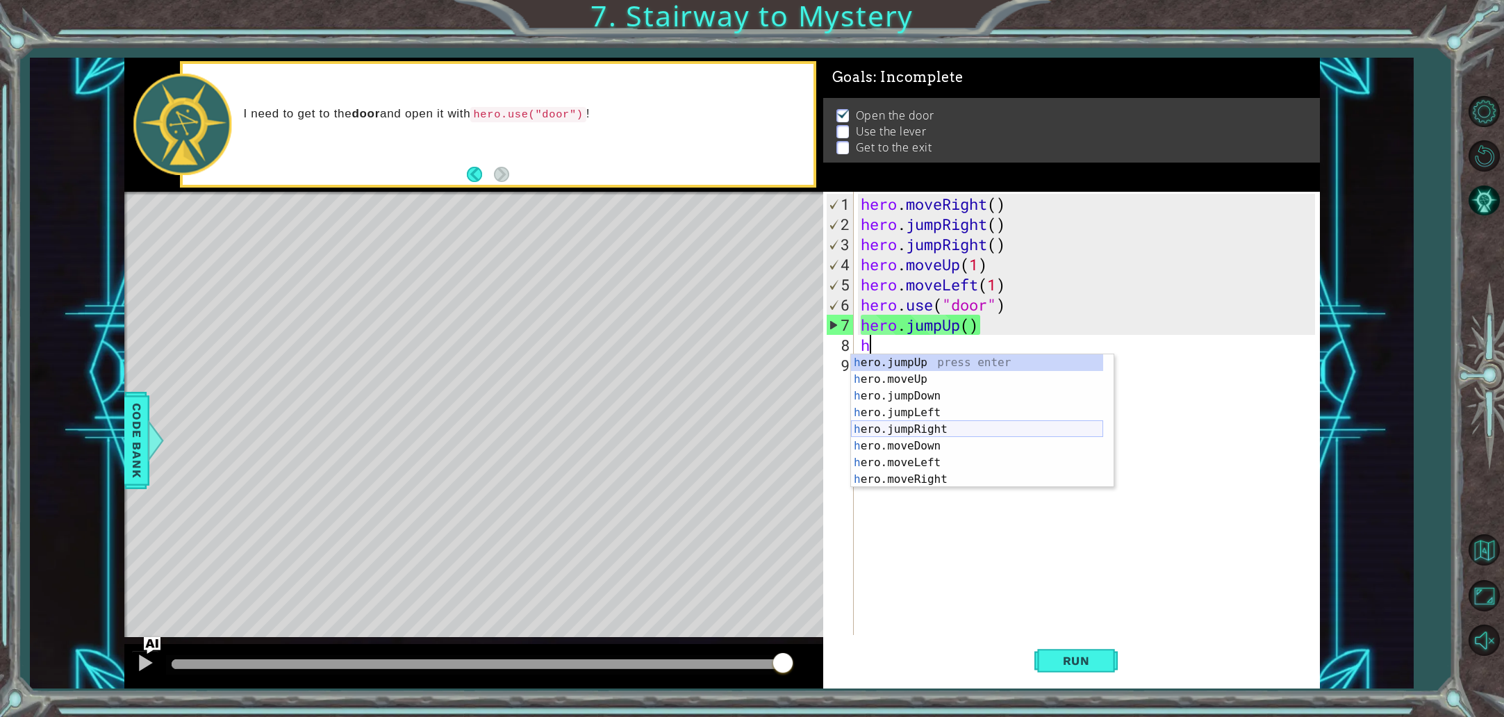
click at [960, 427] on div "h ero.jumpUp press enter h ero.moveUp press enter h ero.jumpDown press enter h …" at bounding box center [977, 437] width 252 height 167
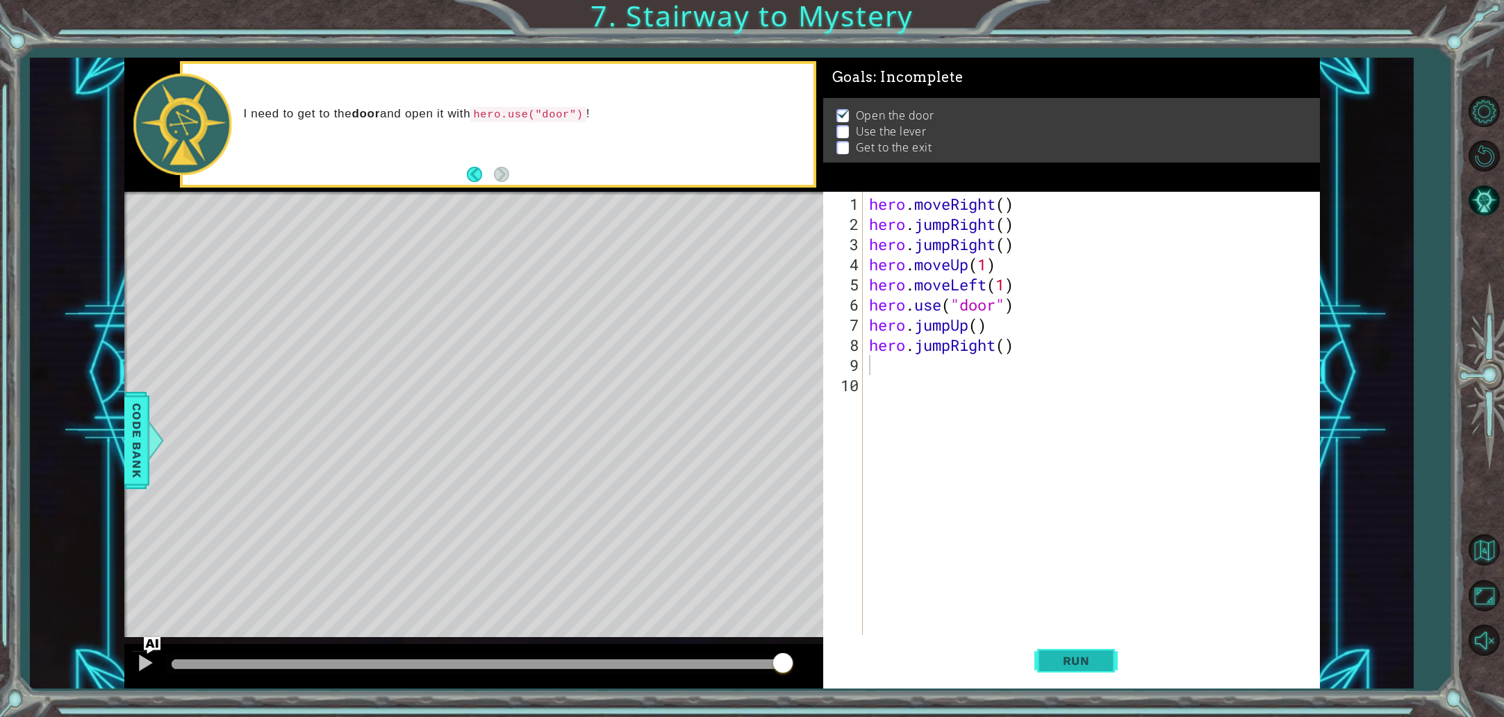
click at [1059, 650] on button "Run" at bounding box center [1075, 660] width 83 height 49
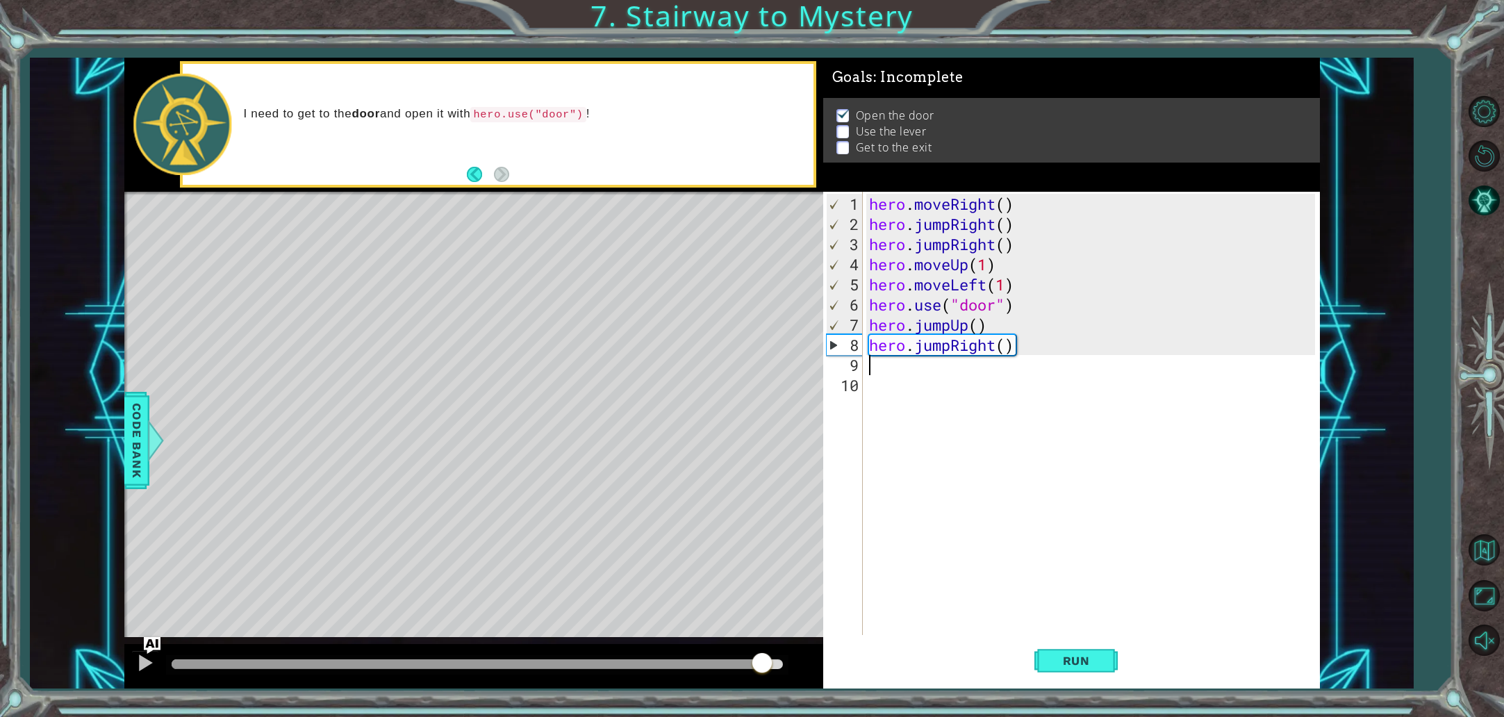
drag, startPoint x: 697, startPoint y: 661, endPoint x: 770, endPoint y: 655, distance: 72.5
click at [763, 668] on div at bounding box center [477, 664] width 611 height 10
click at [994, 349] on div "hero . moveRight ( ) hero . jumpRight ( ) hero . jumpRight ( ) hero . moveUp ( …" at bounding box center [1094, 436] width 456 height 484
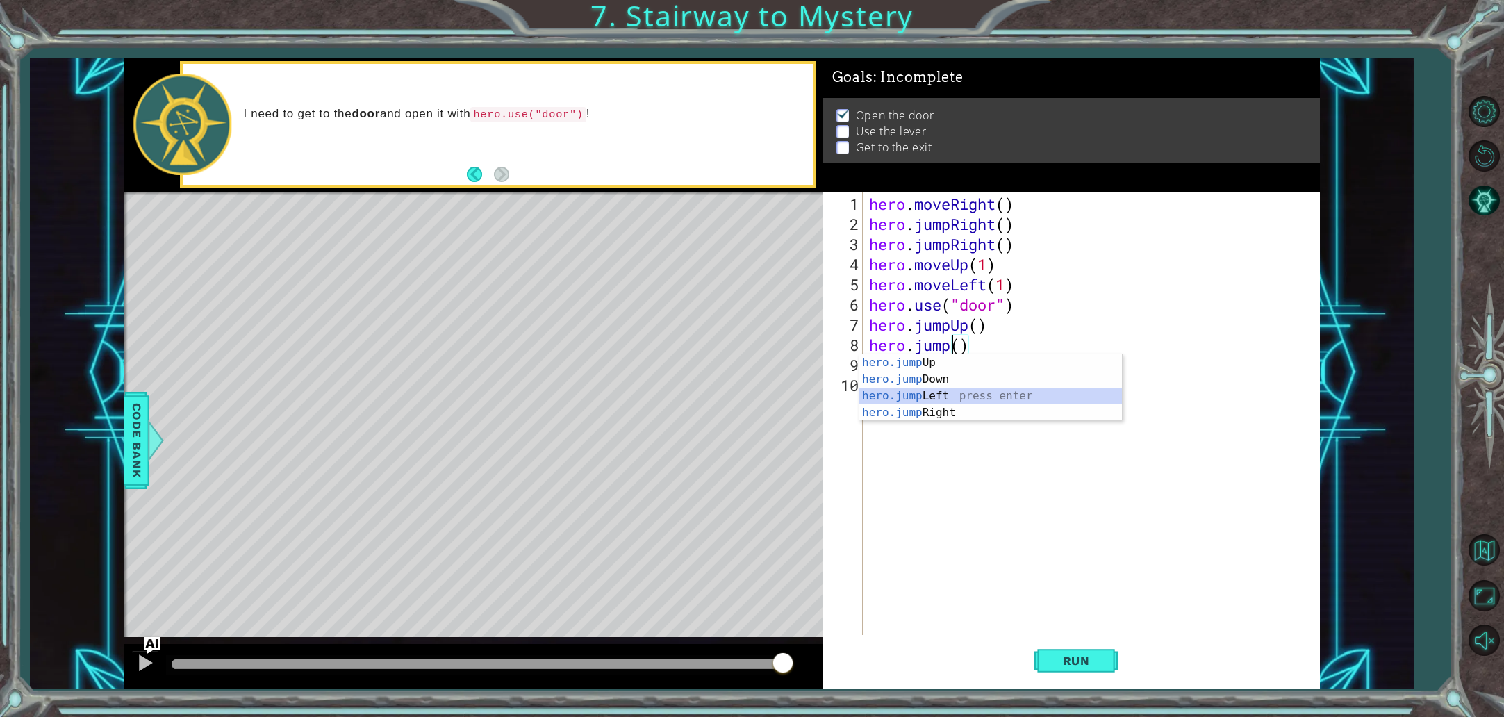
click at [966, 396] on div "hero.jump Up press enter hero.jump Down press enter hero.jump Left press enter …" at bounding box center [990, 404] width 263 height 100
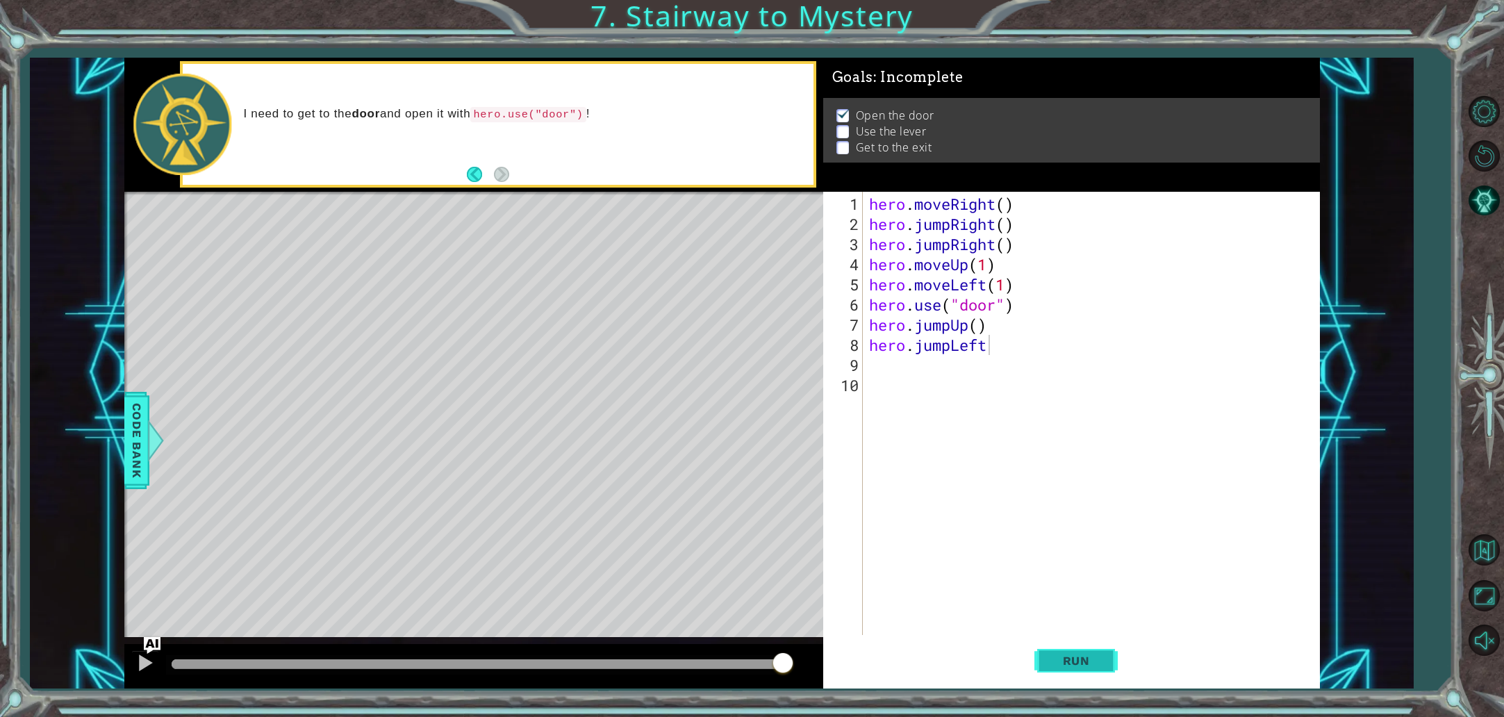
click at [1067, 664] on span "Run" at bounding box center [1076, 661] width 55 height 14
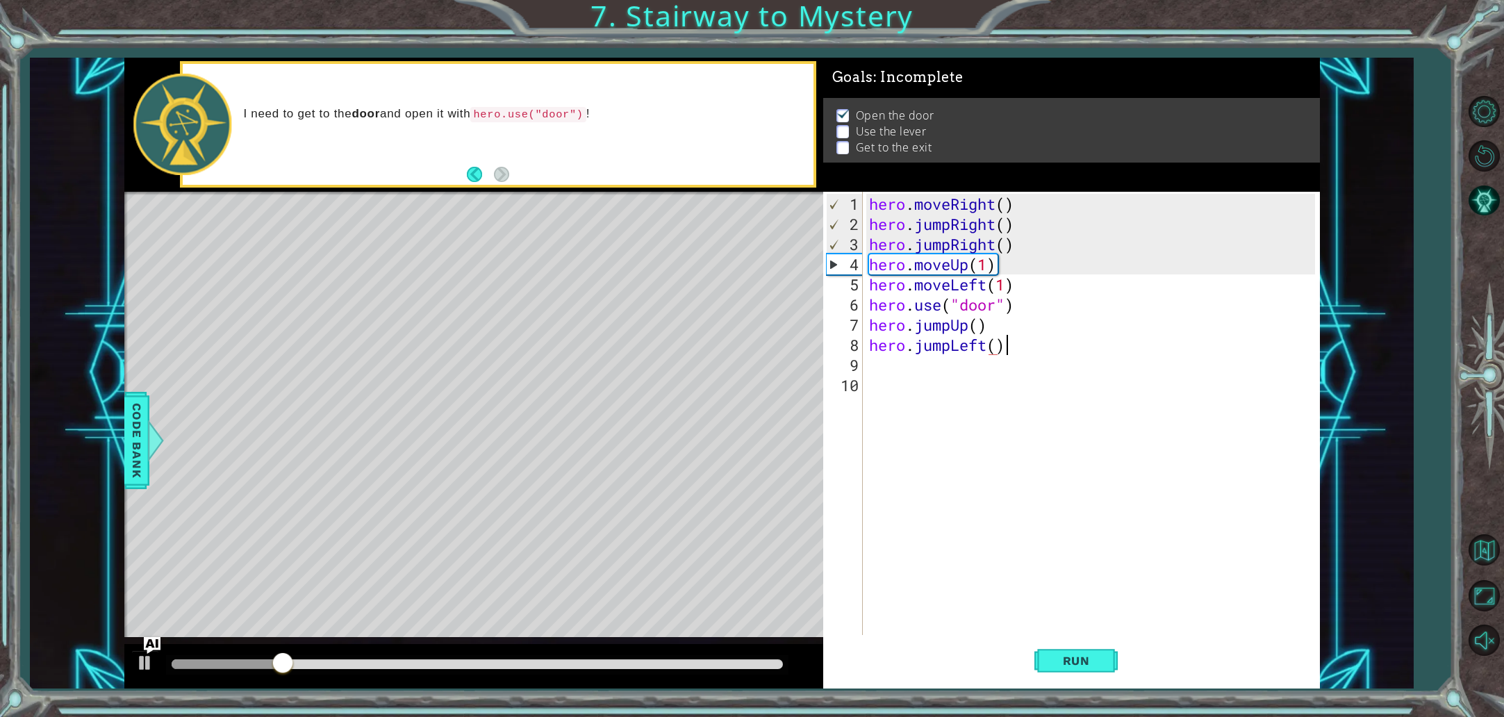
scroll to position [0, 6]
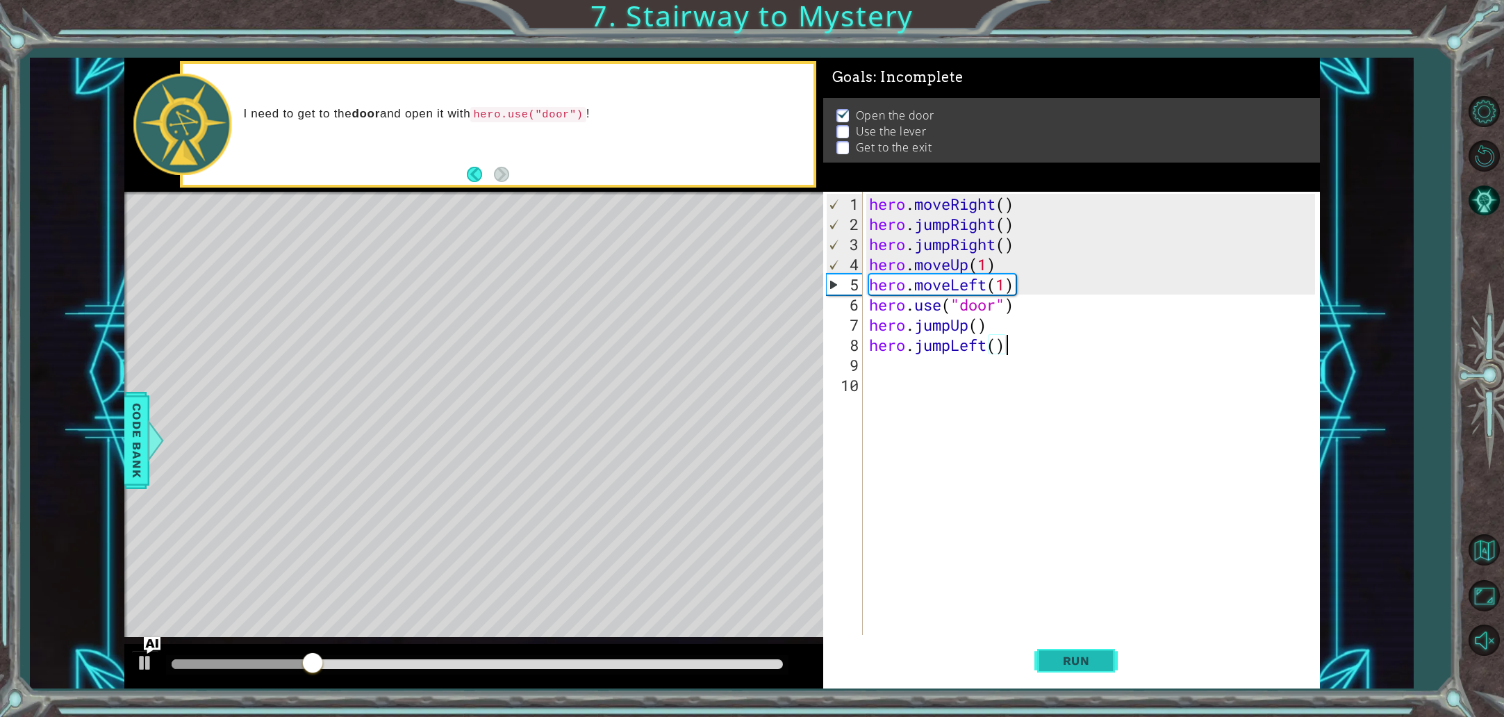
type textarea "hero.jumpLeft()"
click at [1075, 669] on button "Run" at bounding box center [1075, 660] width 83 height 49
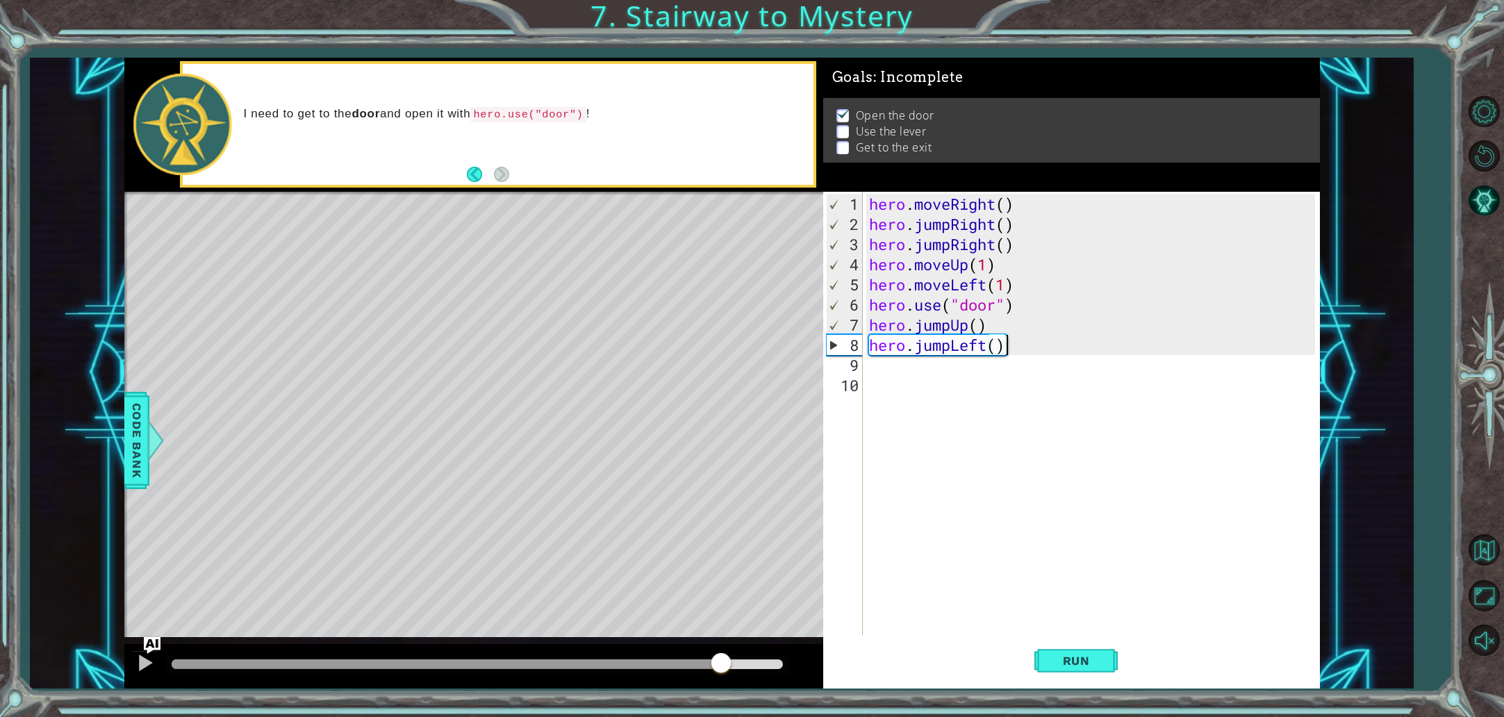
click at [721, 661] on div at bounding box center [477, 664] width 611 height 10
click at [950, 371] on div "hero . moveRight ( ) hero . jumpRight ( ) hero . jumpRight ( ) hero . moveUp ( …" at bounding box center [1094, 436] width 456 height 484
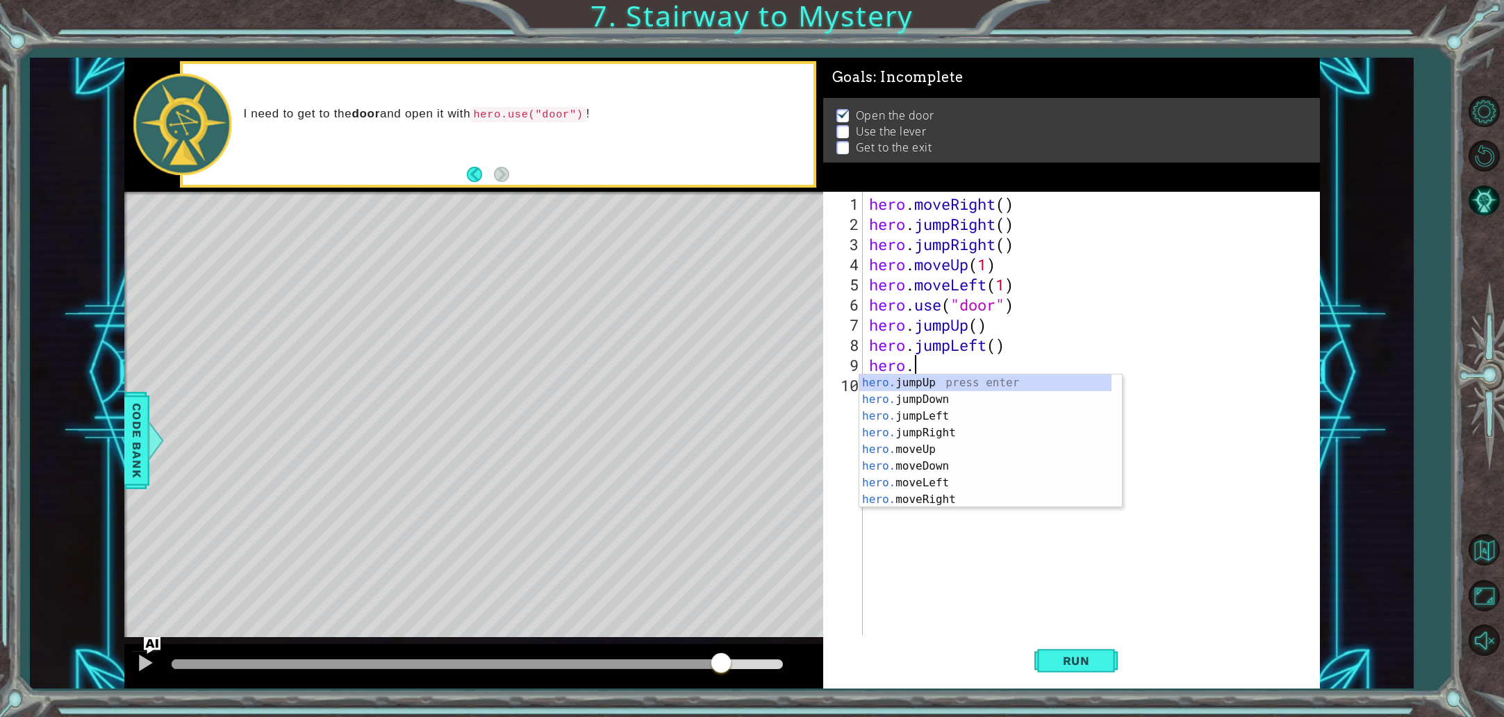
scroll to position [0, 1]
click at [938, 381] on div "hero.u se press enter hero. j u mpUp press enter hero. j u mpDown press enter h…" at bounding box center [990, 440] width 263 height 133
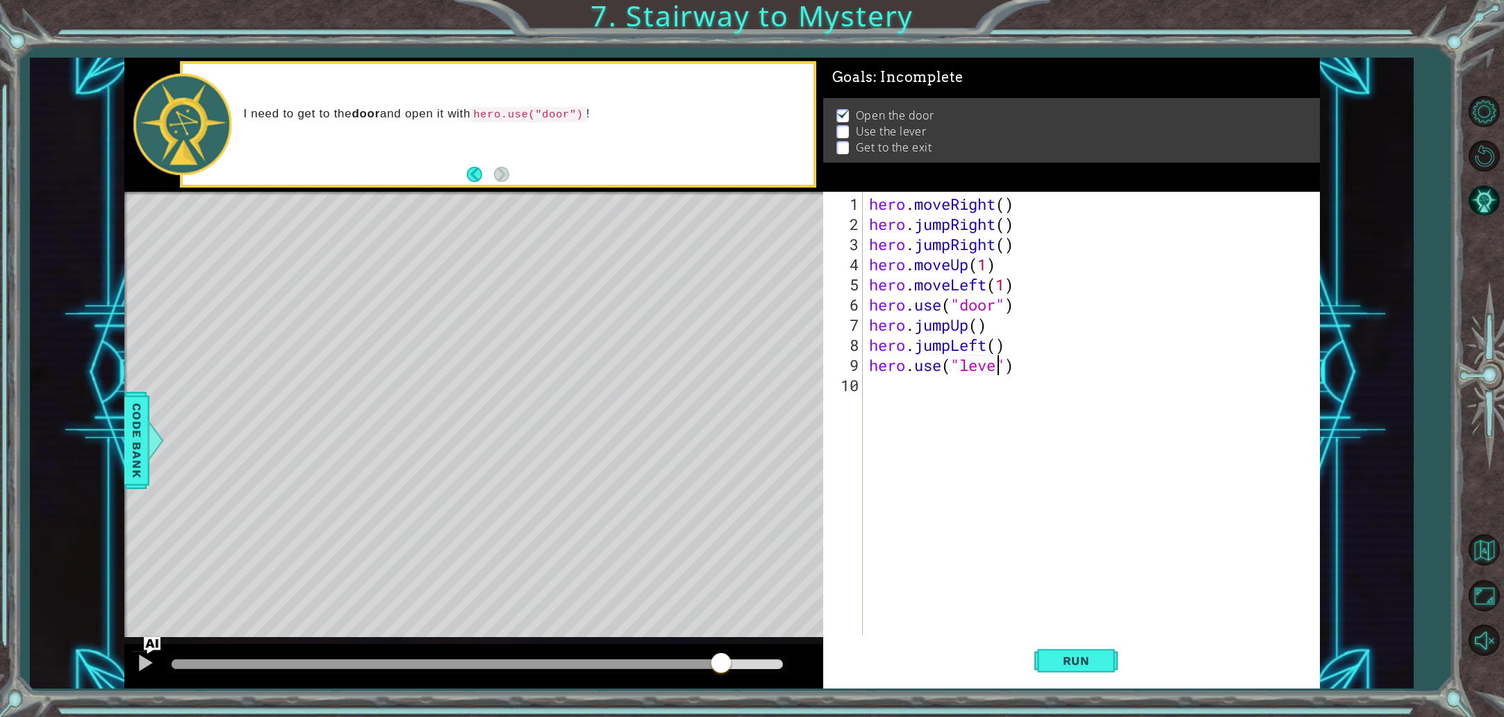
scroll to position [0, 6]
click at [1064, 663] on span "Run" at bounding box center [1076, 661] width 55 height 14
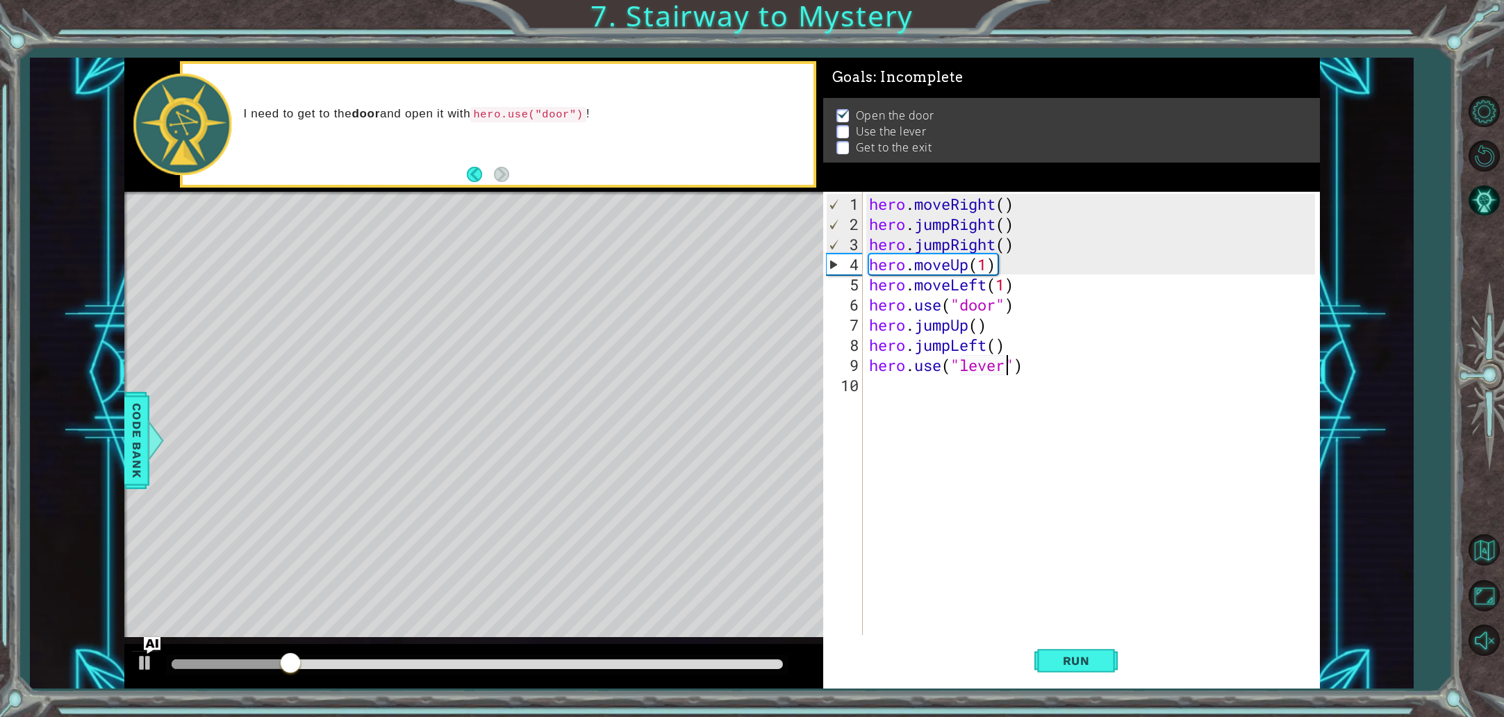
click at [626, 664] on div at bounding box center [477, 664] width 611 height 10
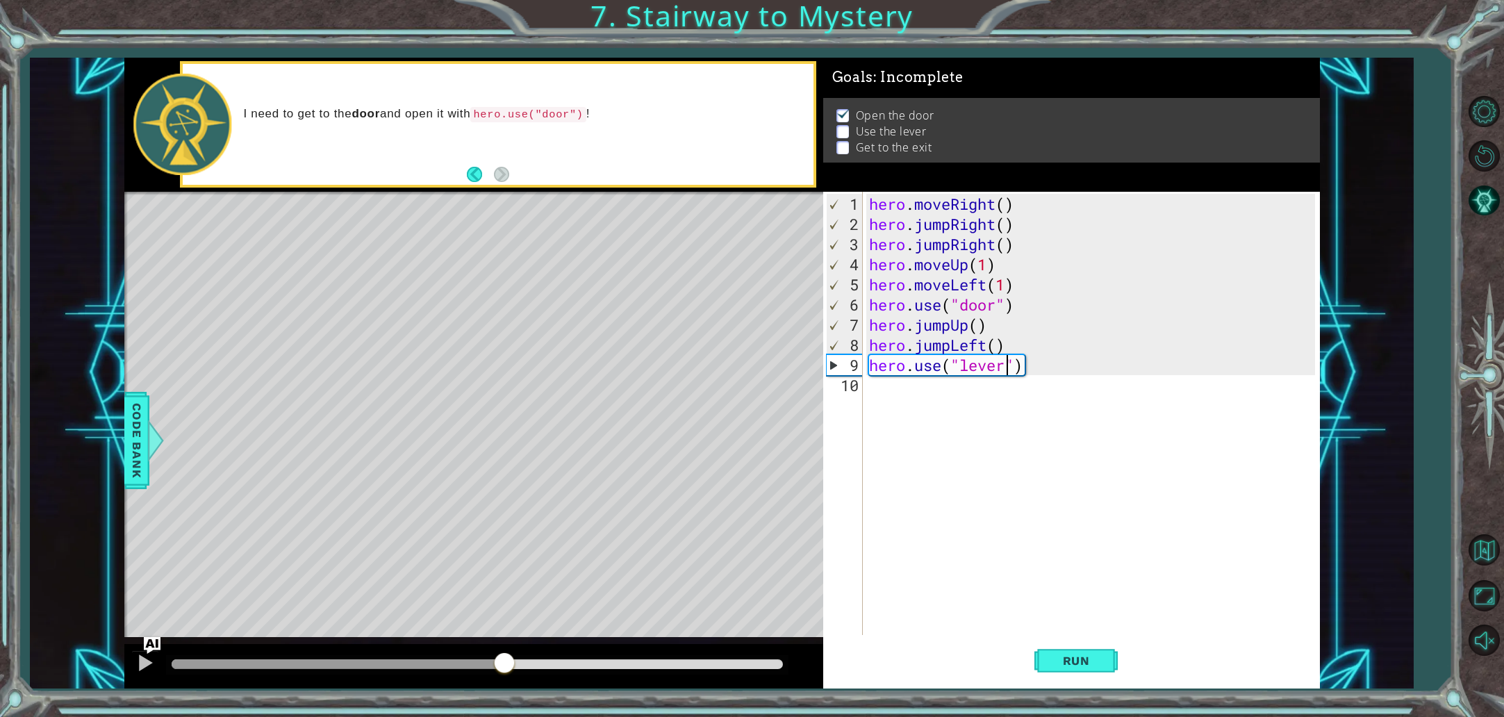
drag, startPoint x: 626, startPoint y: 664, endPoint x: 478, endPoint y: 662, distance: 148.0
click at [492, 662] on div at bounding box center [504, 664] width 25 height 25
click at [980, 350] on div "hero . moveRight ( ) hero . jumpRight ( ) hero . jumpRight ( ) hero . moveUp ( …" at bounding box center [1094, 436] width 456 height 484
click at [984, 349] on div "hero . moveRight ( ) hero . jumpRight ( ) hero . jumpRight ( ) hero . moveUp ( …" at bounding box center [1094, 436] width 456 height 484
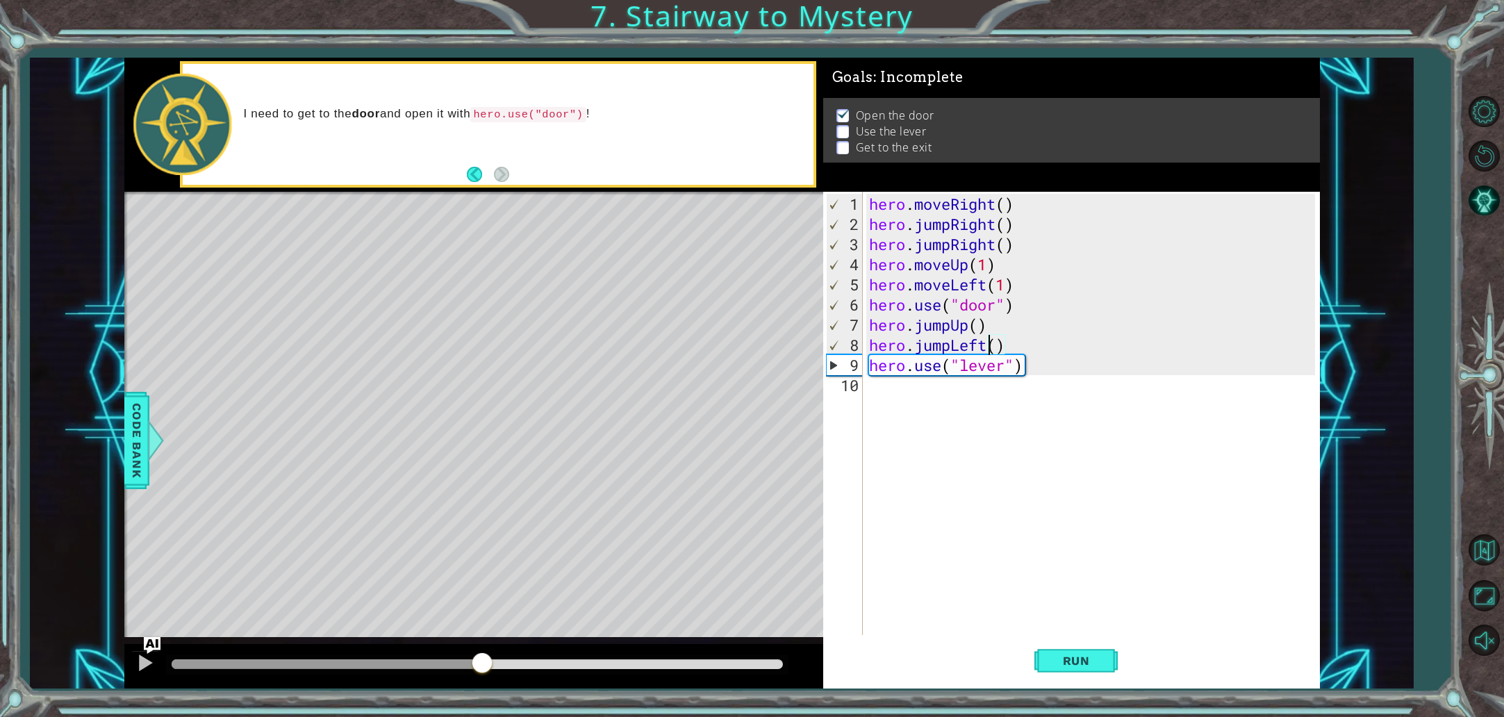
click at [1043, 365] on div "hero . moveRight ( ) hero . jumpRight ( ) hero . jumpRight ( ) hero . moveUp ( …" at bounding box center [1094, 436] width 456 height 484
click at [989, 348] on div "hero . moveRight ( ) hero . jumpRight ( ) hero . jumpRight ( ) hero . moveUp ( …" at bounding box center [1094, 436] width 456 height 484
click at [953, 349] on div "hero . moveRight ( ) hero . jumpRight ( ) hero . jumpRight ( ) hero . moveUp ( …" at bounding box center [1094, 436] width 456 height 484
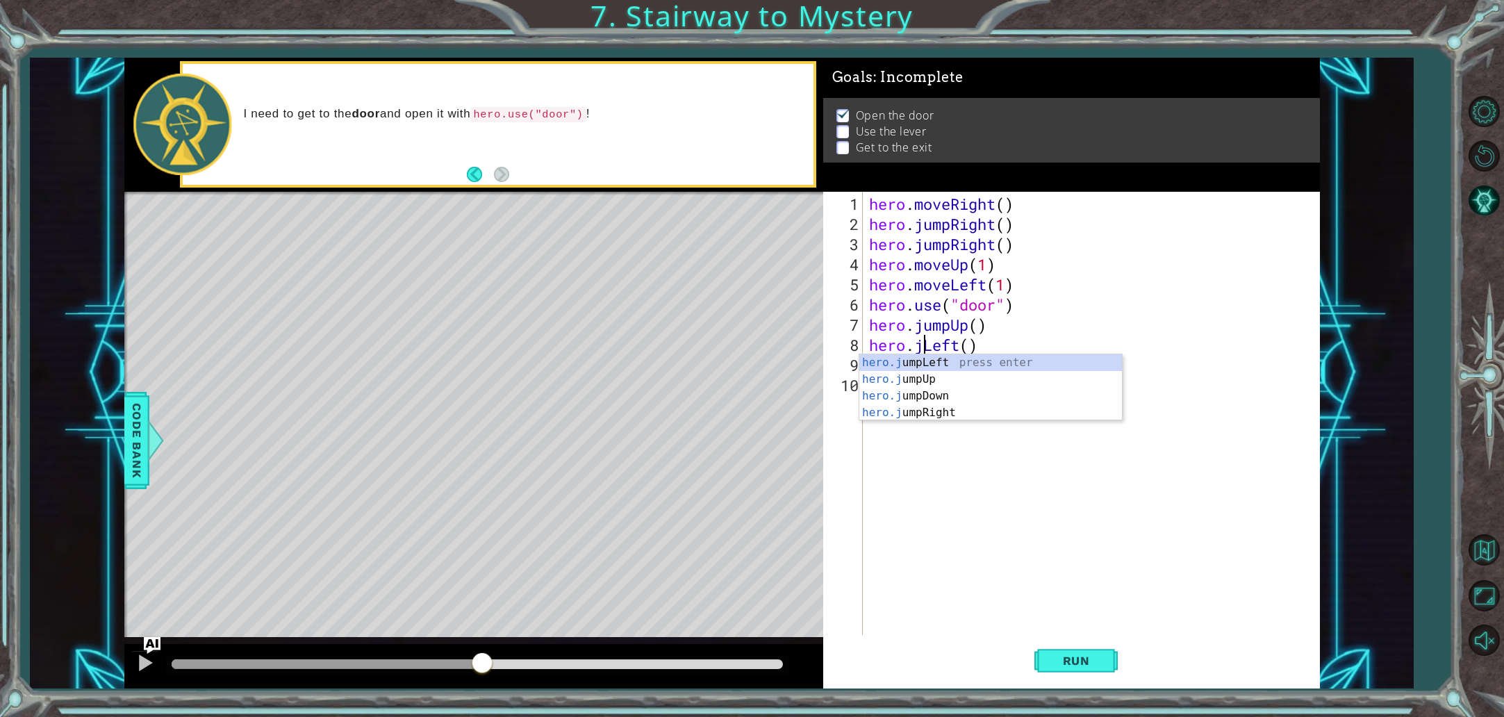
scroll to position [0, 3]
click at [952, 457] on div "hero. jumpLeft press enter hero. jumpUp press enter hero. jumpDown press enter …" at bounding box center [985, 437] width 252 height 167
type textarea "hero.moveLeft(1)"
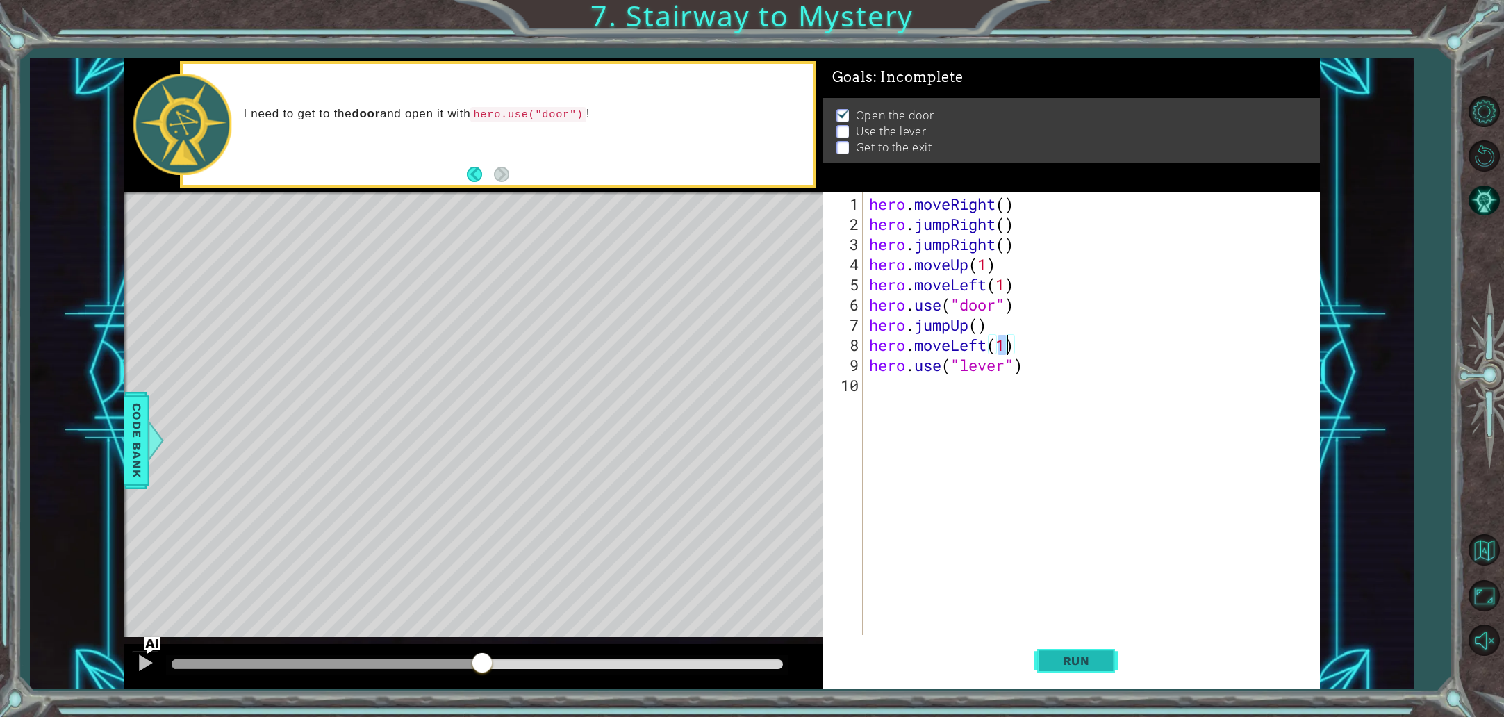
click at [1086, 661] on span "Run" at bounding box center [1076, 661] width 55 height 14
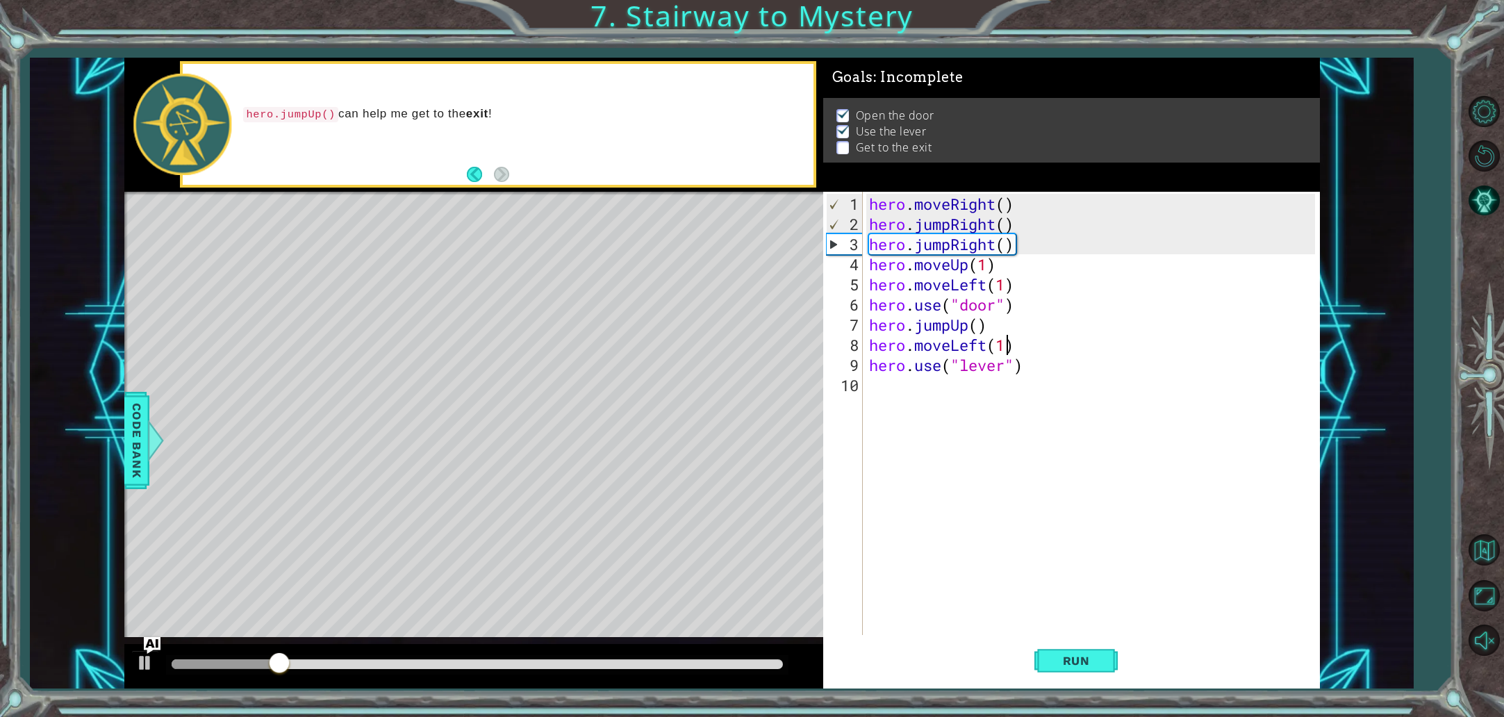
click at [695, 659] on div at bounding box center [477, 664] width 611 height 10
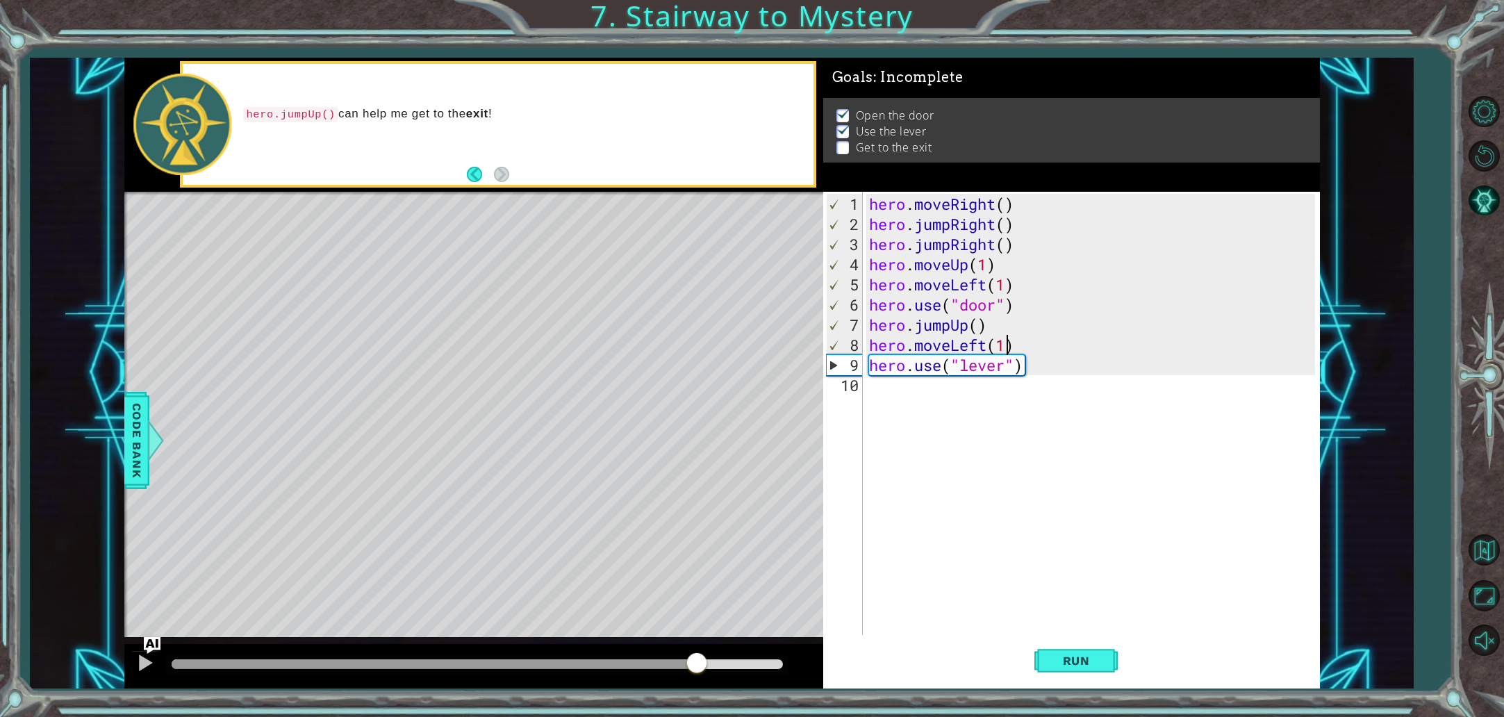
click at [989, 397] on div "hero . moveRight ( ) hero . jumpRight ( ) hero . jumpRight ( ) hero . moveUp ( …" at bounding box center [1094, 436] width 456 height 484
type textarea "h"
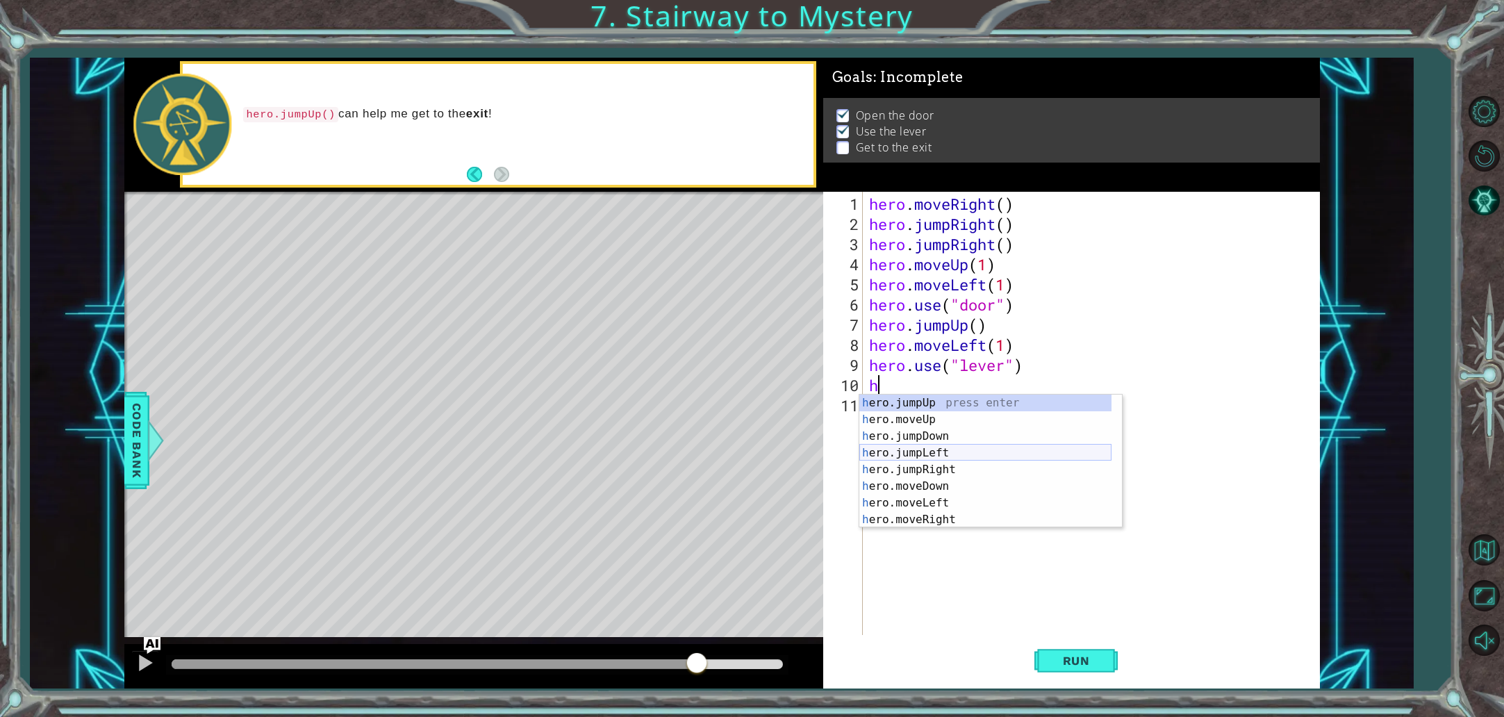
click at [978, 450] on div "h ero.jumpUp press enter h ero.moveUp press enter h ero.jumpDown press enter h …" at bounding box center [985, 478] width 252 height 167
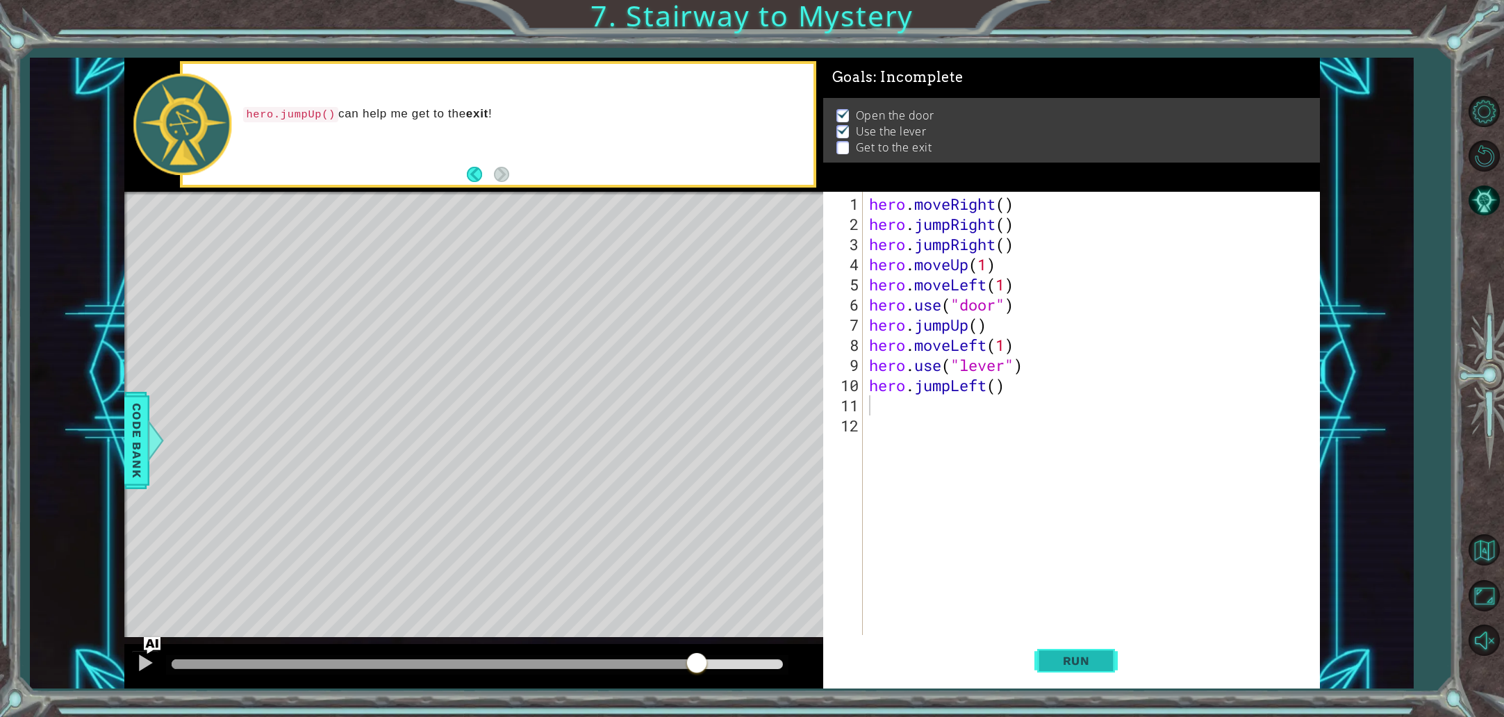
drag, startPoint x: 1077, startPoint y: 656, endPoint x: 1083, endPoint y: 651, distance: 7.9
click at [1077, 655] on span "Run" at bounding box center [1076, 661] width 55 height 14
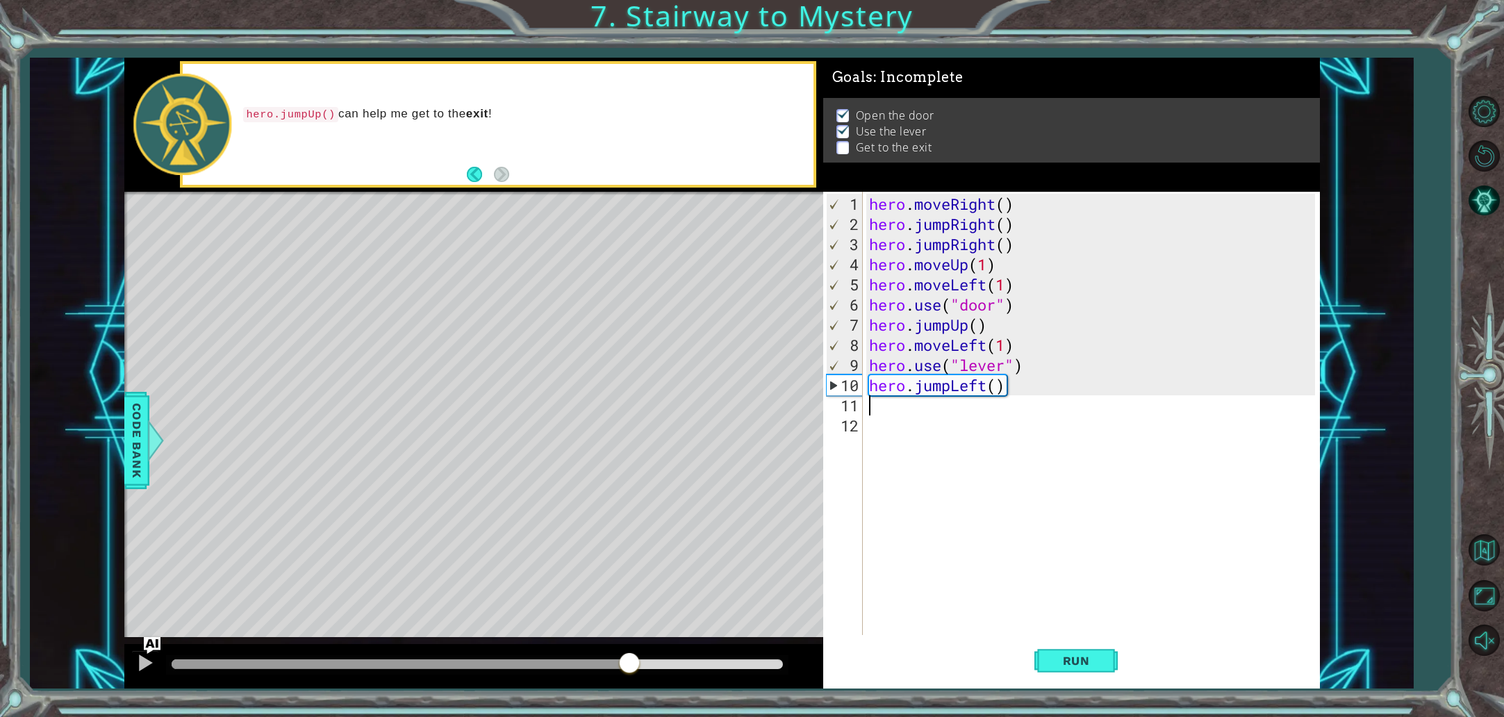
click at [629, 661] on div at bounding box center [477, 664] width 611 height 10
type textarea "h"
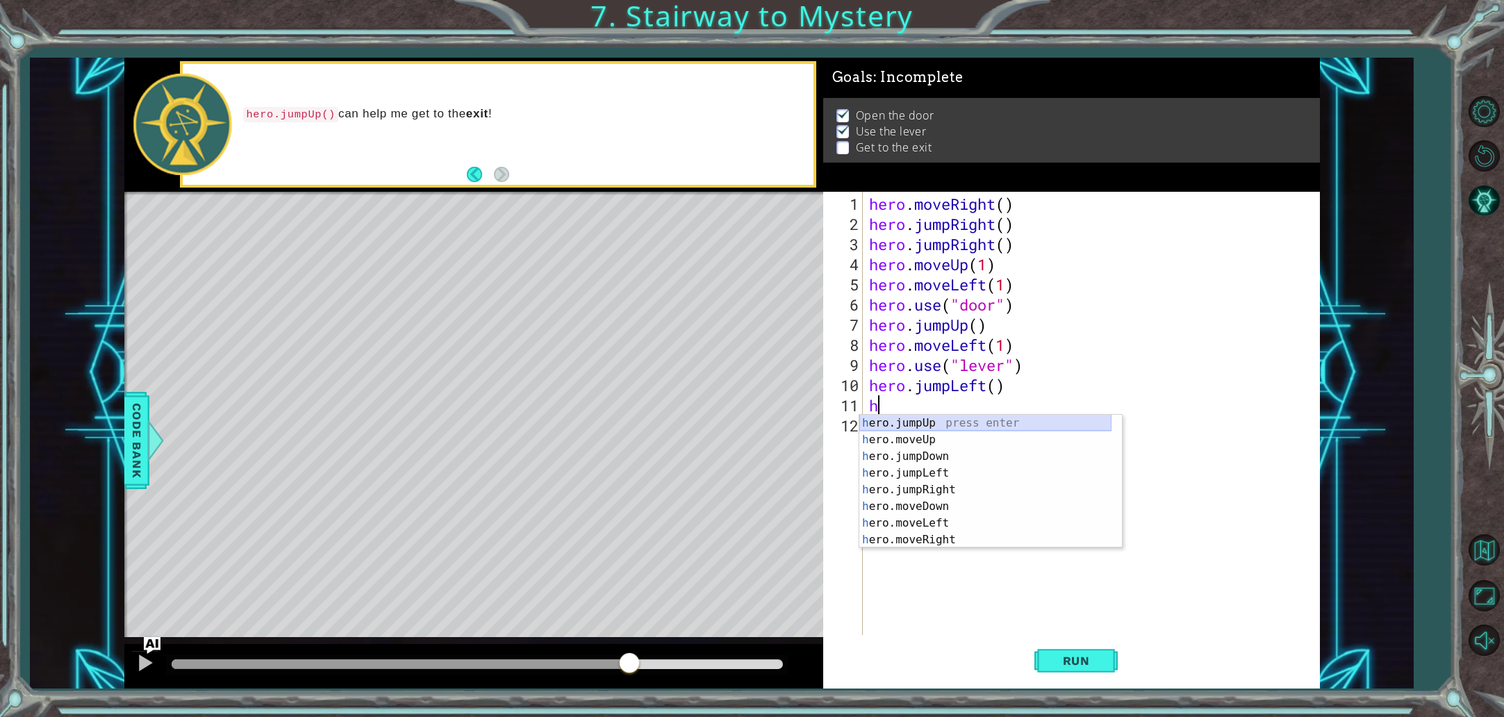
click at [947, 421] on div "h ero.jumpUp press enter h ero.moveUp press enter h ero.jumpDown press enter h …" at bounding box center [985, 498] width 252 height 167
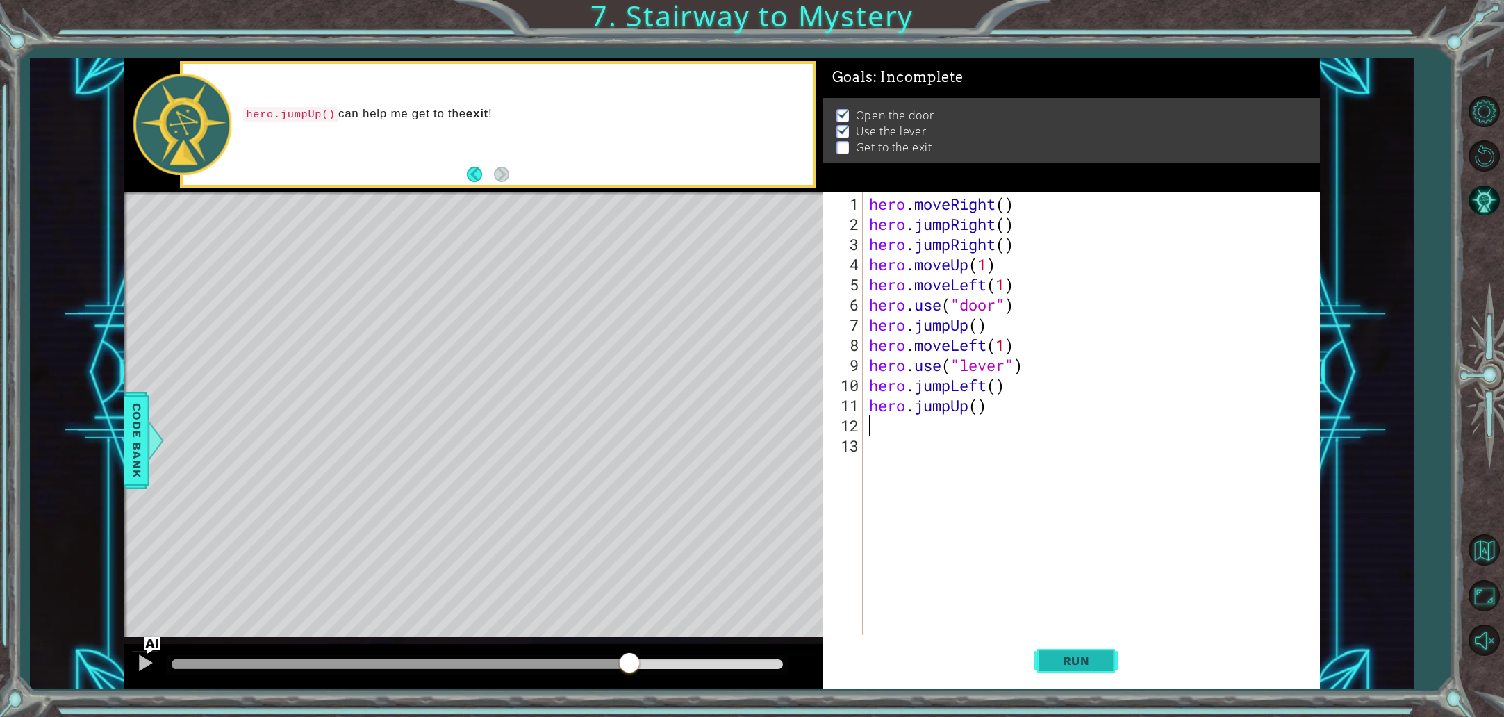
click at [1084, 659] on span "Run" at bounding box center [1076, 661] width 55 height 14
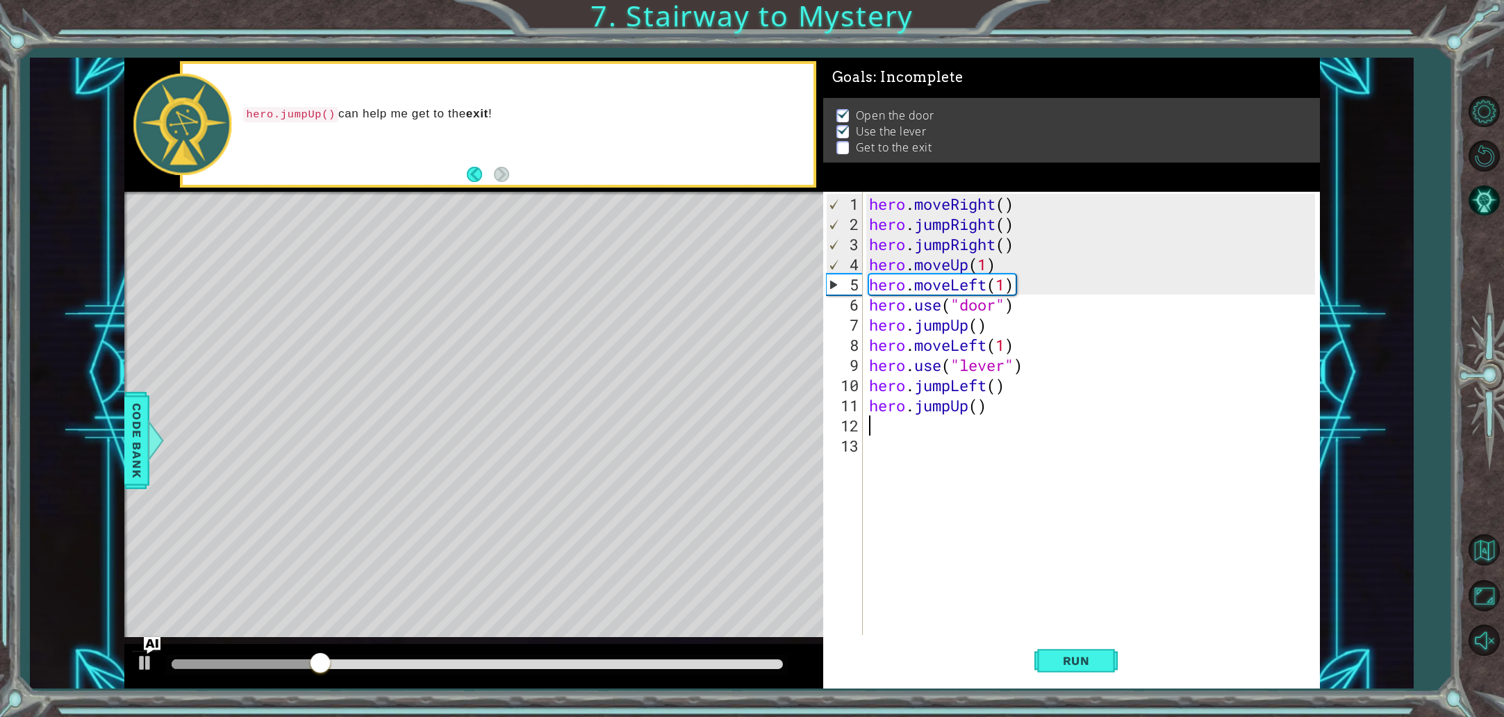
click at [934, 424] on div "hero . moveRight ( ) hero . jumpRight ( ) hero . jumpRight ( ) hero . moveUp ( …" at bounding box center [1094, 436] width 456 height 484
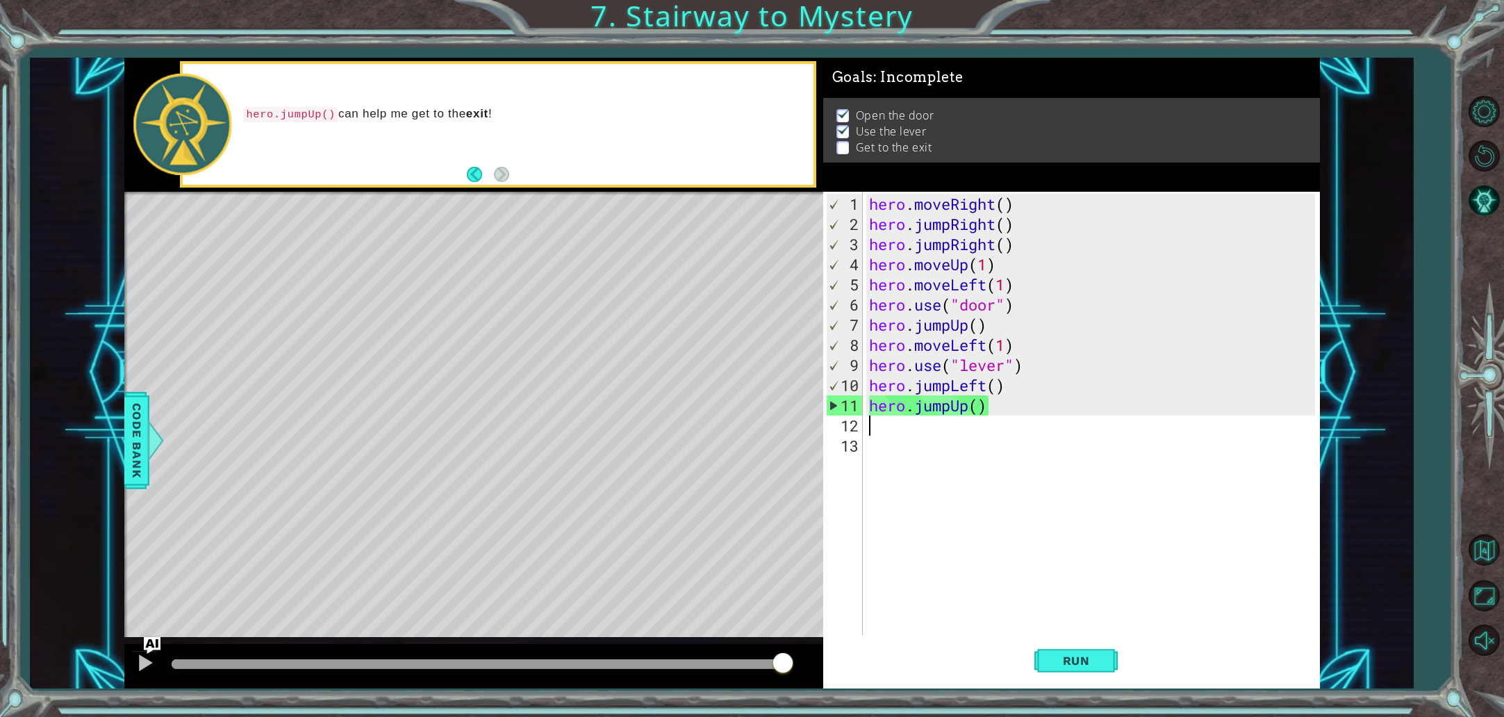
type textarea "h"
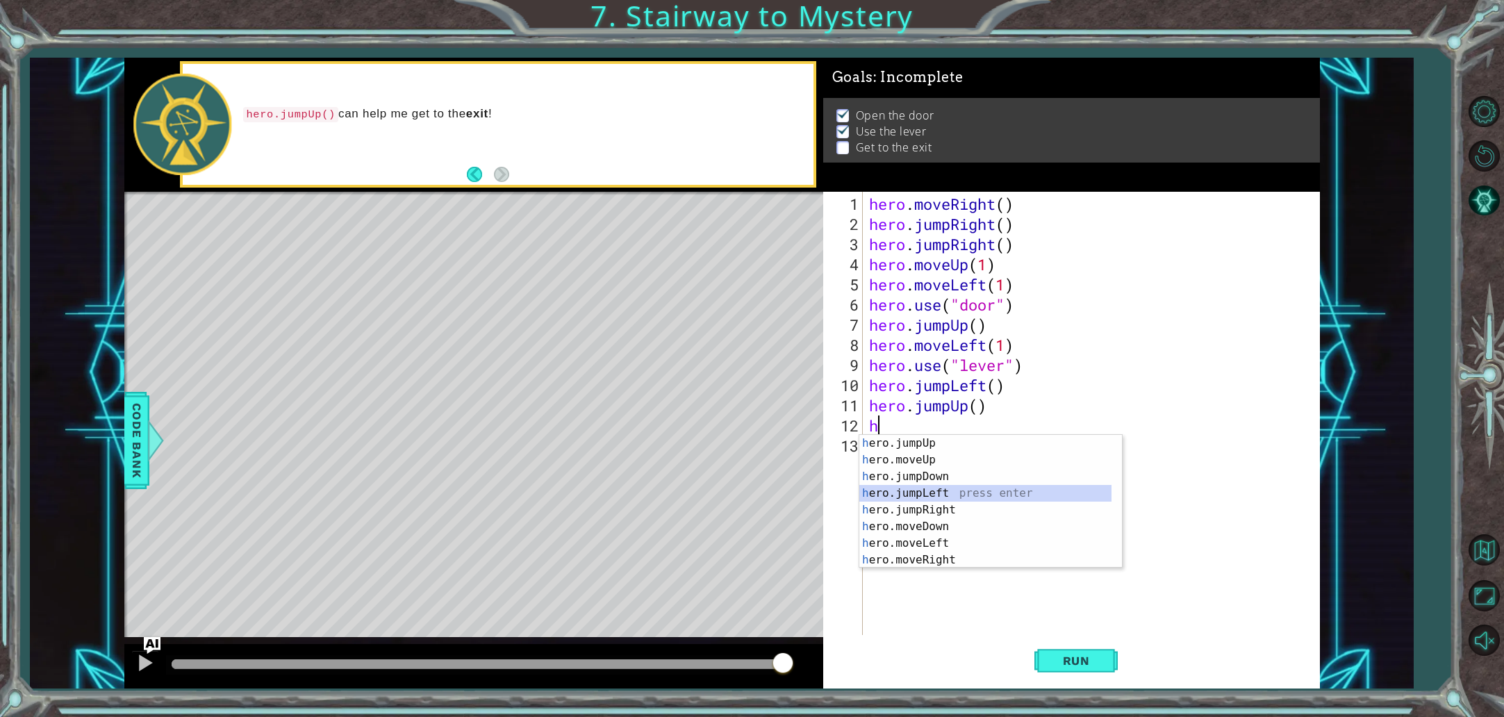
click at [1018, 486] on div "h ero.jumpUp press enter h ero.moveUp press enter h ero.jumpDown press enter h …" at bounding box center [985, 518] width 252 height 167
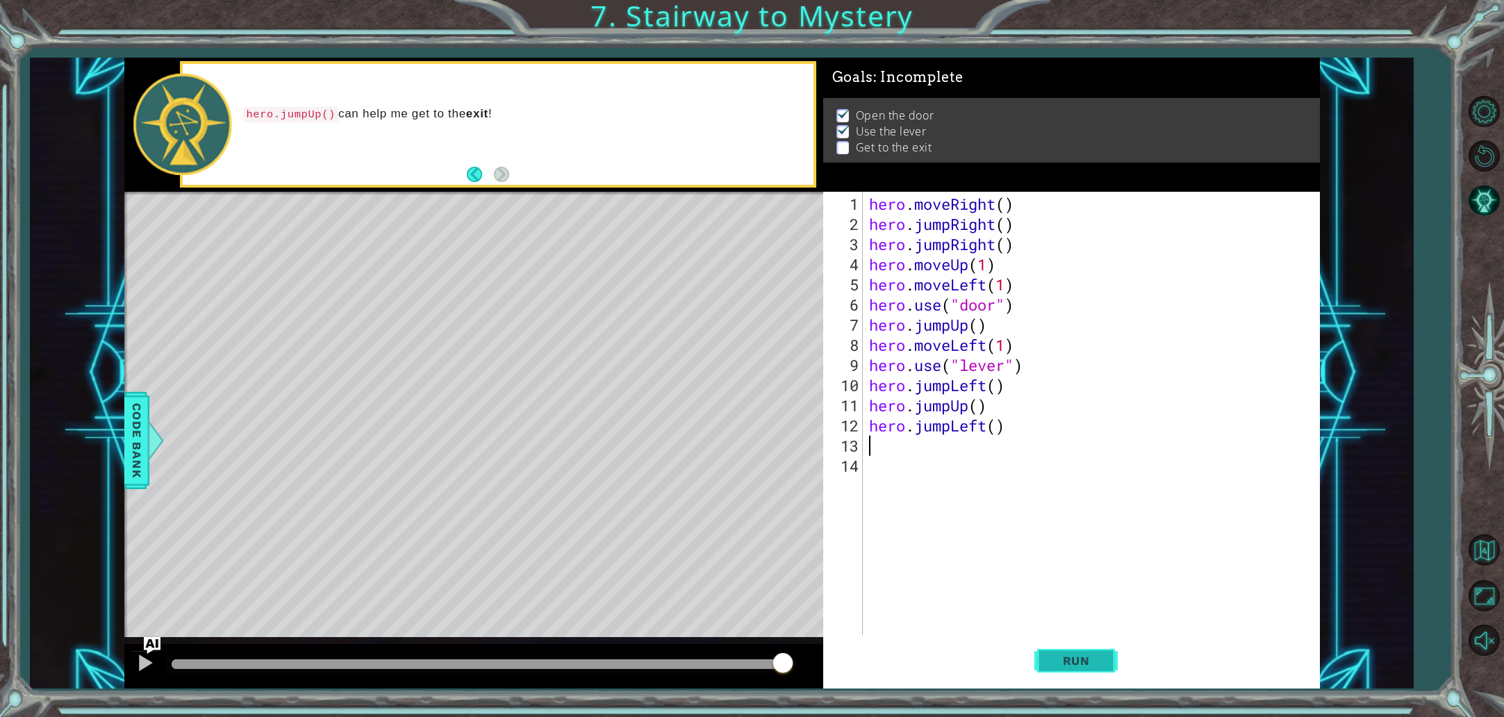
click at [1089, 641] on button "Run" at bounding box center [1075, 660] width 83 height 49
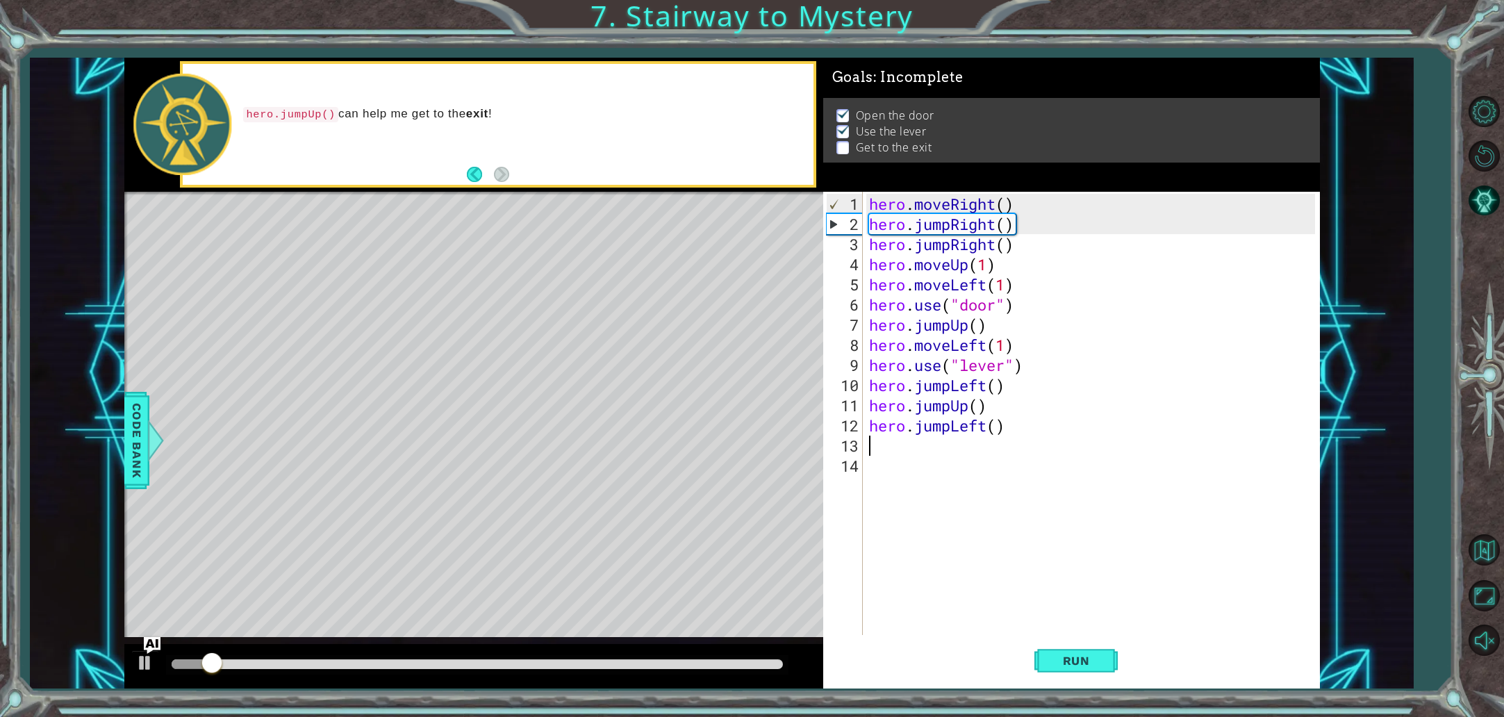
click at [700, 663] on div at bounding box center [477, 664] width 611 height 10
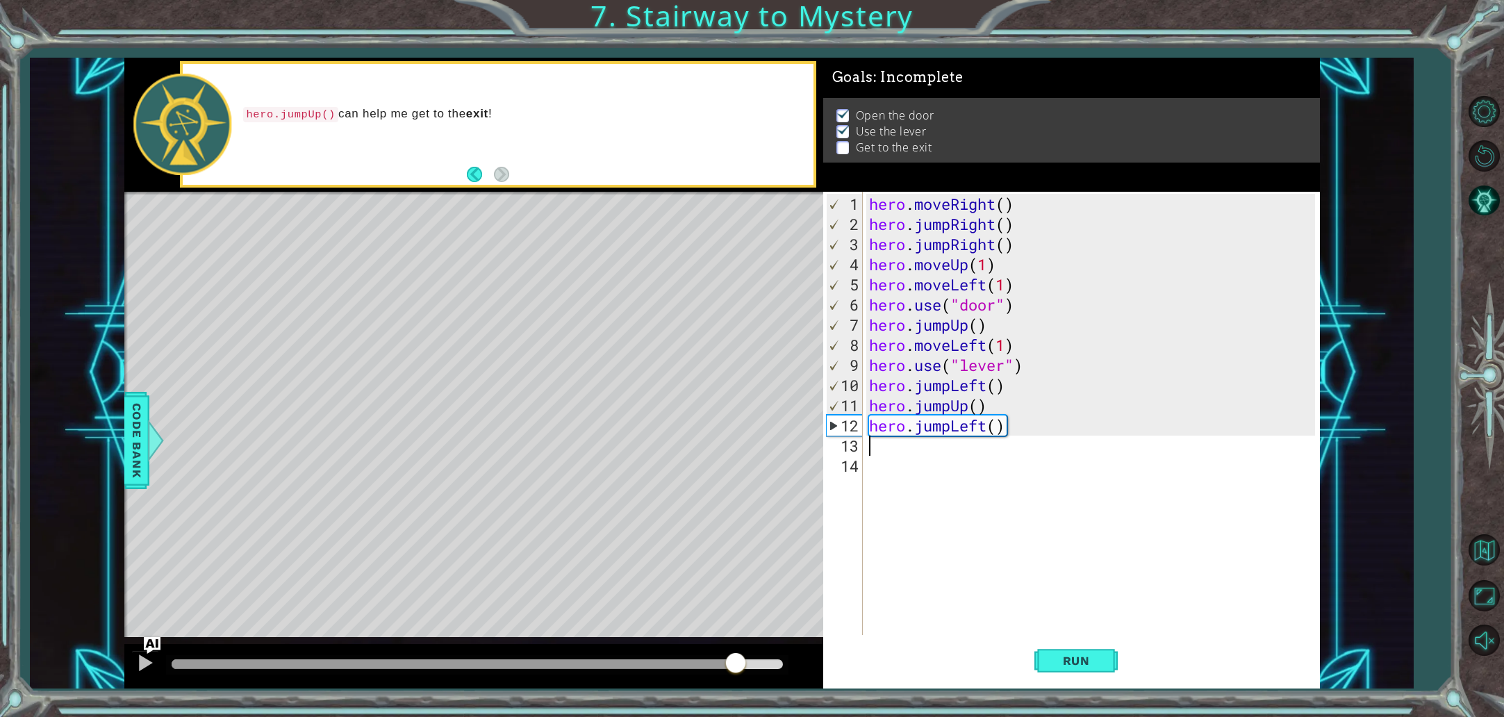
drag, startPoint x: 702, startPoint y: 667, endPoint x: 750, endPoint y: 687, distance: 52.0
click at [747, 686] on div at bounding box center [473, 666] width 699 height 44
drag, startPoint x: 750, startPoint y: 672, endPoint x: 777, endPoint y: 670, distance: 27.2
click at [763, 670] on div at bounding box center [750, 664] width 25 height 25
drag, startPoint x: 779, startPoint y: 670, endPoint x: 810, endPoint y: 660, distance: 32.1
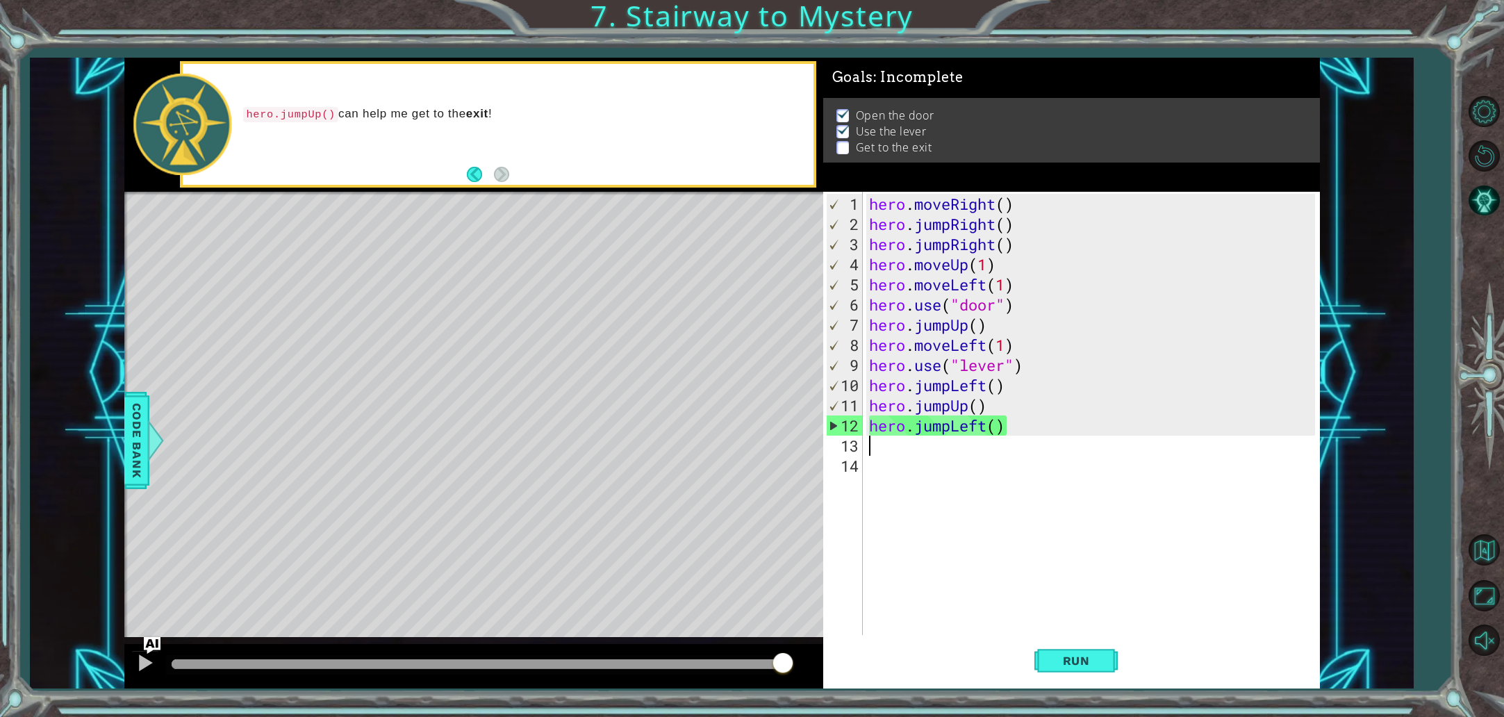
click at [810, 660] on div at bounding box center [473, 666] width 699 height 44
click at [1011, 429] on div "hero . moveRight ( ) hero . jumpRight ( ) hero . jumpRight ( ) hero . moveUp ( …" at bounding box center [1094, 436] width 456 height 484
click at [982, 430] on div "hero . moveRight ( ) hero . jumpRight ( ) hero . jumpRight ( ) hero . moveUp ( …" at bounding box center [1094, 436] width 456 height 484
click at [986, 429] on div "hero . moveRight ( ) hero . jumpRight ( ) hero . jumpRight ( ) hero . moveUp ( …" at bounding box center [1094, 436] width 456 height 484
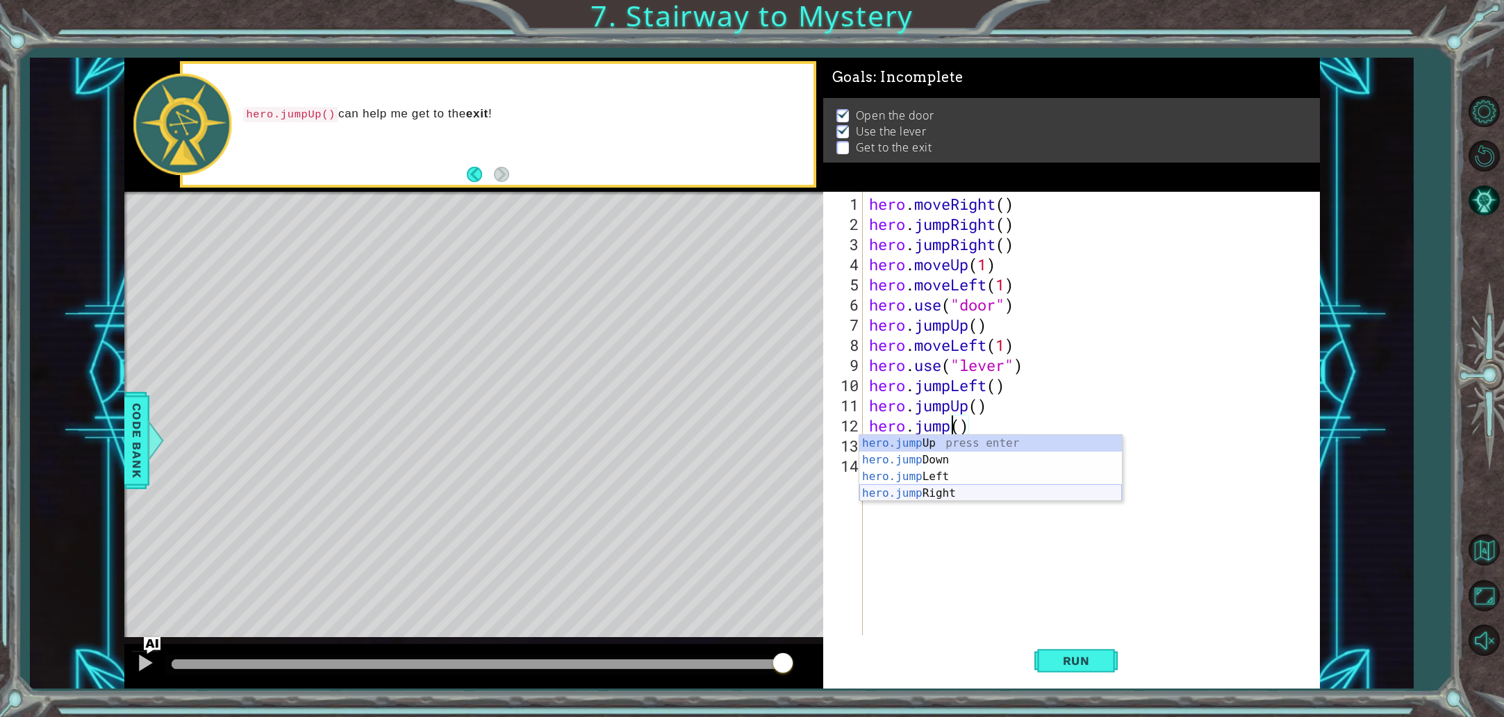
click at [936, 490] on div "hero.jump Up press enter hero.jump Down press enter hero.jump Left press enter …" at bounding box center [990, 485] width 263 height 100
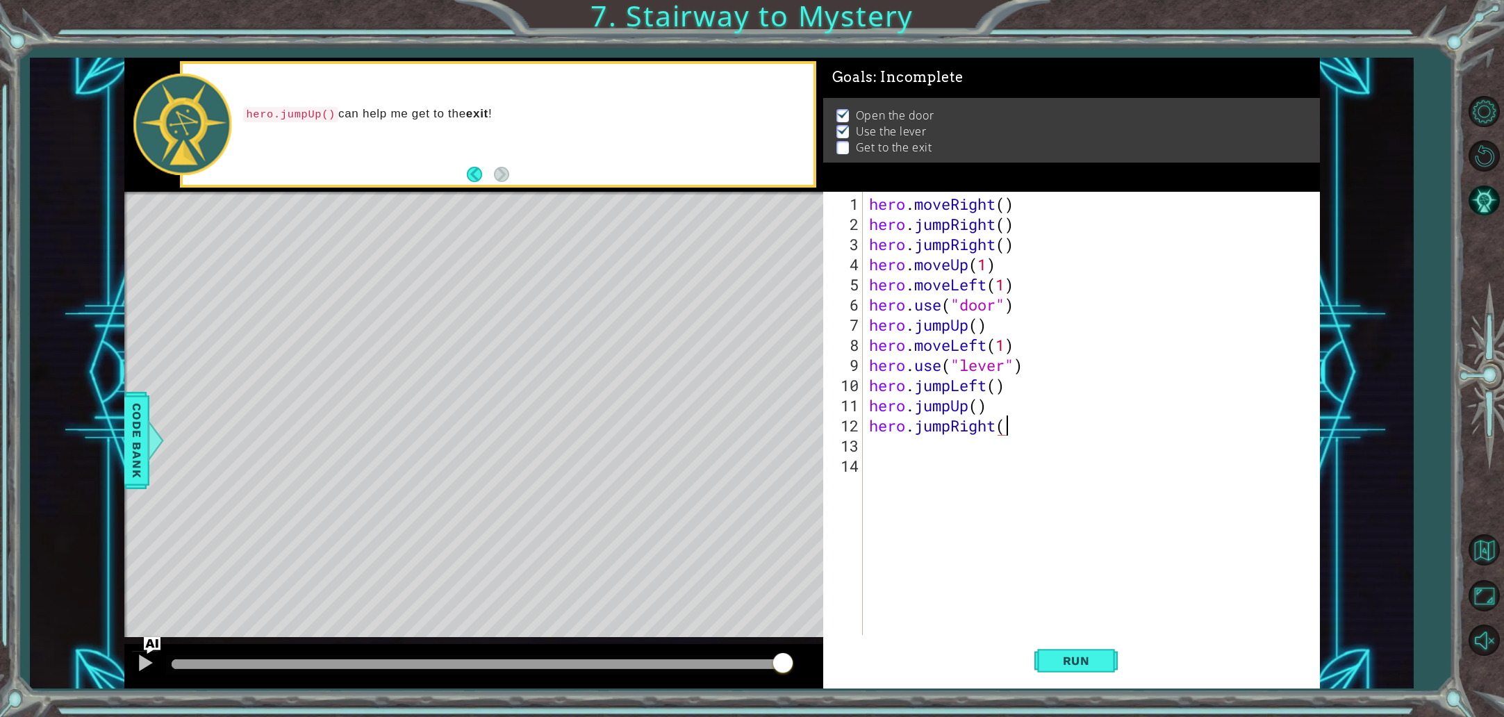
scroll to position [0, 6]
type textarea "hero.jumpRight()"
click at [1057, 648] on button "Run" at bounding box center [1075, 660] width 83 height 49
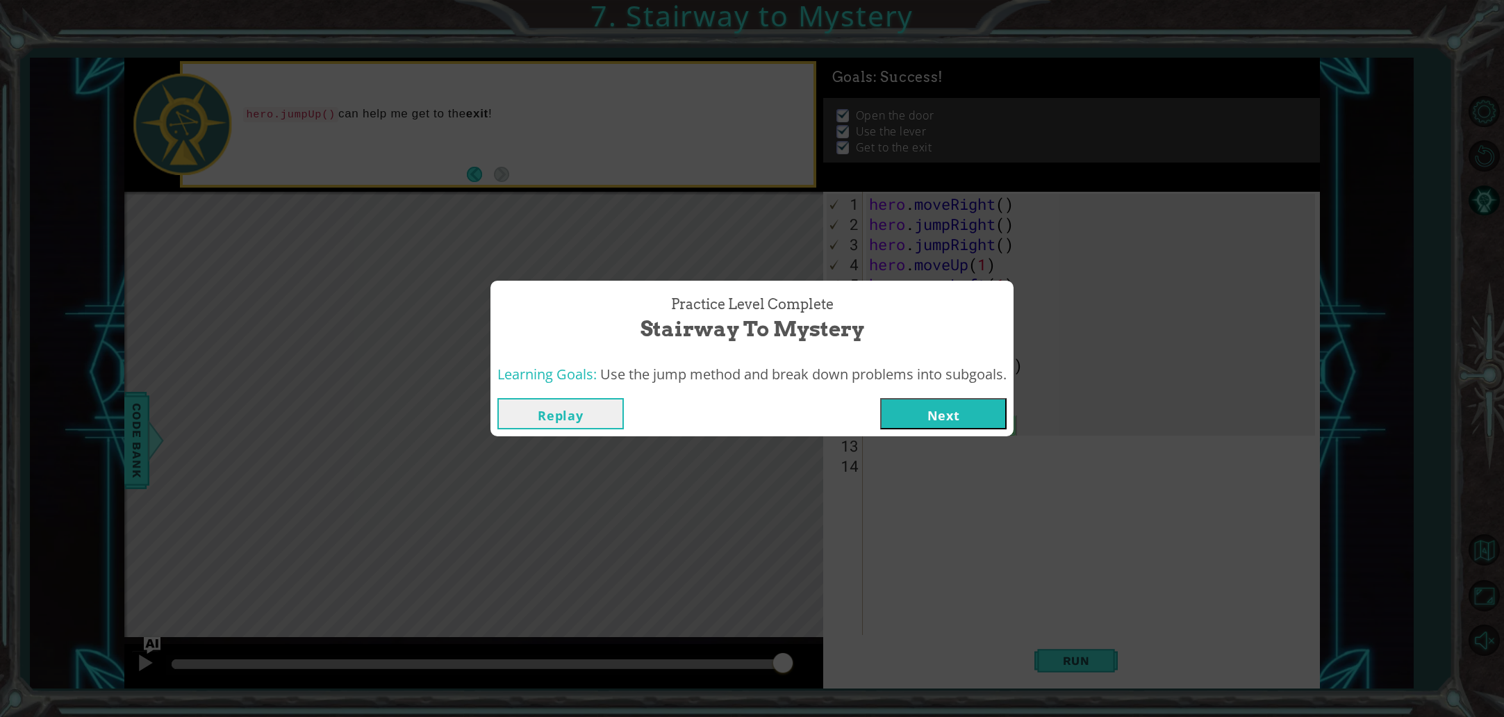
click at [944, 426] on button "Next" at bounding box center [943, 413] width 126 height 31
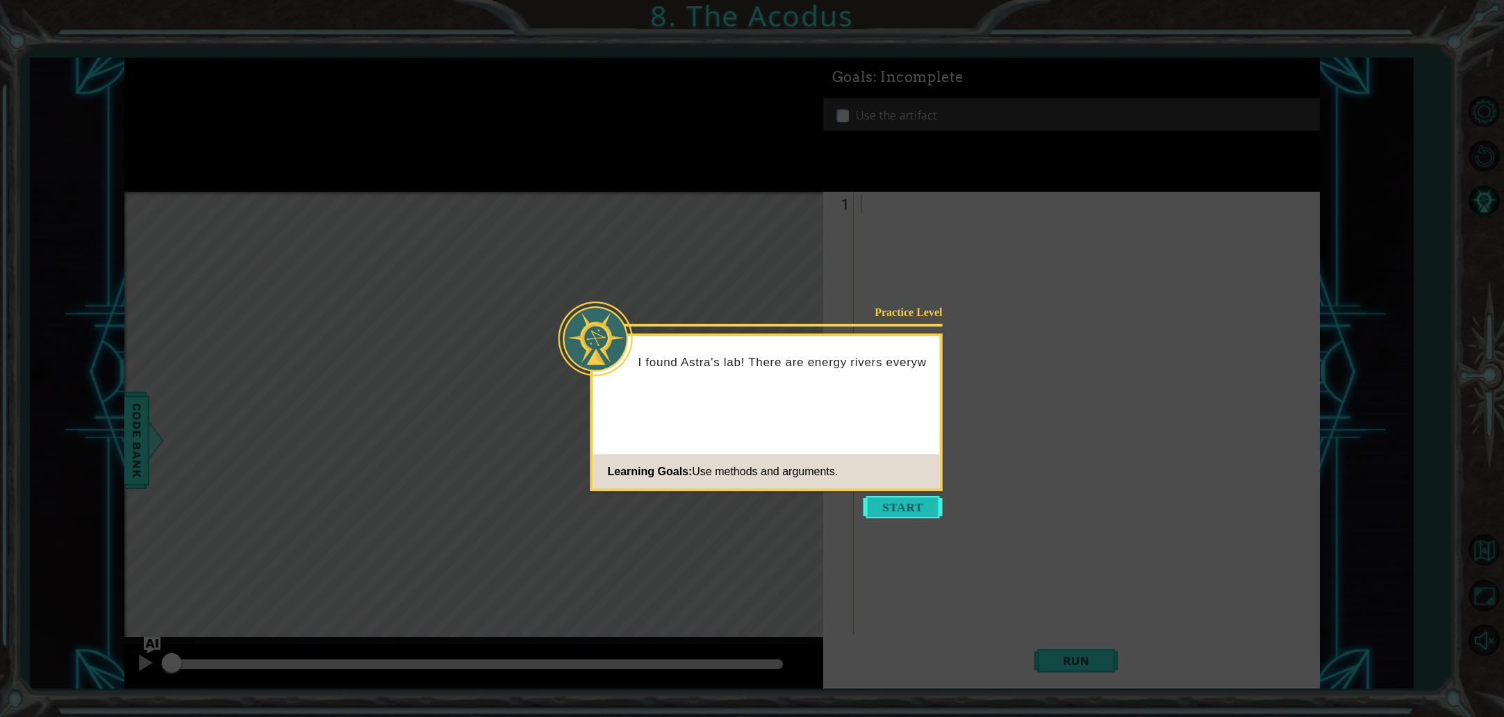
click at [893, 508] on button "Start" at bounding box center [902, 507] width 79 height 22
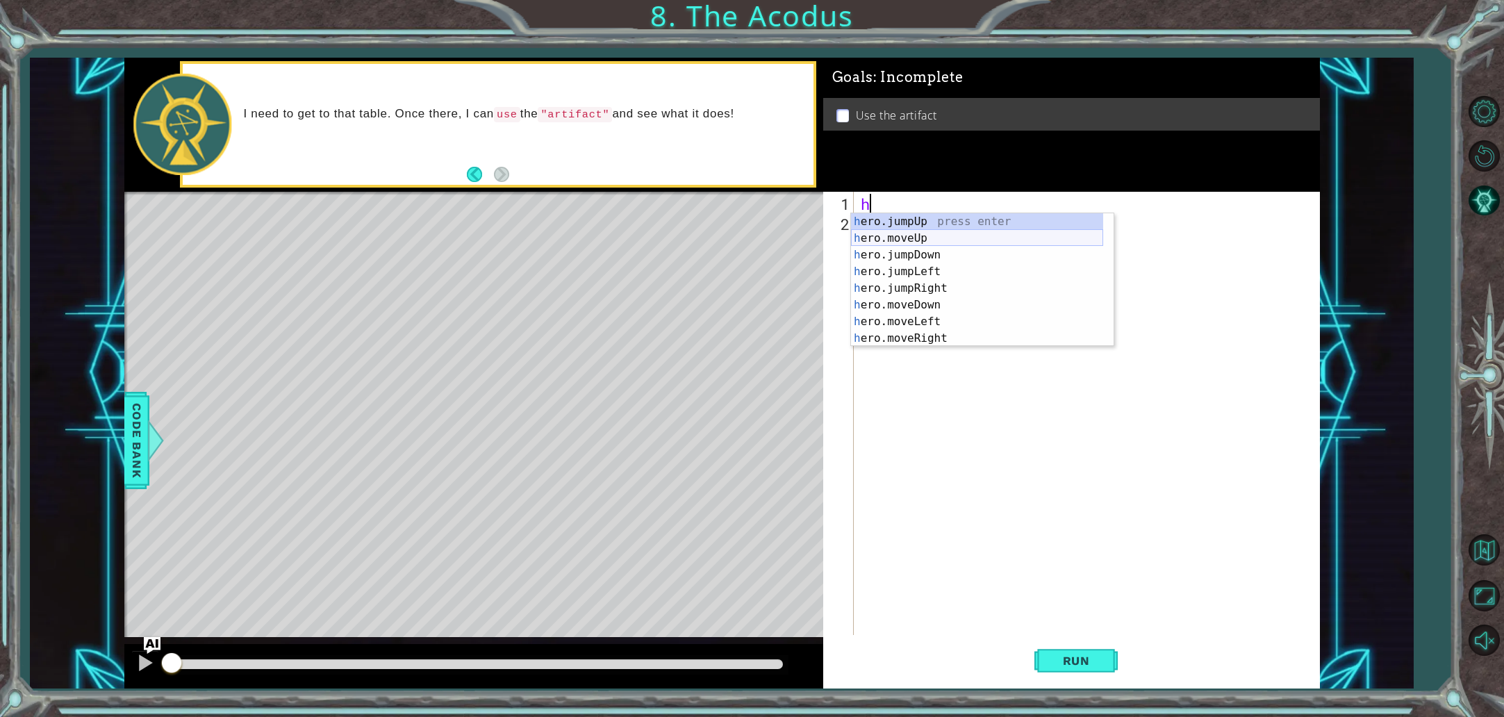
click at [924, 242] on div "h ero.jumpUp press enter h ero.moveUp press enter h ero.jumpDown press enter h …" at bounding box center [977, 296] width 252 height 167
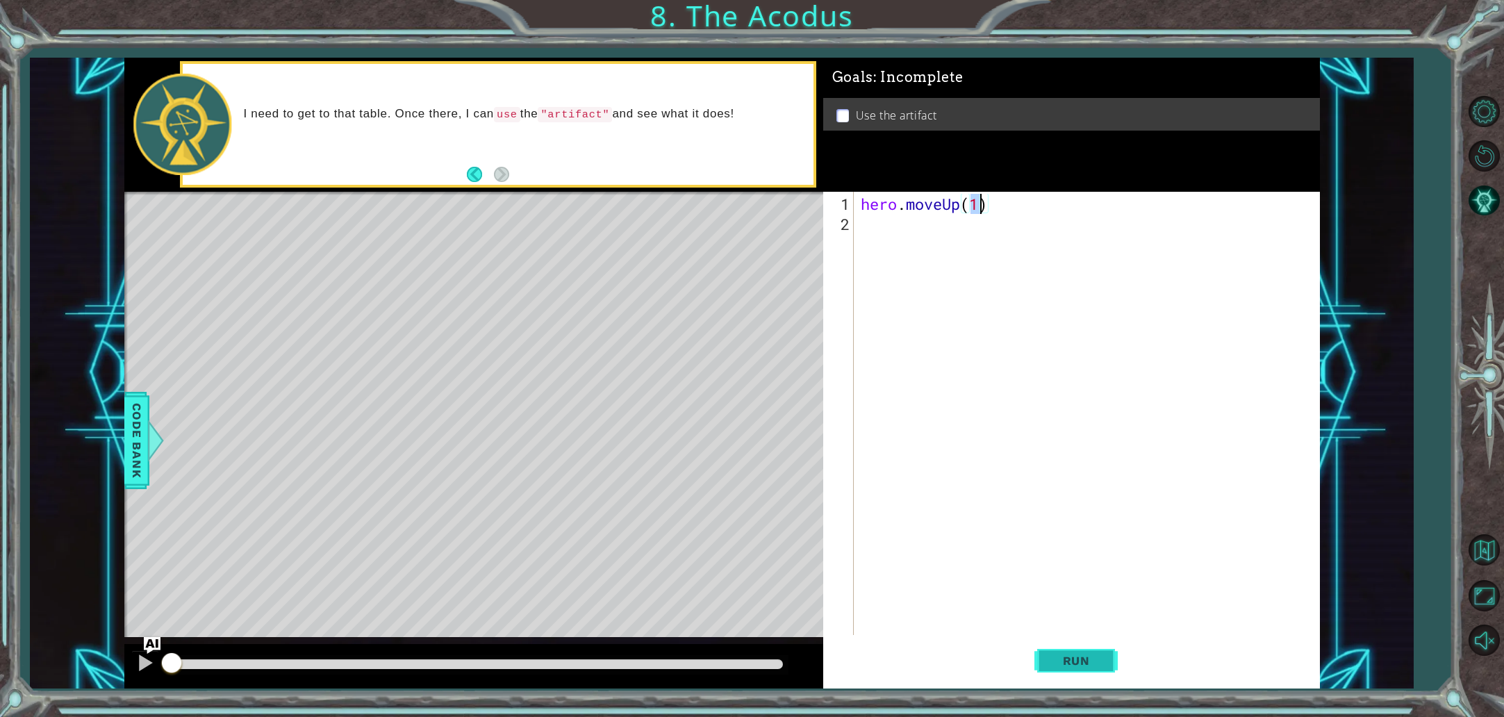
type textarea "hero.moveUp(1)"
click at [1087, 665] on span "Run" at bounding box center [1076, 661] width 55 height 14
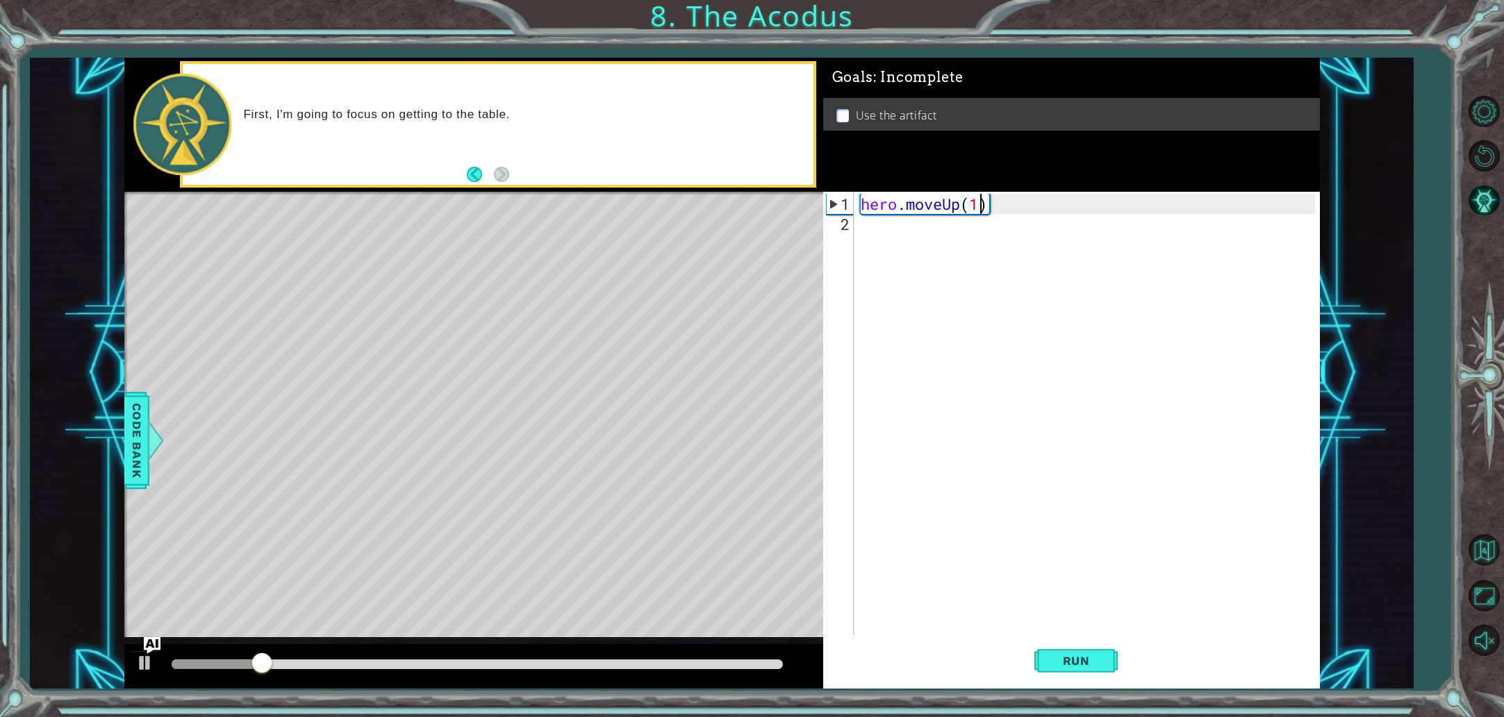
click at [962, 256] on div "hero . moveUp ( 1 )" at bounding box center [1090, 436] width 464 height 484
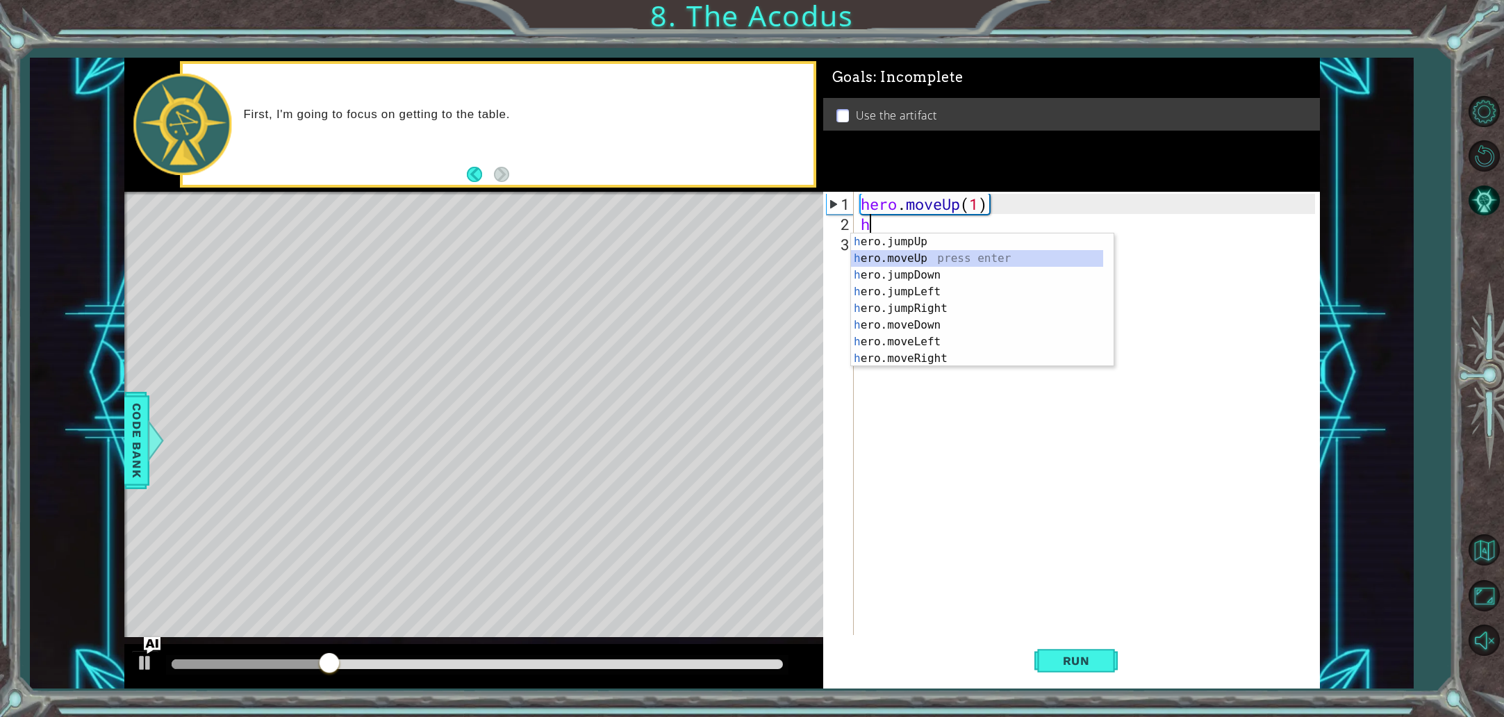
click at [943, 258] on div "h ero.jumpUp press enter h ero.moveUp press enter h ero.jumpDown press enter h …" at bounding box center [977, 316] width 252 height 167
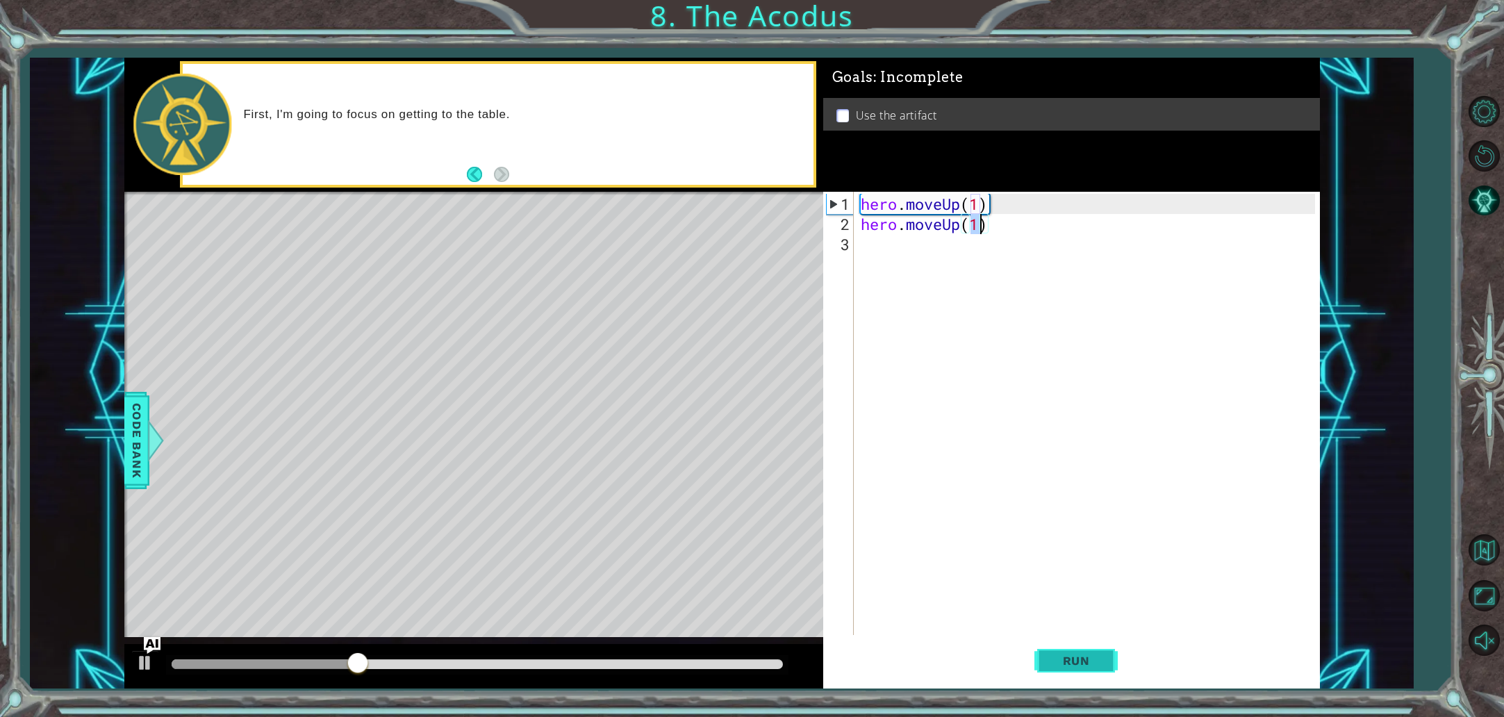
type textarea "hero.moveUp(1)"
click at [1083, 670] on button "Run" at bounding box center [1075, 660] width 83 height 49
click at [1011, 421] on div "hero . moveUp ( 1 ) hero . moveUp ( 1 )" at bounding box center [1090, 436] width 464 height 484
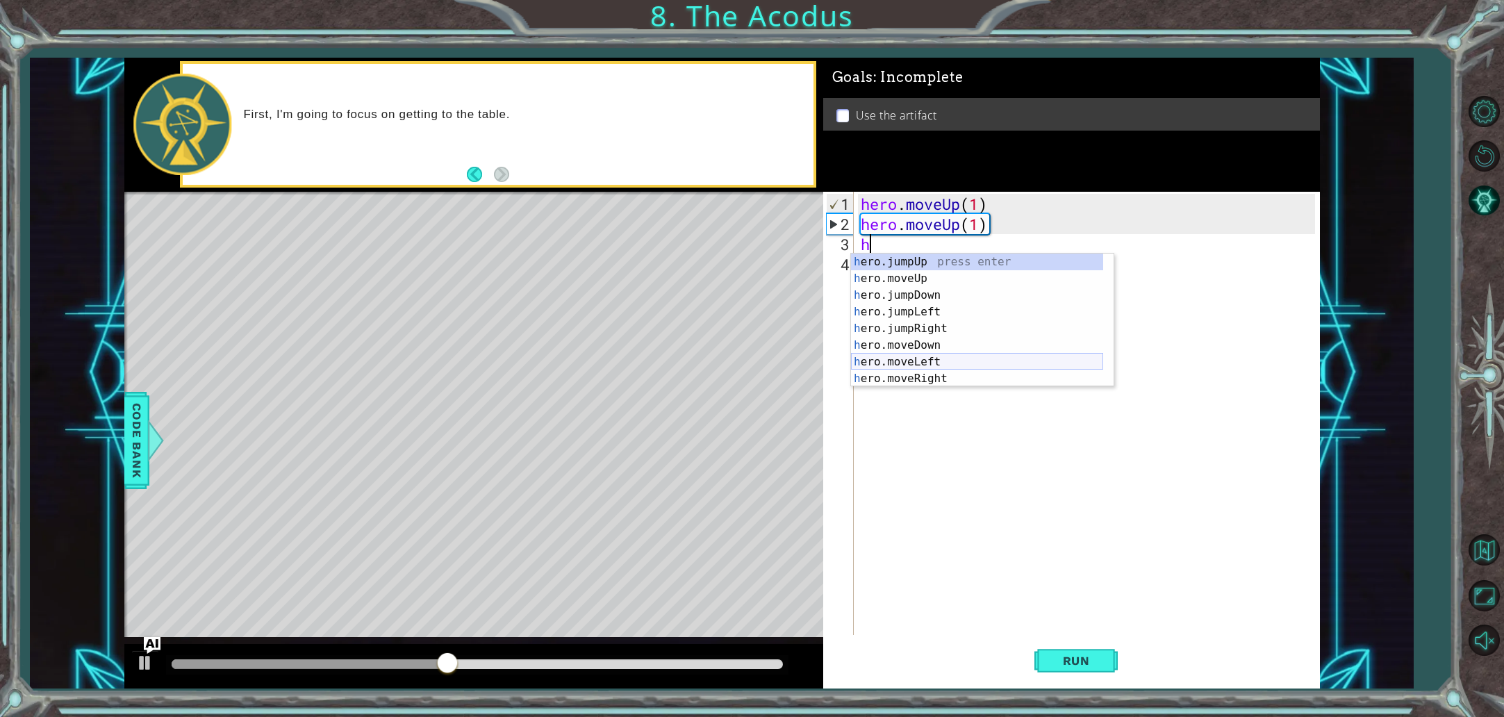
click at [947, 366] on div "h ero.jumpUp press enter h ero.moveUp press enter h ero.jumpDown press enter h …" at bounding box center [977, 337] width 252 height 167
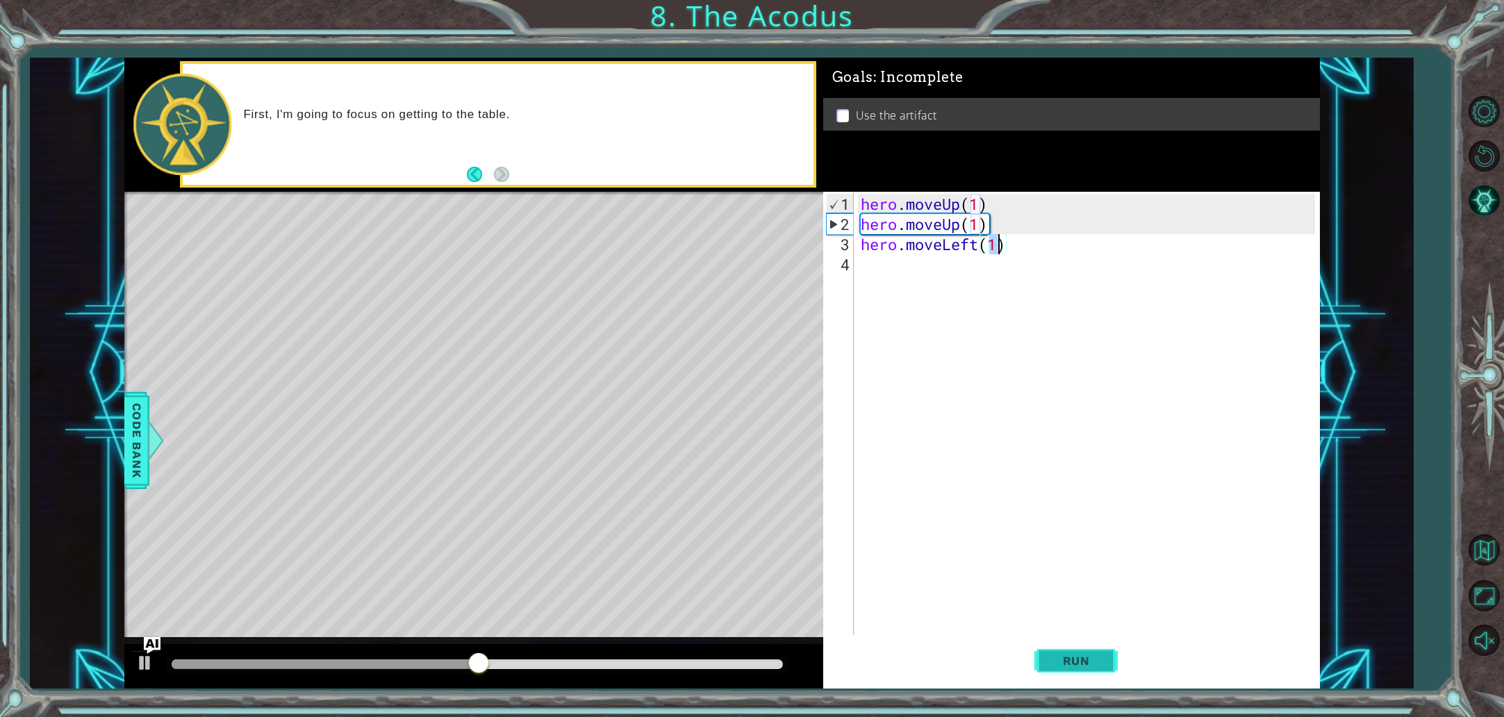
type textarea "hero.moveLeft(1)"
click at [1070, 665] on span "Run" at bounding box center [1076, 661] width 55 height 14
click at [936, 275] on div "hero . moveUp ( 1 ) hero . moveUp ( 1 ) hero . moveLeft ( 1 )" at bounding box center [1090, 436] width 464 height 484
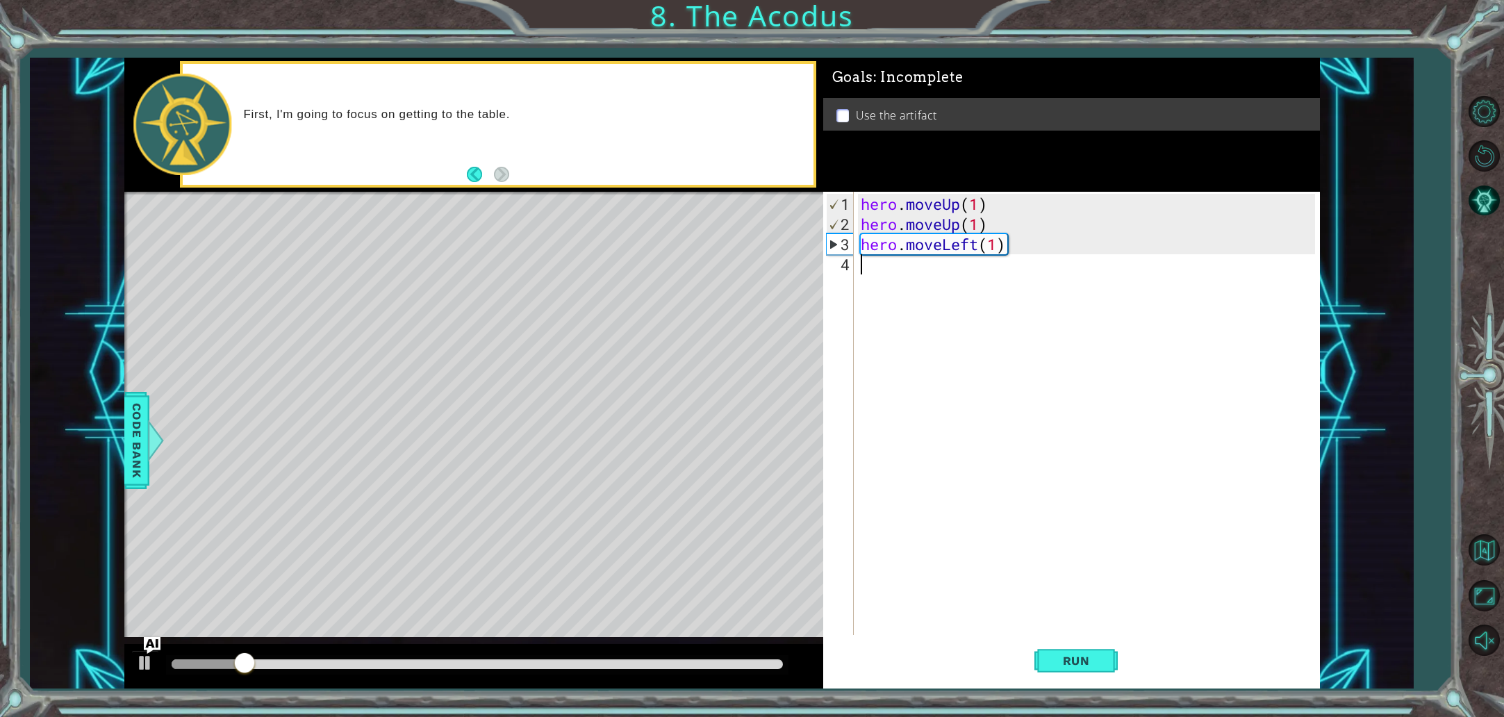
type textarea "j"
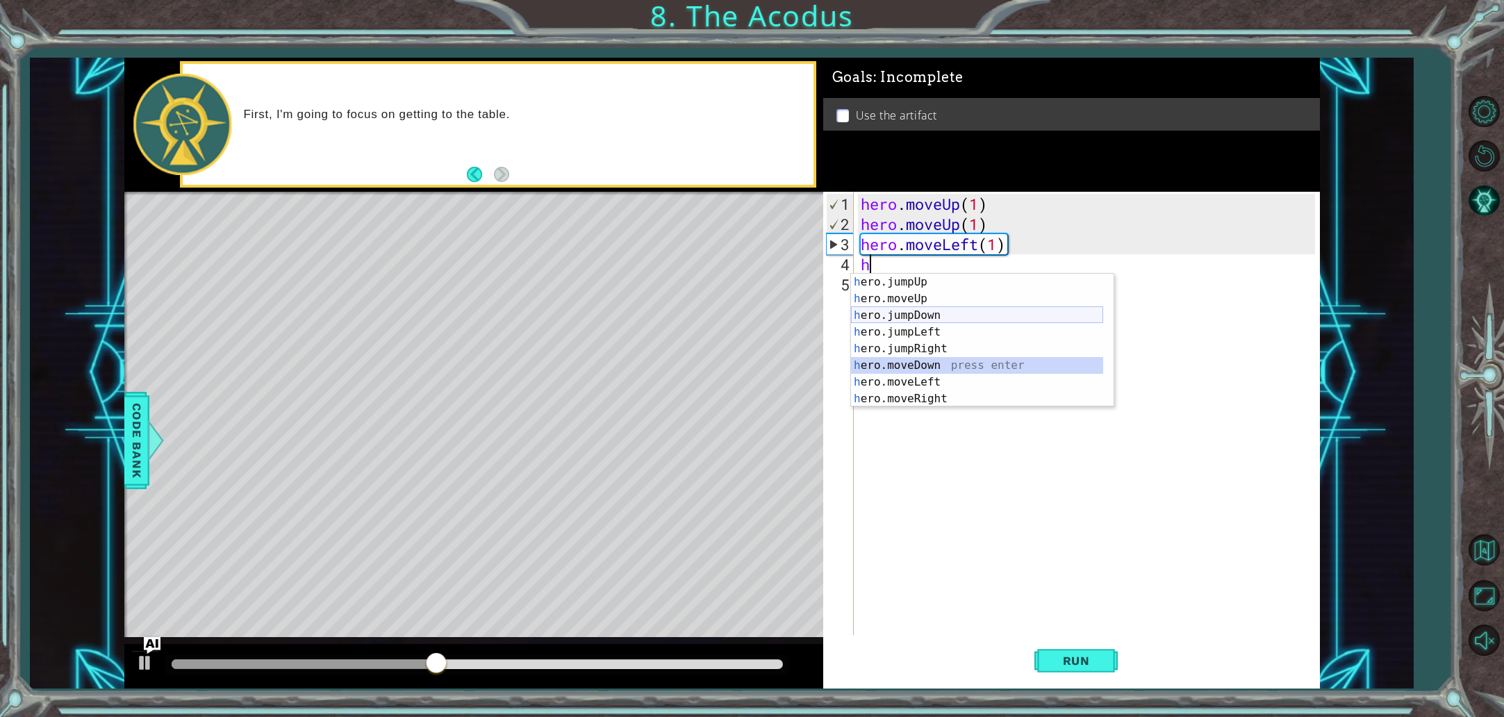
drag, startPoint x: 954, startPoint y: 363, endPoint x: 939, endPoint y: 313, distance: 53.0
click at [939, 313] on div "h ero.jumpUp press enter h ero.moveUp press enter h ero.jumpDown press enter h …" at bounding box center [977, 357] width 252 height 167
type textarea "hero.moveDown(1)"
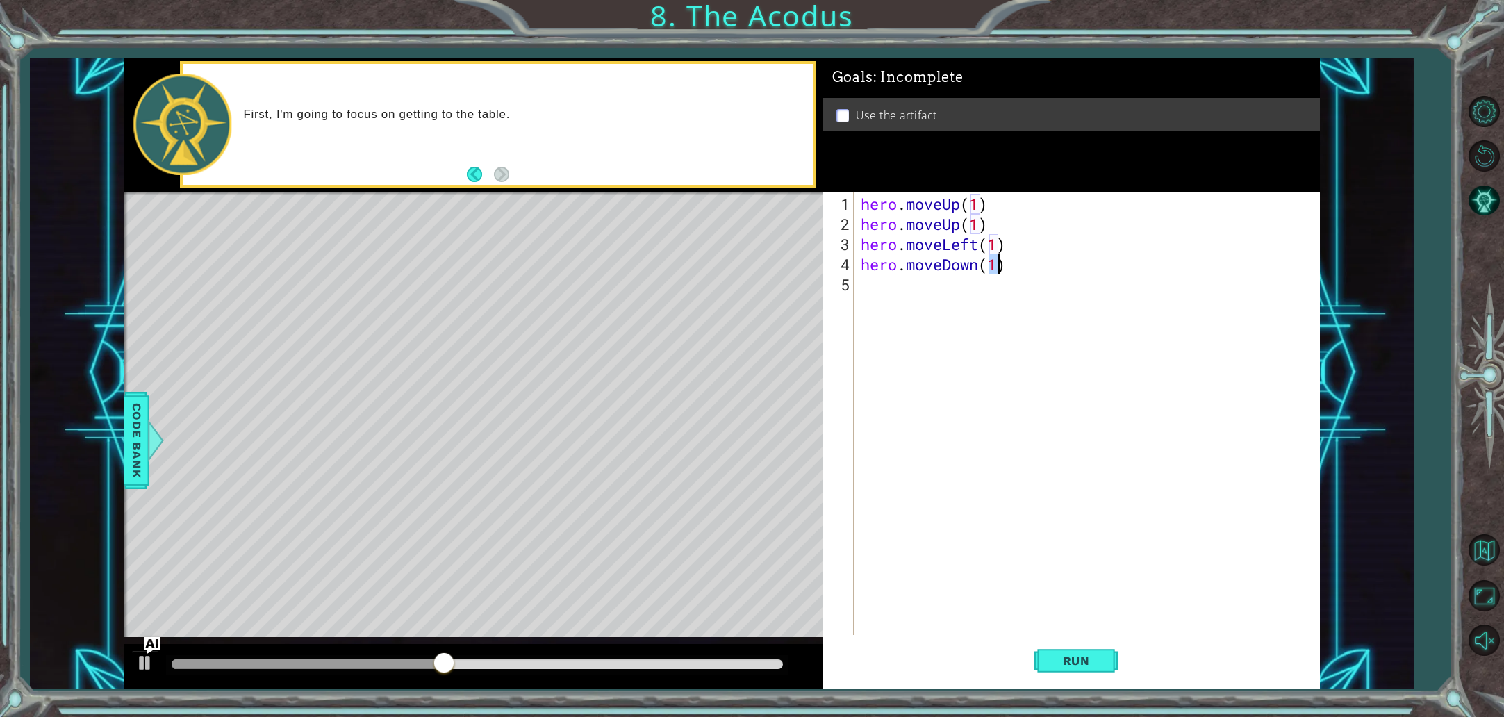
click at [939, 313] on div "hero . moveUp ( 1 ) hero . moveUp ( 1 ) hero . moveLeft ( 1 ) hero . moveDown (…" at bounding box center [1090, 436] width 464 height 484
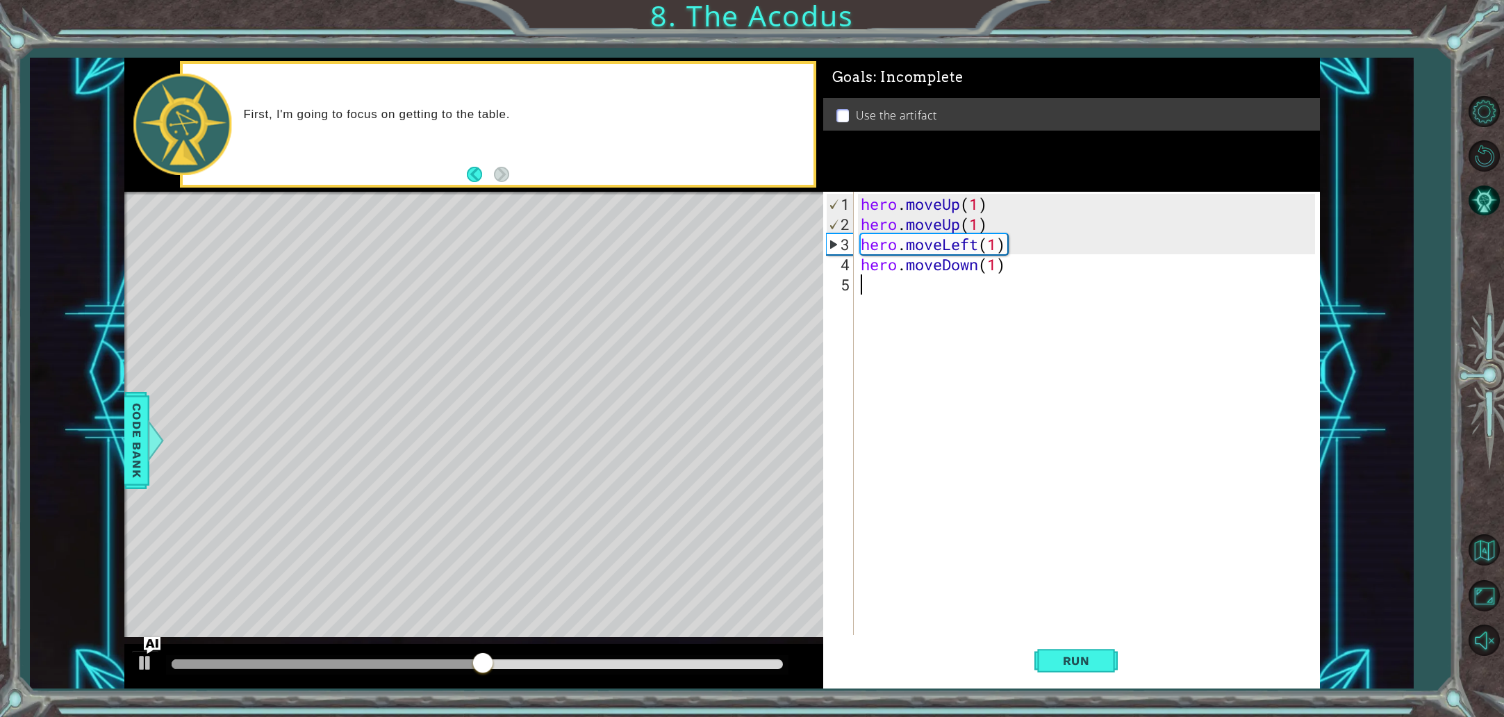
click at [971, 273] on div "hero . moveUp ( 1 ) hero . moveUp ( 1 ) hero . moveLeft ( 1 ) hero . moveDown (…" at bounding box center [1090, 436] width 464 height 484
click at [986, 268] on div "hero . moveUp ( 1 ) hero . moveUp ( 1 ) hero . moveLeft ( 1 ) hero . moveDown (…" at bounding box center [1090, 436] width 464 height 484
click at [1031, 270] on div "hero . moveUp ( 1 ) hero . moveUp ( 1 ) hero . moveLeft ( 1 ) hero . moveDown (…" at bounding box center [1090, 436] width 464 height 484
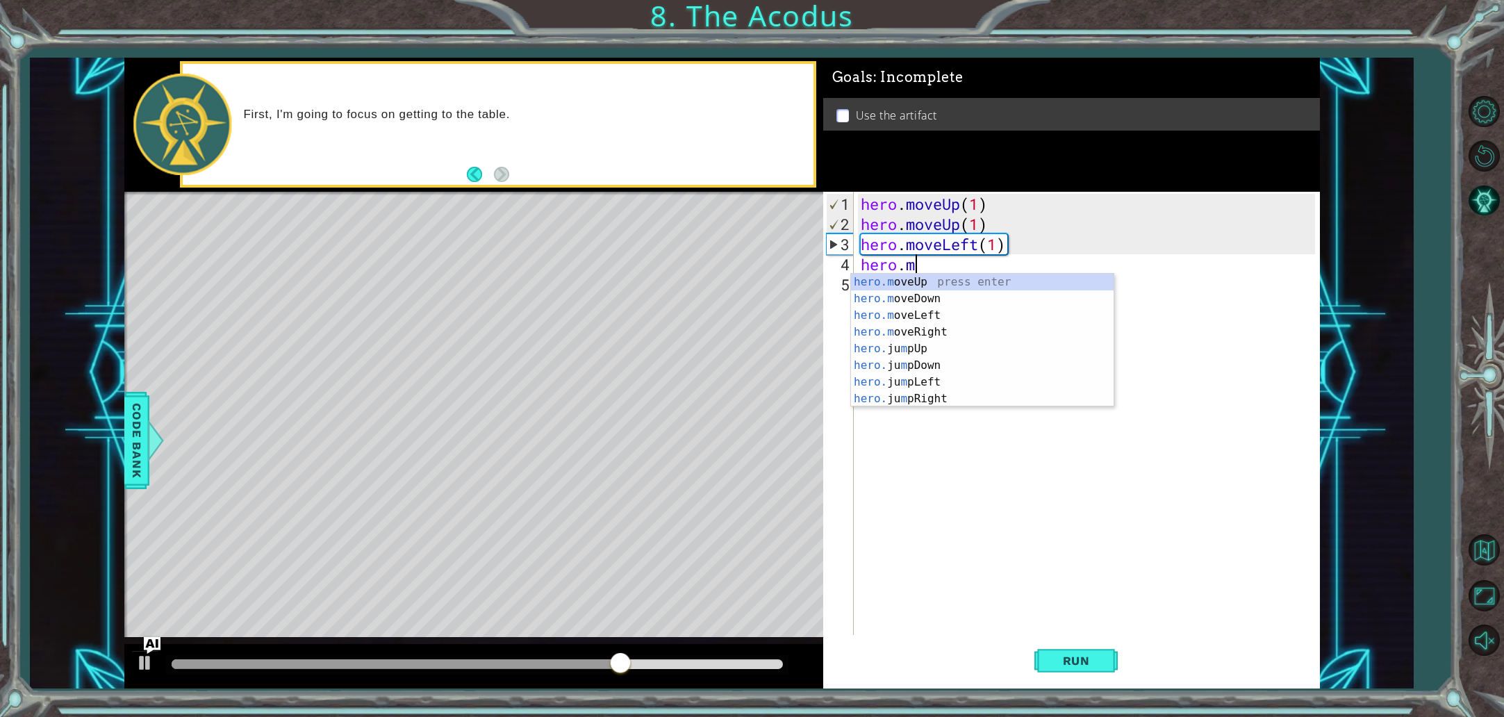
type textarea "hero."
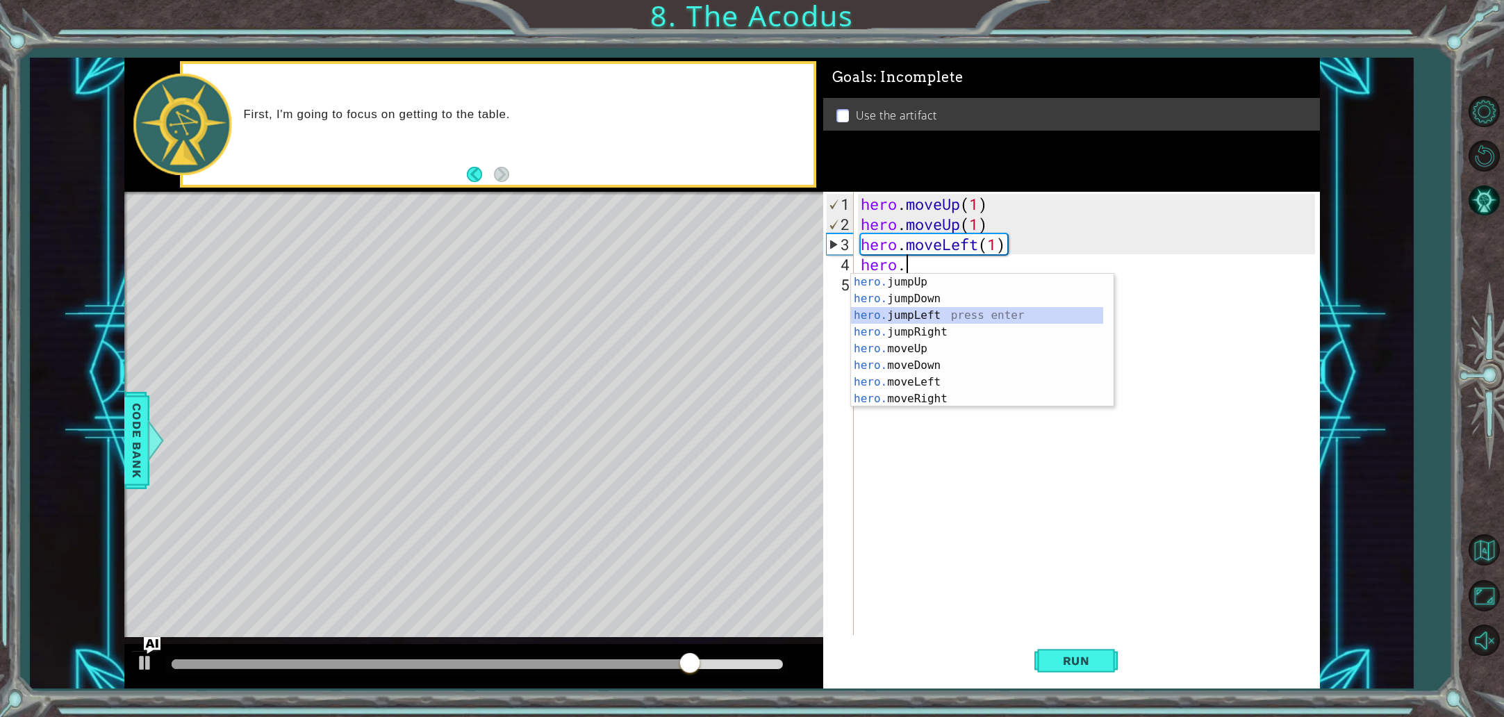
click at [961, 315] on div "hero. jumpUp press enter hero. jumpDown press enter hero. jumpLeft press enter …" at bounding box center [977, 357] width 252 height 167
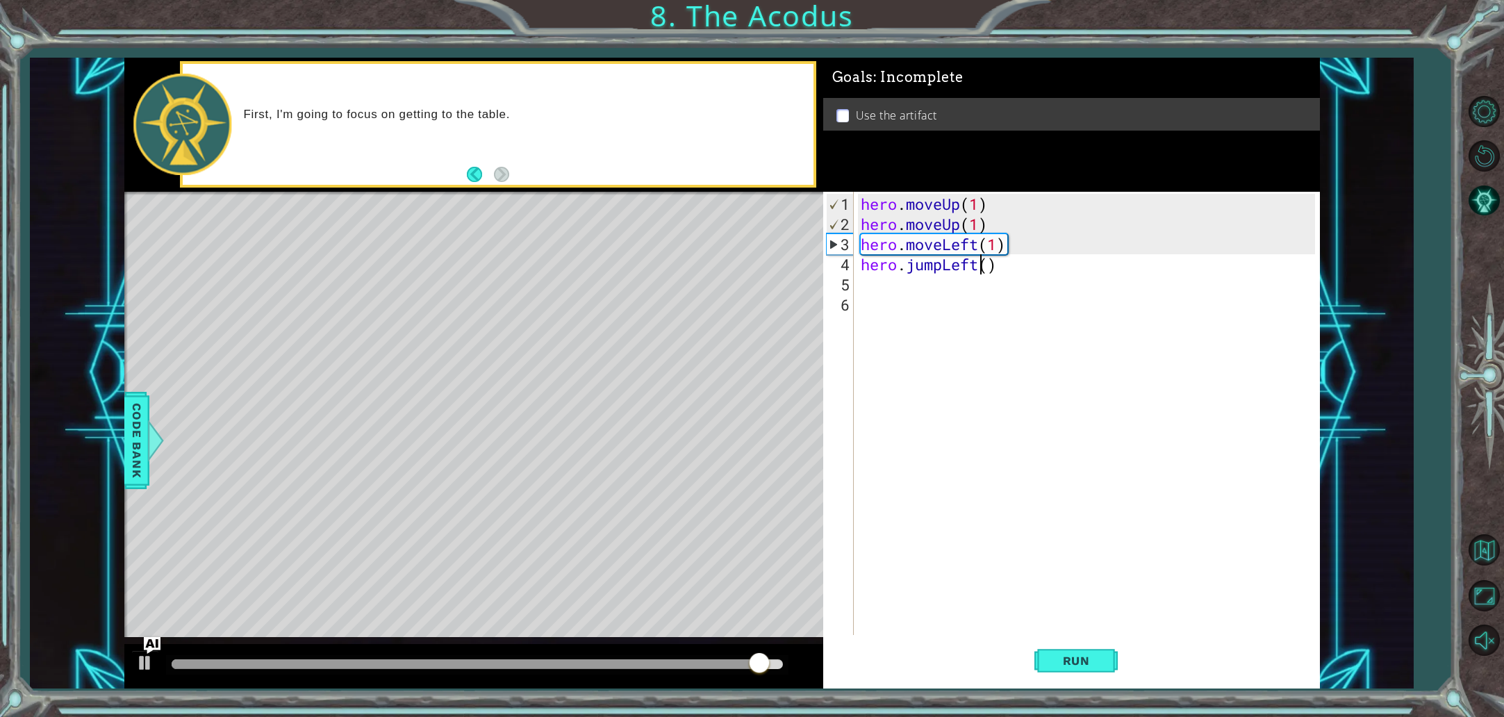
click at [980, 268] on div "hero . moveUp ( 1 ) hero . moveUp ( 1 ) hero . moveLeft ( 1 ) hero . jumpLeft (…" at bounding box center [1090, 436] width 464 height 484
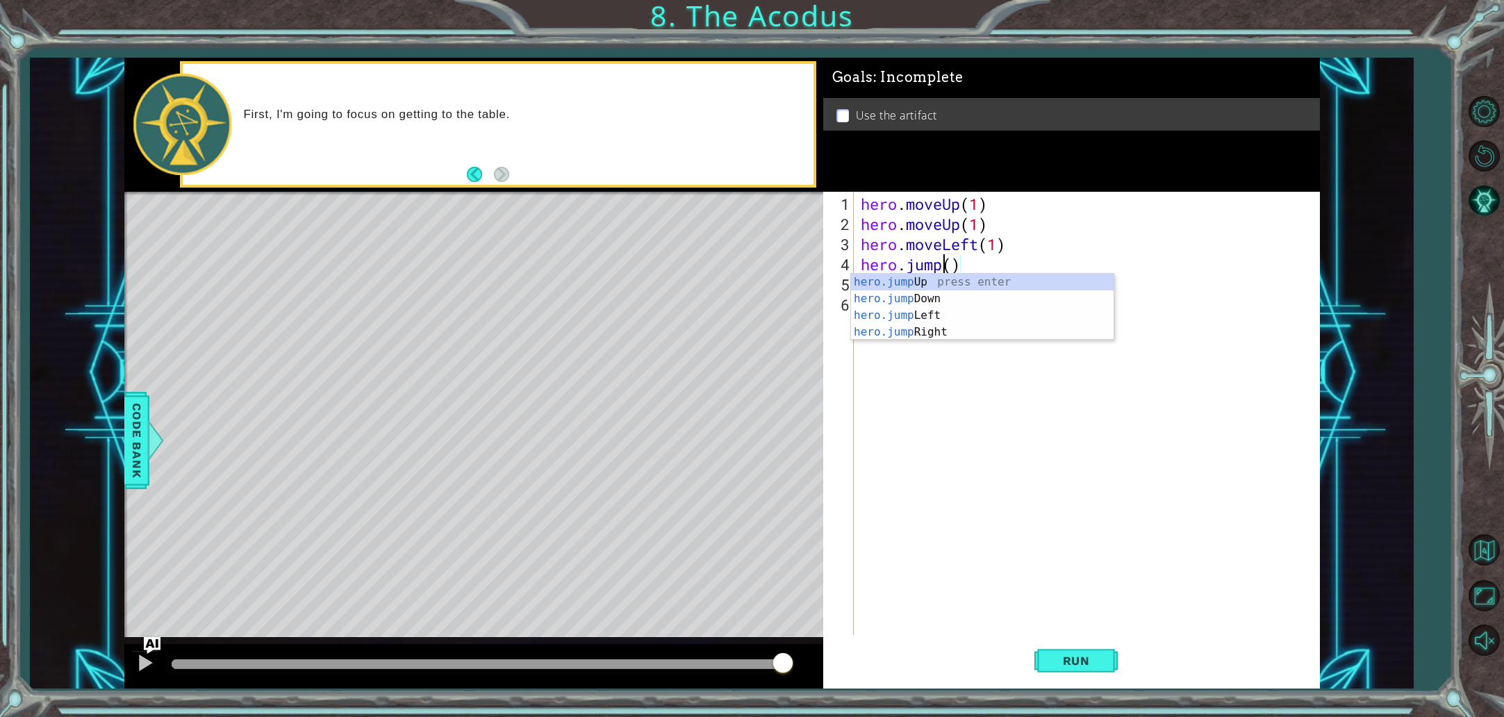
scroll to position [0, 4]
click at [973, 282] on div "hero.jumpD own press enter" at bounding box center [982, 299] width 263 height 50
click at [994, 265] on div "hero . moveUp ( 1 ) hero . moveUp ( 1 ) hero . moveLeft ( 1 ) hero . jumpDown (…" at bounding box center [1090, 436] width 464 height 484
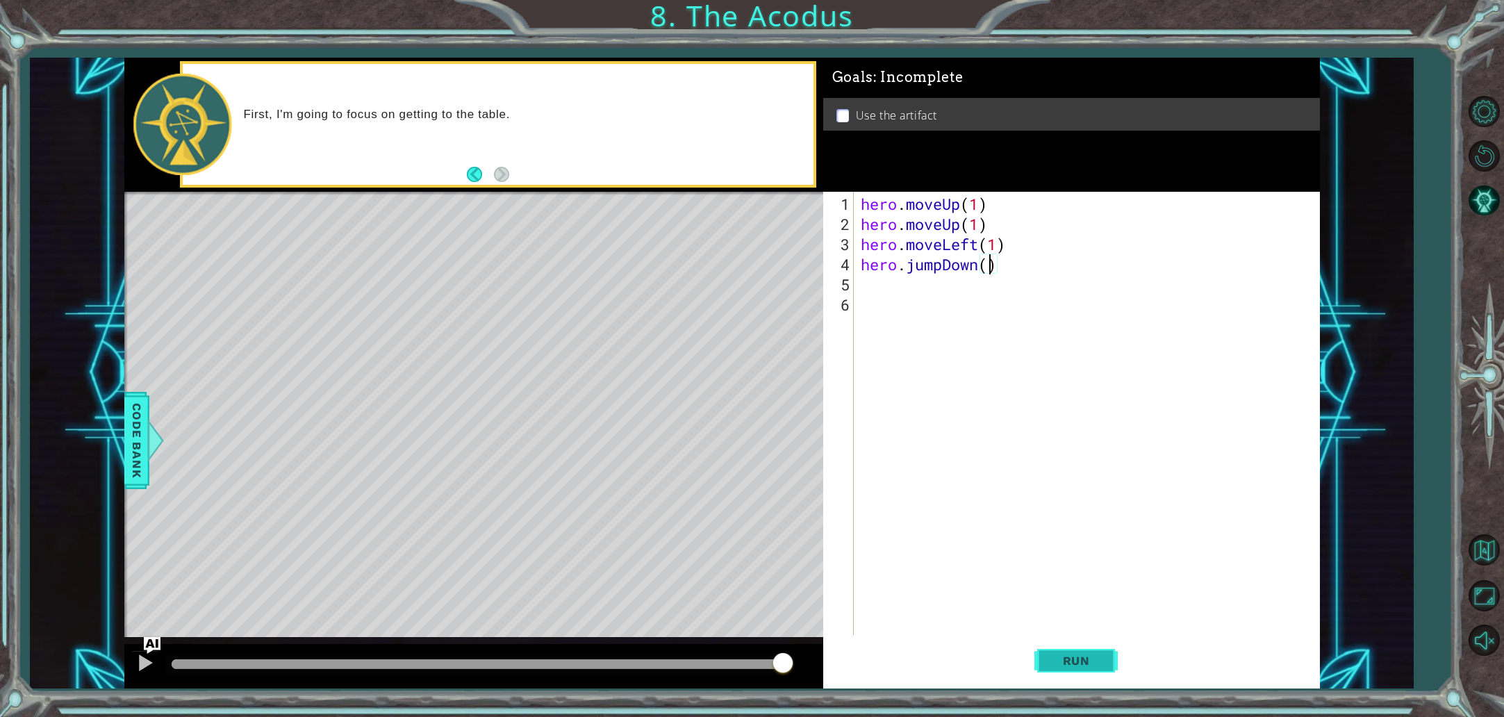
type textarea "hero.jumpDown()"
click at [1092, 648] on button "Run" at bounding box center [1075, 660] width 83 height 49
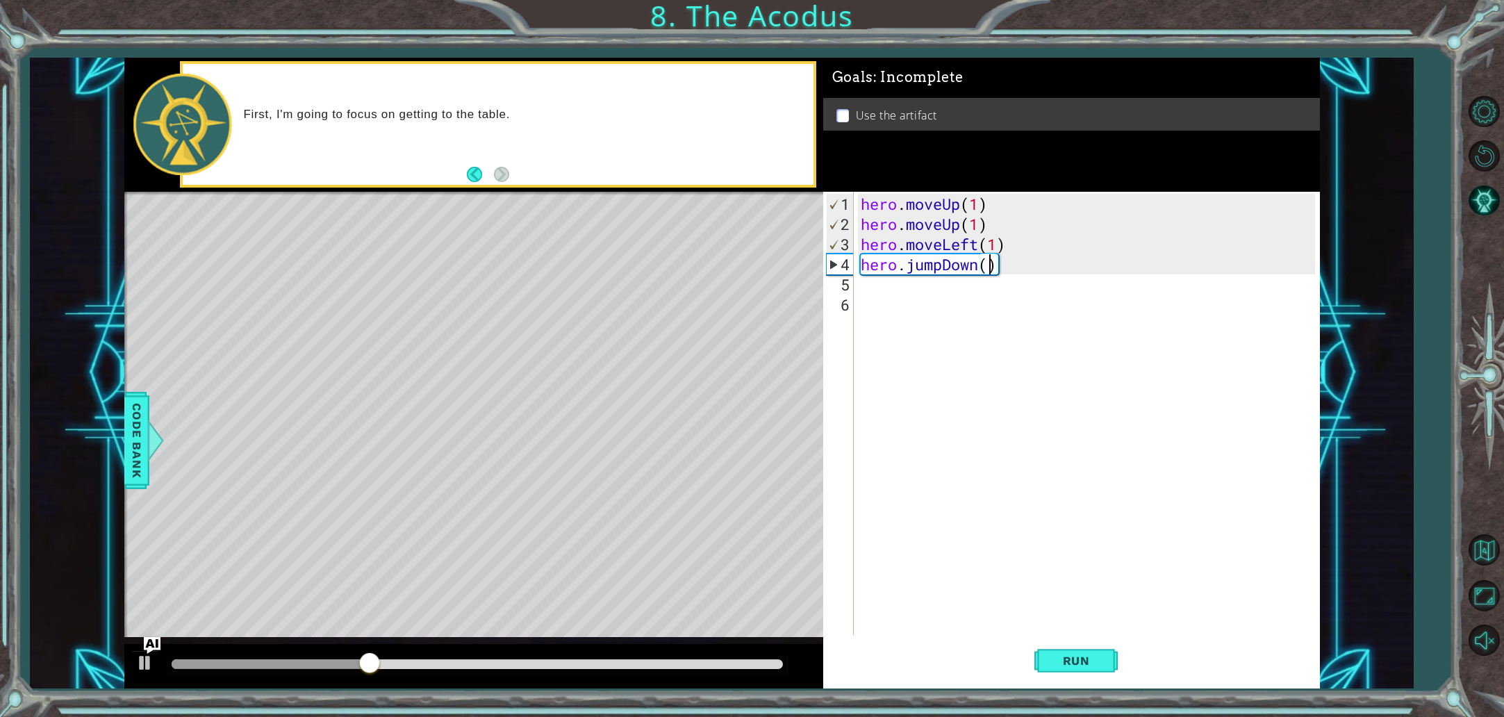
click at [991, 320] on div "hero . moveUp ( 1 ) hero . moveUp ( 1 ) hero . moveLeft ( 1 ) hero . jumpDown (…" at bounding box center [1090, 436] width 464 height 484
type textarea "h"
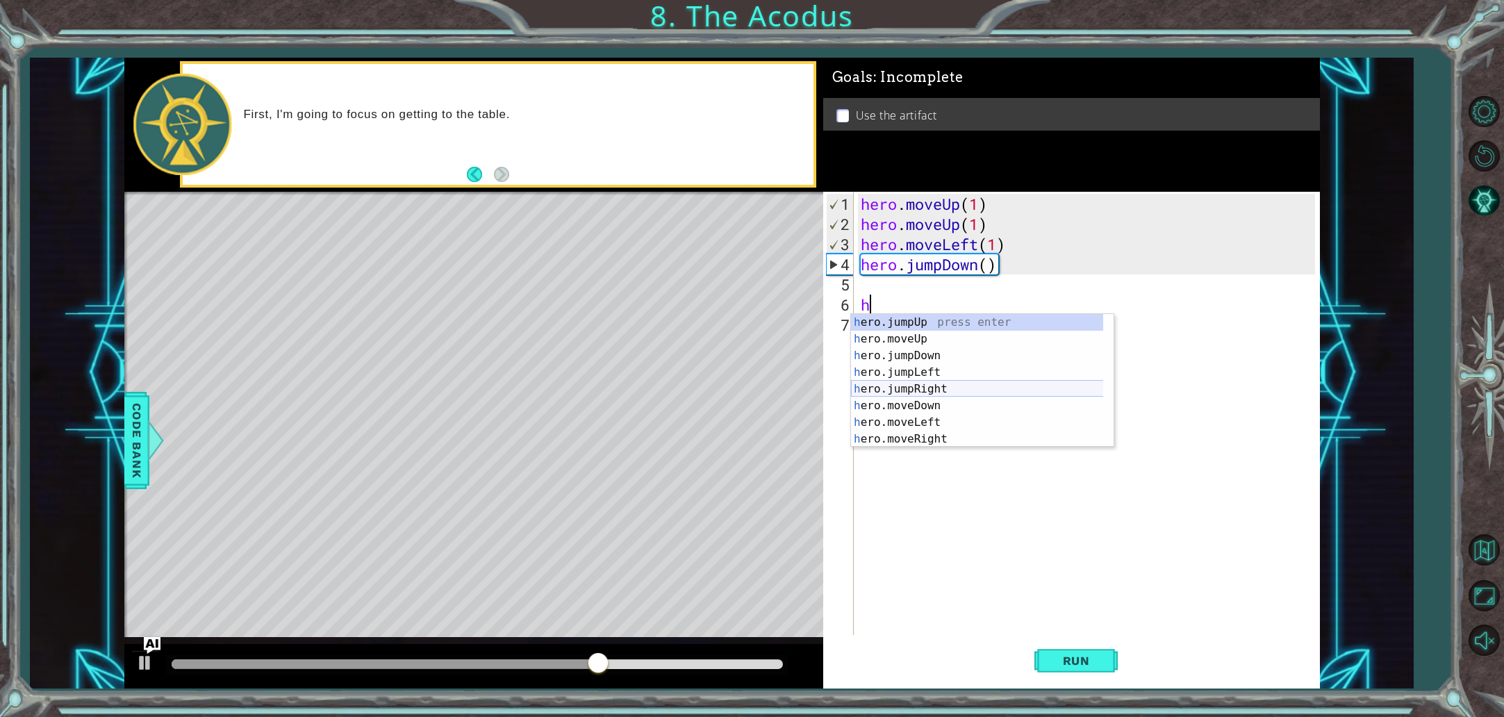
click at [961, 381] on div "h ero.jumpUp press enter h ero.moveUp press enter h ero.jumpDown press enter h …" at bounding box center [982, 397] width 263 height 167
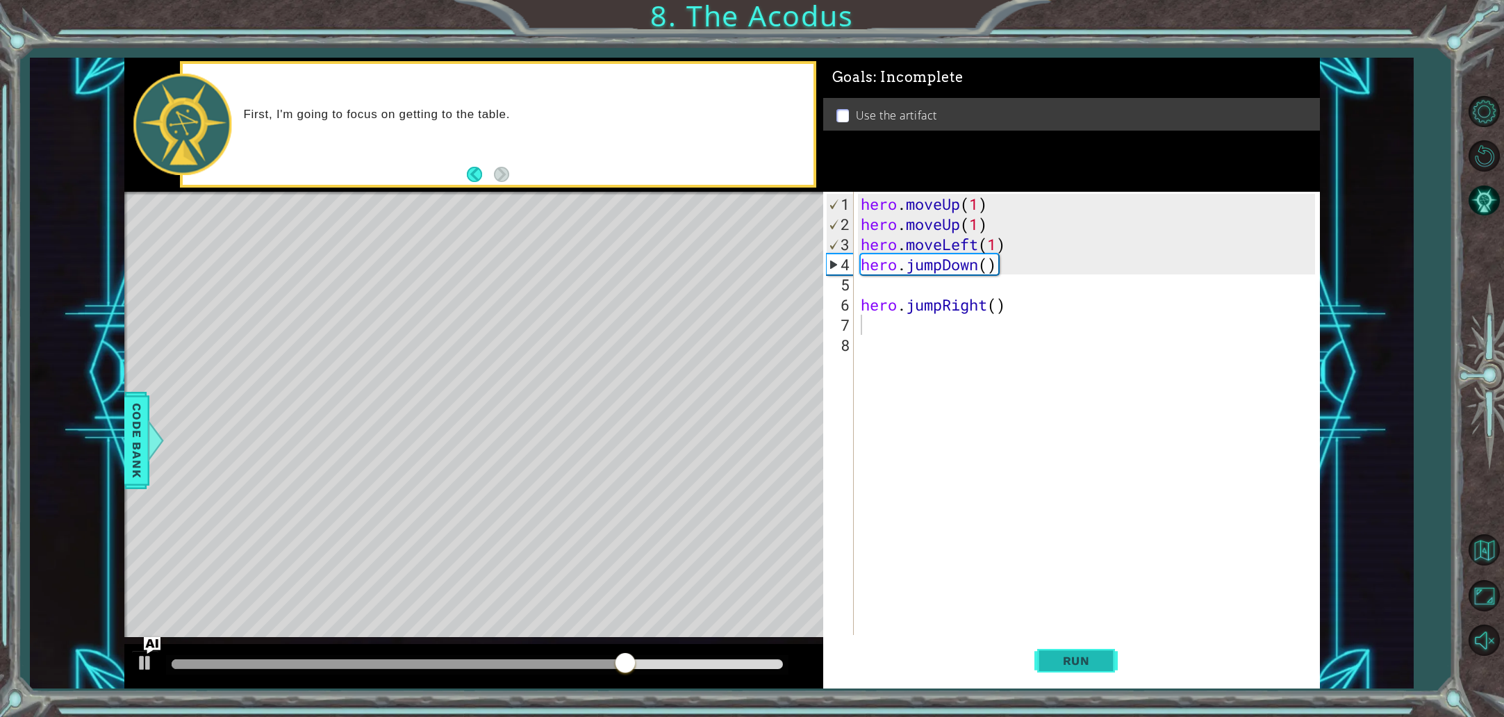
click at [1072, 656] on span "Run" at bounding box center [1076, 661] width 55 height 14
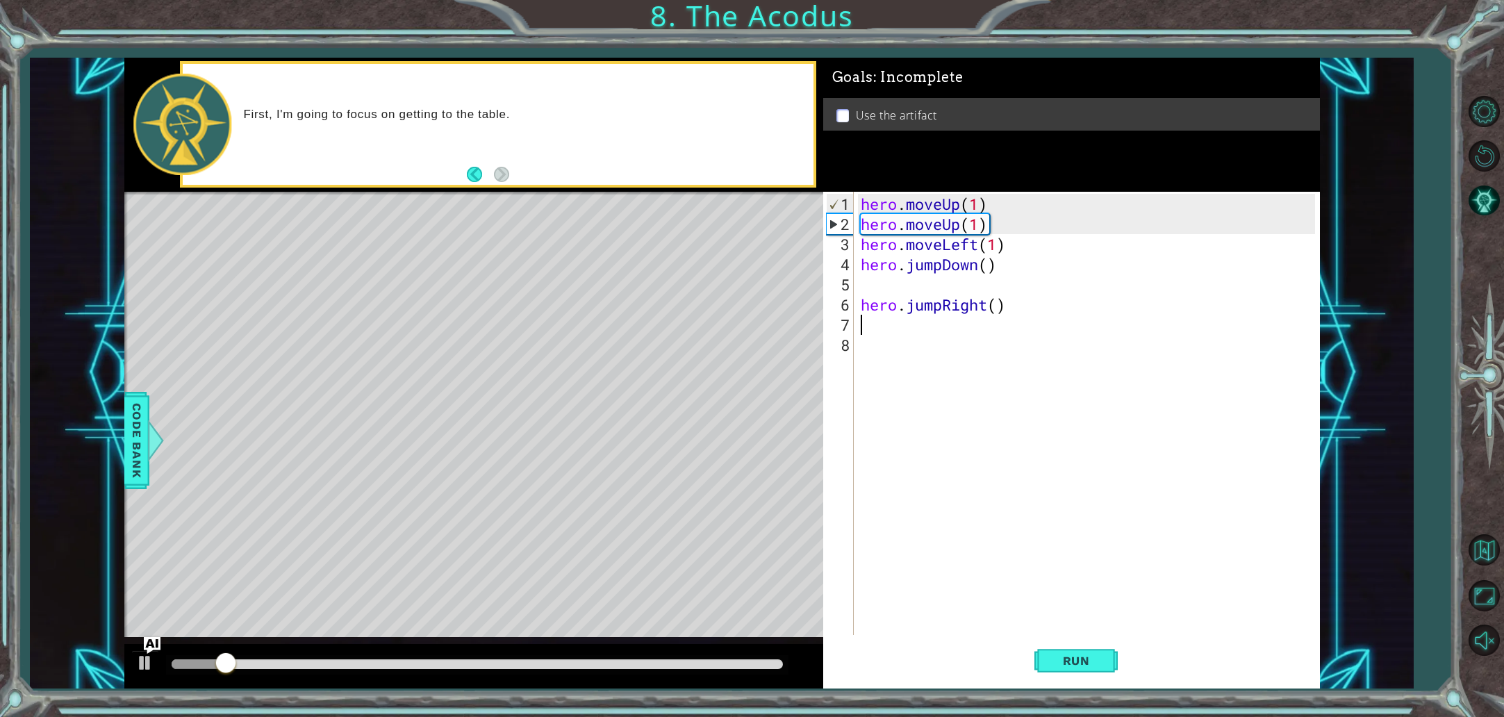
click at [991, 310] on div "hero . moveUp ( 1 ) hero . moveUp ( 1 ) hero . moveLeft ( 1 ) hero . jumpDown (…" at bounding box center [1090, 436] width 464 height 484
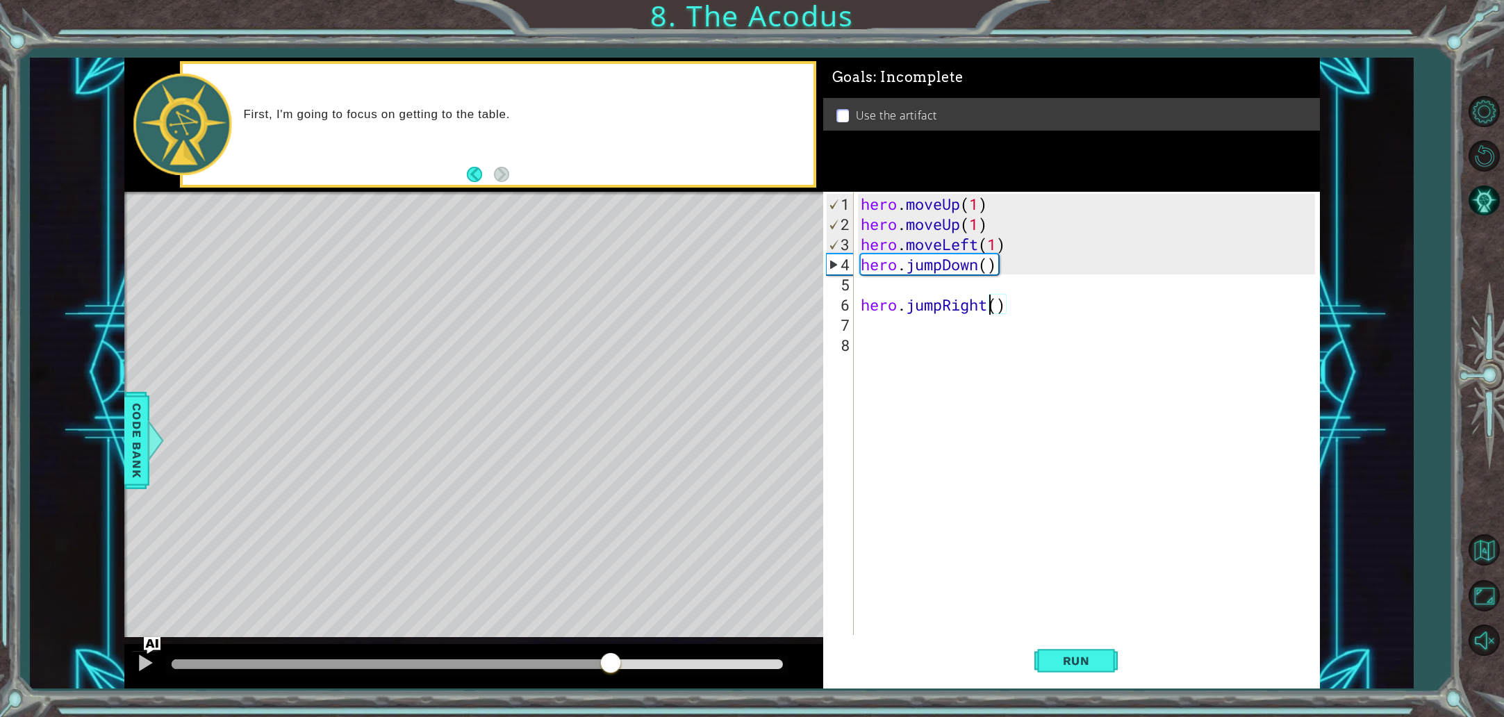
click at [612, 668] on div at bounding box center [477, 664] width 611 height 10
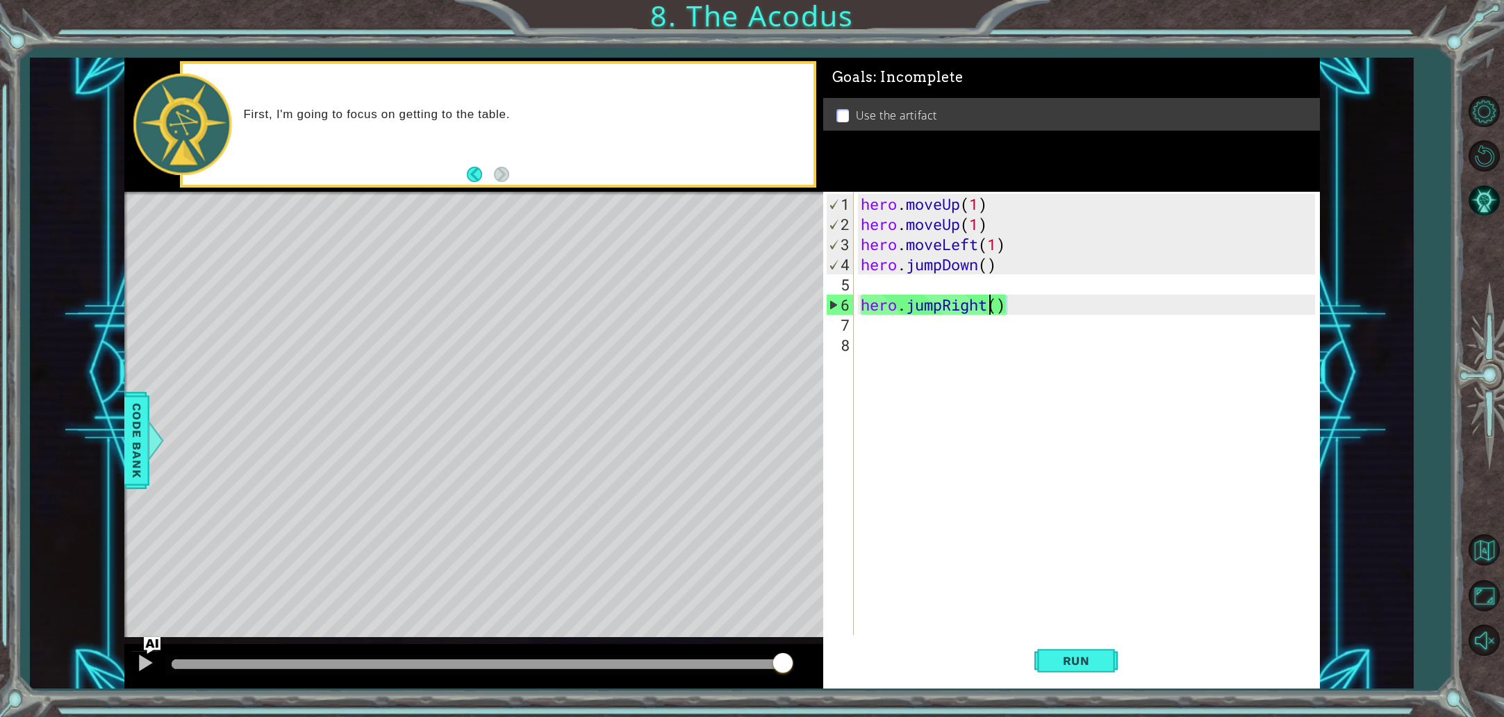
drag, startPoint x: 615, startPoint y: 661, endPoint x: 813, endPoint y: 684, distance: 199.2
click at [813, 684] on div at bounding box center [473, 666] width 699 height 44
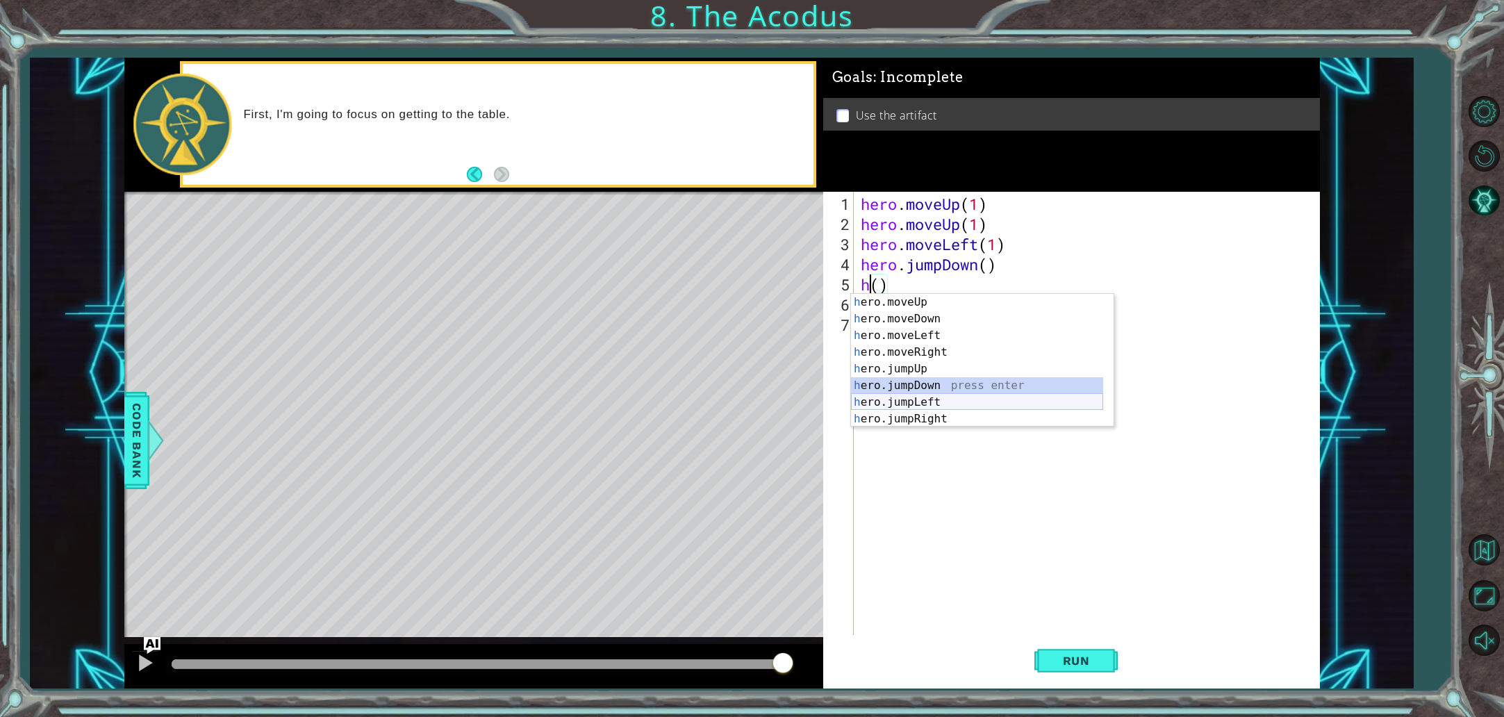
click at [950, 396] on div "h ero.moveUp press enter h ero.moveDown press enter h ero.moveLeft press enter …" at bounding box center [977, 377] width 252 height 167
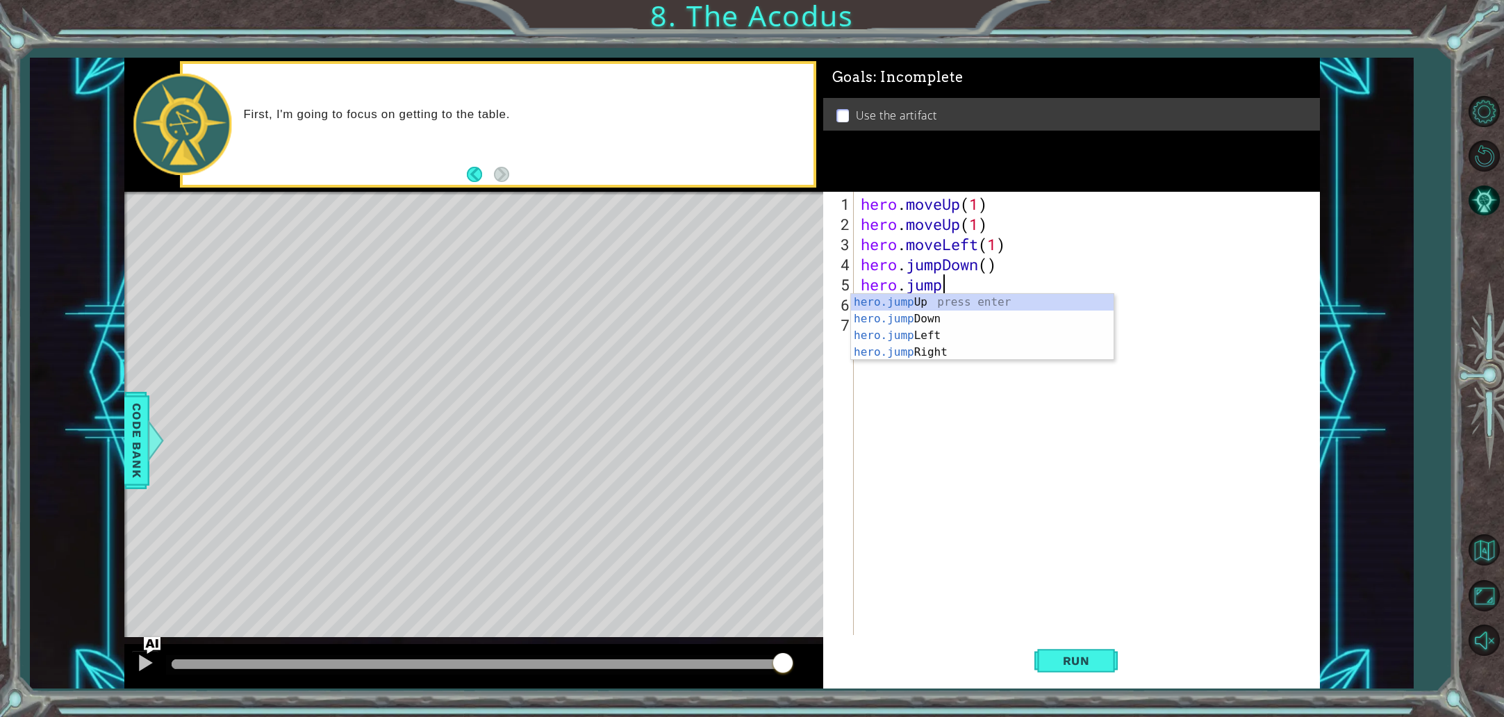
type textarea "hero.jumpl"
click at [965, 304] on div "hero.jumpL eft press enter" at bounding box center [982, 319] width 263 height 50
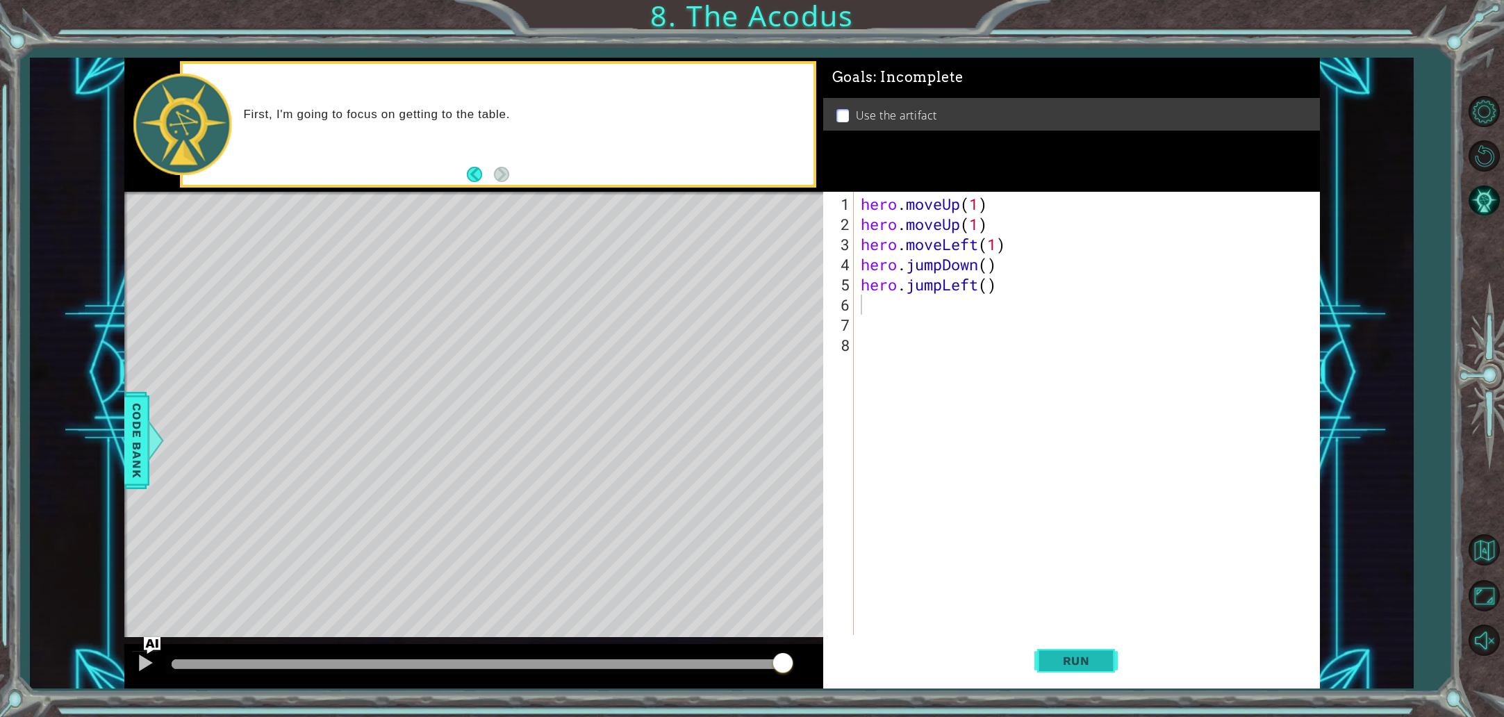
click at [1097, 654] on span "Run" at bounding box center [1076, 661] width 55 height 14
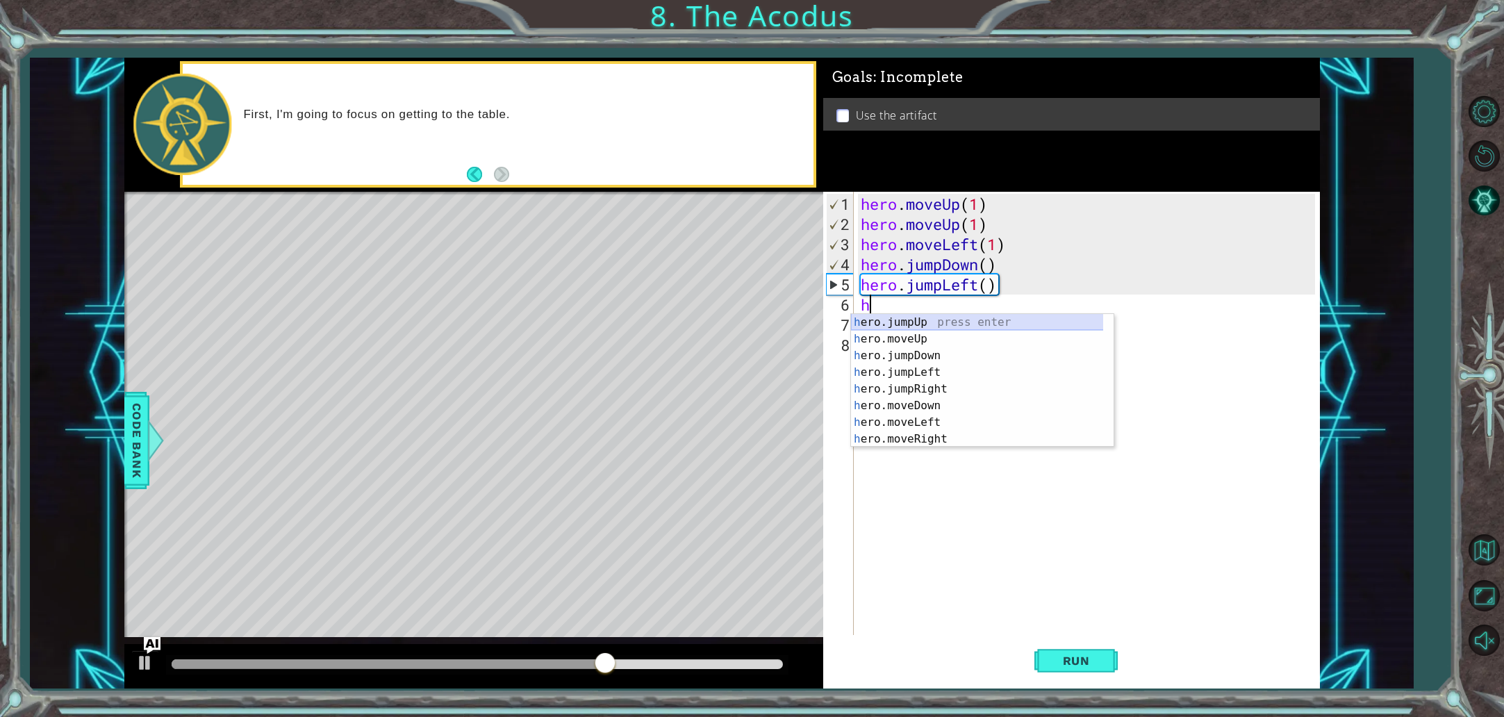
type textarea "h"
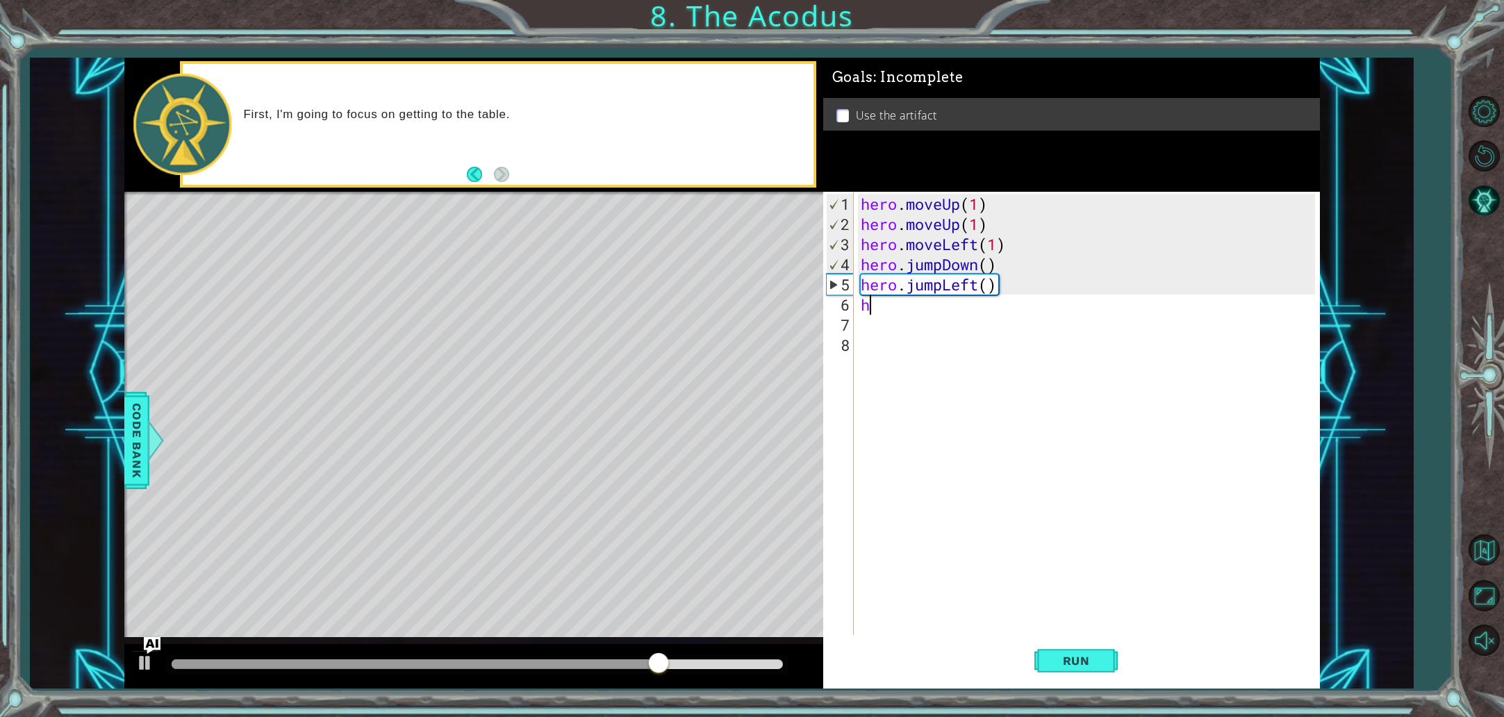
click at [870, 313] on div "hero . moveUp ( 1 ) hero . moveUp ( 1 ) hero . moveLeft ( 1 ) hero . jumpDown (…" at bounding box center [1090, 436] width 464 height 484
click at [884, 304] on div "hero . moveUp ( 1 ) hero . moveUp ( 1 ) hero . moveLeft ( 1 ) hero . jumpDown (…" at bounding box center [1090, 436] width 464 height 484
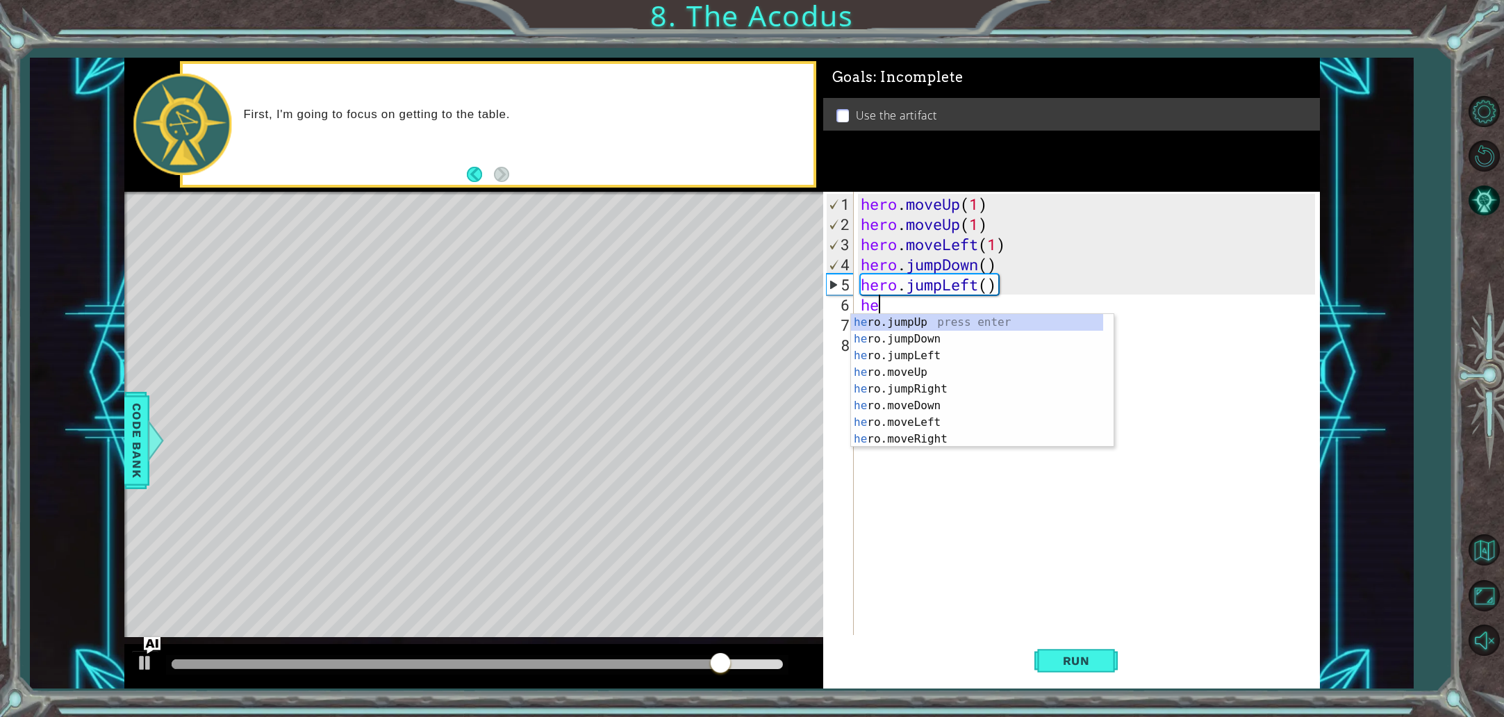
type textarea "her"
click at [931, 325] on div "her o.jumpUp press enter her o.jumpDown press enter her o.jumpLeft press enter …" at bounding box center [977, 397] width 252 height 167
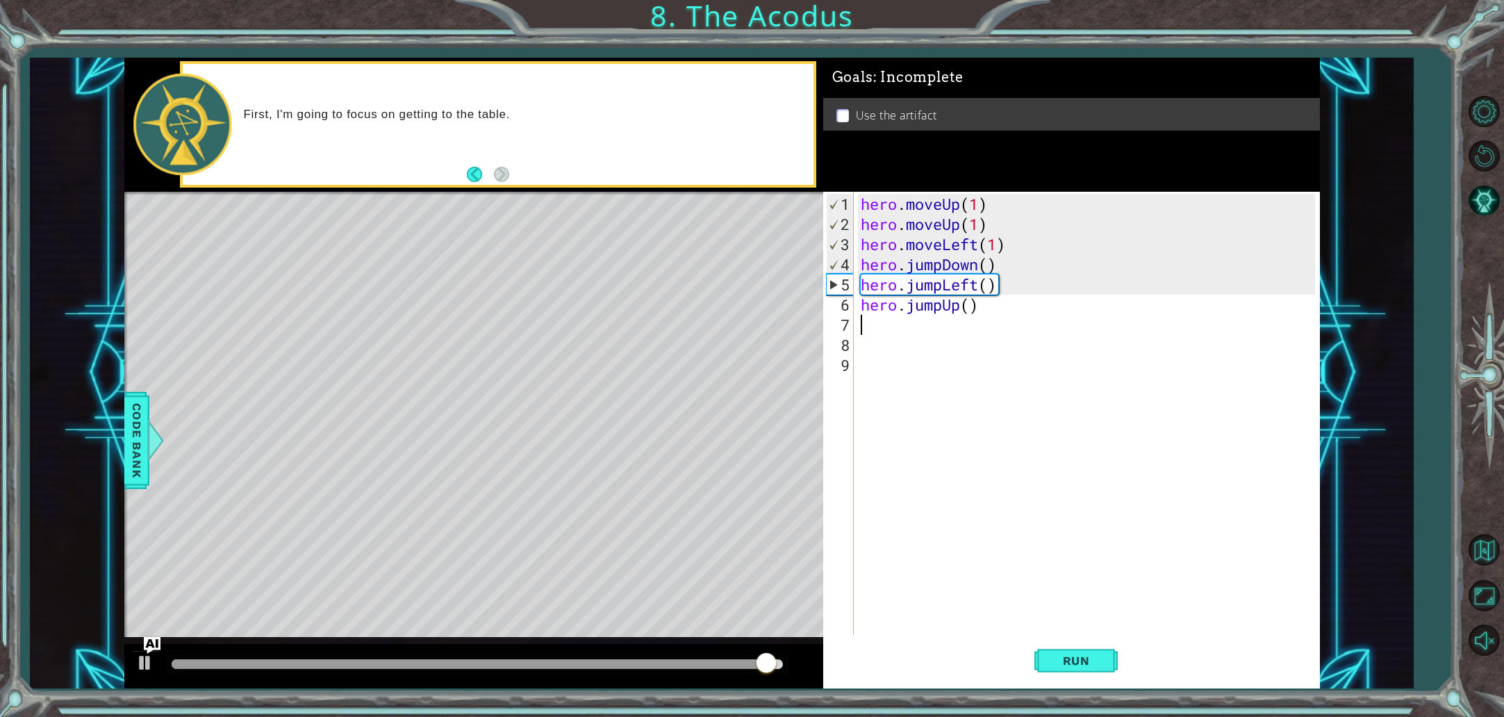
scroll to position [0, 0]
click at [1059, 662] on span "Run" at bounding box center [1076, 661] width 55 height 14
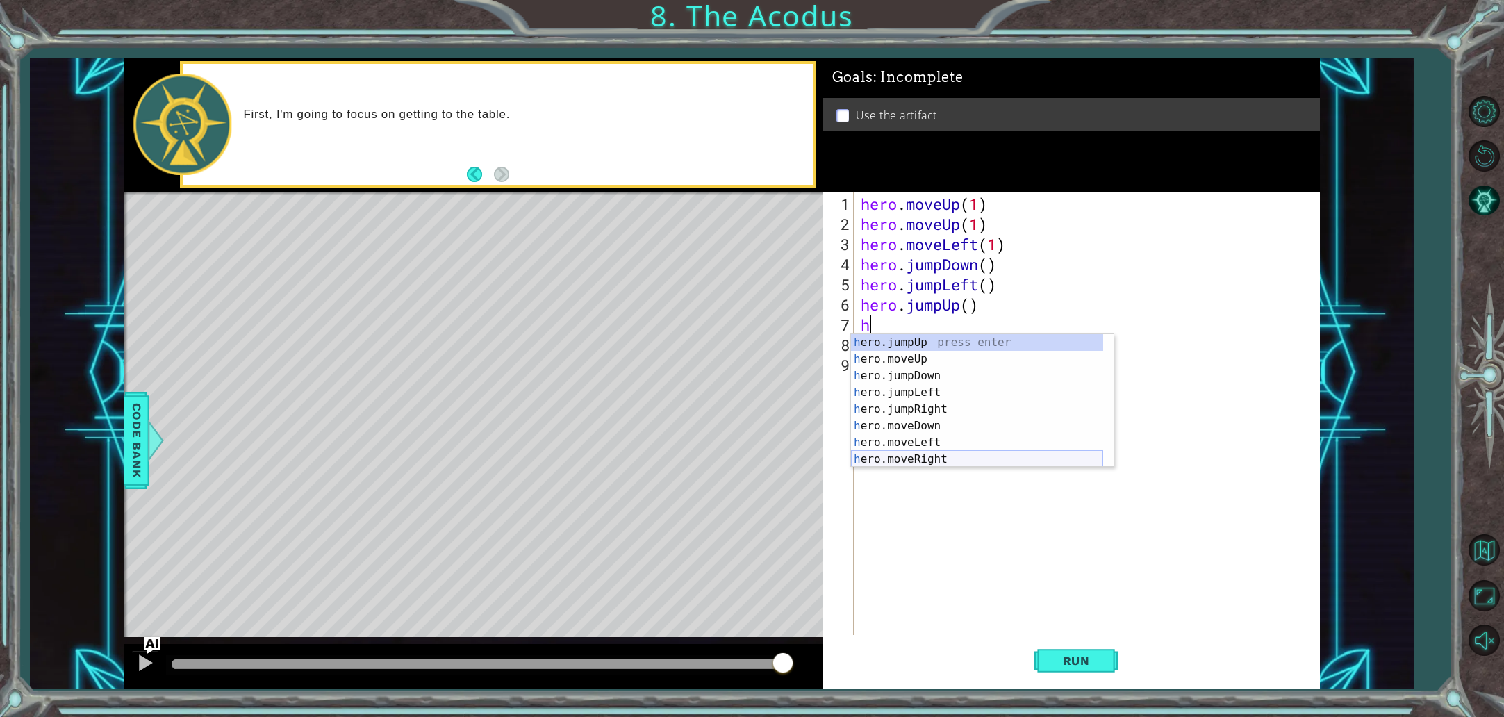
click at [940, 454] on div "h ero.jumpUp press enter h ero.moveUp press enter h ero.jumpDown press enter h …" at bounding box center [977, 417] width 252 height 167
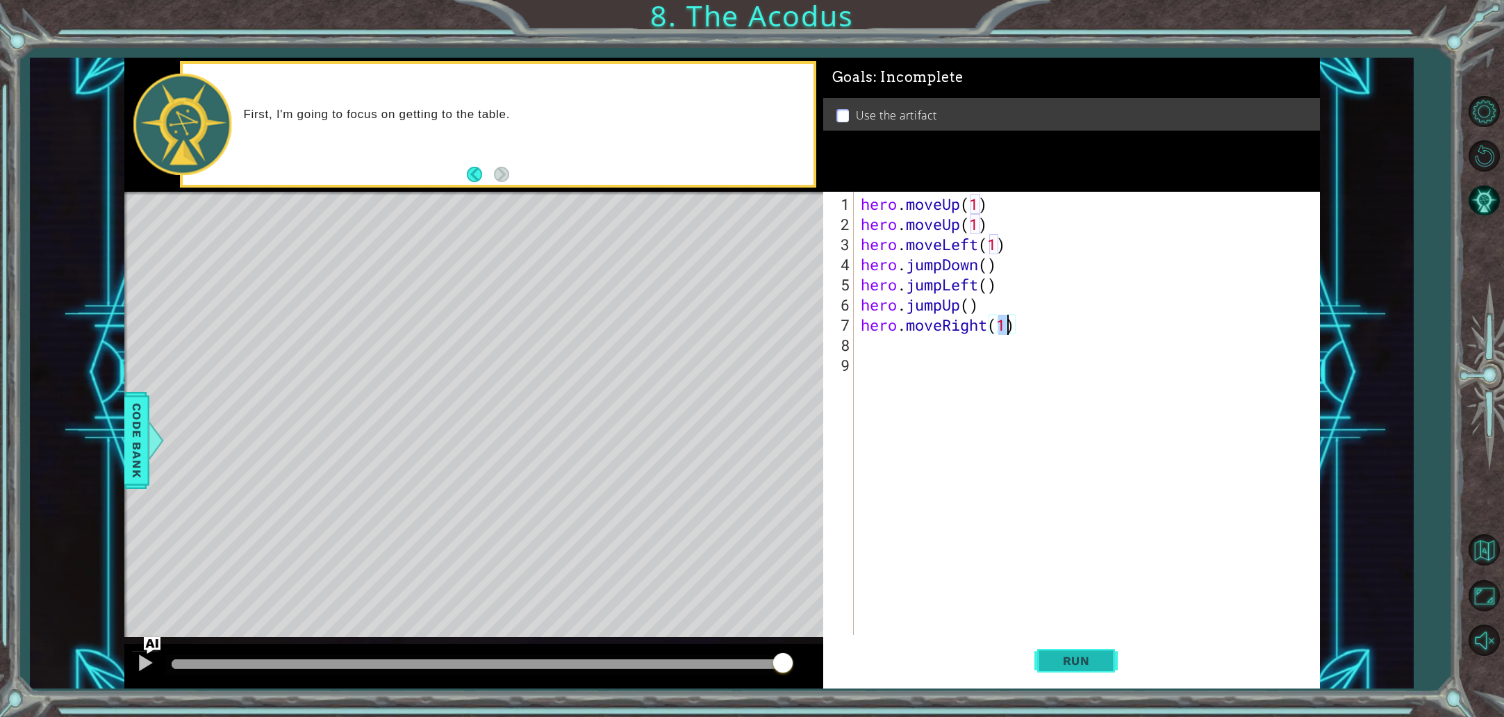
type textarea "hero.moveRight(1)"
click at [1064, 664] on span "Run" at bounding box center [1076, 661] width 55 height 14
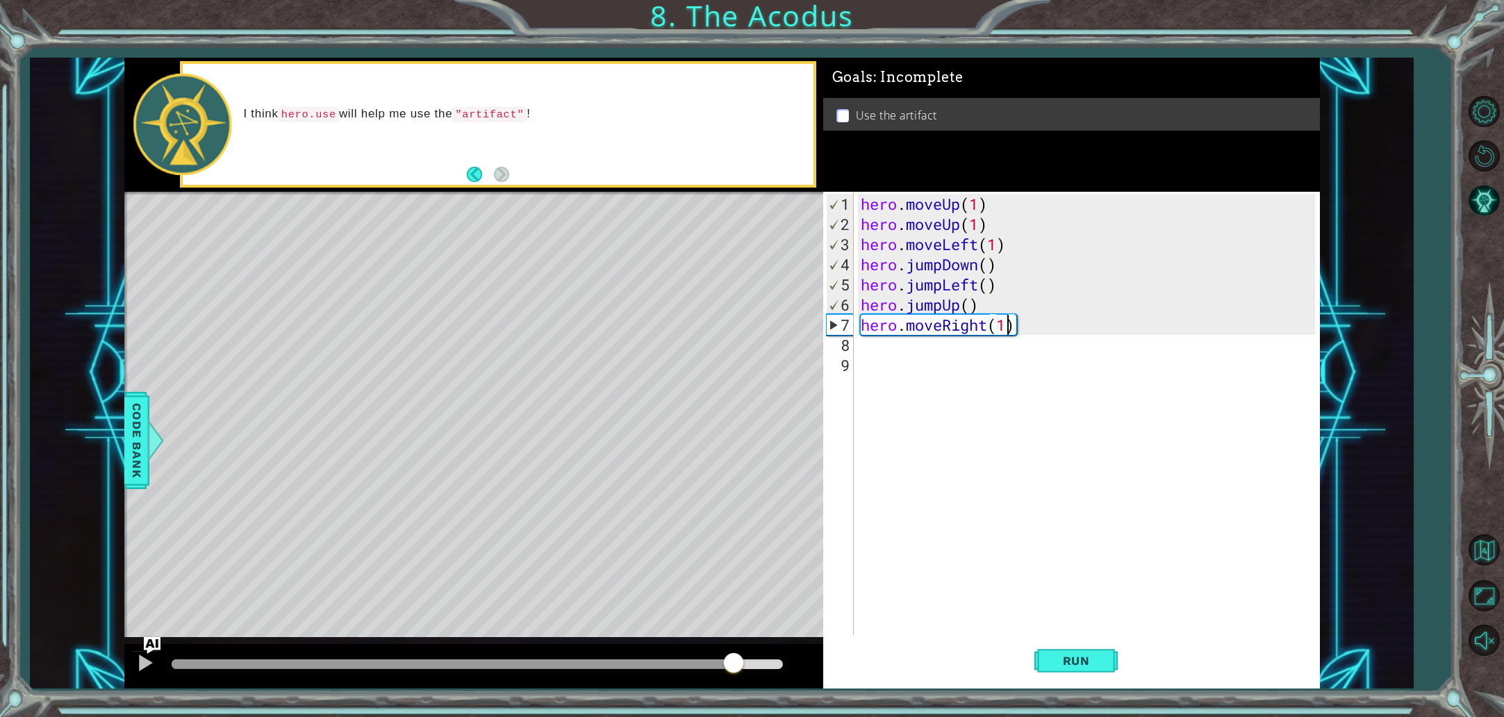
drag, startPoint x: 656, startPoint y: 663, endPoint x: 734, endPoint y: 673, distance: 78.5
click at [734, 669] on div at bounding box center [477, 664] width 611 height 10
click at [911, 384] on div "hero . moveUp ( 1 ) hero . moveUp ( 1 ) hero . moveLeft ( 1 ) hero . jumpDown (…" at bounding box center [1090, 436] width 464 height 484
click at [918, 358] on div "hero . moveUp ( 1 ) hero . moveUp ( 1 ) hero . moveLeft ( 1 ) hero . jumpDown (…" at bounding box center [1090, 436] width 464 height 484
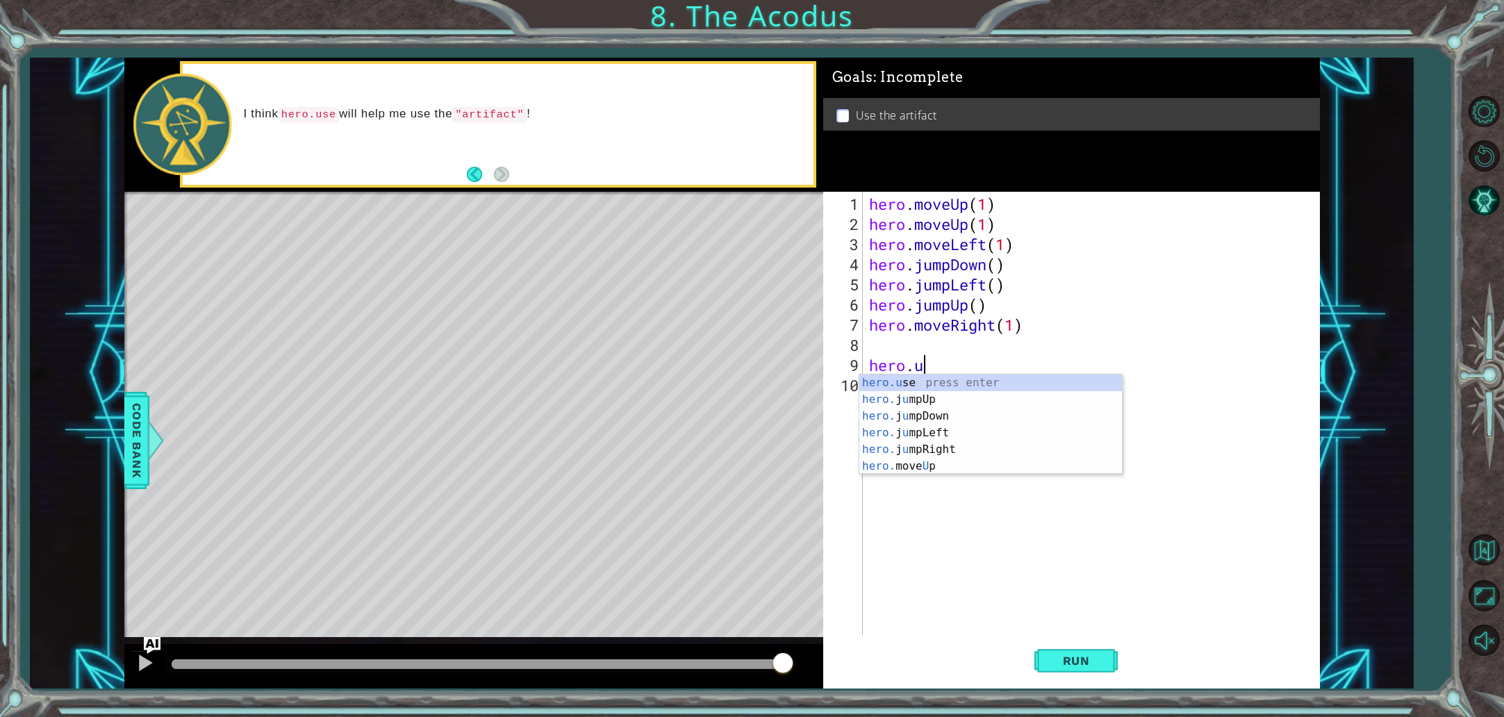
scroll to position [0, 1]
click at [957, 384] on div "hero.u se press enter hero. j u mpUp press enter hero. j u mpDown press enter h…" at bounding box center [990, 440] width 263 height 133
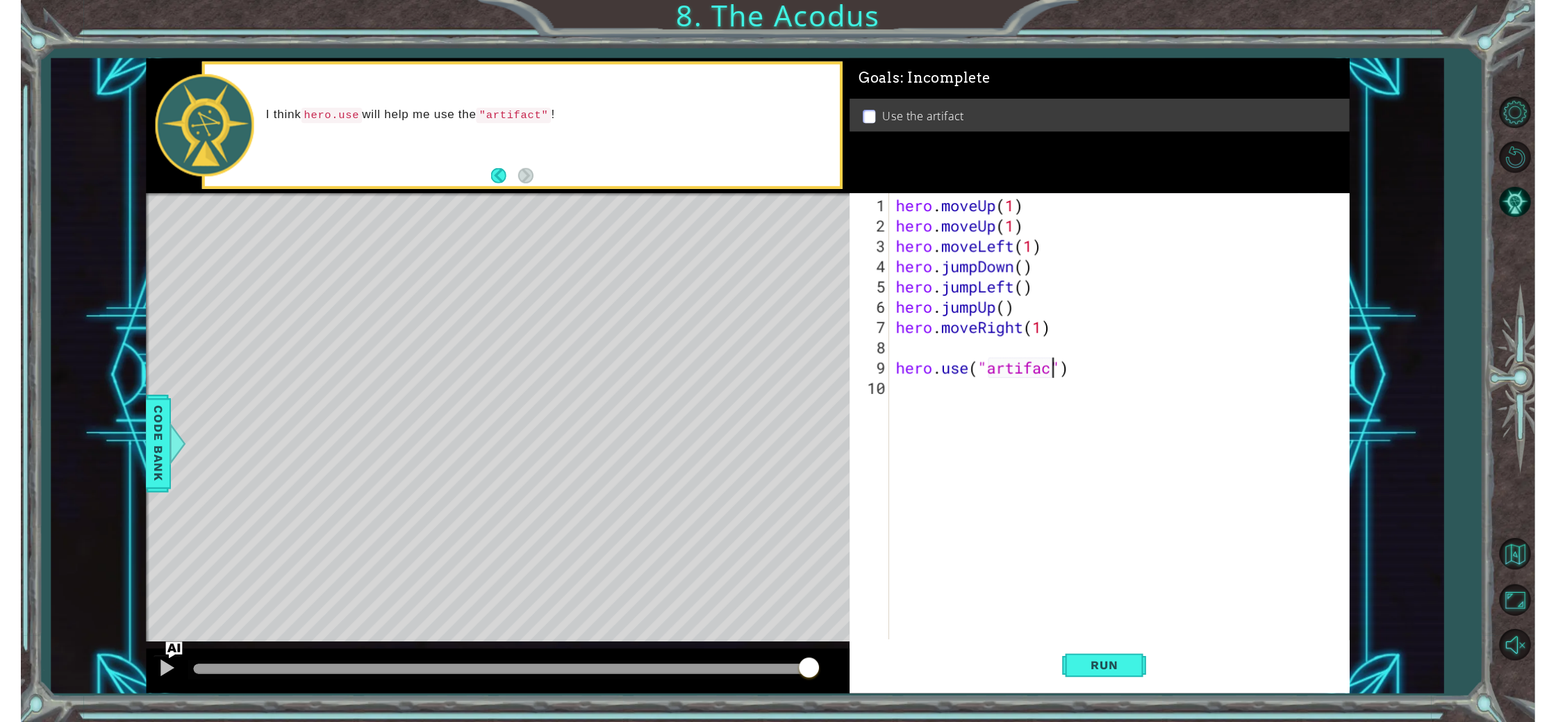
scroll to position [0, 8]
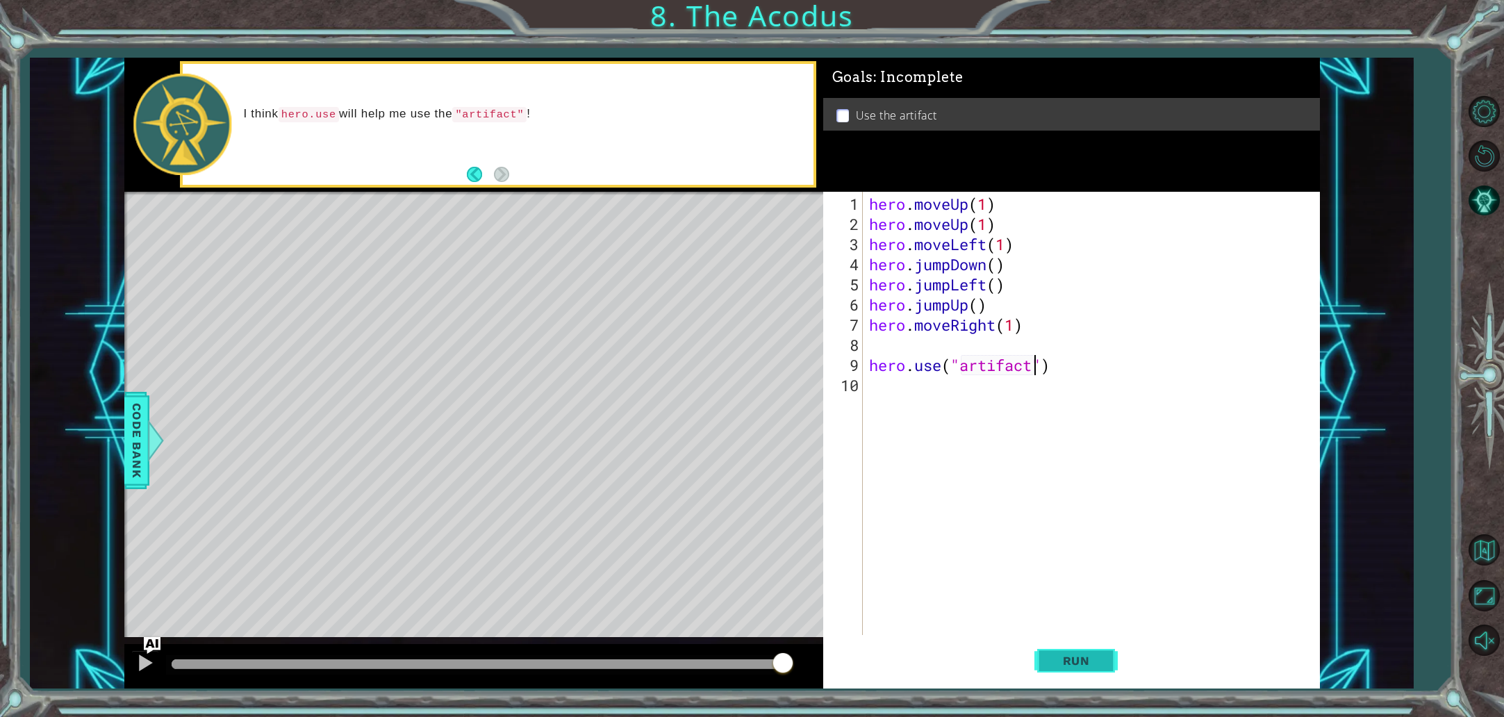
type textarea "hero.use("artifact")"
click at [1073, 661] on span "Run" at bounding box center [1076, 661] width 55 height 14
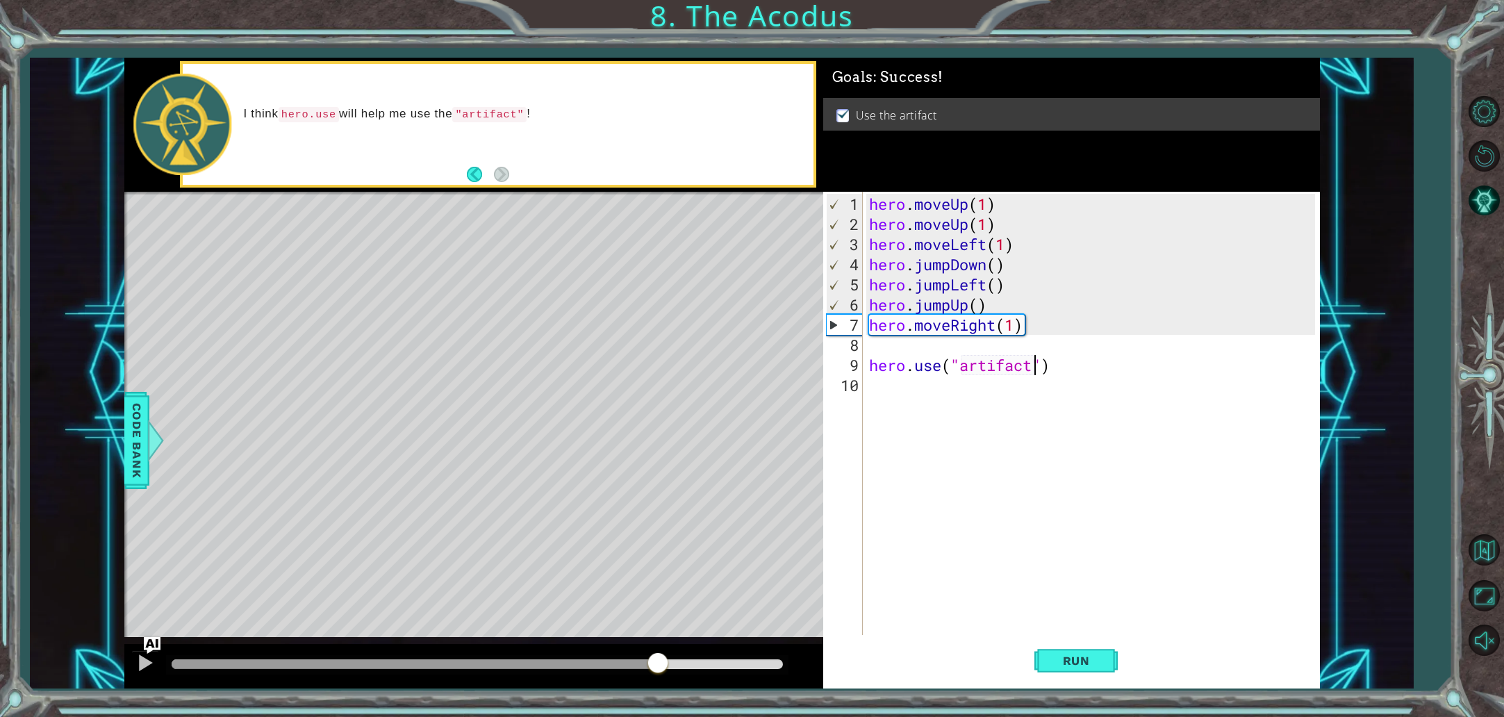
drag, startPoint x: 637, startPoint y: 666, endPoint x: 659, endPoint y: 668, distance: 22.3
click at [659, 668] on div at bounding box center [477, 664] width 611 height 10
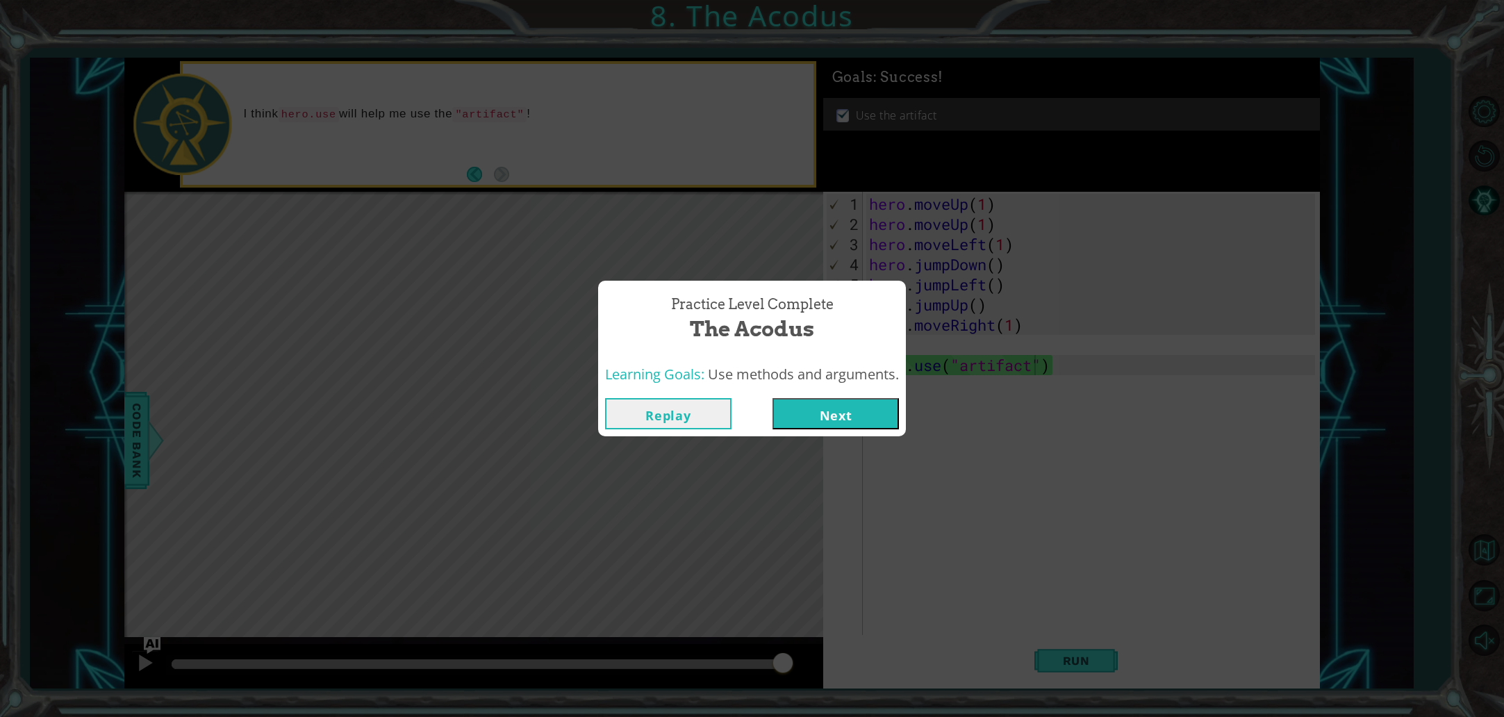
click at [833, 420] on button "Next" at bounding box center [835, 413] width 126 height 31
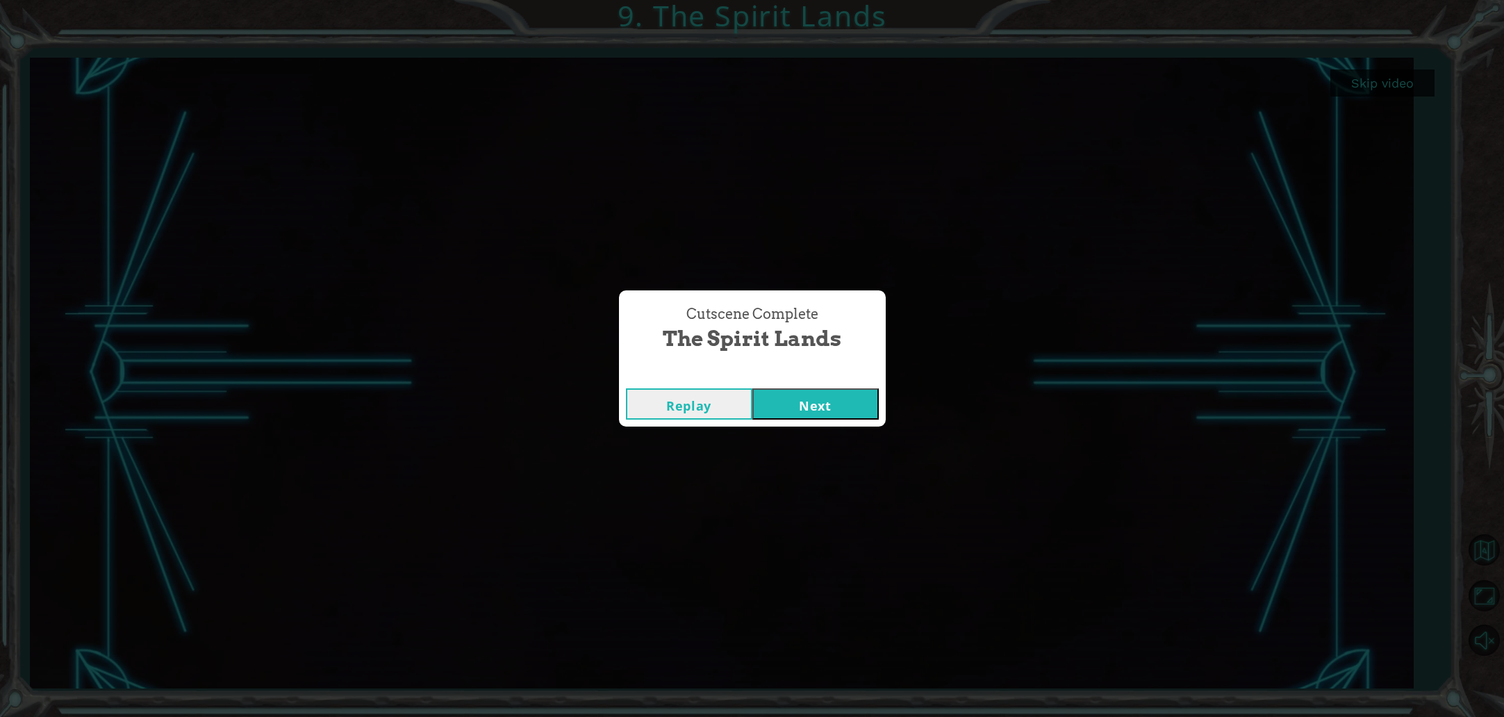
drag, startPoint x: 845, startPoint y: 402, endPoint x: 838, endPoint y: 417, distance: 17.1
click at [845, 402] on button "Next" at bounding box center [815, 403] width 126 height 31
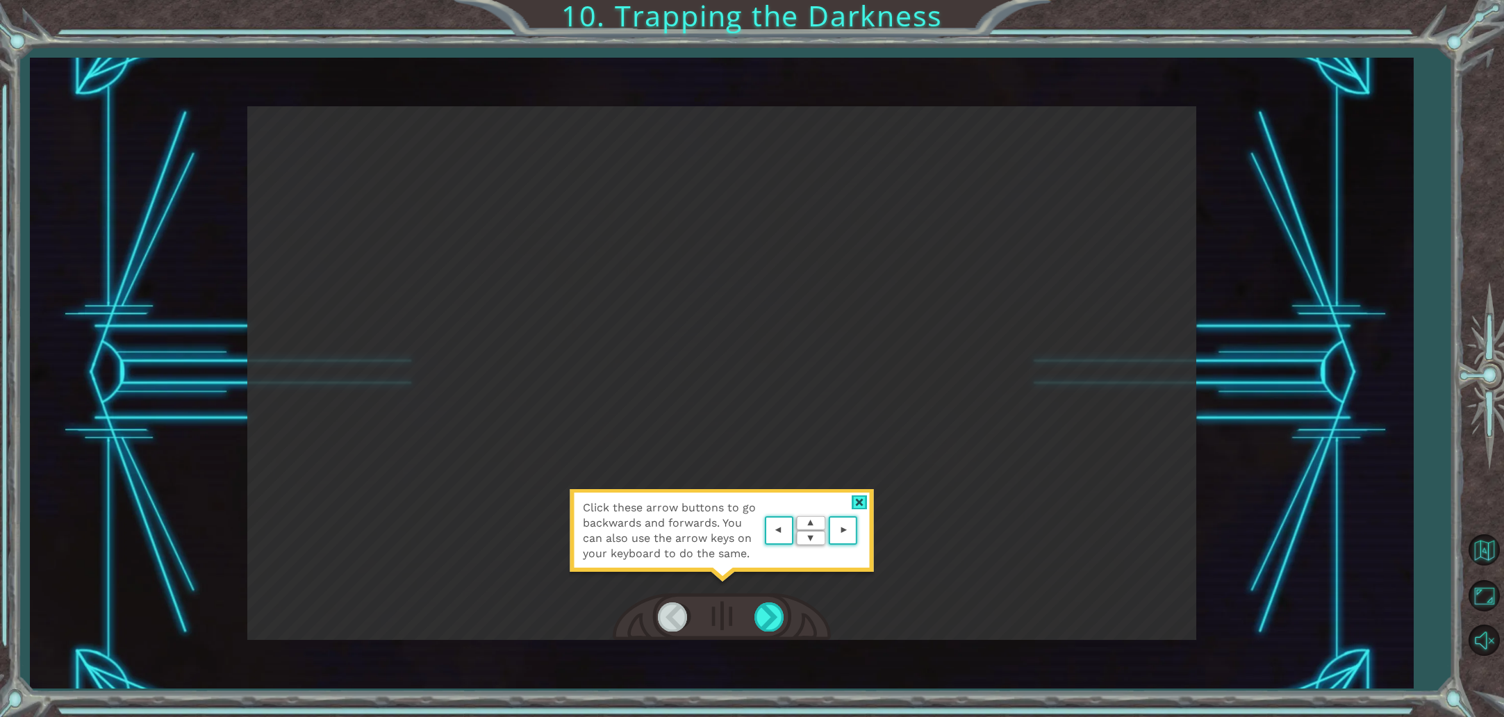
click at [861, 531] on area at bounding box center [861, 531] width 0 height 0
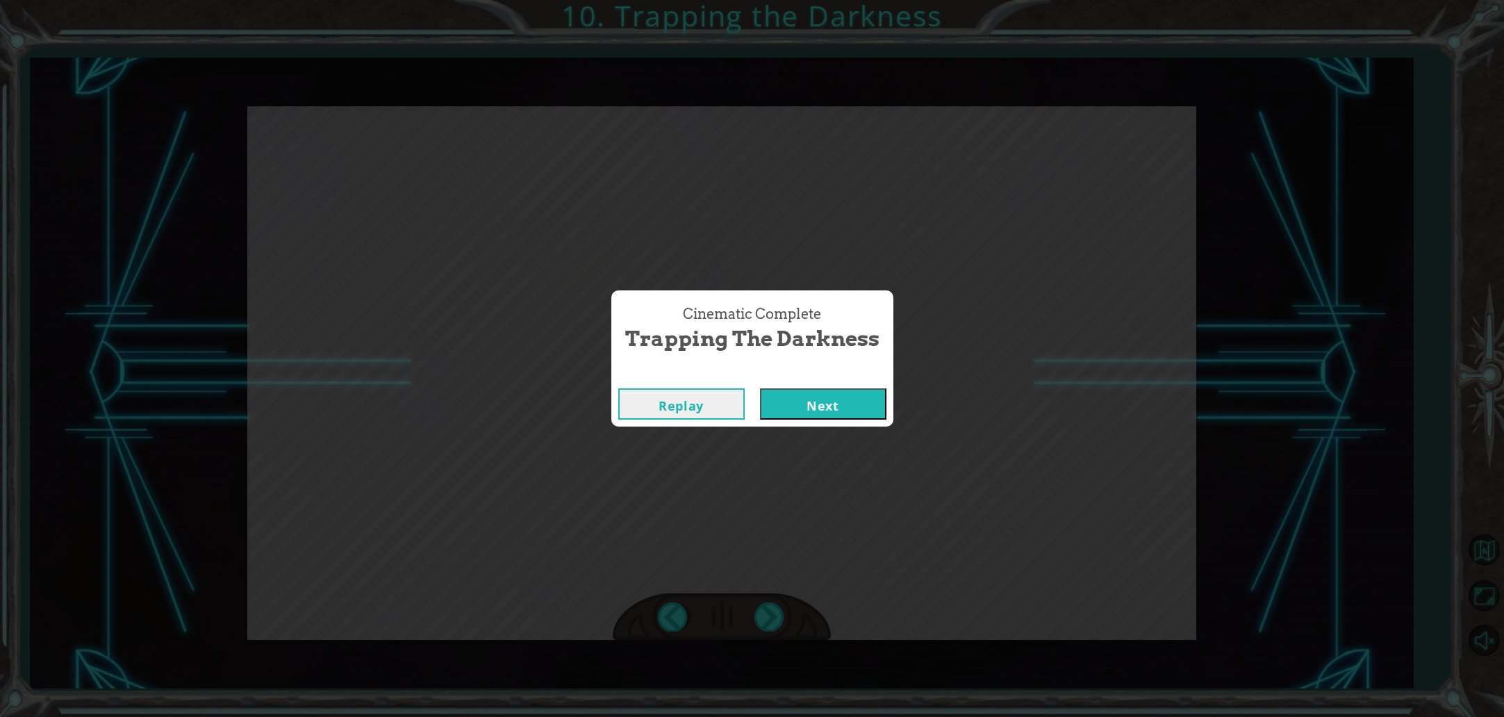
click at [836, 407] on button "Next" at bounding box center [823, 403] width 126 height 31
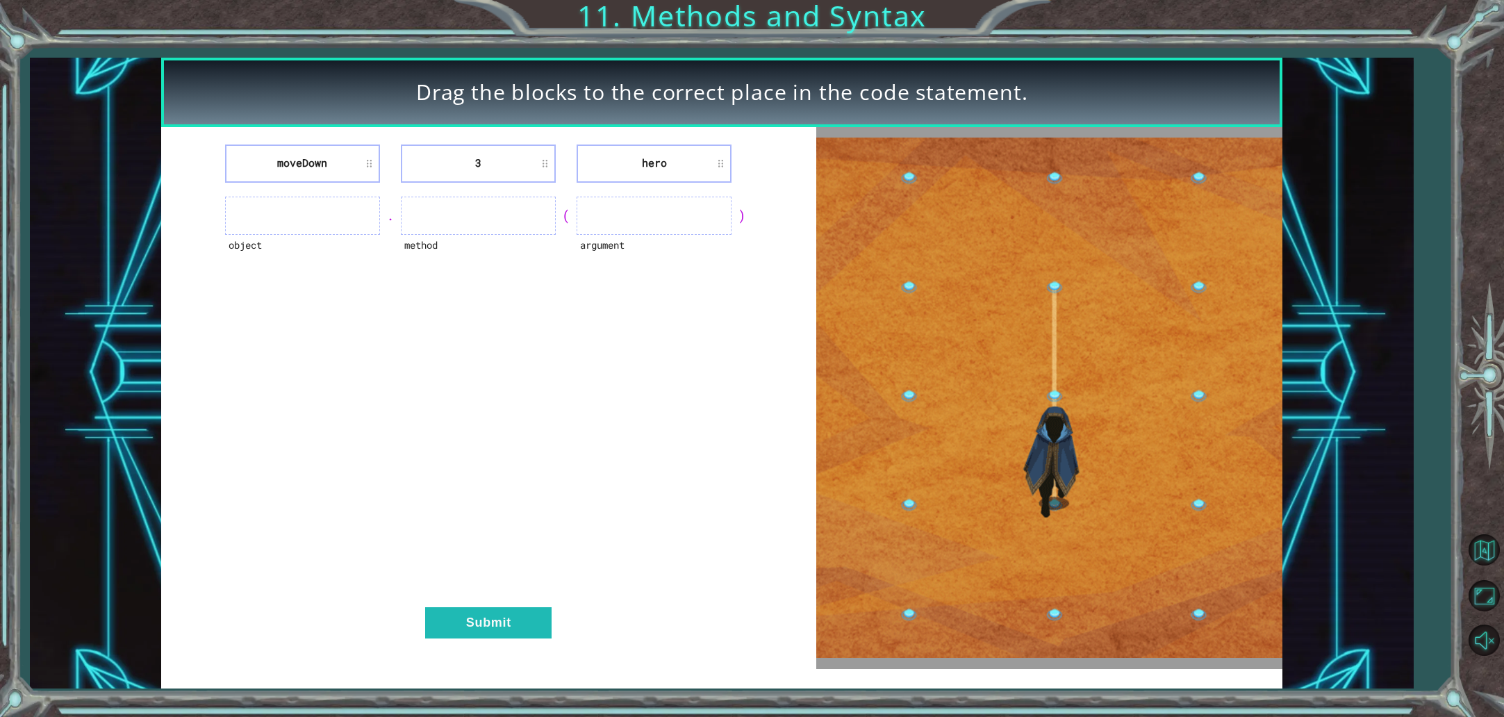
click at [1036, 439] on img at bounding box center [1049, 398] width 467 height 520
click at [271, 201] on ul at bounding box center [302, 216] width 155 height 38
drag, startPoint x: 276, startPoint y: 215, endPoint x: 281, endPoint y: 236, distance: 21.6
click at [276, 217] on ul at bounding box center [302, 216] width 155 height 38
click at [506, 613] on button "Submit" at bounding box center [488, 622] width 126 height 31
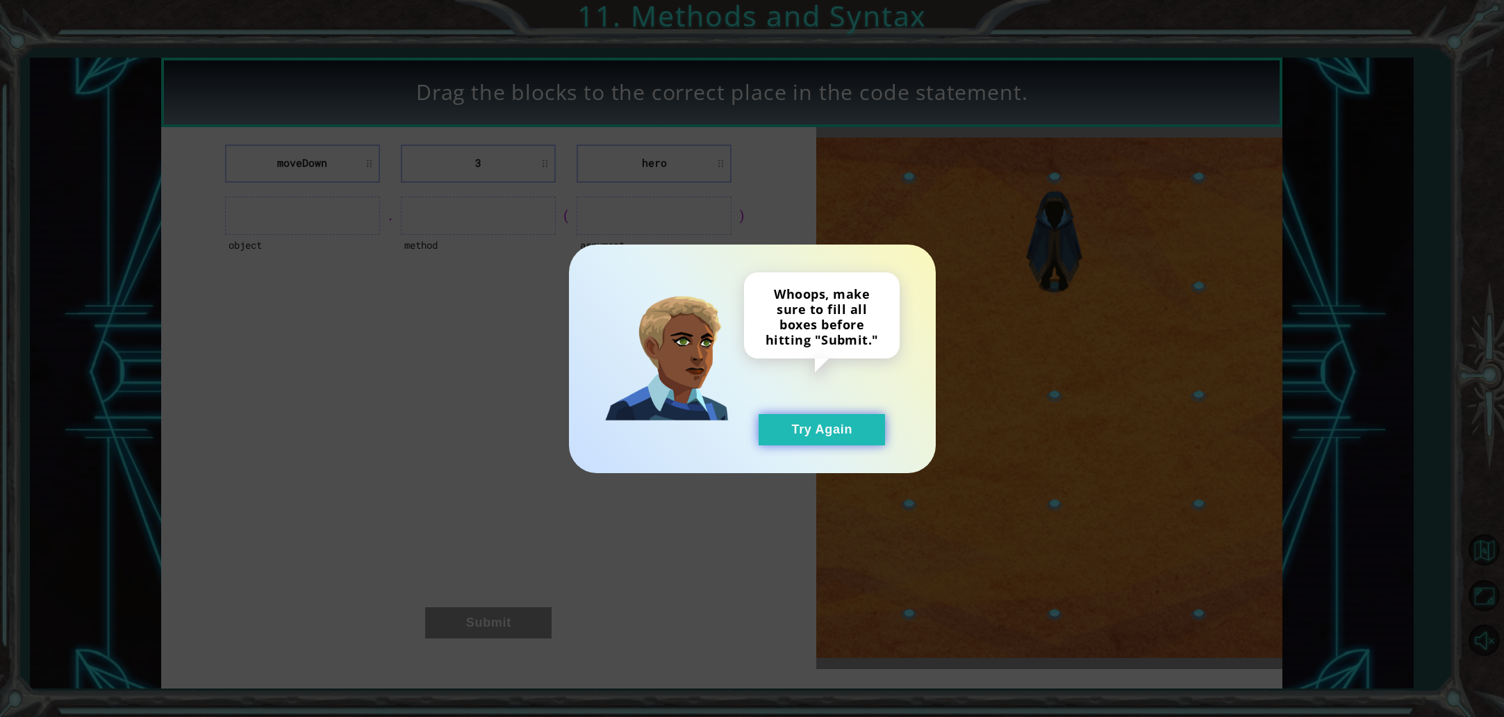
click at [833, 426] on button "Try Again" at bounding box center [822, 429] width 126 height 31
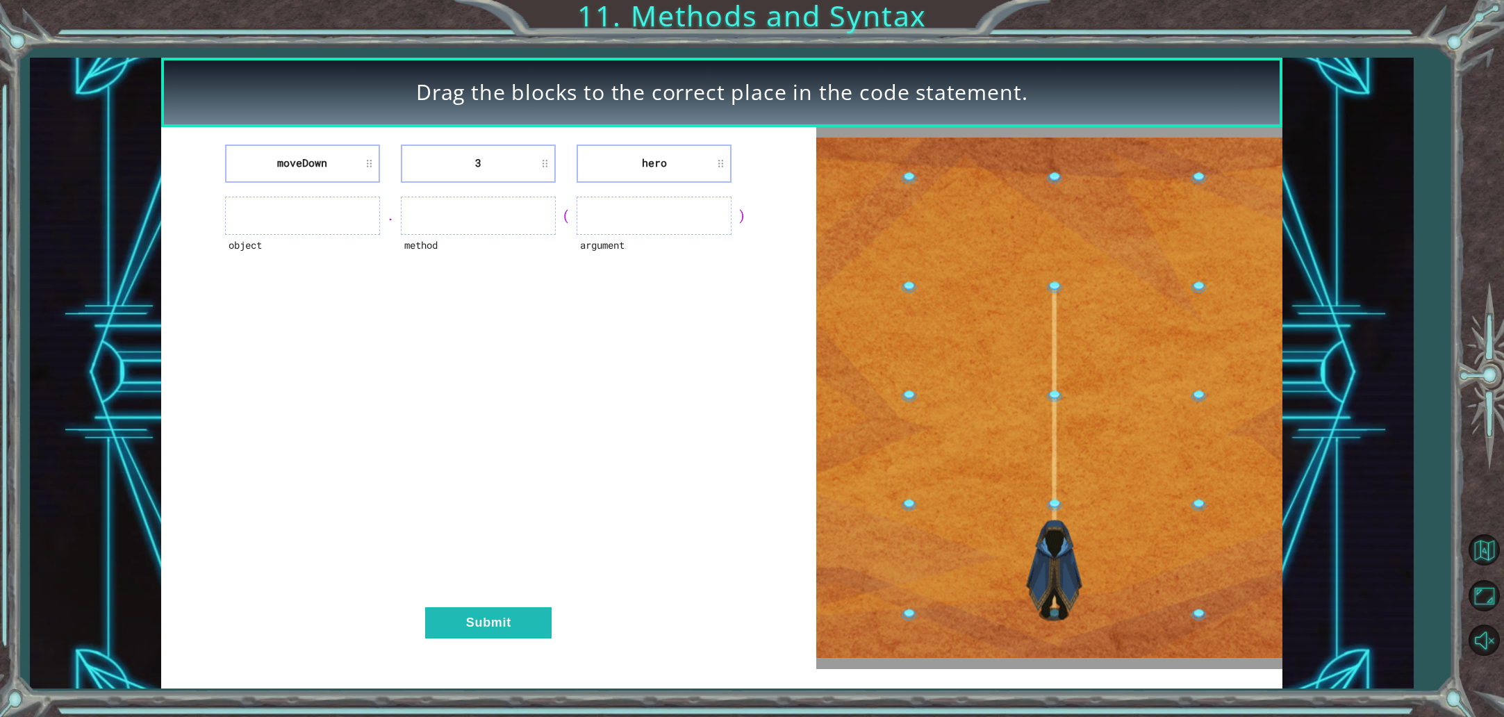
click at [335, 208] on ul at bounding box center [302, 216] width 155 height 38
click at [318, 190] on div "moveDown 3 hero object . method ( argument ) Submit" at bounding box center [488, 398] width 655 height 542
click at [357, 208] on ul at bounding box center [302, 216] width 155 height 38
click at [653, 170] on li "hero" at bounding box center [654, 163] width 155 height 38
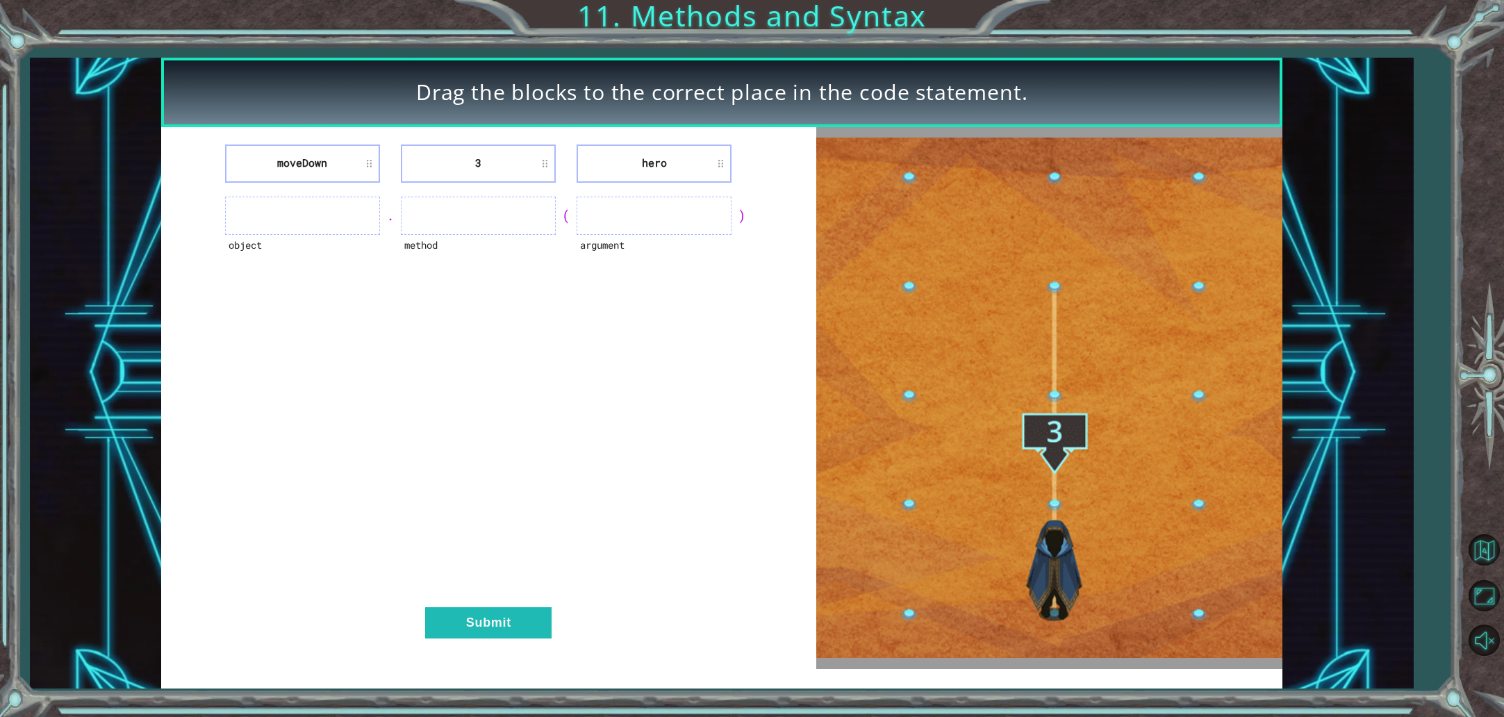
click at [665, 167] on li "hero" at bounding box center [654, 163] width 155 height 38
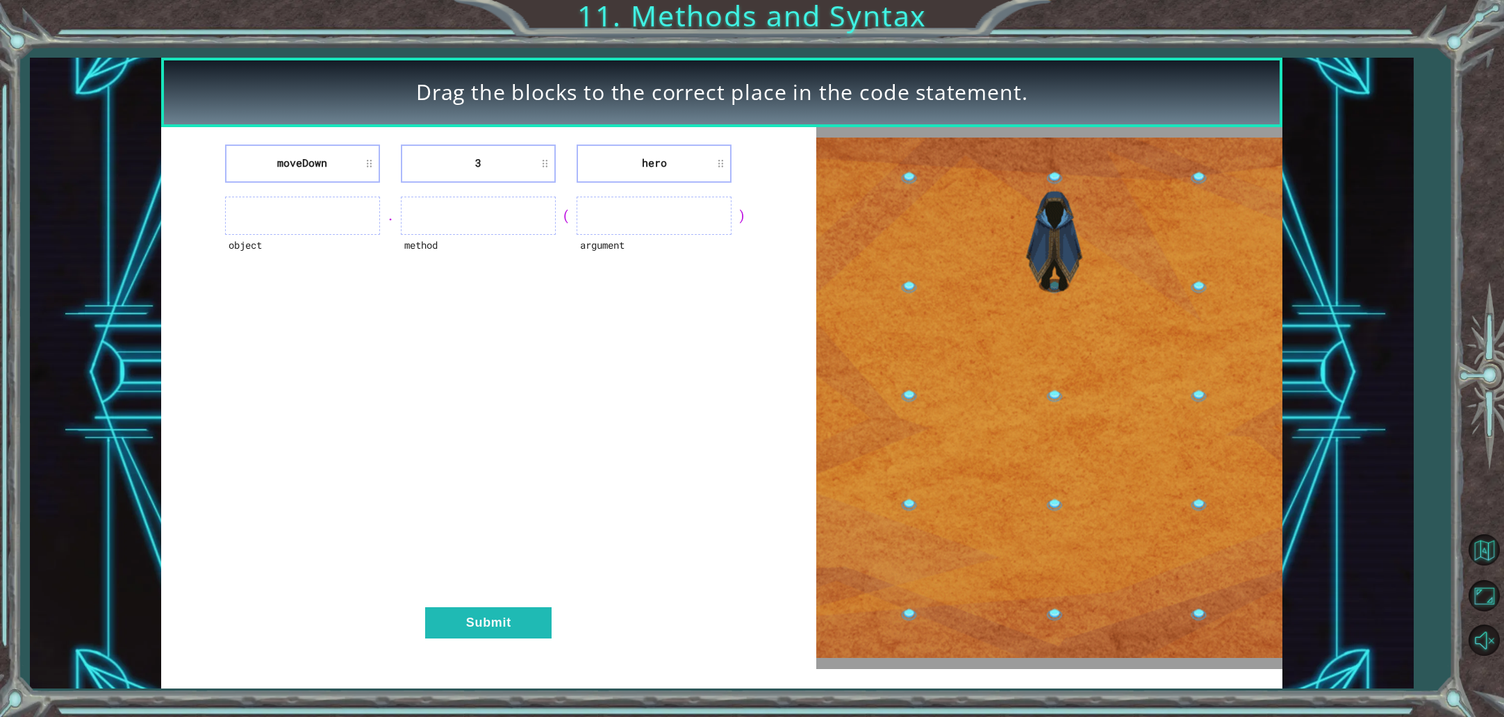
drag, startPoint x: 665, startPoint y: 167, endPoint x: 454, endPoint y: 283, distance: 240.6
click at [445, 282] on div "moveDown 3 hero object . method ( argument ) Submit" at bounding box center [488, 398] width 655 height 542
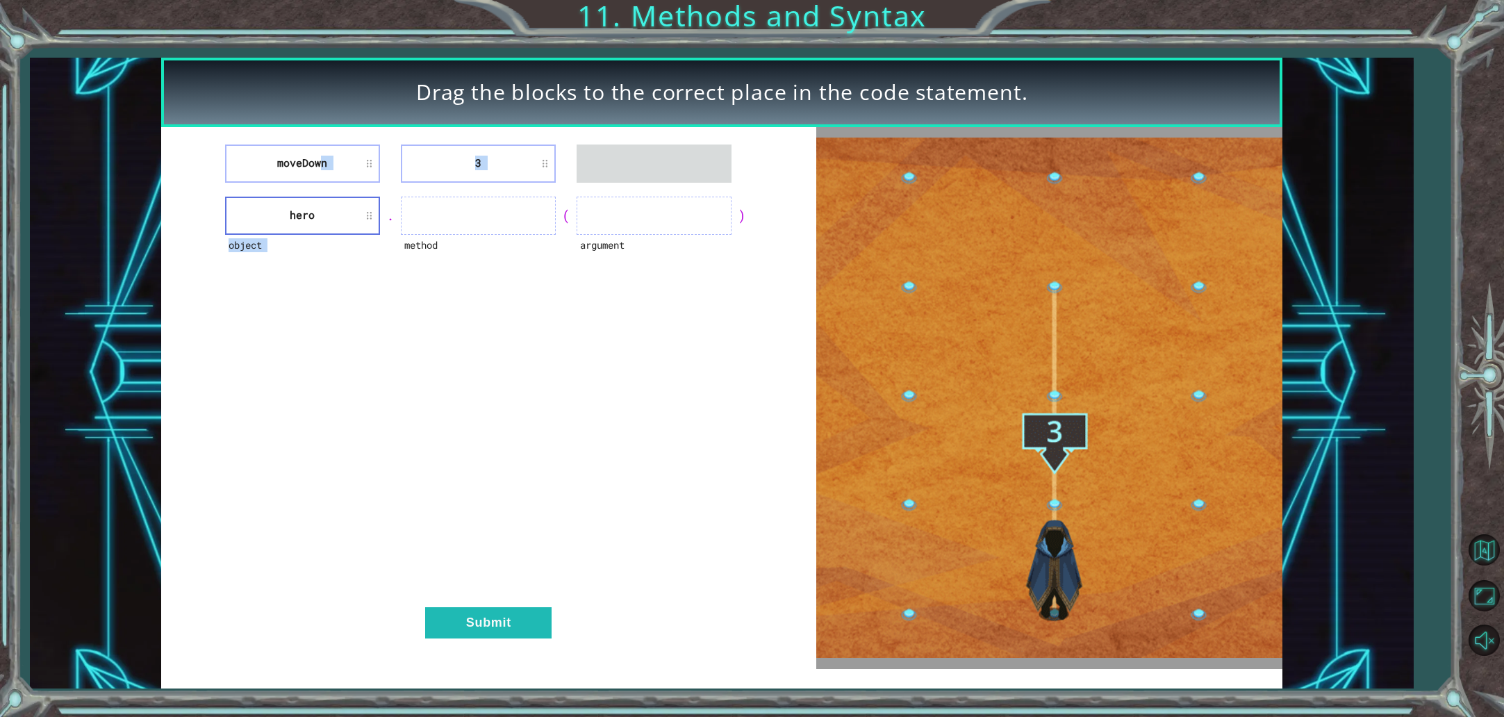
drag, startPoint x: 378, startPoint y: 165, endPoint x: 340, endPoint y: 158, distance: 38.0
click at [344, 154] on div "moveDown 3 object hero . method ( argument ) Submit" at bounding box center [488, 398] width 655 height 542
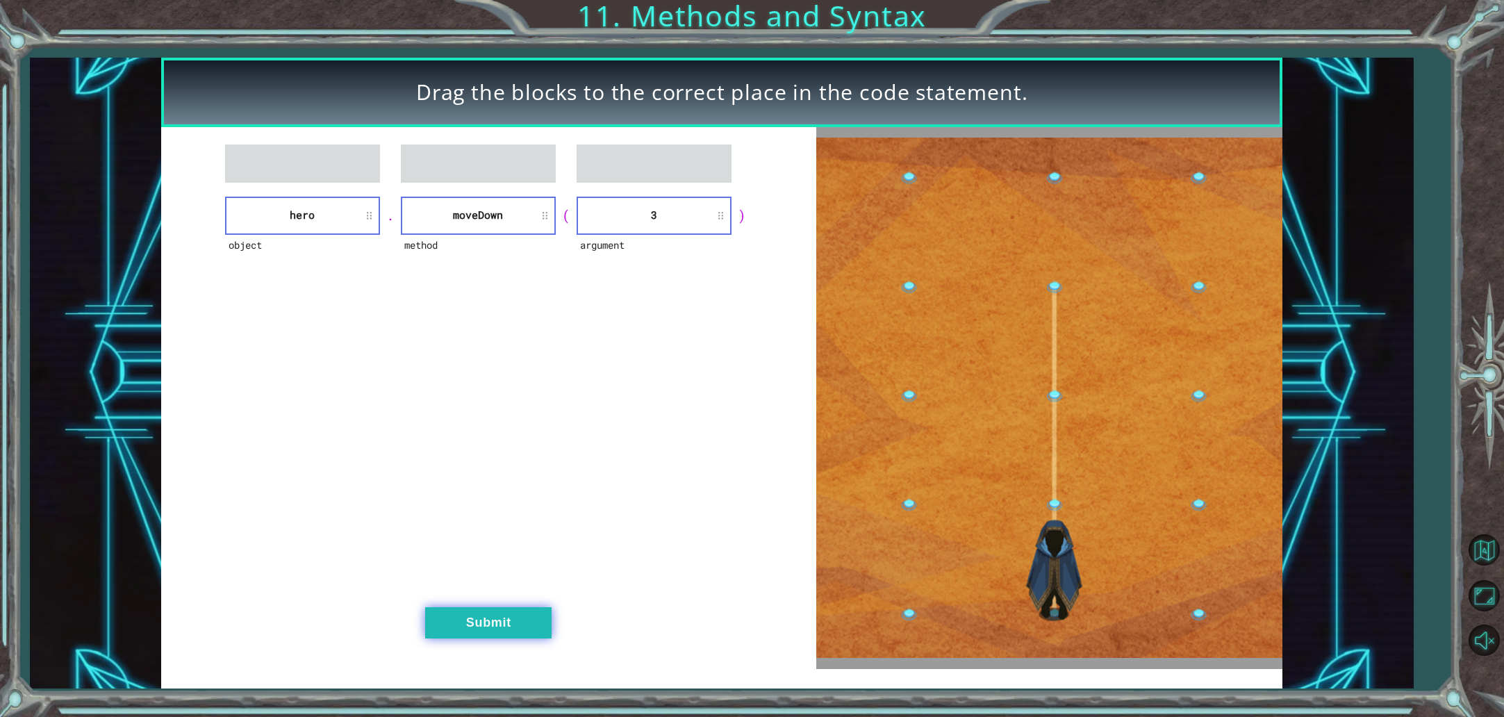
click at [503, 627] on button "Submit" at bounding box center [488, 622] width 126 height 31
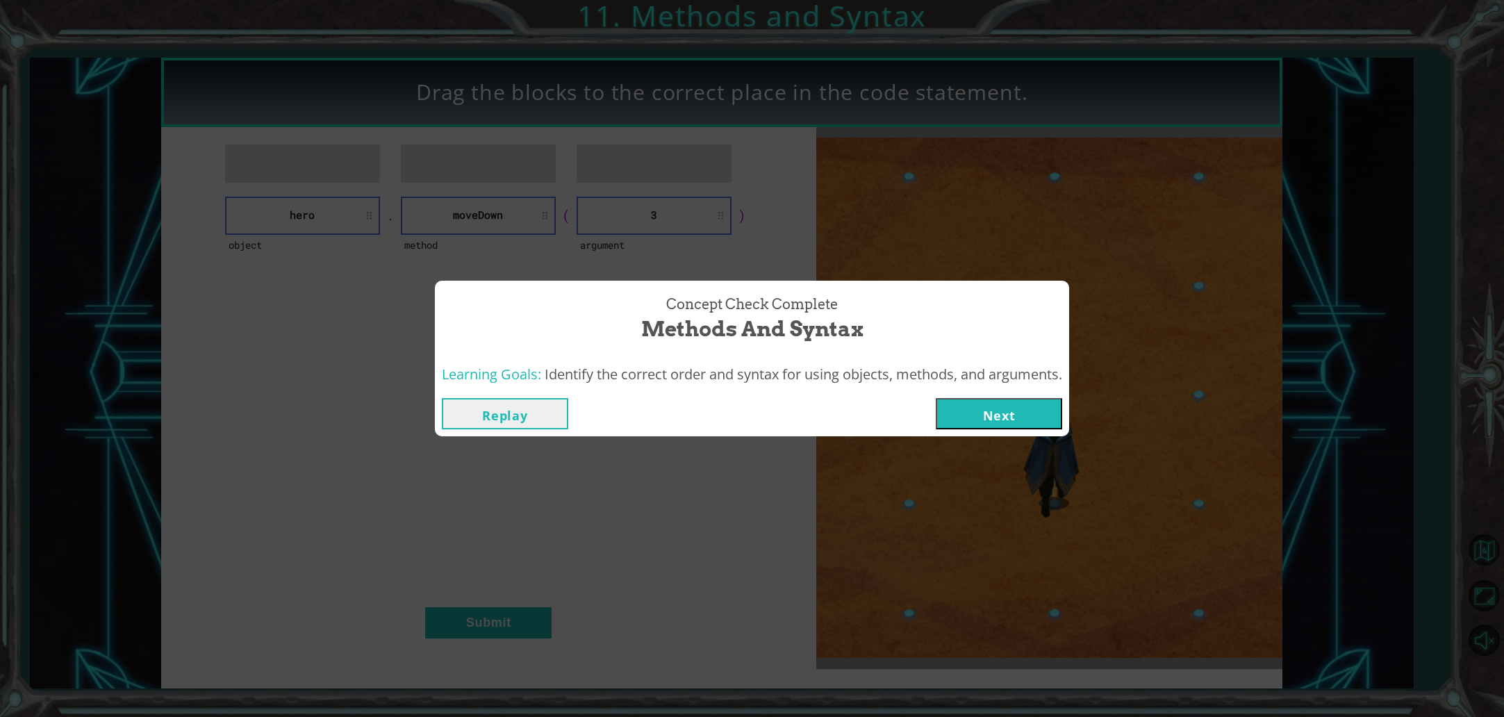
click at [995, 399] on button "Next" at bounding box center [999, 413] width 126 height 31
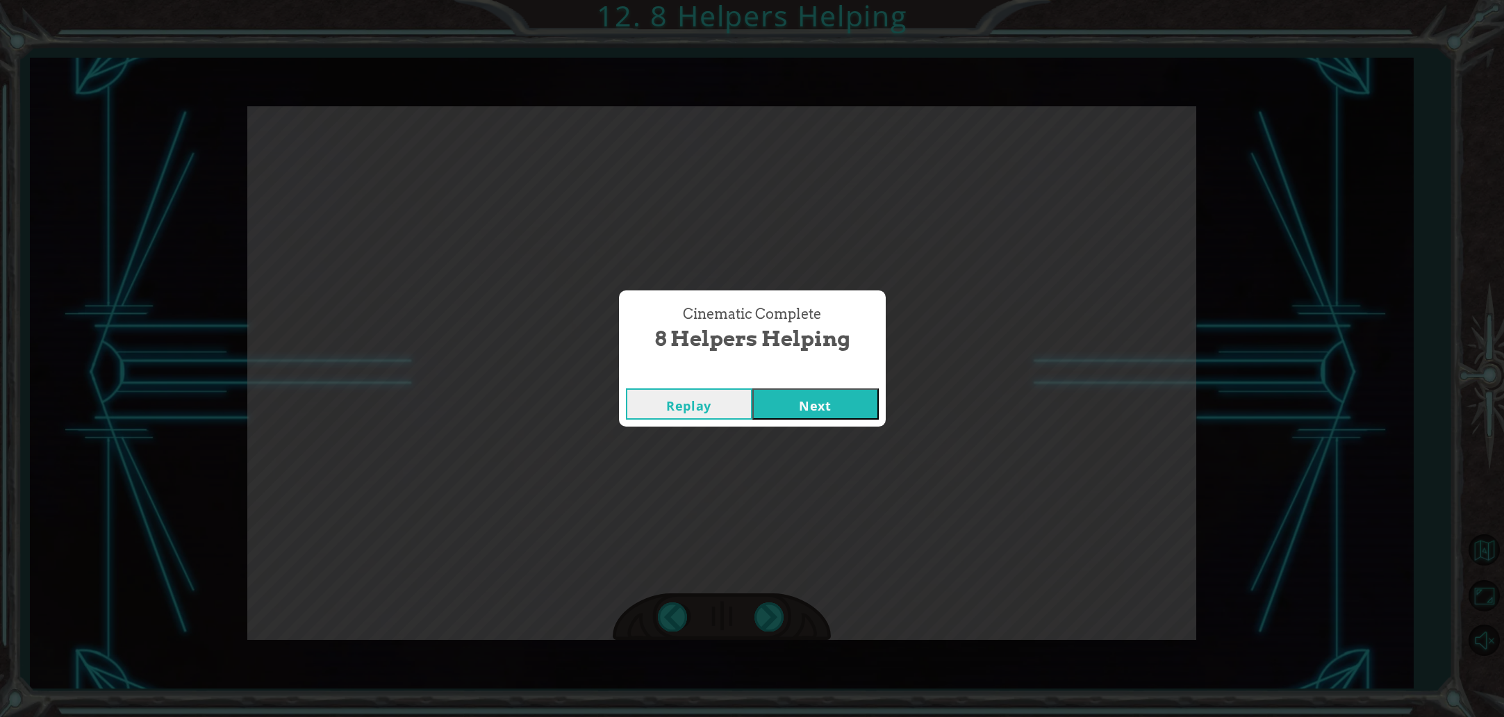
click at [833, 404] on button "Next" at bounding box center [815, 403] width 126 height 31
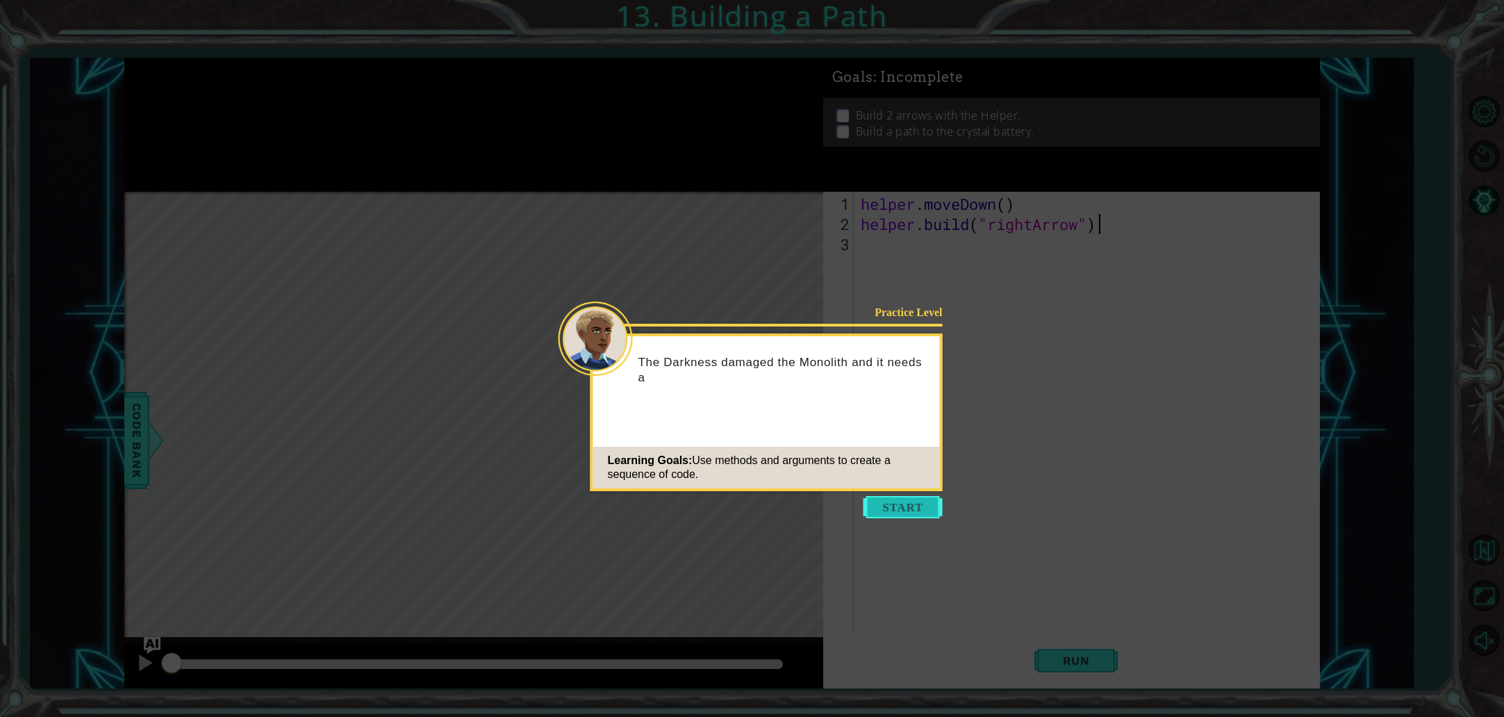
click at [873, 499] on button "Start" at bounding box center [902, 507] width 79 height 22
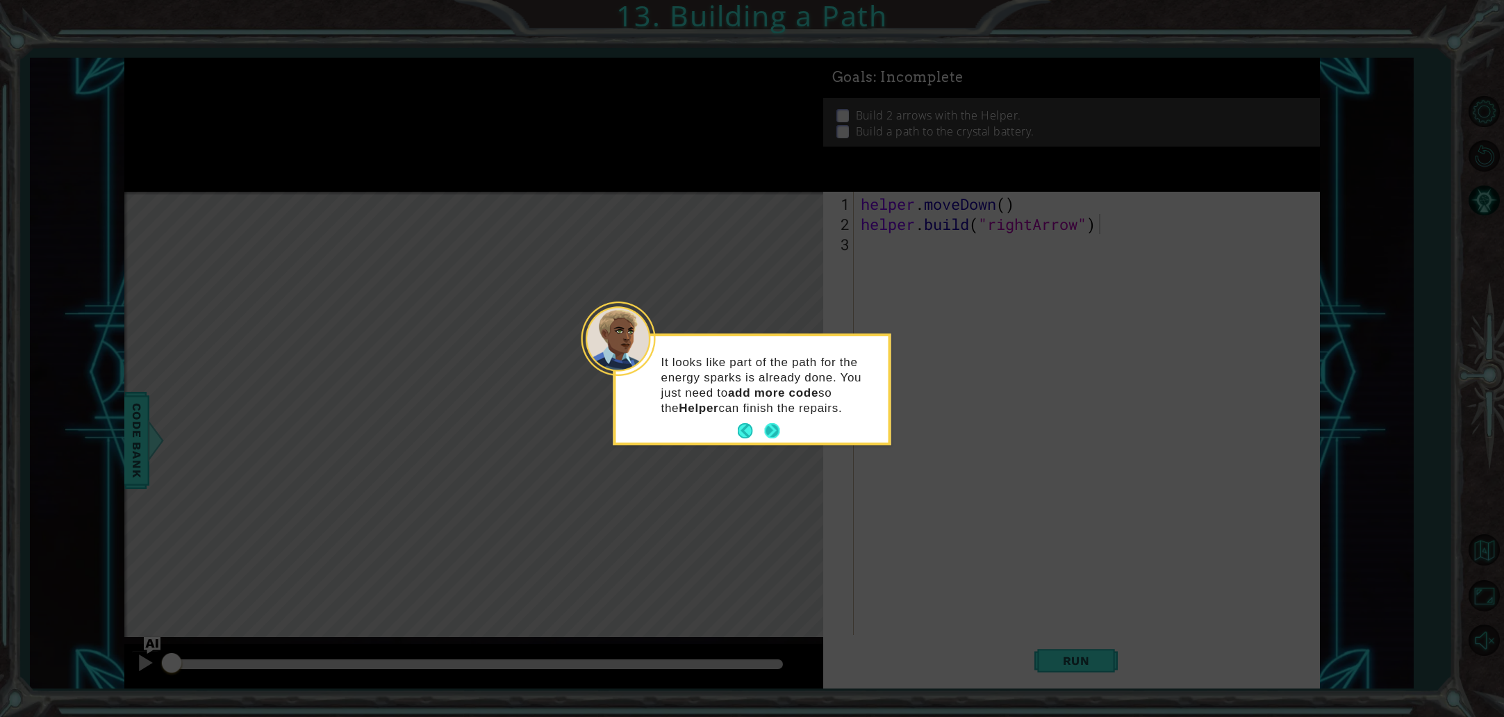
click at [772, 436] on button "Next" at bounding box center [771, 430] width 15 height 15
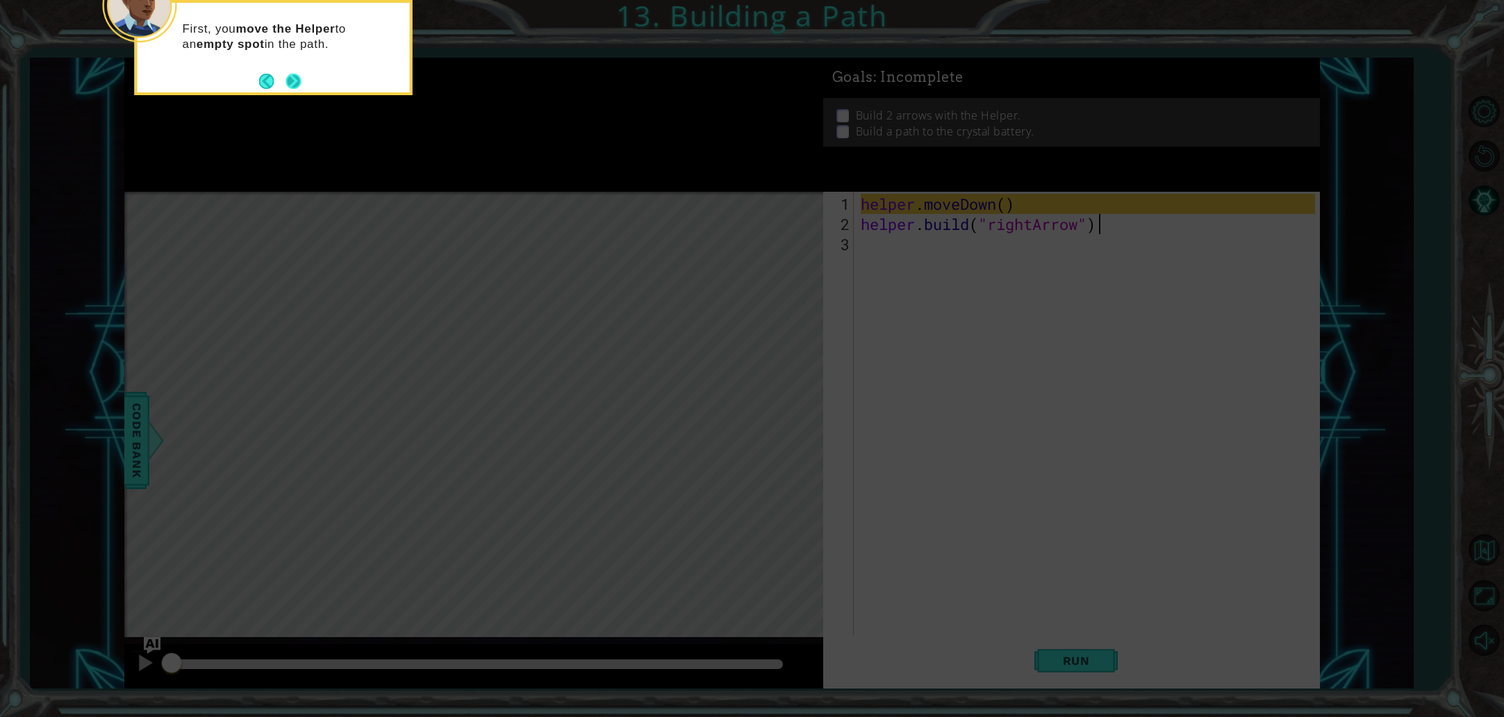
click at [299, 81] on button "Next" at bounding box center [293, 81] width 15 height 15
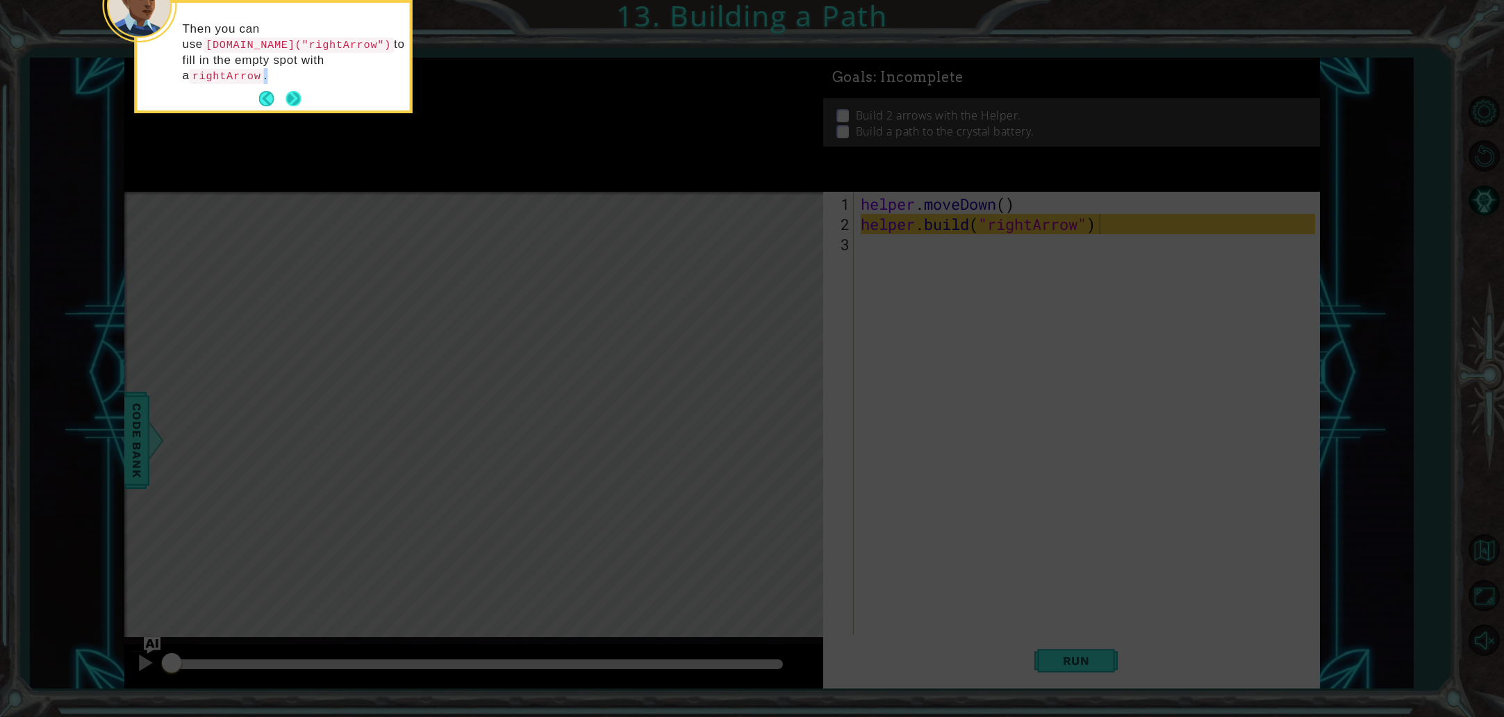
click at [299, 94] on button "Next" at bounding box center [293, 98] width 15 height 15
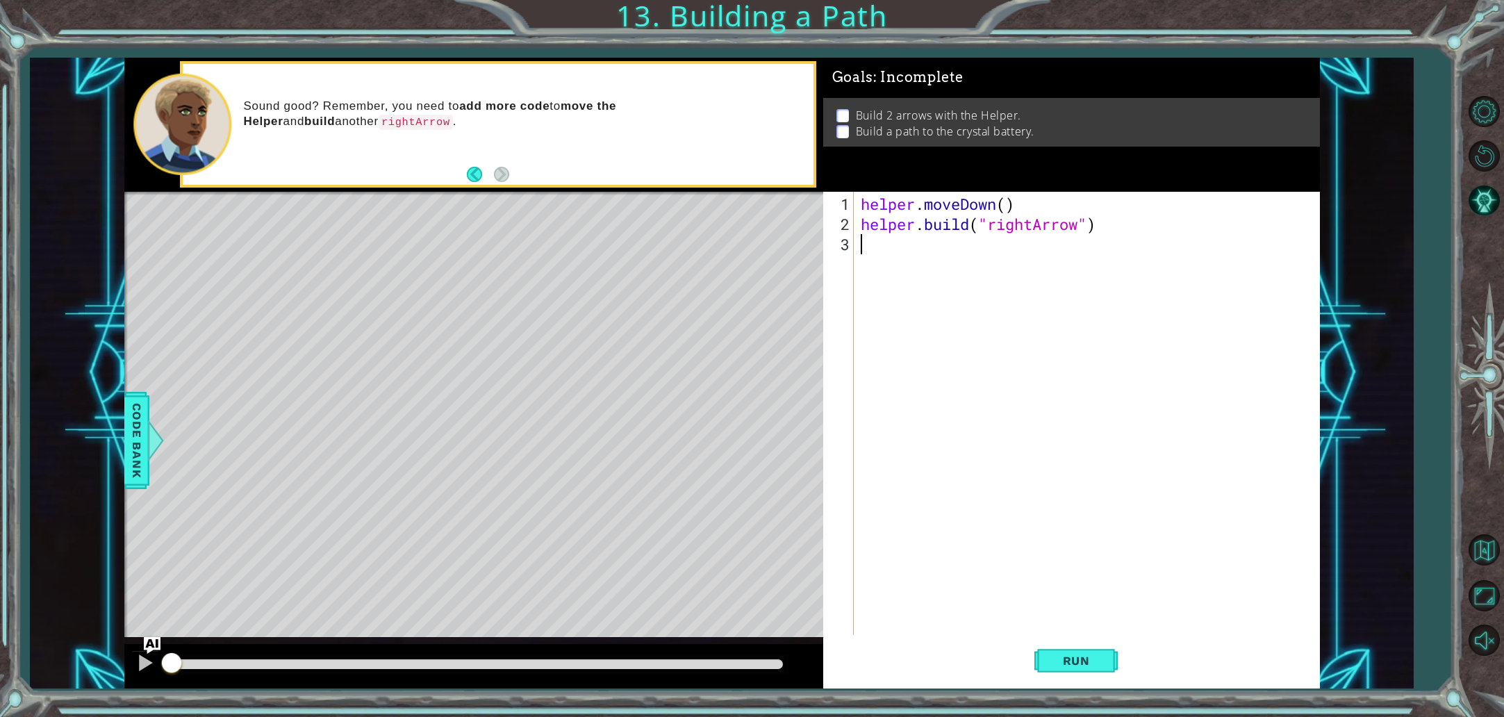
click at [970, 256] on div "helper . moveDown ( ) helper . build ( "rightArrow" )" at bounding box center [1090, 436] width 464 height 484
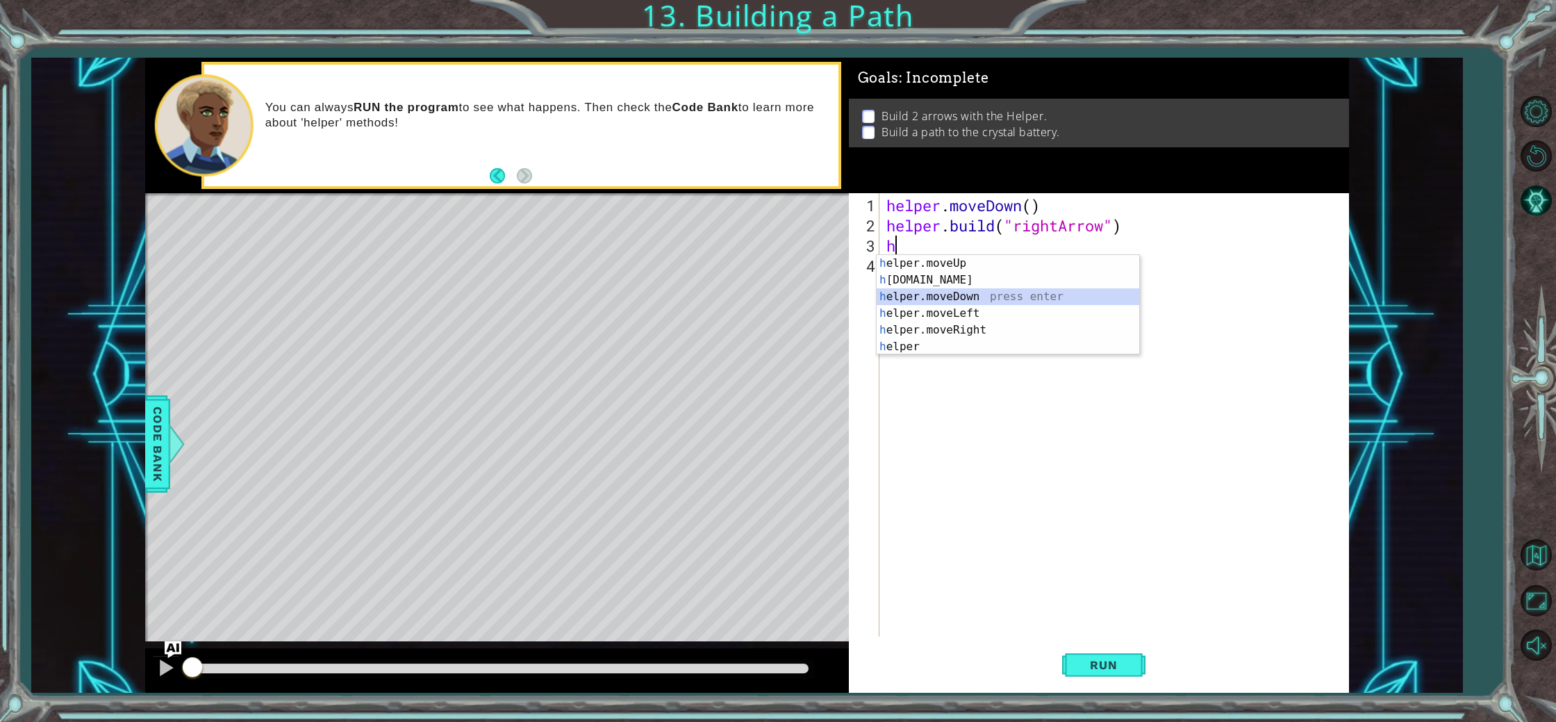
click at [918, 295] on div "h elper.moveUp press enter h [DOMAIN_NAME] press enter h elper.moveDown press e…" at bounding box center [1008, 321] width 263 height 133
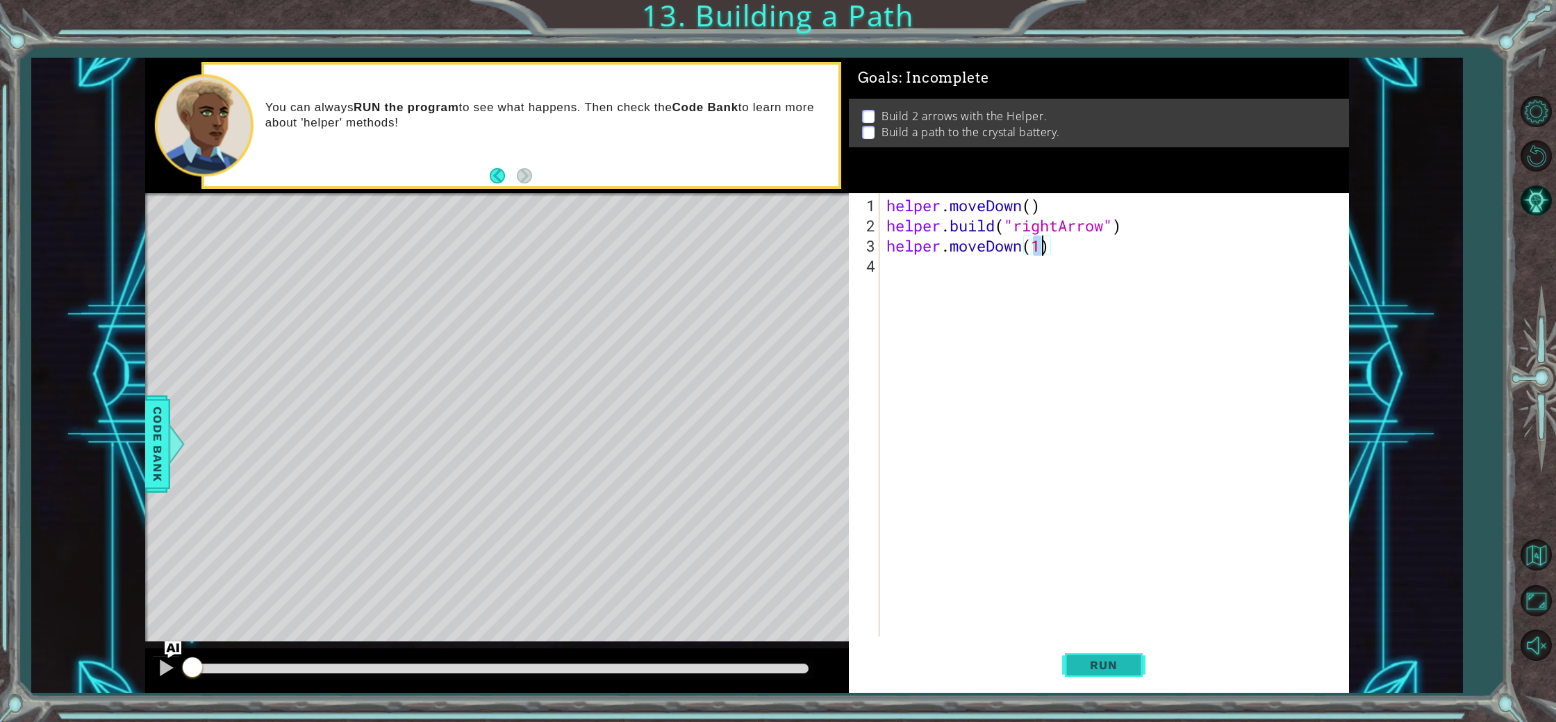
type textarea "helper.moveDown(1)"
click at [1083, 672] on span "Run" at bounding box center [1103, 665] width 55 height 14
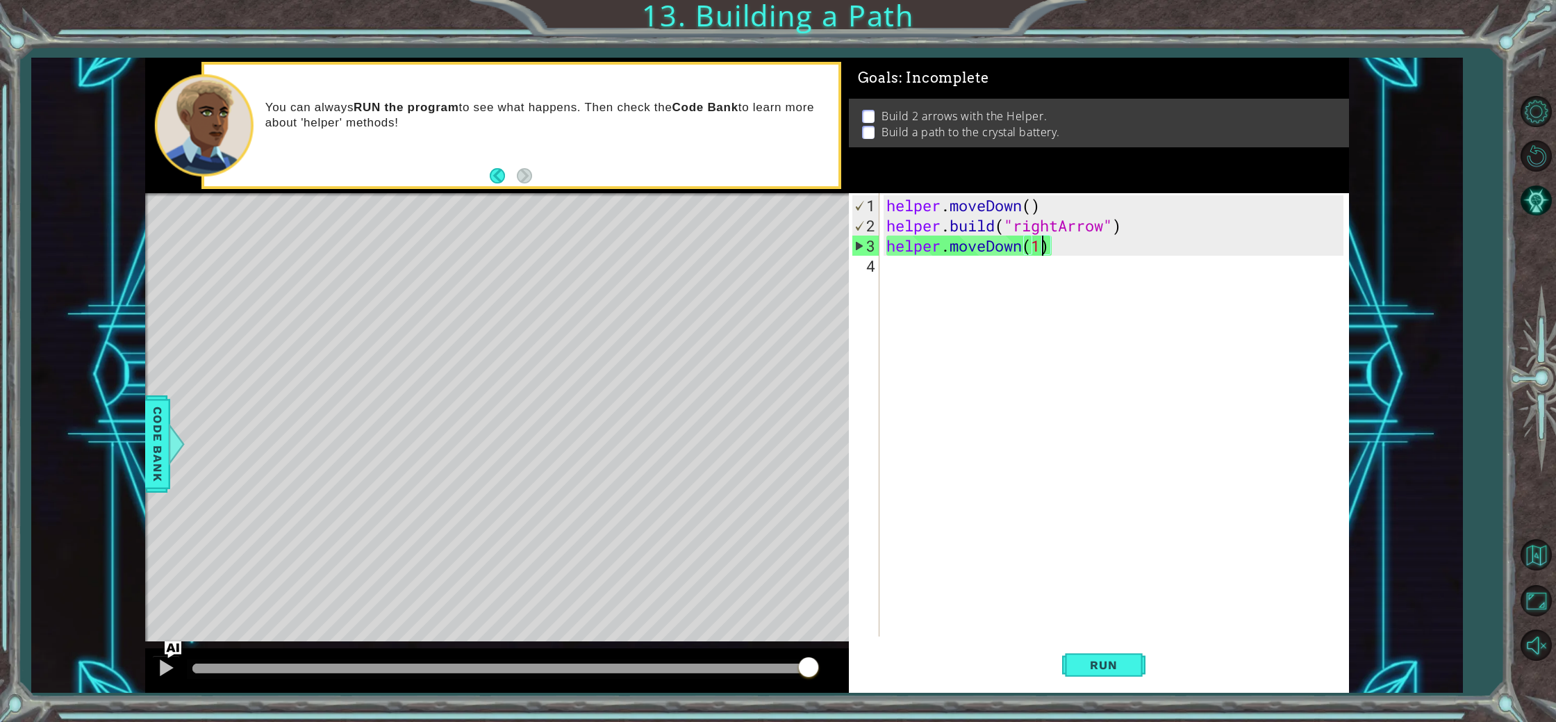
click at [1093, 309] on div "helper . moveDown ( ) helper . build ( "rightArrow" ) helper . moveDown ( 1 )" at bounding box center [1118, 437] width 468 height 484
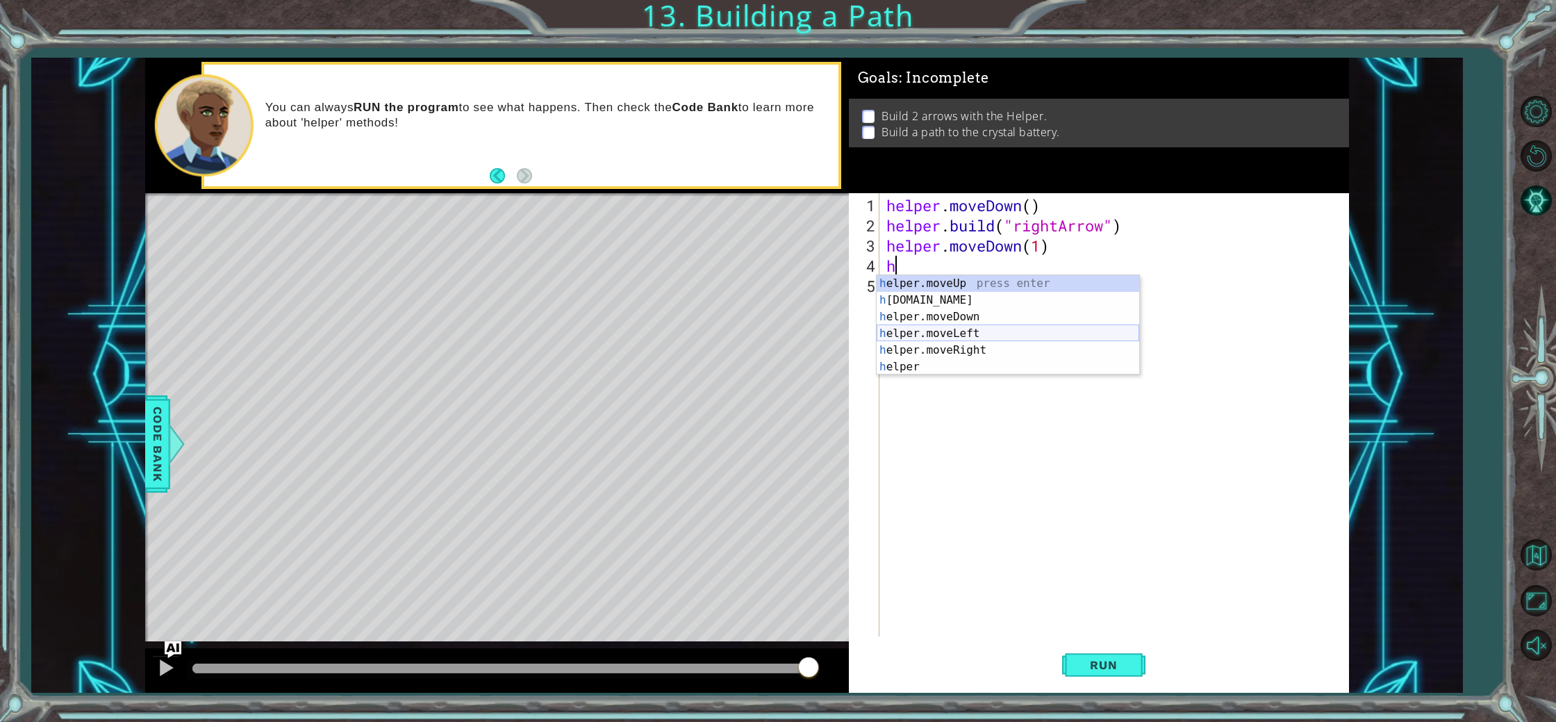
type textarea "h"
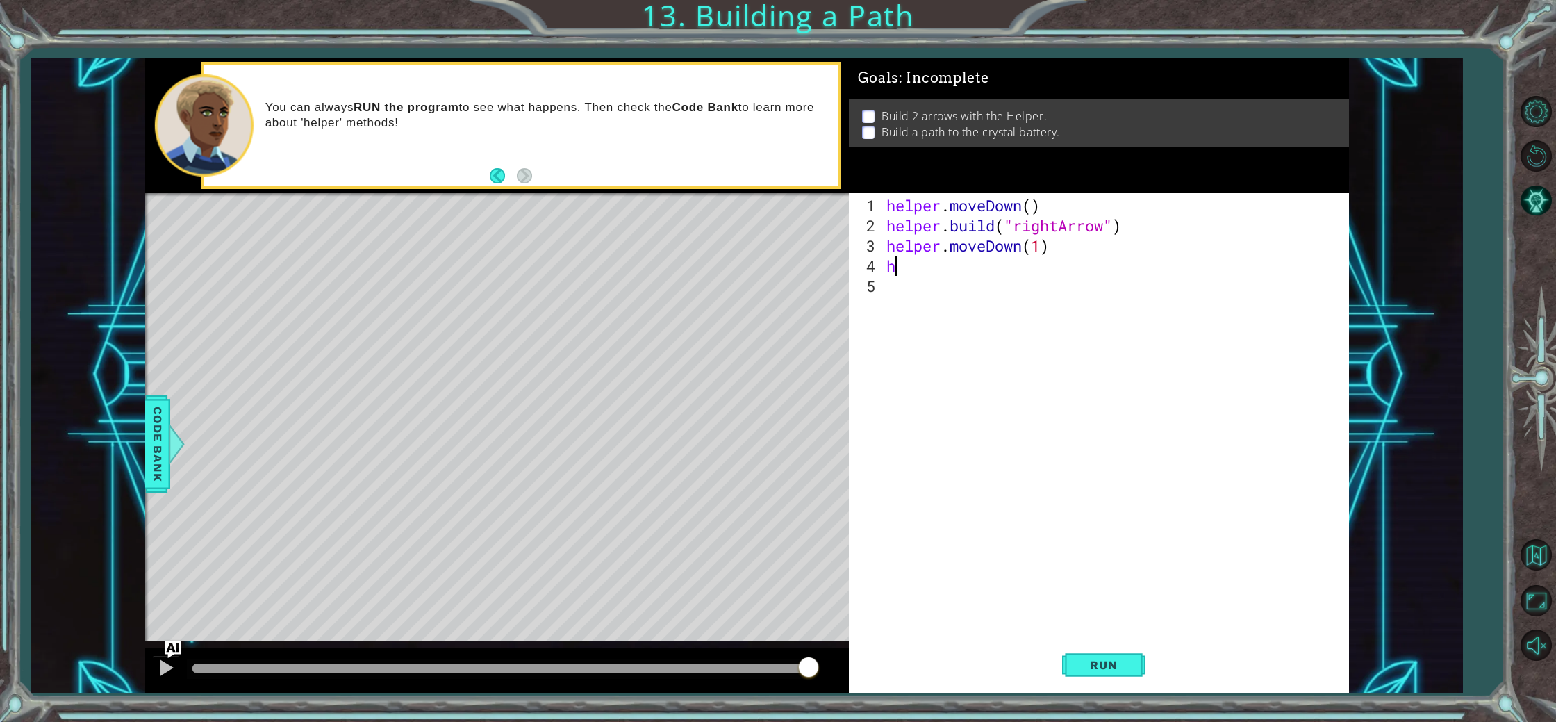
click at [944, 260] on div "helper . moveDown ( ) helper . build ( "rightArrow" ) helper . moveDown ( 1 ) h" at bounding box center [1118, 437] width 468 height 484
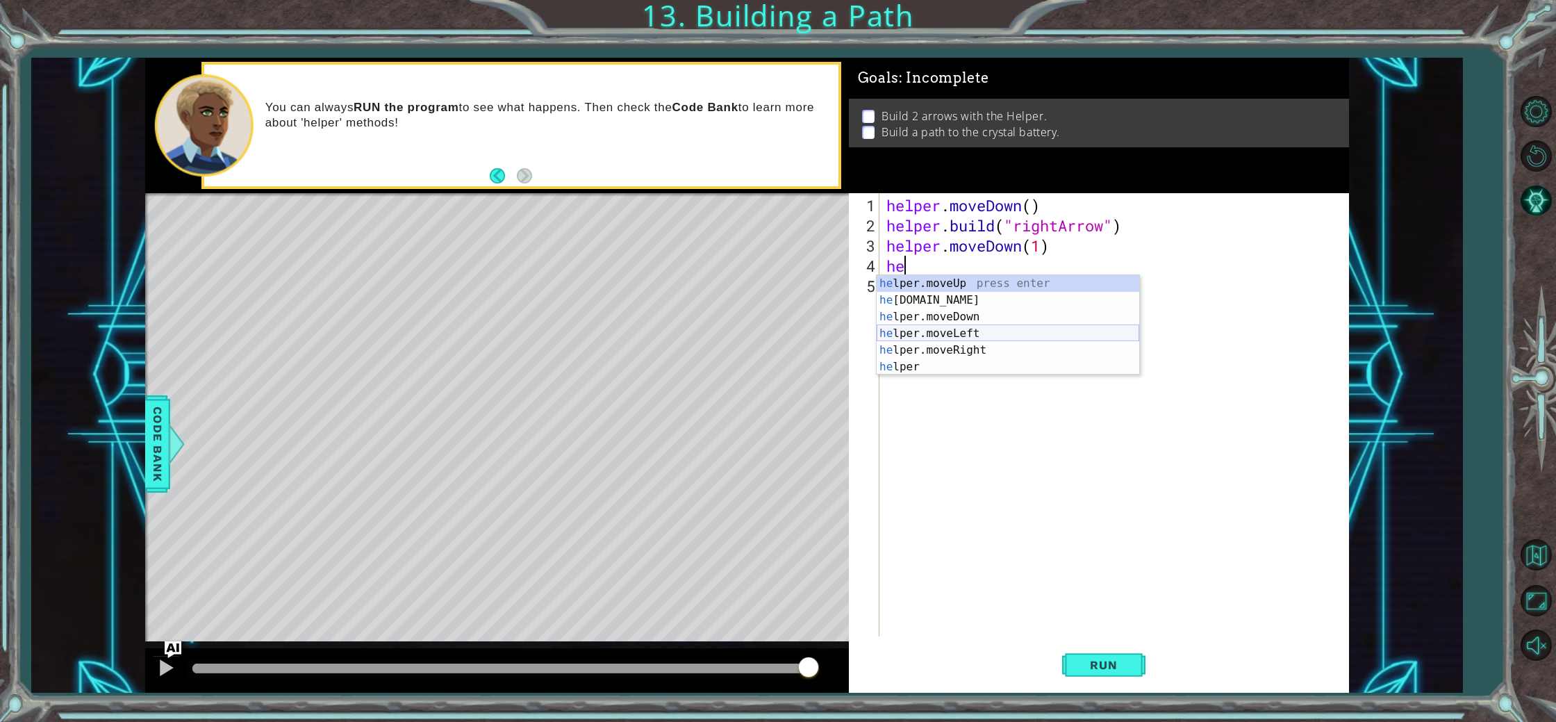
click at [1009, 336] on div "he lper.moveUp press enter he [DOMAIN_NAME] press enter he lper.moveDown press …" at bounding box center [1008, 341] width 263 height 133
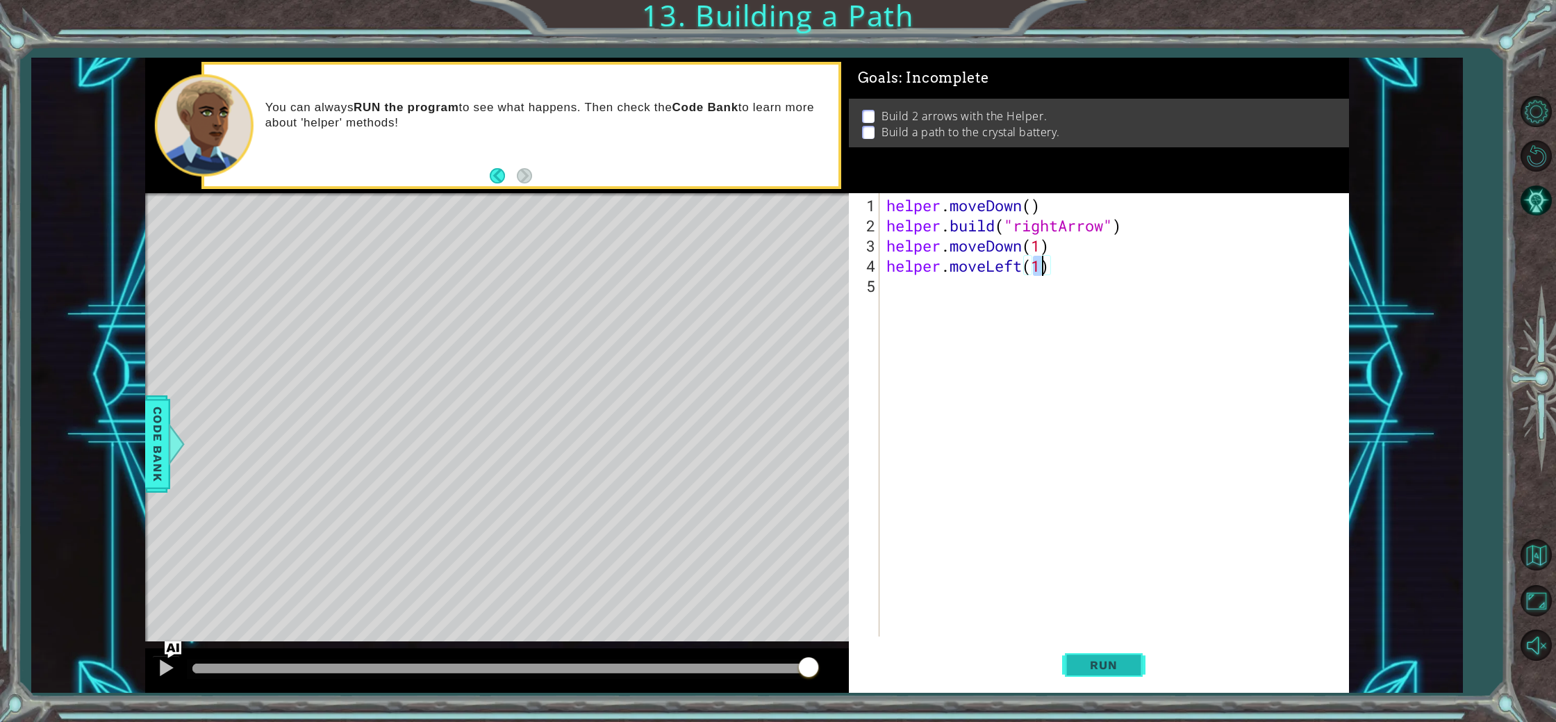
type textarea "helper.moveLeft(1)"
click at [1133, 654] on button "Run" at bounding box center [1103, 665] width 83 height 50
